Goal: Contribute content: Share content

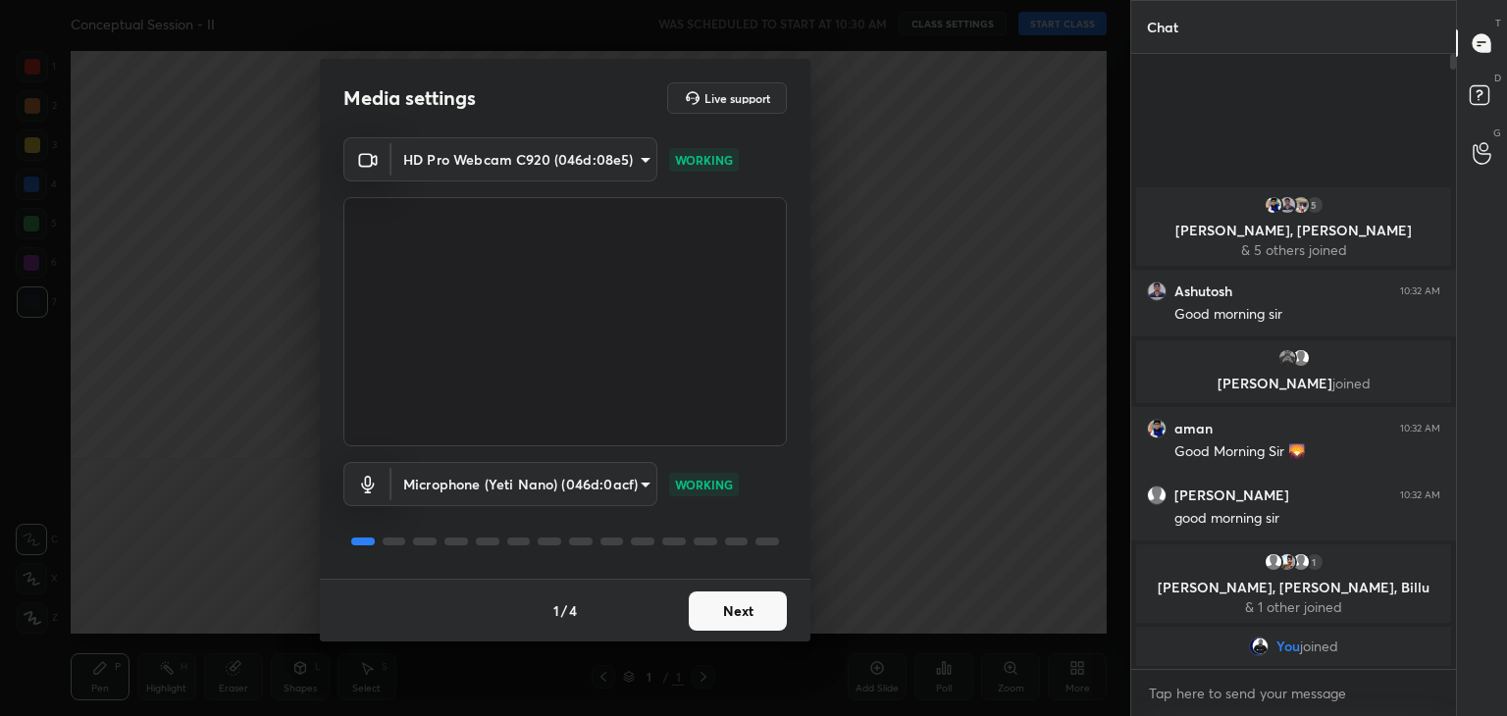
click at [720, 605] on button "Next" at bounding box center [738, 610] width 98 height 39
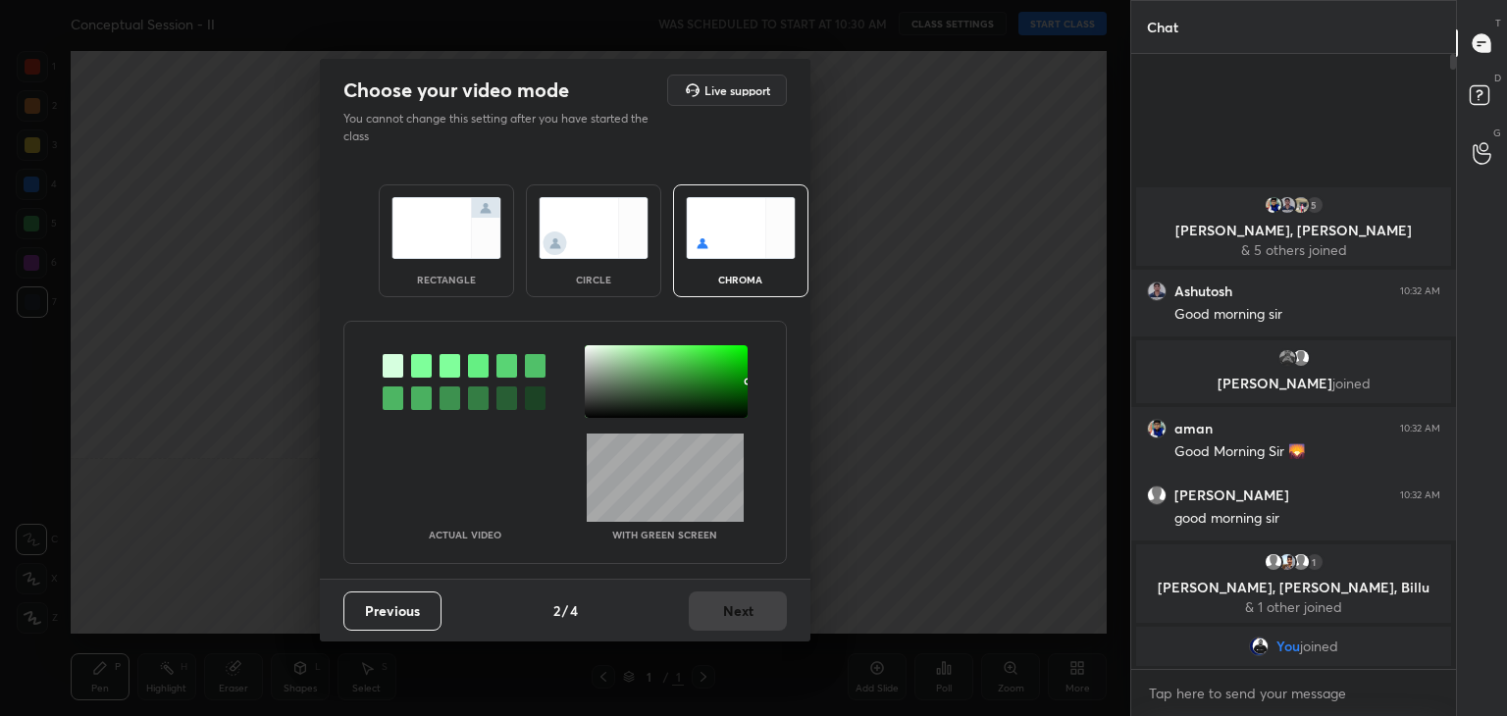
click at [416, 364] on div at bounding box center [421, 366] width 21 height 24
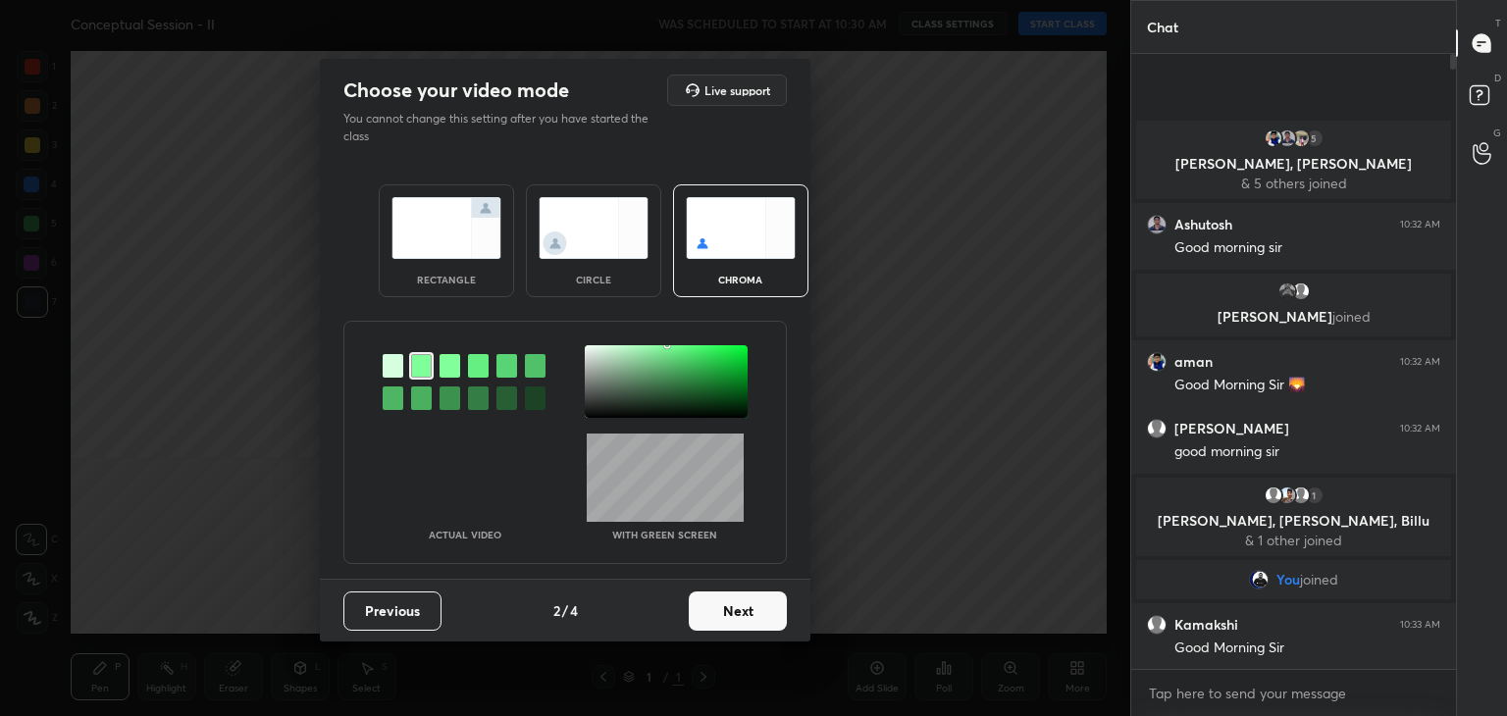
click at [592, 351] on div at bounding box center [666, 381] width 163 height 73
click at [742, 605] on button "Next" at bounding box center [738, 610] width 98 height 39
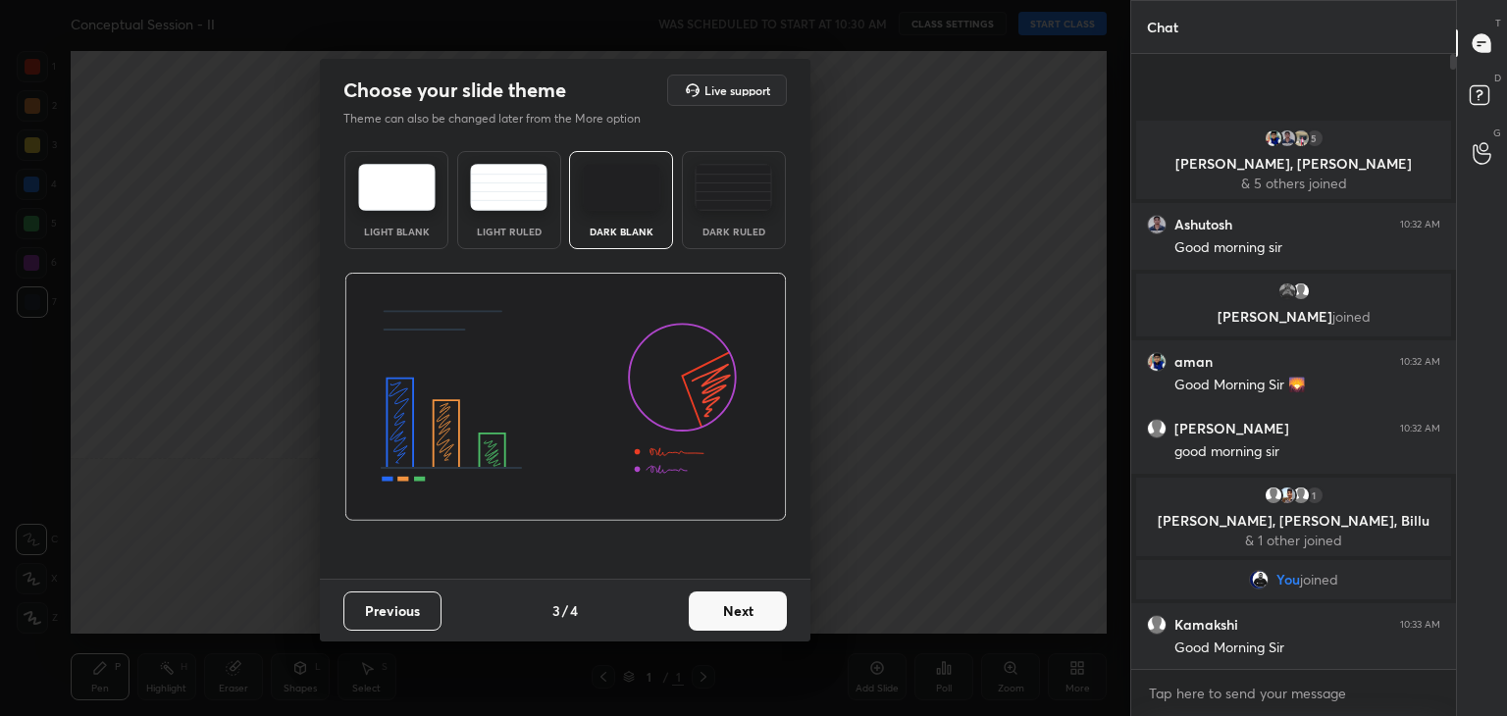
click at [748, 605] on button "Next" at bounding box center [738, 610] width 98 height 39
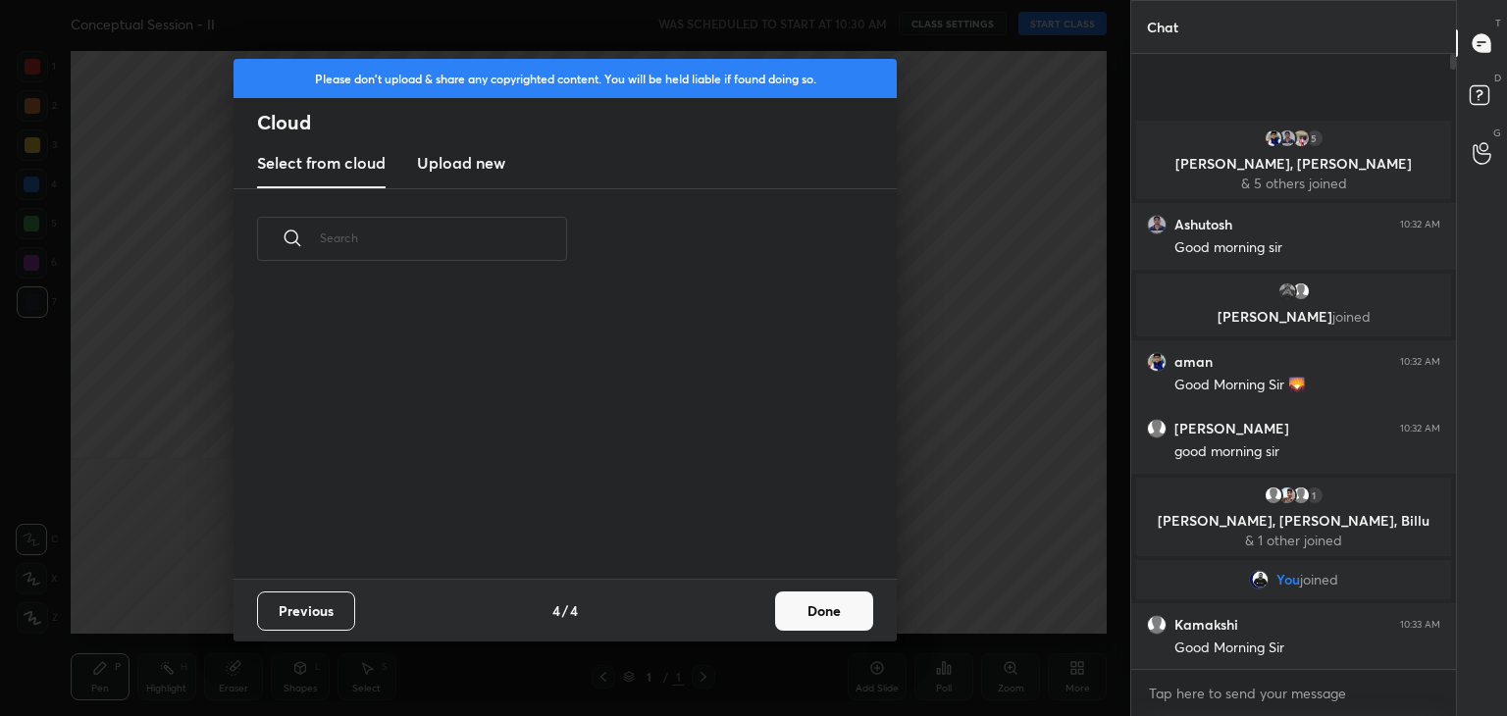
click at [786, 612] on button "Done" at bounding box center [824, 610] width 98 height 39
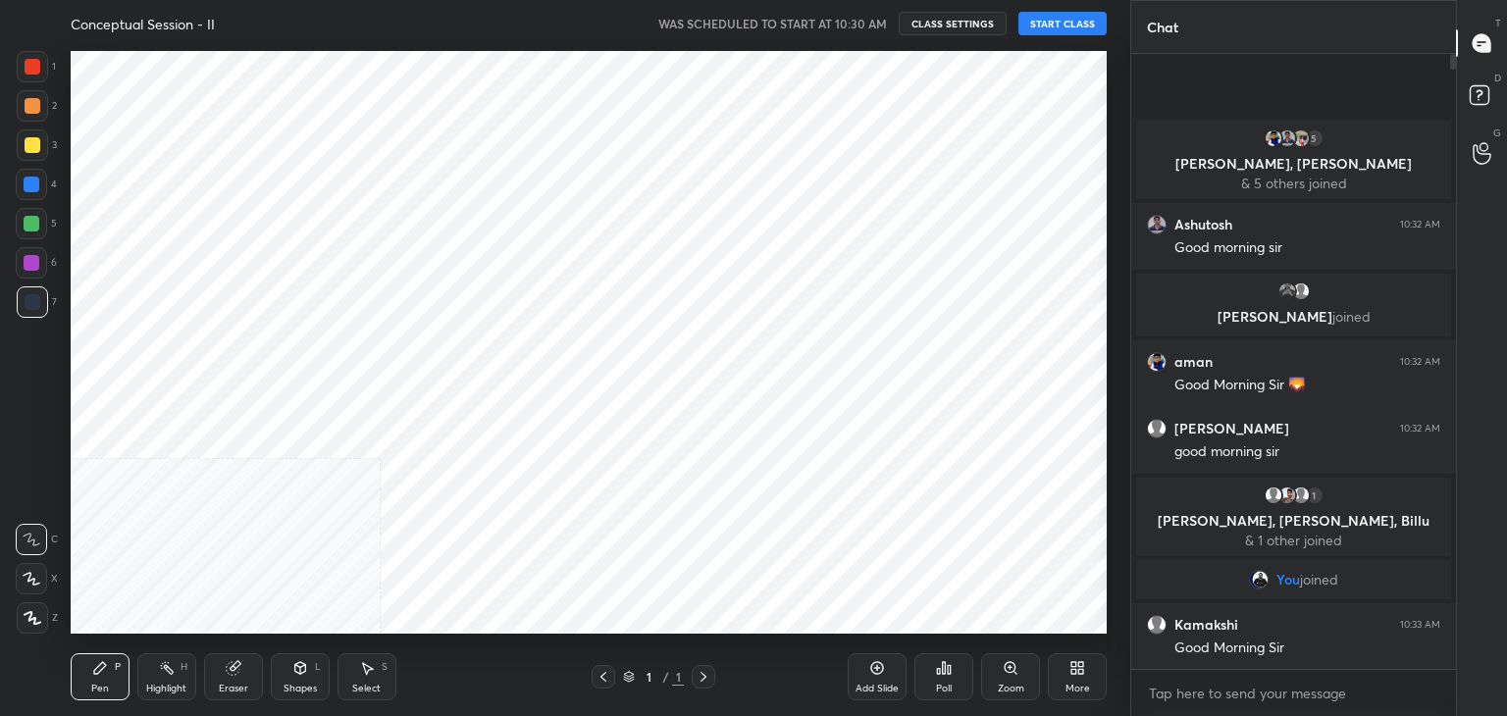
scroll to position [290, 630]
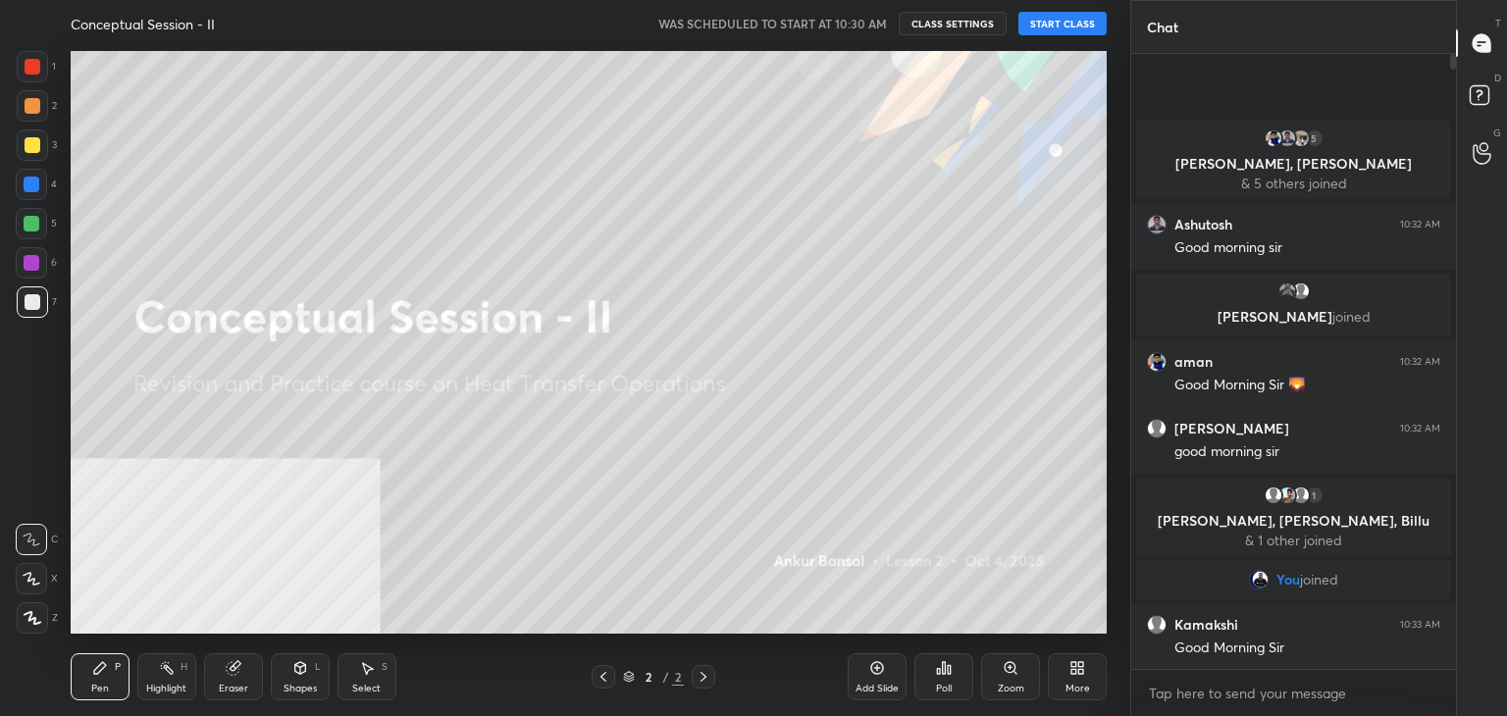
click at [1067, 18] on button "START CLASS" at bounding box center [1062, 24] width 88 height 24
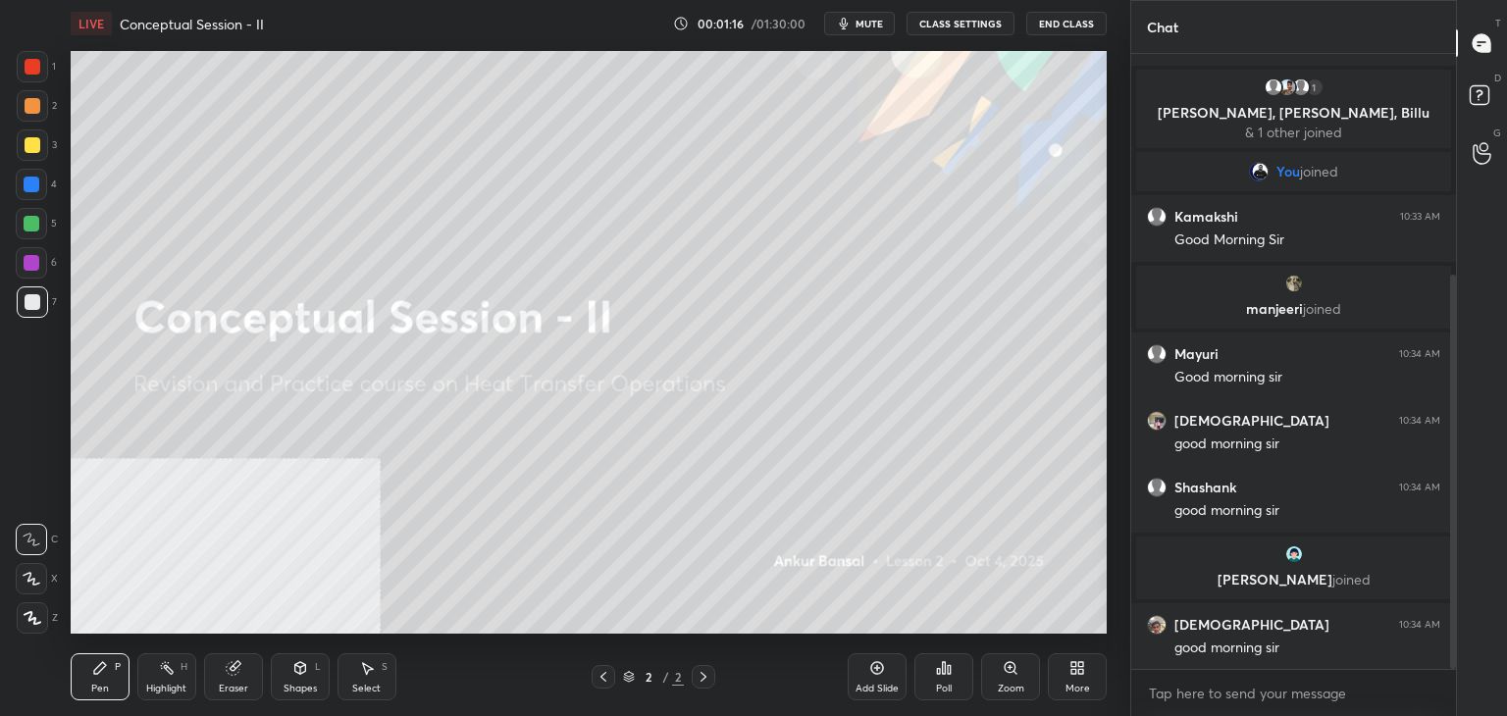
scroll to position [412, 0]
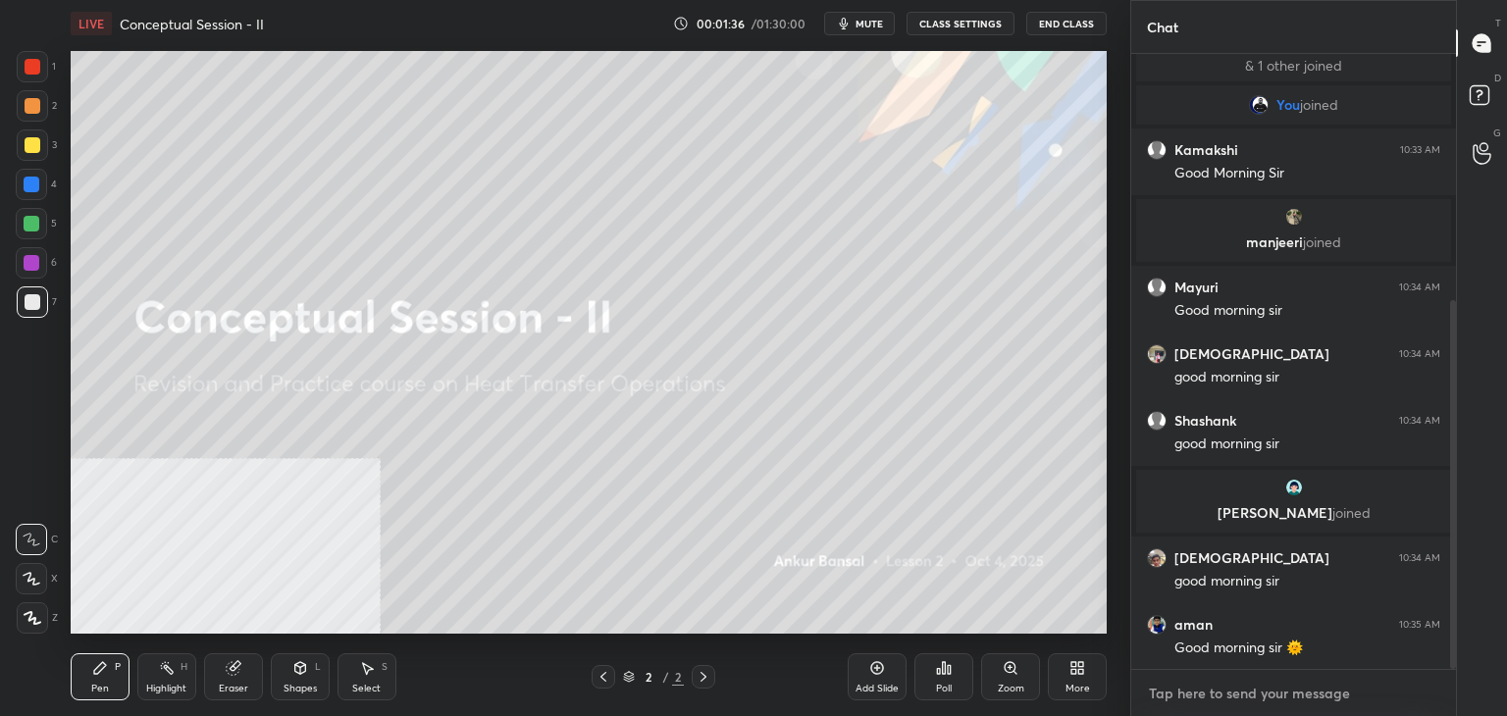
type textarea "x"
click at [1207, 692] on textarea at bounding box center [1293, 693] width 293 height 31
paste textarea "[URL][DOMAIN_NAME]"
type textarea "[URL][DOMAIN_NAME]"
type textarea "x"
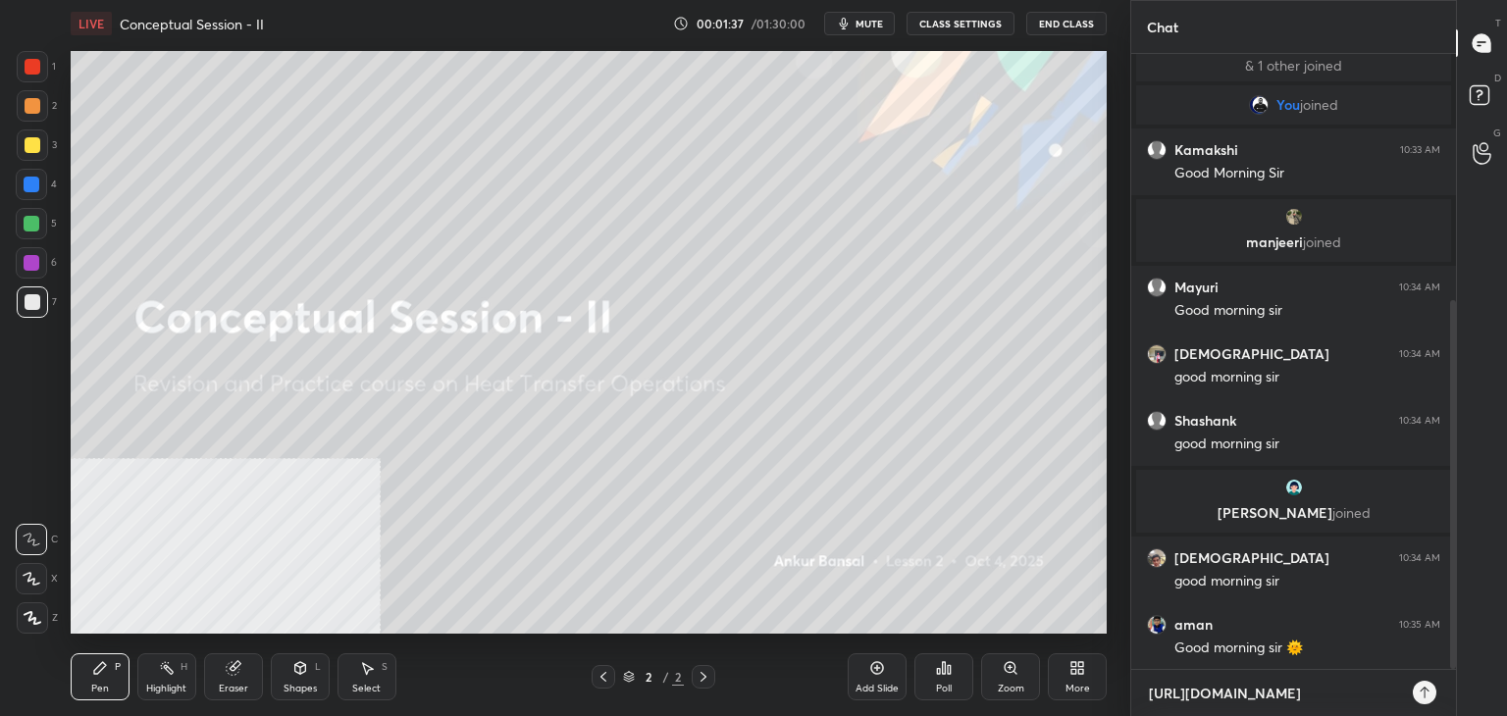
scroll to position [447, 319]
type textarea "[URL][DOMAIN_NAME]"
type textarea "x"
type textarea "[URL][DOMAIN_NAME]"
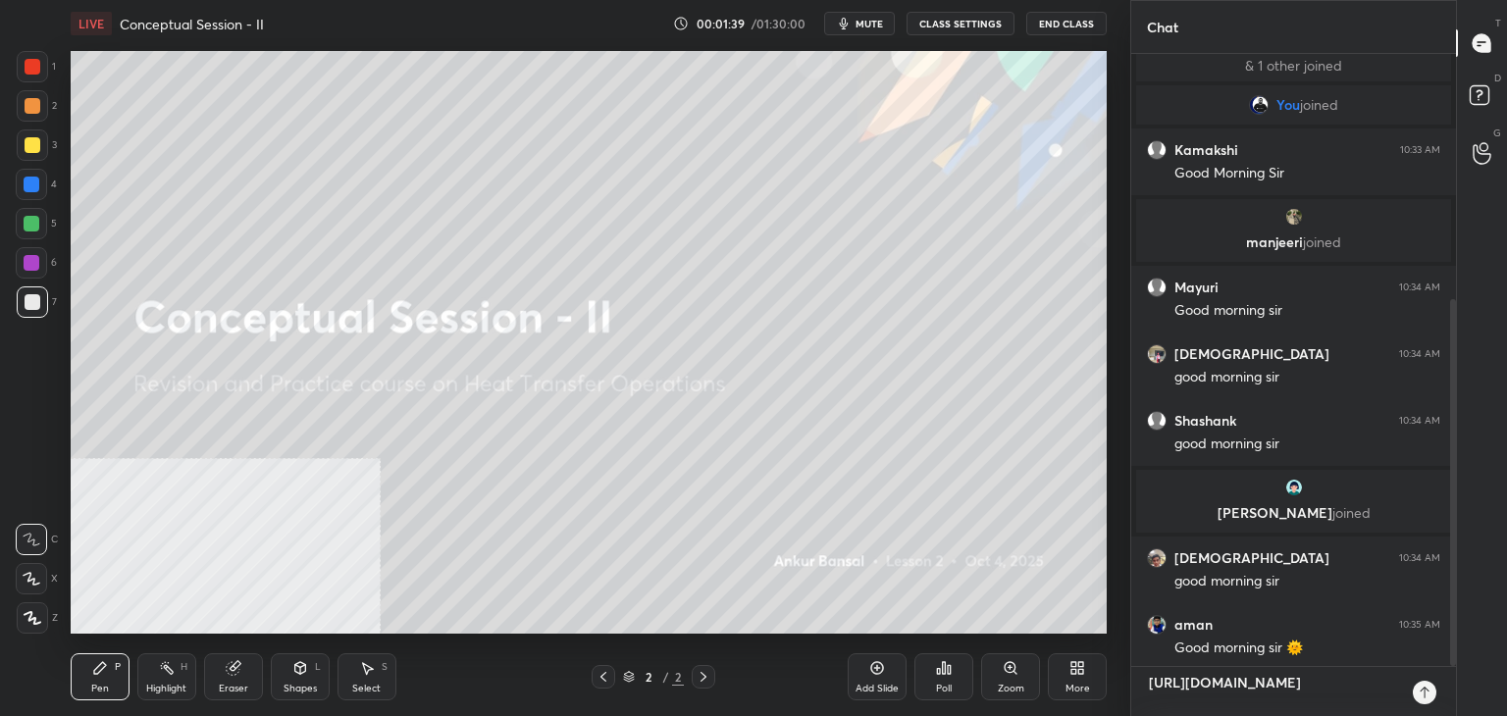
type textarea "x"
type textarea "[URL][DOMAIN_NAME] I"
type textarea "x"
type textarea "[URL][DOMAIN_NAME] IC"
type textarea "x"
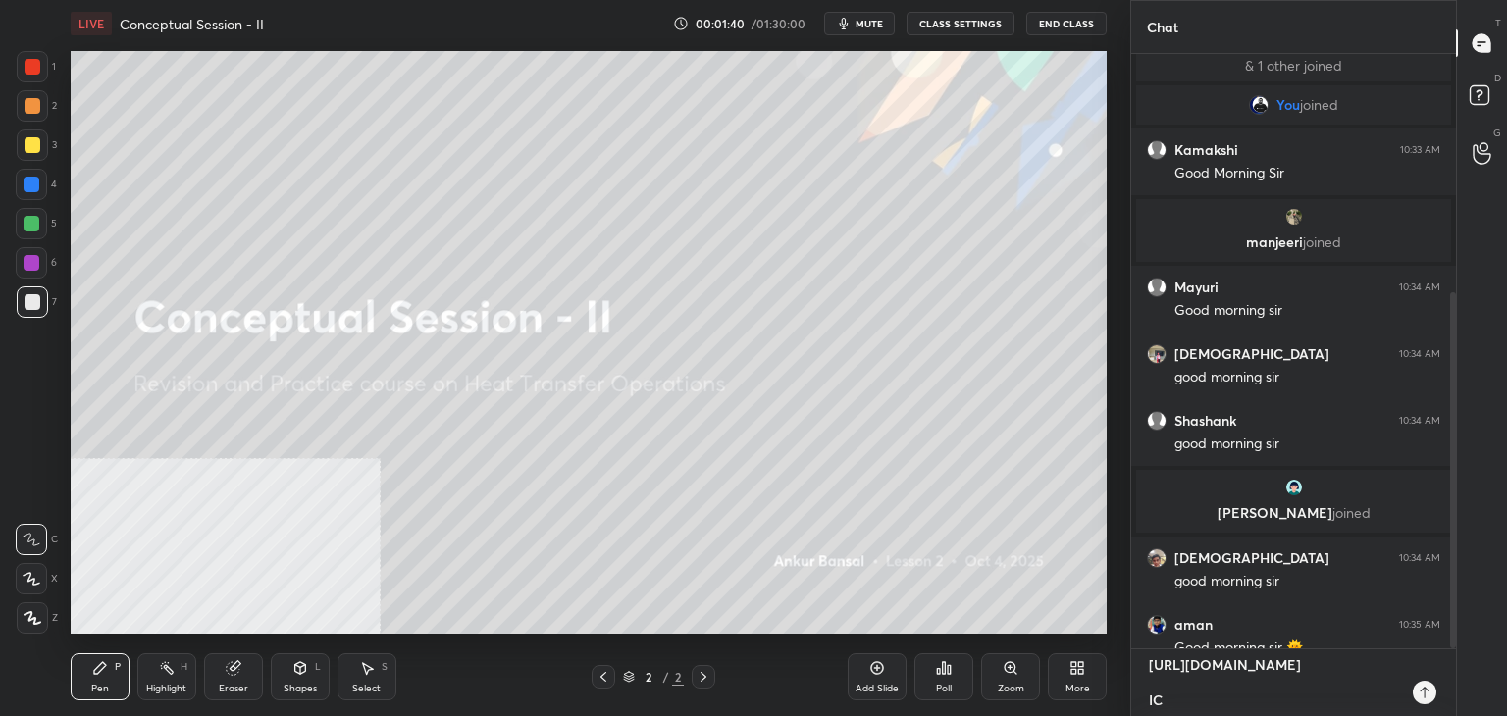
type textarea "[URL][DOMAIN_NAME] ICO"
type textarea "x"
type textarea "[URL][DOMAIN_NAME] IC"
type textarea "x"
type textarea "[URL][DOMAIN_NAME] I"
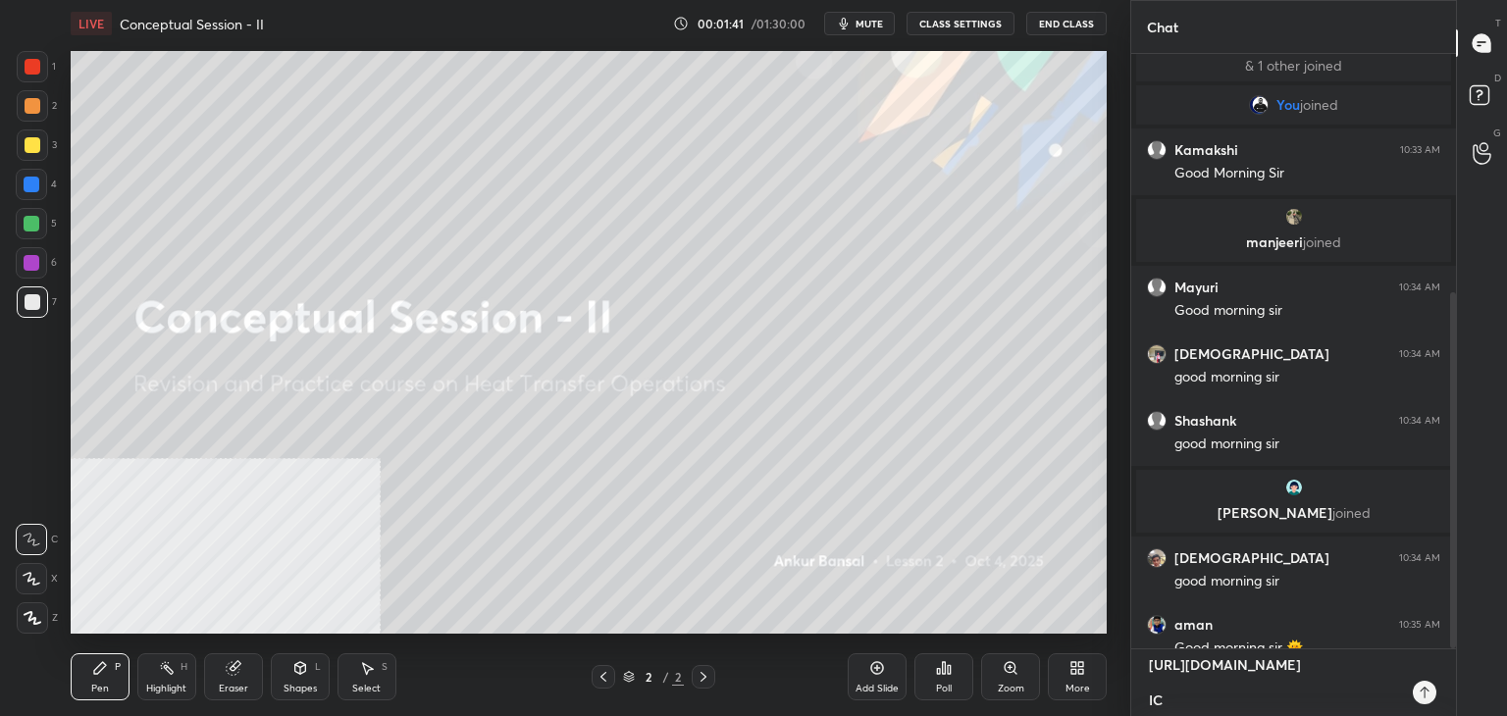
type textarea "x"
type textarea "[URL][DOMAIN_NAME] IO"
type textarea "x"
type textarea "[URL][DOMAIN_NAME] IOC"
type textarea "x"
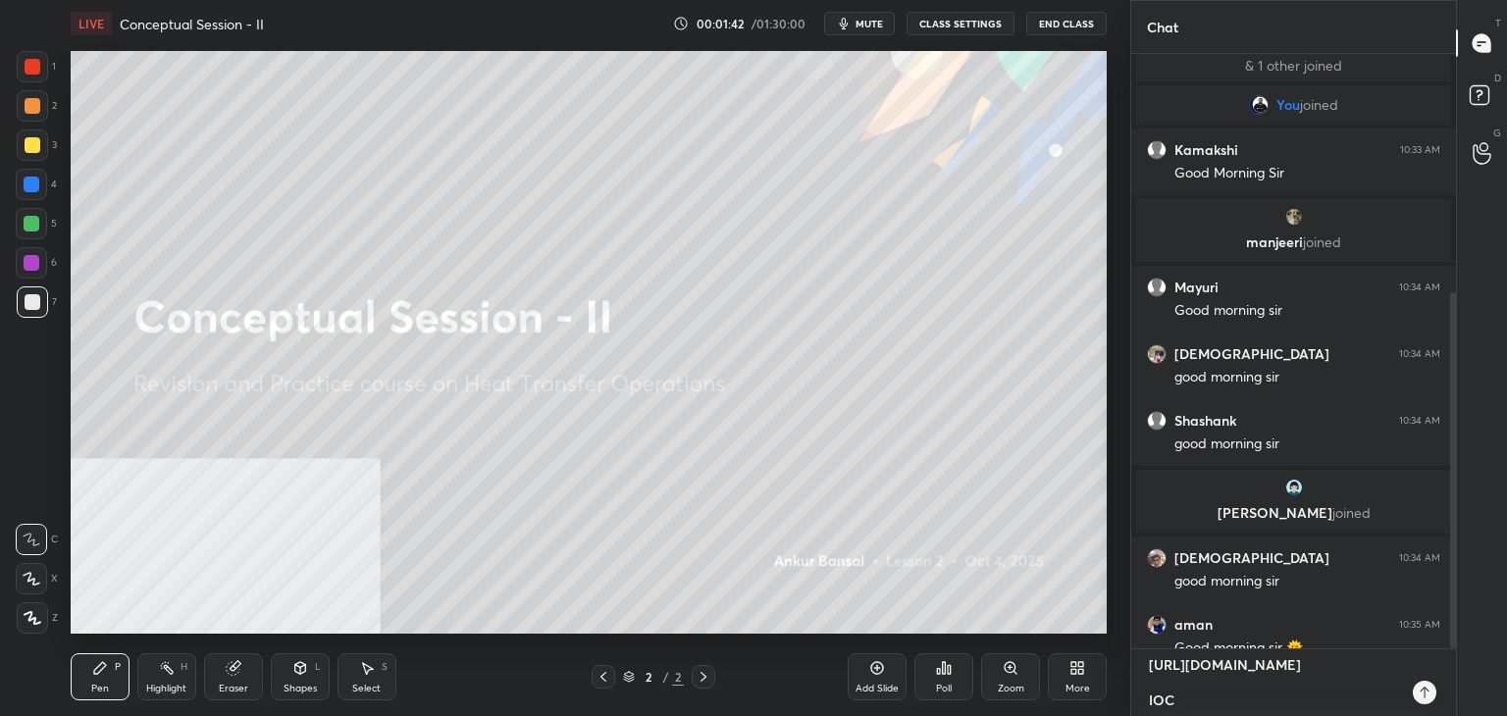
type textarea "[URL][DOMAIN_NAME] IOCL"
type textarea "x"
type textarea "[URL][DOMAIN_NAME] IOCL"
type textarea "x"
type textarea "[URL][DOMAIN_NAME] IOCL D"
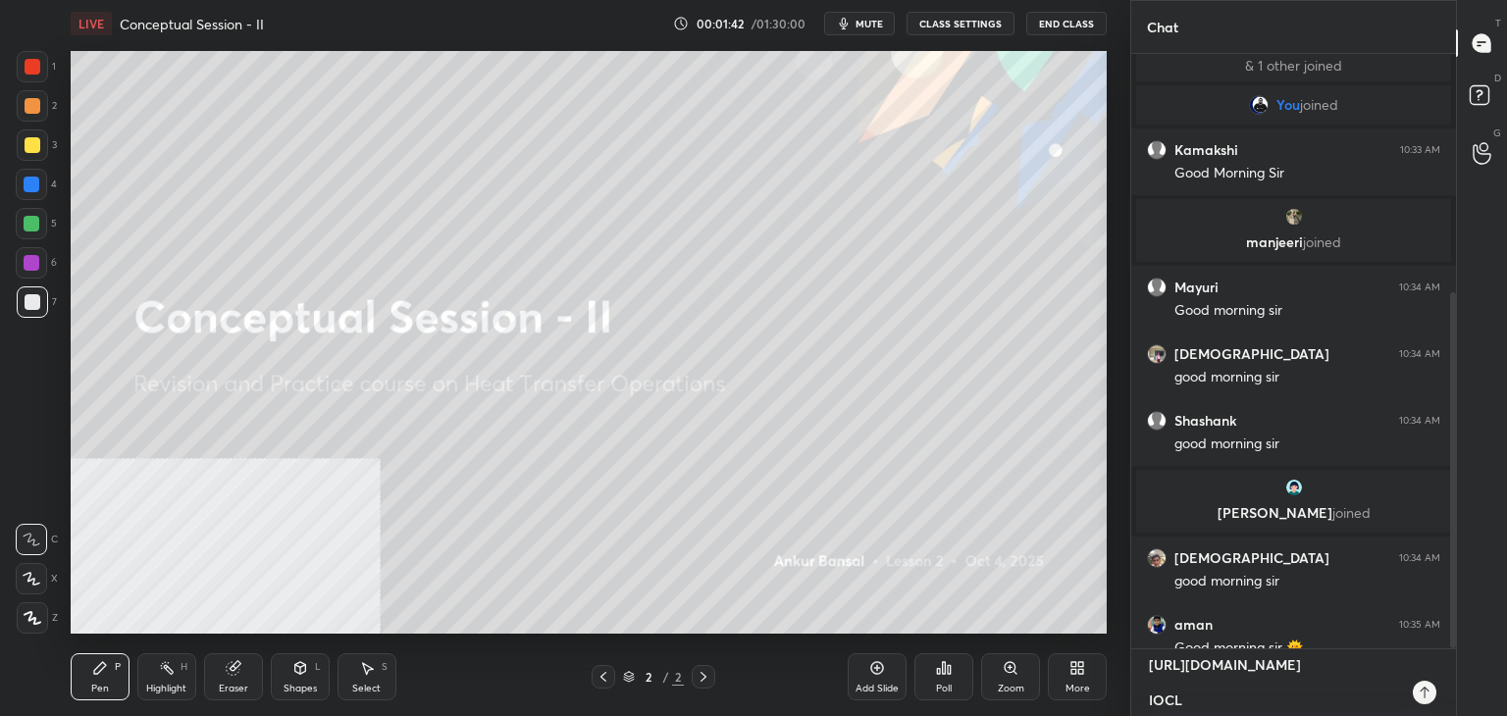
type textarea "x"
type textarea "[URL][DOMAIN_NAME] IOCL Dr"
type textarea "x"
type textarea "[URL][DOMAIN_NAME] IOCL Dre"
type textarea "x"
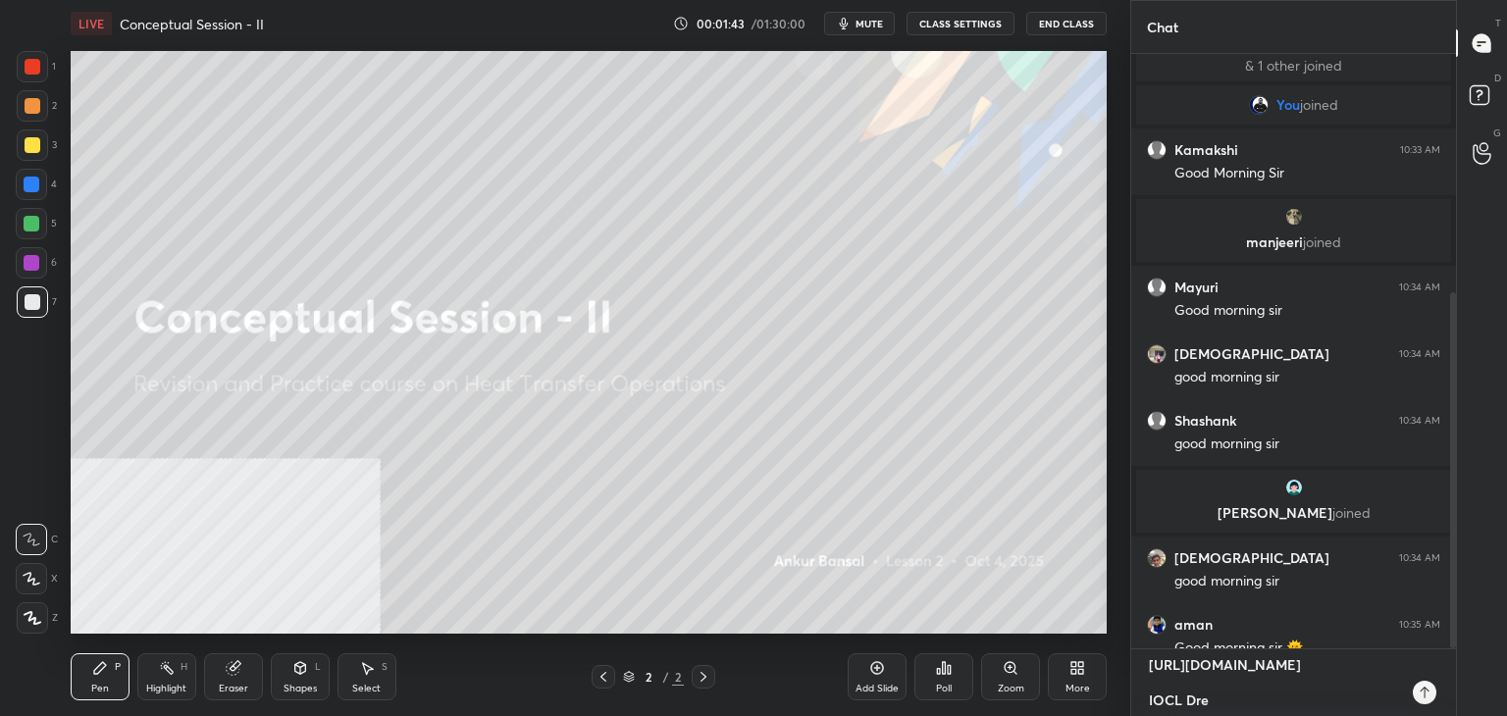
type textarea "[URL][DOMAIN_NAME] IOCL Drea"
type textarea "x"
type textarea "[URL][DOMAIN_NAME] IOCL Dream"
type textarea "x"
type textarea "[URL][DOMAIN_NAME] IOCL Dream"
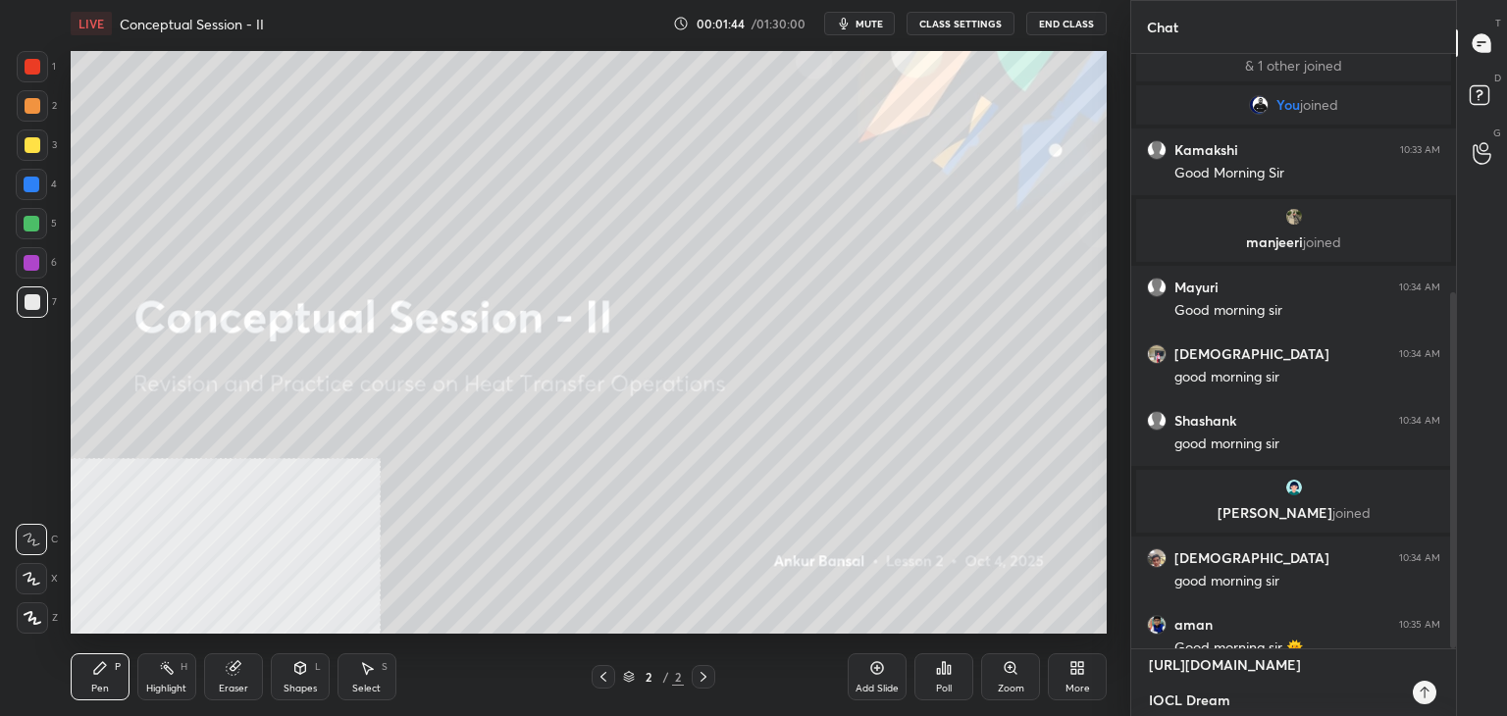
type textarea "x"
type textarea "[URL][DOMAIN_NAME] IOCL Dream B"
type textarea "x"
type textarea "[URL][DOMAIN_NAME] IOCL Dream Ba"
type textarea "x"
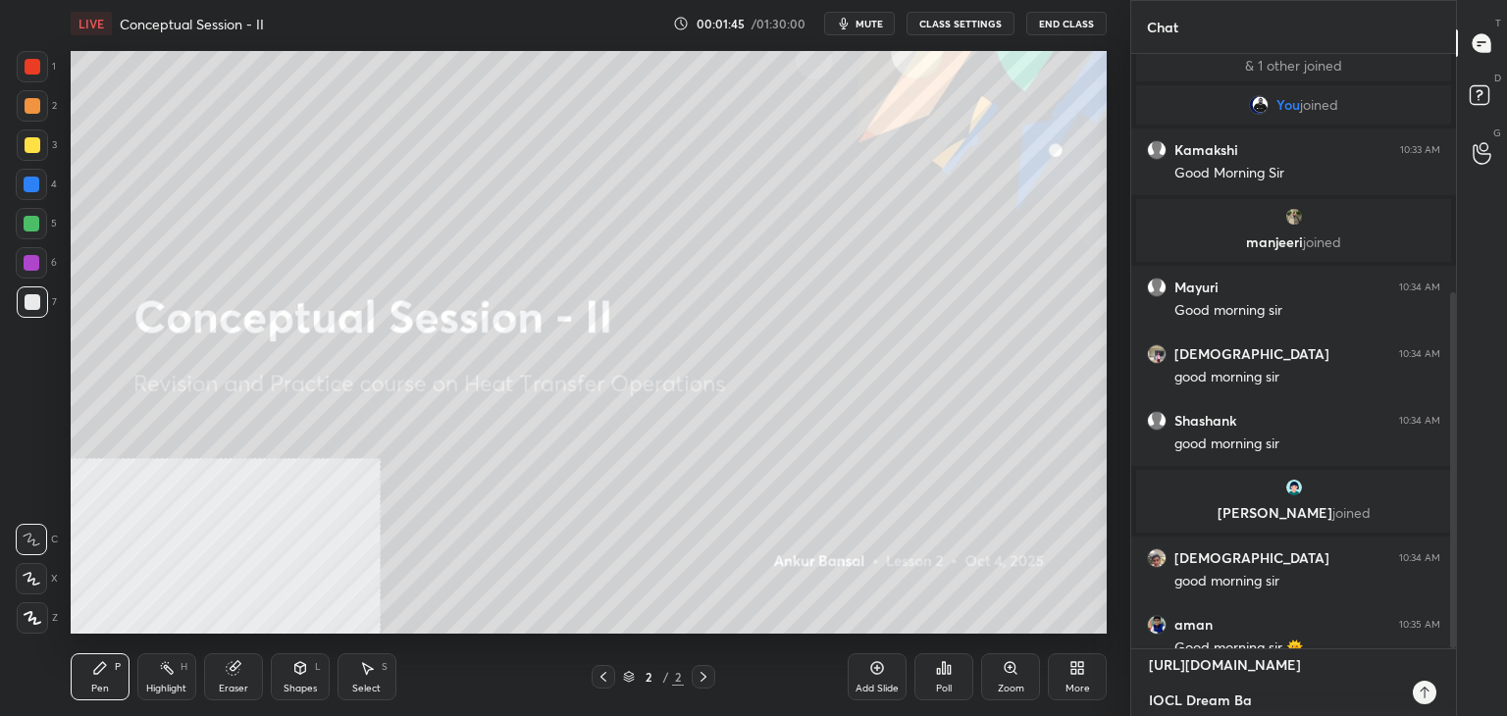
type textarea "[URL][DOMAIN_NAME] IOCL Dream Bat"
type textarea "x"
type textarea "[URL][DOMAIN_NAME] IOCL Dream Batc"
type textarea "x"
type textarea "[URL][DOMAIN_NAME] IOCL Dream Batch"
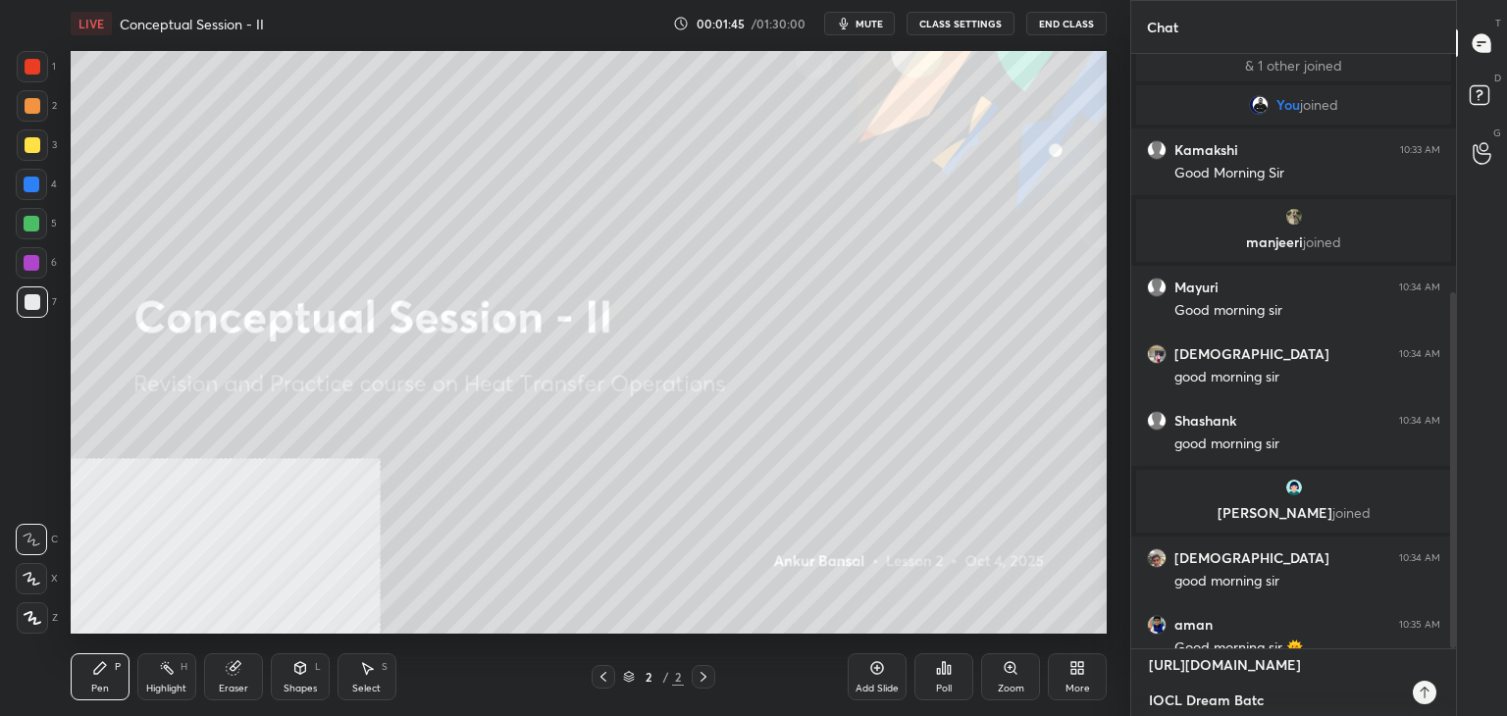
type textarea "x"
type textarea "[URL][DOMAIN_NAME] IOCL Dream Batch"
type textarea "x"
type textarea "[URL][DOMAIN_NAME] IOCL Dream Batch O"
type textarea "x"
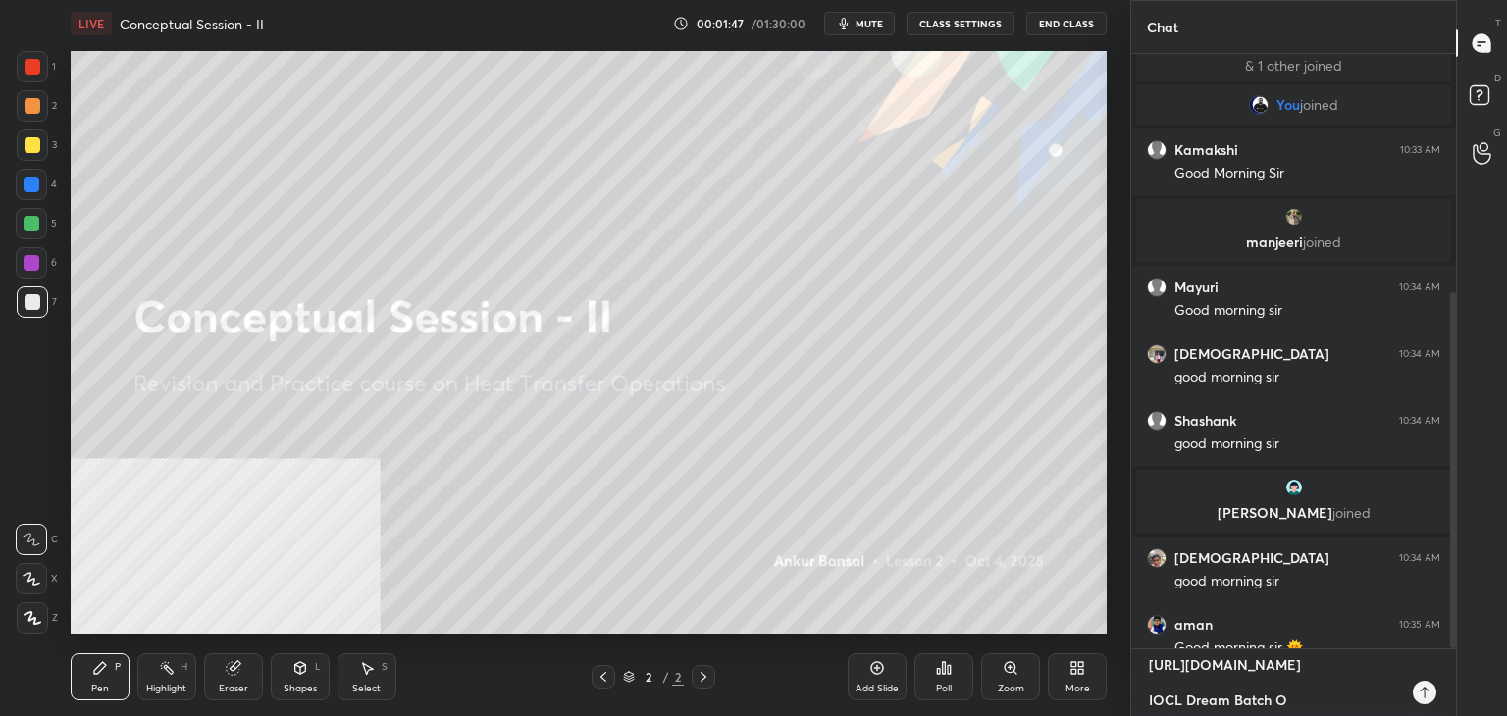
type textarea "[URL][DOMAIN_NAME] IOCL Dream Batch Of"
type textarea "x"
type textarea "[URL][DOMAIN_NAME] IOCL Dream Batch Off"
type textarea "x"
type textarea "[URL][DOMAIN_NAME] IOCL Dream Batch Offi"
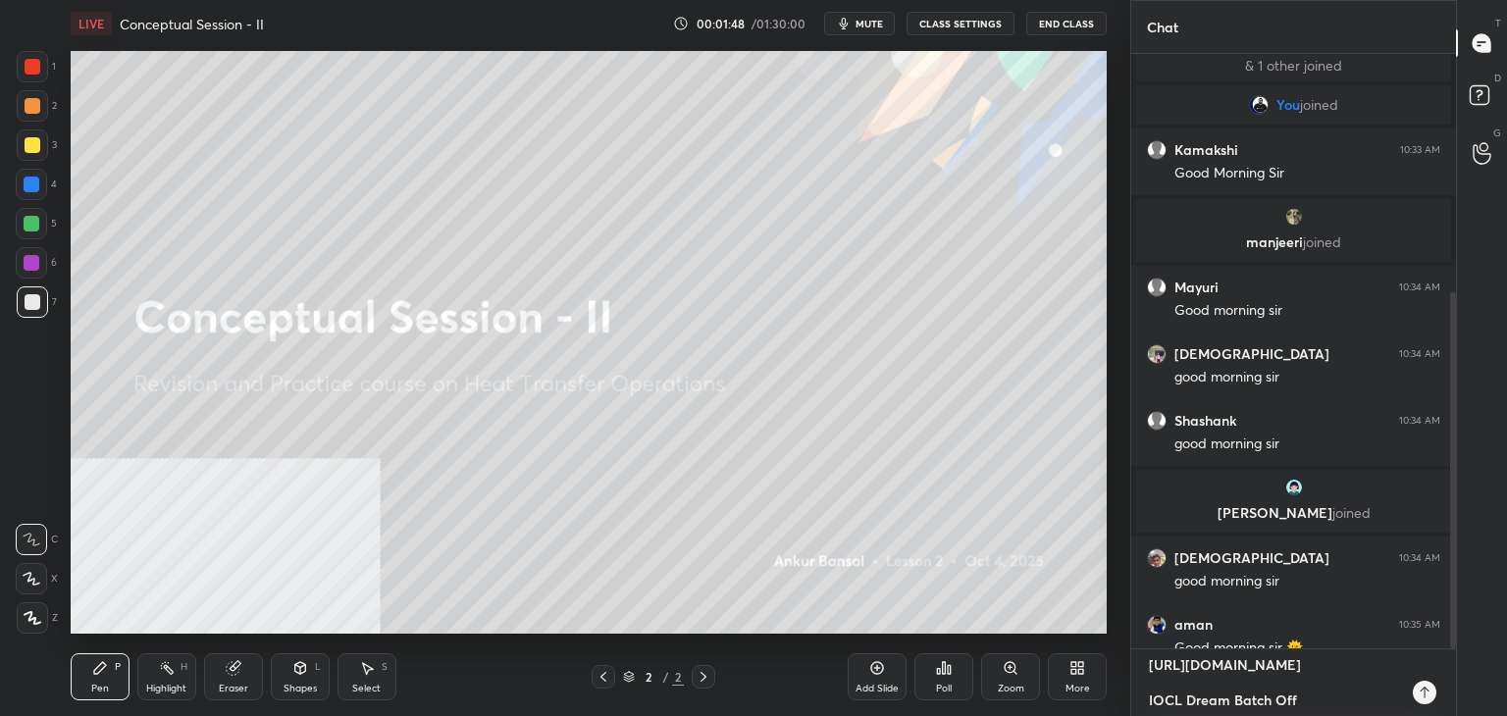
type textarea "x"
type textarea "[URL][DOMAIN_NAME] IOCL Dream Batch Offic"
type textarea "x"
type textarea "[URL][DOMAIN_NAME] IOCL Dream Batch Offici"
type textarea "x"
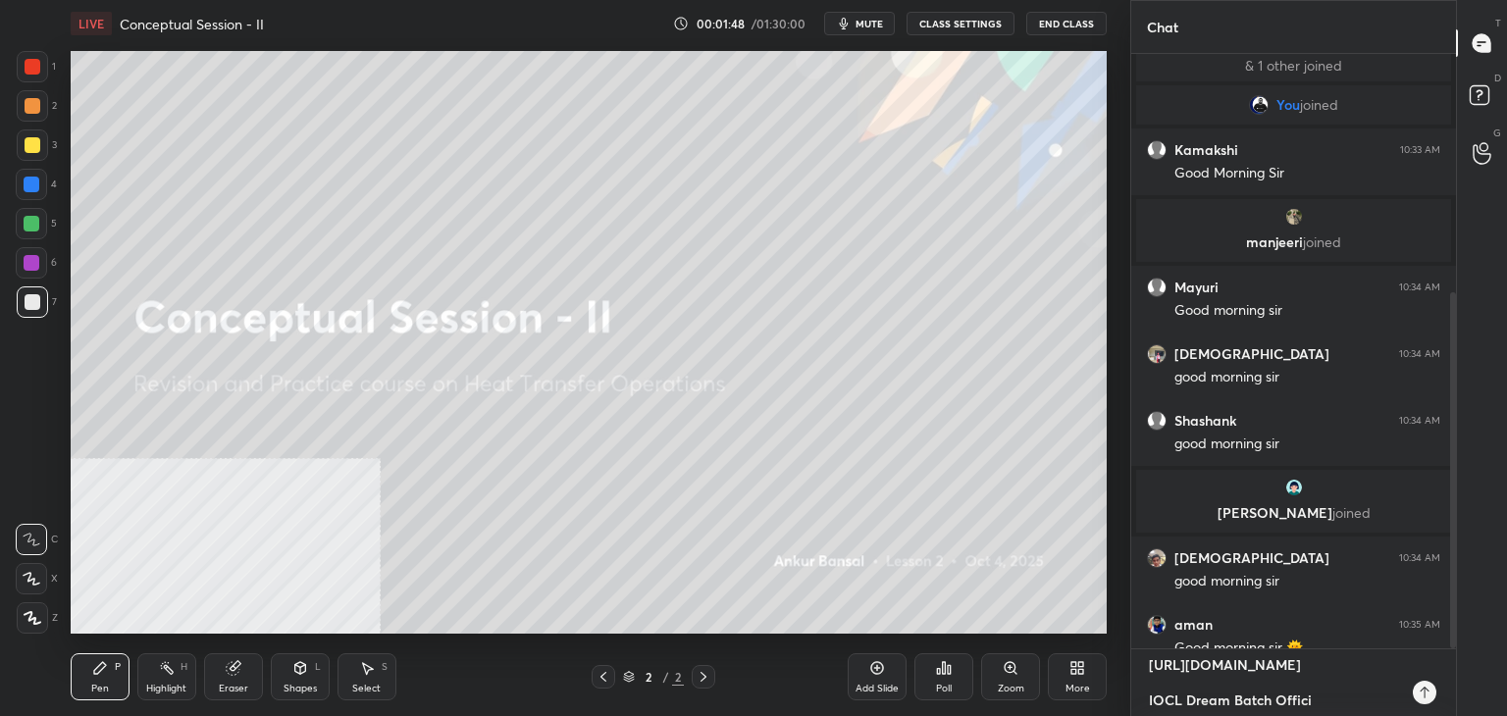
type textarea "[URL][DOMAIN_NAME] IOCL Dream Batch Officia"
type textarea "x"
type textarea "[URL][DOMAIN_NAME] IOCL Dream Batch Official"
type textarea "x"
type textarea "[URL][DOMAIN_NAME] IOCL Dream Batch Official"
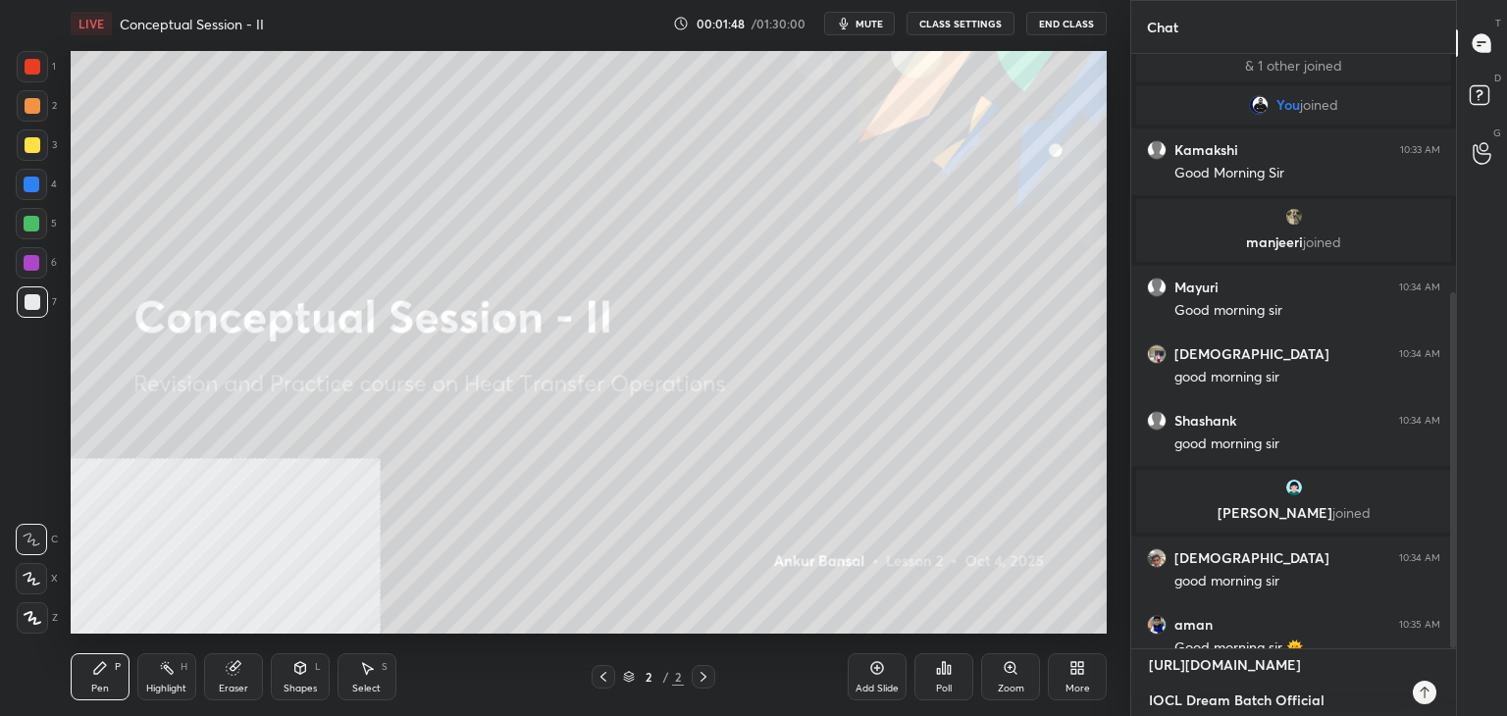
type textarea "x"
type textarea "[URL][DOMAIN_NAME] IOCL Dream Batch Official G"
type textarea "x"
type textarea "[URL][DOMAIN_NAME] IOCL Dream Batch Official Gr"
type textarea "x"
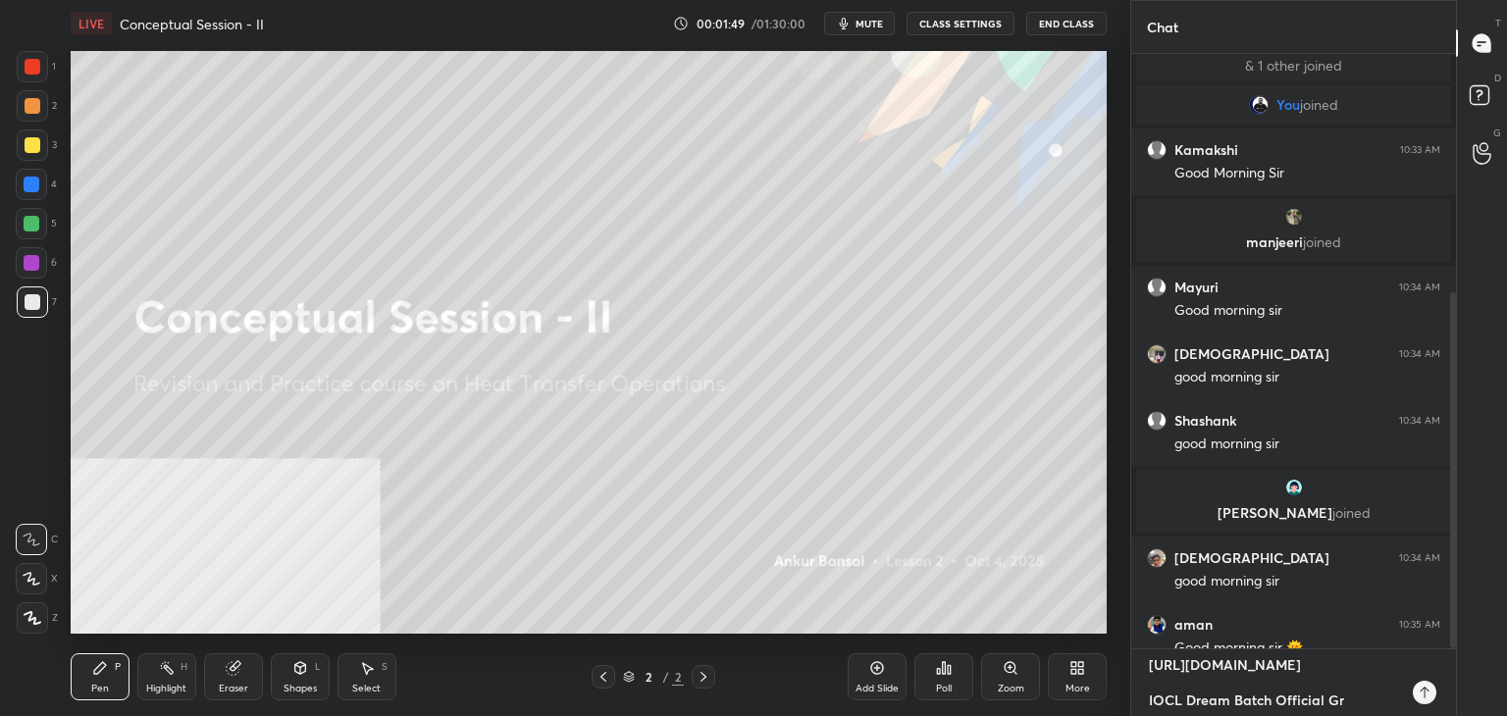
type textarea "[URL][DOMAIN_NAME] IOCL Dream Batch Official Gro"
type textarea "x"
type textarea "[URL][DOMAIN_NAME] IOCL Dream Batch Official Grou"
type textarea "x"
type textarea "[URL][DOMAIN_NAME] IOCL Dream Batch Official Group"
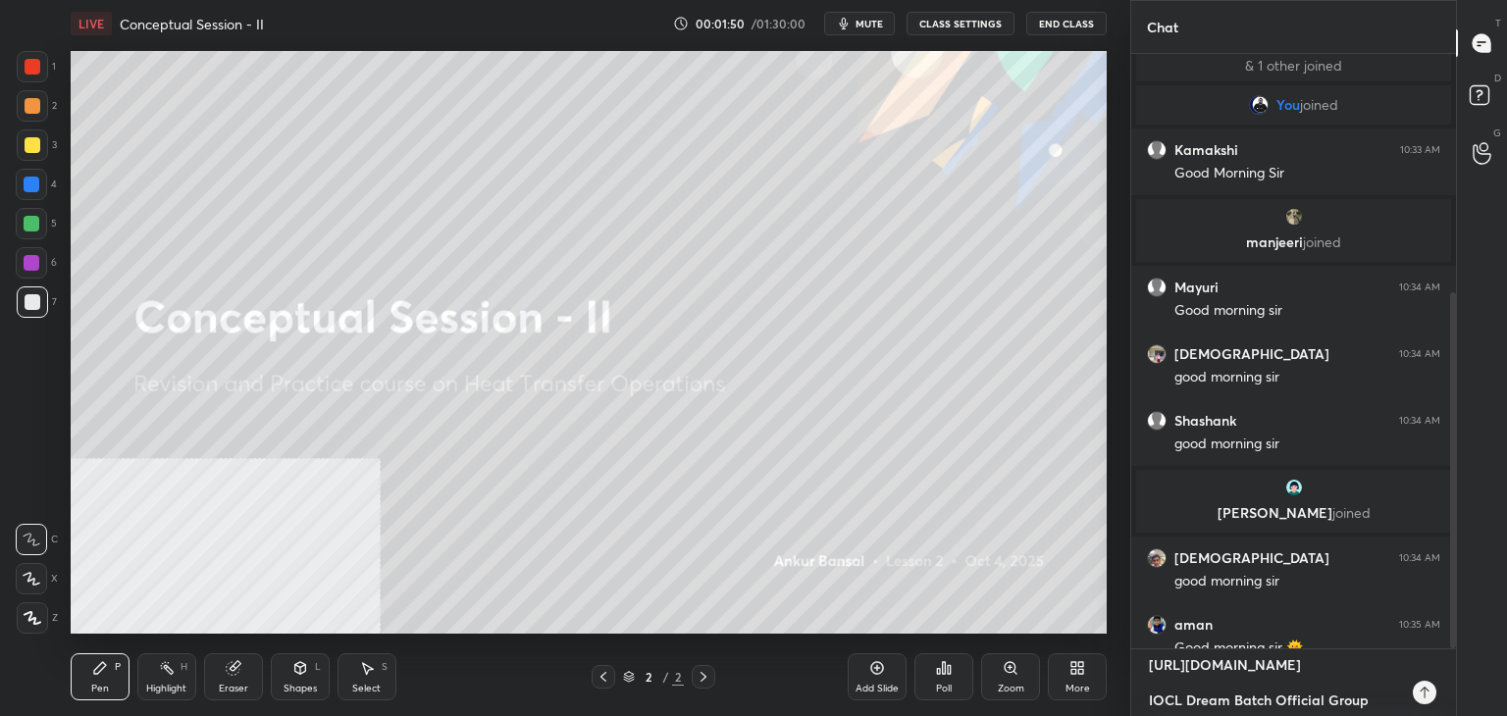
type textarea "x"
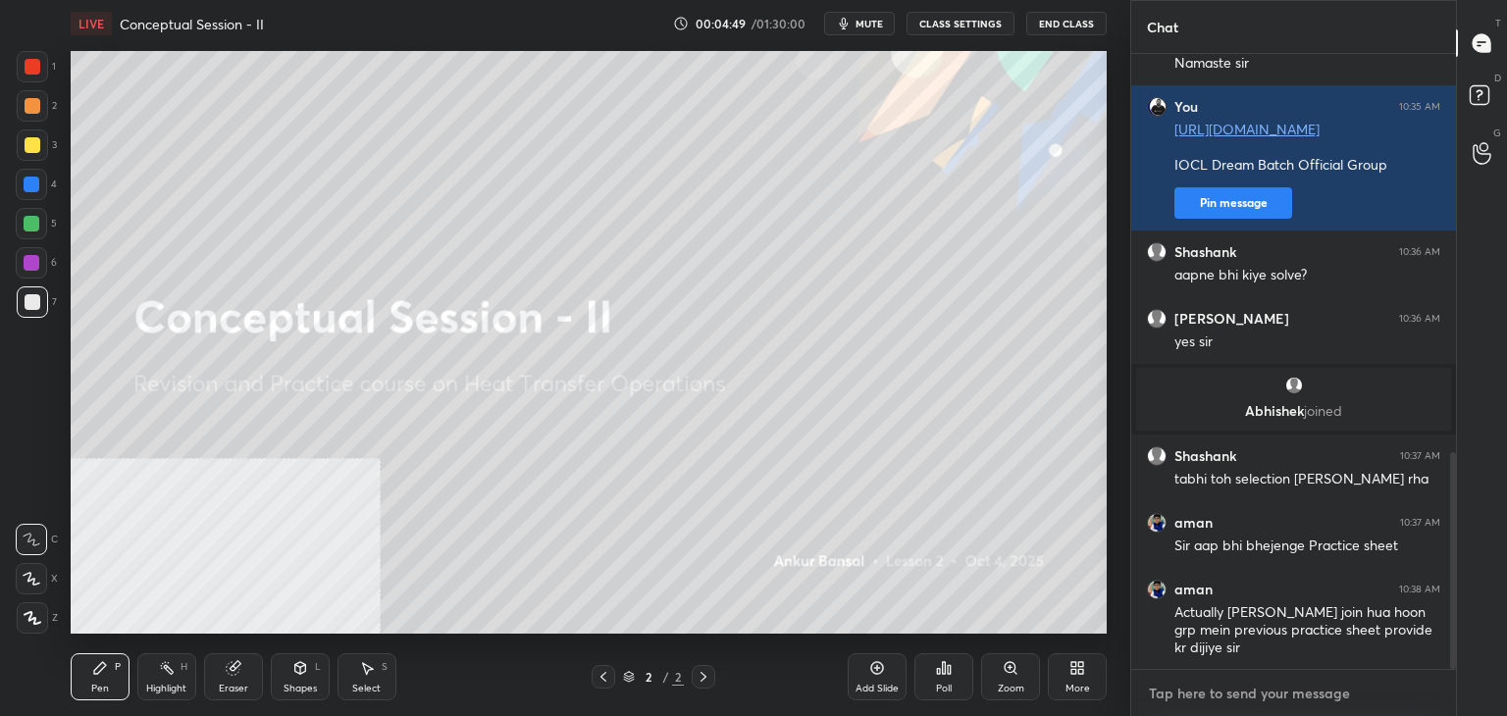
scroll to position [1134, 0]
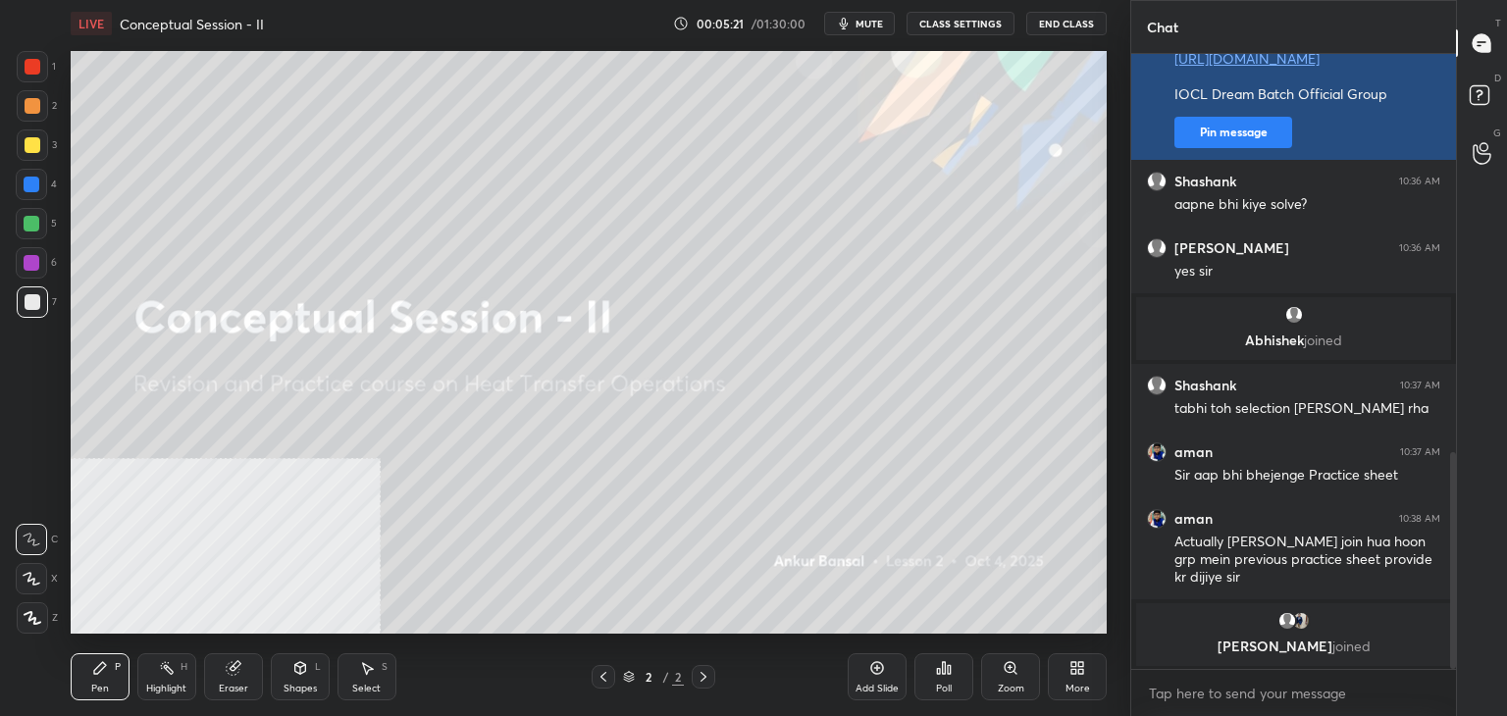
click at [1211, 138] on button "Pin message" at bounding box center [1233, 132] width 118 height 31
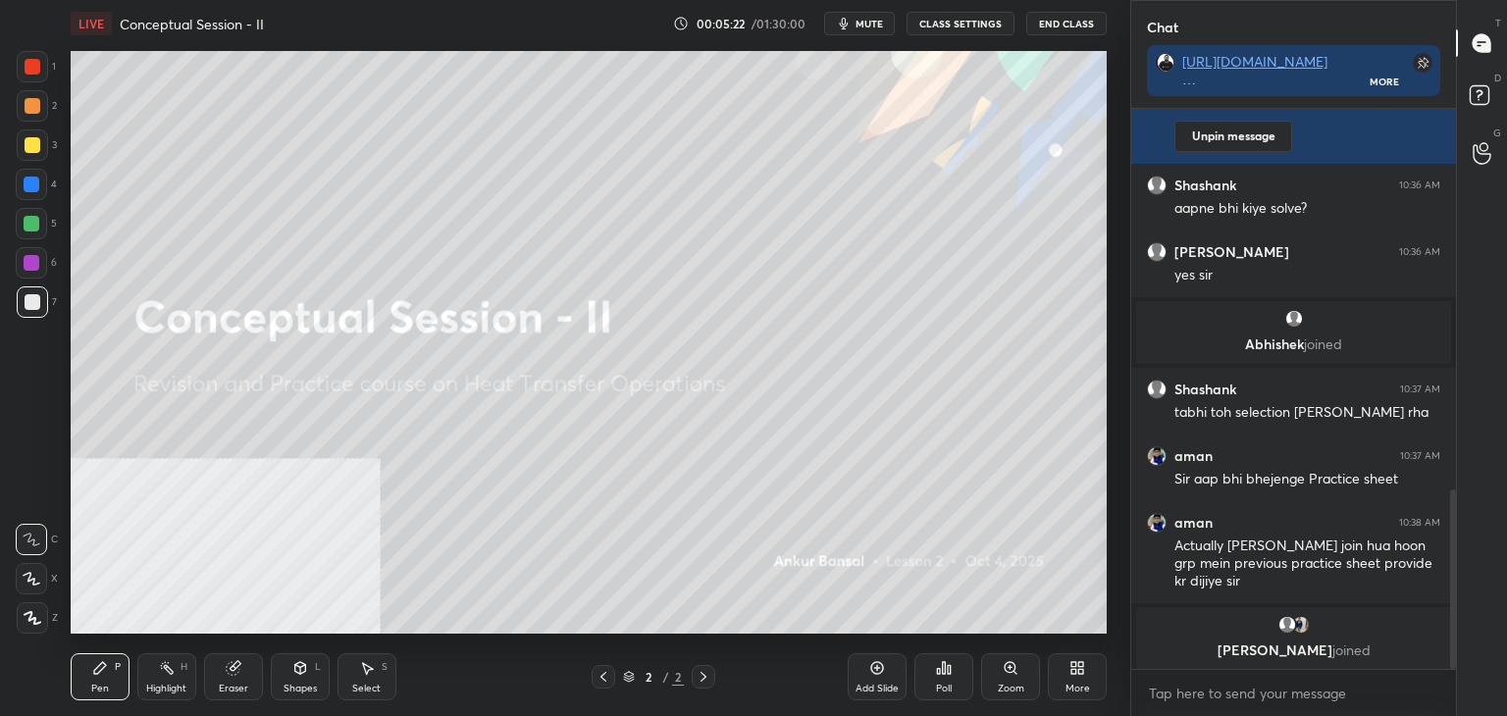
scroll to position [1189, 0]
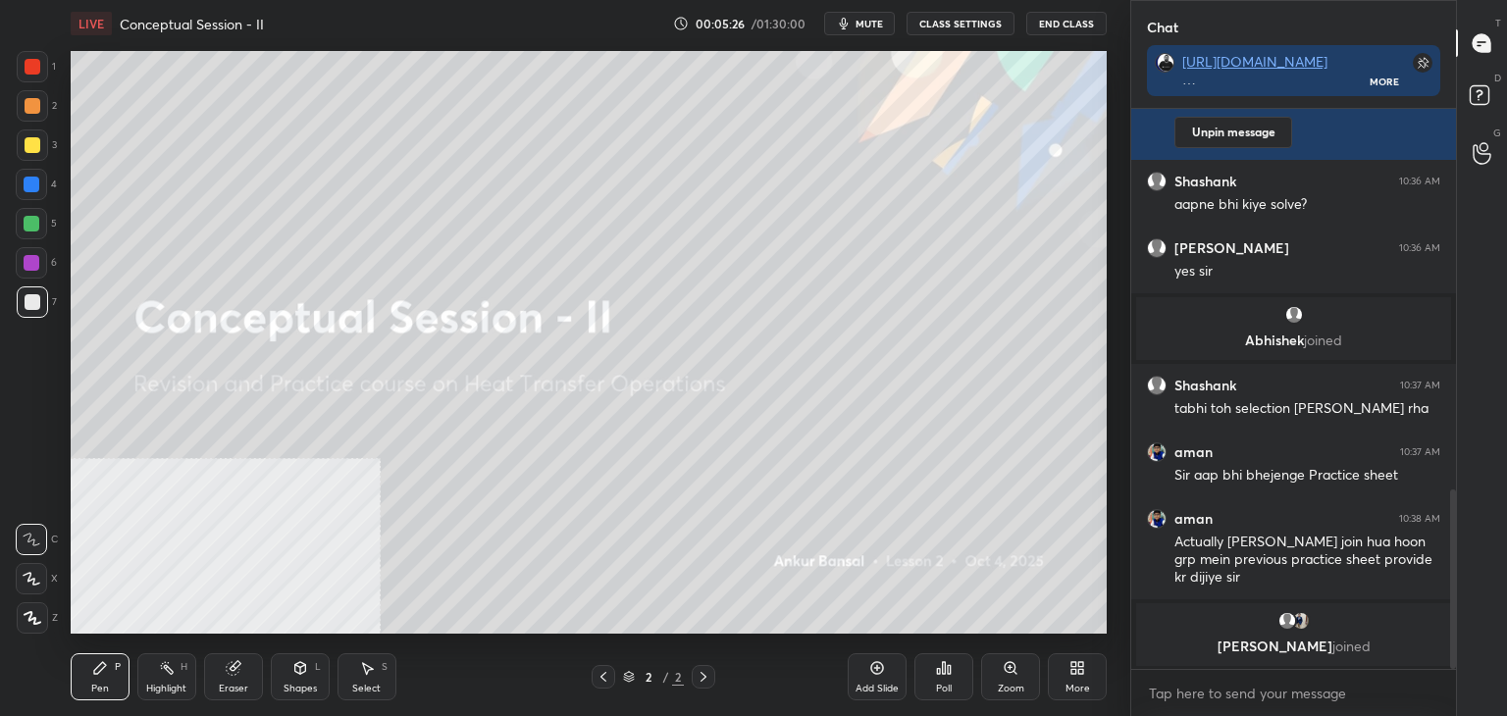
click at [1083, 675] on icon at bounding box center [1077, 668] width 16 height 16
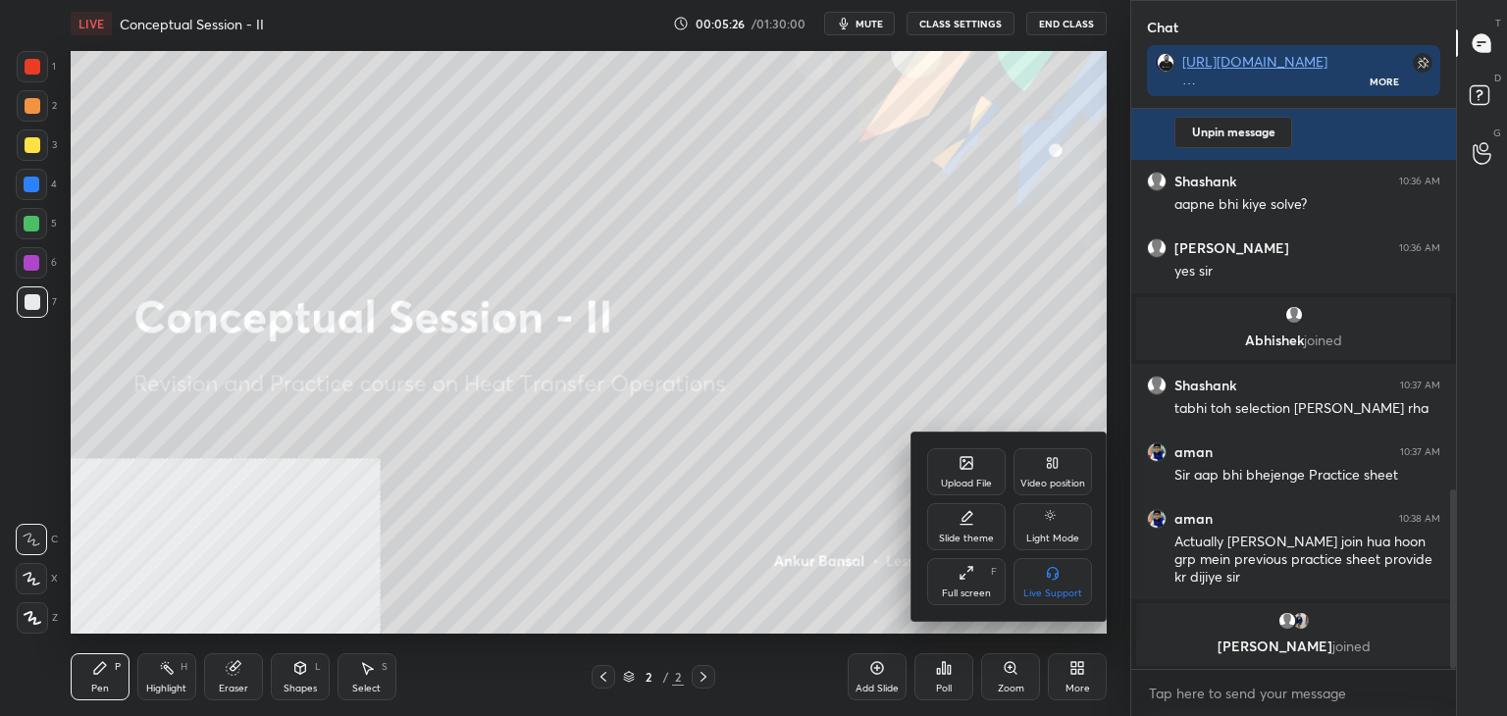
click at [976, 460] on div "Upload File" at bounding box center [966, 471] width 78 height 47
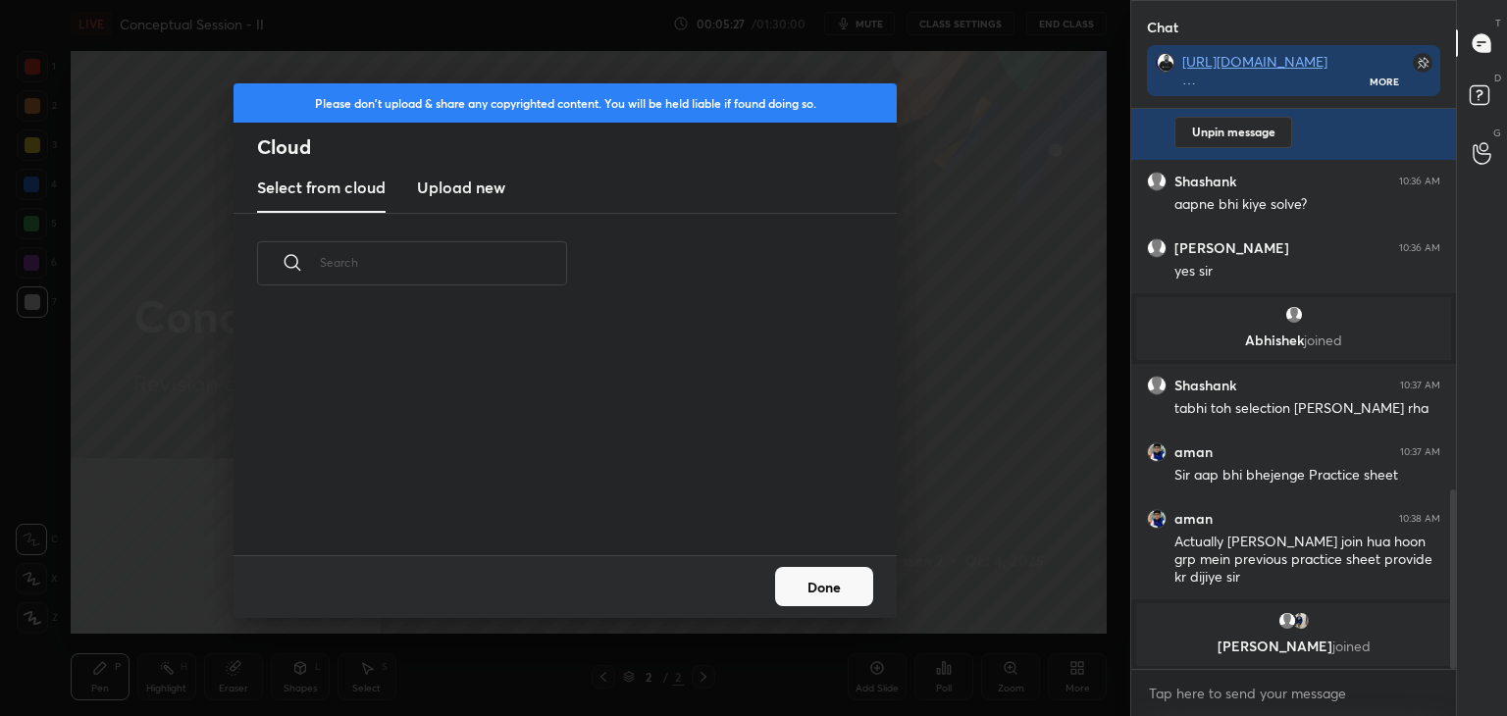
scroll to position [241, 630]
click at [446, 165] on new "Upload new" at bounding box center [461, 188] width 88 height 49
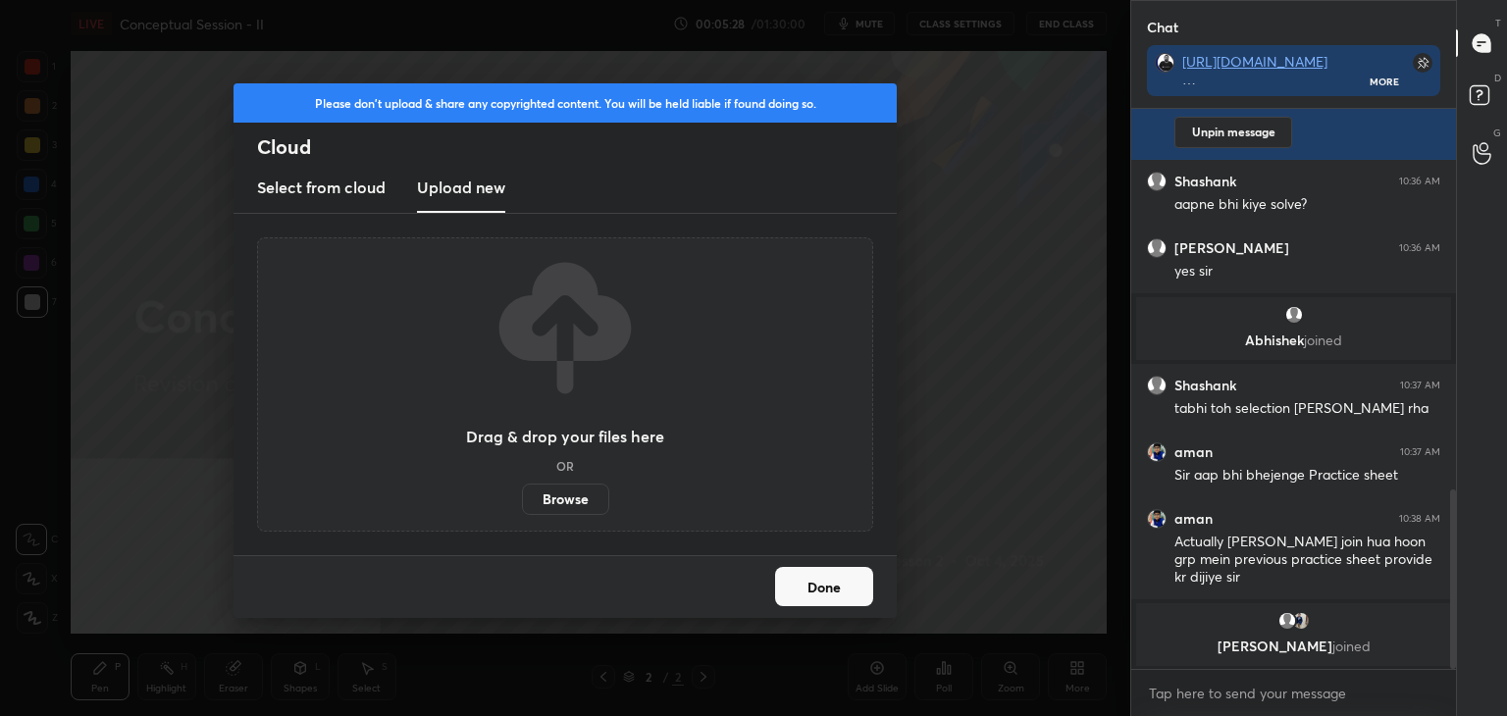
click at [585, 496] on label "Browse" at bounding box center [565, 499] width 87 height 31
click at [522, 496] on input "Browse" at bounding box center [522, 499] width 0 height 31
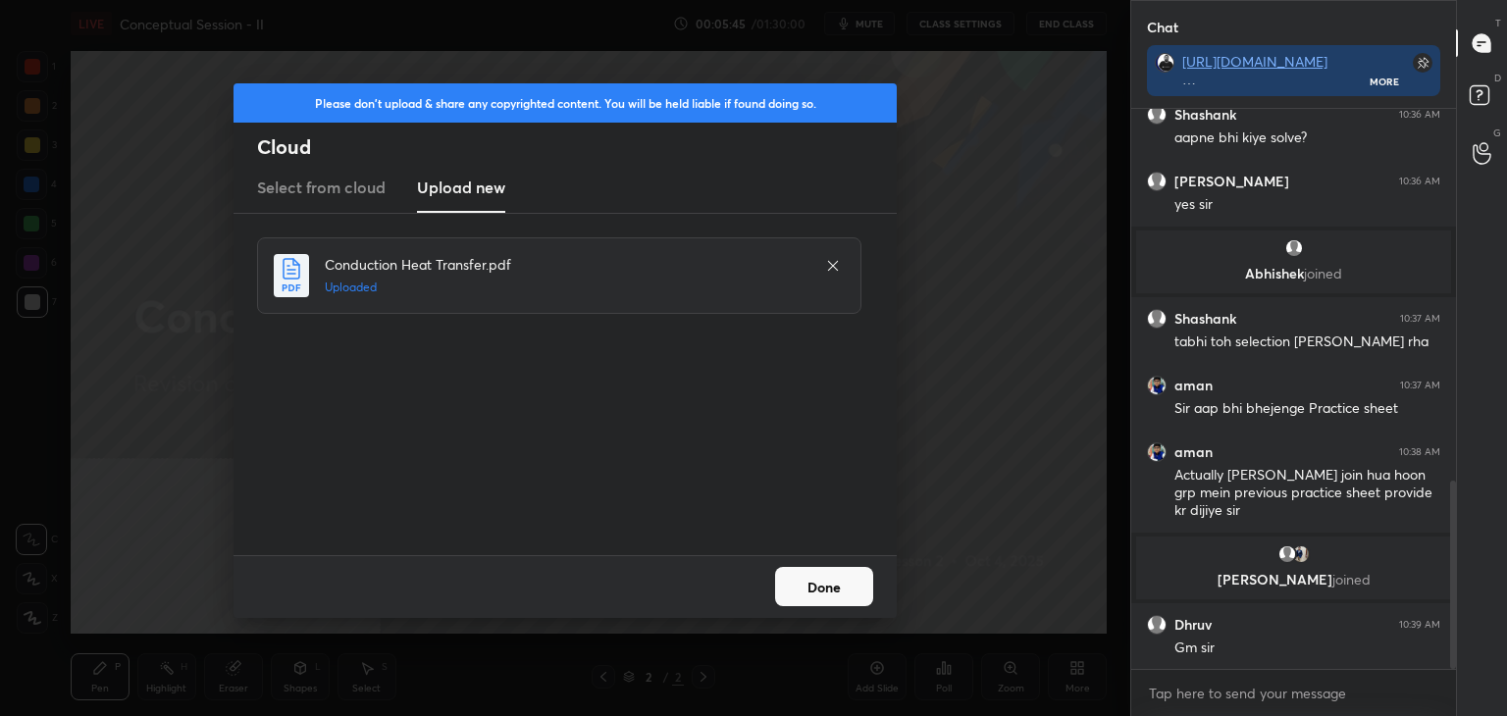
click at [836, 584] on button "Done" at bounding box center [824, 586] width 98 height 39
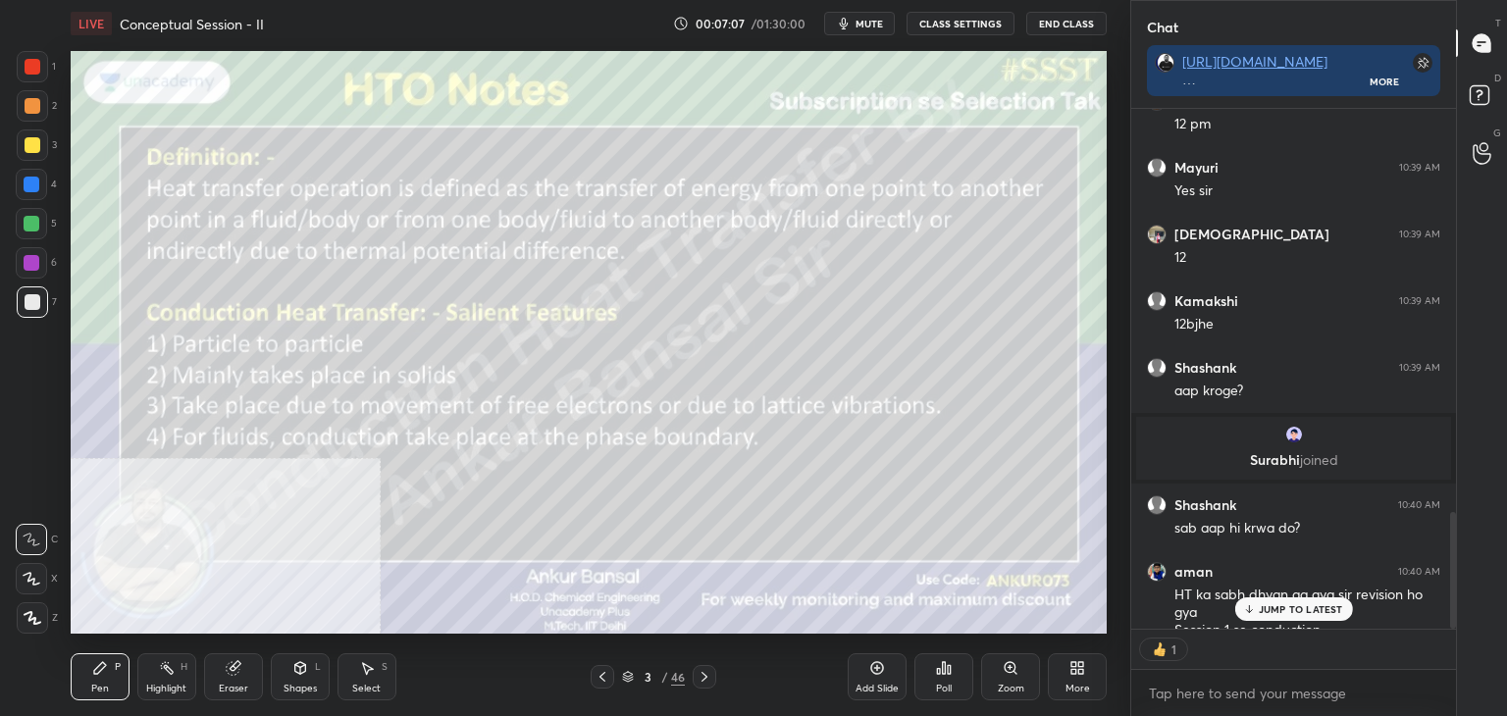
scroll to position [1805, 0]
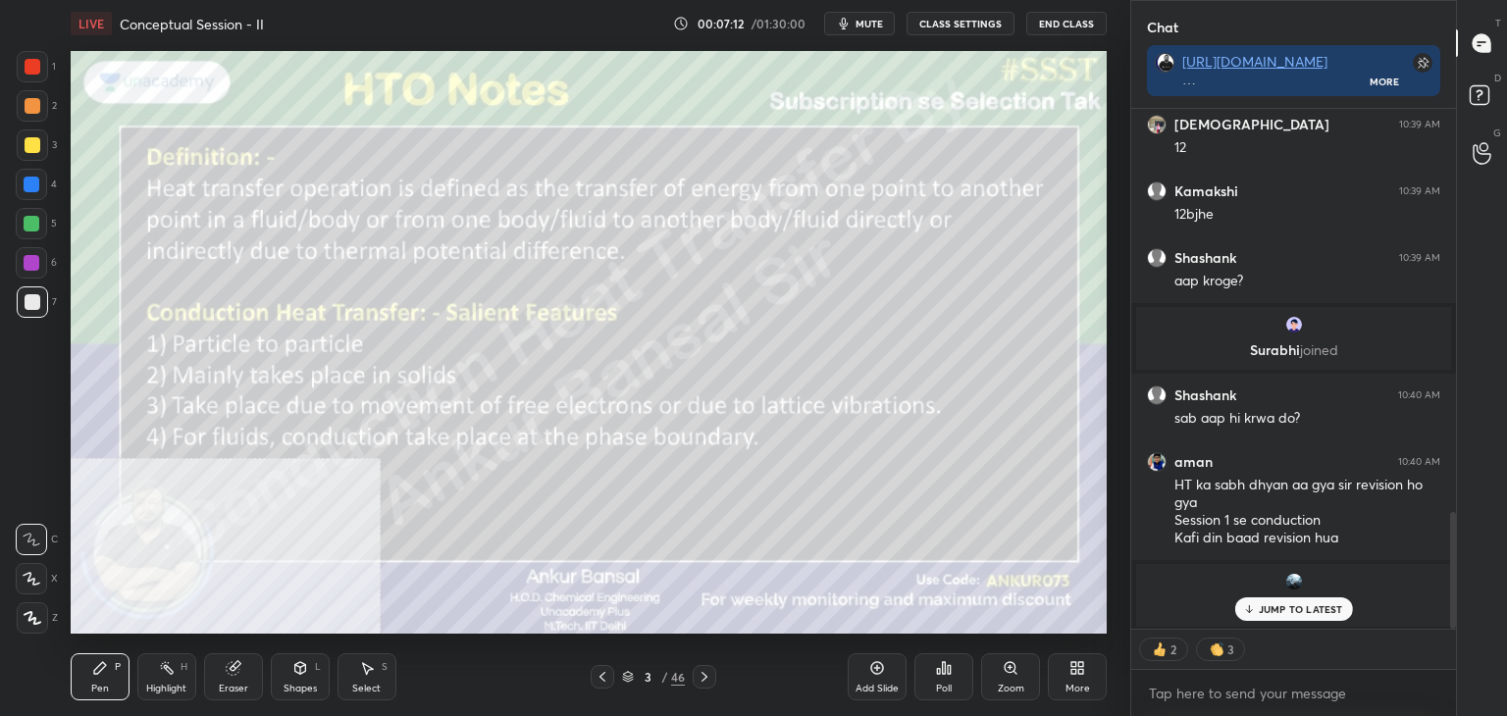
click at [1282, 605] on p "JUMP TO LATEST" at bounding box center [1301, 609] width 84 height 12
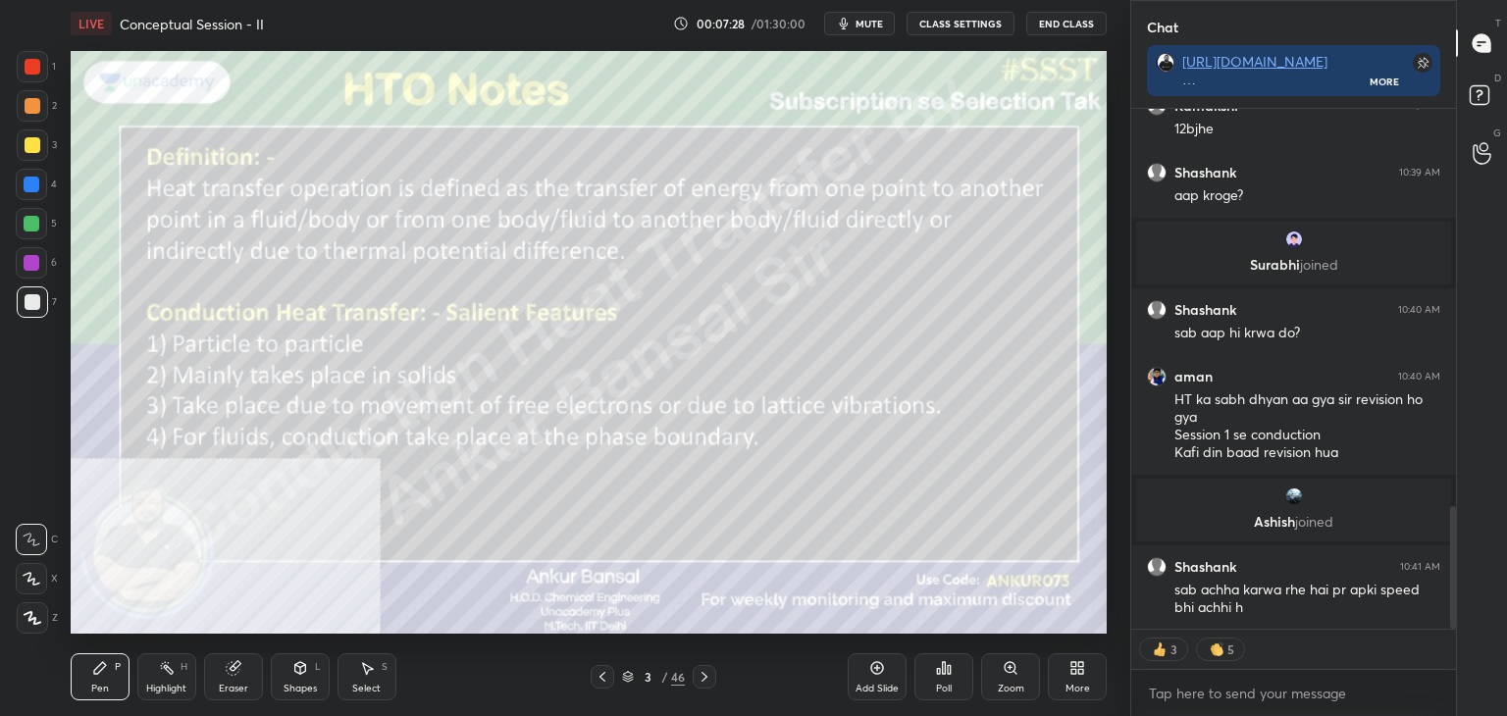
scroll to position [1683, 0]
type textarea "x"
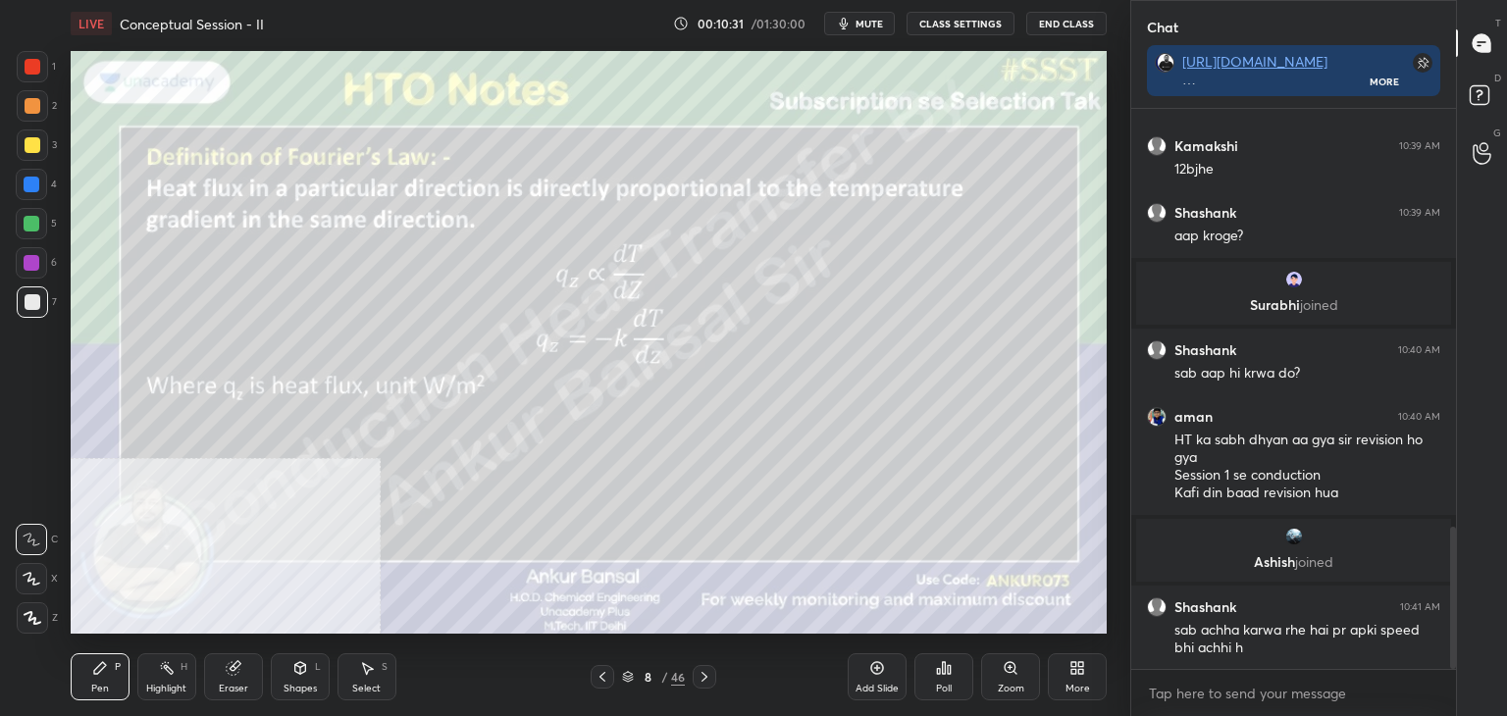
scroll to position [1715, 0]
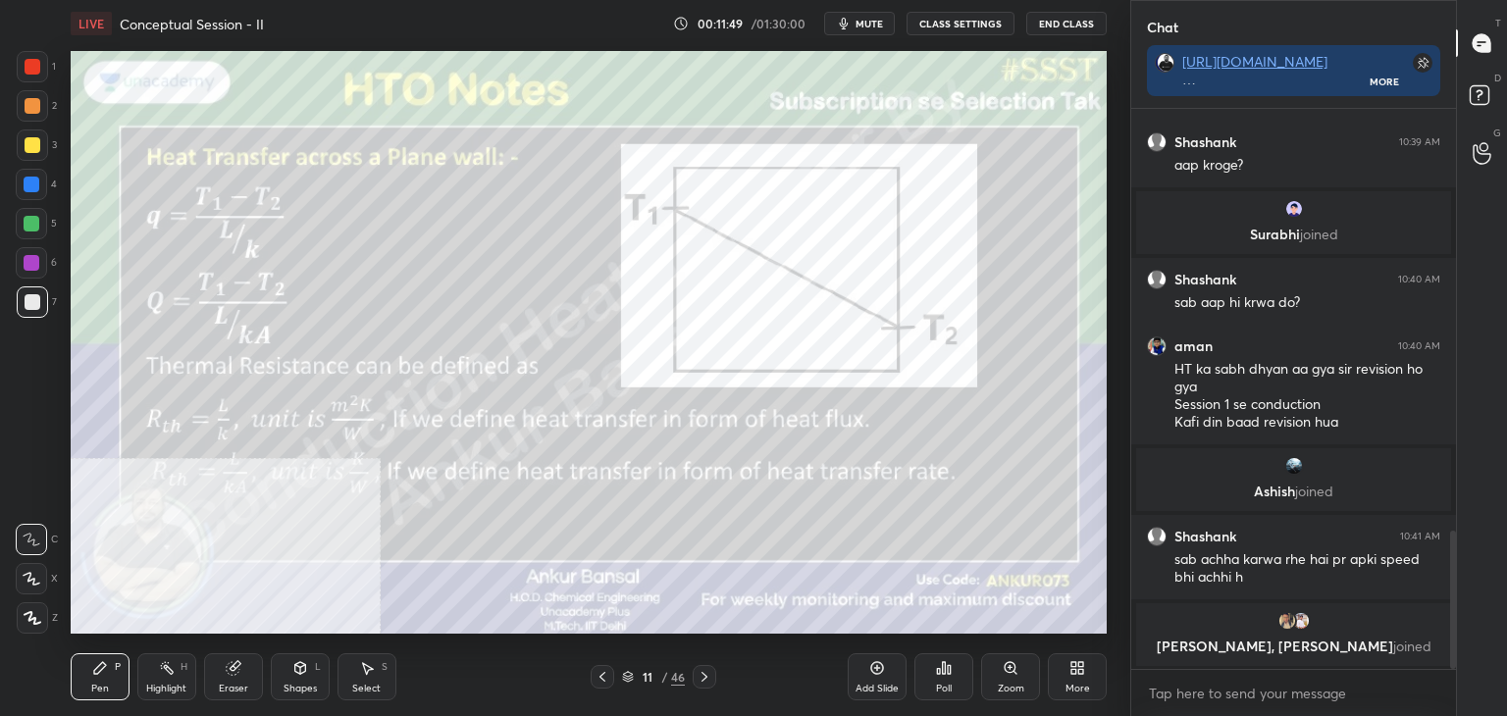
click at [1075, 676] on icon at bounding box center [1077, 668] width 16 height 16
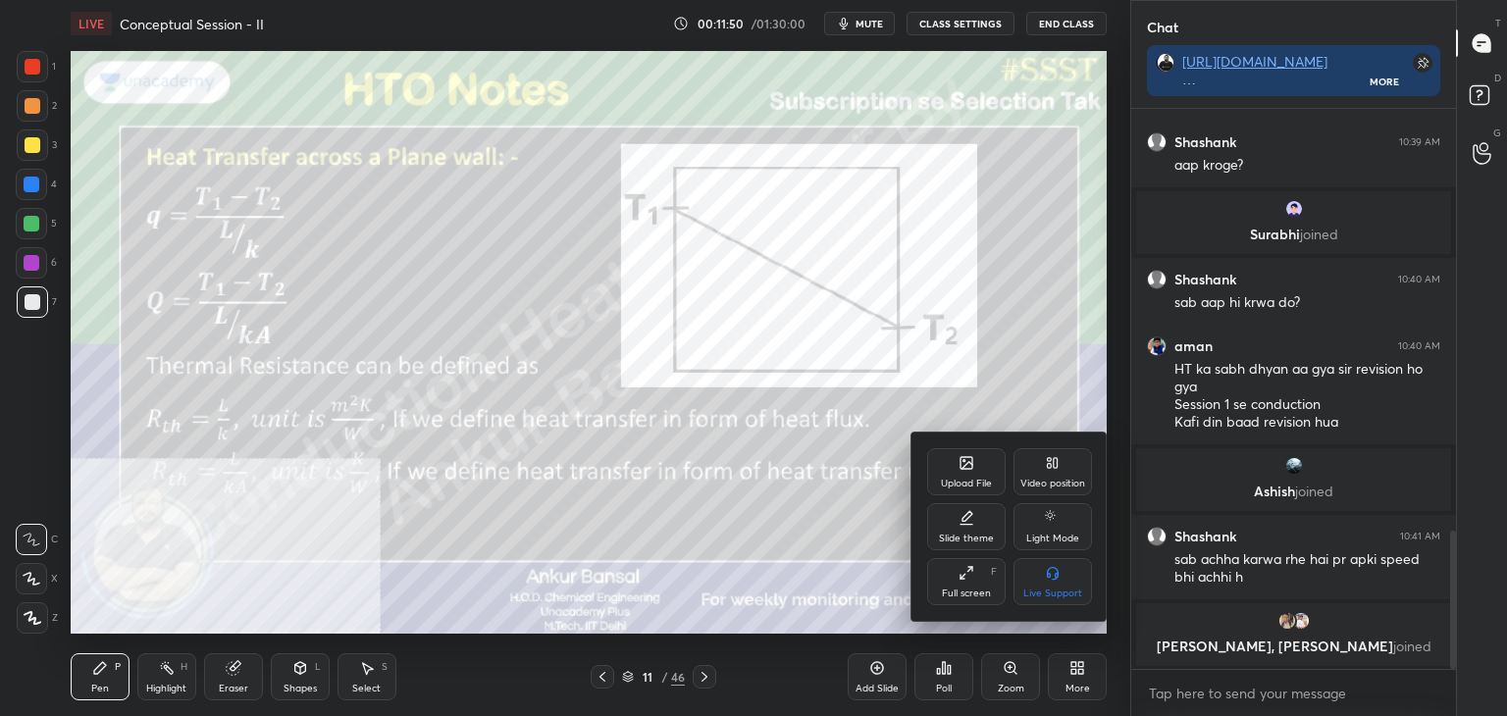
click at [1051, 476] on div "Video position" at bounding box center [1052, 471] width 78 height 47
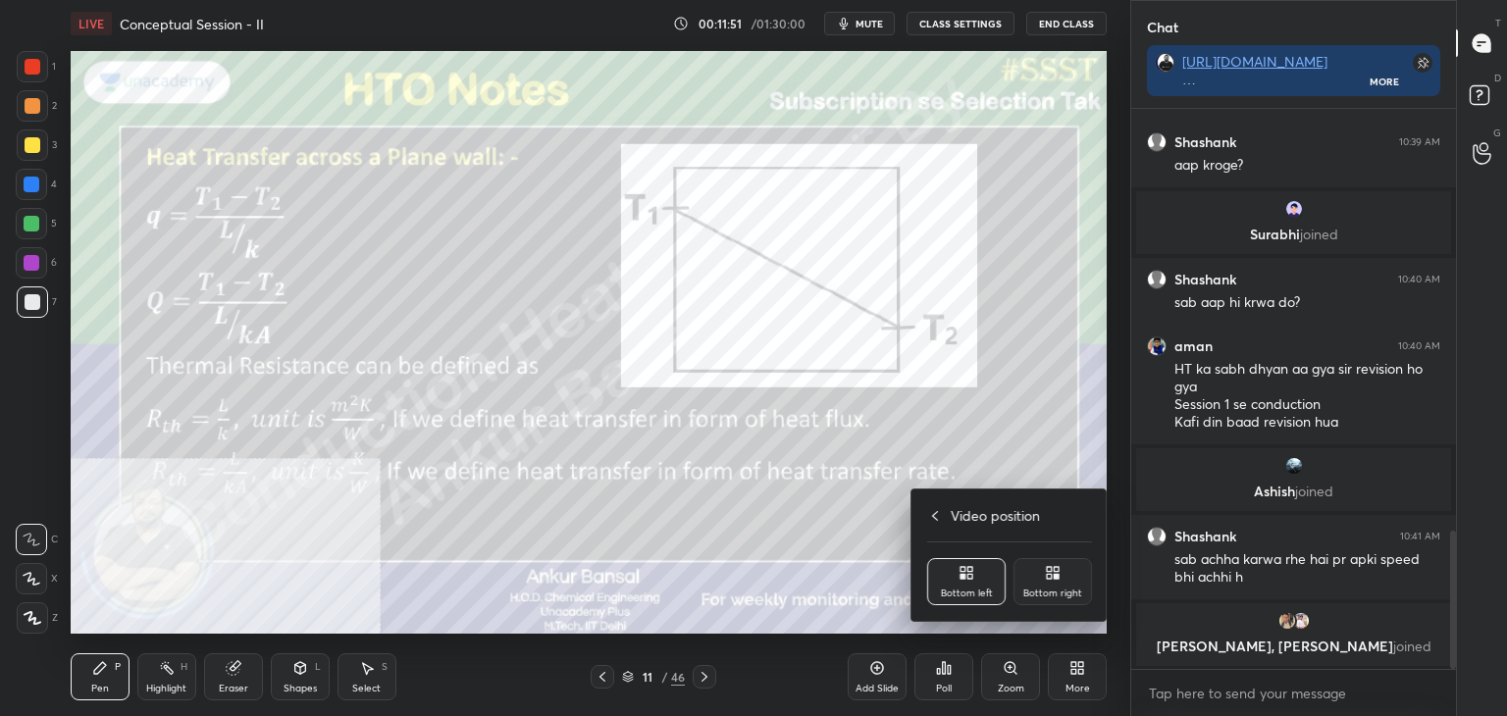
click at [1059, 562] on div "Bottom right" at bounding box center [1052, 581] width 78 height 47
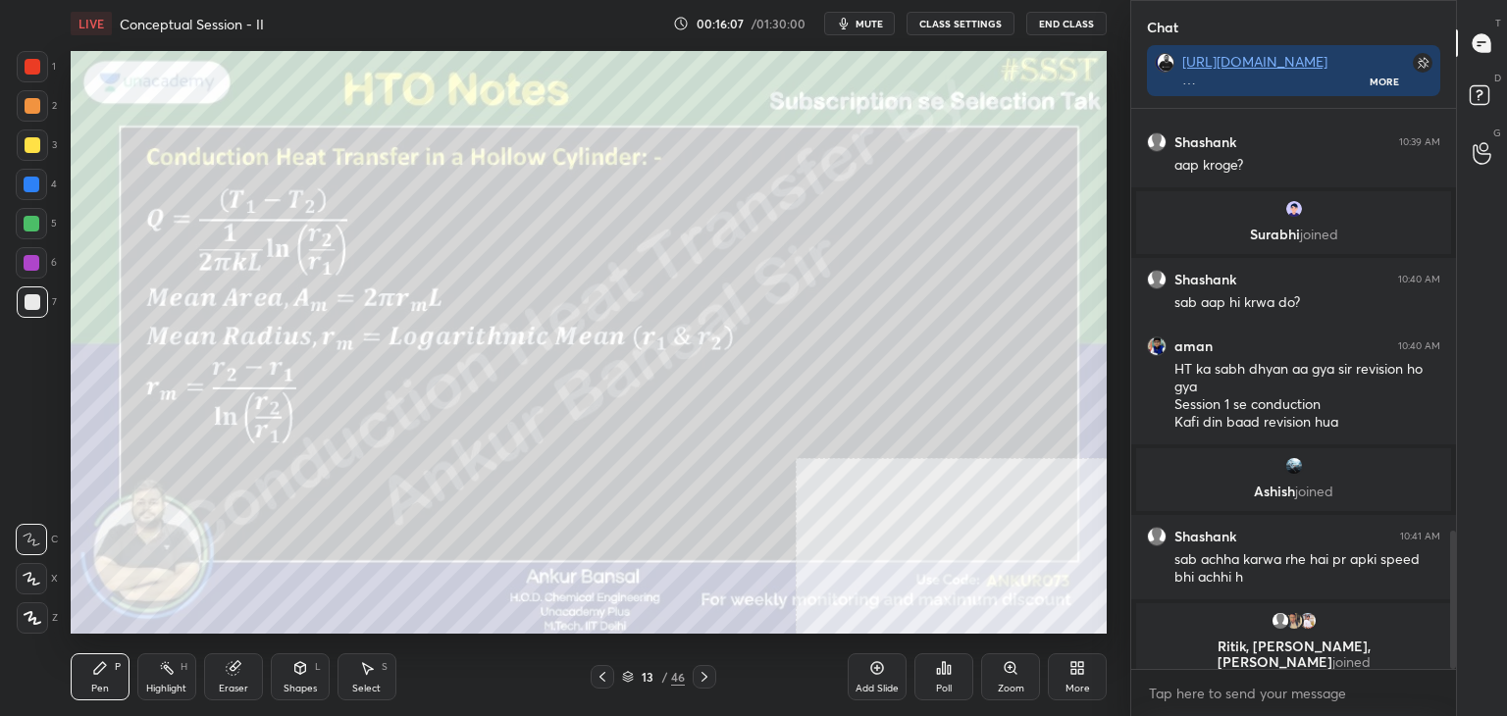
click at [26, 573] on icon at bounding box center [32, 579] width 18 height 14
click at [703, 673] on icon at bounding box center [704, 677] width 16 height 16
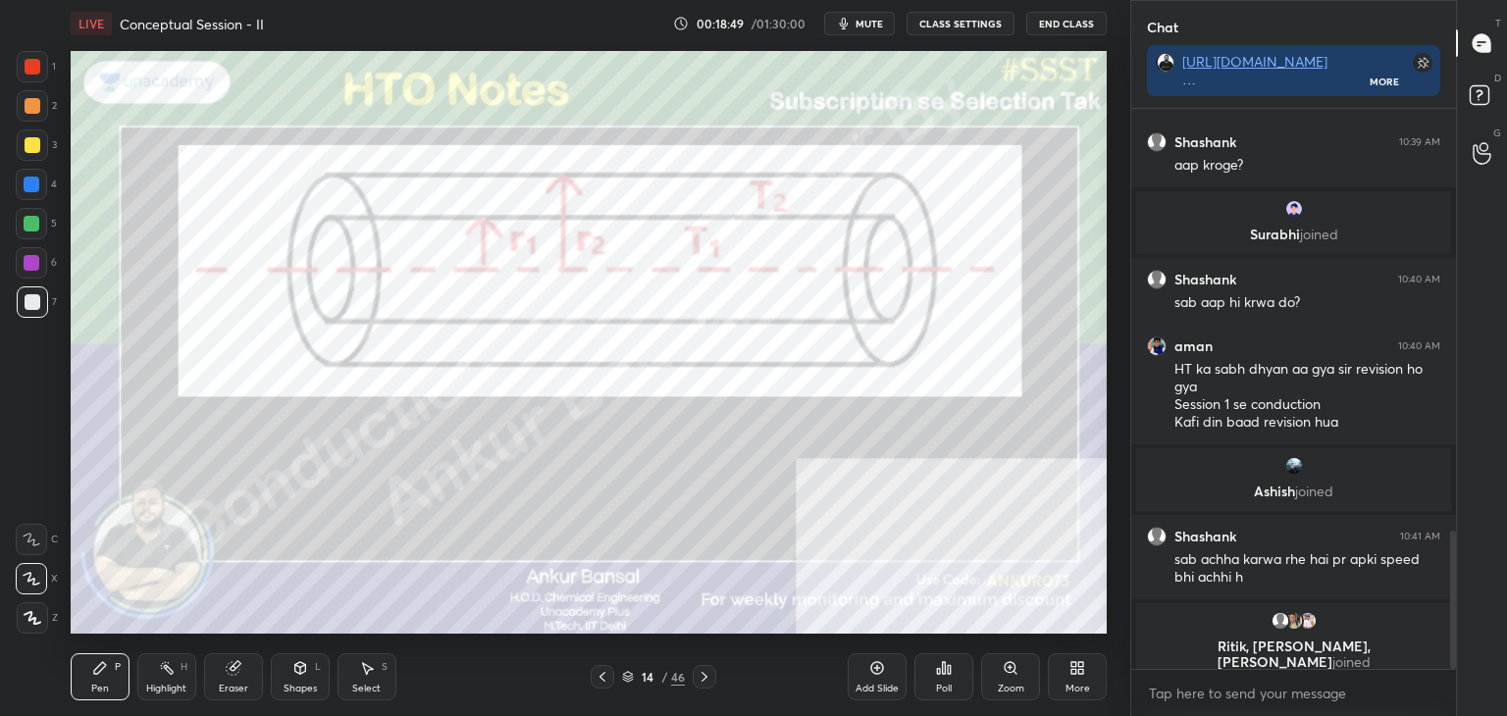
click at [702, 672] on icon at bounding box center [704, 677] width 6 height 10
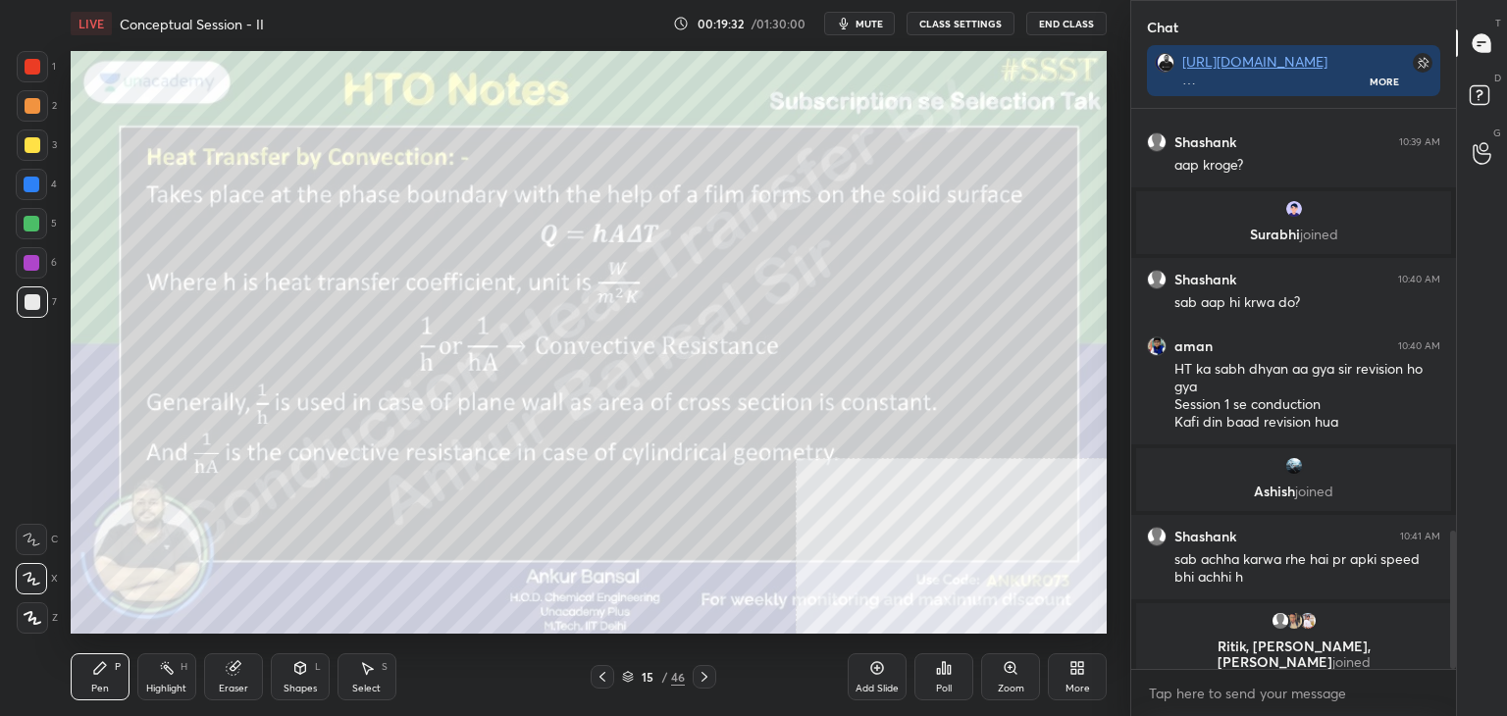
click at [965, 21] on button "CLASS SETTINGS" at bounding box center [960, 24] width 108 height 24
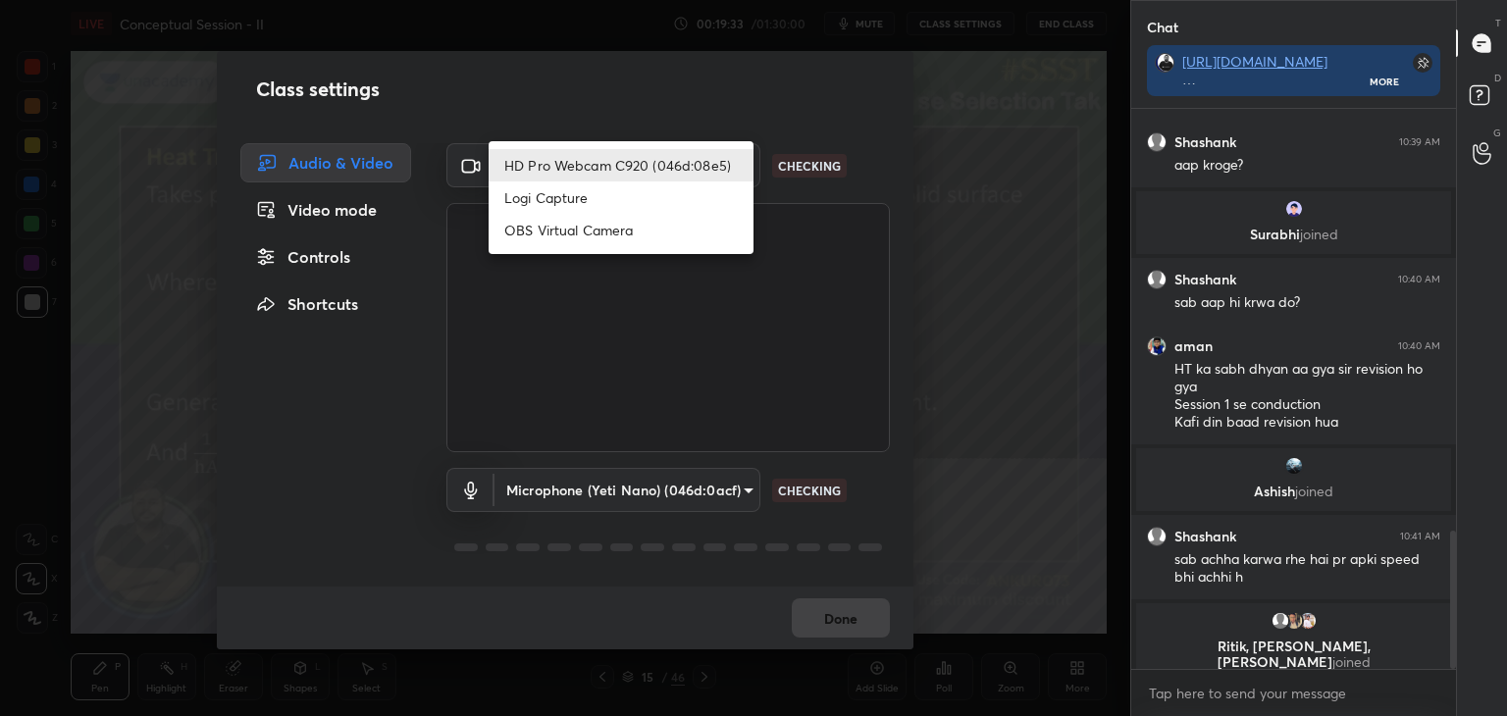
click at [659, 178] on body "1 2 3 4 5 6 7 C X Z C X Z E E Erase all H H LIVE Conceptual Session - II 00:19:…" at bounding box center [753, 358] width 1507 height 716
click at [644, 201] on li "Logi Capture" at bounding box center [620, 197] width 265 height 32
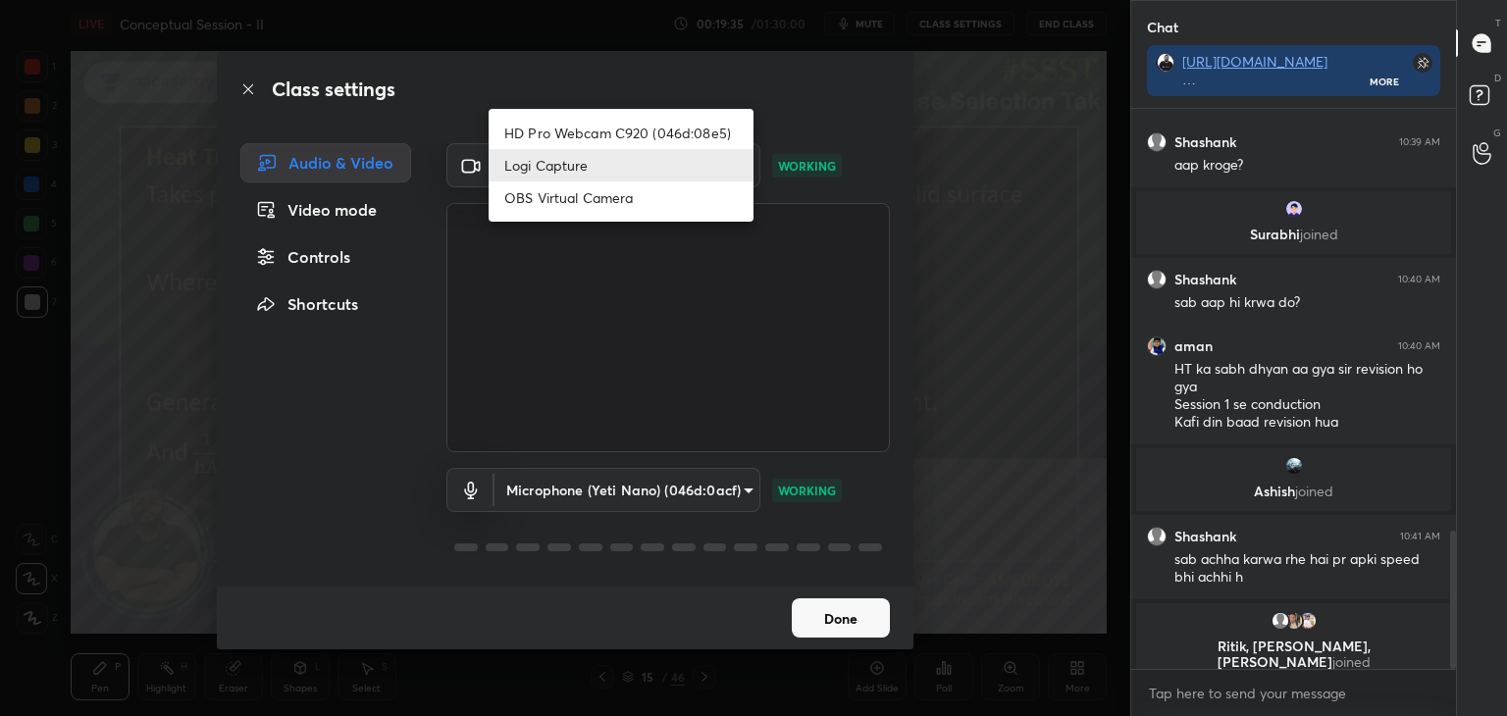
click at [662, 167] on body "1 2 3 4 5 6 7 C X Z C X Z E E Erase all H H LIVE Conceptual Session - II 00:19:…" at bounding box center [753, 358] width 1507 height 716
click at [640, 130] on li "HD Pro Webcam C920 (046d:08e5)" at bounding box center [620, 133] width 265 height 32
type input "aba31b4d8cead99ce04ba26500a245cc15e869b8aa2bb27d5d0d7b3294f0be78"
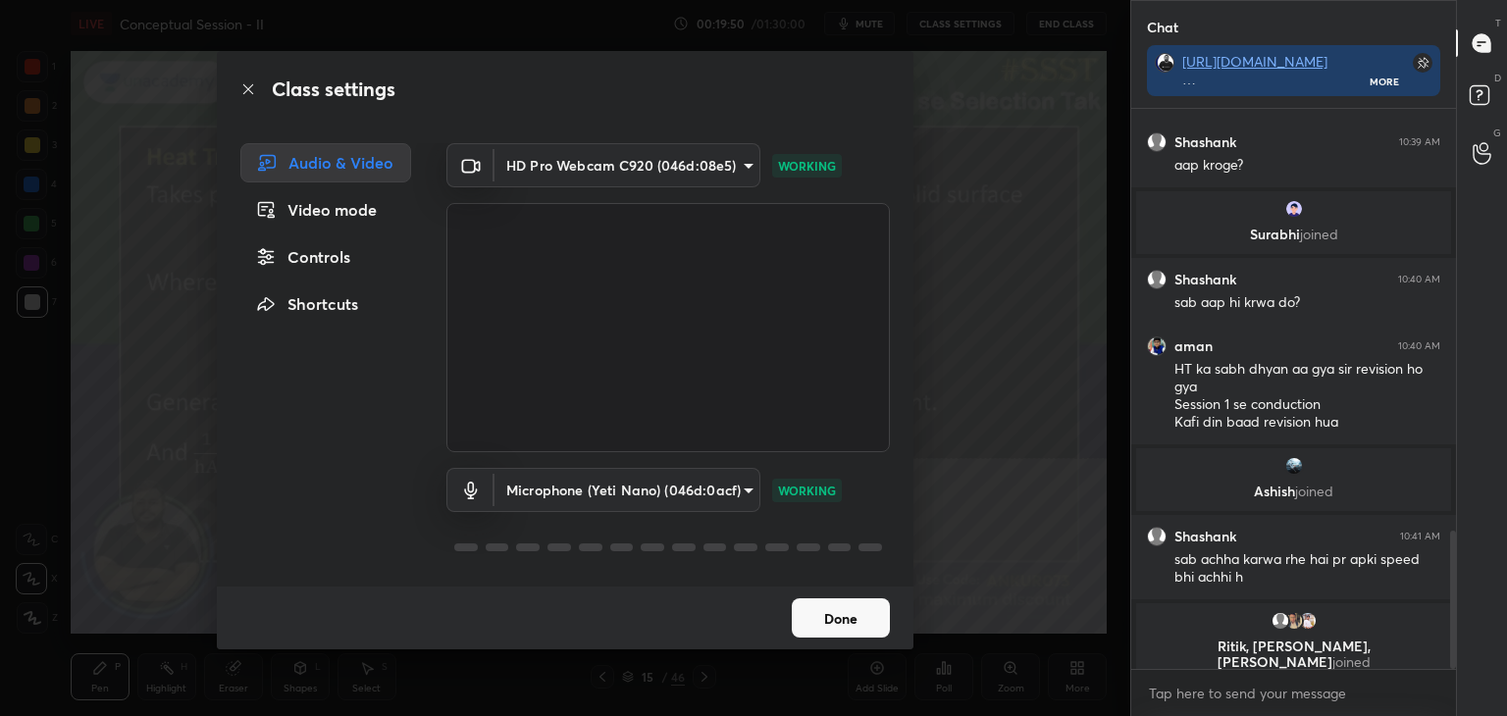
click at [840, 595] on div "Done" at bounding box center [565, 618] width 696 height 63
click at [839, 611] on button "Done" at bounding box center [841, 617] width 98 height 39
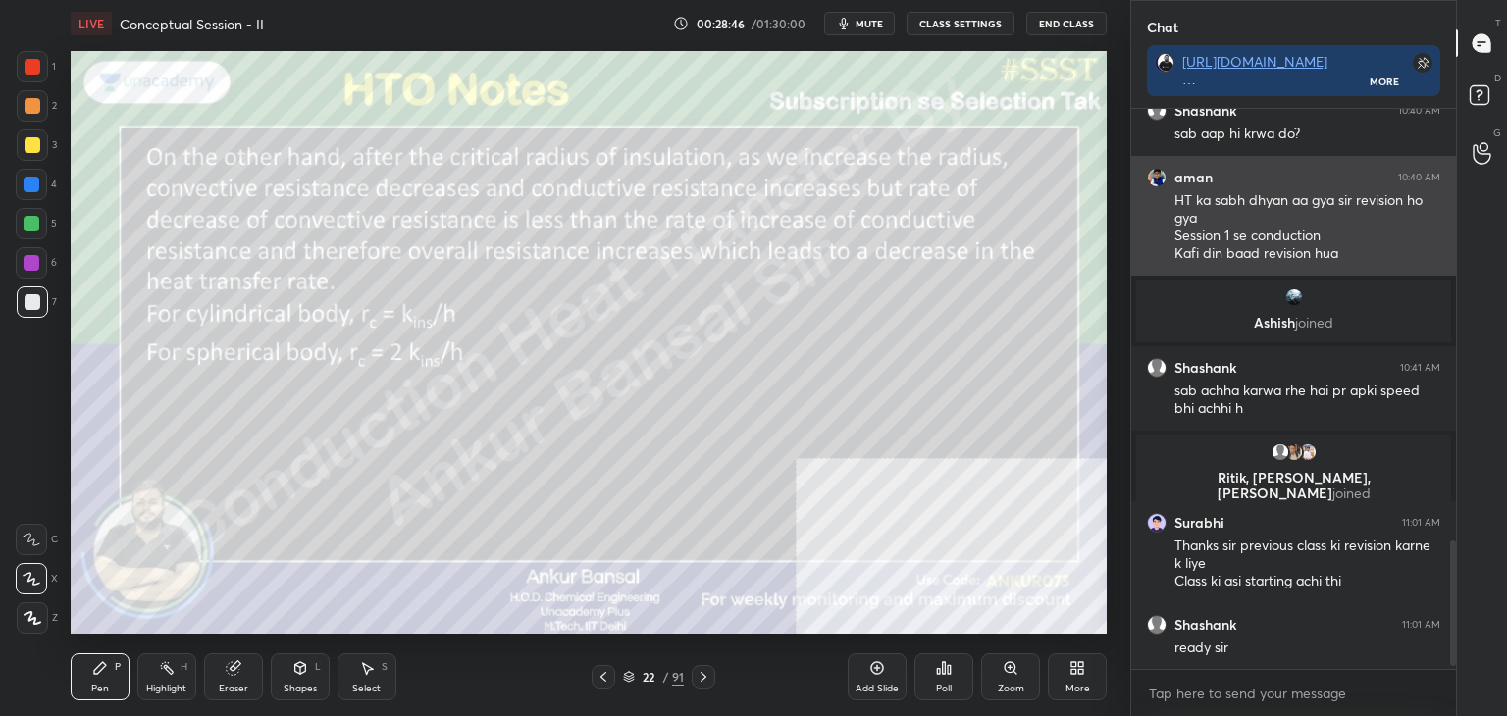
scroll to position [1950, 0]
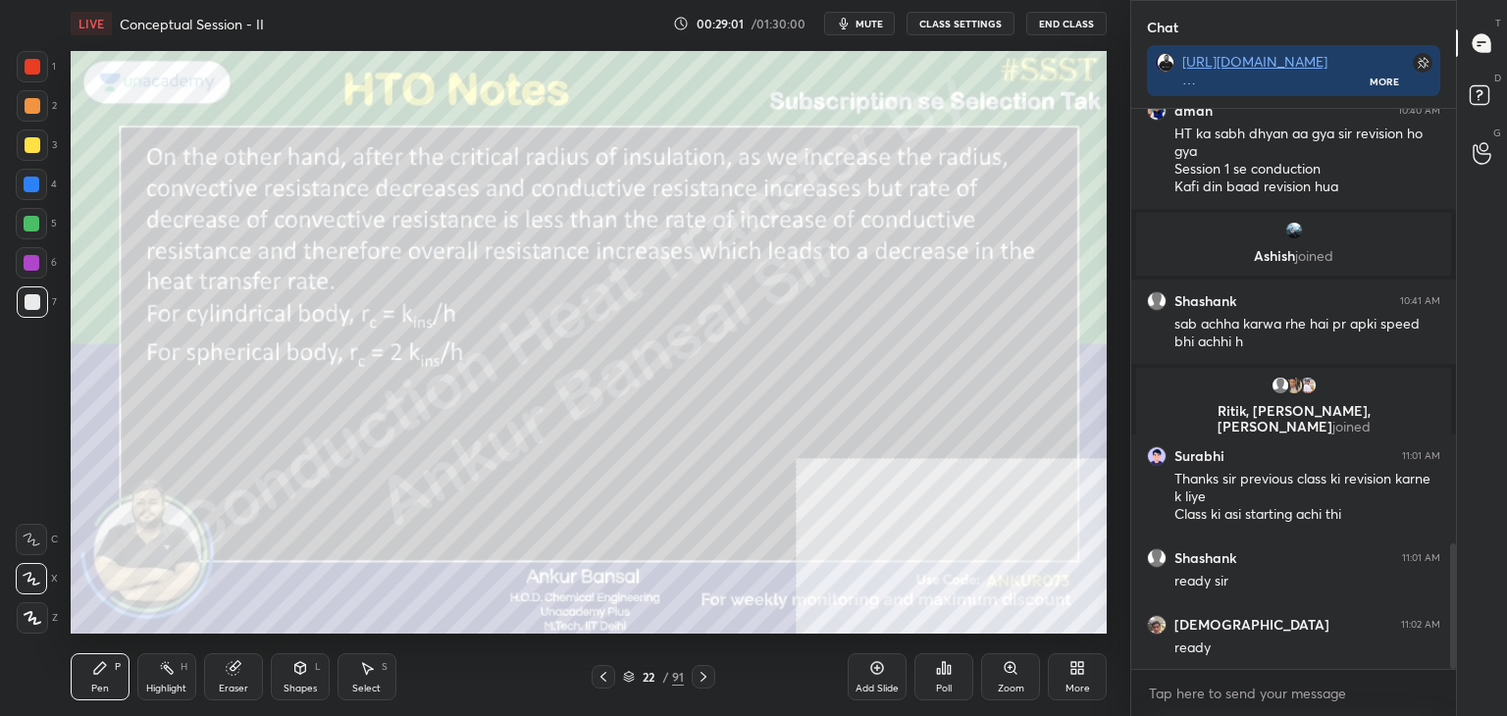
click at [1077, 679] on div "More" at bounding box center [1077, 676] width 59 height 47
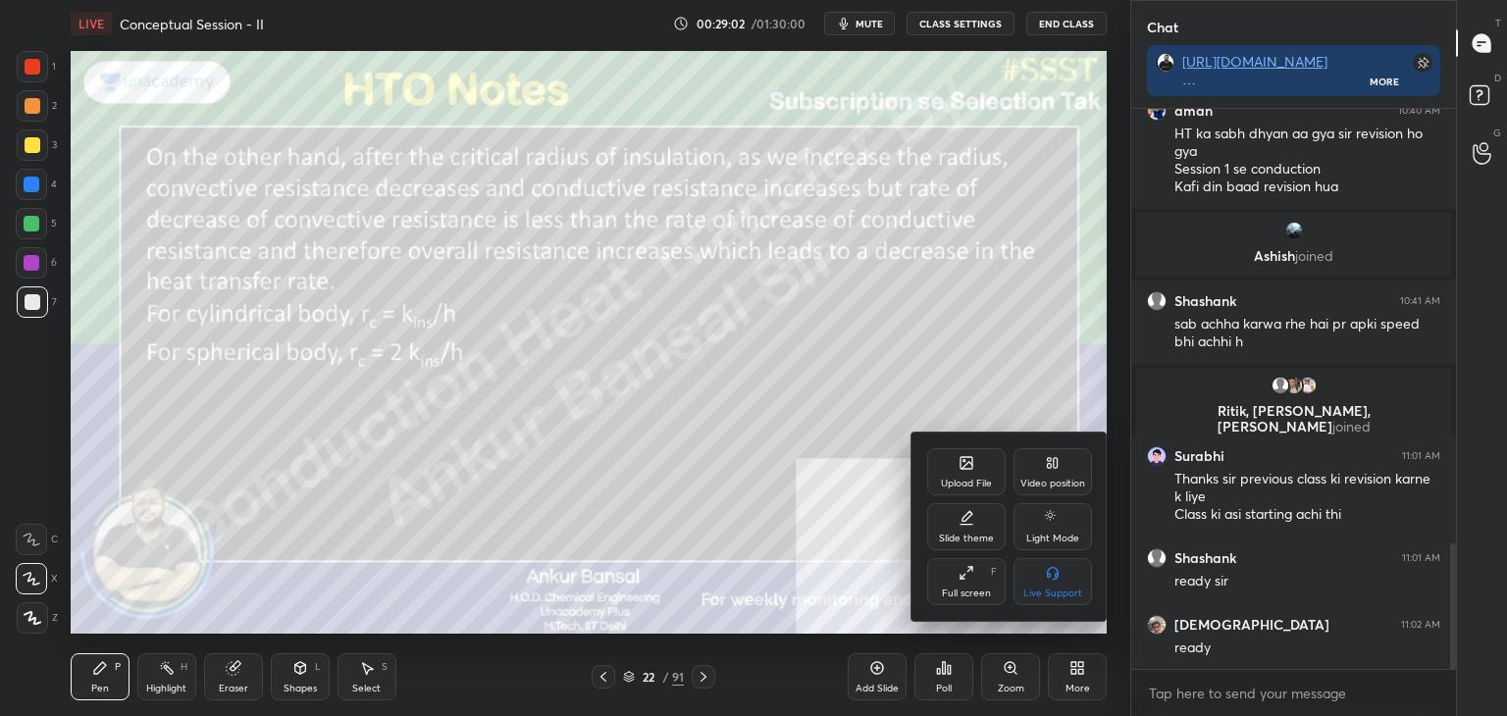
click at [979, 475] on div "Upload File" at bounding box center [966, 471] width 78 height 47
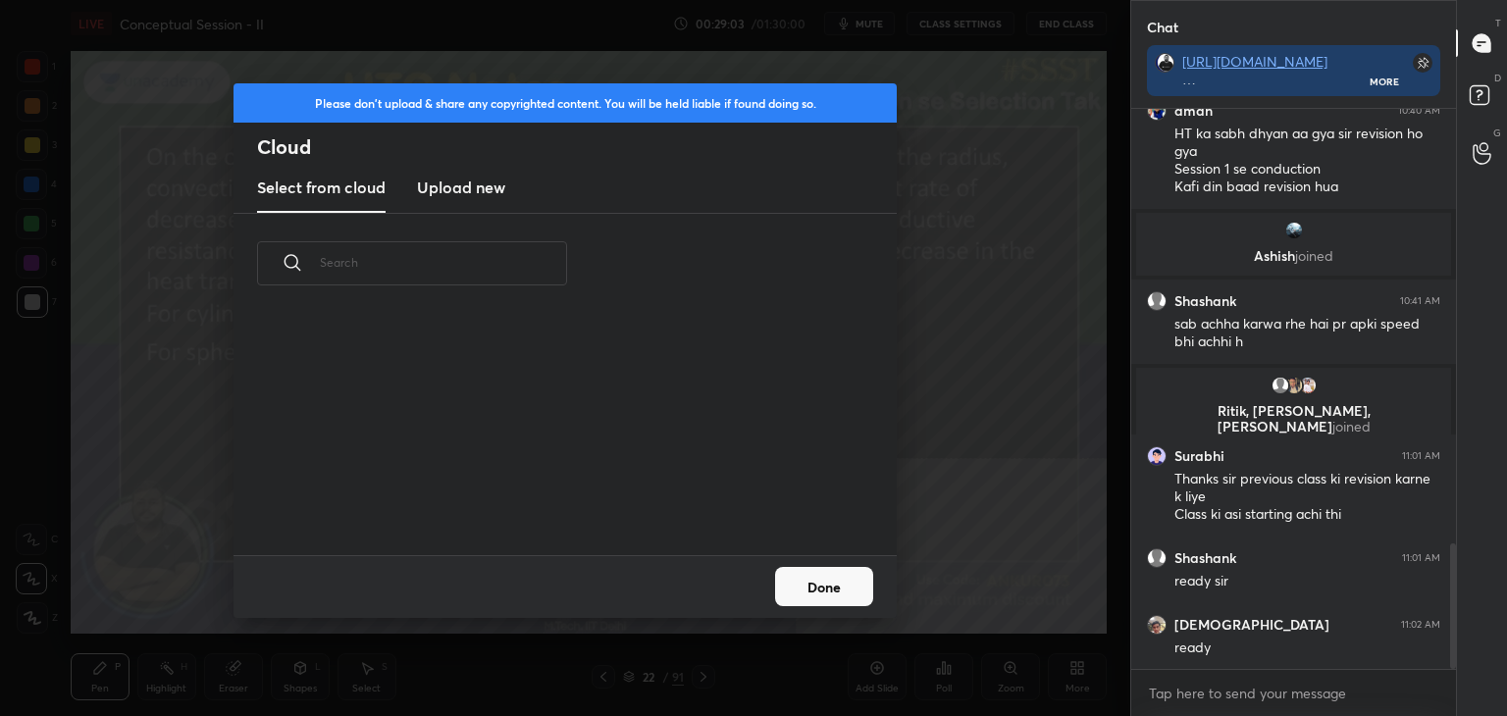
scroll to position [241, 630]
click at [451, 174] on new "Upload new" at bounding box center [461, 188] width 88 height 49
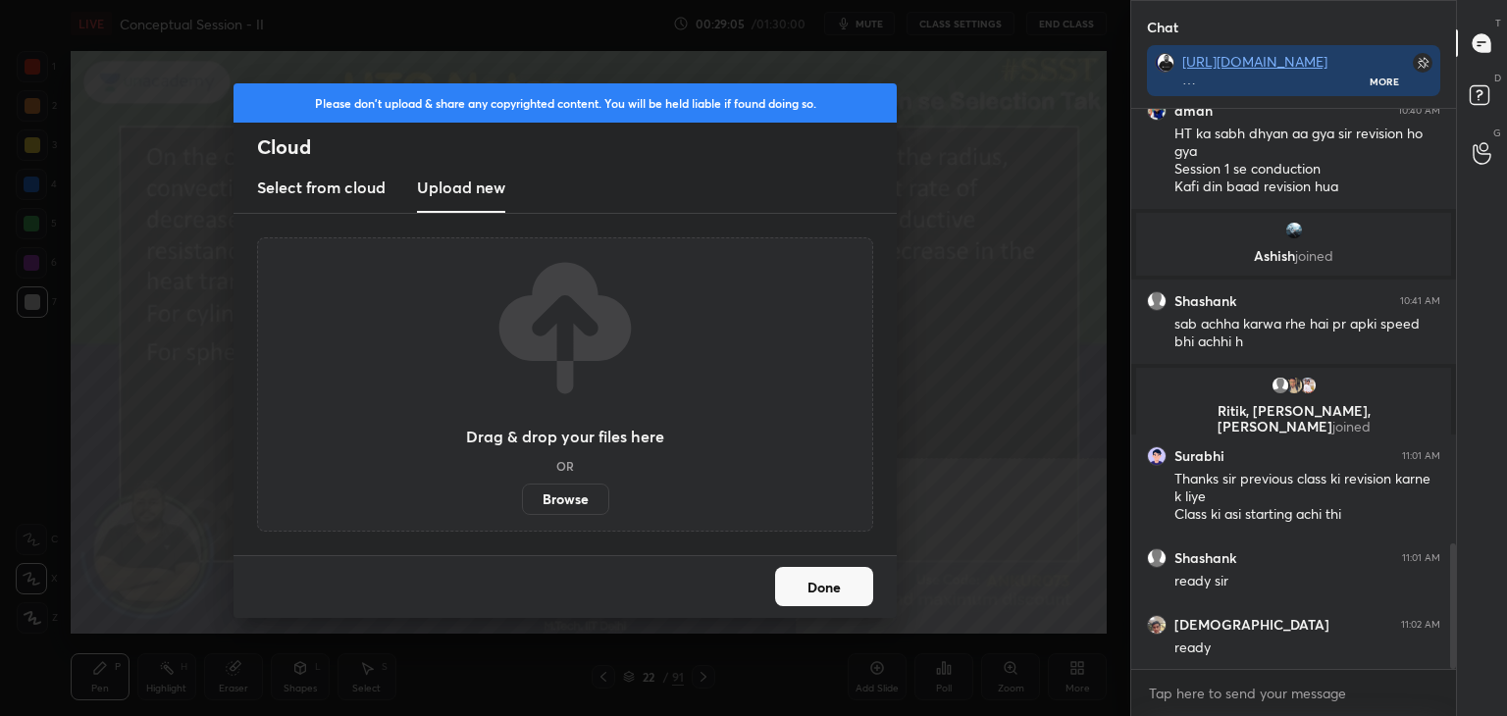
click at [560, 495] on label "Browse" at bounding box center [565, 499] width 87 height 31
click at [522, 495] on input "Browse" at bounding box center [522, 499] width 0 height 31
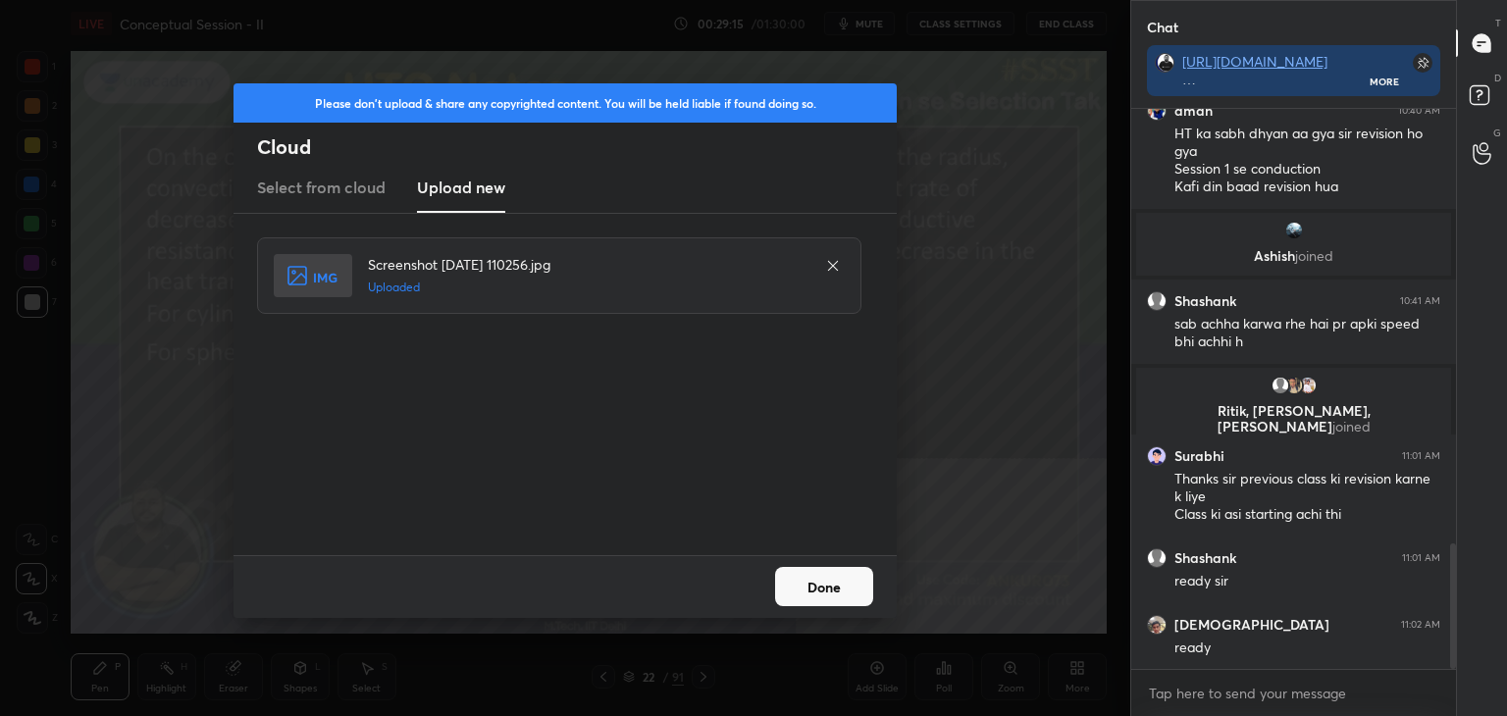
click at [810, 575] on button "Done" at bounding box center [824, 586] width 98 height 39
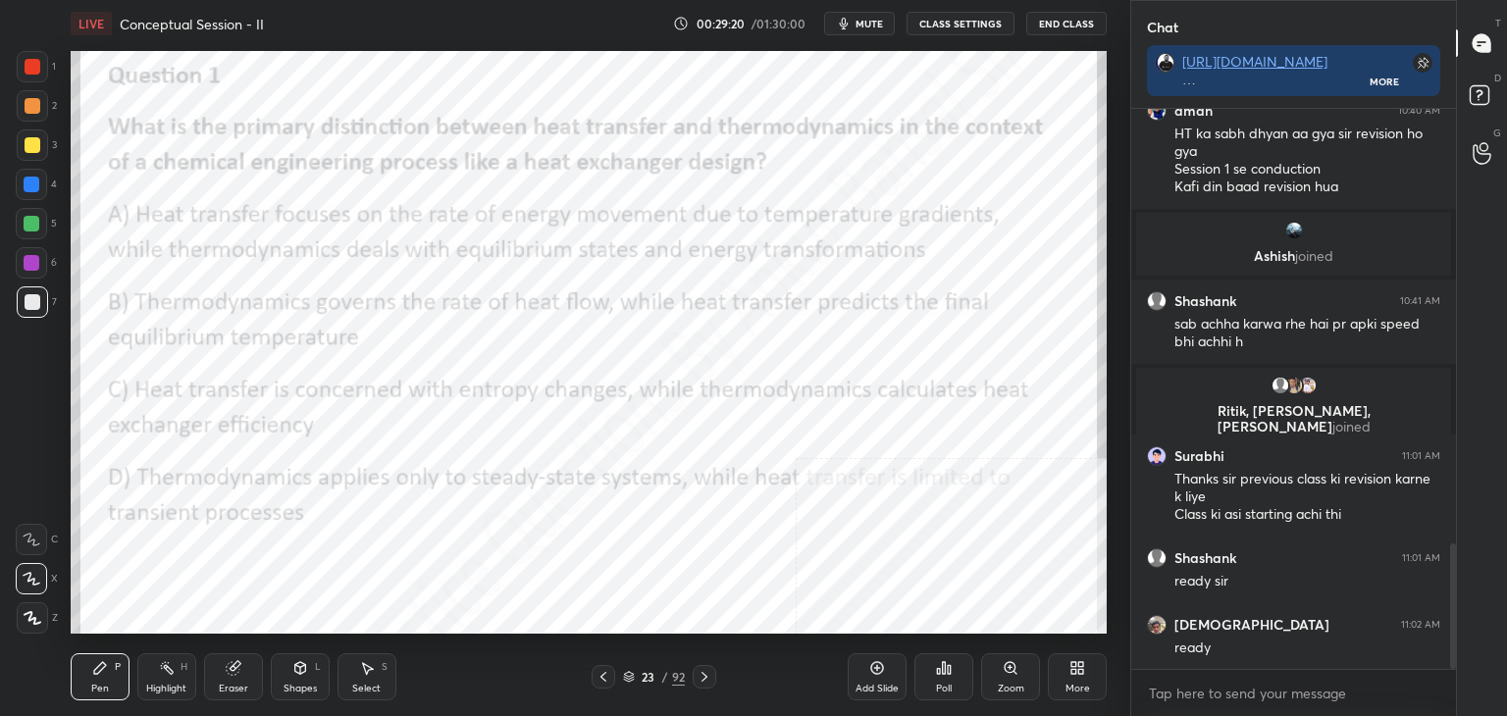
click at [946, 673] on icon at bounding box center [944, 668] width 3 height 12
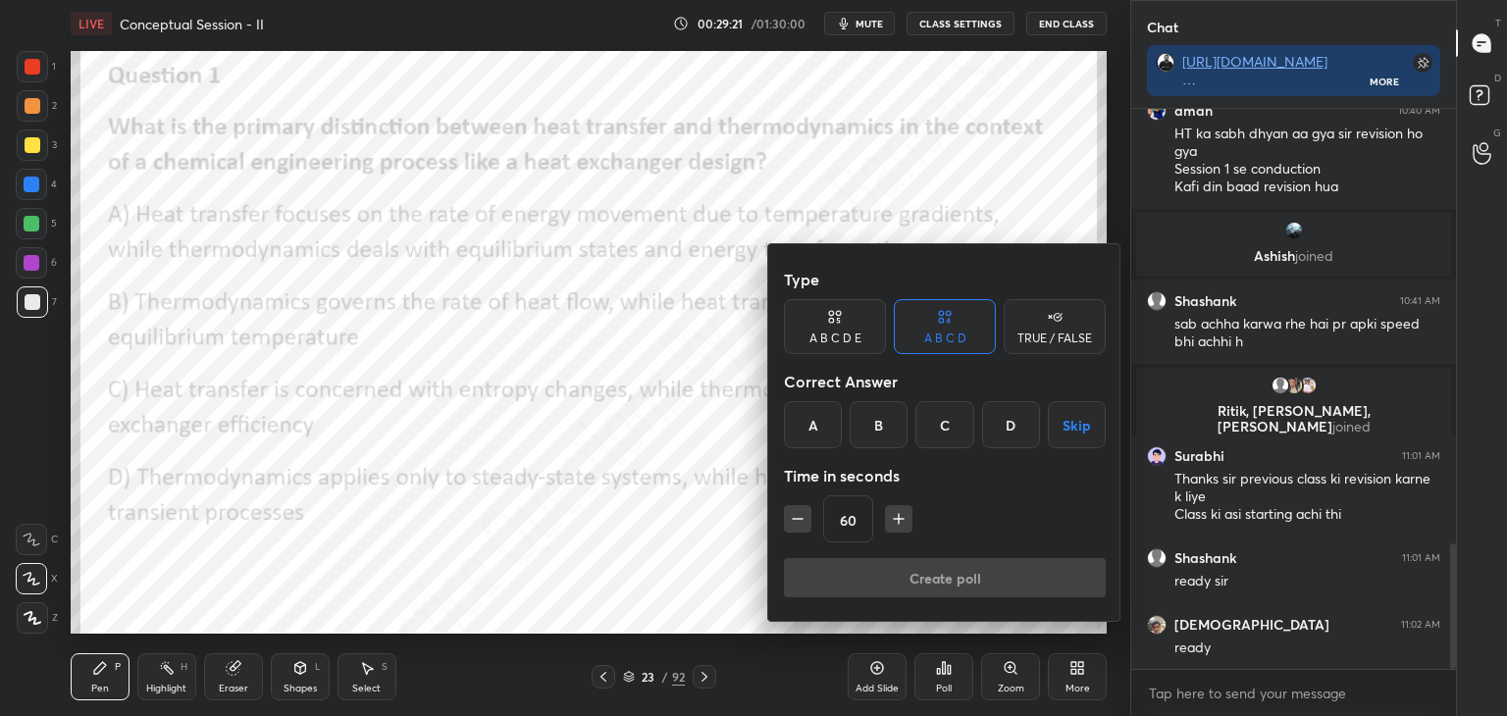
click at [824, 420] on div "A" at bounding box center [813, 424] width 58 height 47
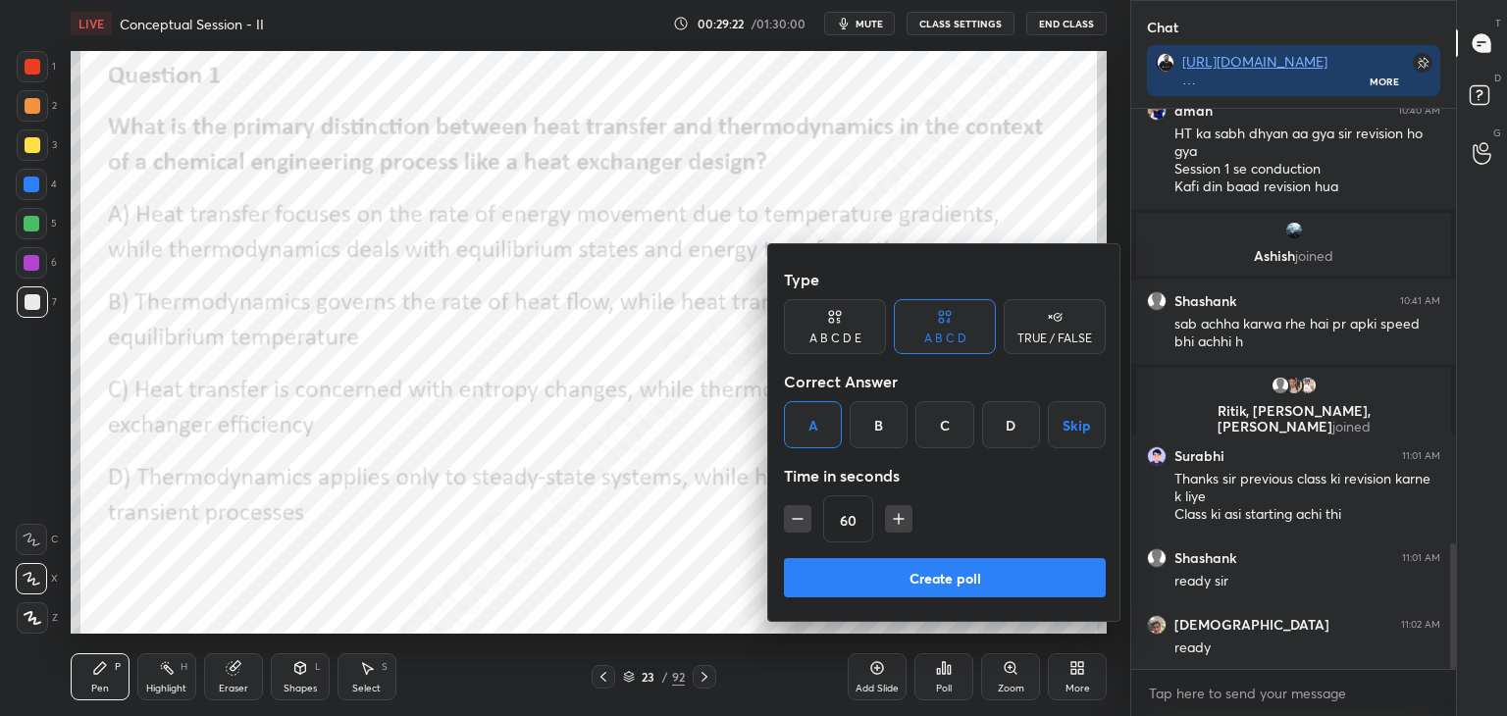
click at [953, 578] on button "Create poll" at bounding box center [945, 577] width 322 height 39
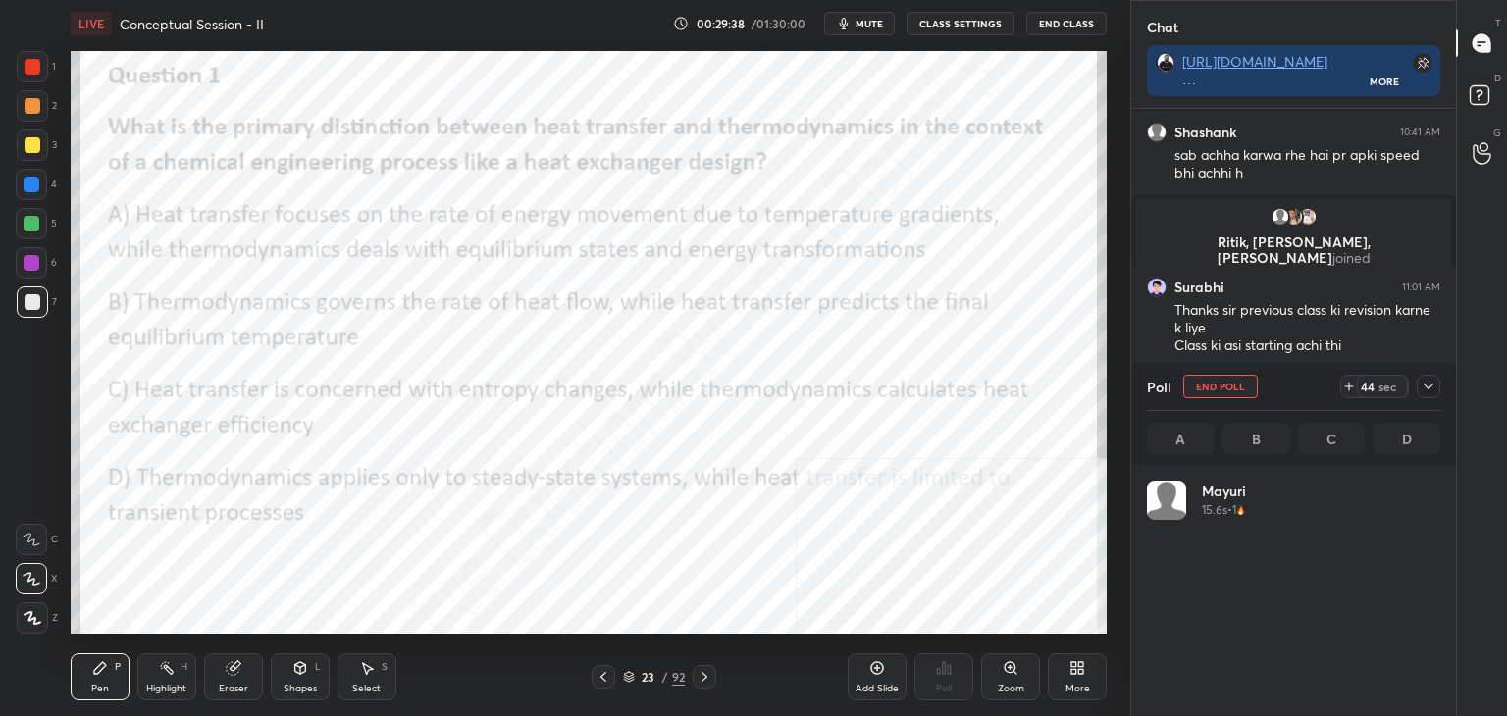
scroll to position [230, 287]
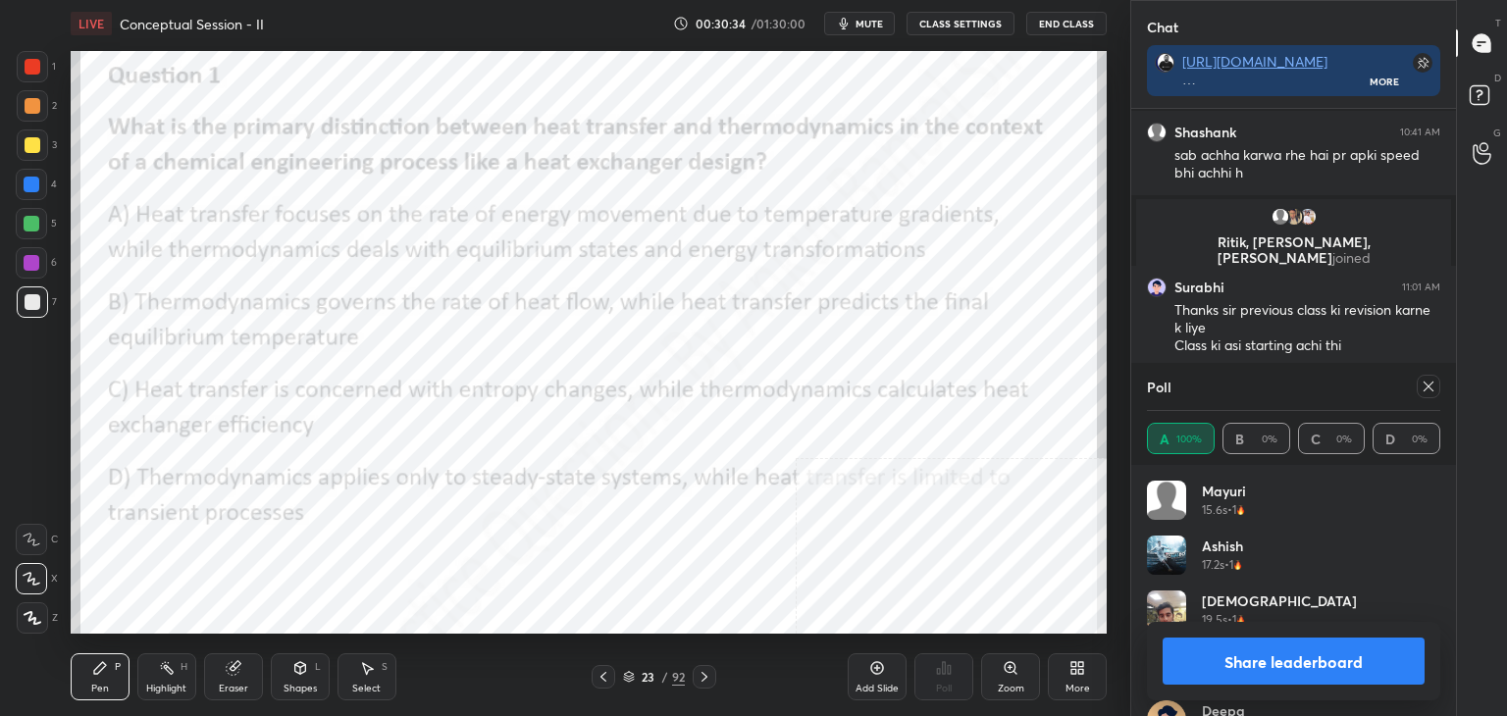
click at [878, 685] on div "Add Slide" at bounding box center [876, 689] width 43 height 10
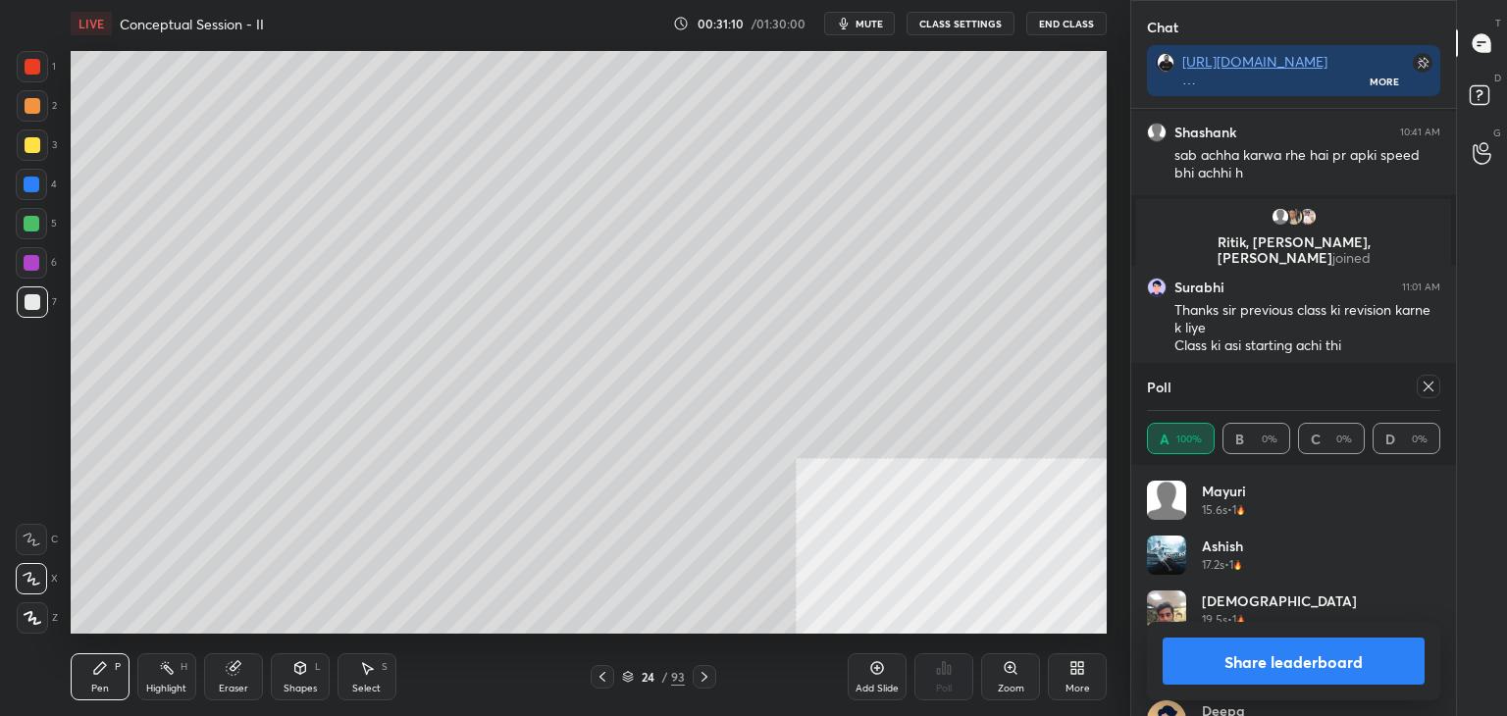
click at [1091, 674] on div "More" at bounding box center [1077, 676] width 59 height 47
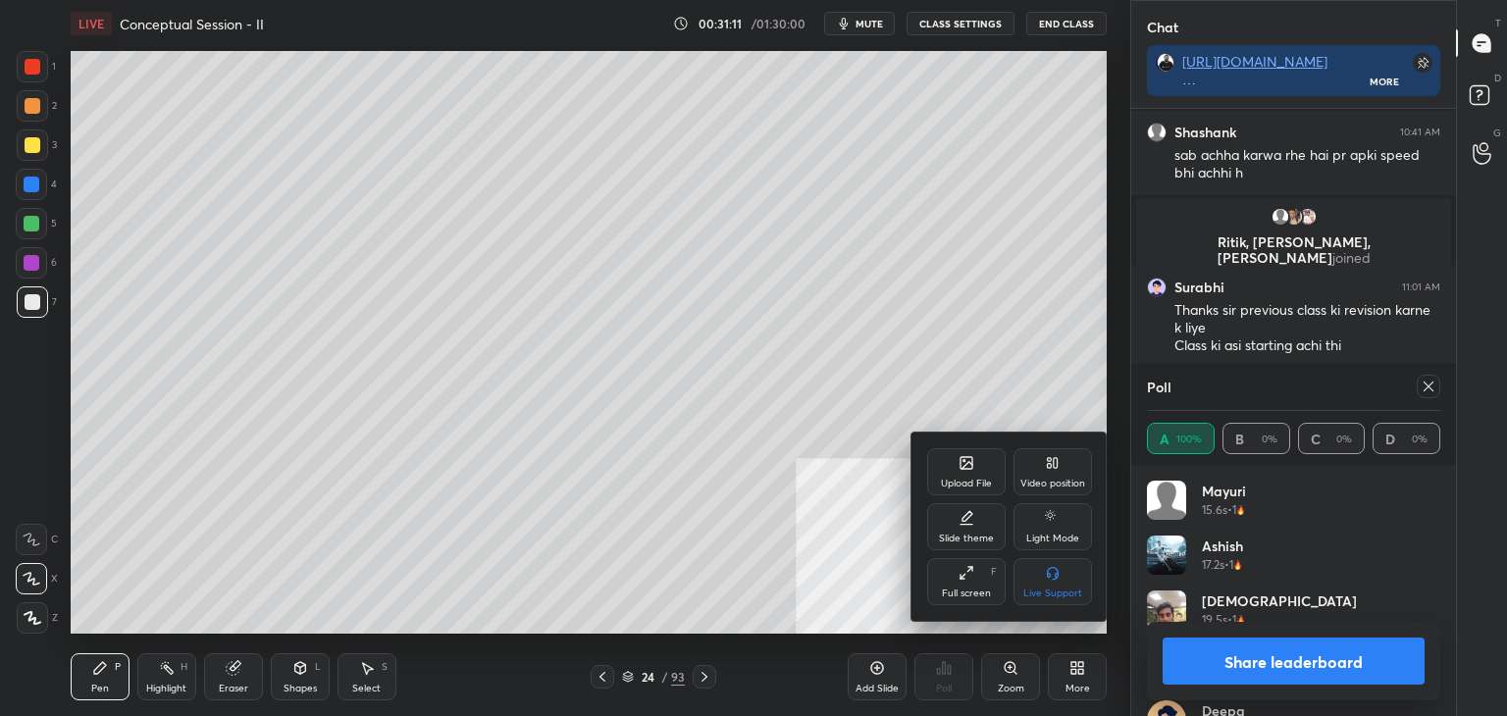
click at [977, 461] on div "Upload File" at bounding box center [966, 471] width 78 height 47
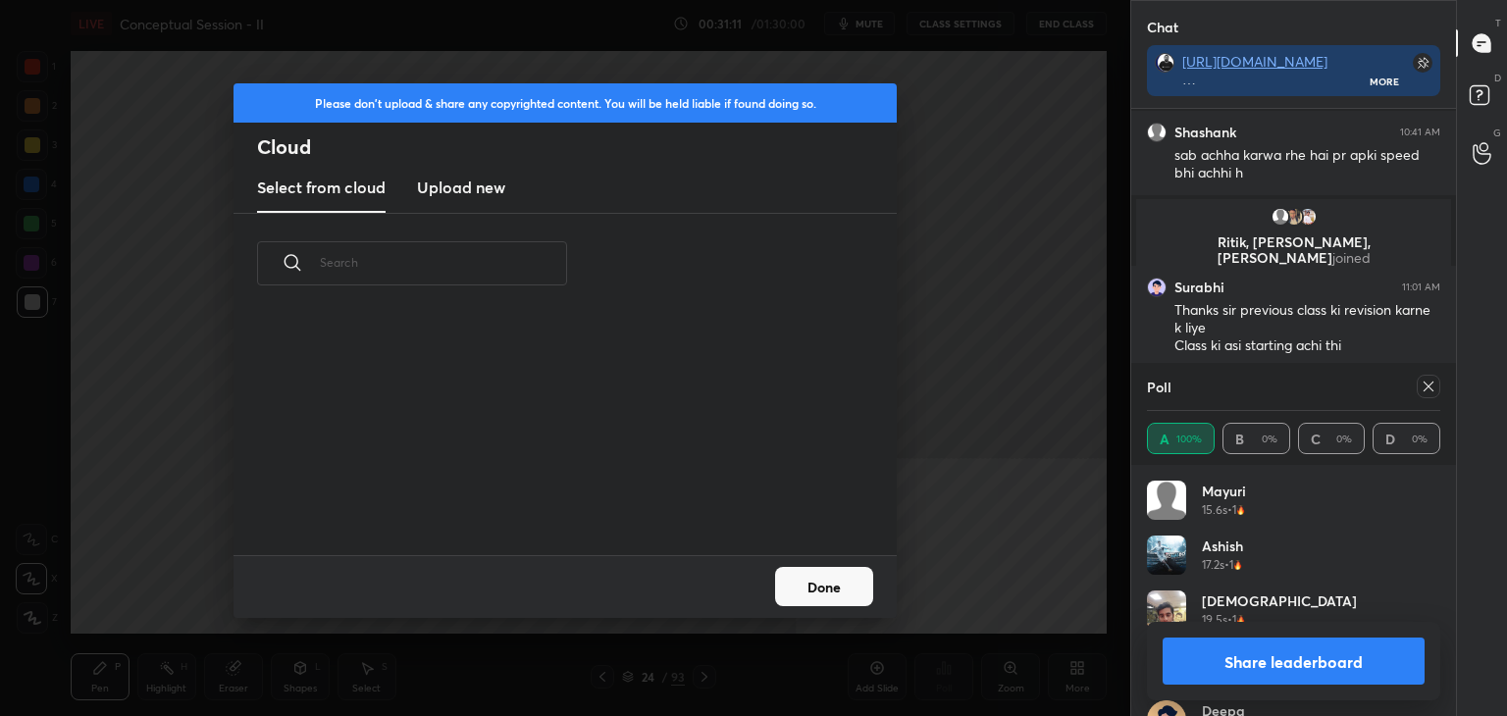
scroll to position [241, 630]
click at [466, 188] on h3 "Upload new" at bounding box center [461, 188] width 88 height 24
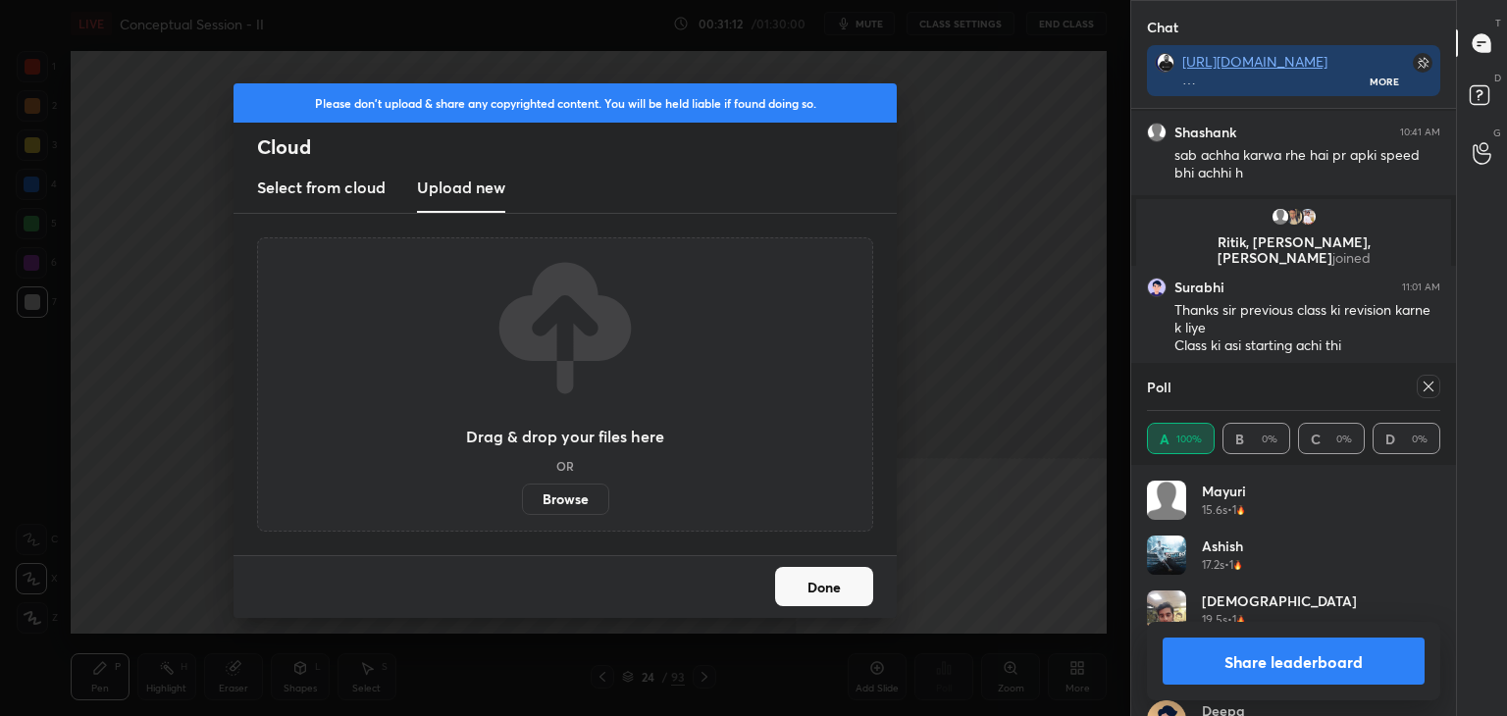
click at [553, 493] on label "Browse" at bounding box center [565, 499] width 87 height 31
click at [522, 493] on input "Browse" at bounding box center [522, 499] width 0 height 31
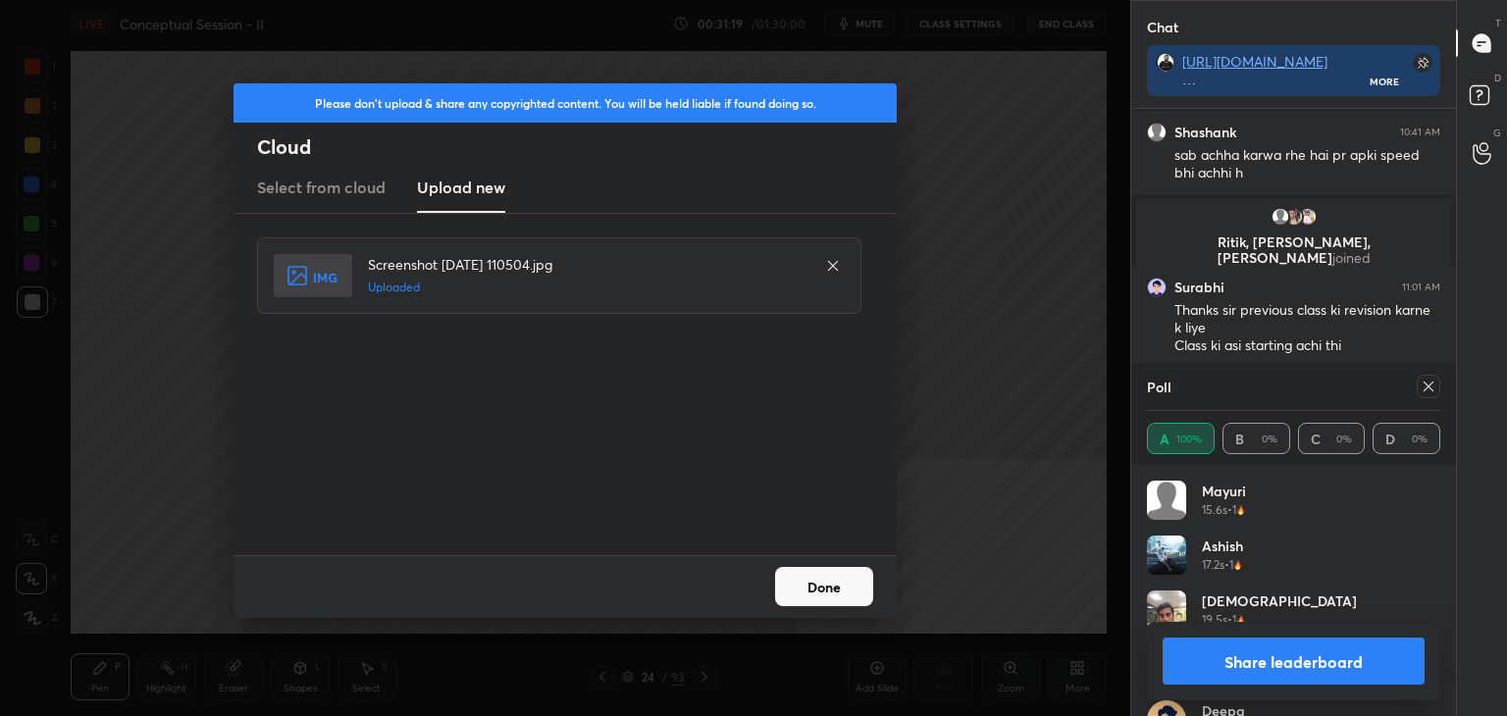
click at [829, 587] on button "Done" at bounding box center [824, 586] width 98 height 39
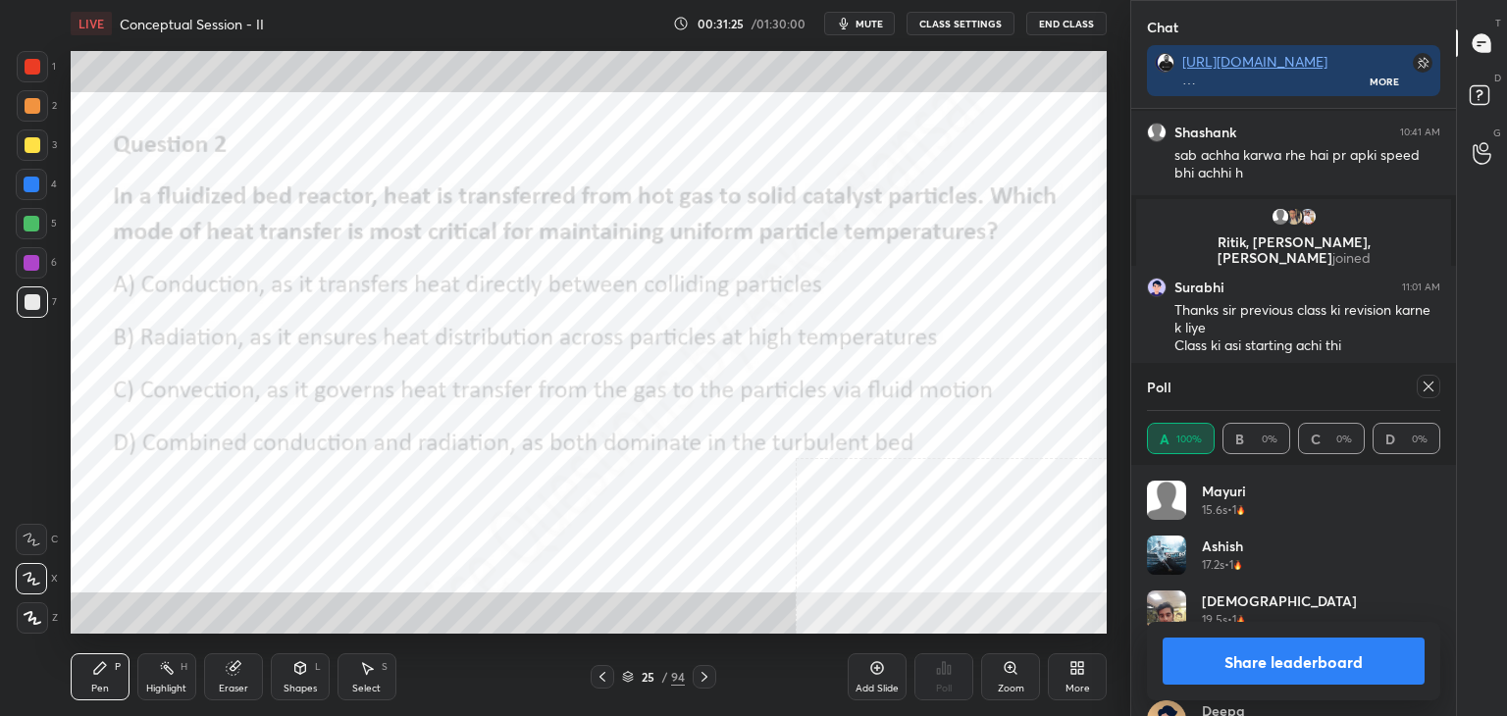
drag, startPoint x: 1426, startPoint y: 391, endPoint x: 1394, endPoint y: 406, distance: 35.6
click at [1426, 390] on icon at bounding box center [1428, 387] width 16 height 16
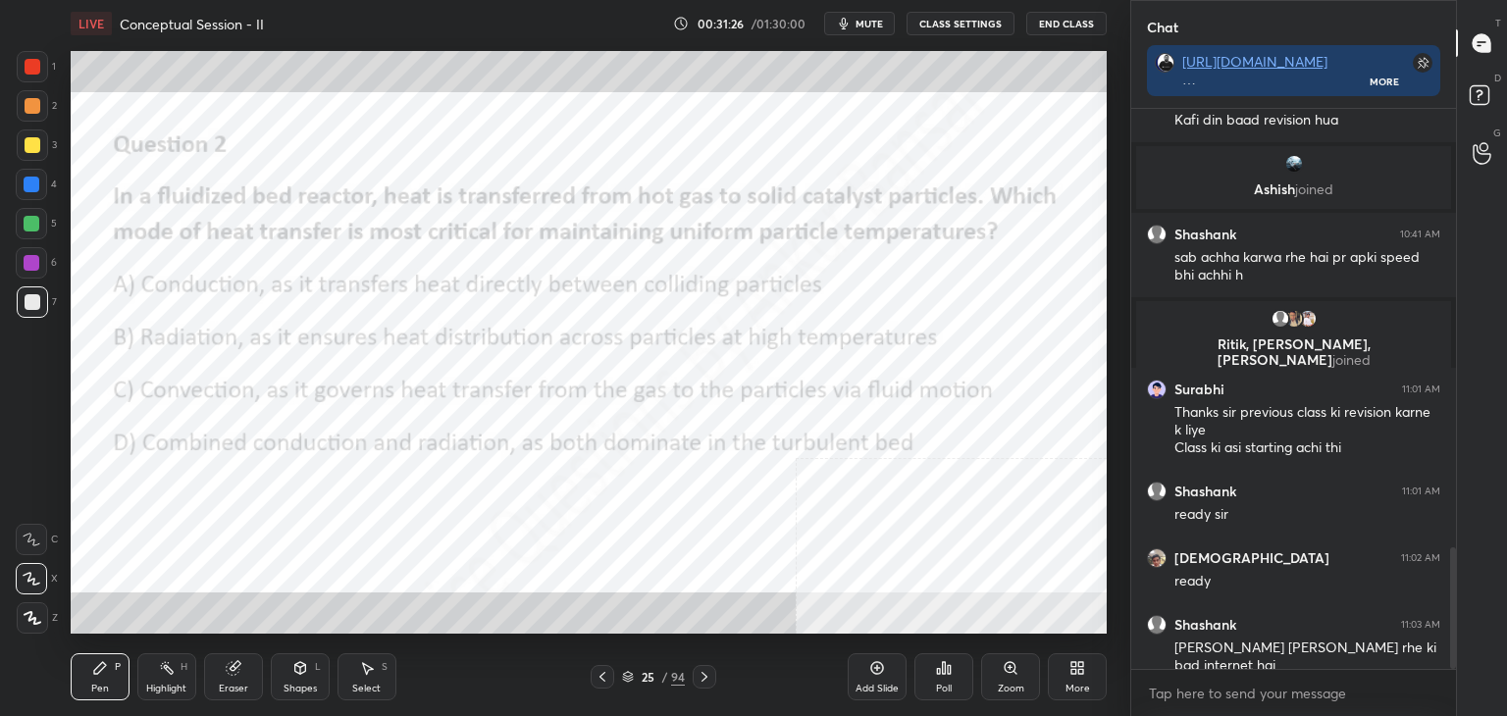
scroll to position [554, 319]
click at [937, 680] on div "Poll" at bounding box center [943, 676] width 59 height 47
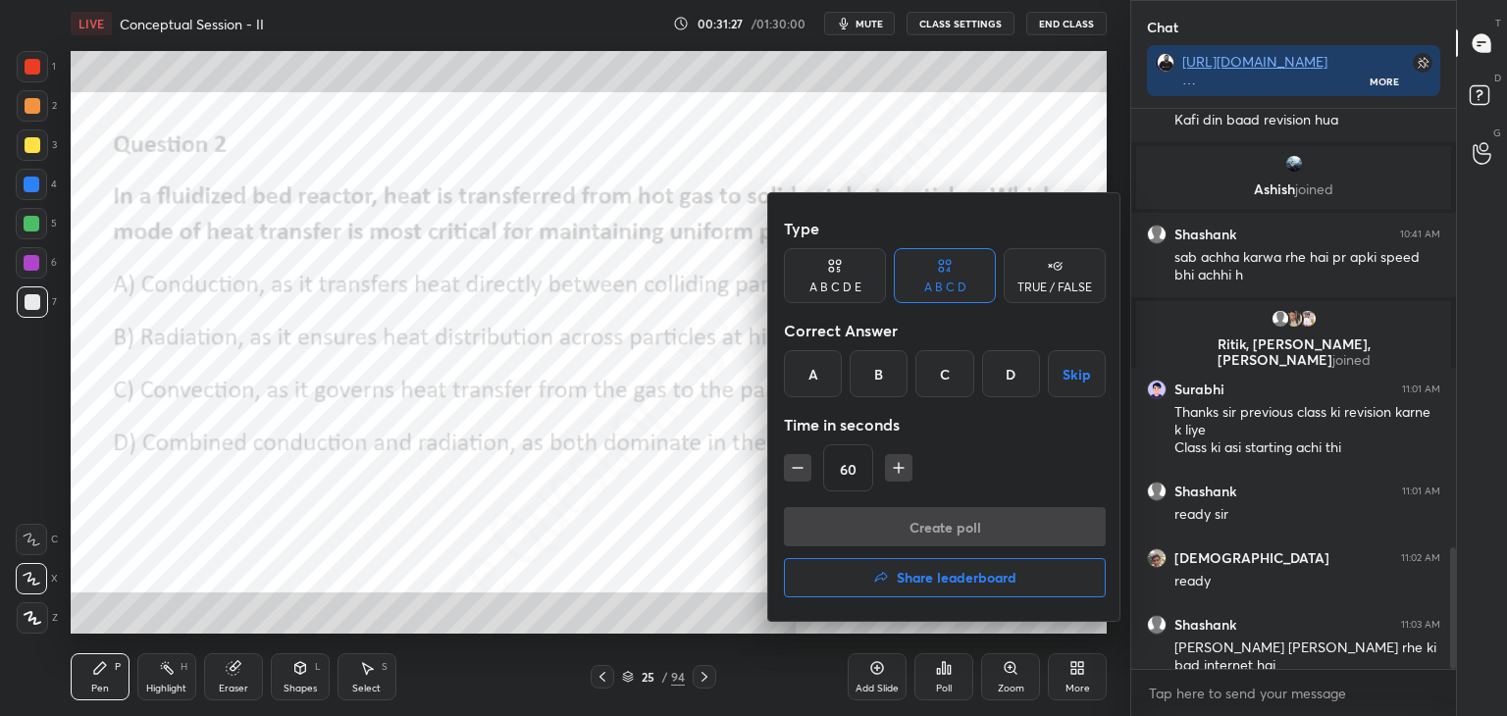
click at [934, 371] on div "C" at bounding box center [944, 373] width 58 height 47
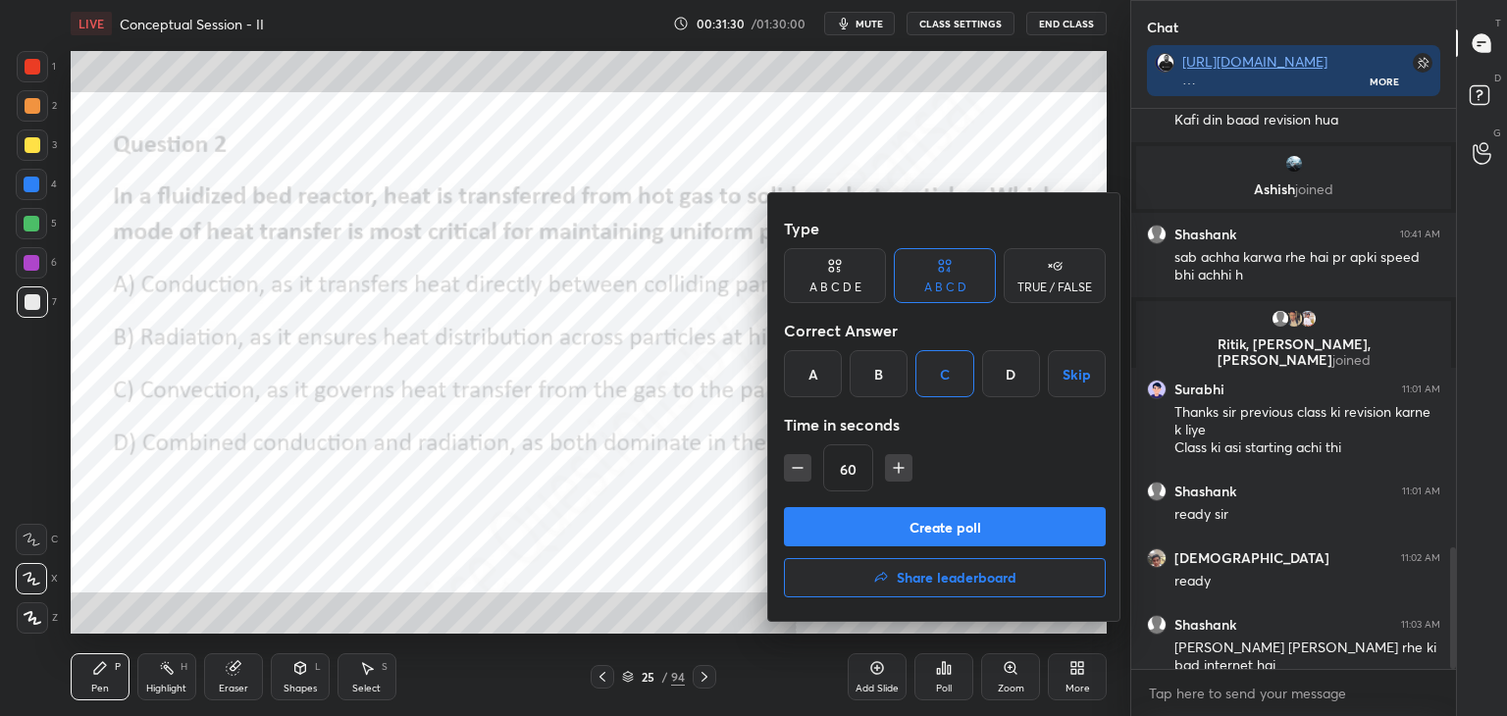
click at [934, 530] on button "Create poll" at bounding box center [945, 526] width 322 height 39
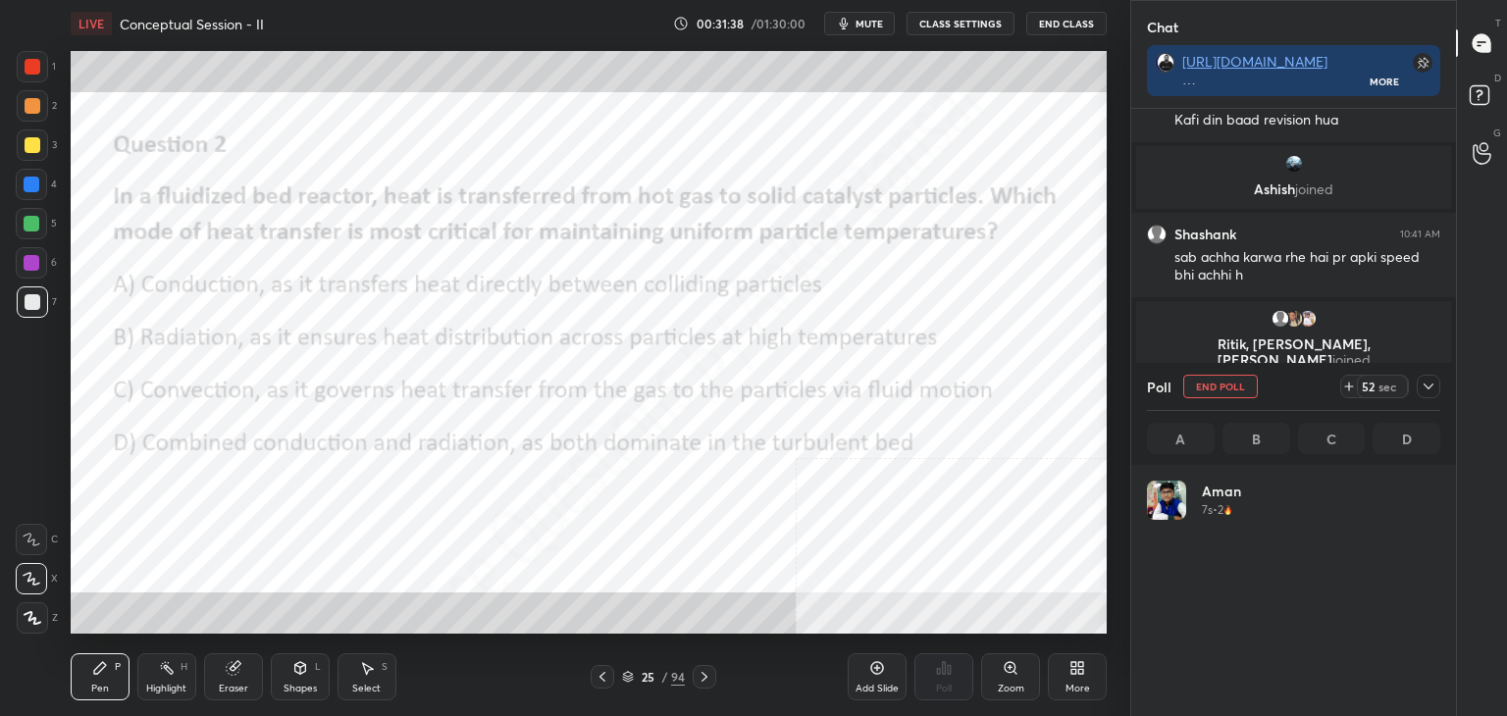
scroll to position [230, 287]
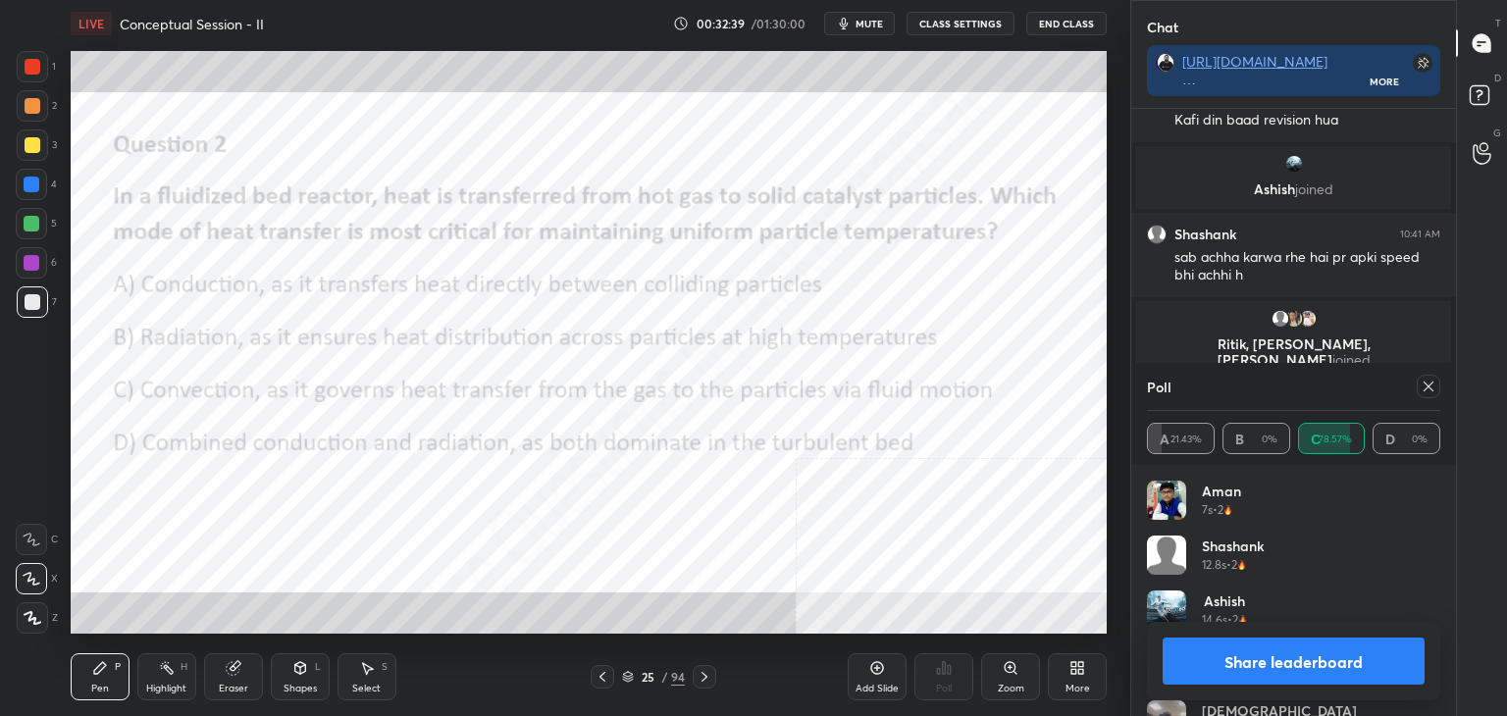
click at [1430, 380] on icon at bounding box center [1428, 387] width 16 height 16
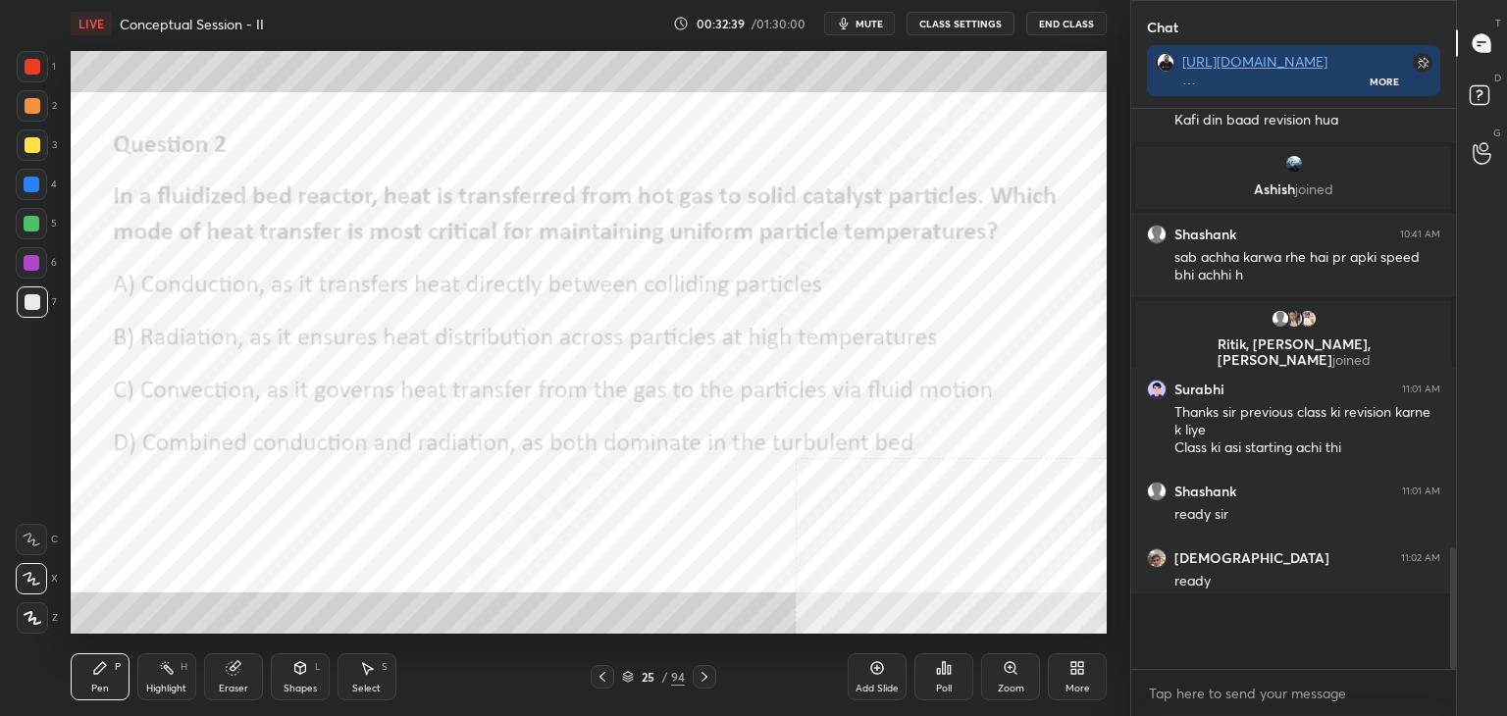
scroll to position [388, 319]
click at [889, 676] on div "Add Slide" at bounding box center [877, 676] width 59 height 47
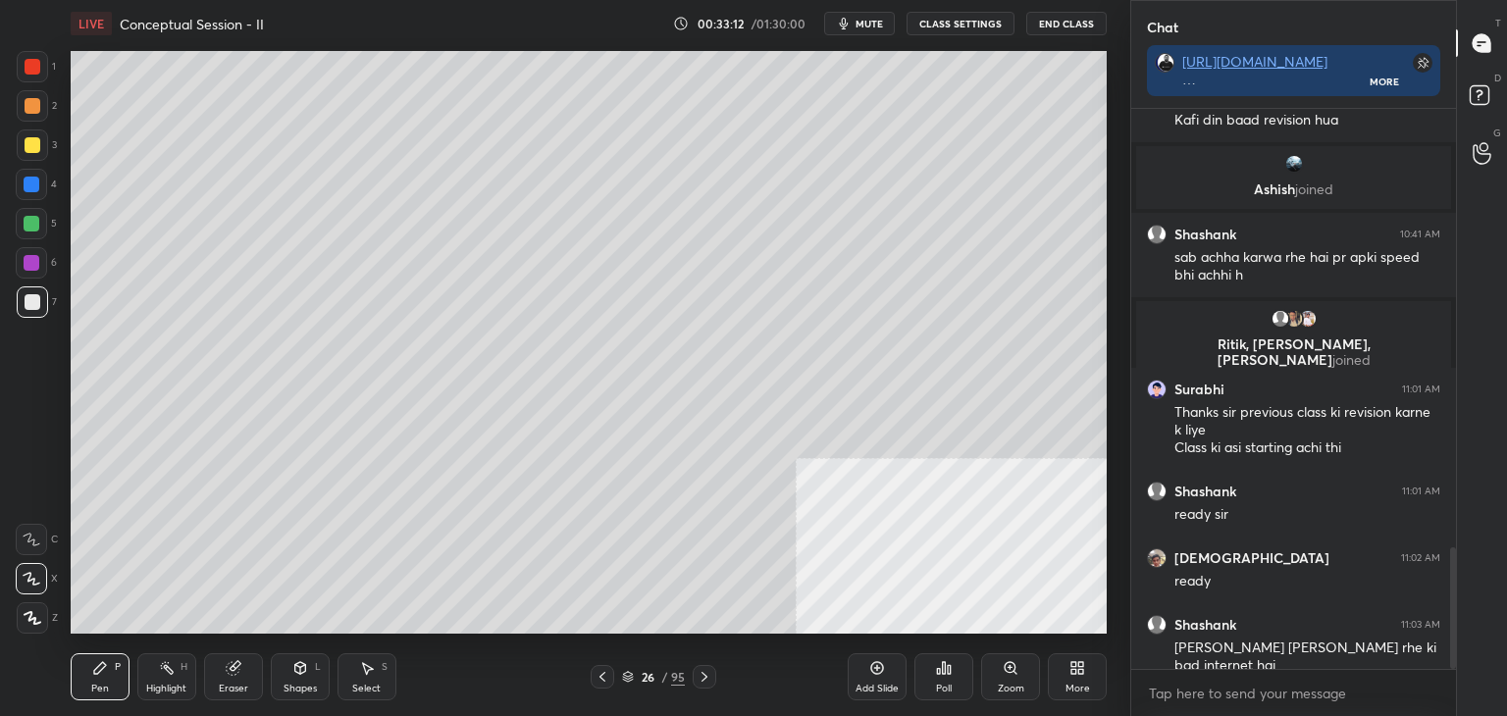
click at [1073, 670] on icon at bounding box center [1073, 671] width 5 height 5
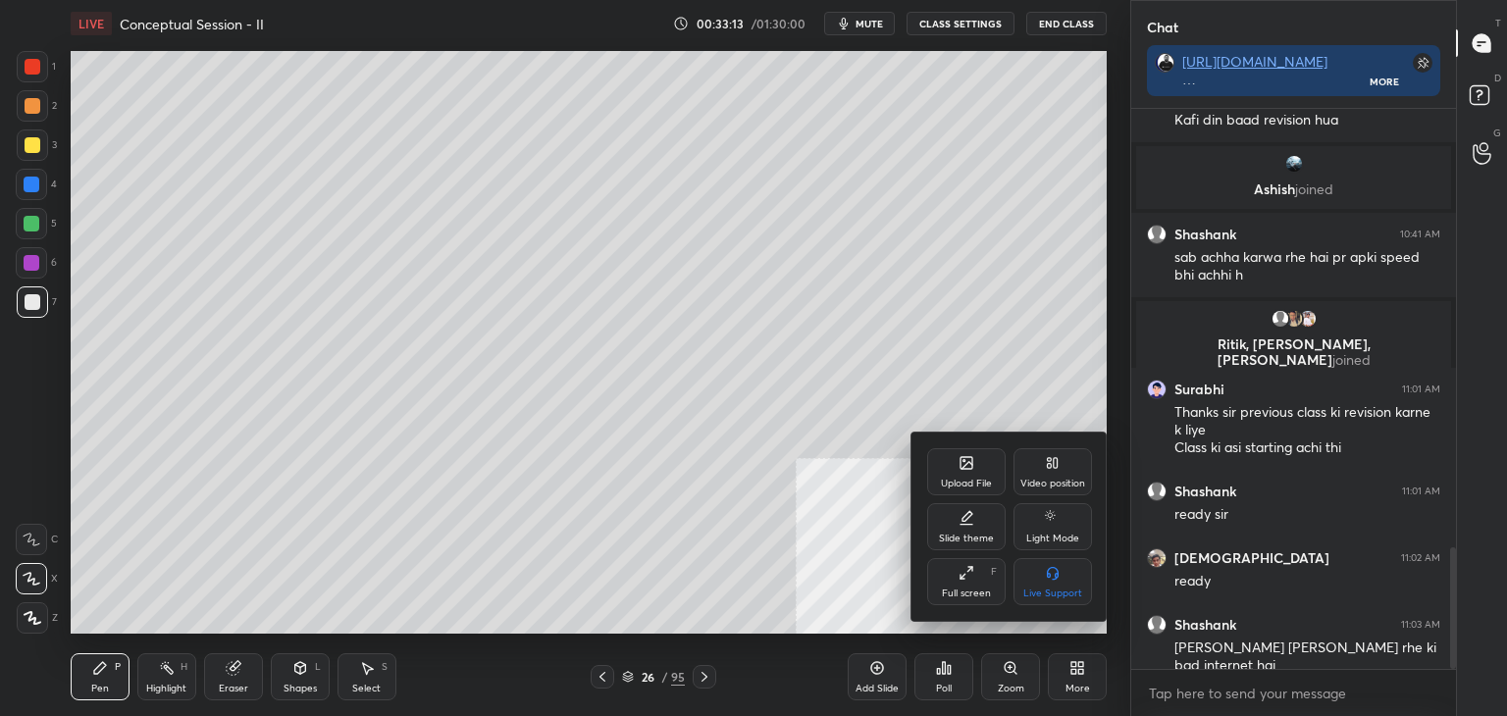
click at [972, 473] on div "Upload File" at bounding box center [966, 471] width 78 height 47
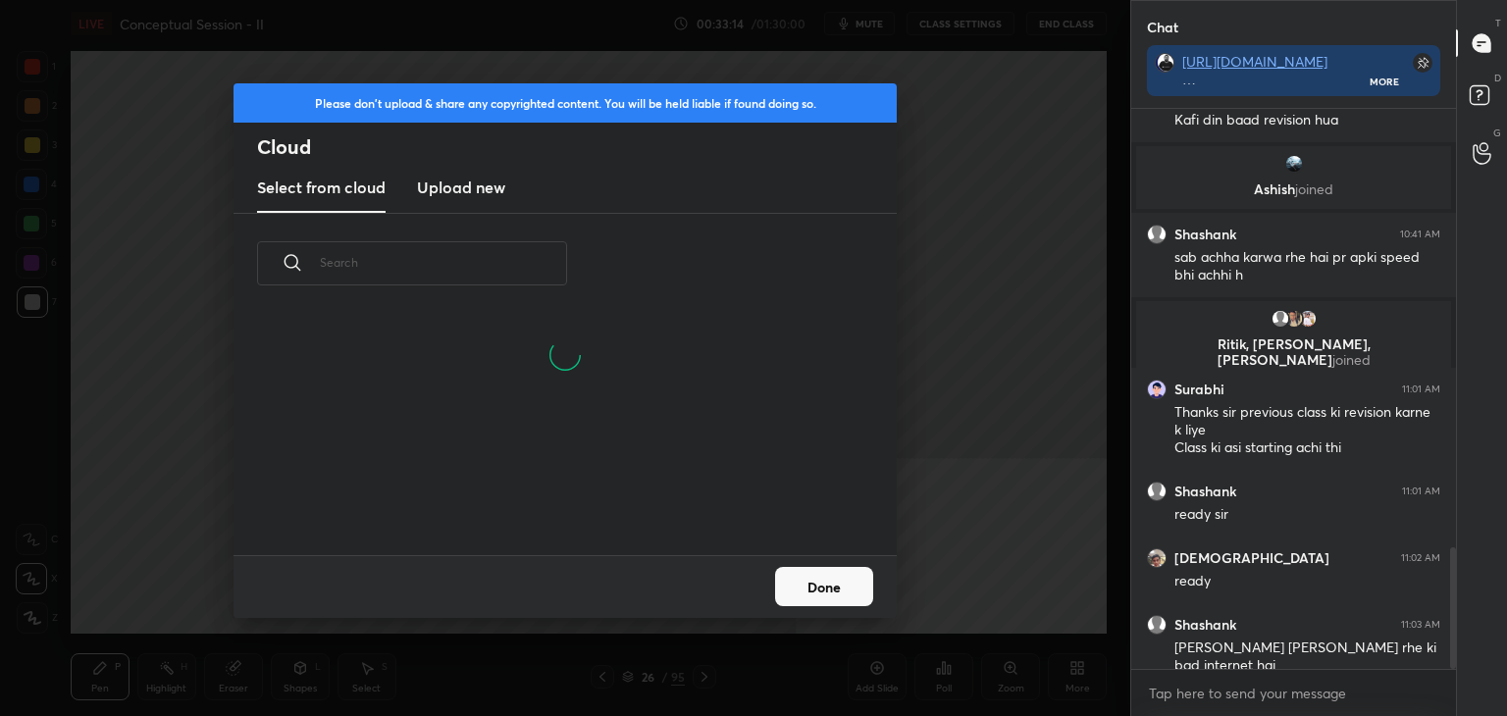
scroll to position [147, 630]
click at [473, 185] on h3 "Upload new" at bounding box center [461, 188] width 88 height 24
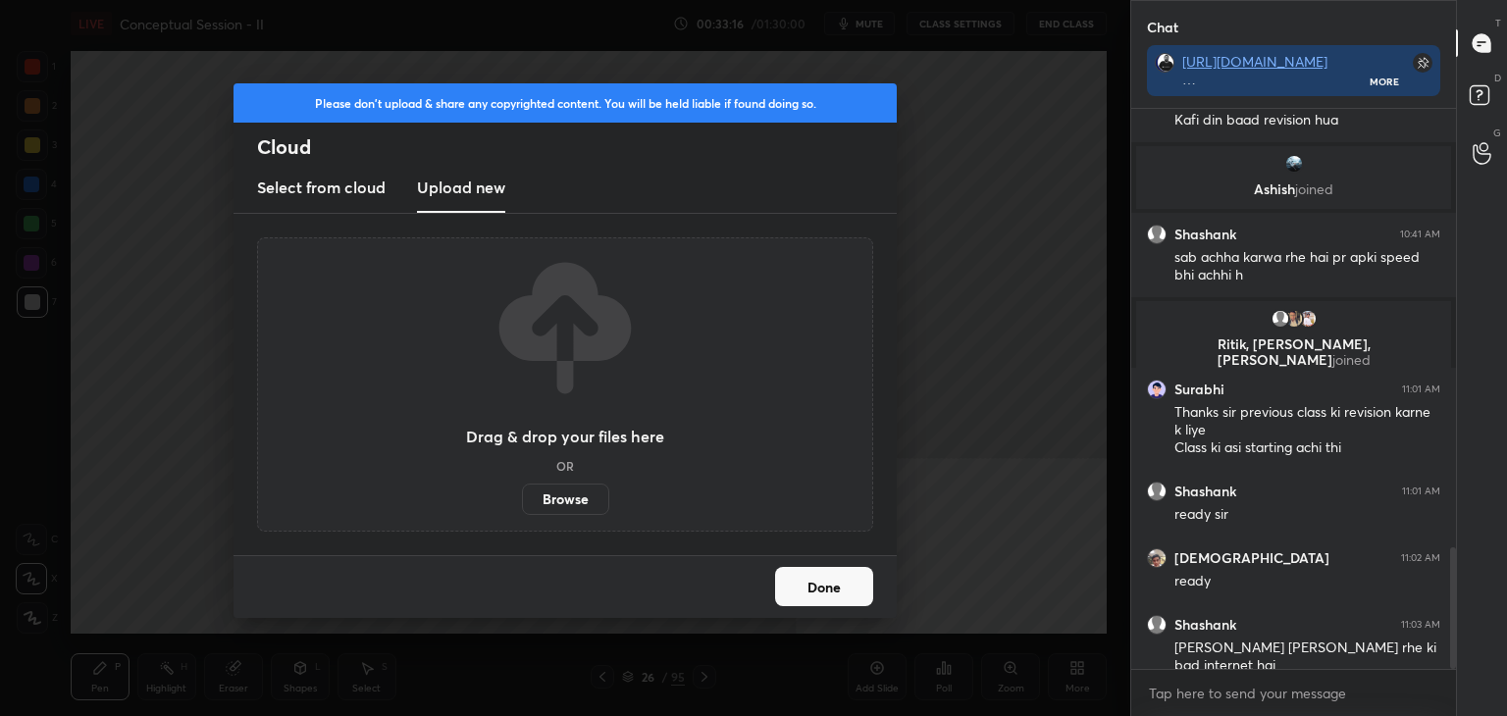
click at [577, 500] on label "Browse" at bounding box center [565, 499] width 87 height 31
click at [522, 500] on input "Browse" at bounding box center [522, 499] width 0 height 31
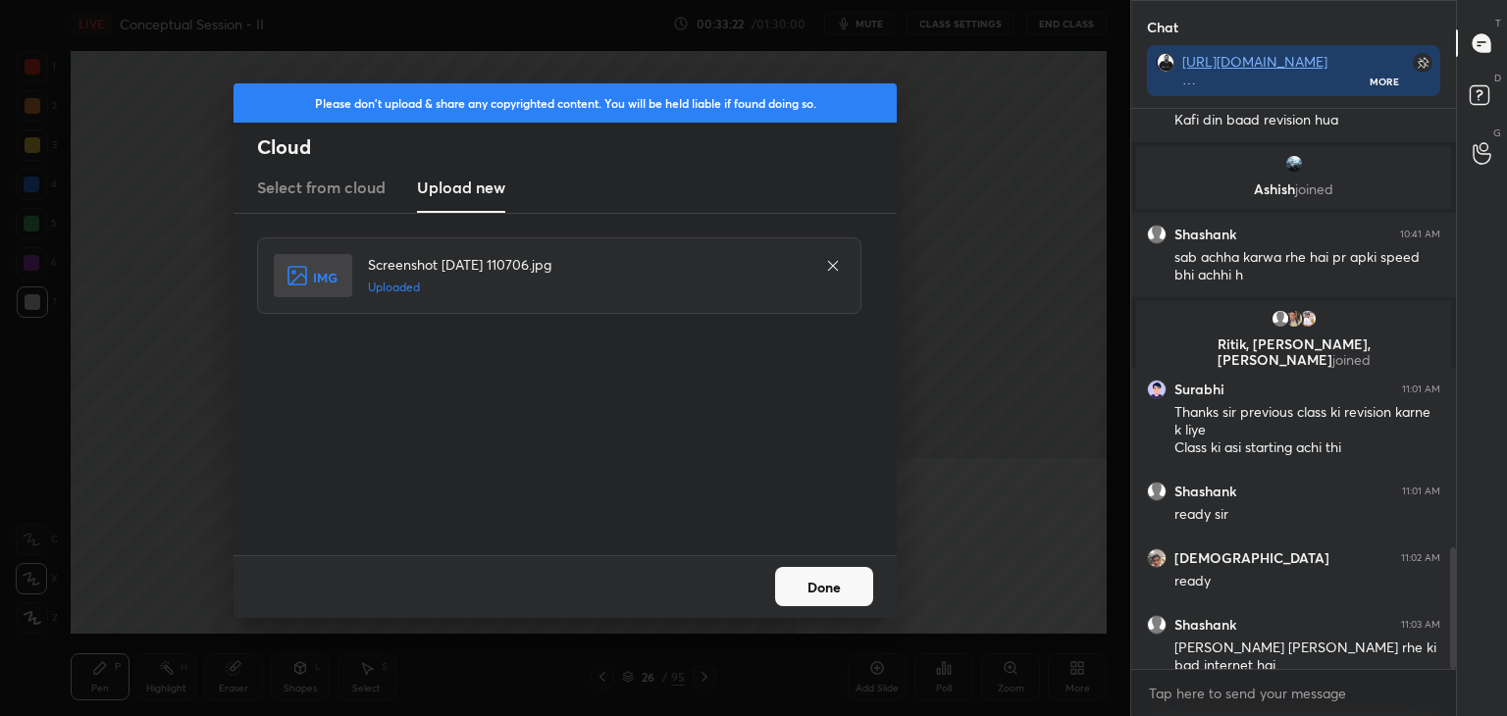
click at [846, 591] on button "Done" at bounding box center [824, 586] width 98 height 39
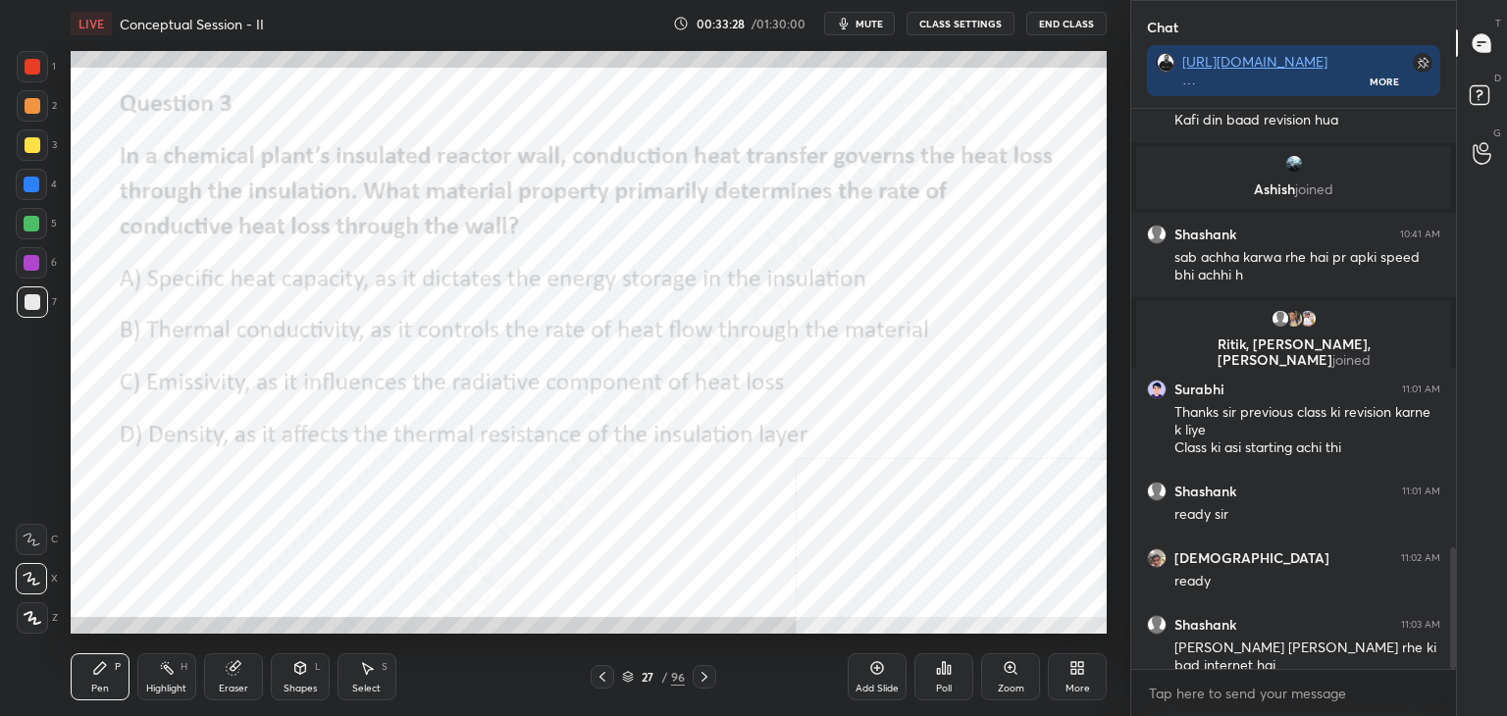
click at [938, 672] on icon at bounding box center [939, 671] width 3 height 5
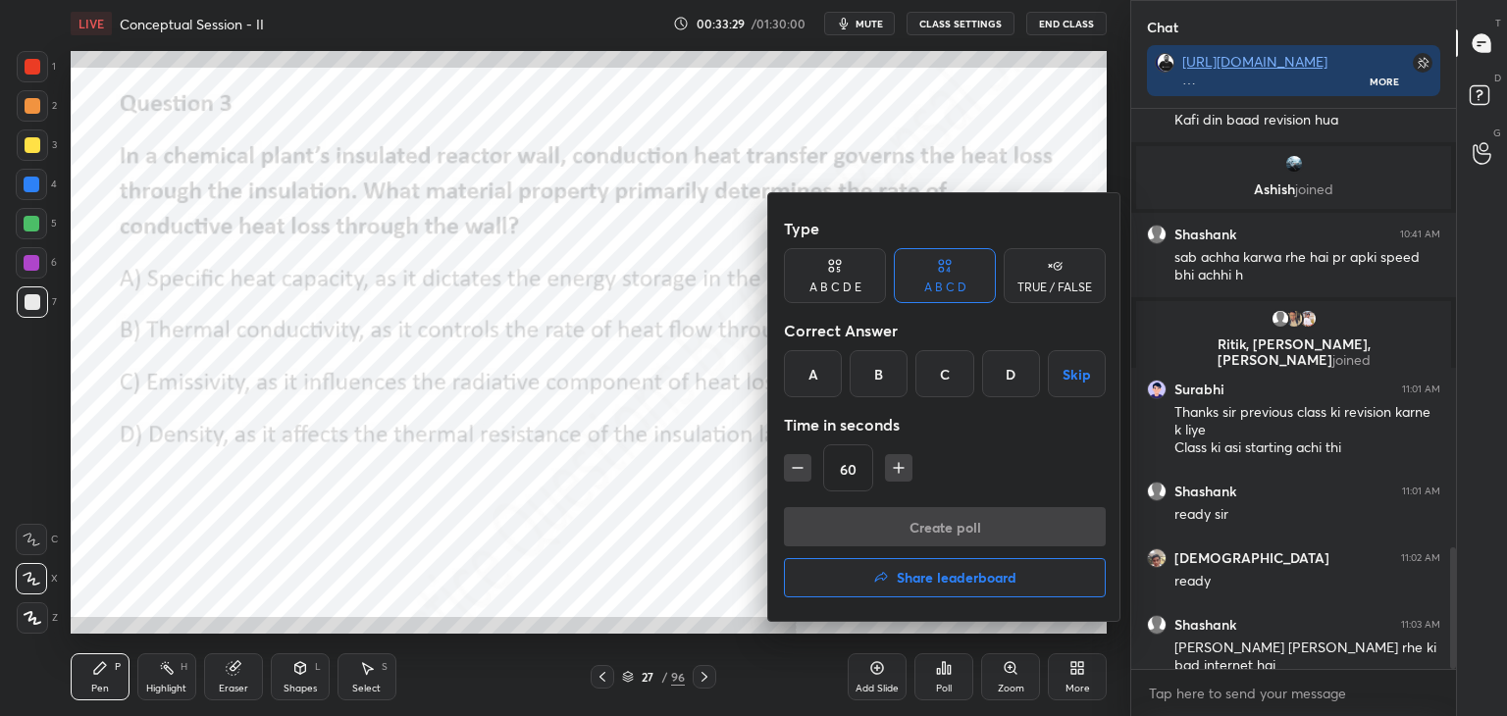
click at [870, 374] on div "B" at bounding box center [878, 373] width 58 height 47
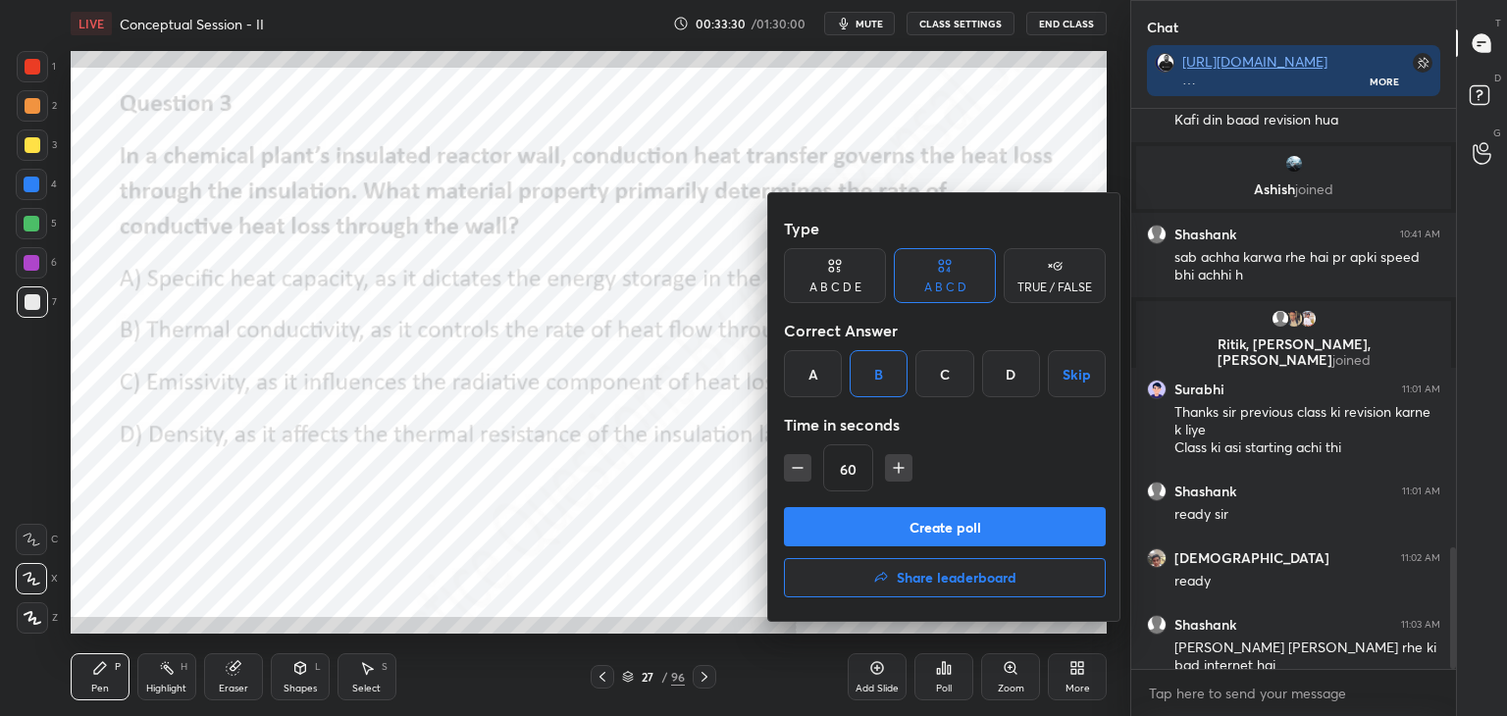
click at [910, 527] on button "Create poll" at bounding box center [945, 526] width 322 height 39
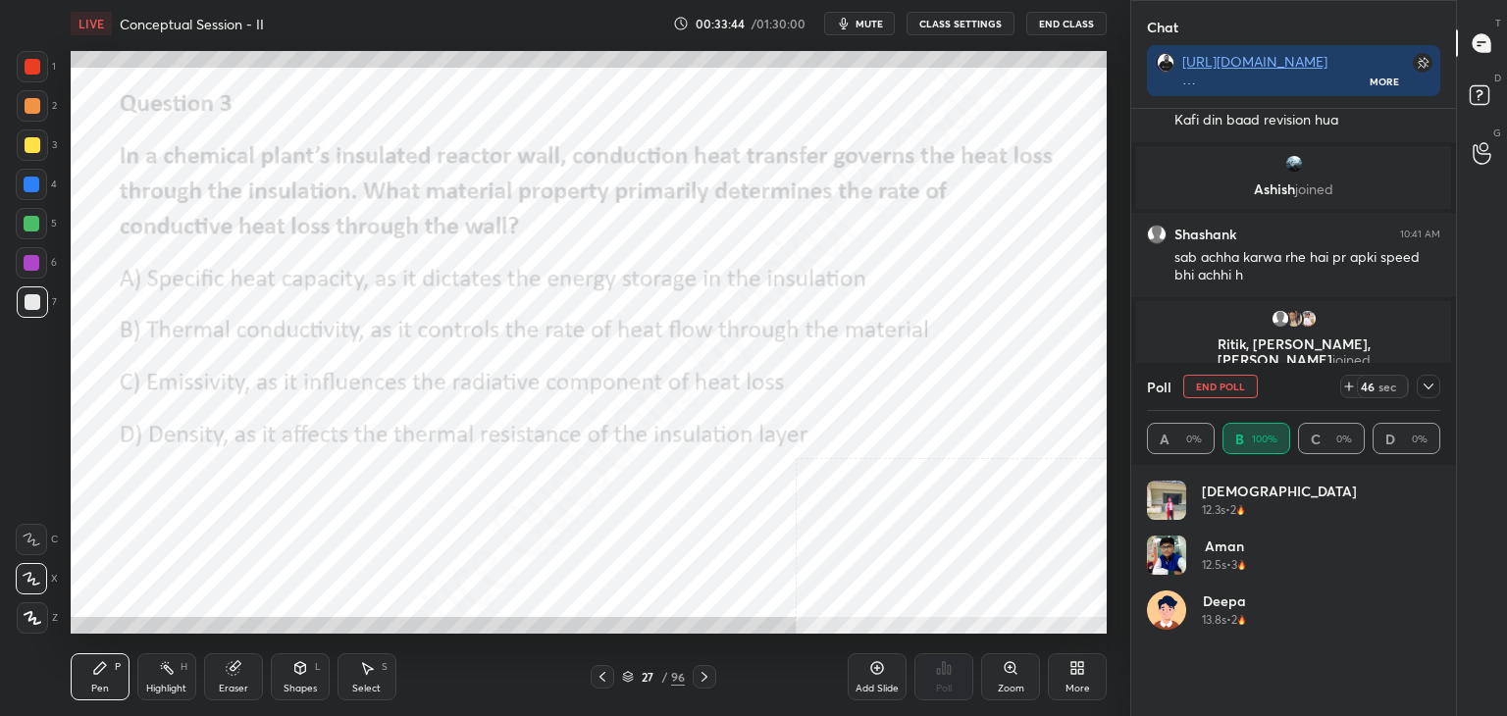
scroll to position [230, 287]
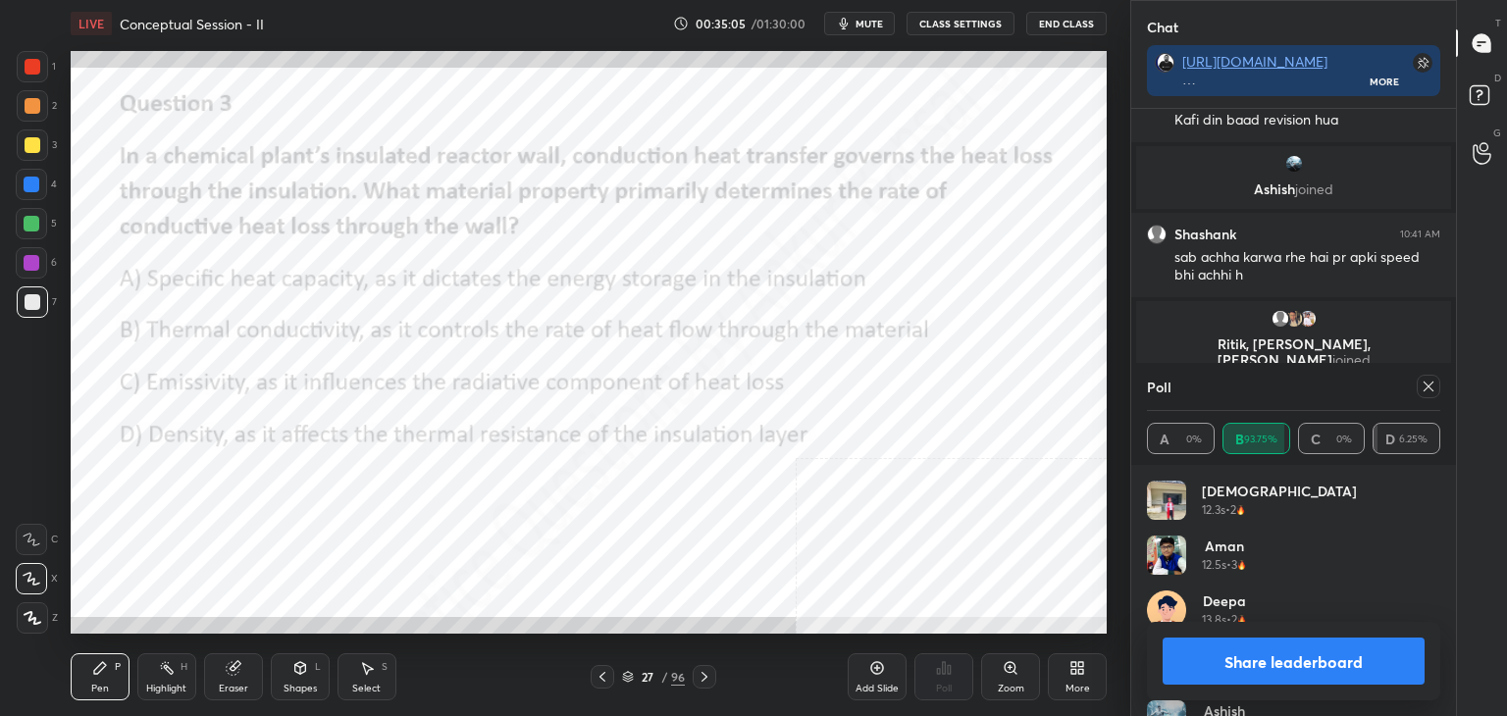
click at [1424, 387] on icon at bounding box center [1428, 387] width 16 height 16
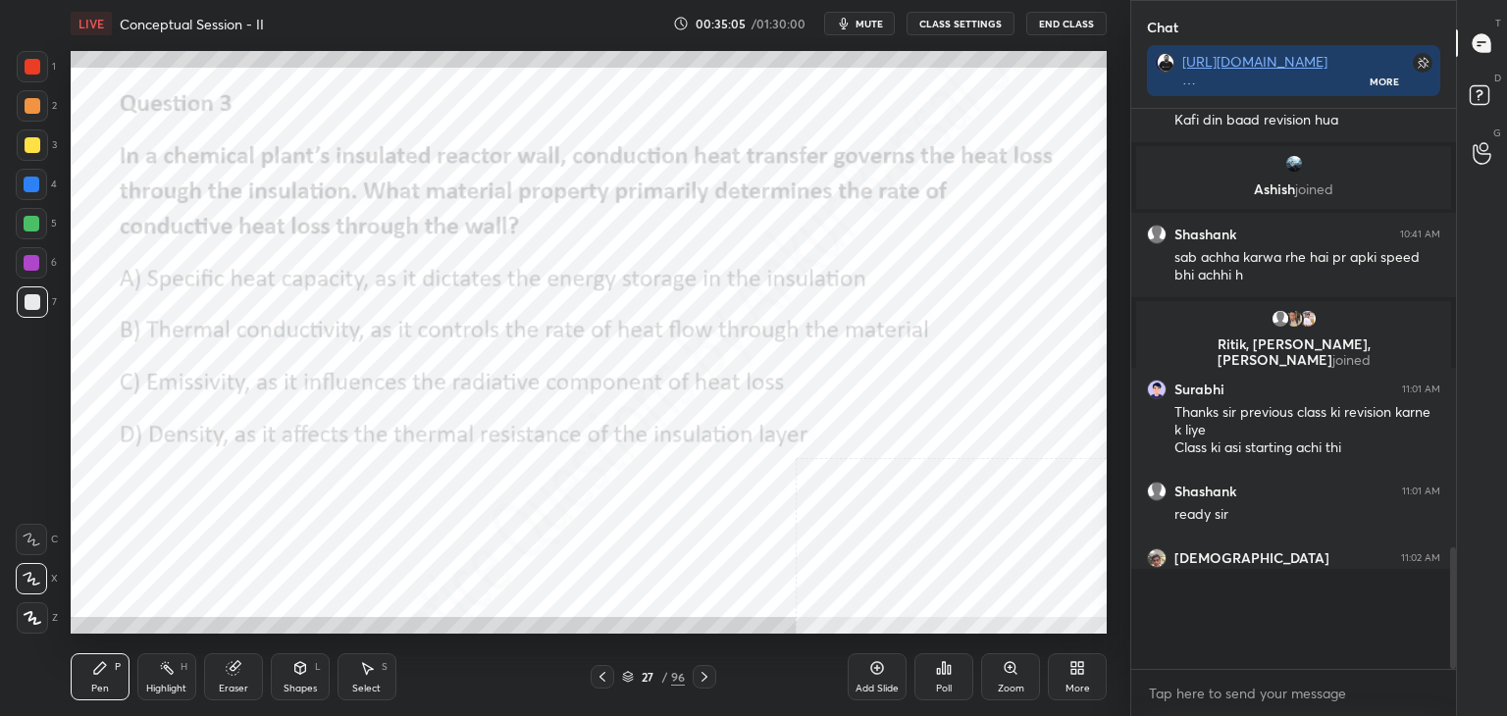
scroll to position [384, 319]
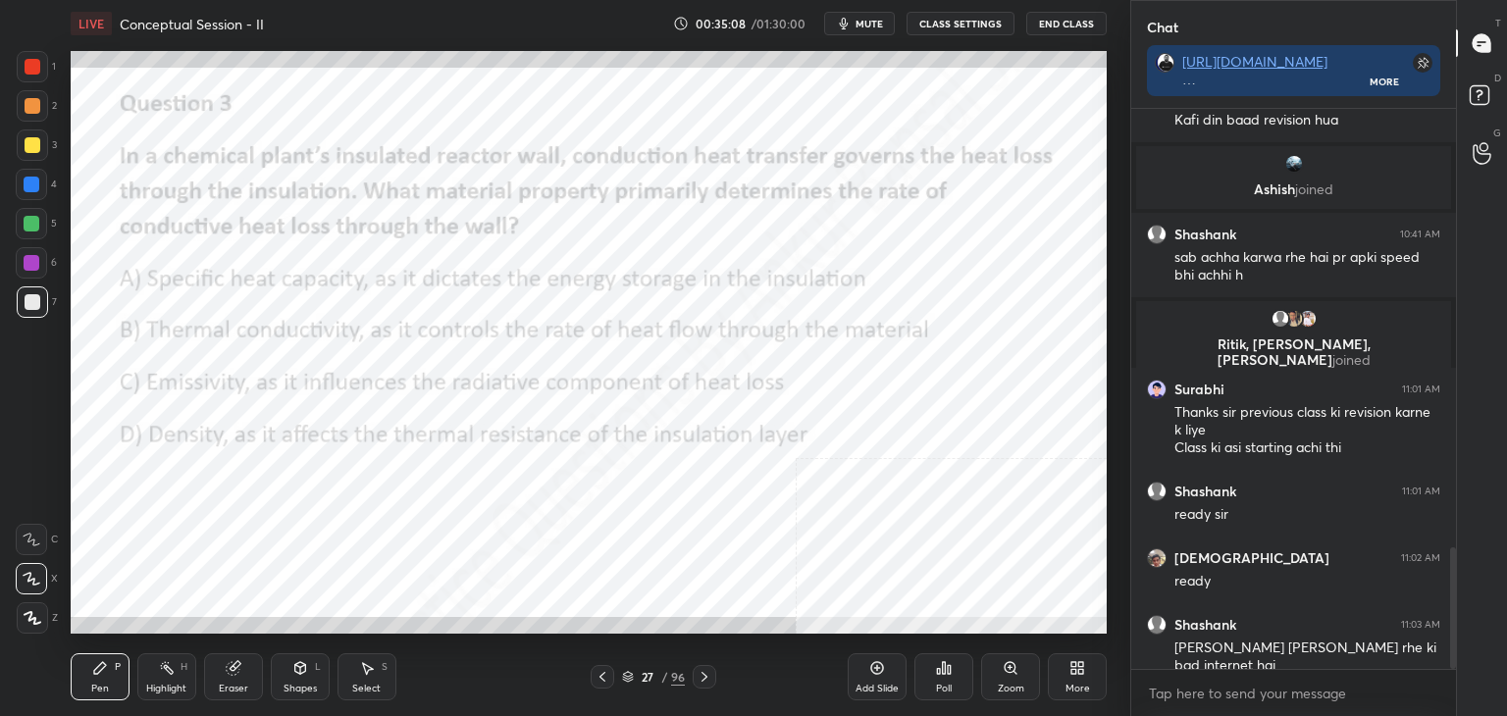
click at [878, 678] on div "Add Slide" at bounding box center [877, 676] width 59 height 47
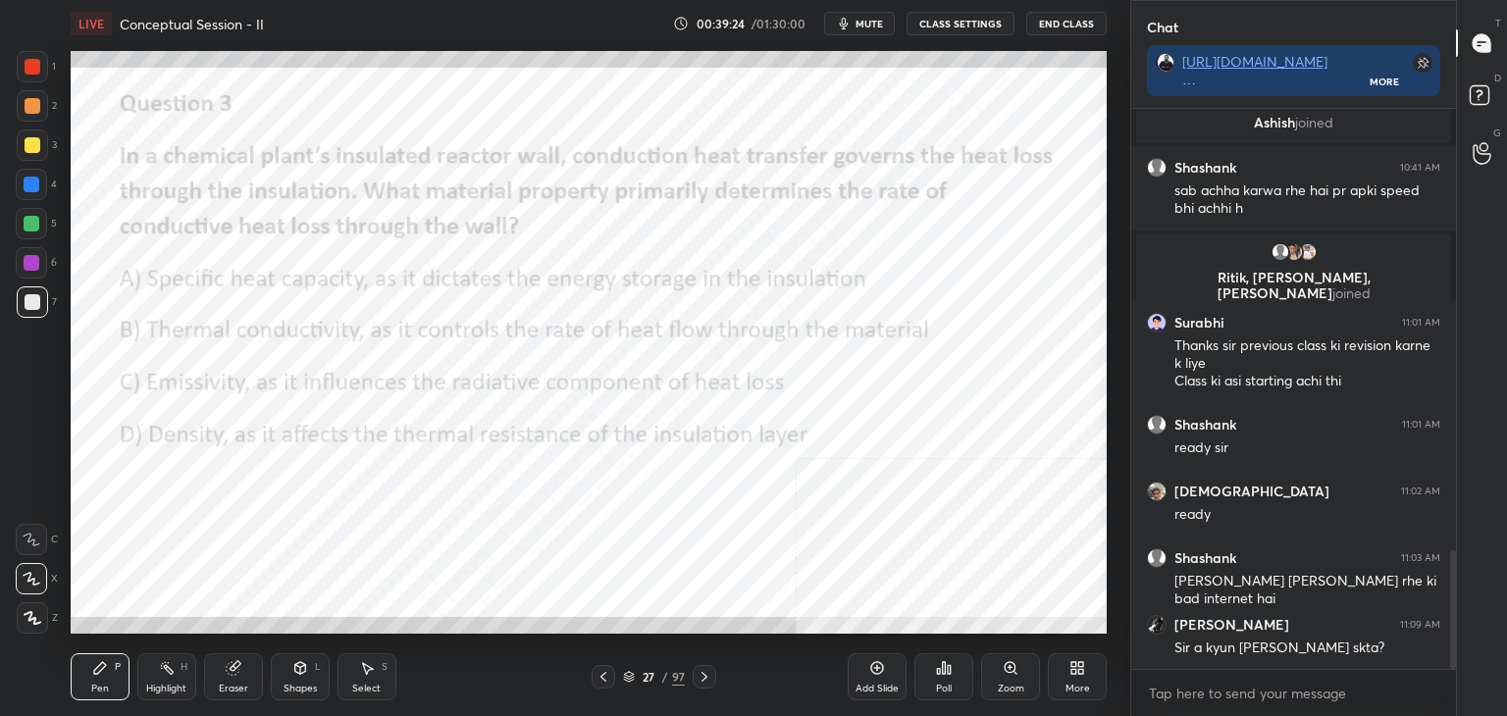
scroll to position [2150, 0]
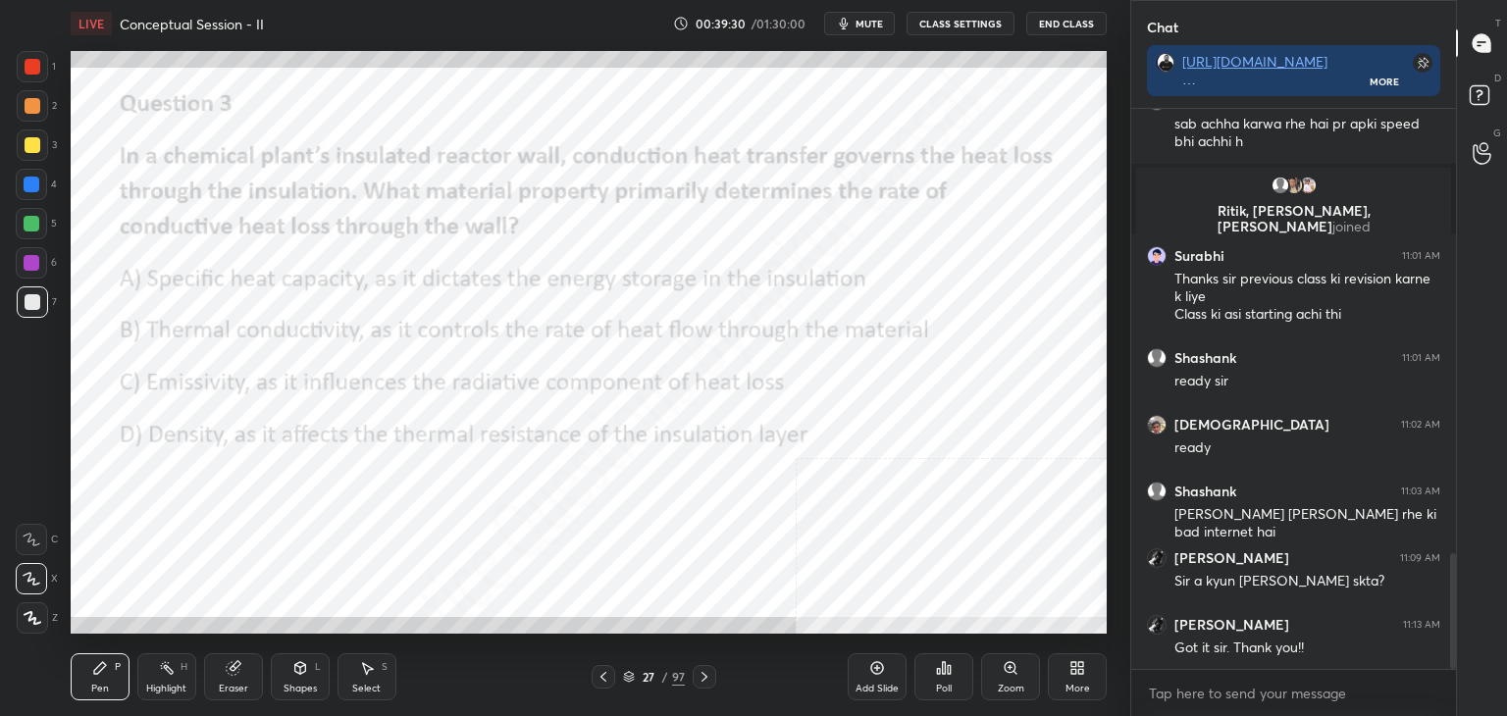
click at [708, 674] on icon at bounding box center [704, 677] width 16 height 16
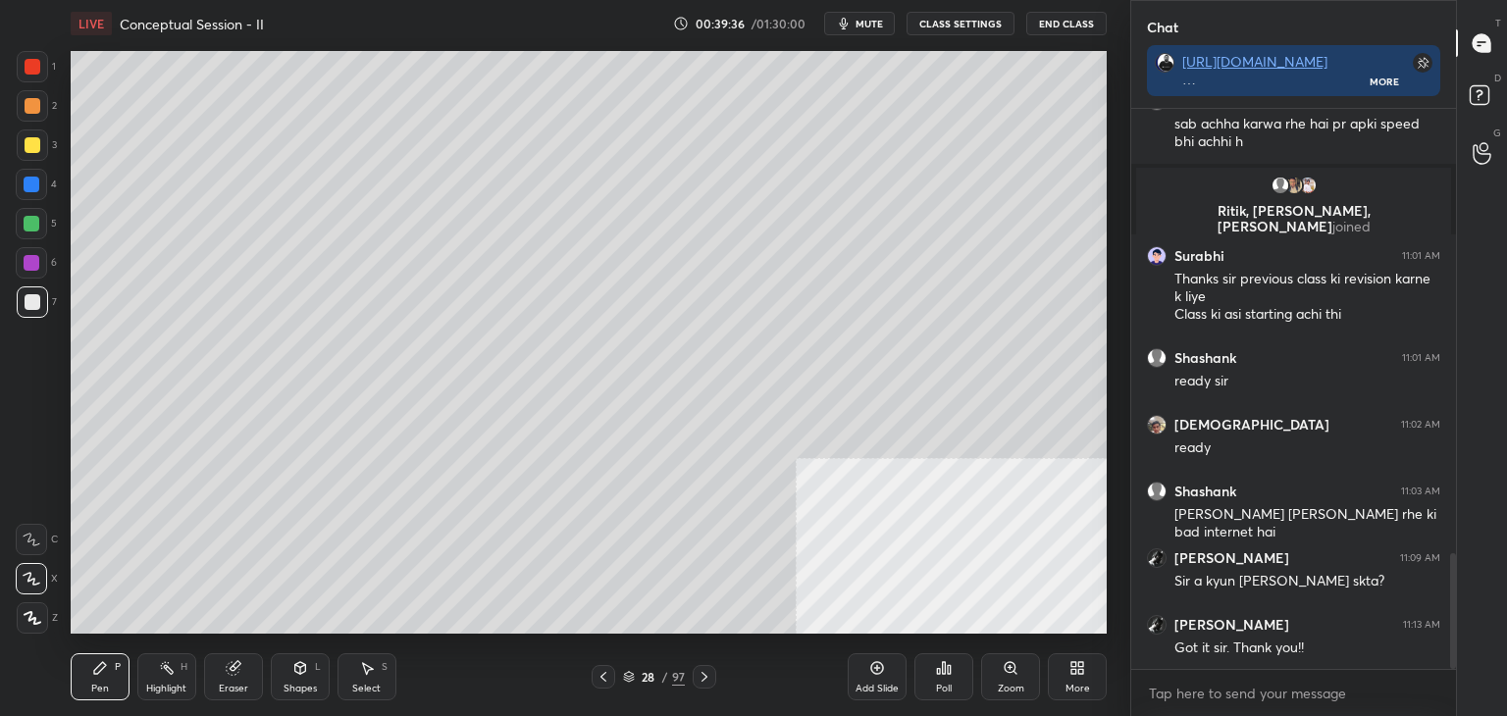
scroll to position [7, 6]
click at [1077, 677] on div "More" at bounding box center [1077, 676] width 59 height 47
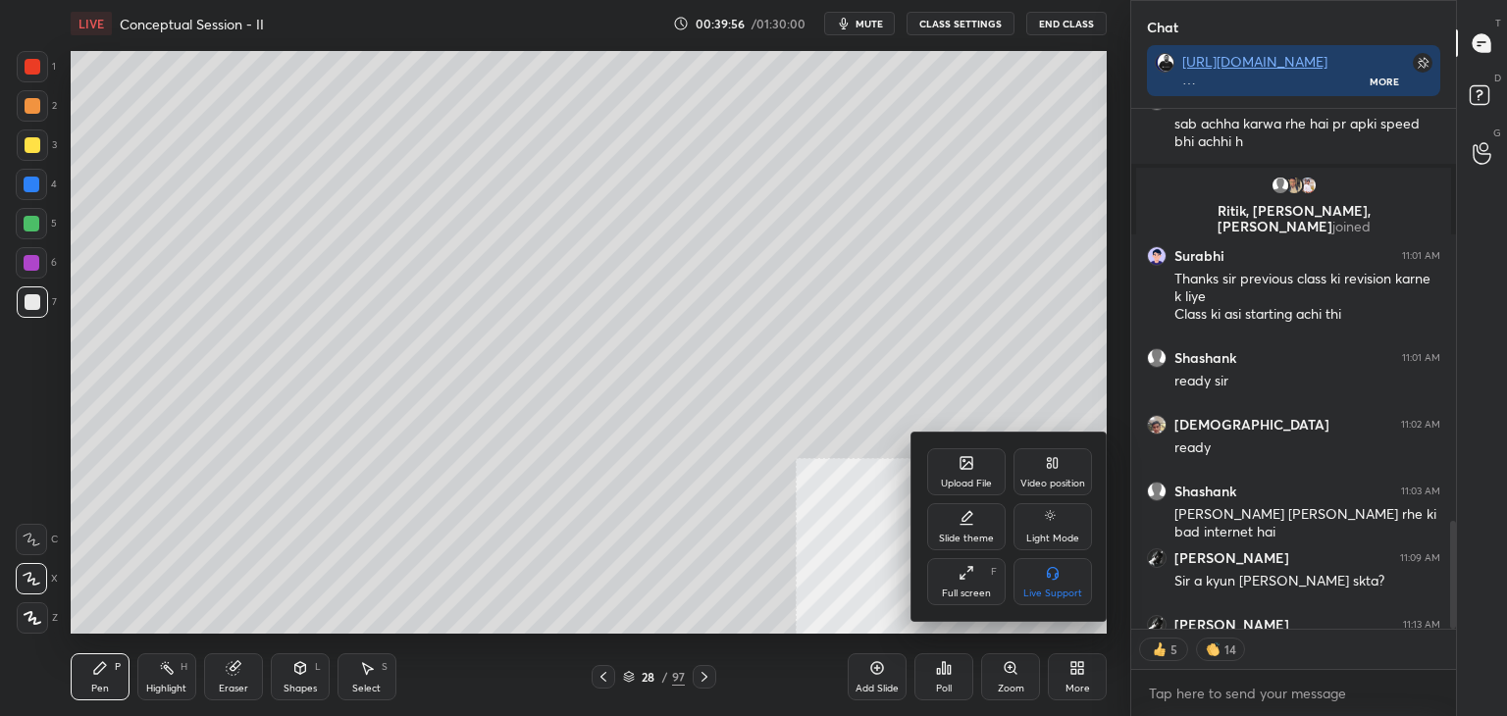
click at [972, 472] on div "Upload File" at bounding box center [966, 471] width 78 height 47
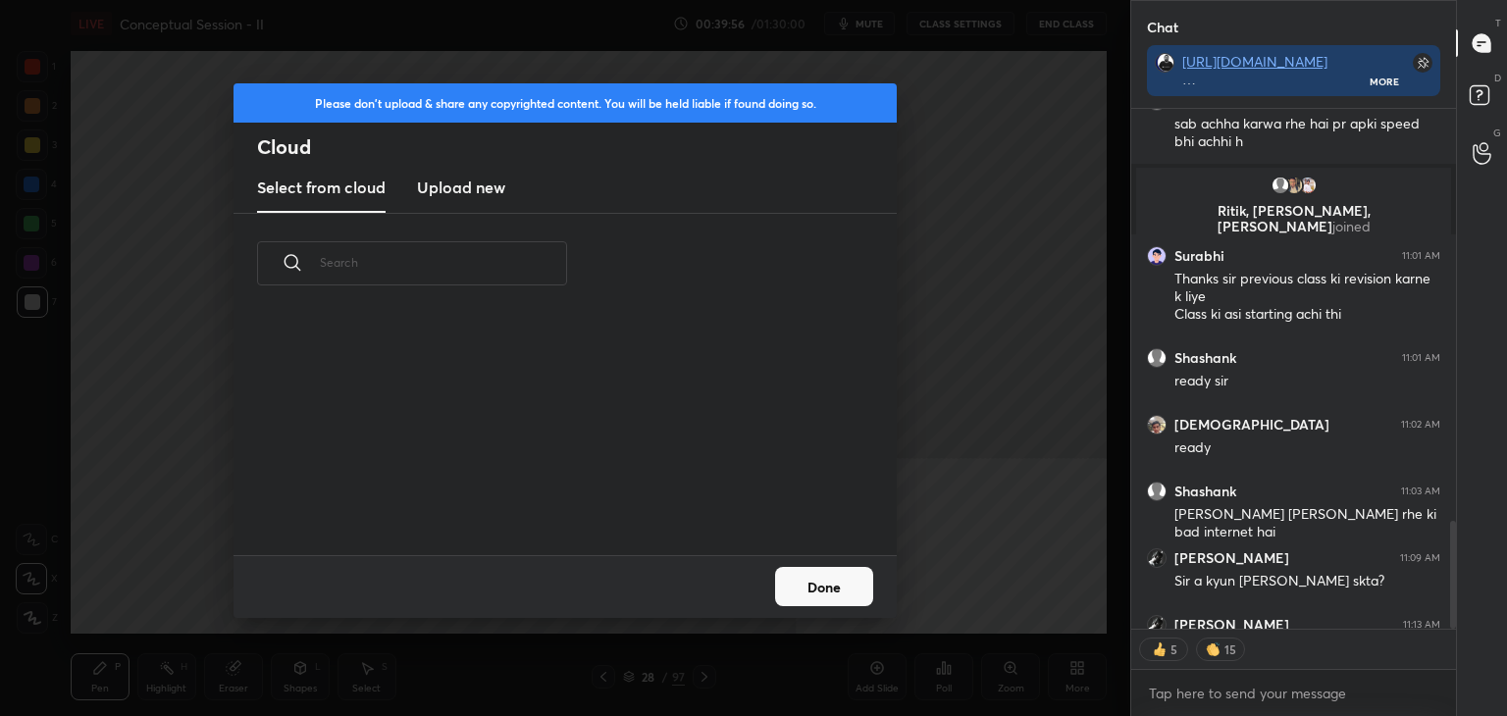
scroll to position [241, 630]
click at [471, 183] on h3 "Upload new" at bounding box center [461, 188] width 88 height 24
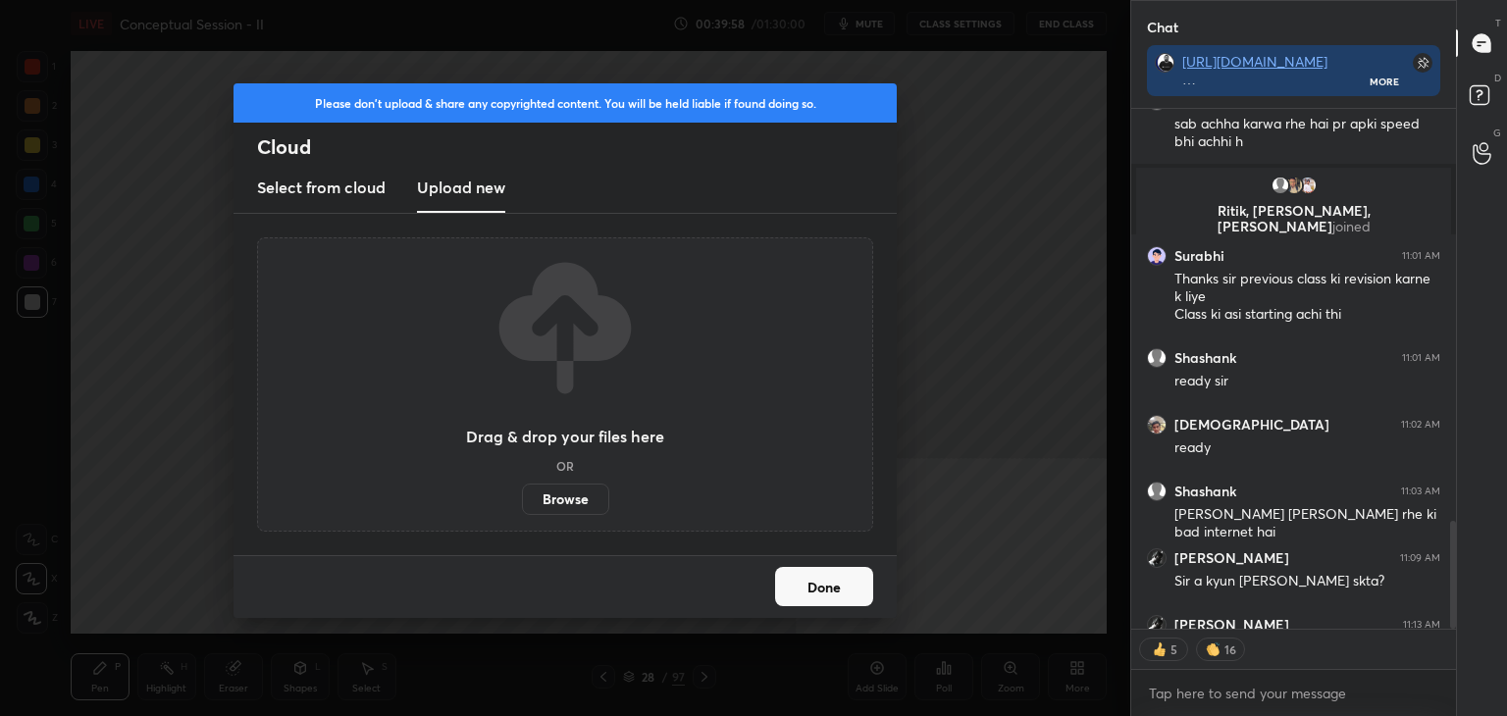
click at [567, 503] on label "Browse" at bounding box center [565, 499] width 87 height 31
click at [522, 503] on input "Browse" at bounding box center [522, 499] width 0 height 31
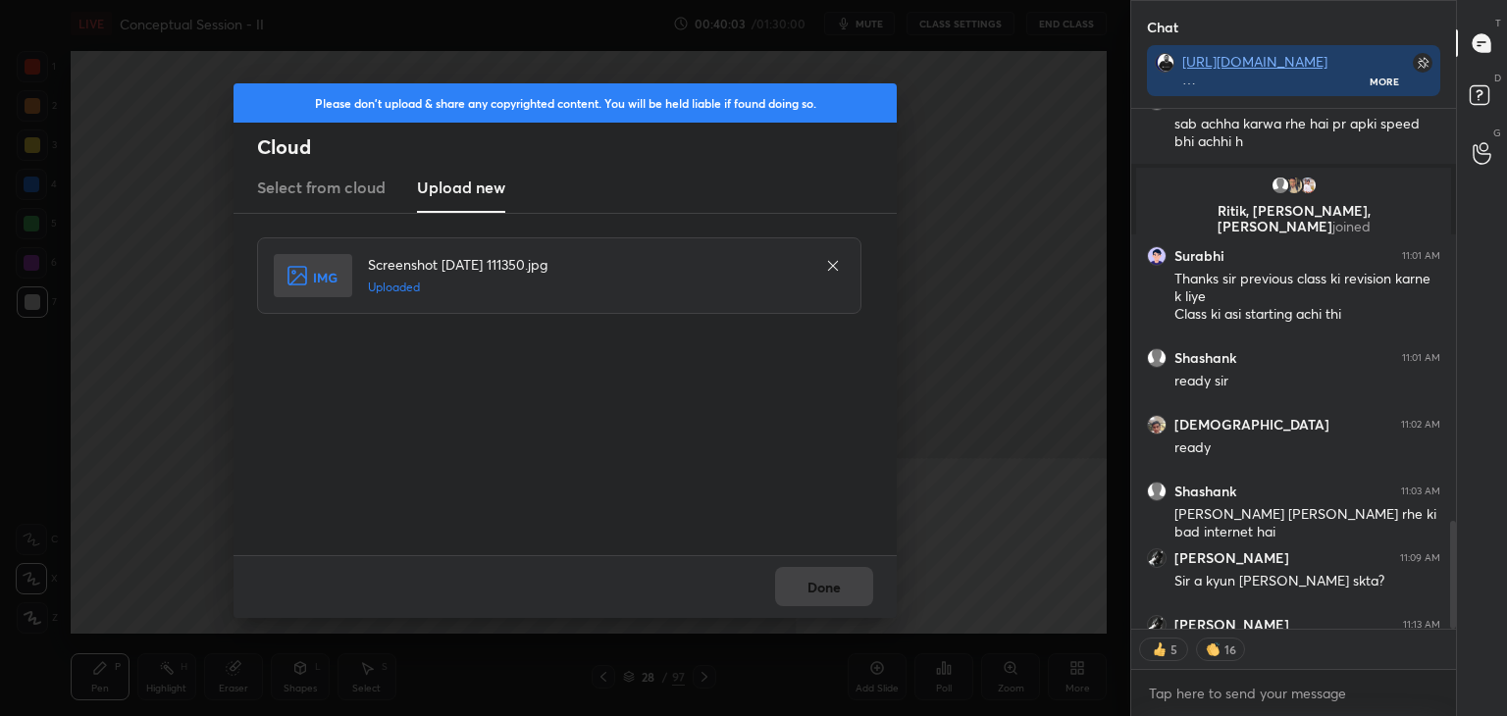
click at [830, 597] on button "Done" at bounding box center [824, 586] width 98 height 39
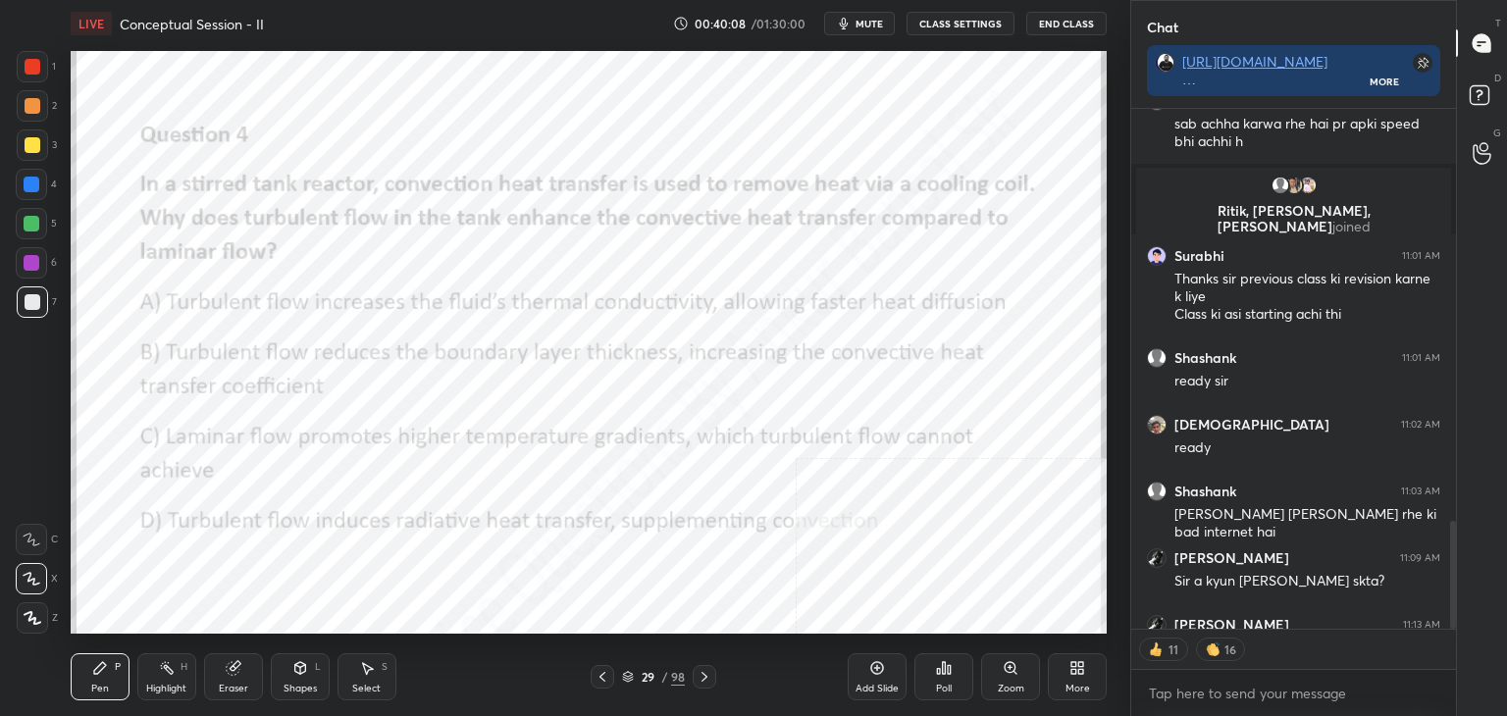
click at [1126, 464] on div "1 2 3 4 5 6 7 C X Z C X Z E E Erase all H H LIVE Conceptual Session - II 00:40:…" at bounding box center [565, 358] width 1130 height 716
click at [945, 684] on div "Poll" at bounding box center [944, 689] width 16 height 10
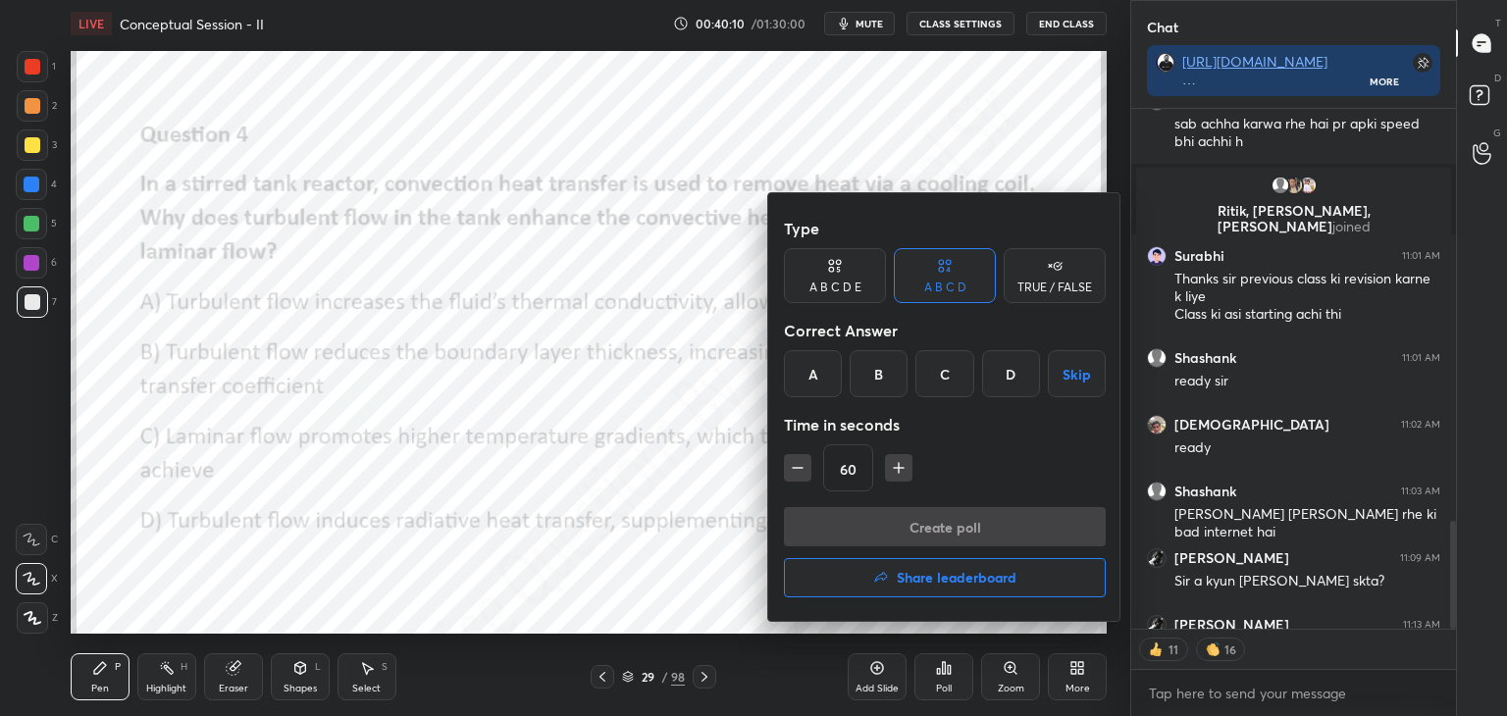
click at [875, 378] on div "B" at bounding box center [878, 373] width 58 height 47
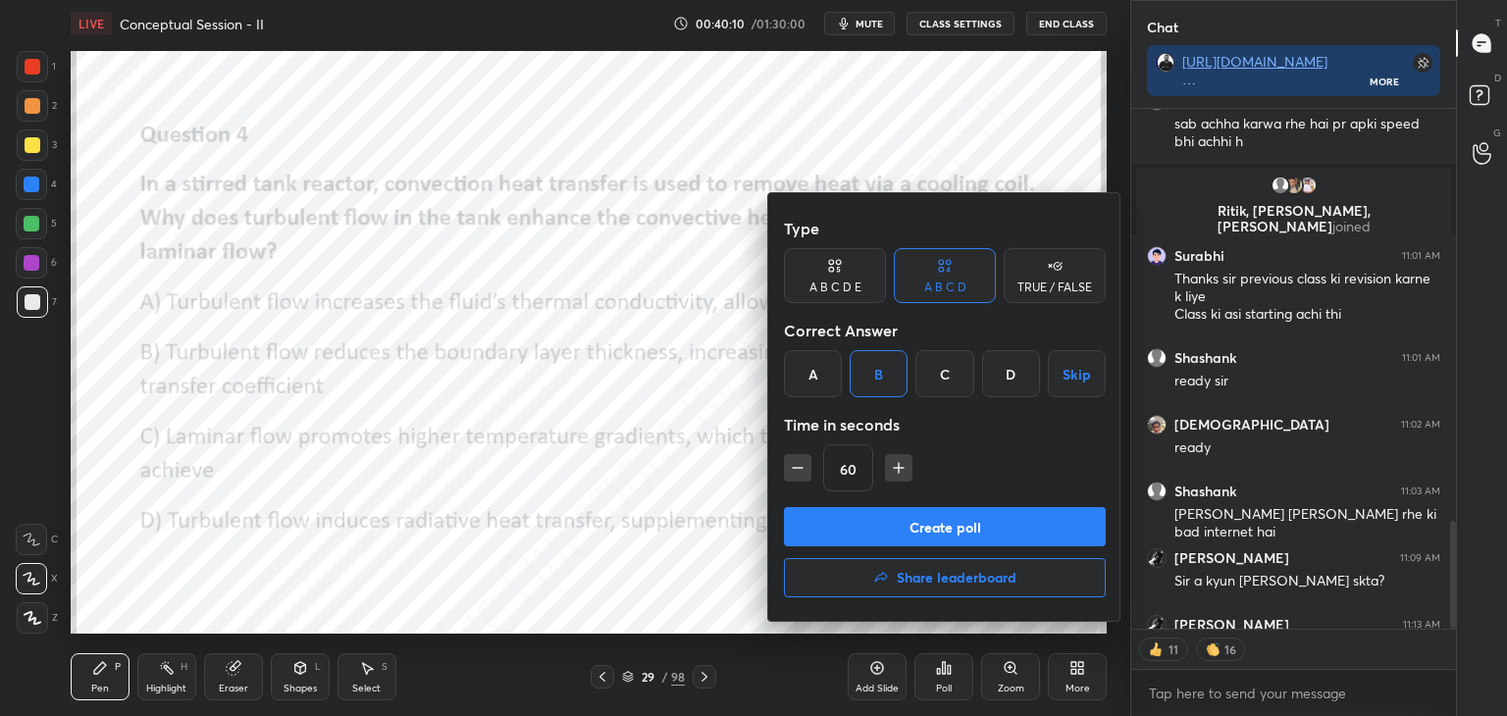
click at [902, 521] on button "Create poll" at bounding box center [945, 526] width 322 height 39
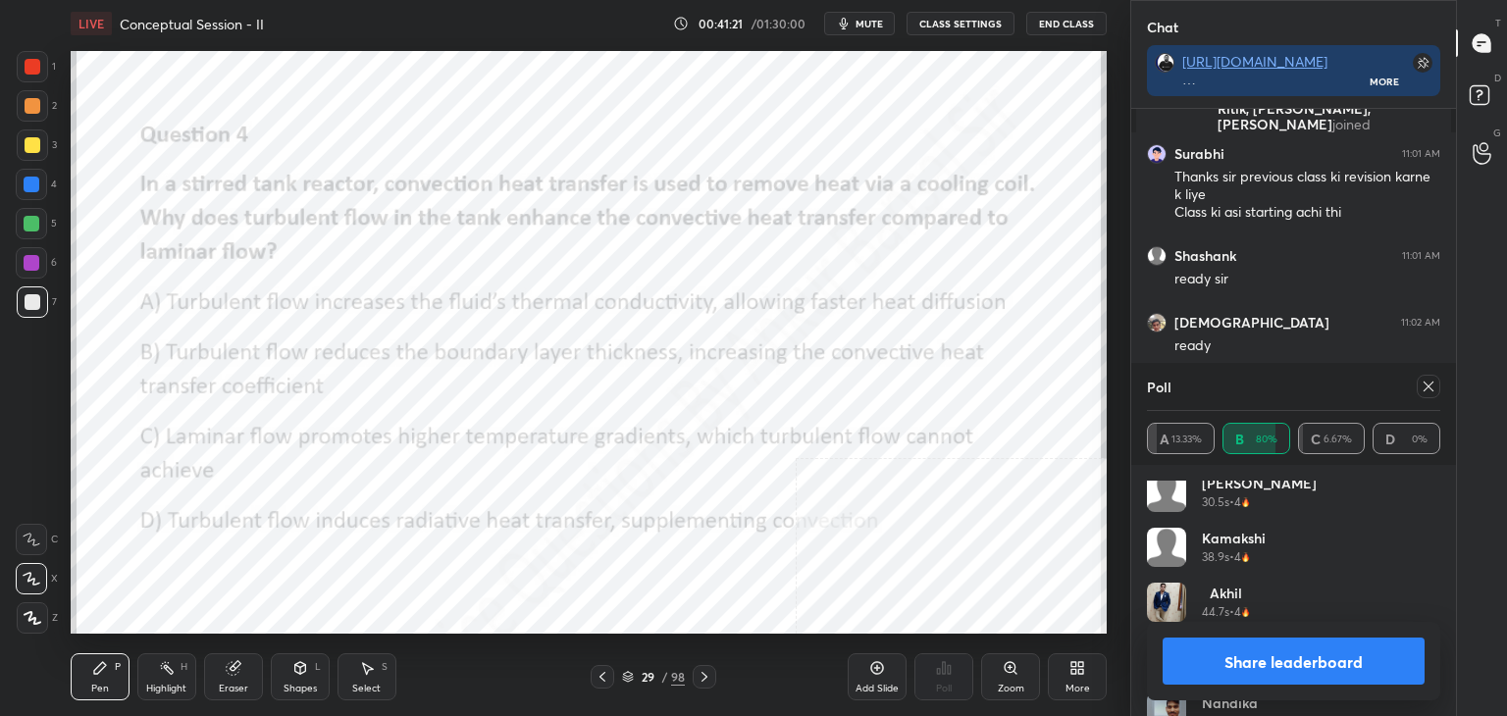
scroll to position [424, 0]
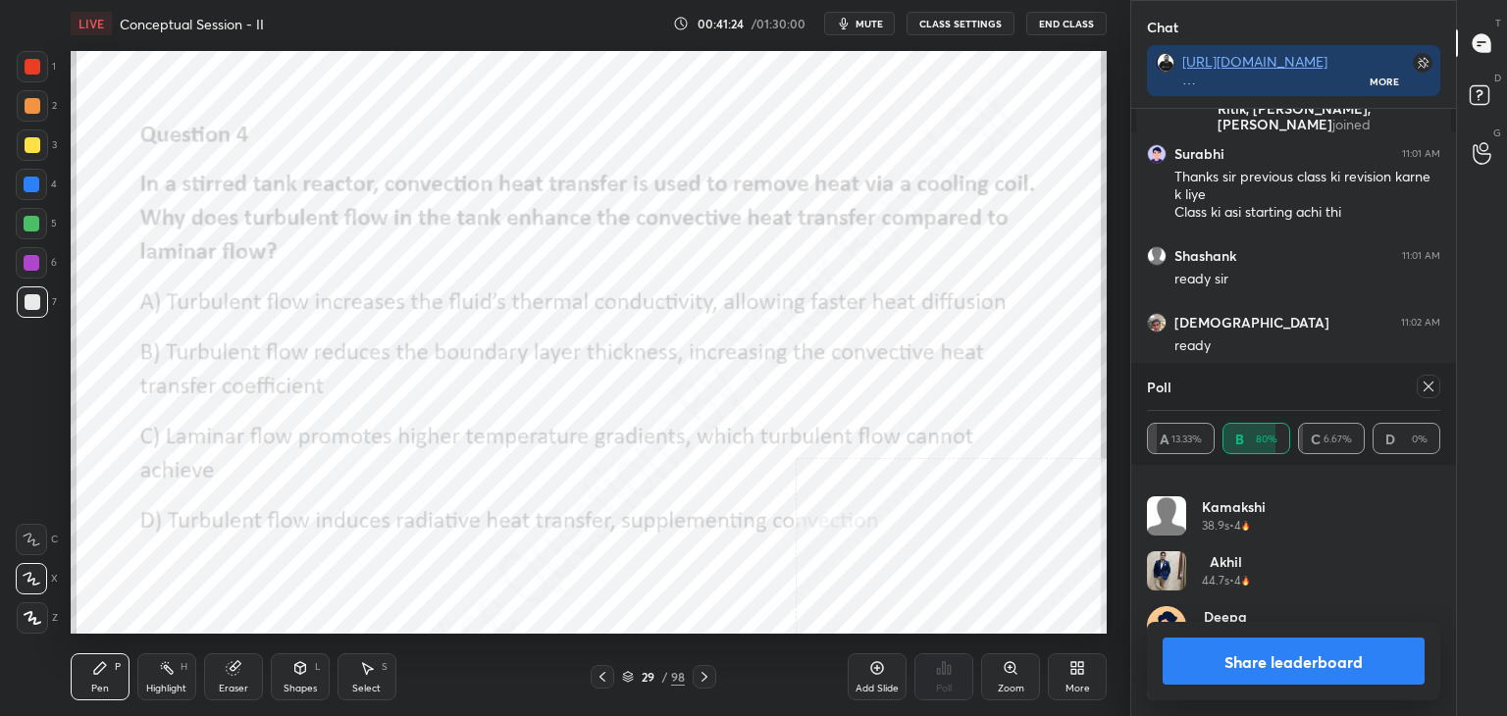
click at [1431, 382] on icon at bounding box center [1428, 387] width 16 height 16
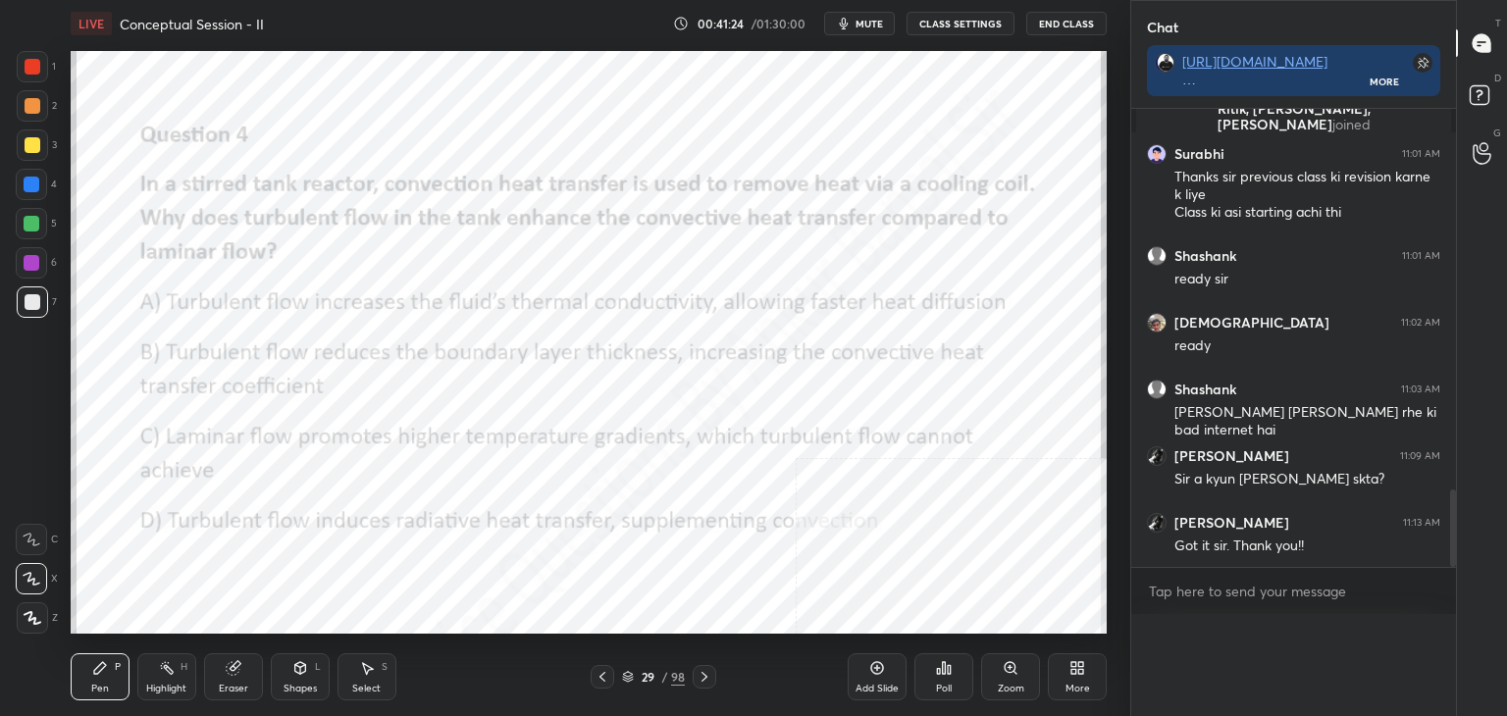
scroll to position [2226, 0]
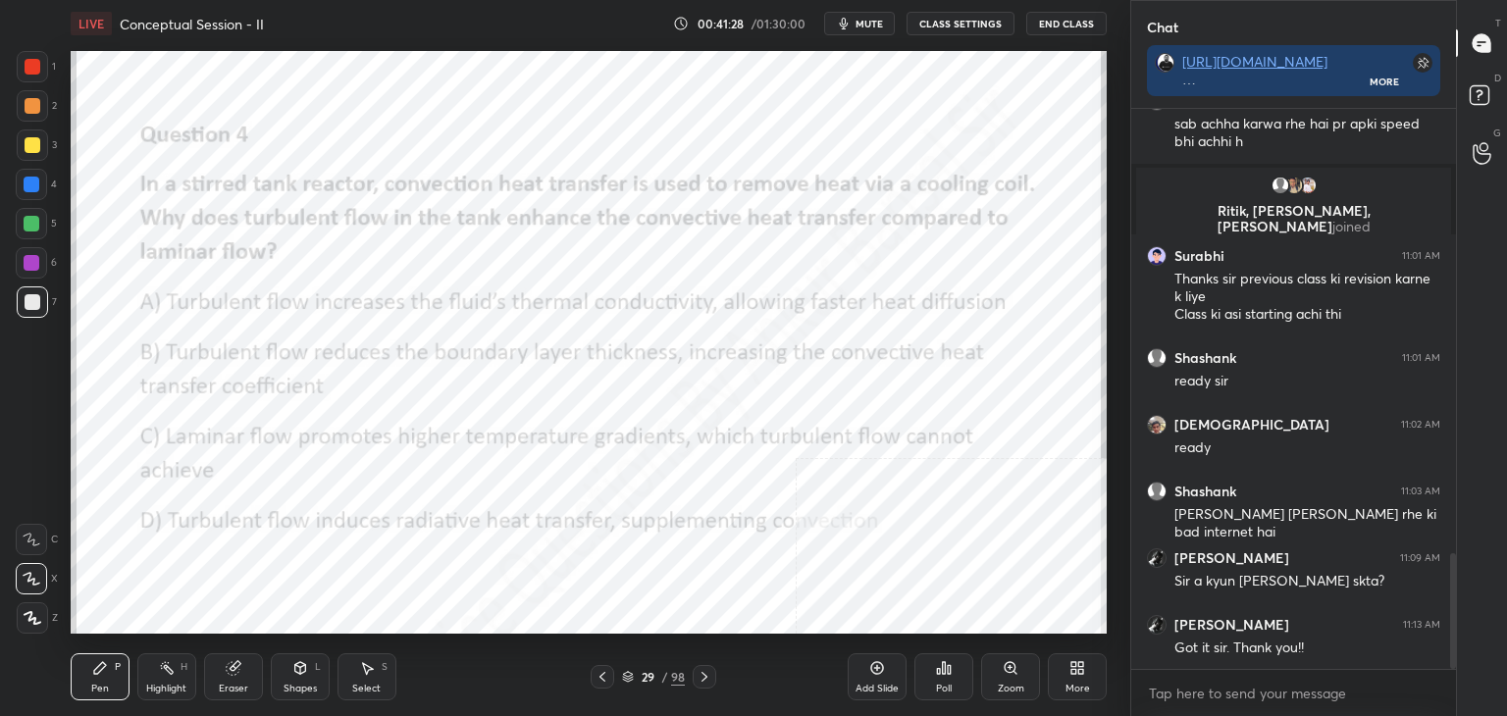
click at [883, 674] on icon at bounding box center [877, 668] width 16 height 16
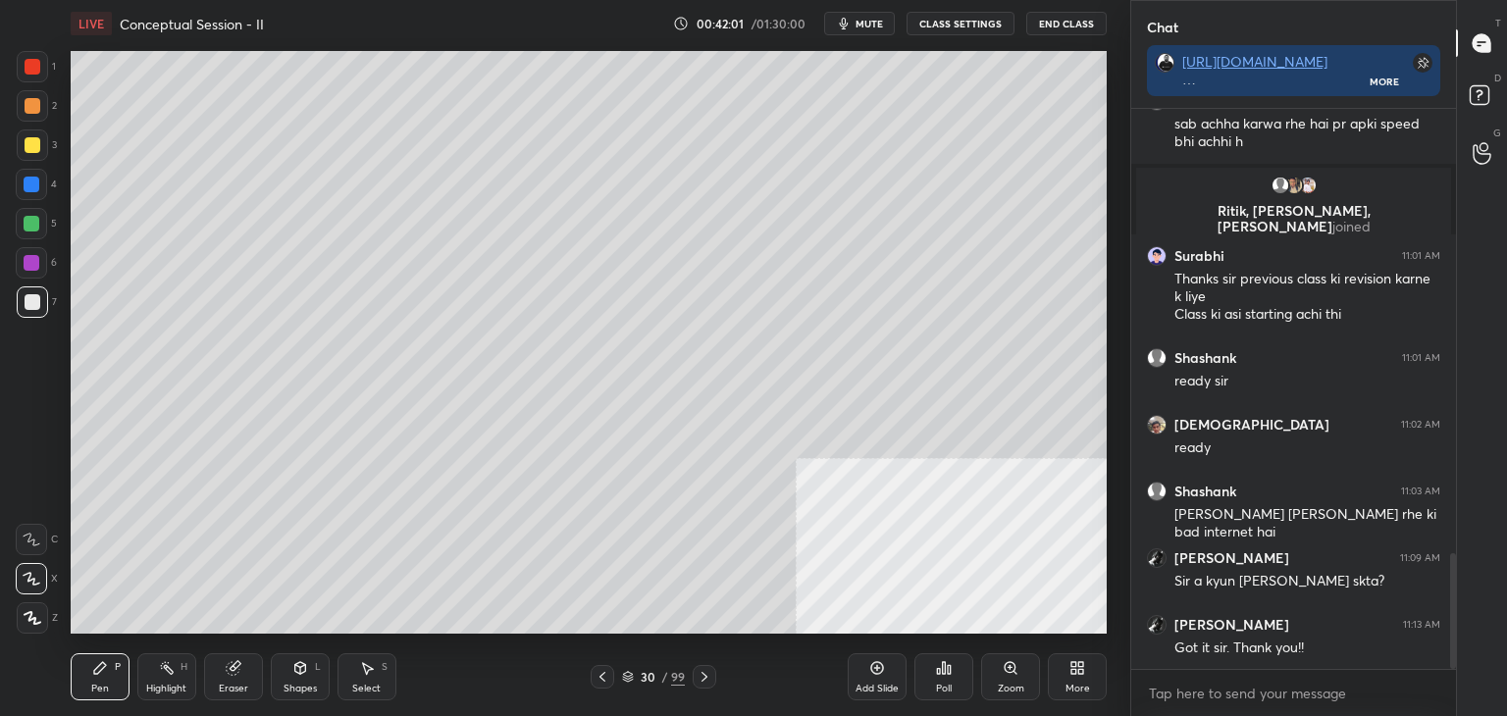
click at [1081, 680] on div "More" at bounding box center [1077, 676] width 59 height 47
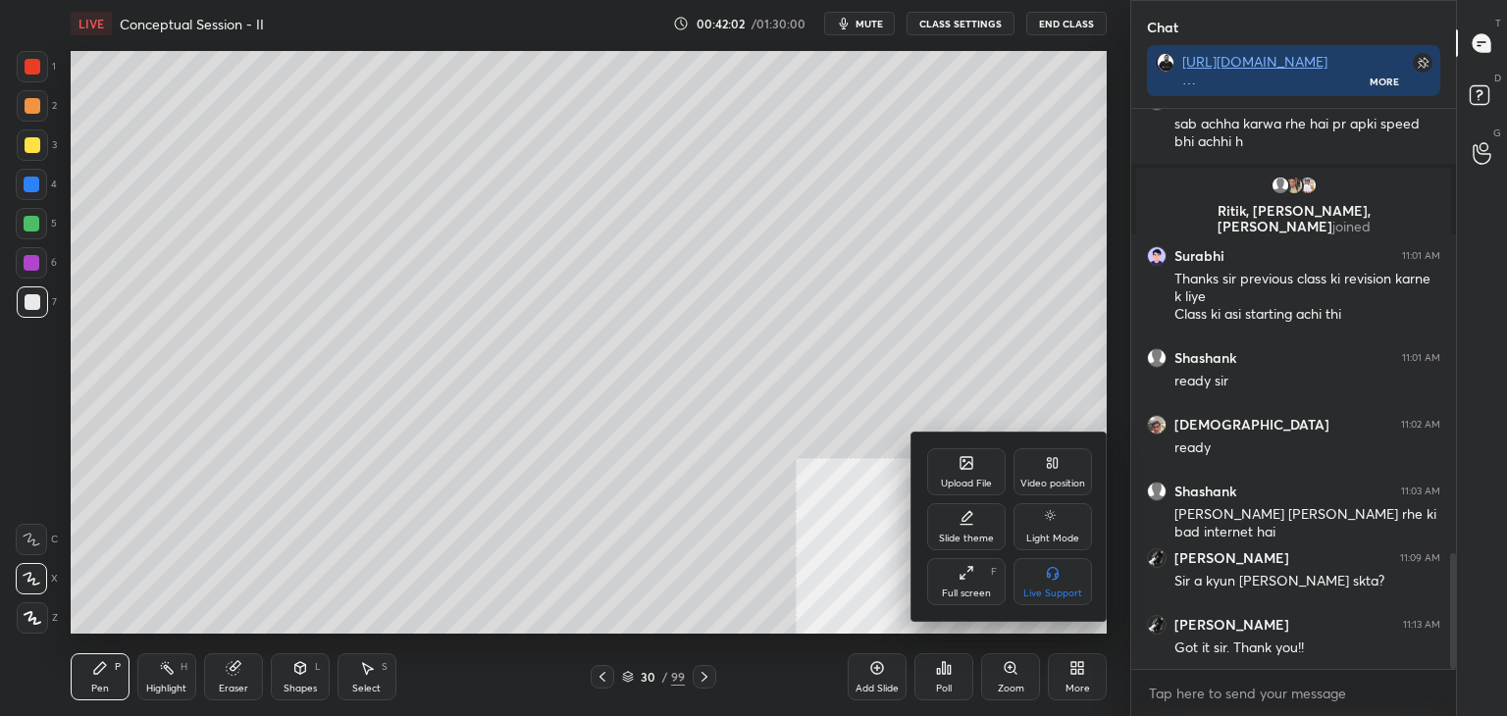
click at [967, 475] on div "Upload File" at bounding box center [966, 471] width 78 height 47
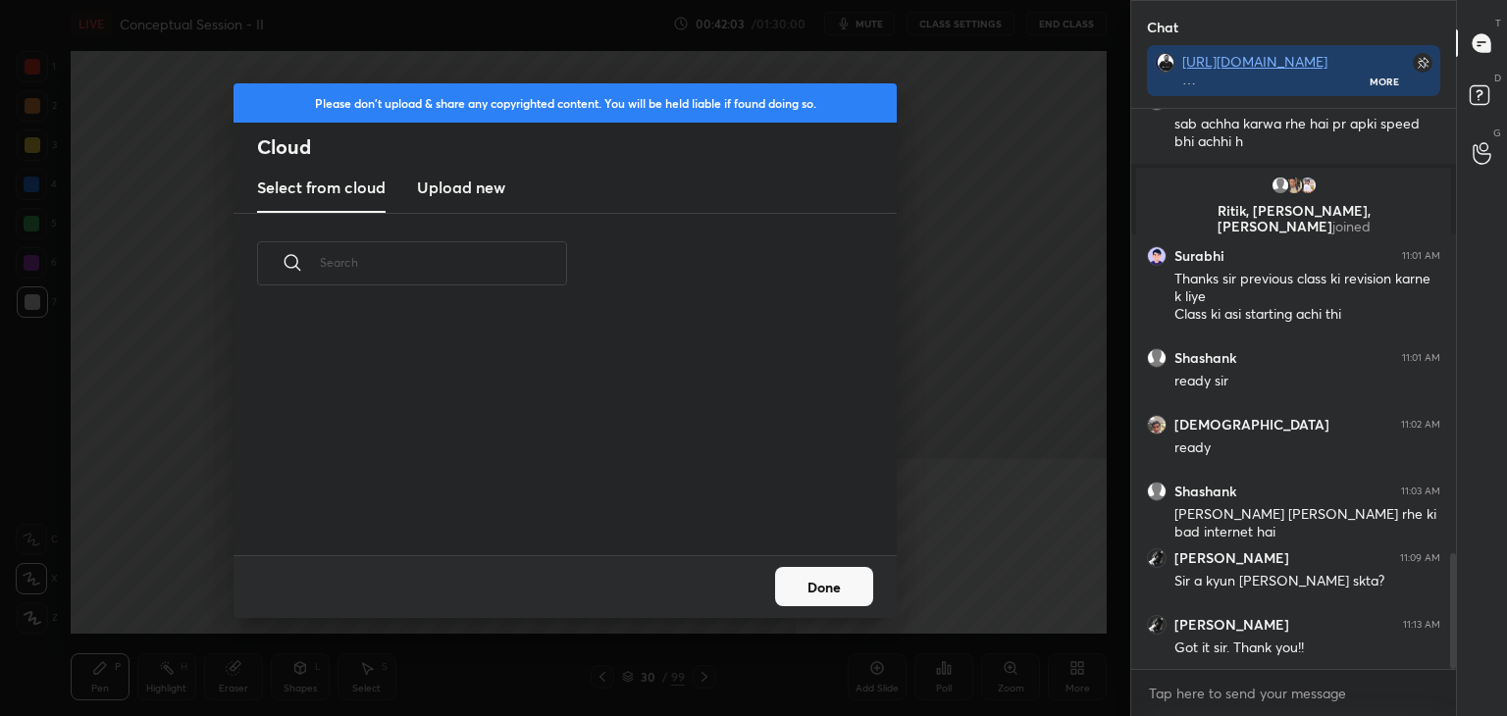
click at [468, 183] on h3 "Upload new" at bounding box center [461, 188] width 88 height 24
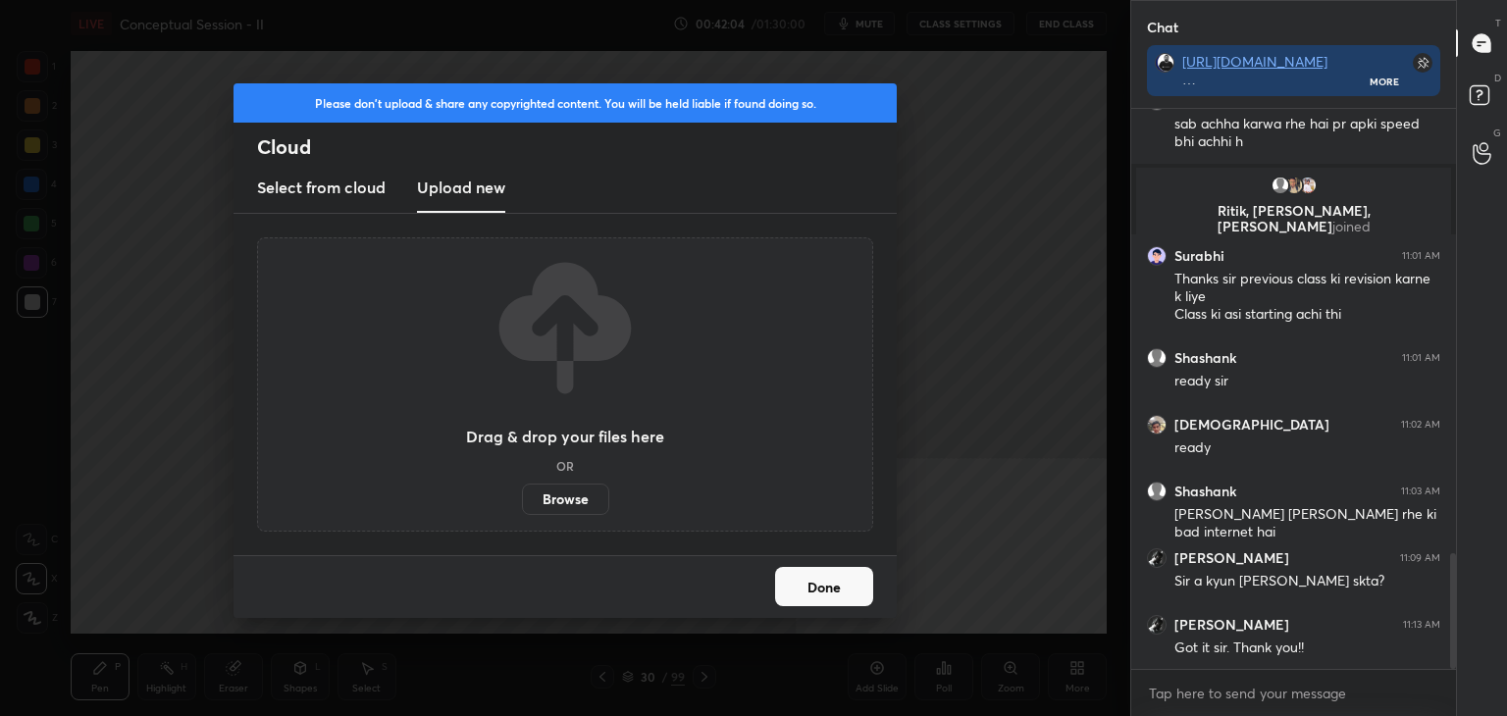
click at [564, 496] on label "Browse" at bounding box center [565, 499] width 87 height 31
click at [522, 496] on input "Browse" at bounding box center [522, 499] width 0 height 31
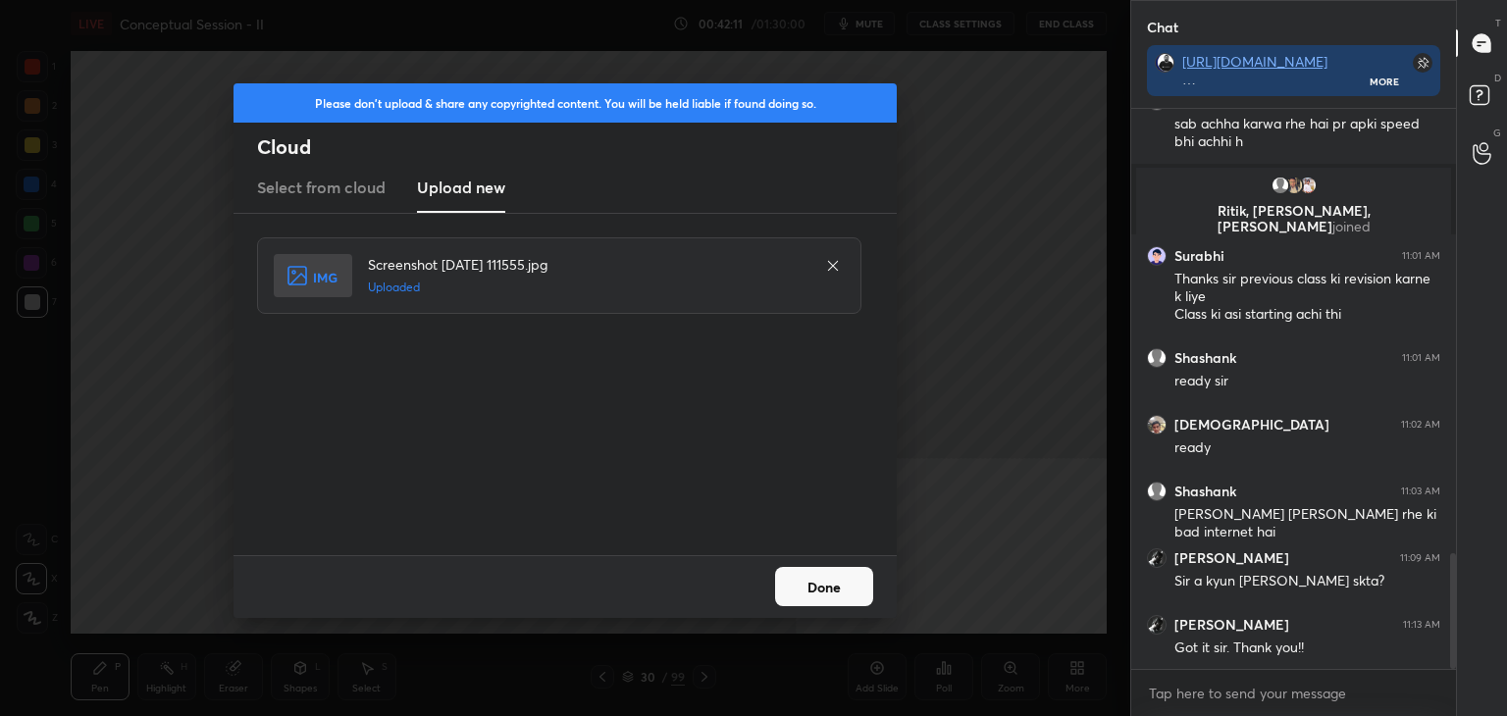
click at [829, 591] on button "Done" at bounding box center [824, 586] width 98 height 39
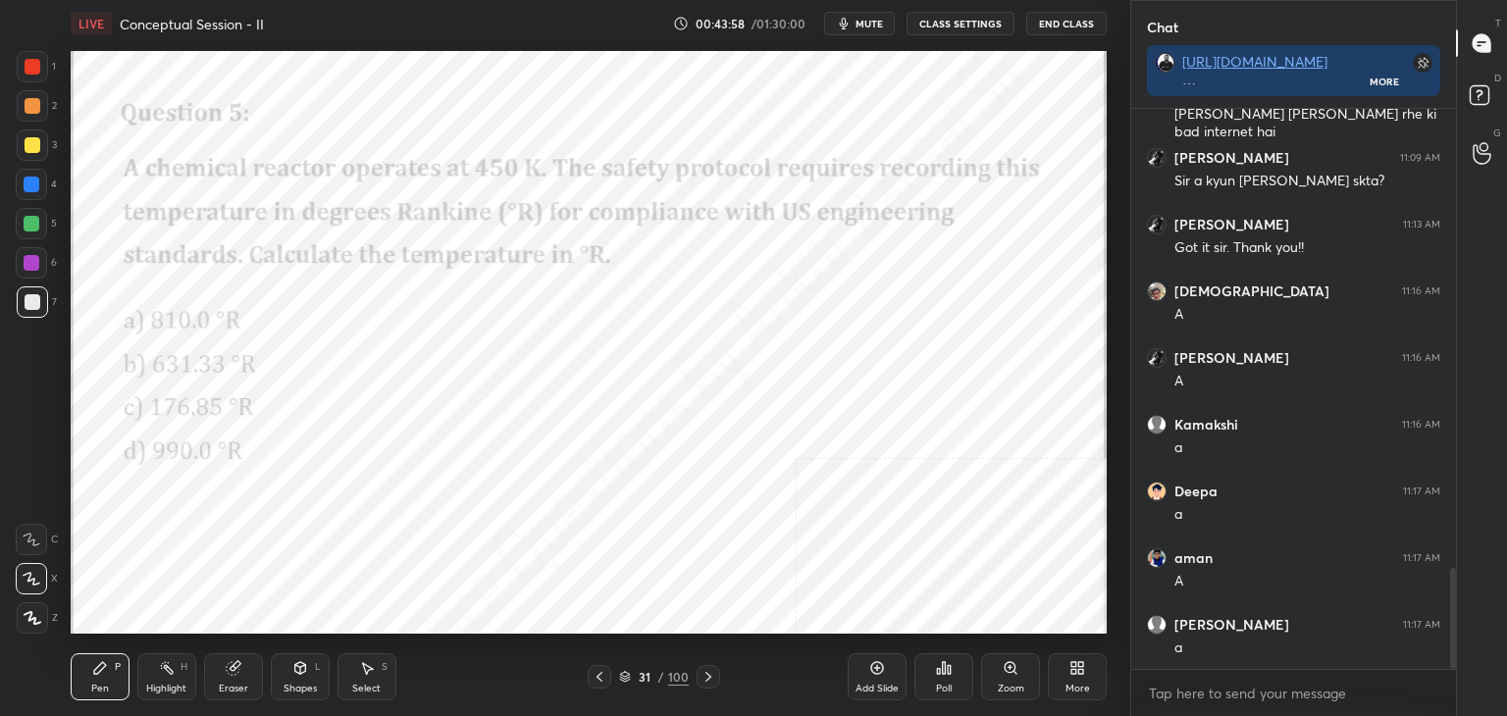
scroll to position [2617, 0]
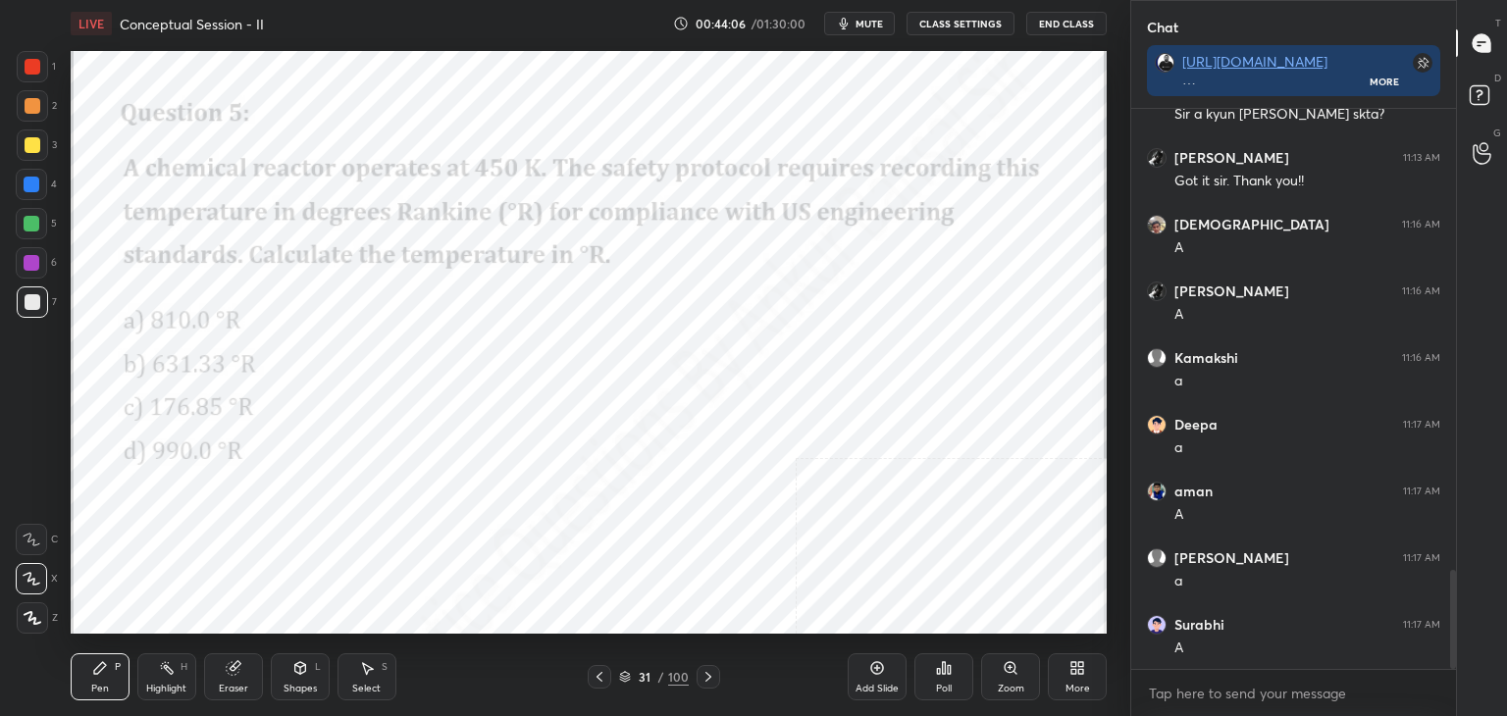
click at [875, 672] on icon at bounding box center [877, 668] width 16 height 16
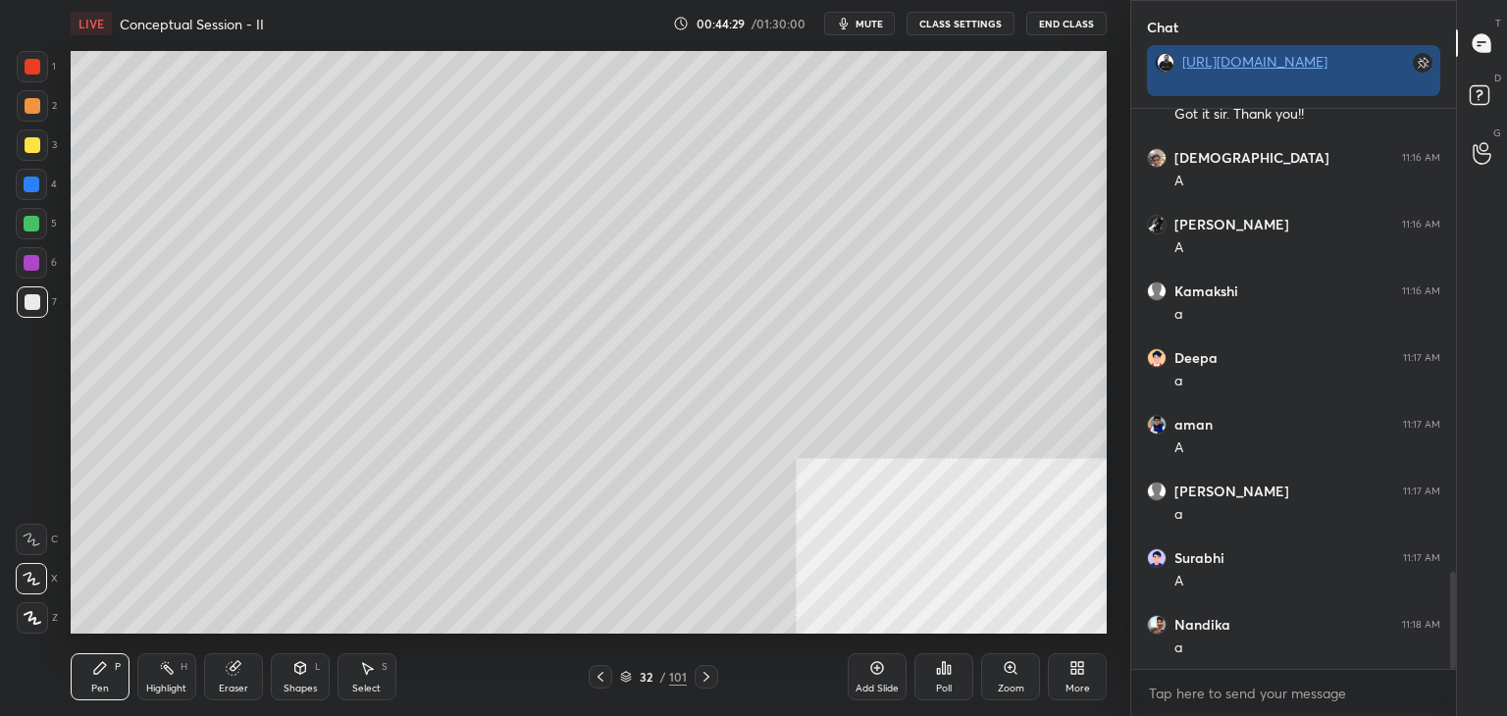
scroll to position [6, 6]
click at [1073, 674] on icon at bounding box center [1073, 671] width 5 height 5
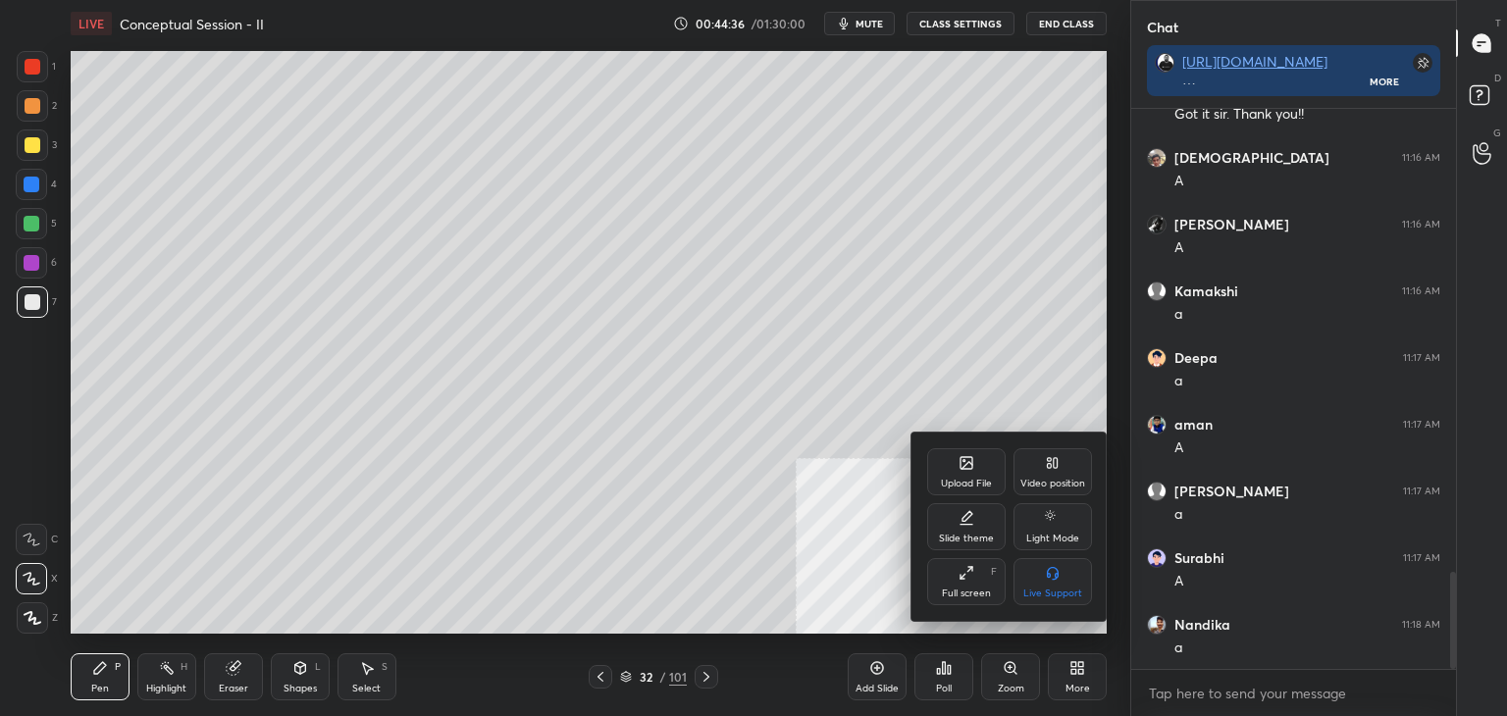
click at [965, 479] on div "Upload File" at bounding box center [966, 484] width 51 height 10
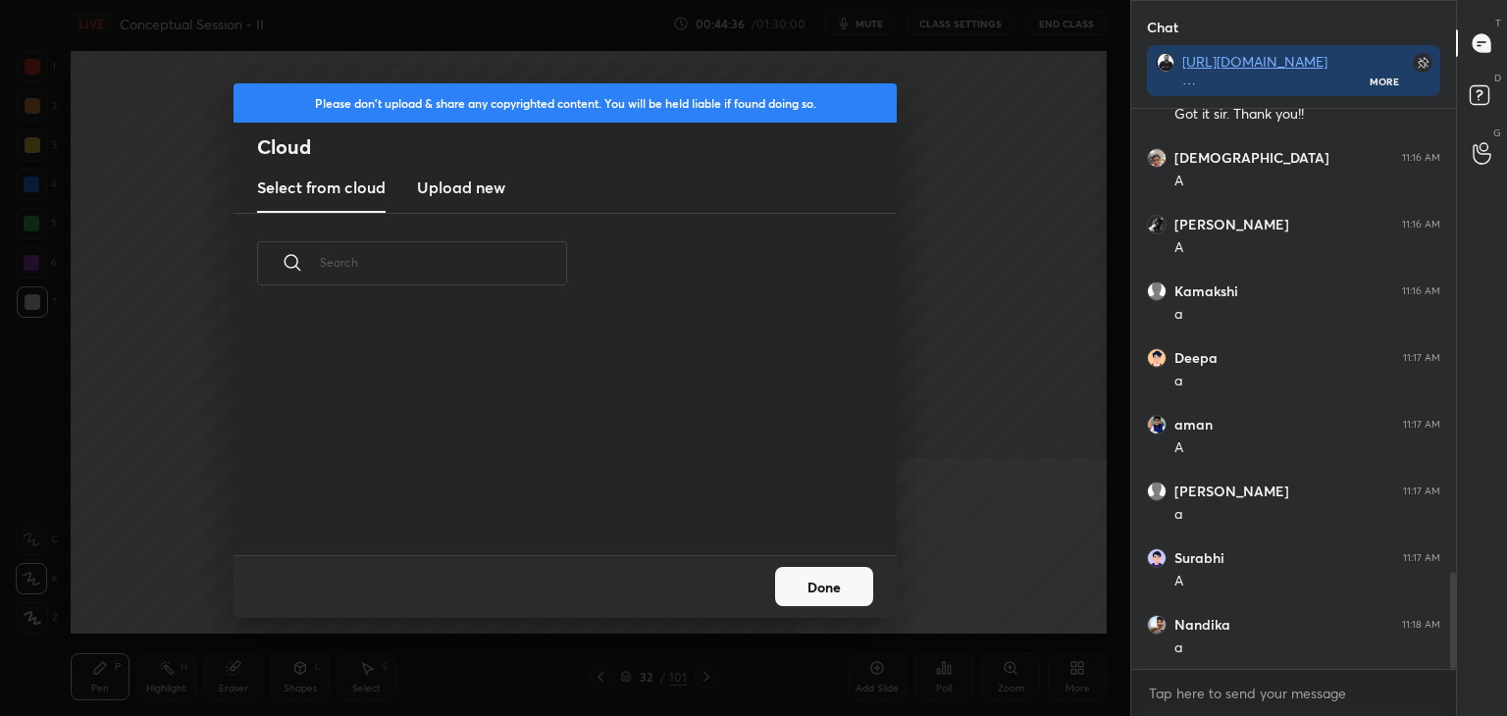
scroll to position [241, 630]
click at [448, 184] on h3 "Upload new" at bounding box center [461, 188] width 88 height 24
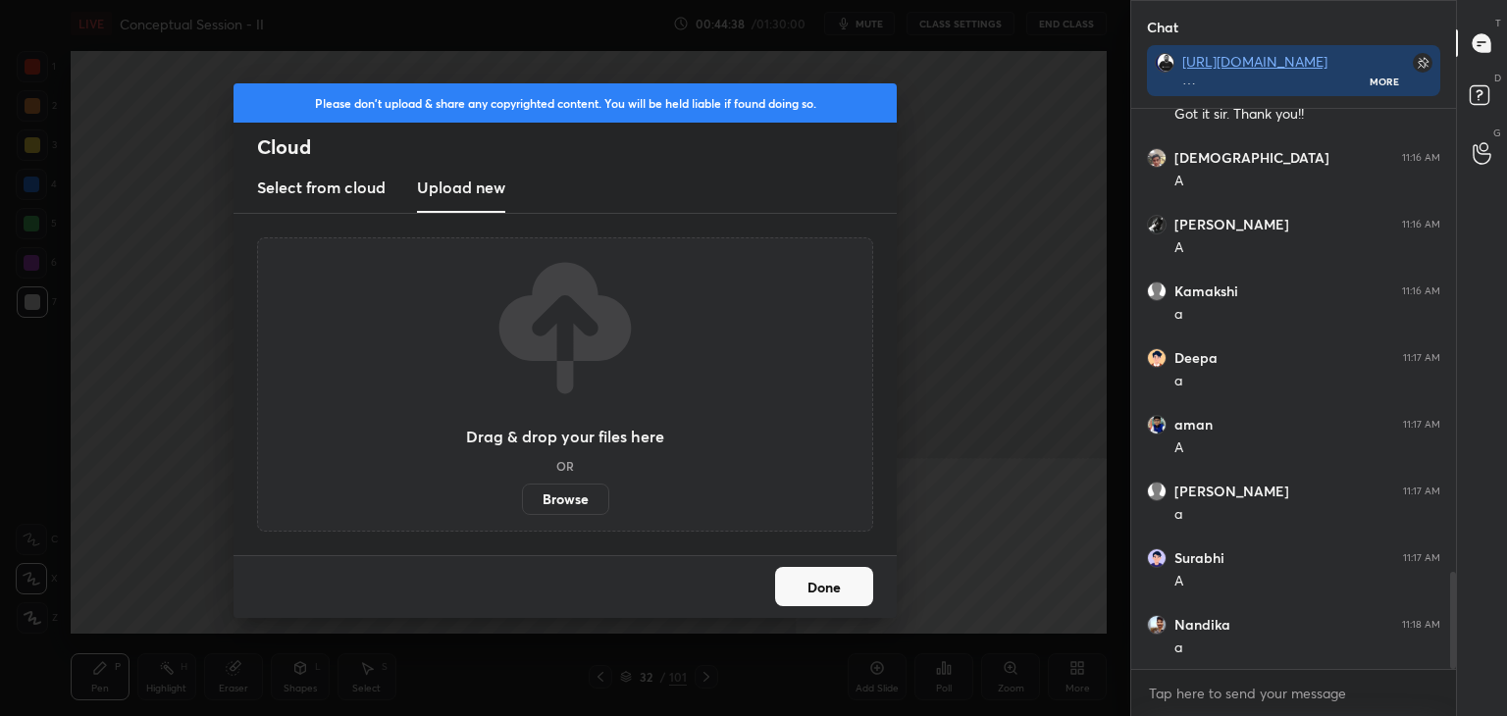
click at [567, 499] on label "Browse" at bounding box center [565, 499] width 87 height 31
click at [522, 499] on input "Browse" at bounding box center [522, 499] width 0 height 31
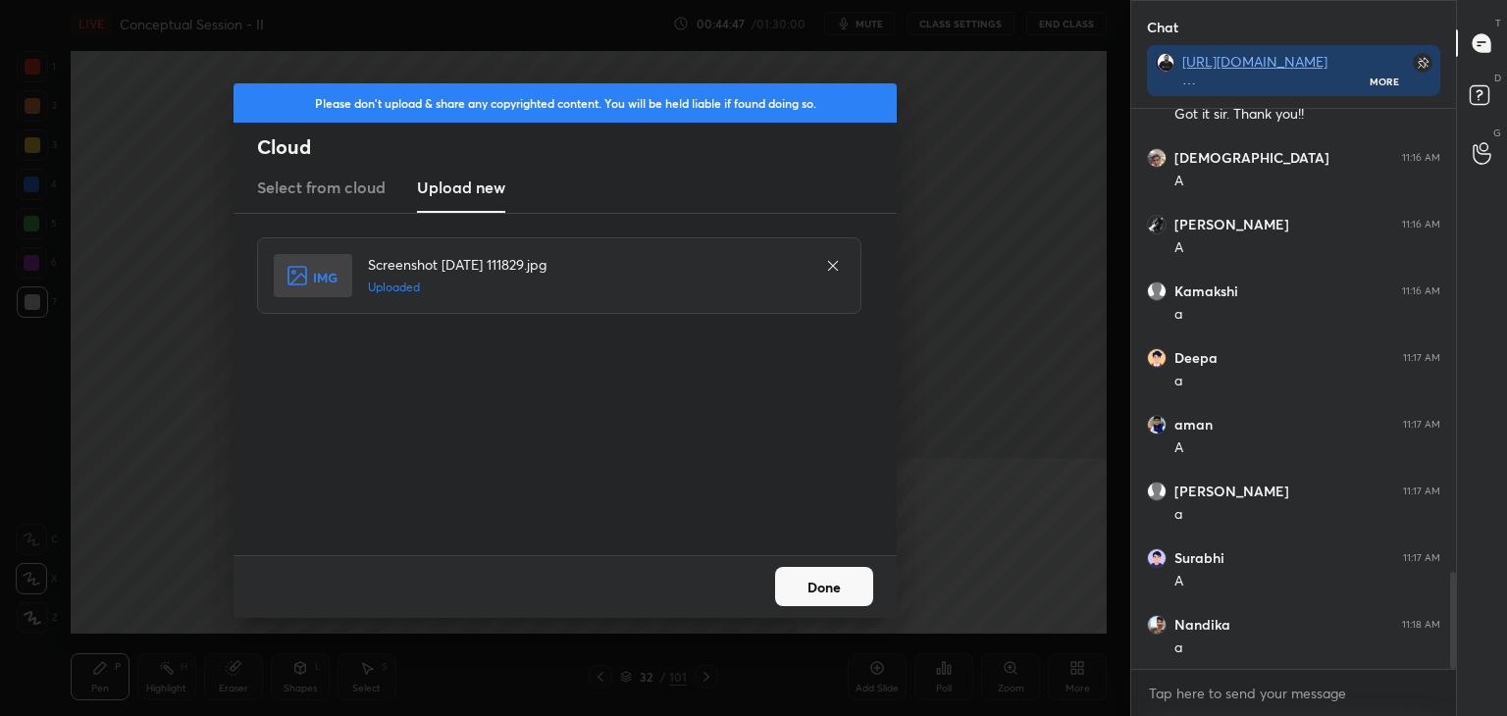
click at [828, 583] on button "Done" at bounding box center [824, 586] width 98 height 39
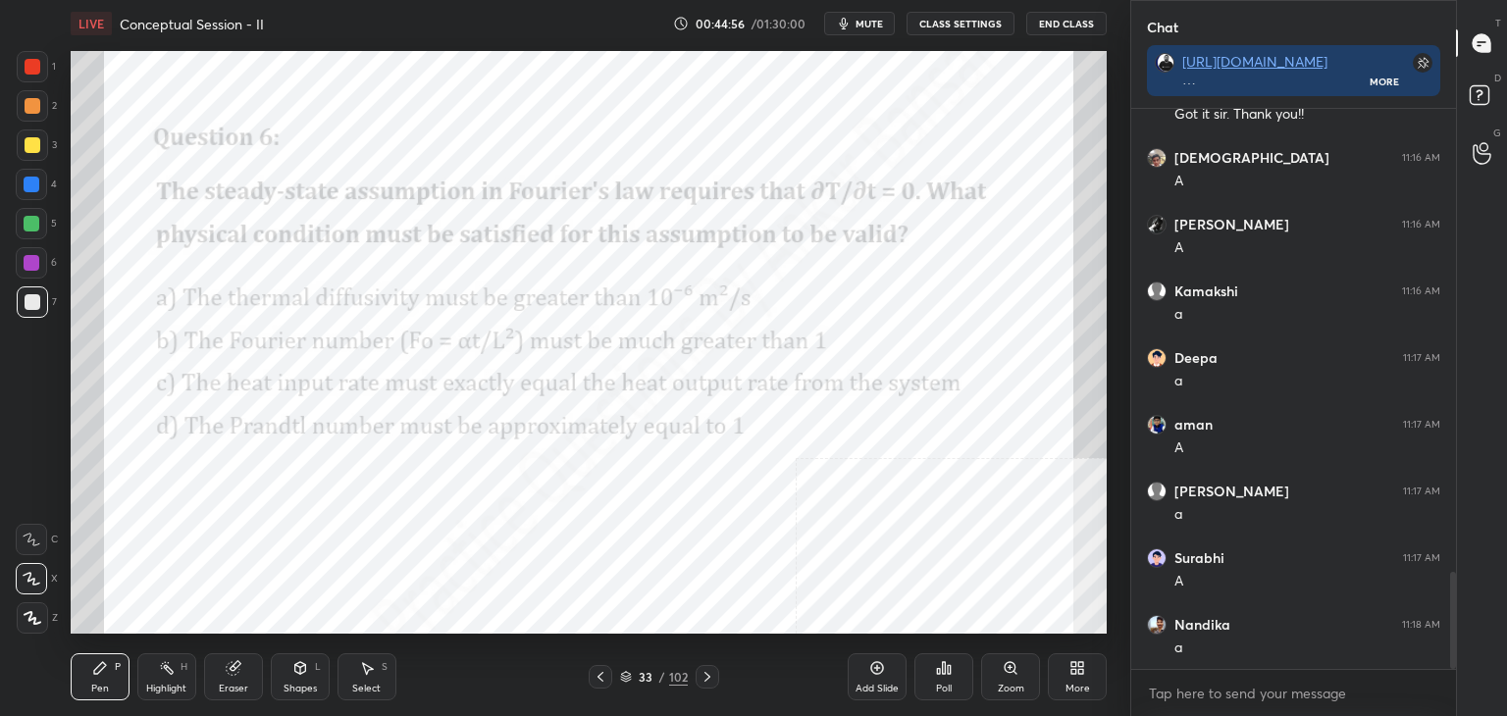
click at [934, 684] on div "Poll" at bounding box center [943, 676] width 59 height 47
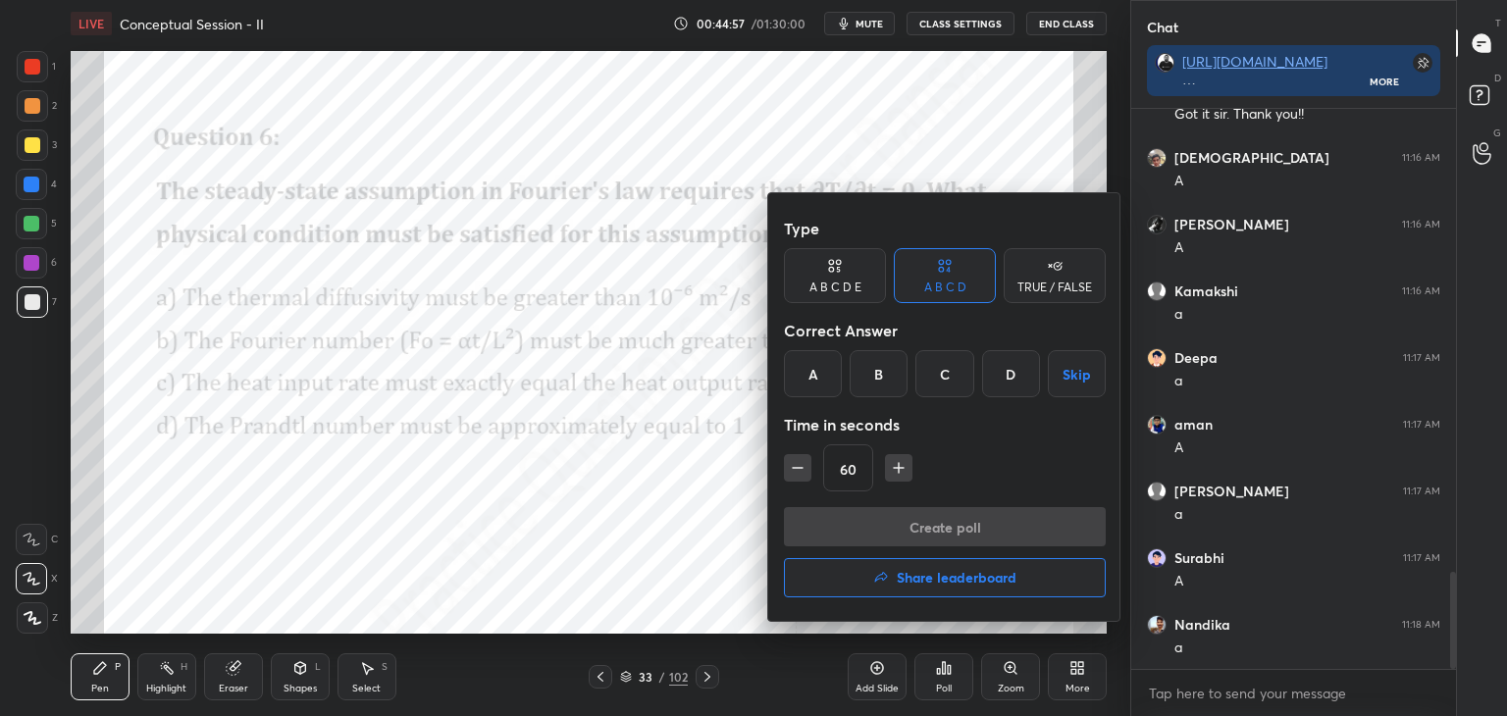
click at [934, 362] on div "C" at bounding box center [944, 373] width 58 height 47
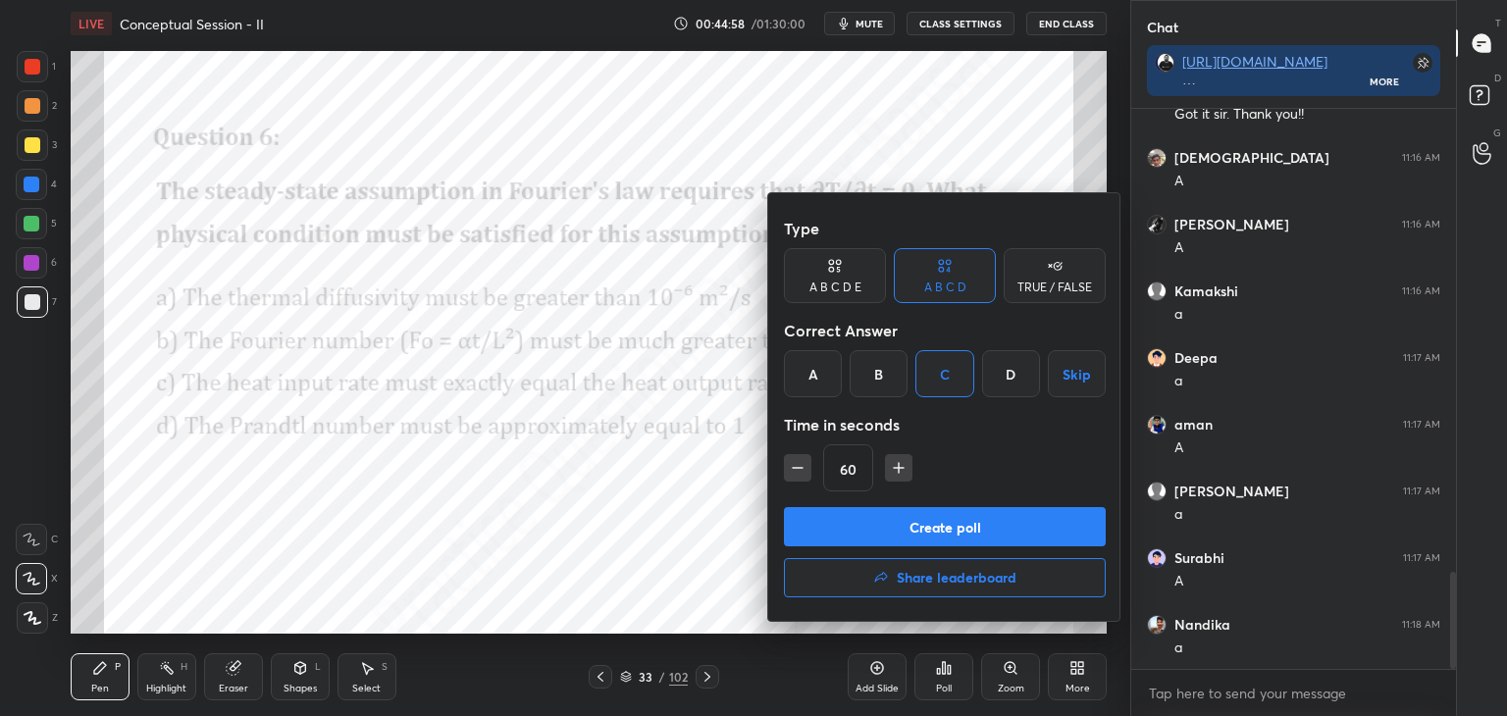
click at [929, 520] on button "Create poll" at bounding box center [945, 526] width 322 height 39
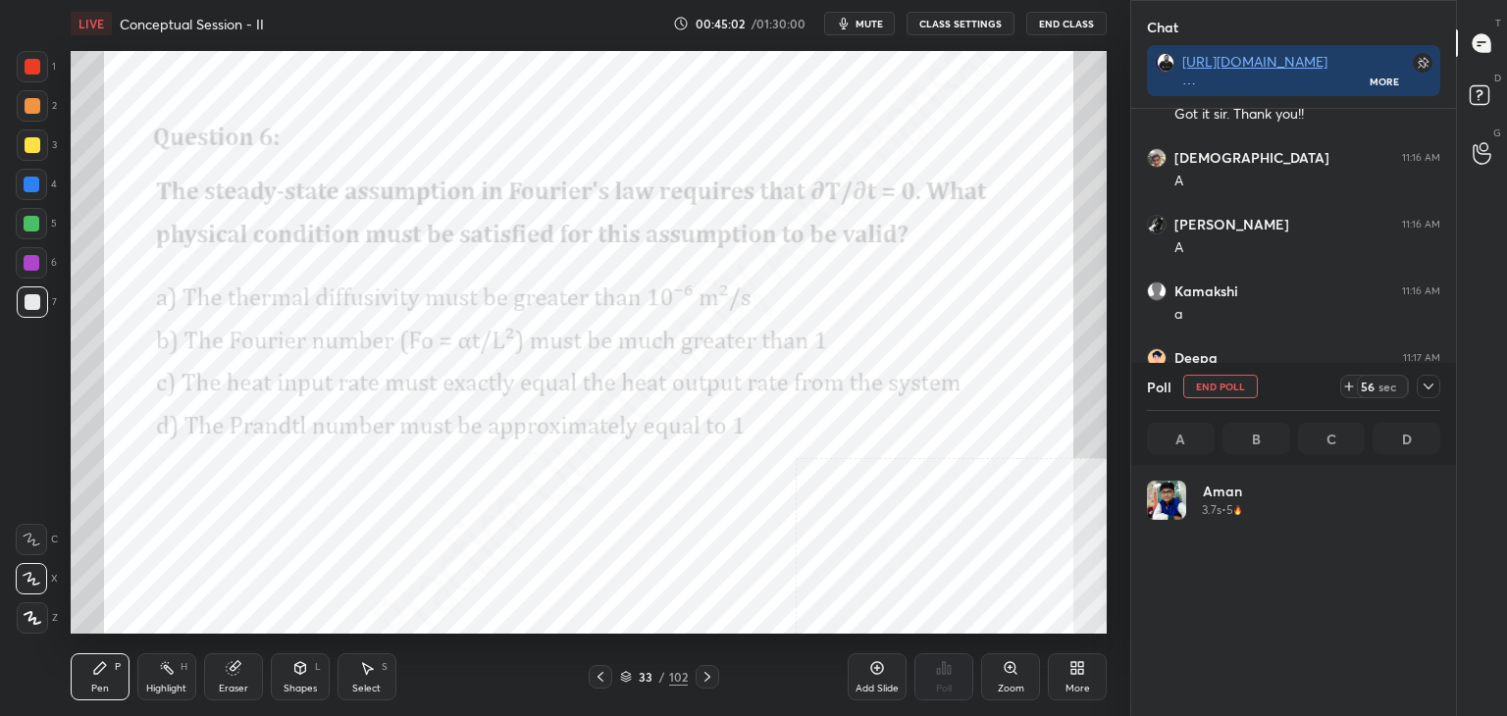
scroll to position [230, 287]
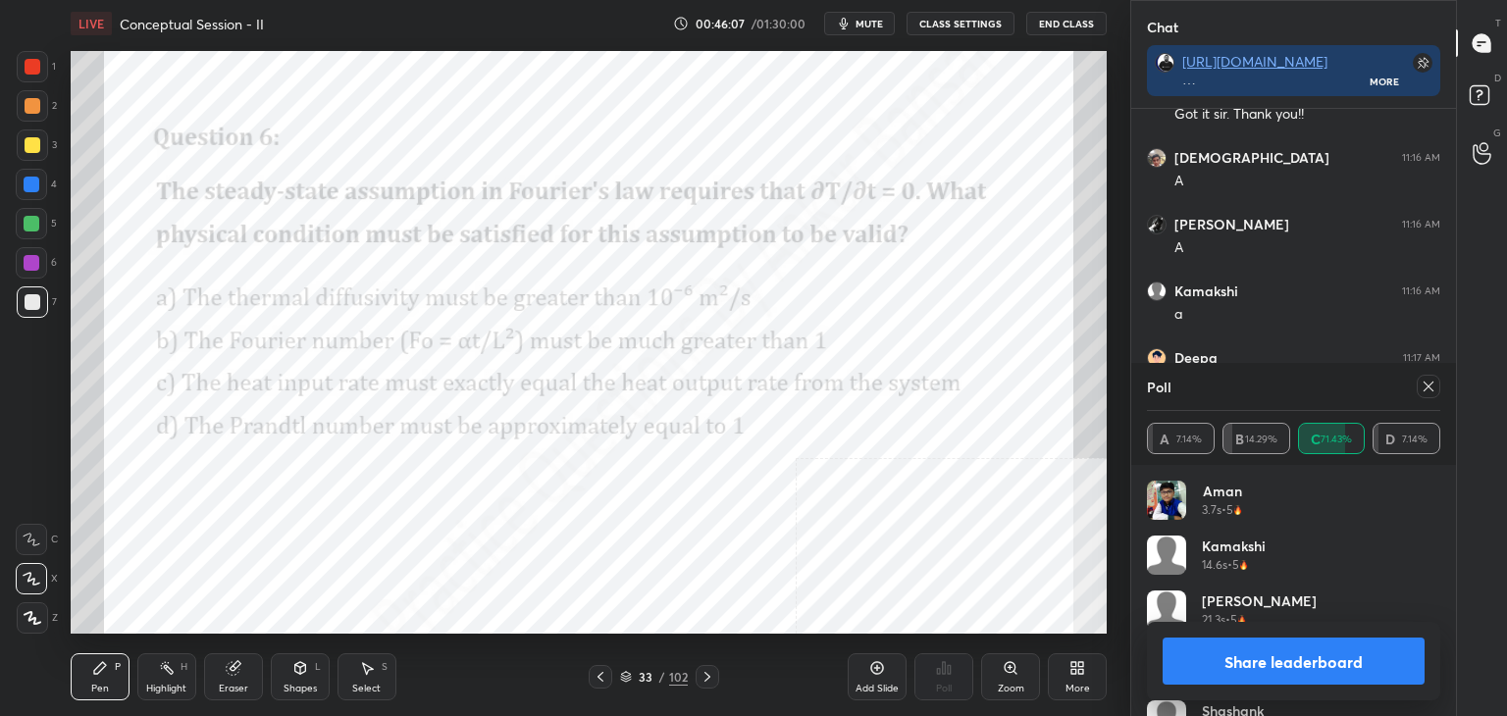
click at [873, 674] on icon at bounding box center [877, 668] width 16 height 16
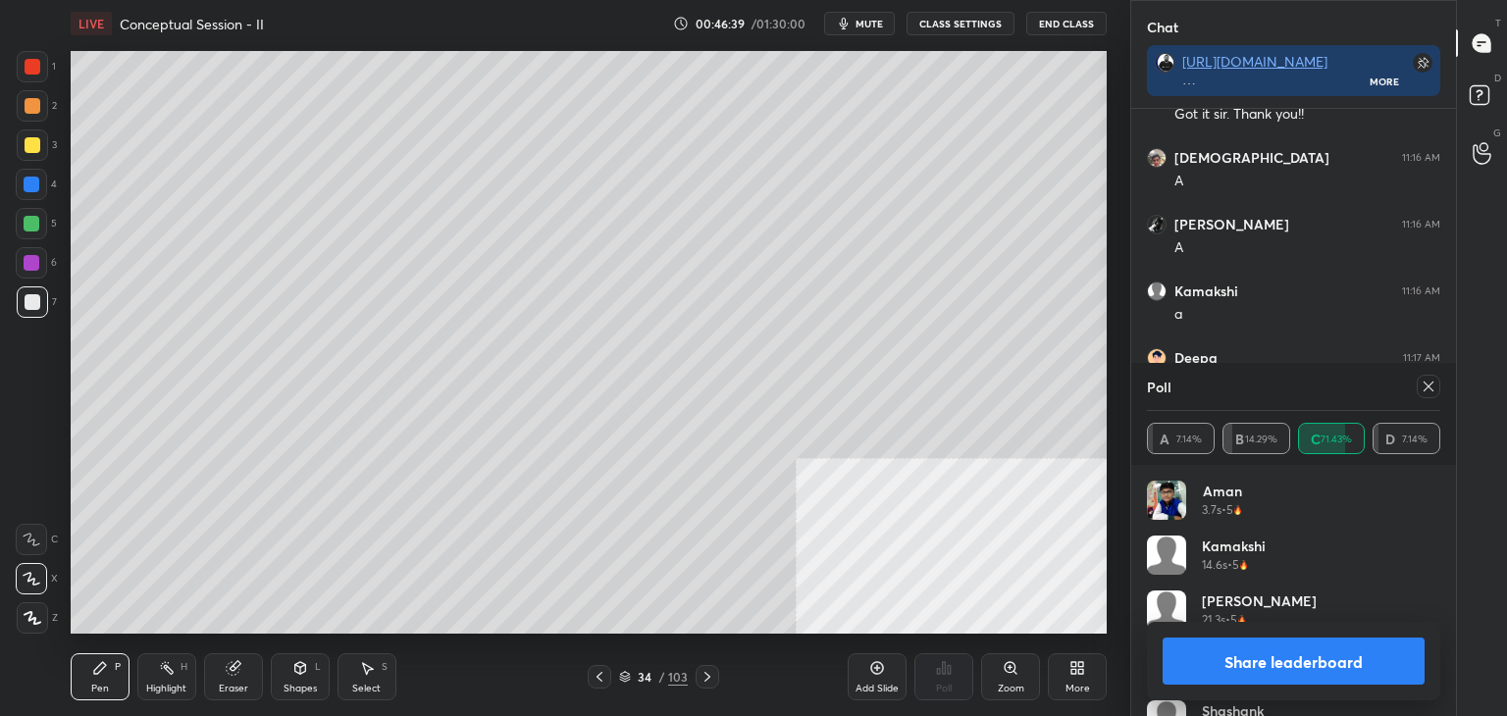
click at [0, 395] on div "1 2 3 4 5 6 7 C X Z C X Z E E Erase all H H" at bounding box center [31, 342] width 63 height 583
click at [1085, 680] on div "More" at bounding box center [1077, 676] width 59 height 47
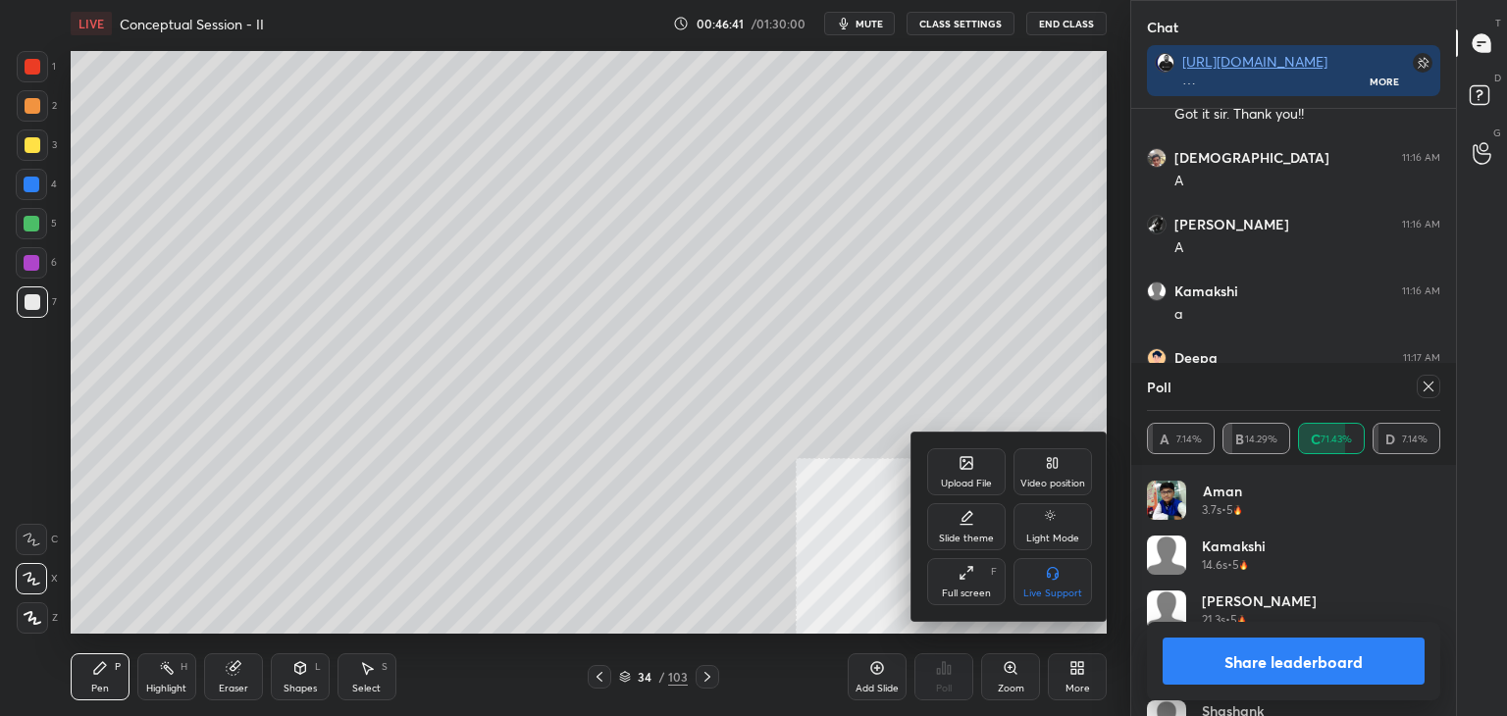
click at [951, 468] on div "Upload File" at bounding box center [966, 471] width 78 height 47
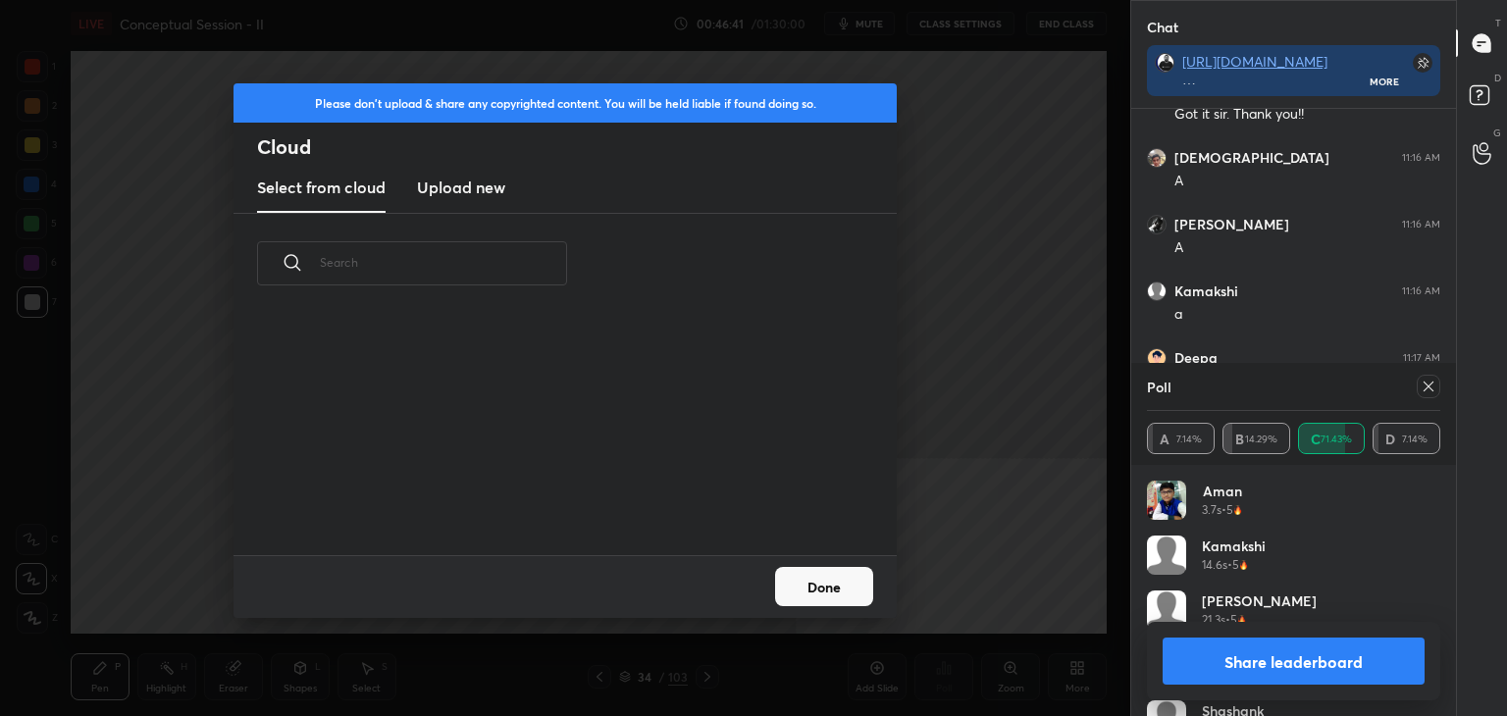
scroll to position [241, 630]
click at [459, 190] on h3 "Upload new" at bounding box center [461, 188] width 88 height 24
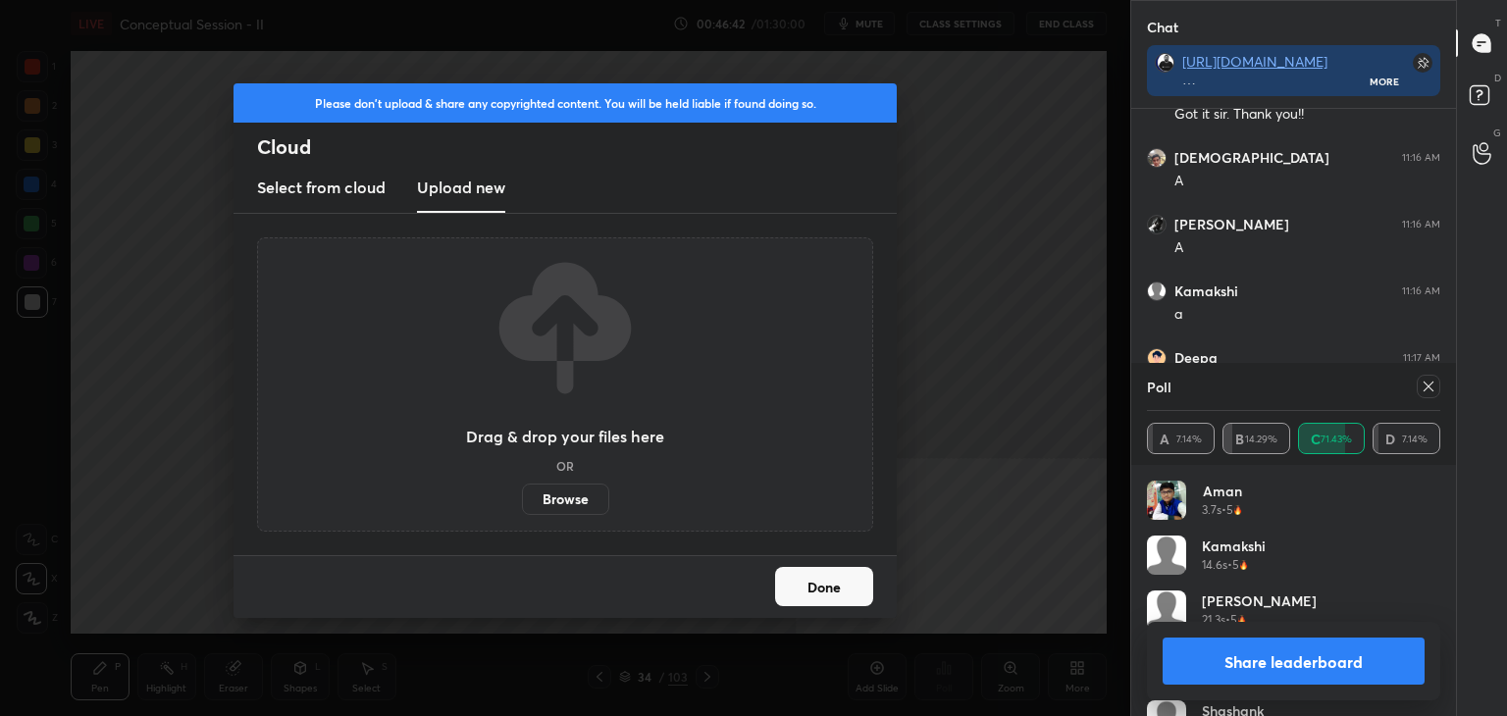
click at [556, 492] on label "Browse" at bounding box center [565, 499] width 87 height 31
click at [522, 492] on input "Browse" at bounding box center [522, 499] width 0 height 31
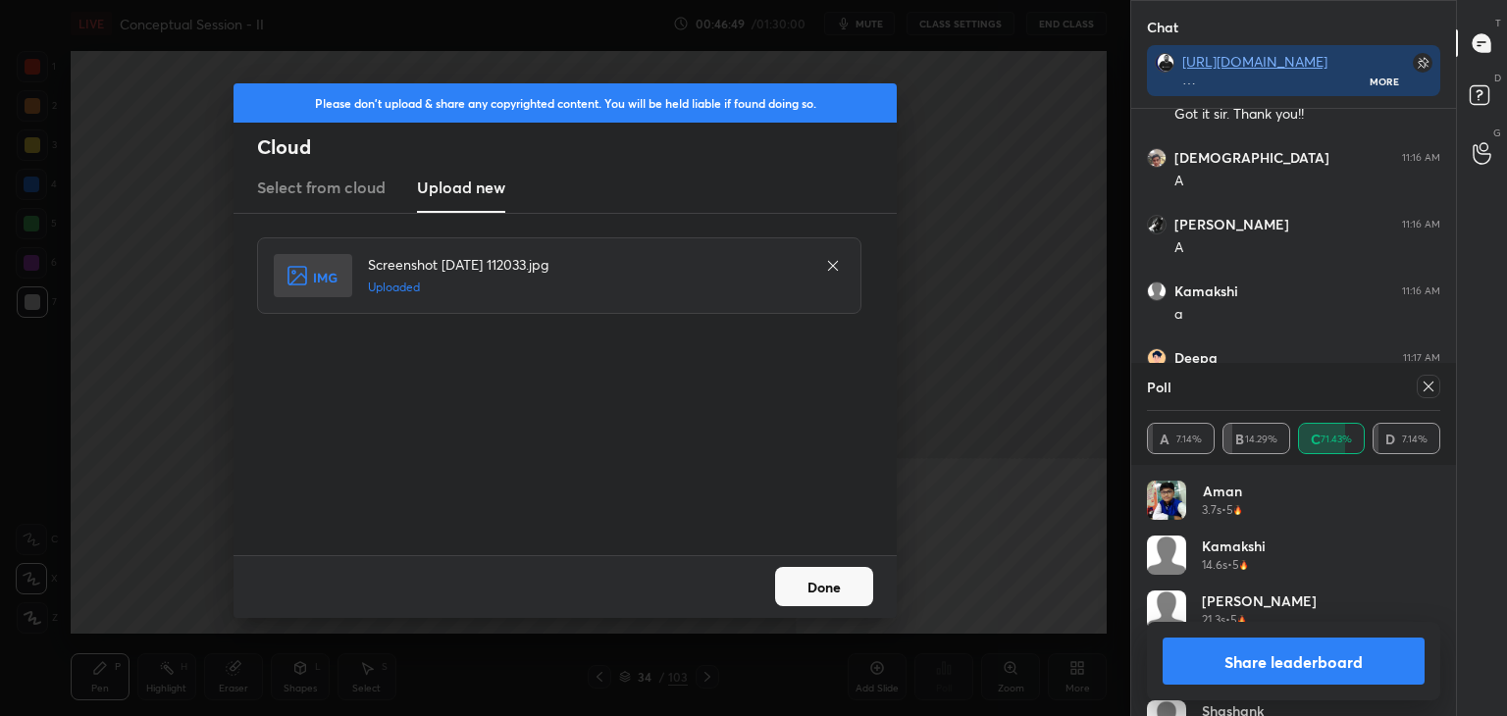
click at [820, 577] on button "Done" at bounding box center [824, 586] width 98 height 39
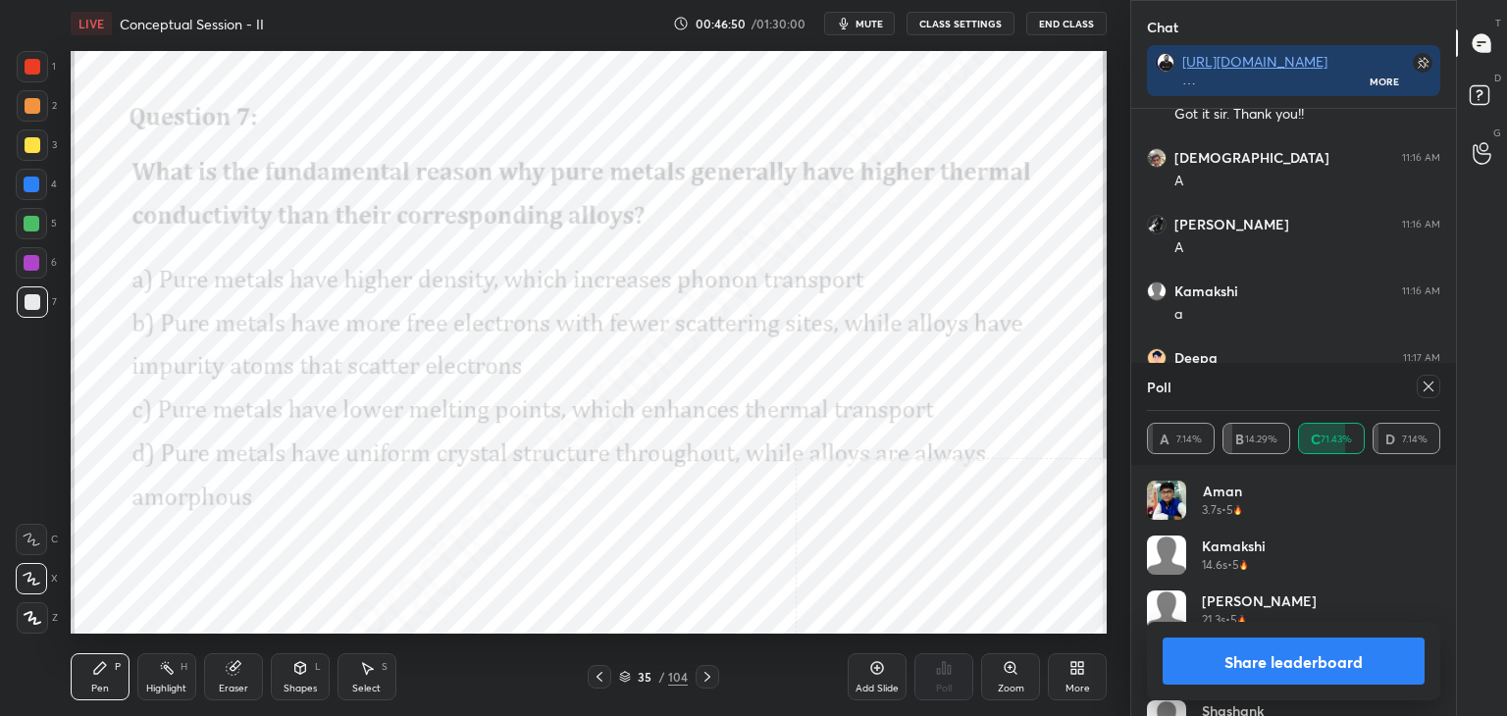
click at [1431, 389] on icon at bounding box center [1428, 387] width 10 height 10
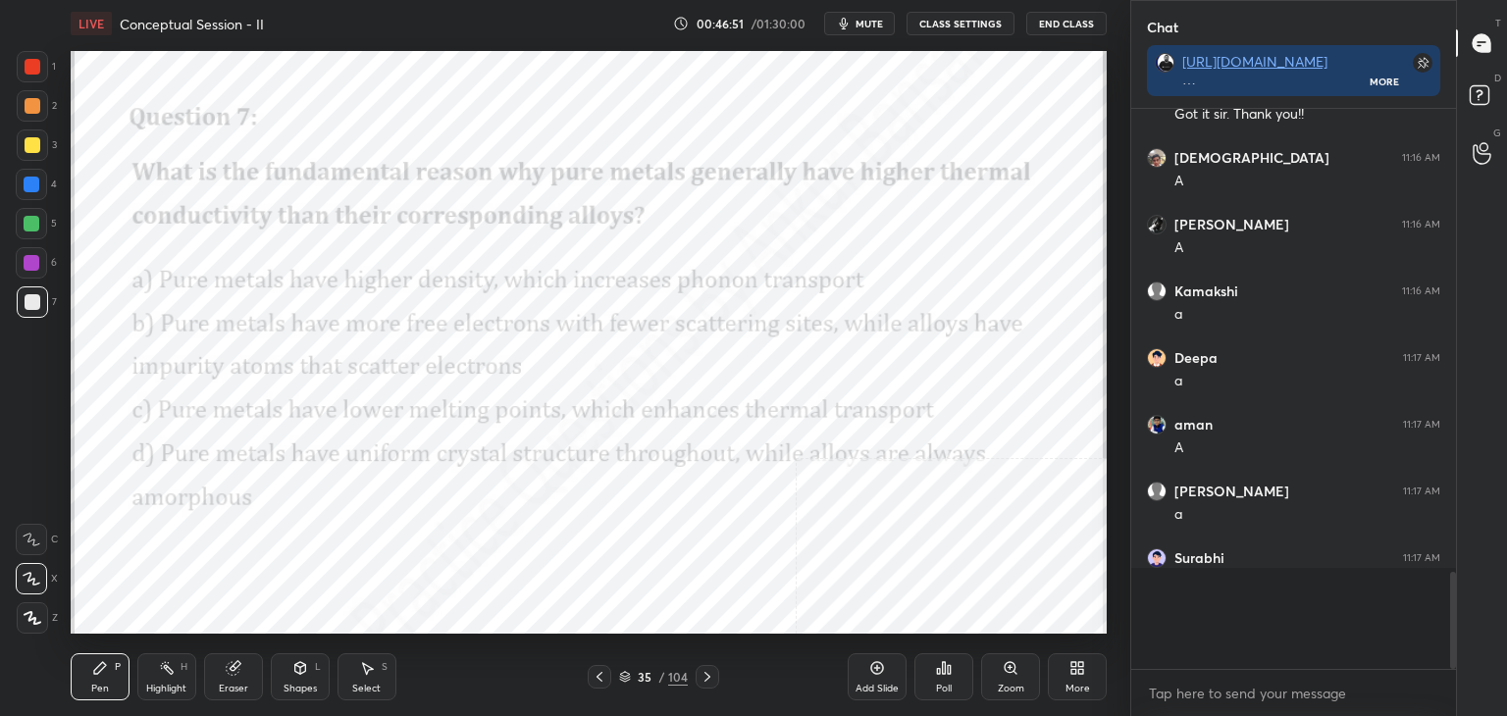
scroll to position [7, 6]
click at [941, 664] on icon at bounding box center [944, 668] width 16 height 16
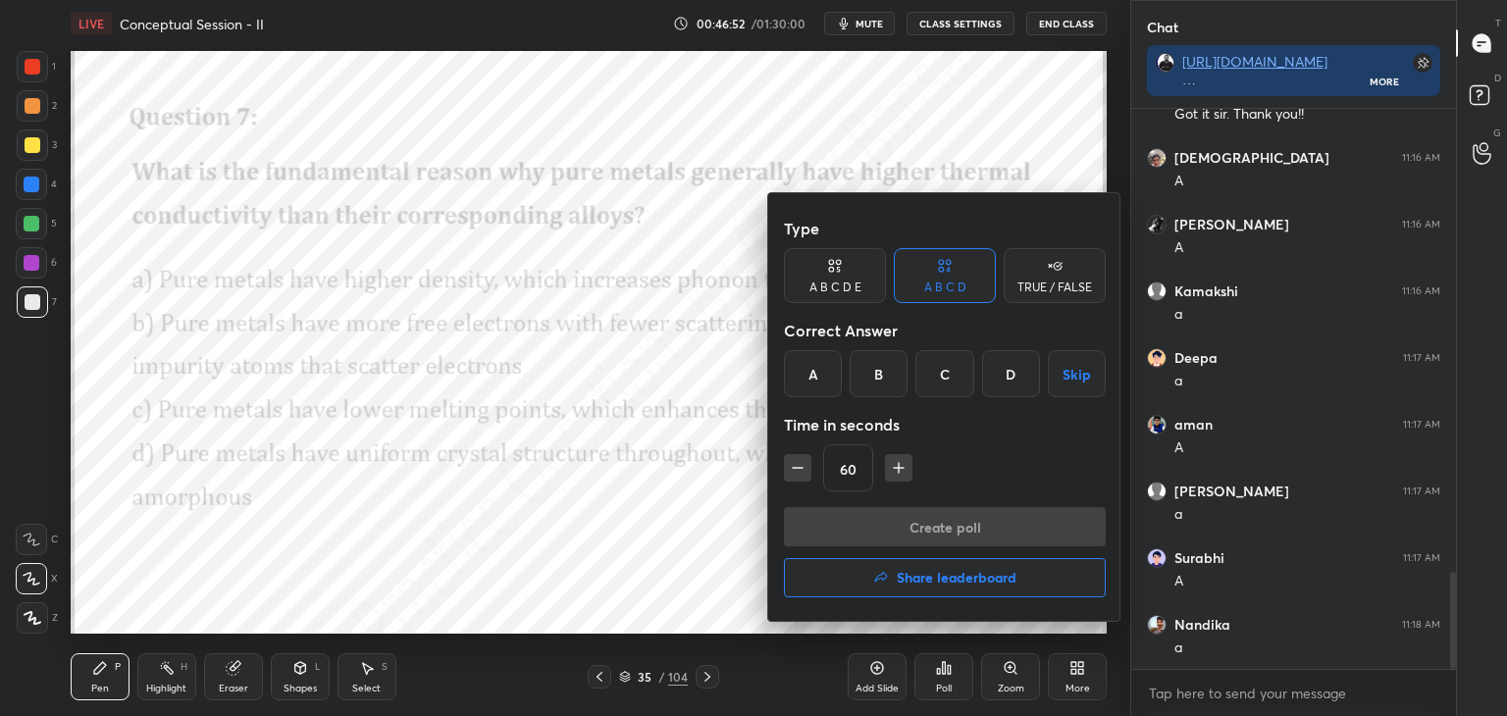
click at [888, 374] on div "B" at bounding box center [878, 373] width 58 height 47
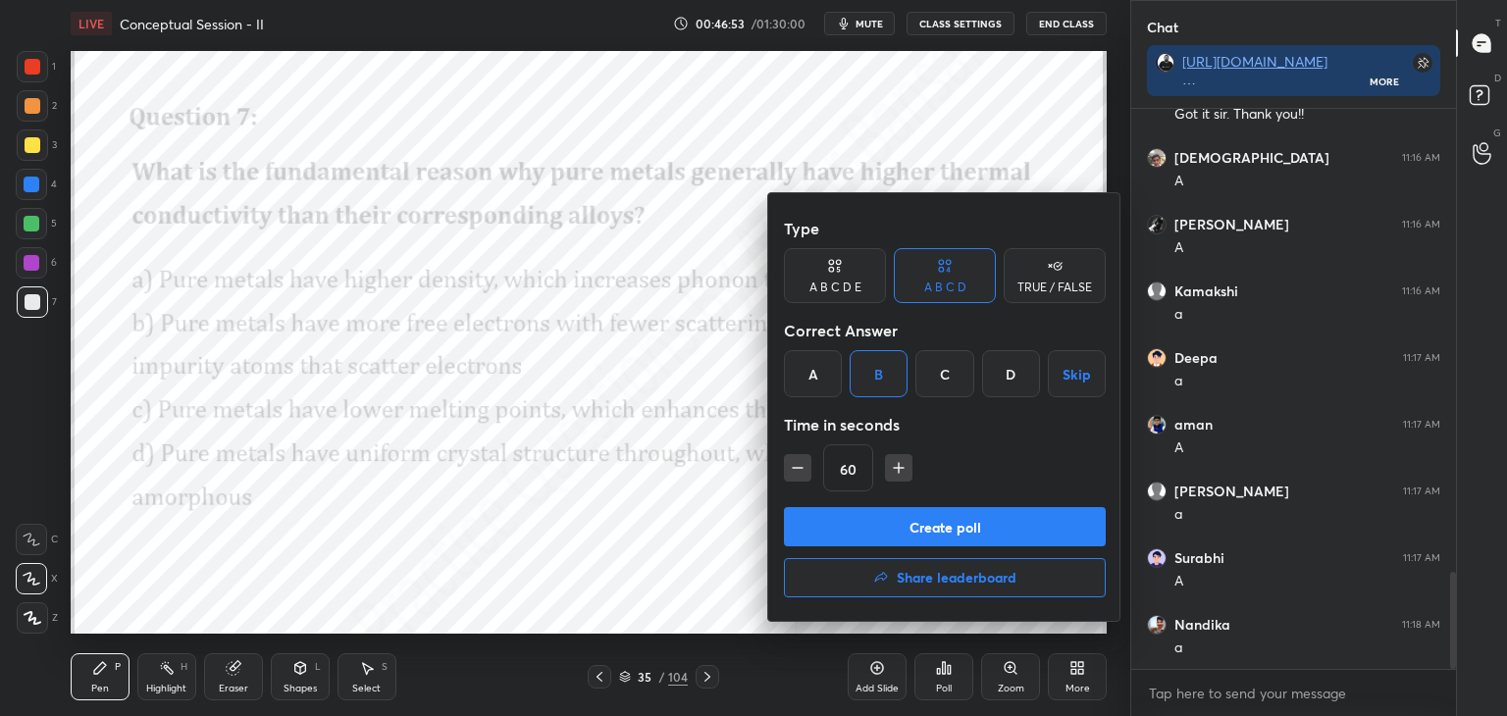
click at [899, 528] on button "Create poll" at bounding box center [945, 526] width 322 height 39
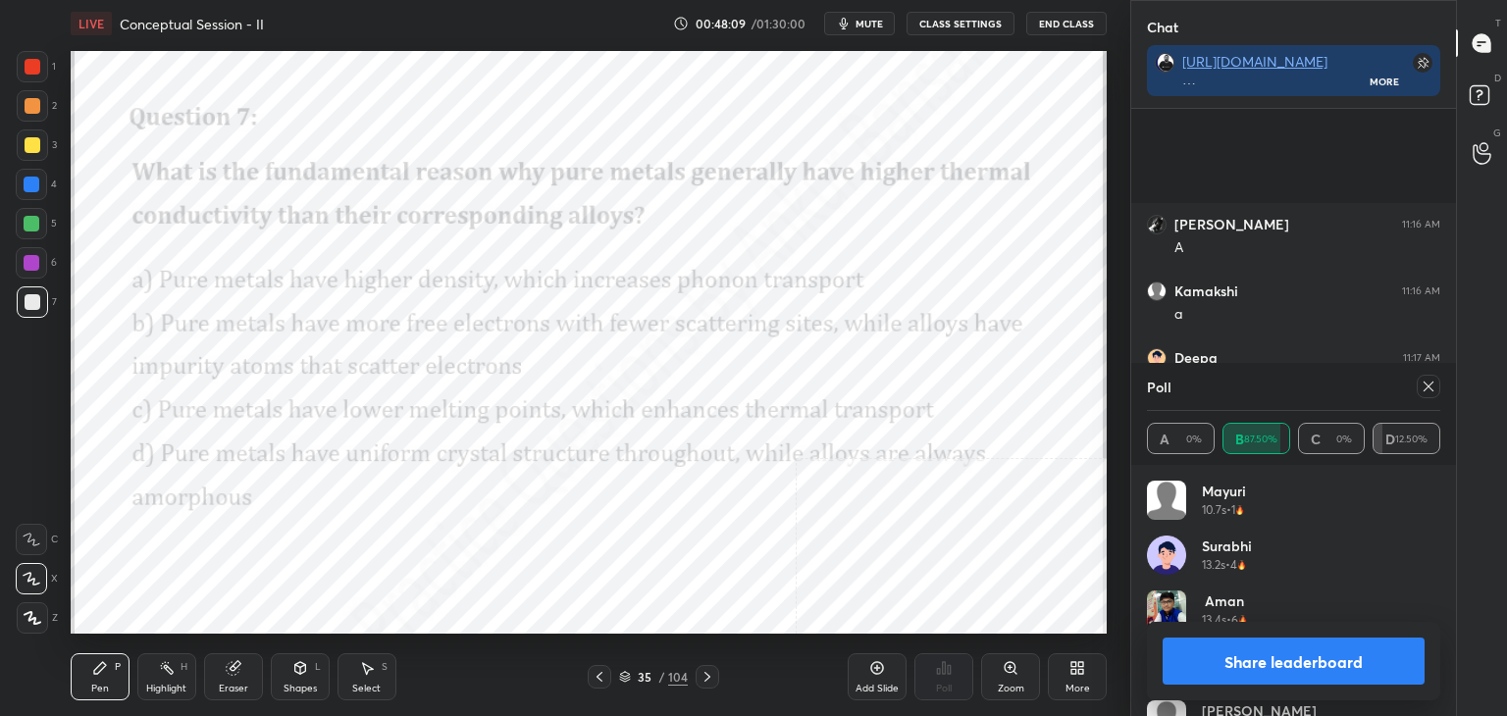
scroll to position [2852, 0]
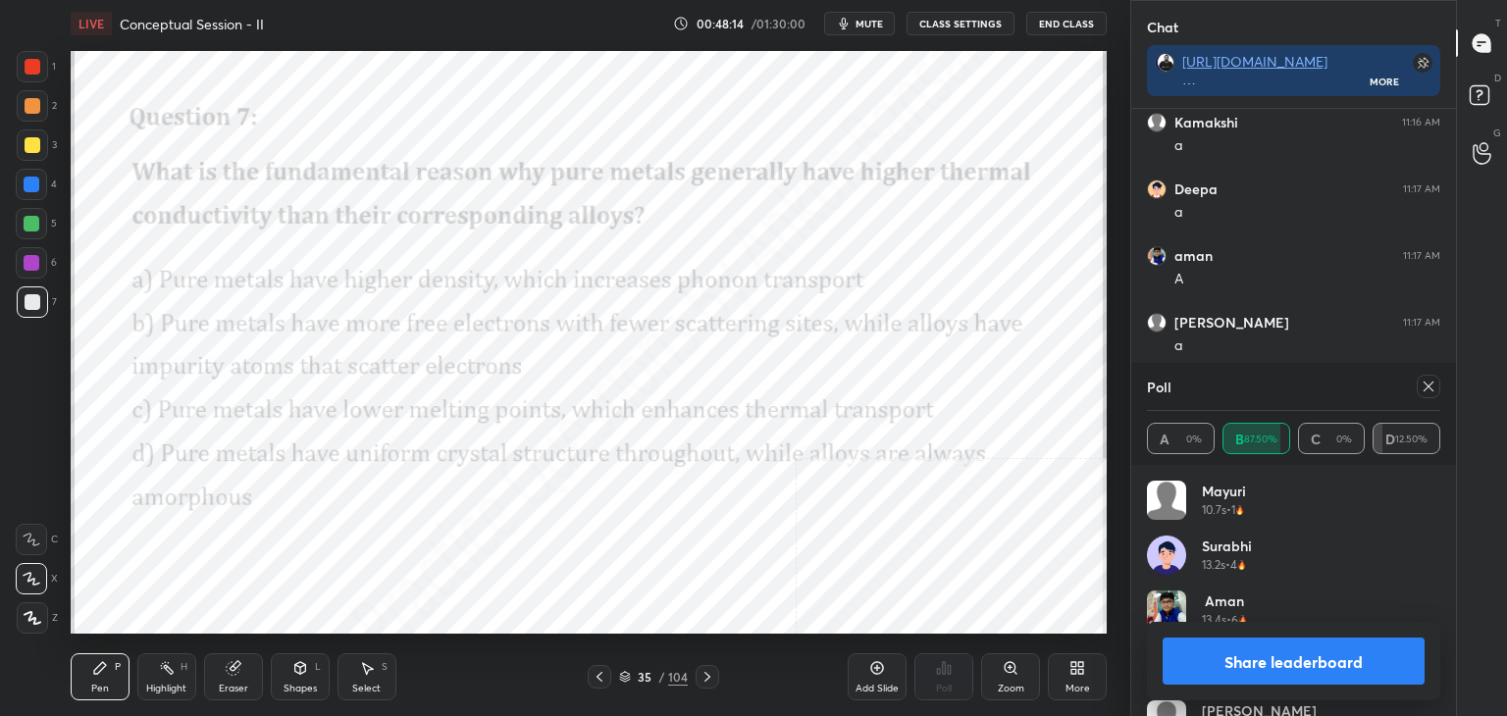
click at [1432, 388] on icon at bounding box center [1428, 387] width 16 height 16
type textarea "x"
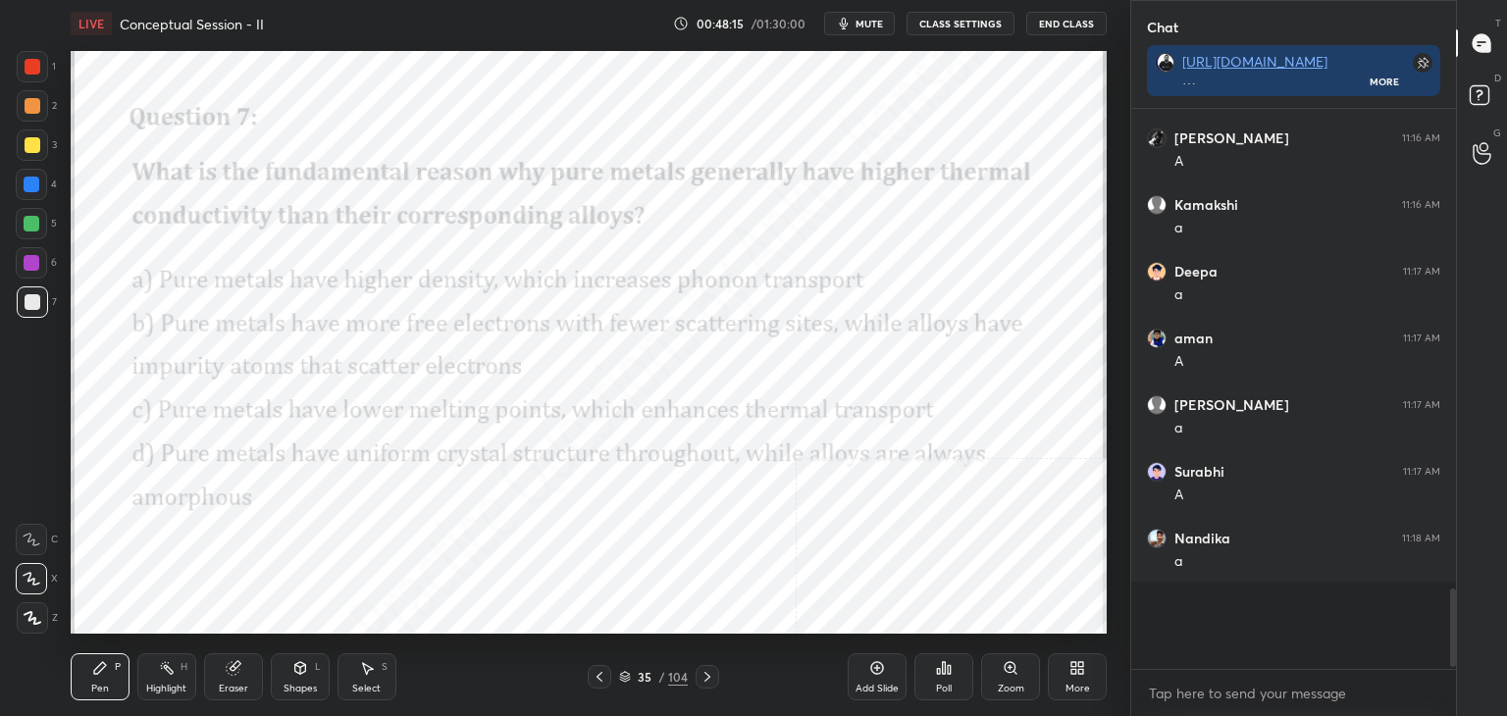
scroll to position [552, 319]
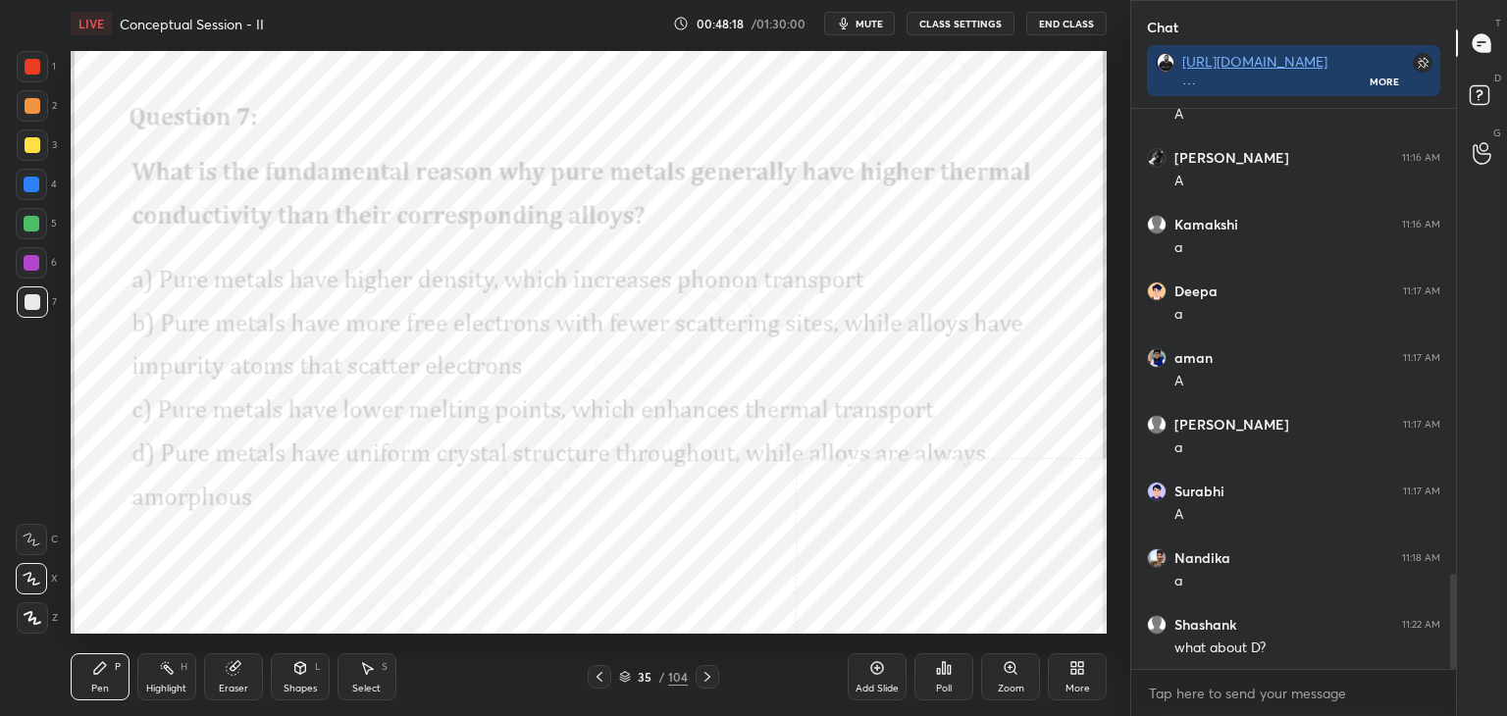
click at [882, 677] on div "Add Slide" at bounding box center [877, 676] width 59 height 47
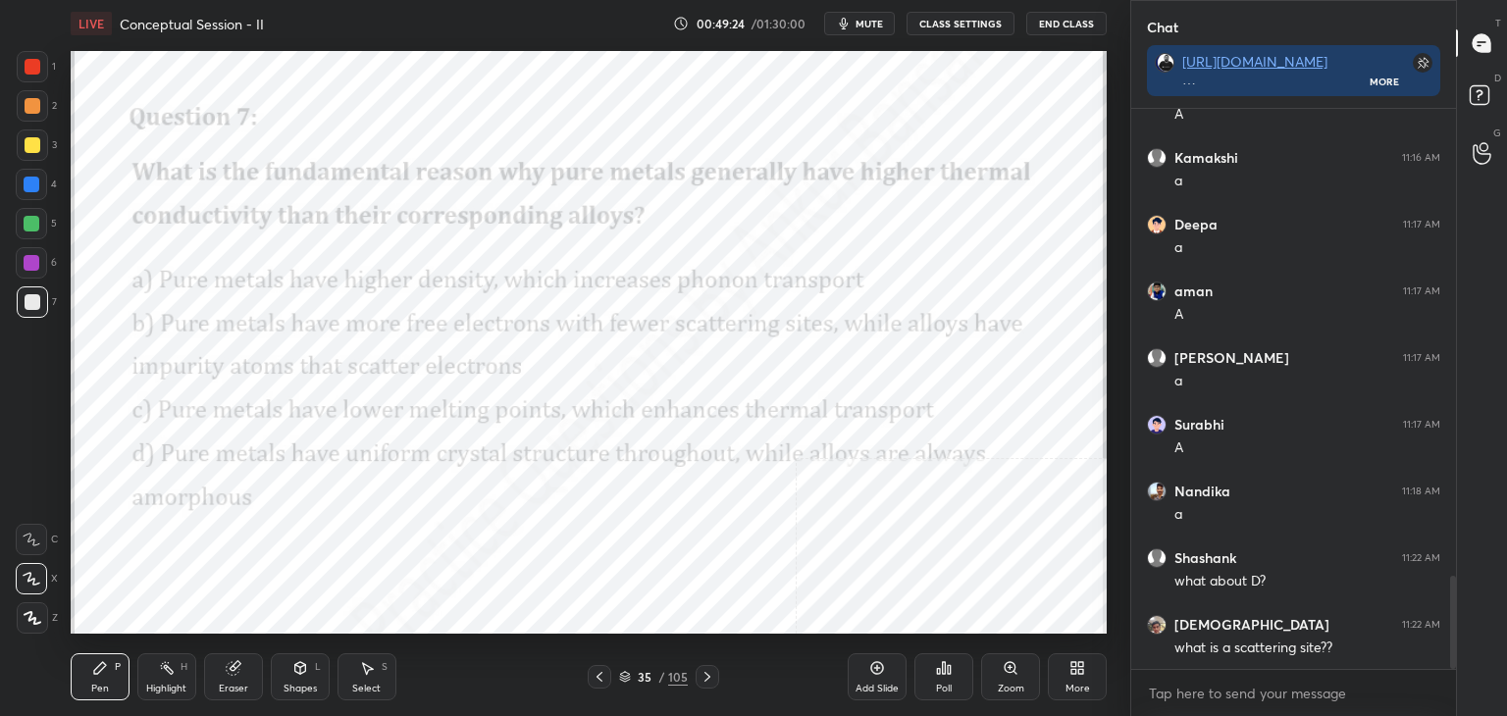
drag, startPoint x: 0, startPoint y: 451, endPoint x: 13, endPoint y: 445, distance: 14.0
click at [0, 450] on div "1 2 3 4 5 6 7 C X Z C X Z E E Erase all H H" at bounding box center [31, 342] width 63 height 583
click at [1060, 678] on div "More" at bounding box center [1077, 676] width 59 height 47
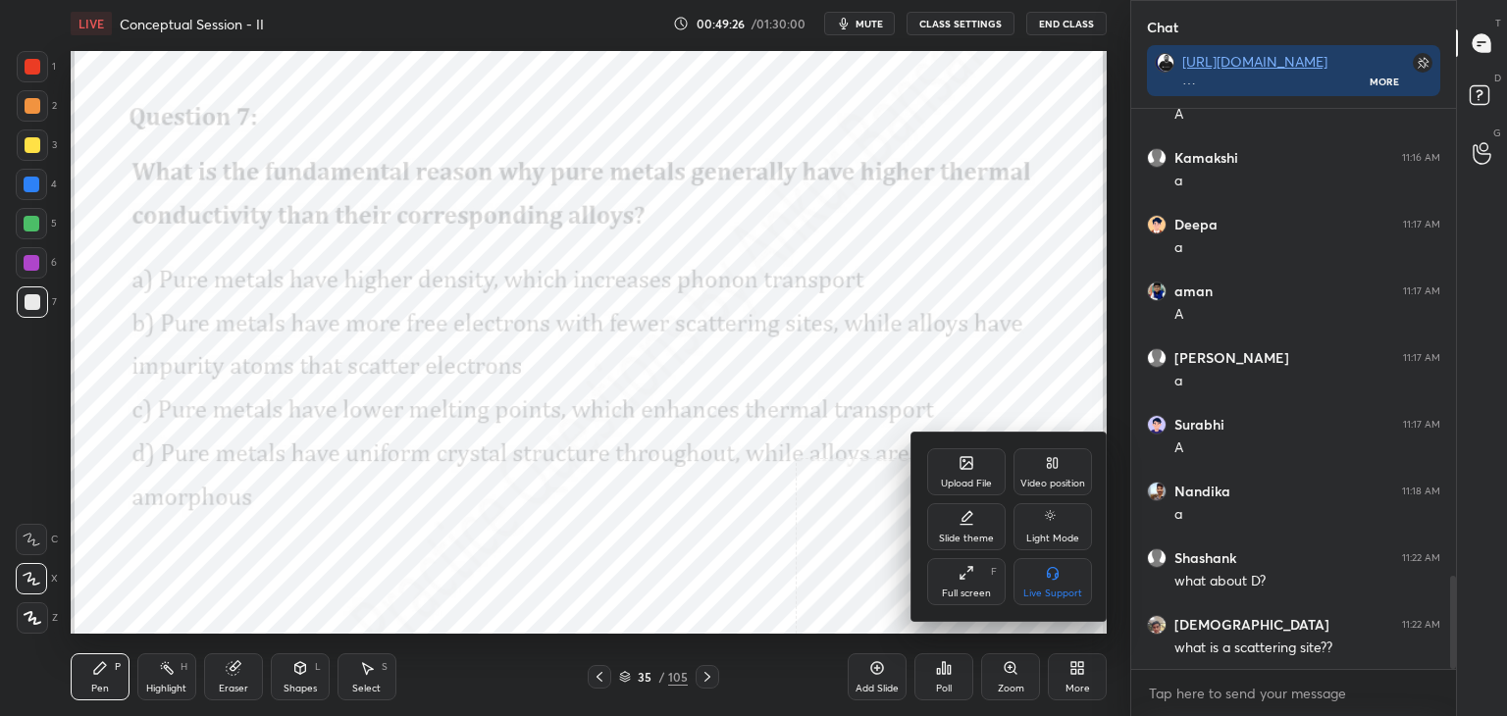
click at [965, 462] on icon at bounding box center [966, 463] width 12 height 12
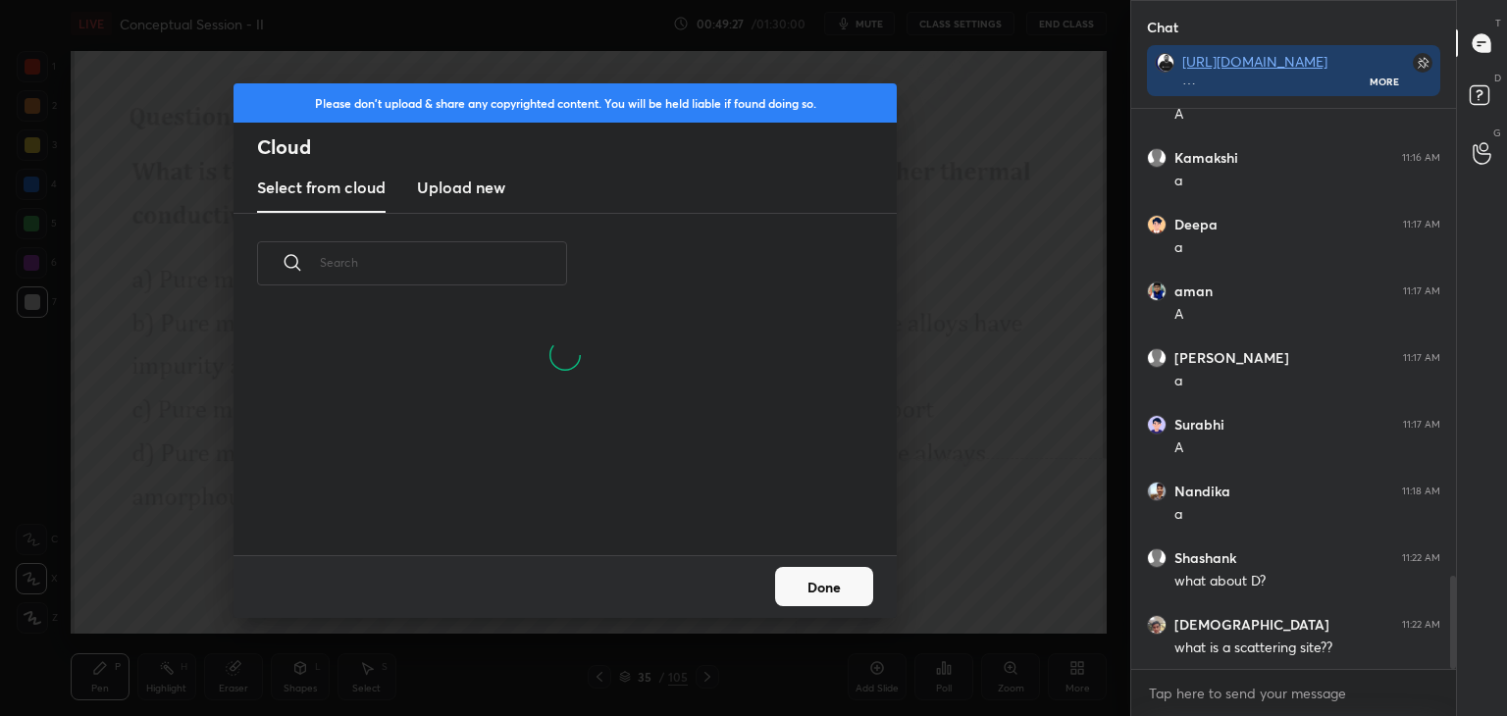
click at [435, 162] on div "Please don't upload & share any copyrighted content. You will be held liable if…" at bounding box center [564, 148] width 663 height 130
click at [468, 195] on h3 "Upload new" at bounding box center [461, 188] width 88 height 24
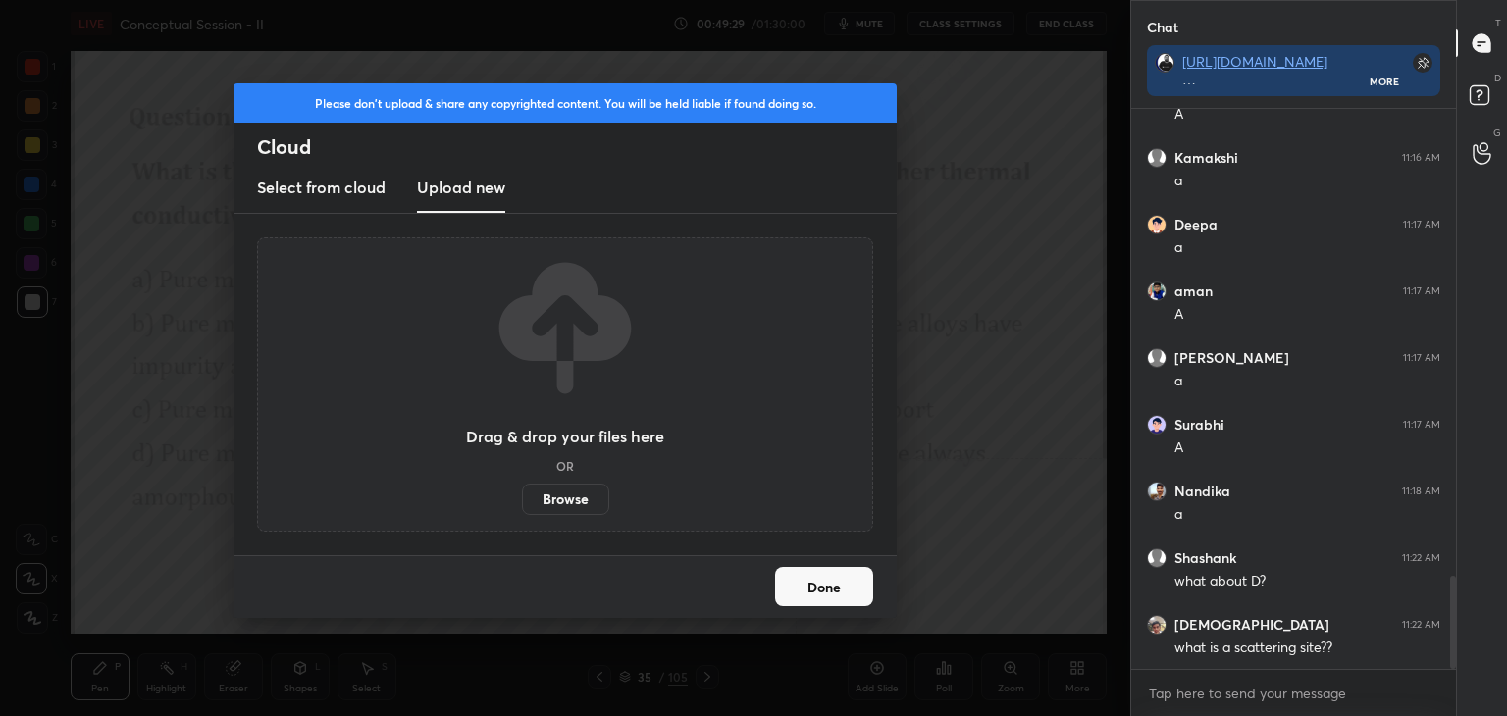
click at [567, 497] on label "Browse" at bounding box center [565, 499] width 87 height 31
click at [522, 497] on input "Browse" at bounding box center [522, 499] width 0 height 31
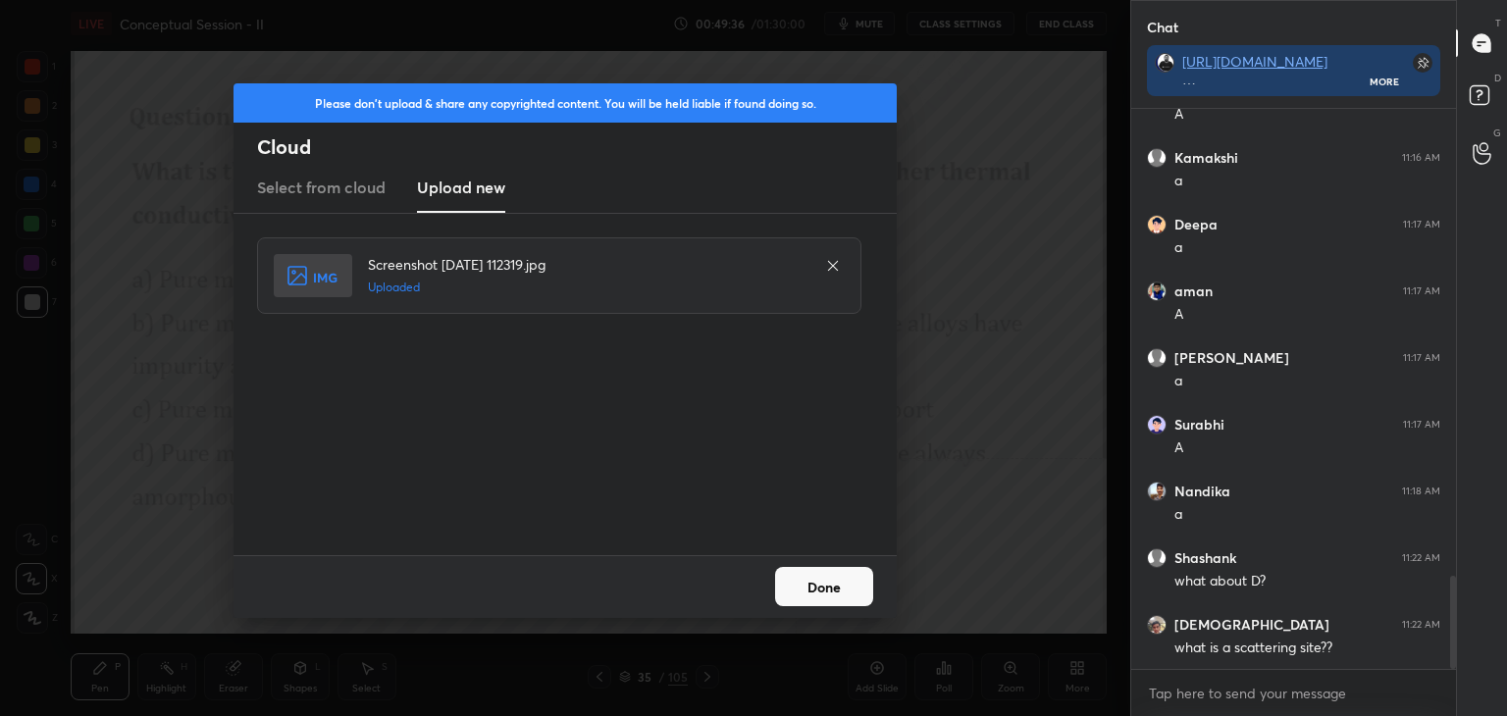
click at [832, 581] on button "Done" at bounding box center [824, 586] width 98 height 39
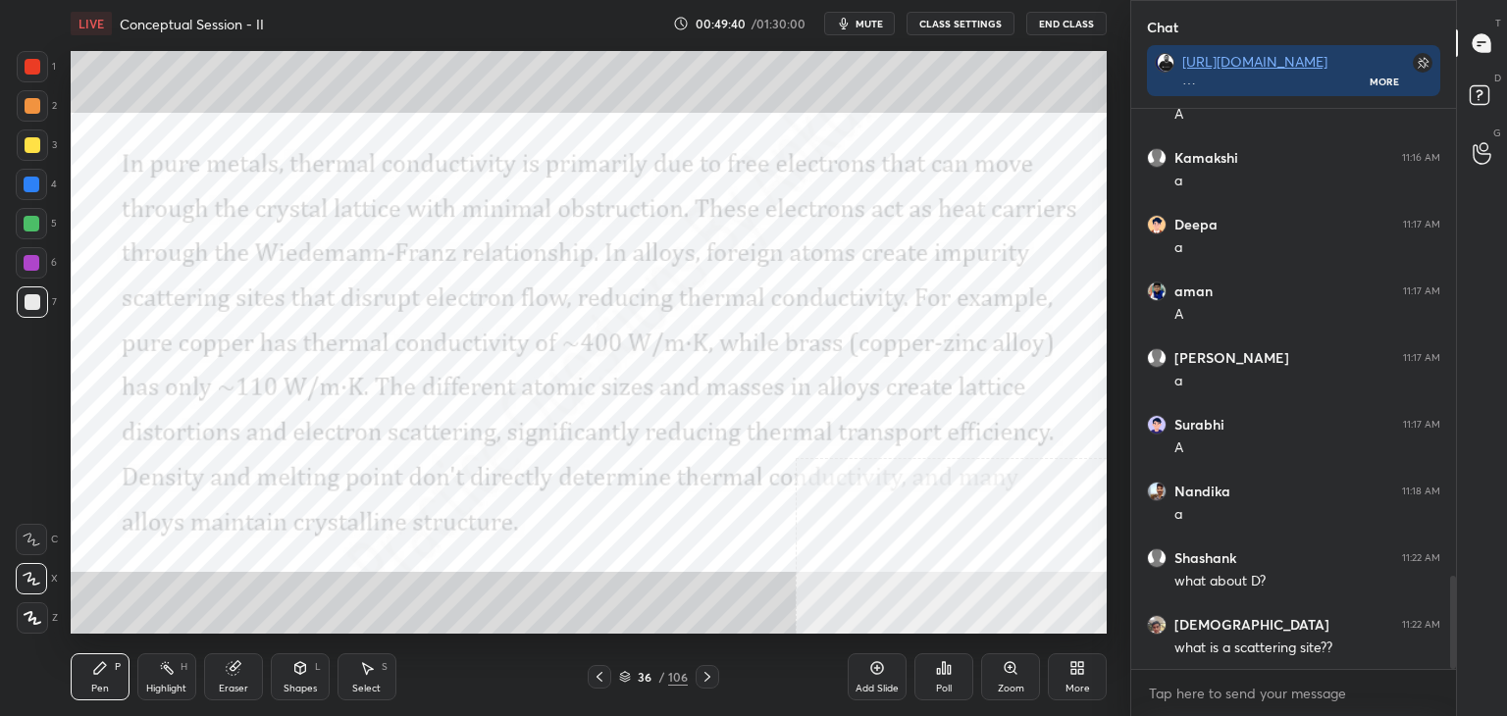
click at [43, 68] on div at bounding box center [32, 66] width 31 height 31
click at [299, 680] on div "Shapes L" at bounding box center [300, 676] width 59 height 47
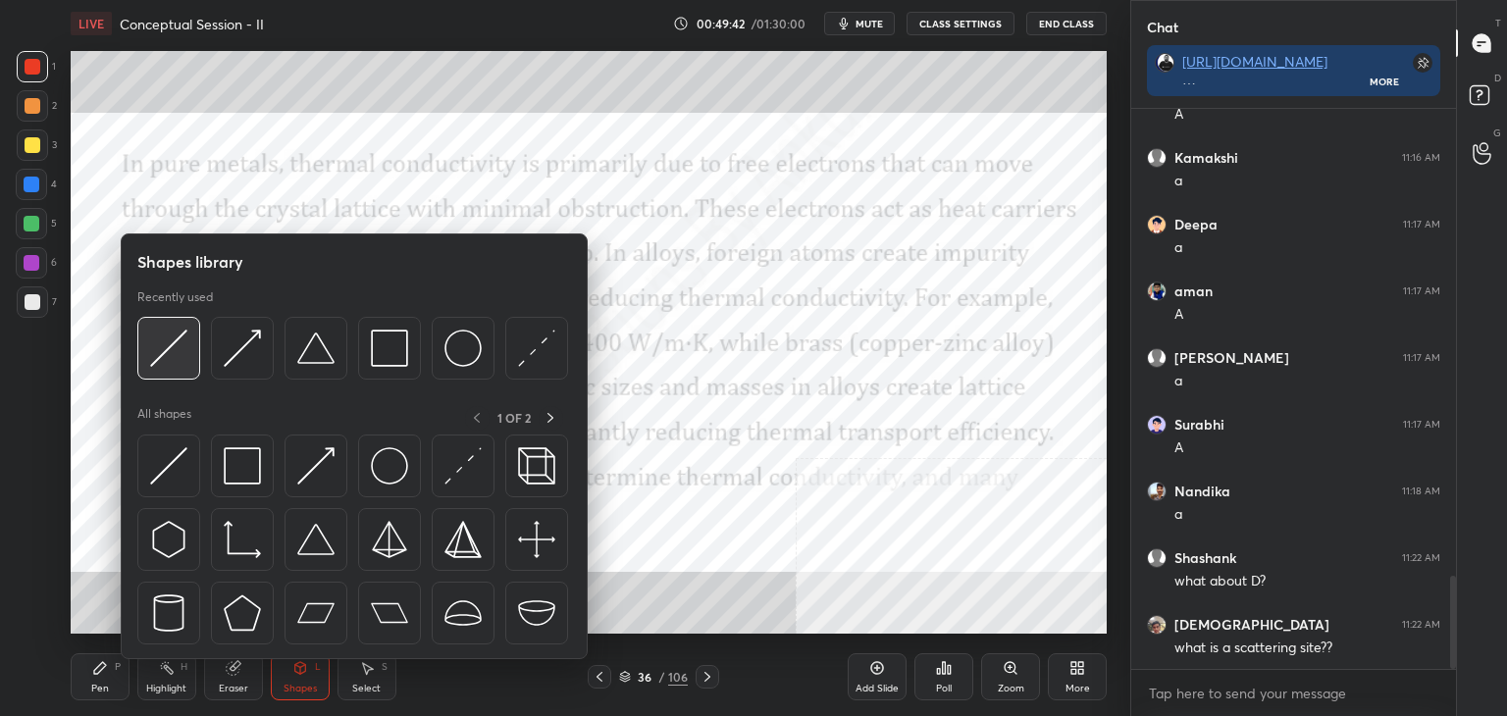
click at [156, 335] on img at bounding box center [168, 348] width 37 height 37
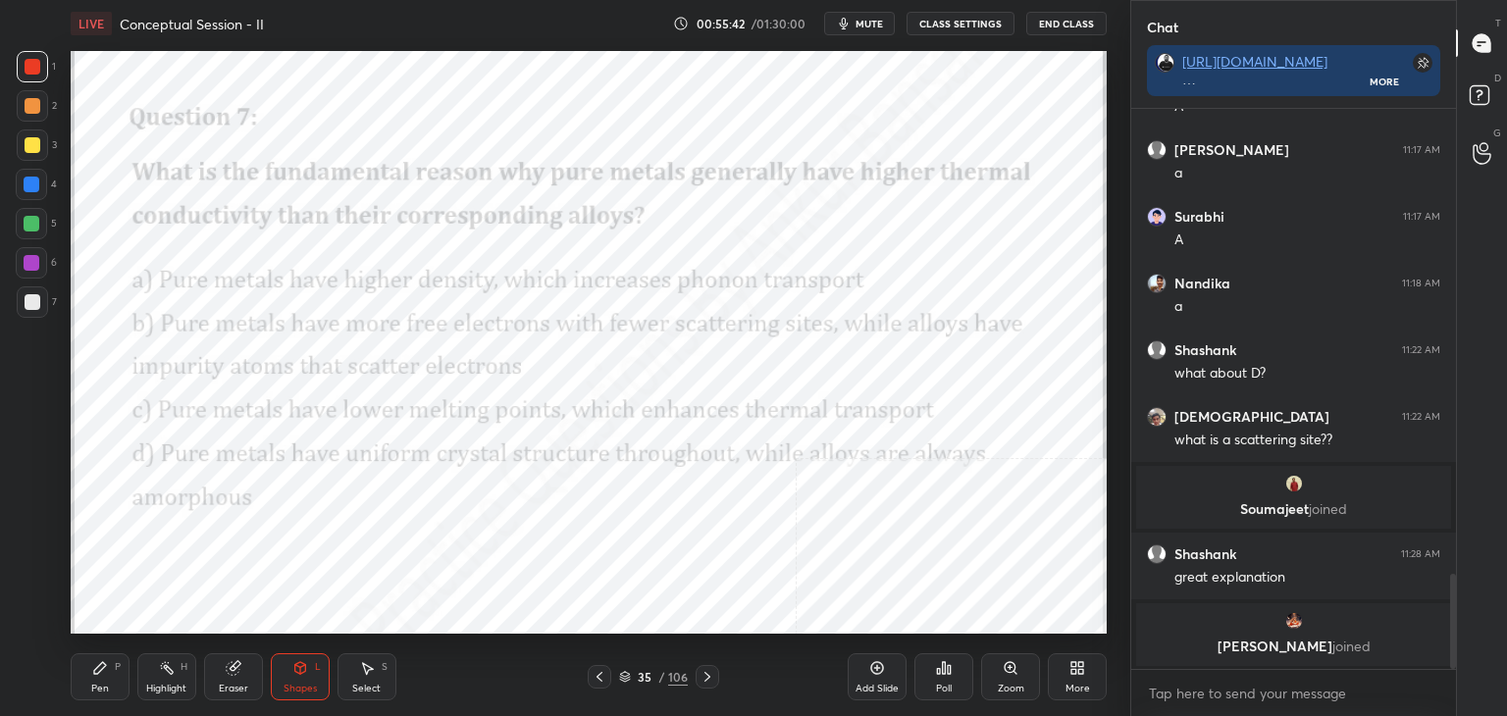
scroll to position [2688, 0]
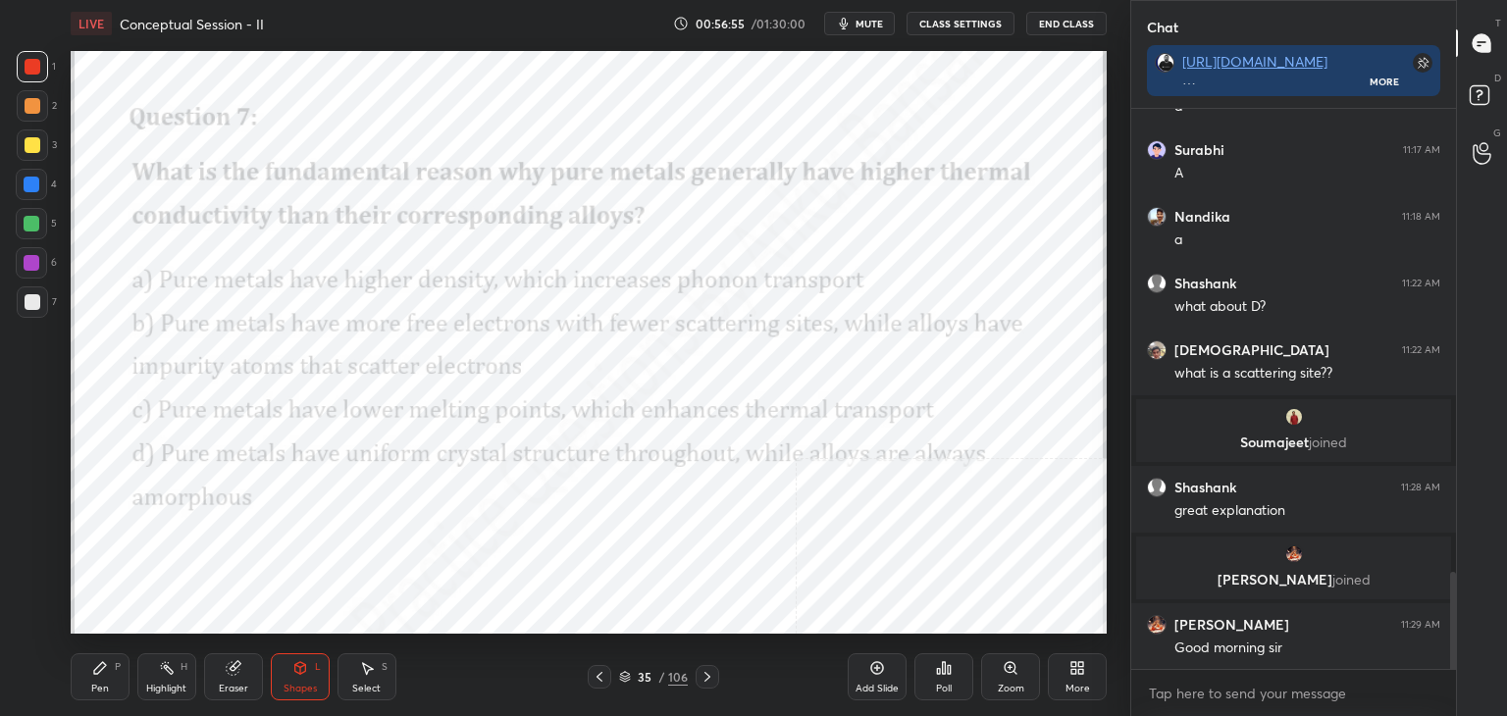
click at [298, 675] on icon at bounding box center [300, 668] width 16 height 16
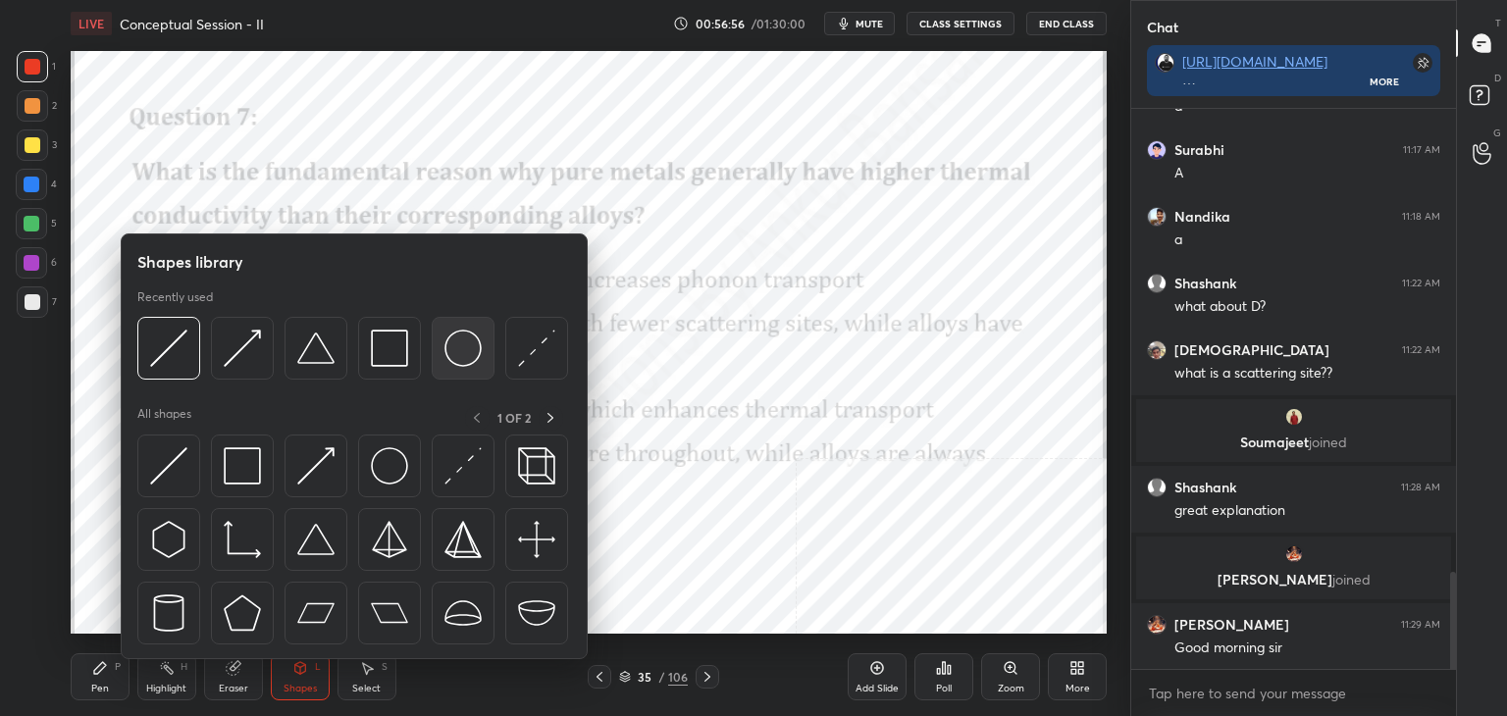
click at [432, 343] on div at bounding box center [463, 348] width 63 height 63
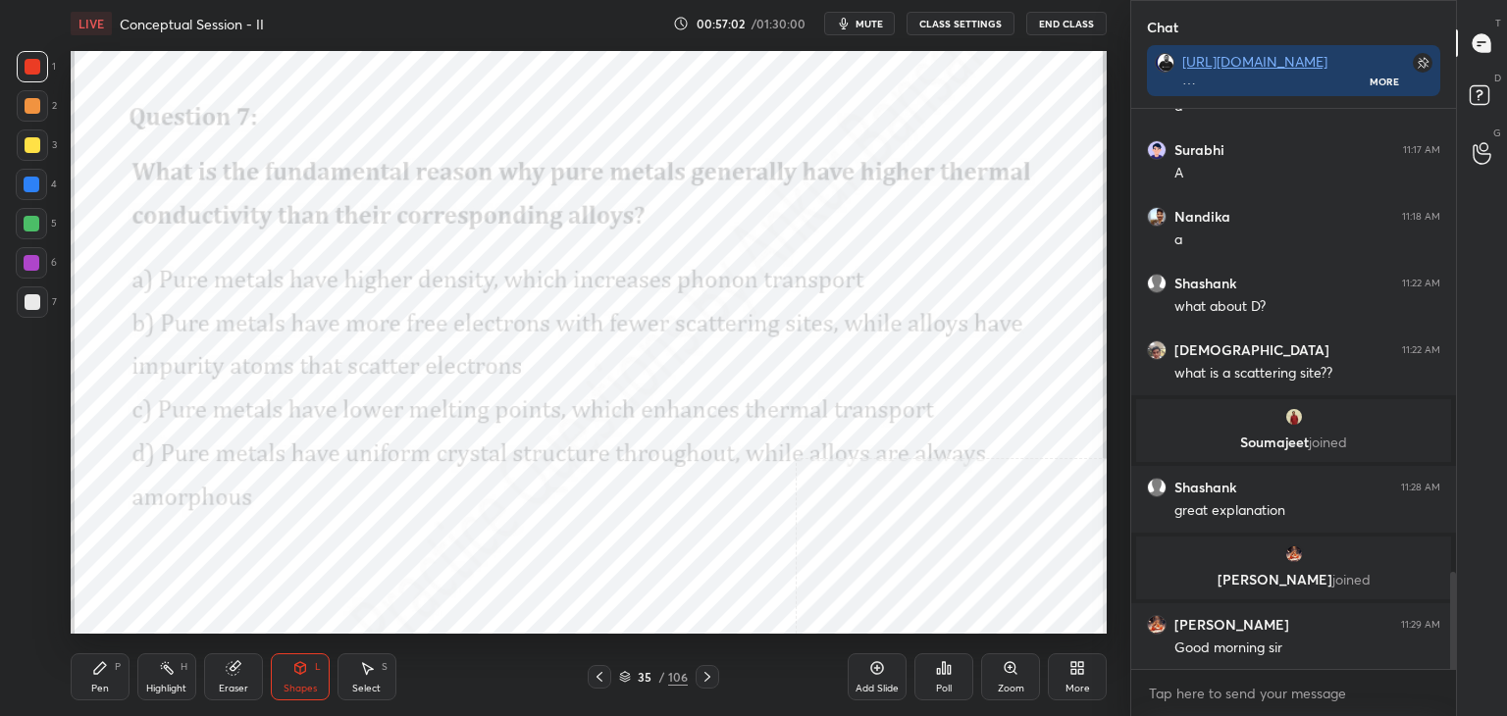
click at [313, 684] on div "Shapes" at bounding box center [299, 689] width 33 height 10
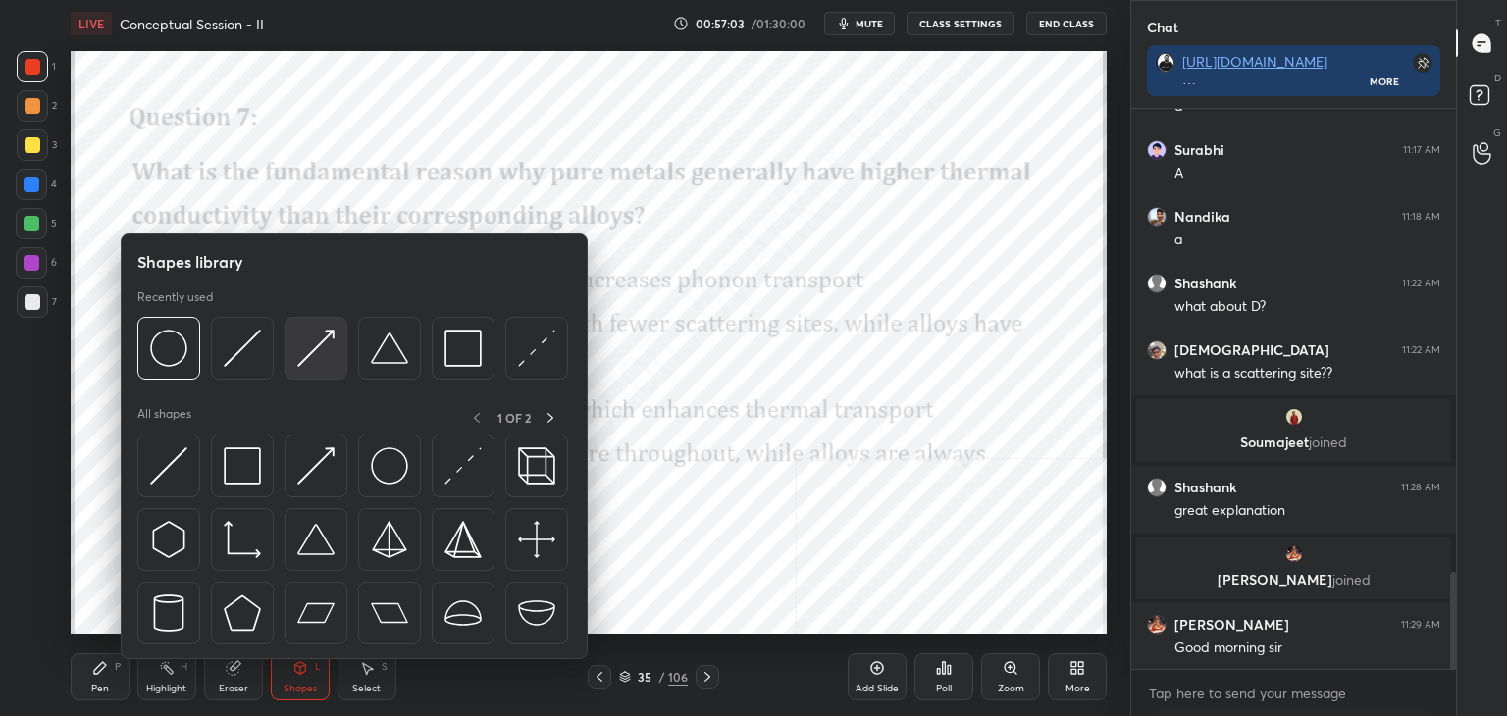
click at [297, 354] on img at bounding box center [315, 348] width 37 height 37
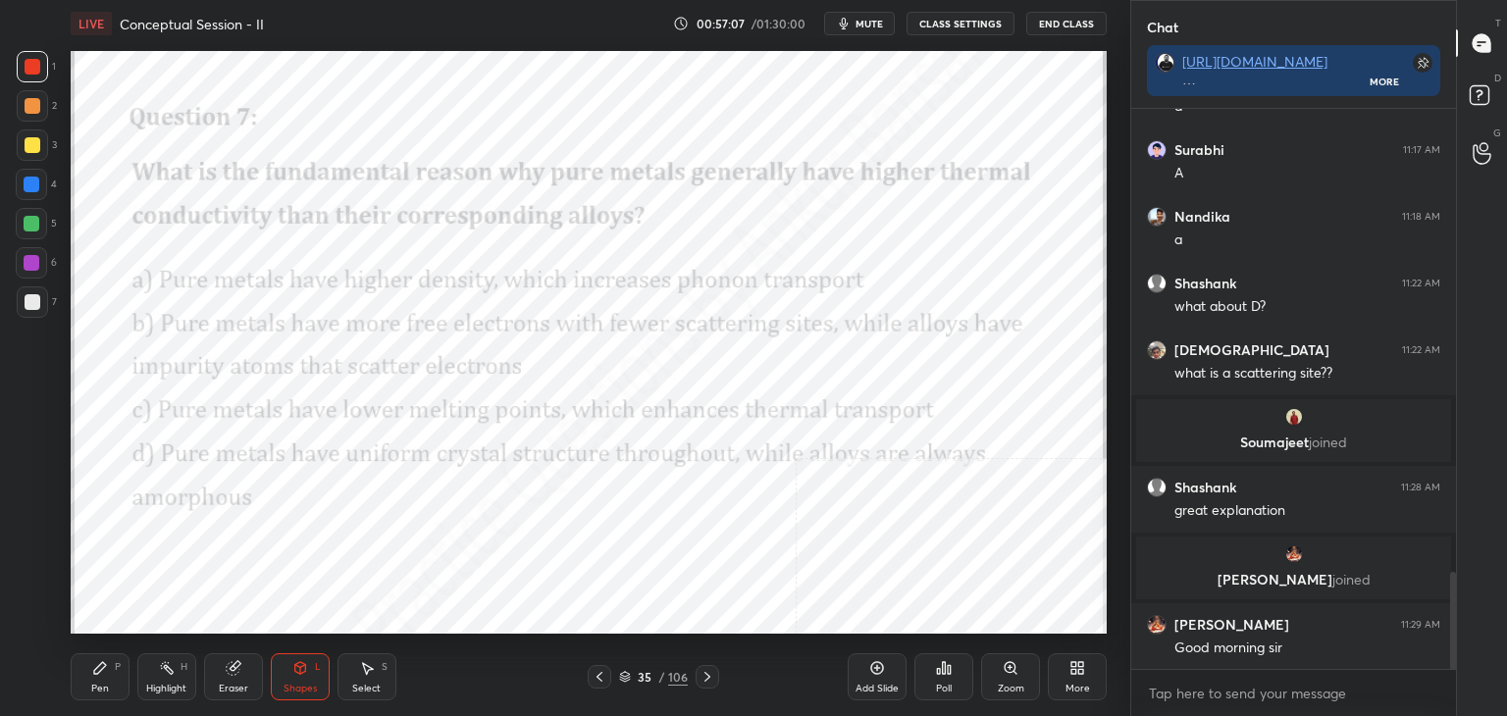
click at [305, 684] on div "Shapes" at bounding box center [299, 689] width 33 height 10
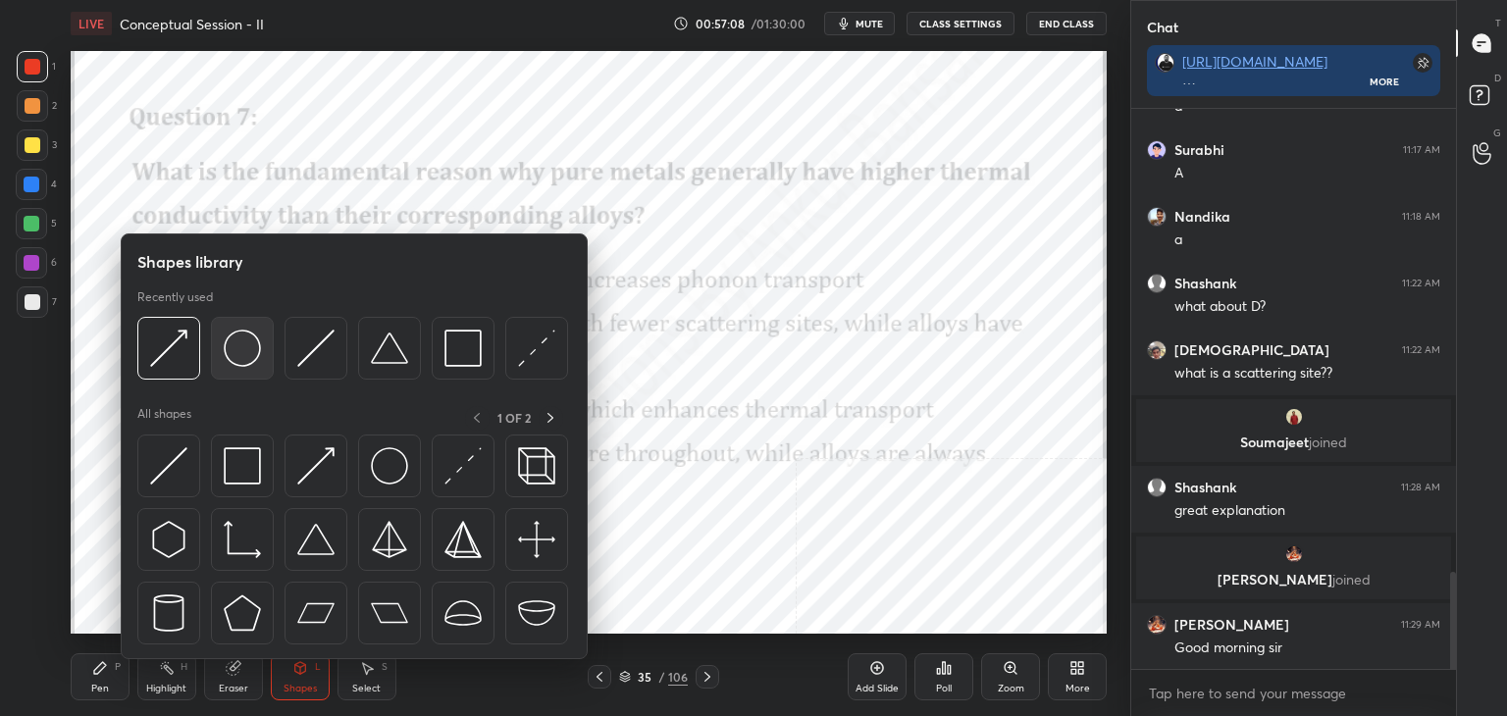
click at [251, 342] on img at bounding box center [242, 348] width 37 height 37
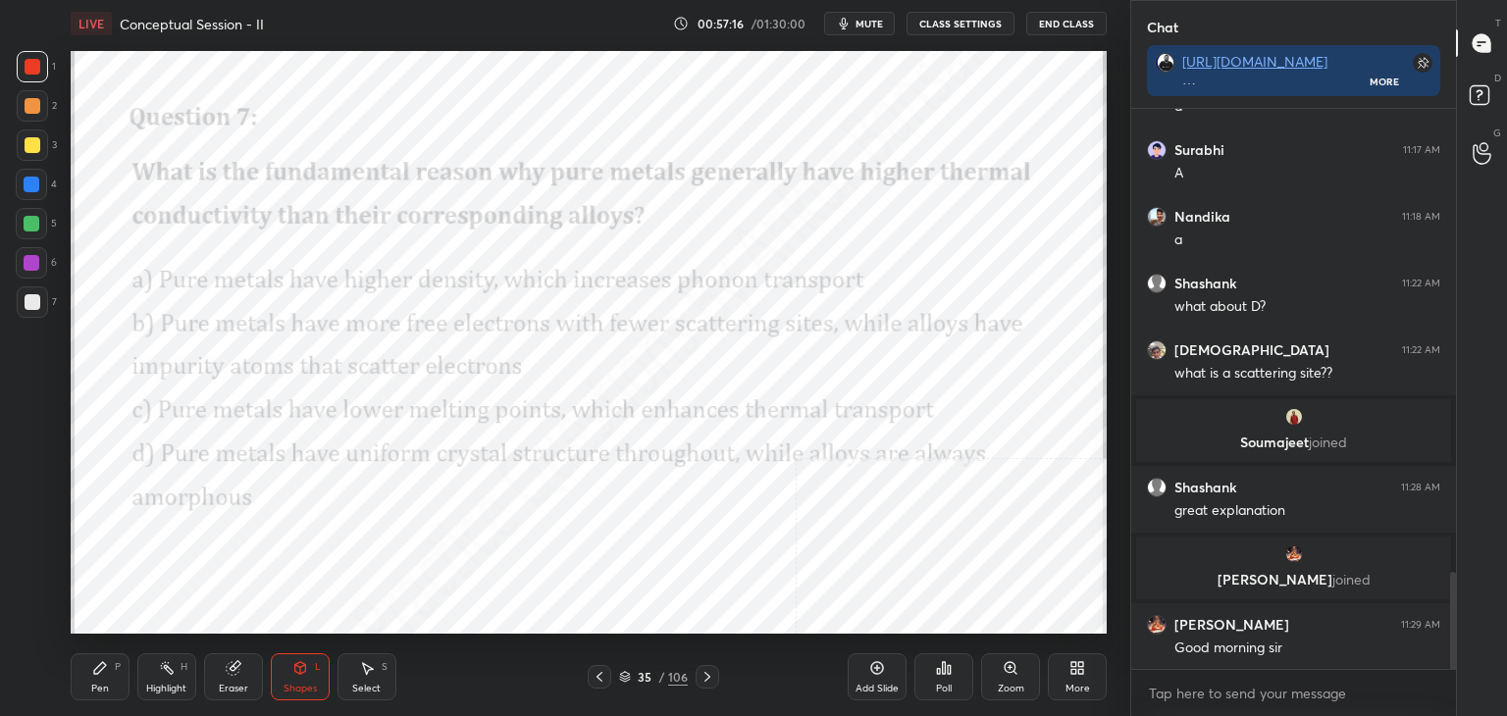
click at [310, 676] on div "Shapes L" at bounding box center [300, 676] width 59 height 47
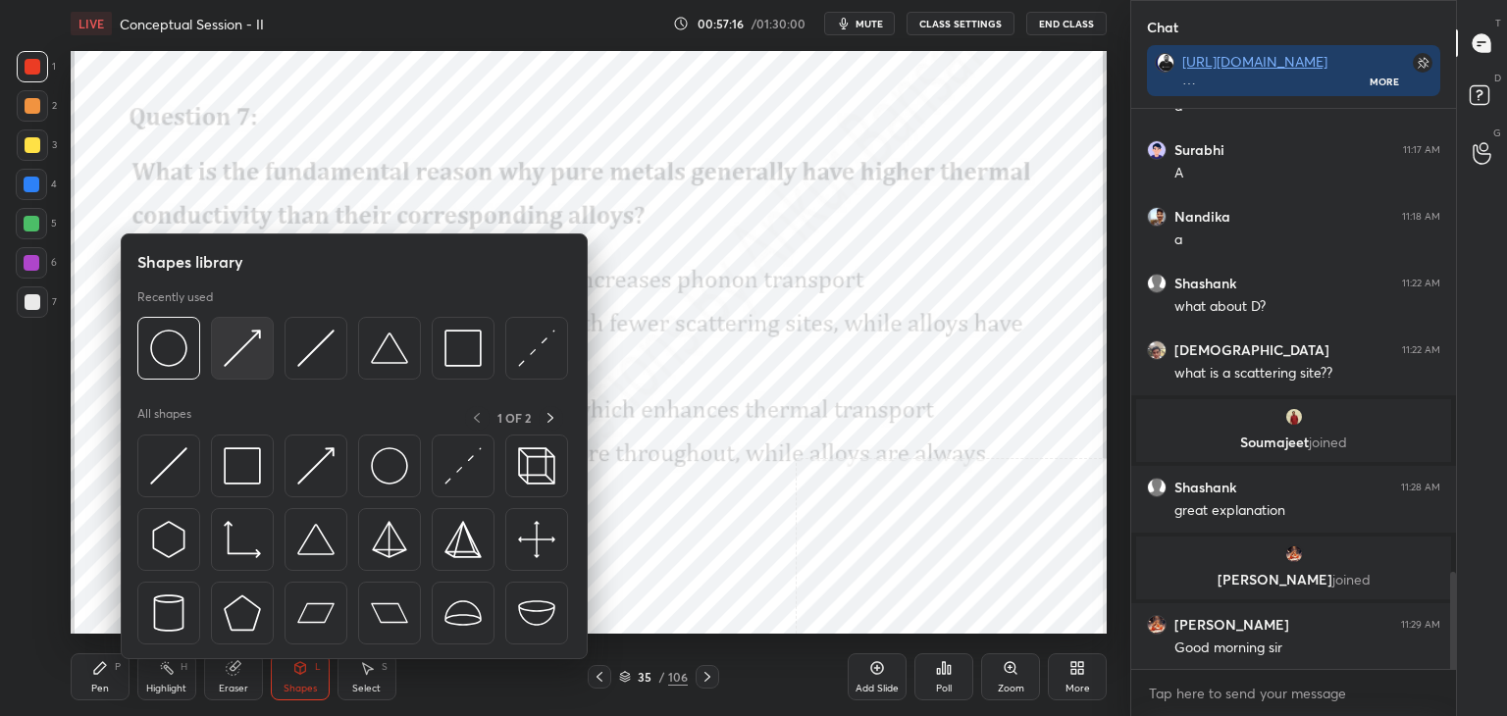
click at [247, 344] on img at bounding box center [242, 348] width 37 height 37
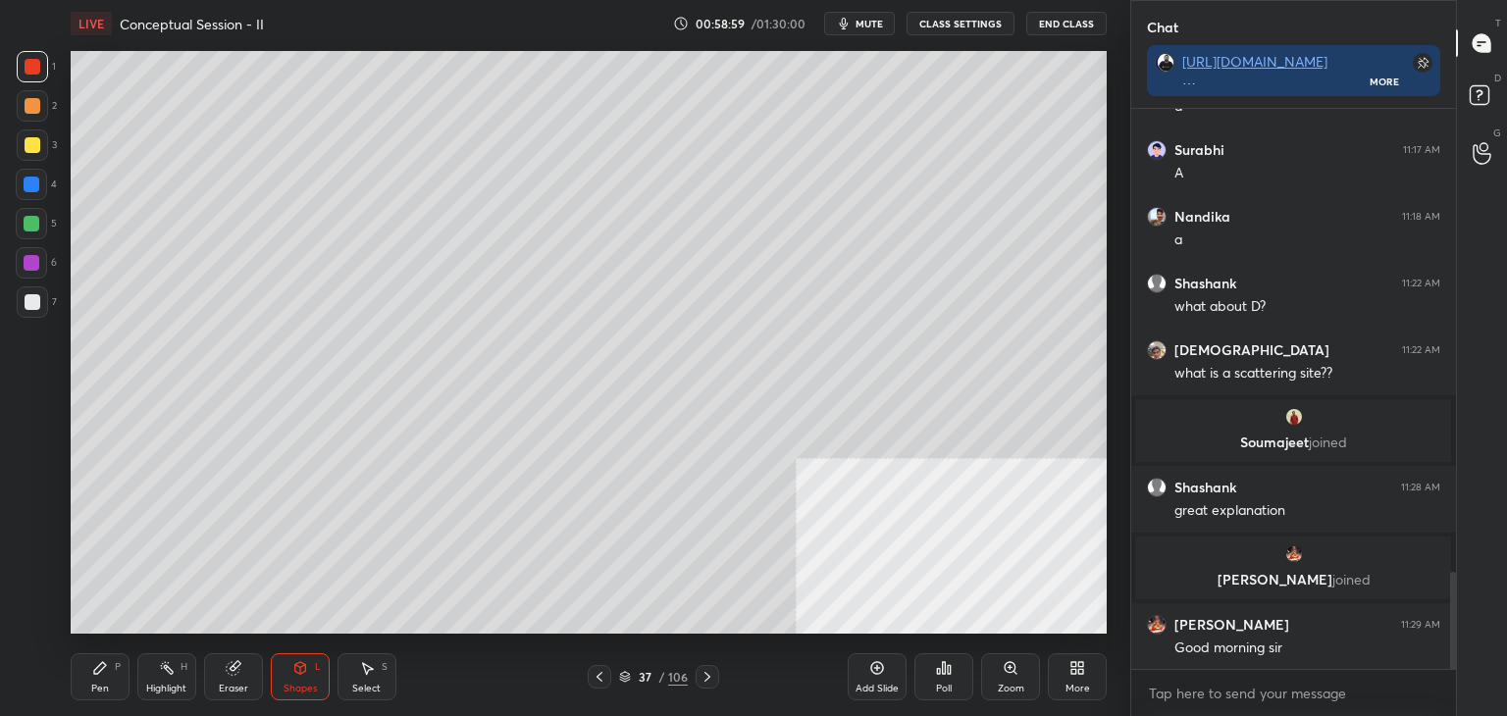
scroll to position [2754, 0]
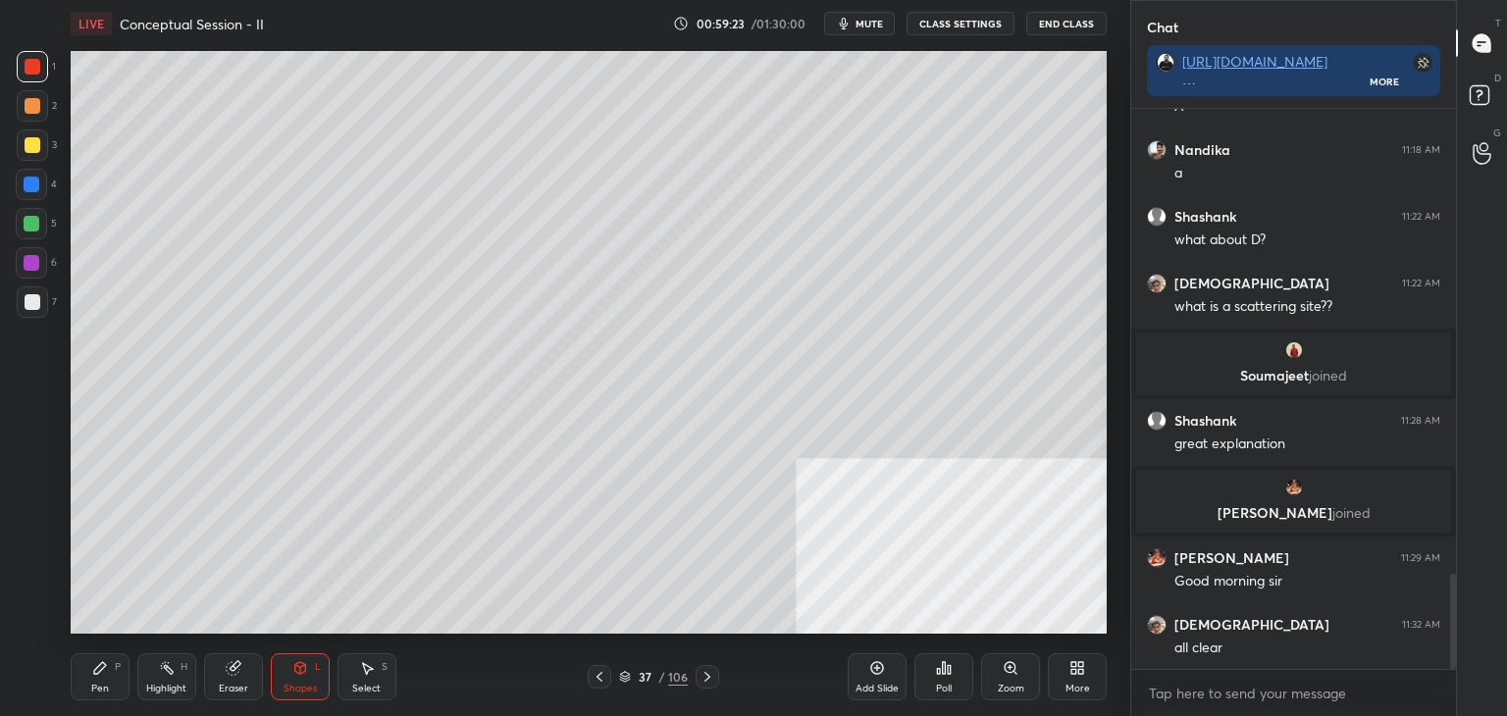
click at [0, 425] on div "1 2 3 4 5 6 7 C X Z C X Z E E Erase all H H" at bounding box center [31, 342] width 63 height 583
click at [1086, 684] on div "More" at bounding box center [1077, 689] width 25 height 10
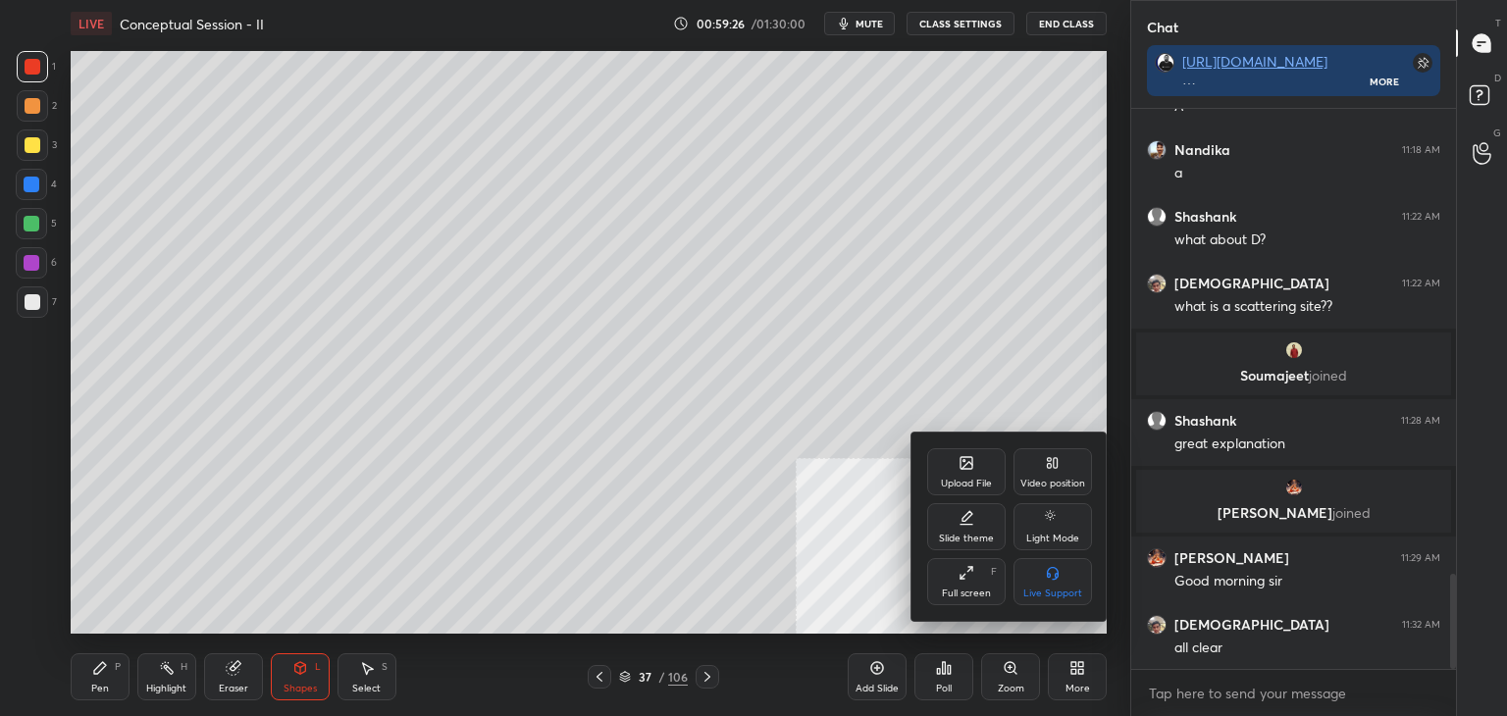
click at [963, 470] on icon at bounding box center [966, 463] width 16 height 16
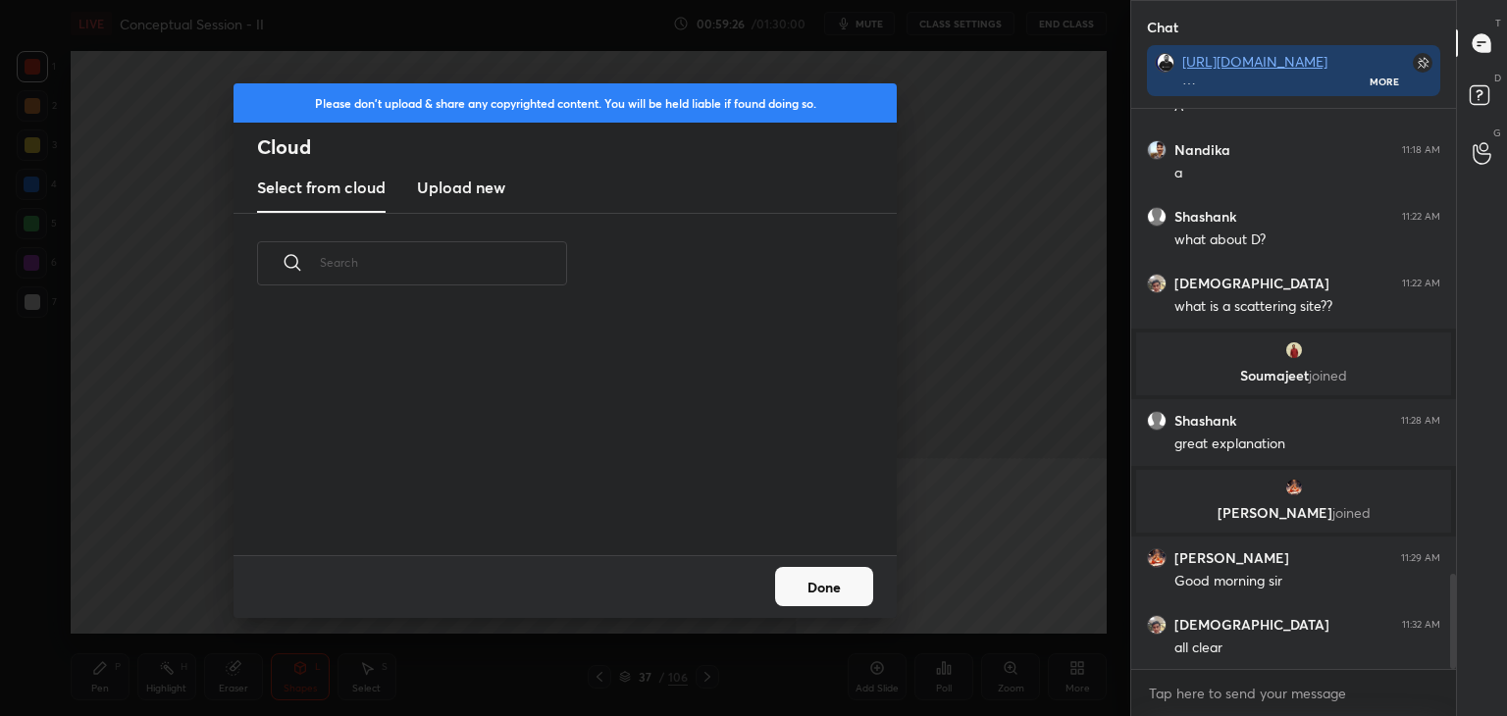
scroll to position [241, 630]
click at [492, 185] on h3 "Upload new" at bounding box center [461, 188] width 88 height 24
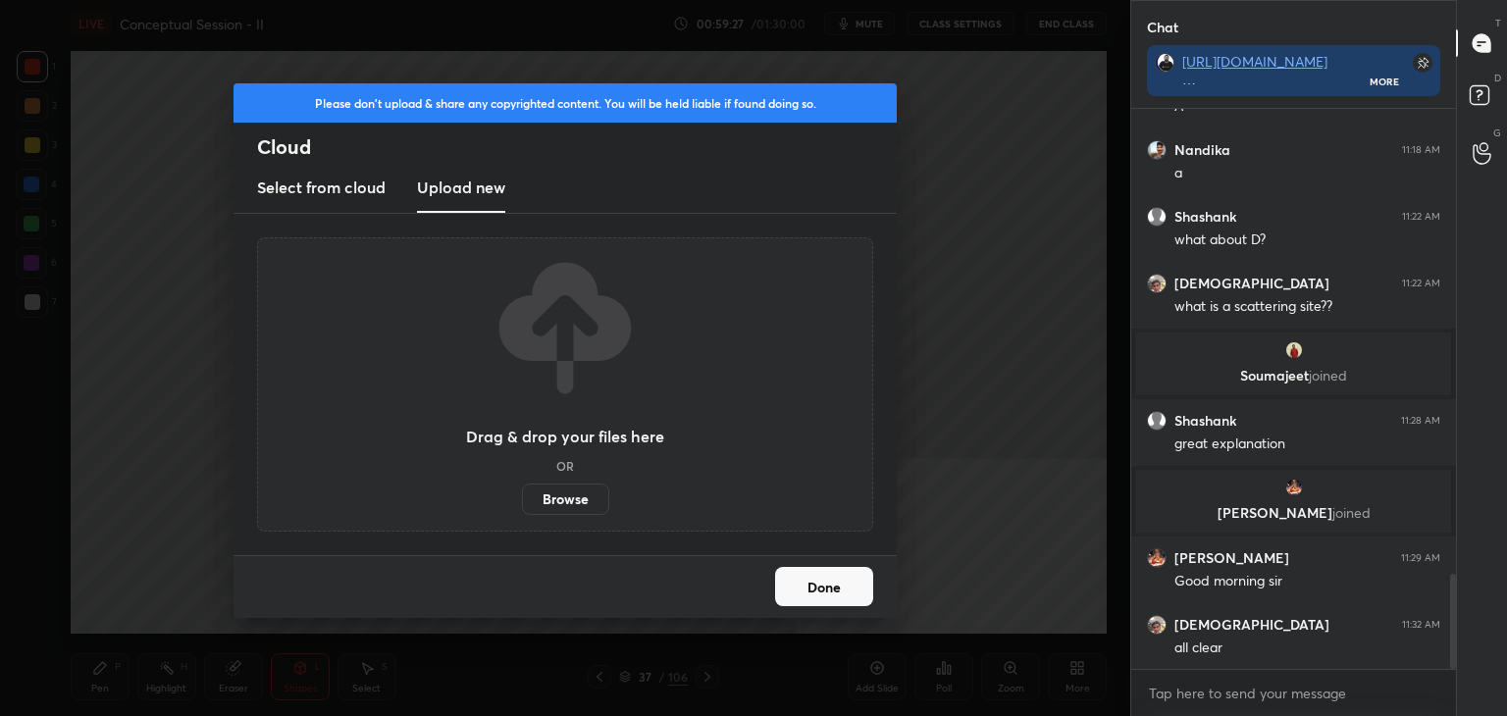
click at [553, 496] on label "Browse" at bounding box center [565, 499] width 87 height 31
click at [522, 496] on input "Browse" at bounding box center [522, 499] width 0 height 31
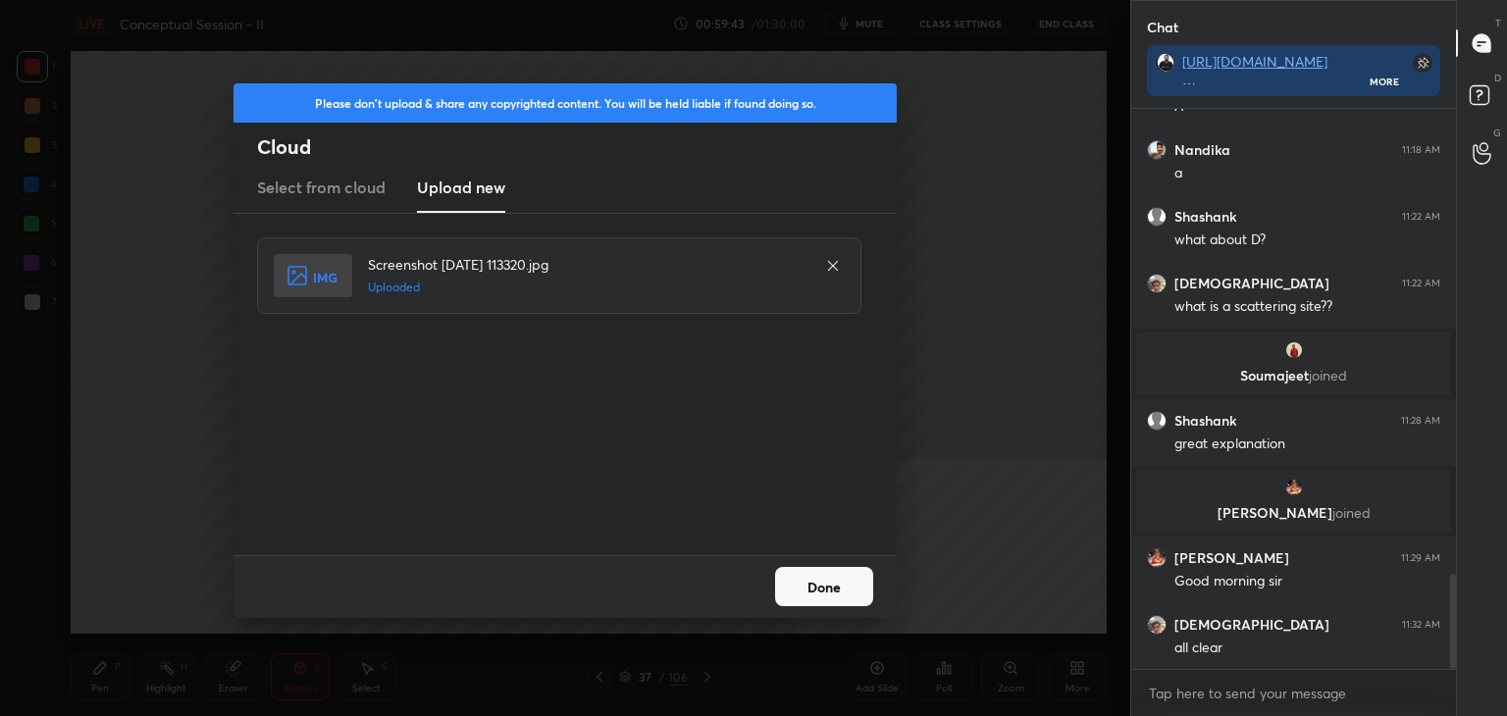
click at [811, 591] on button "Done" at bounding box center [824, 586] width 98 height 39
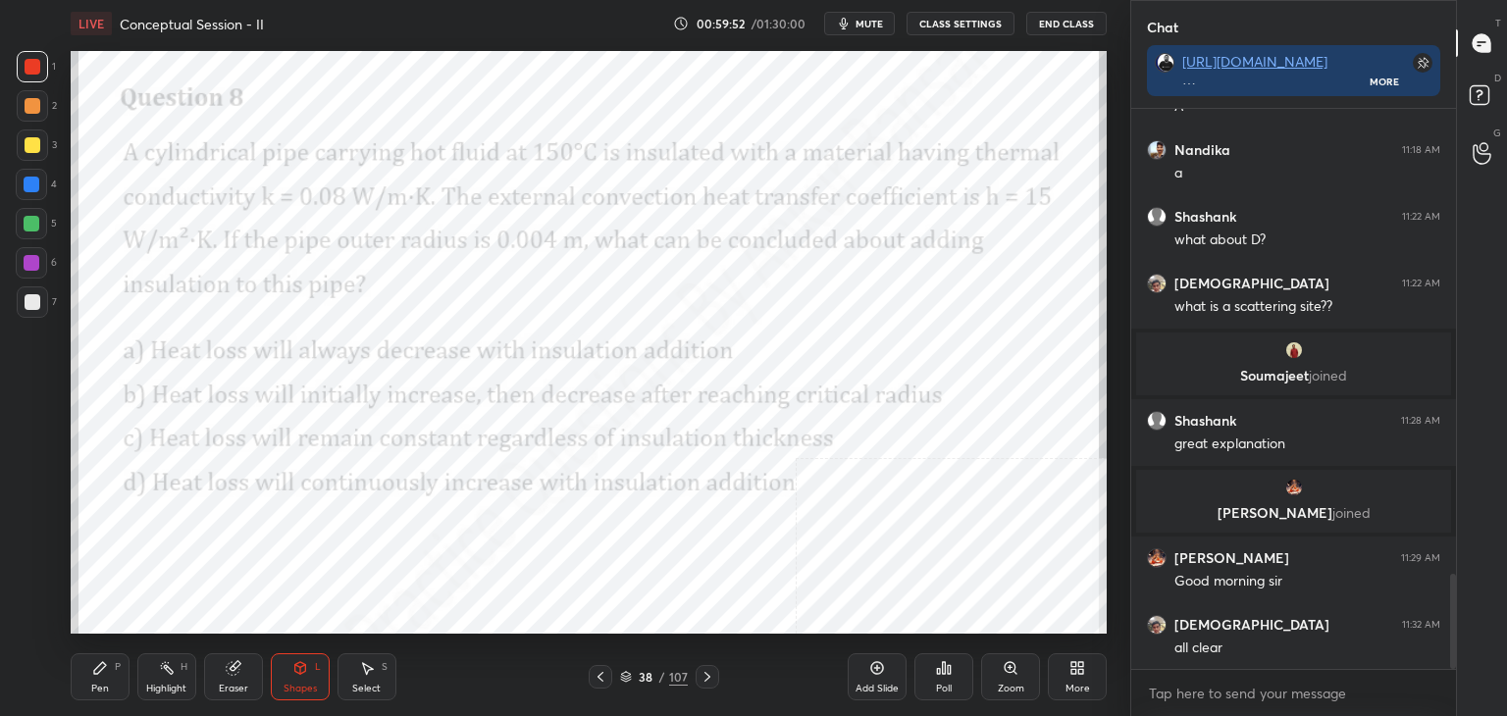
click at [959, 684] on div "Poll" at bounding box center [943, 676] width 59 height 47
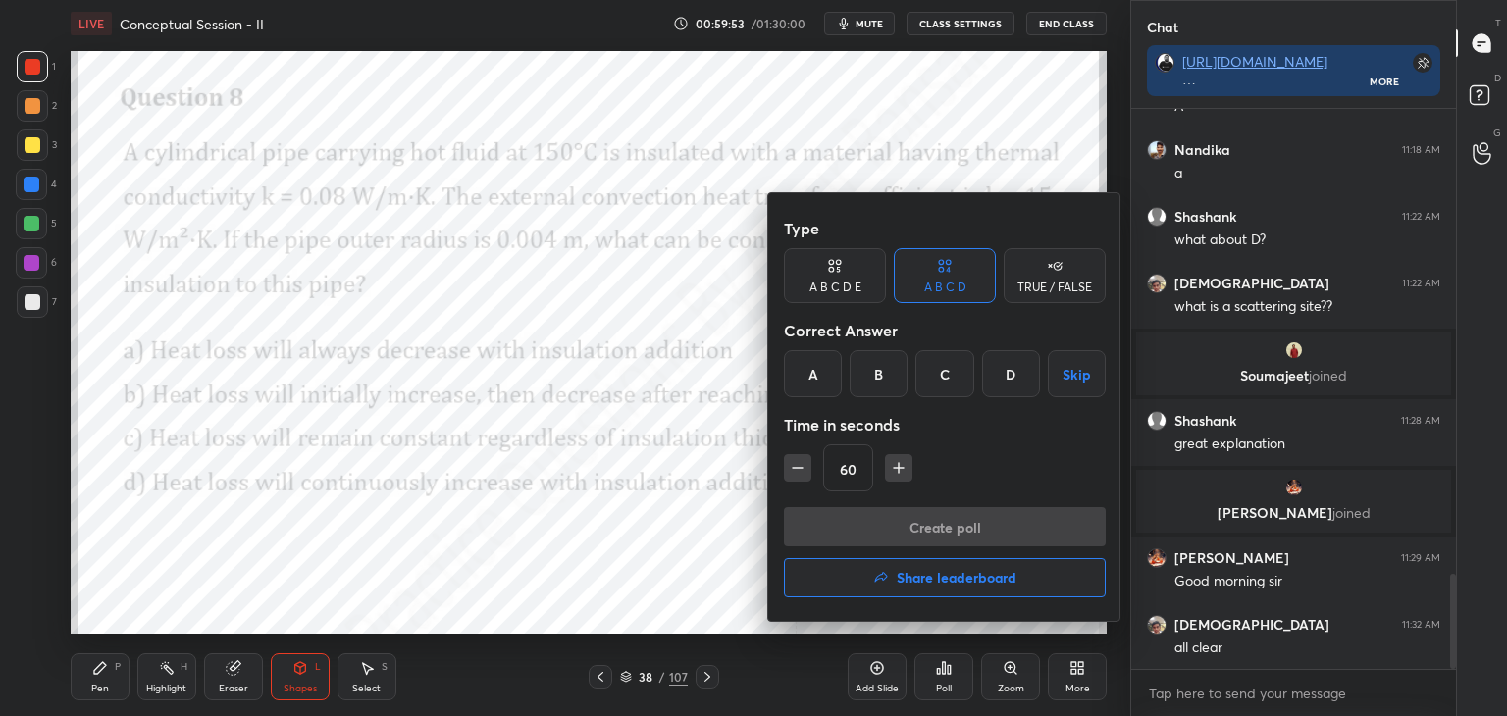
click at [903, 458] on icon "button" at bounding box center [899, 468] width 20 height 20
type input "90"
click at [869, 374] on div "B" at bounding box center [878, 373] width 58 height 47
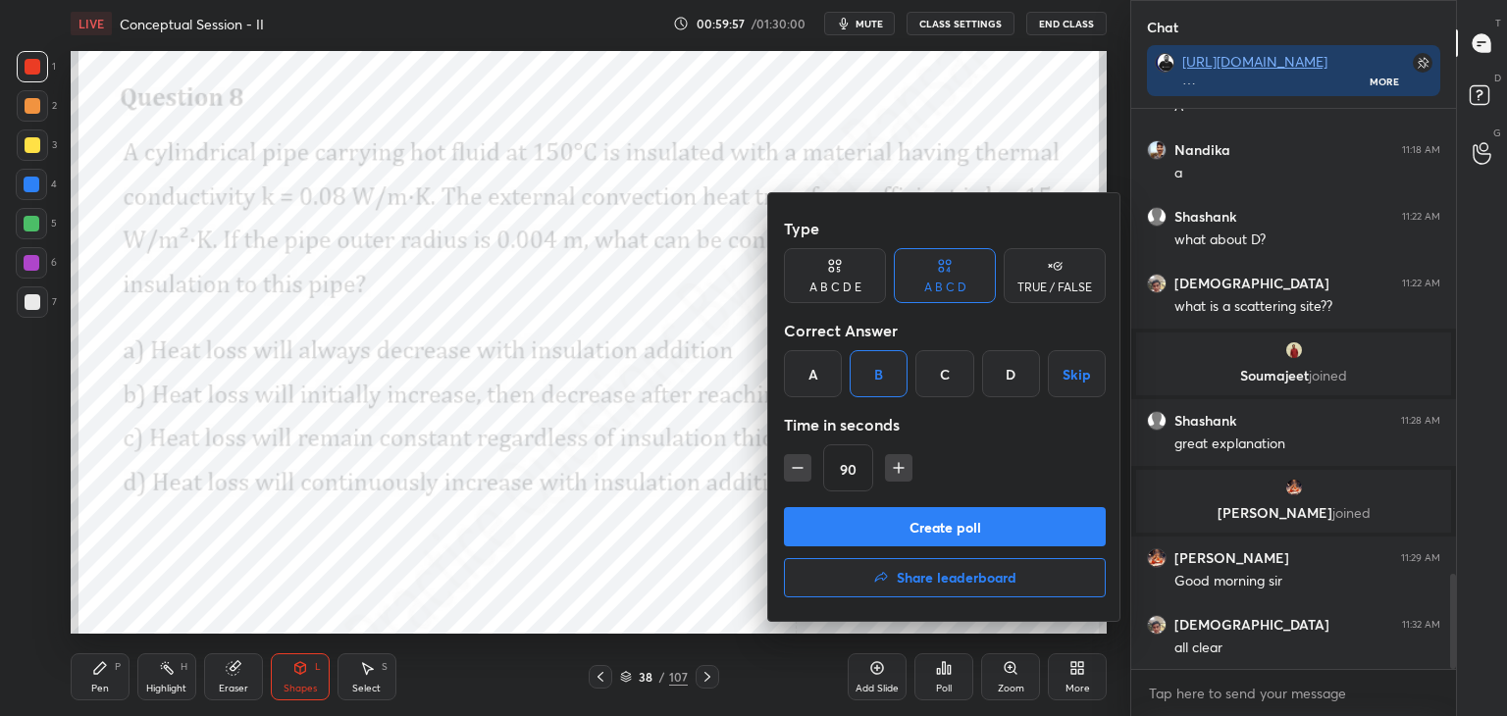
click at [947, 521] on button "Create poll" at bounding box center [945, 526] width 322 height 39
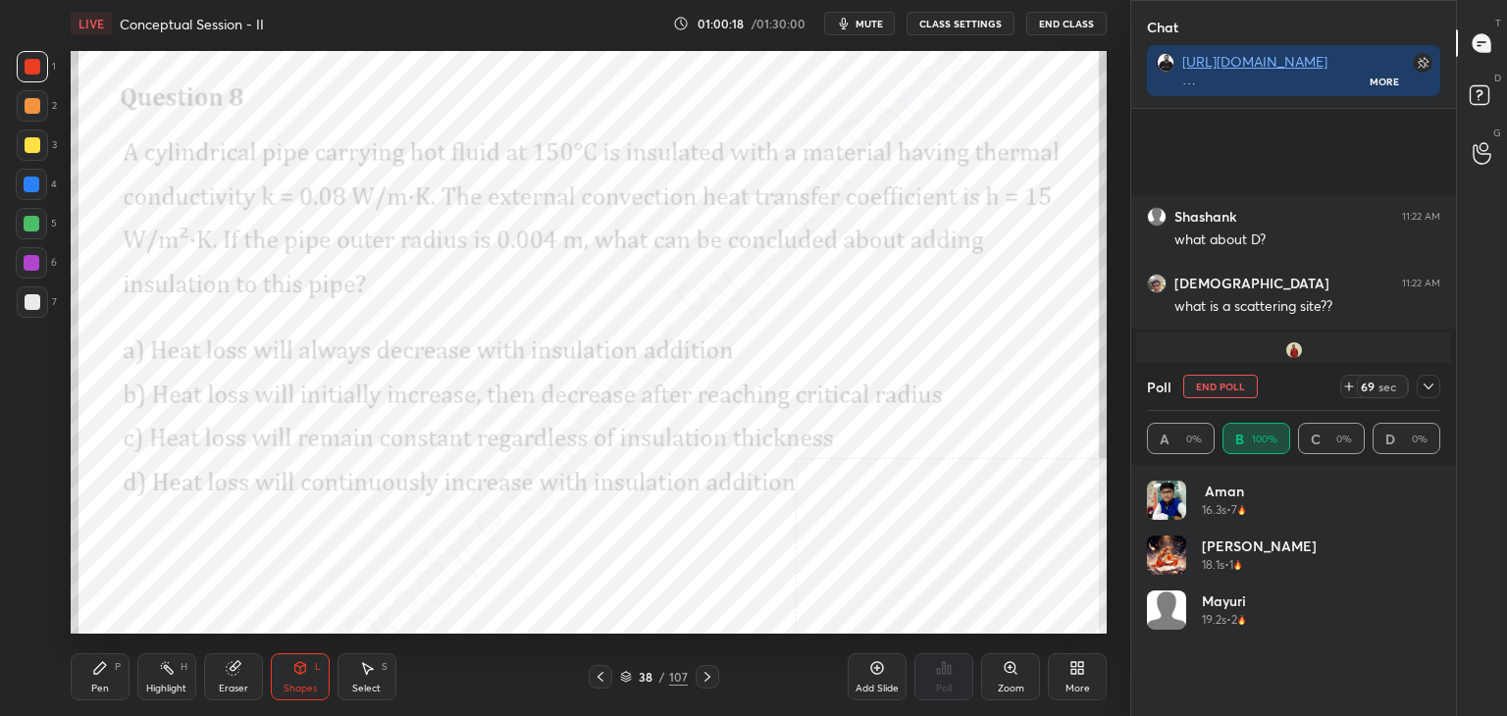
scroll to position [2923, 0]
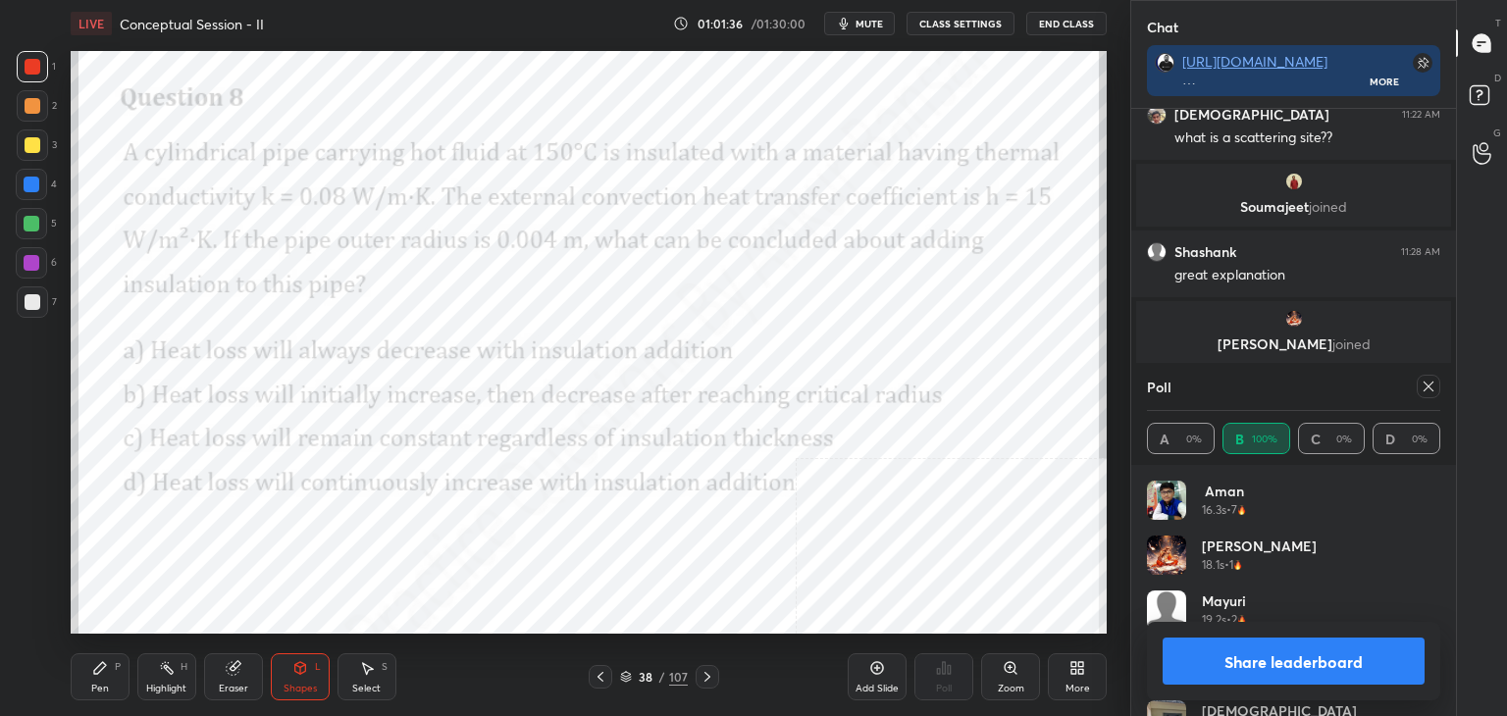
click at [1430, 382] on icon at bounding box center [1428, 387] width 16 height 16
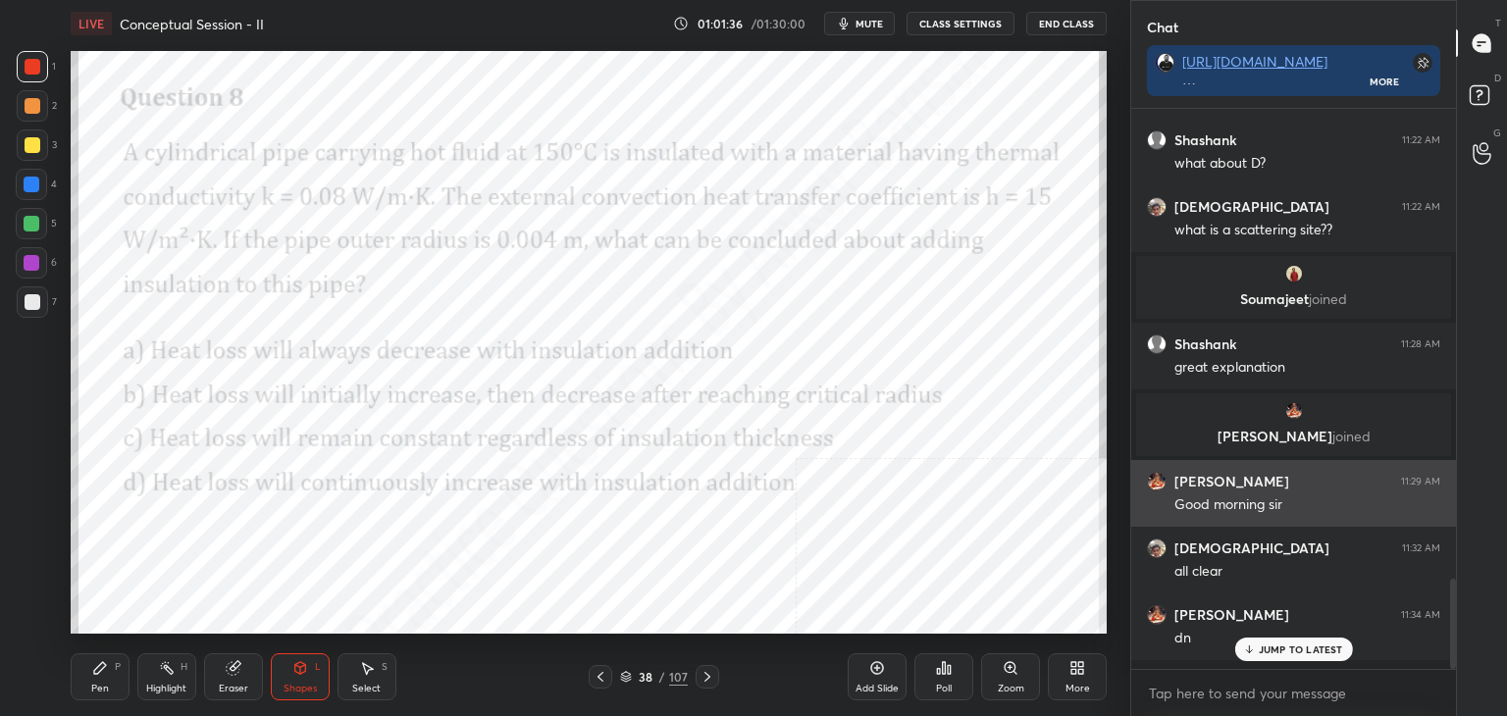
scroll to position [554, 319]
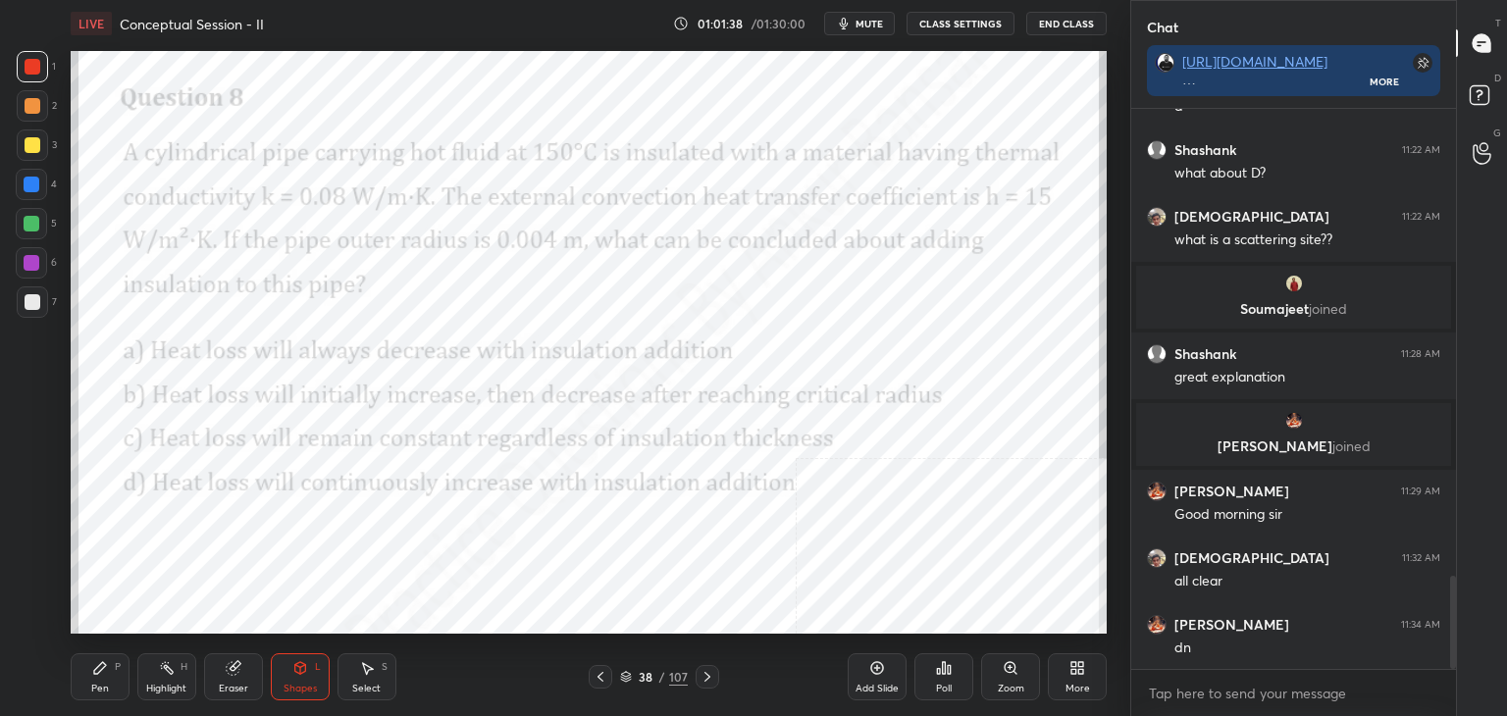
click at [883, 676] on div "Add Slide" at bounding box center [877, 676] width 59 height 47
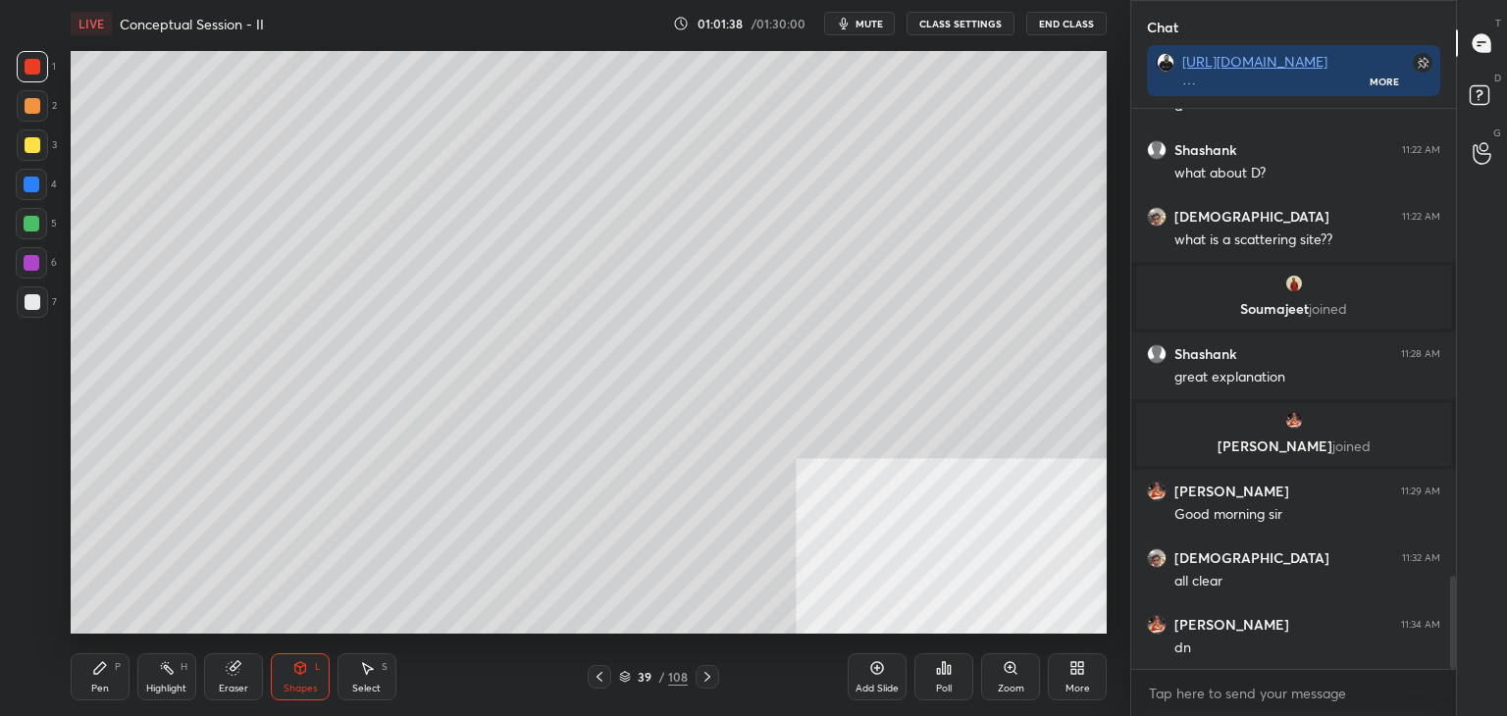
scroll to position [7, 6]
click at [34, 301] on div at bounding box center [33, 302] width 16 height 16
click at [106, 658] on div "Pen P" at bounding box center [100, 676] width 59 height 47
type textarea "x"
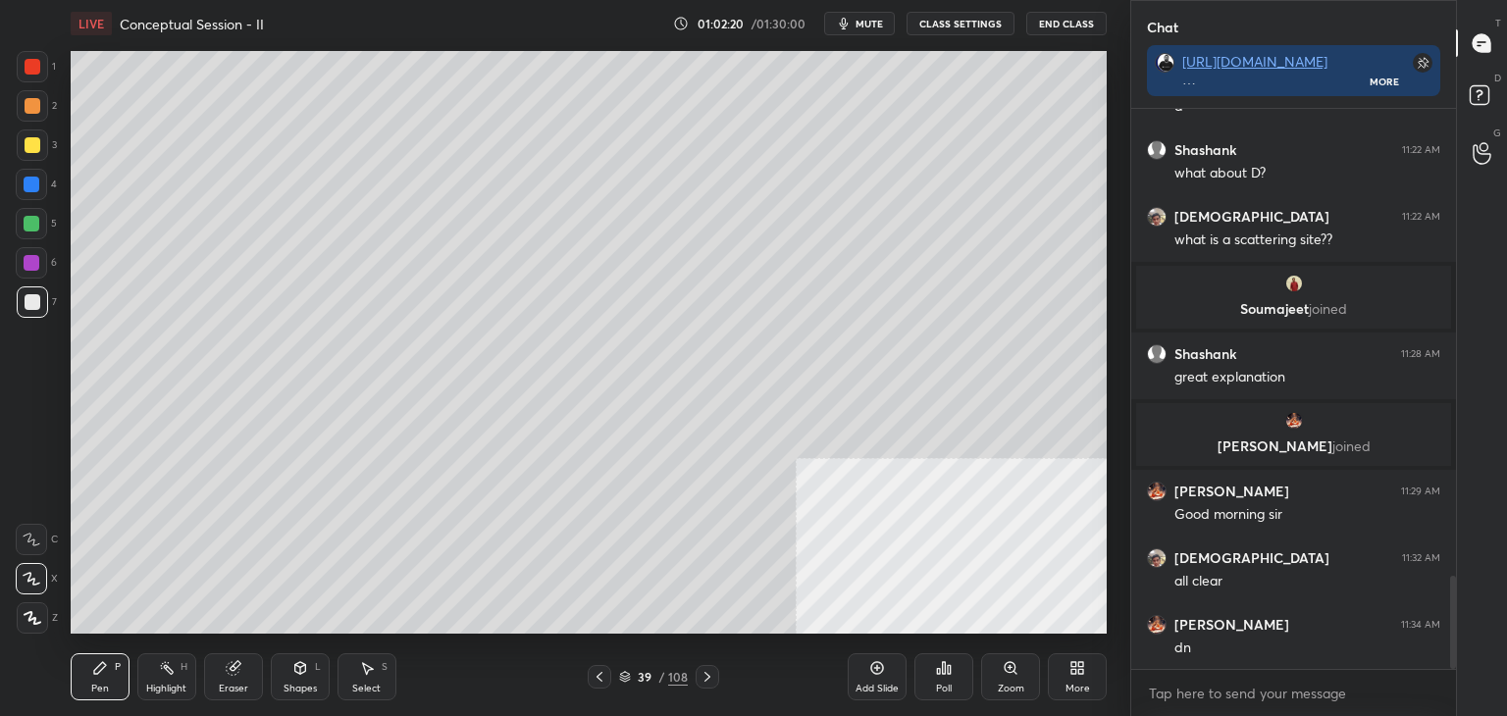
click at [1086, 686] on div "More" at bounding box center [1077, 689] width 25 height 10
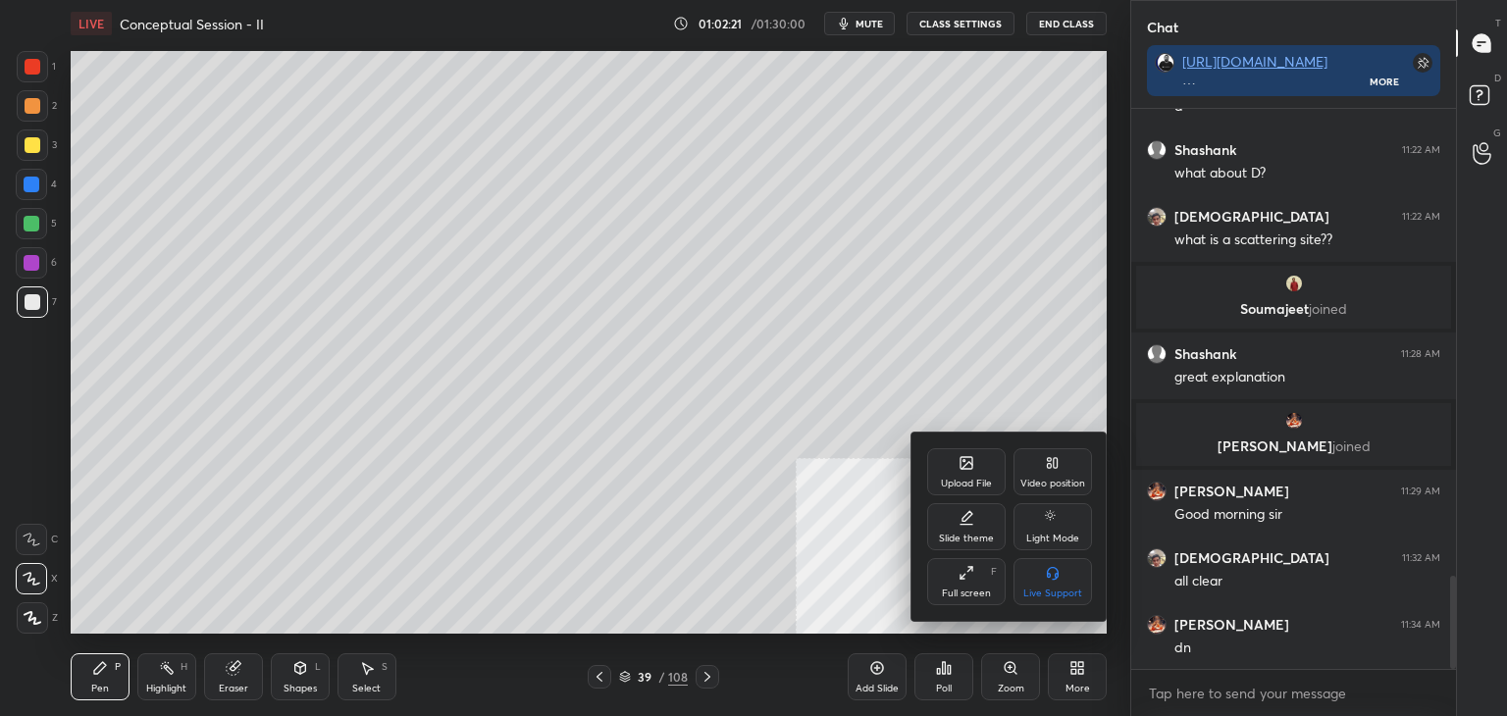
click at [975, 476] on div "Upload File" at bounding box center [966, 471] width 78 height 47
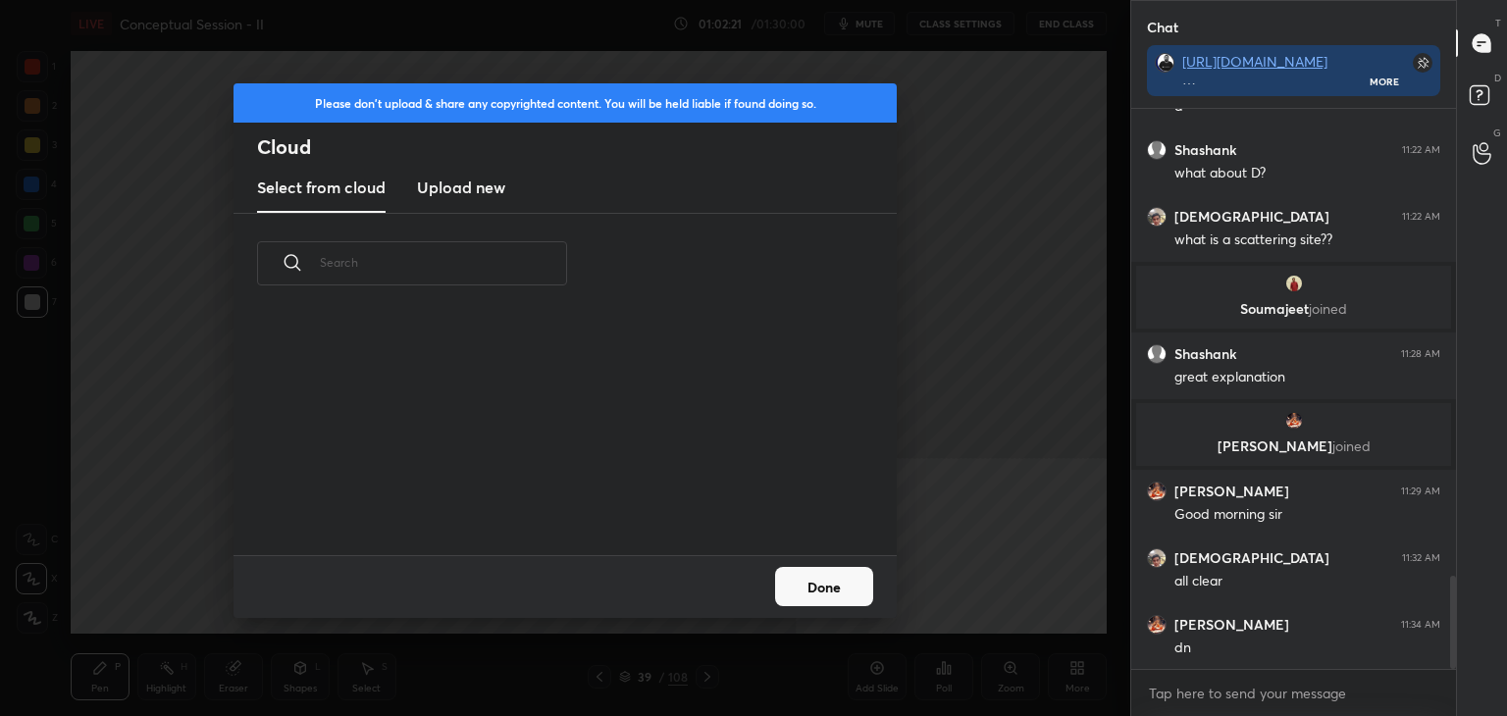
scroll to position [241, 630]
click at [478, 176] on h3 "Upload new" at bounding box center [461, 188] width 88 height 24
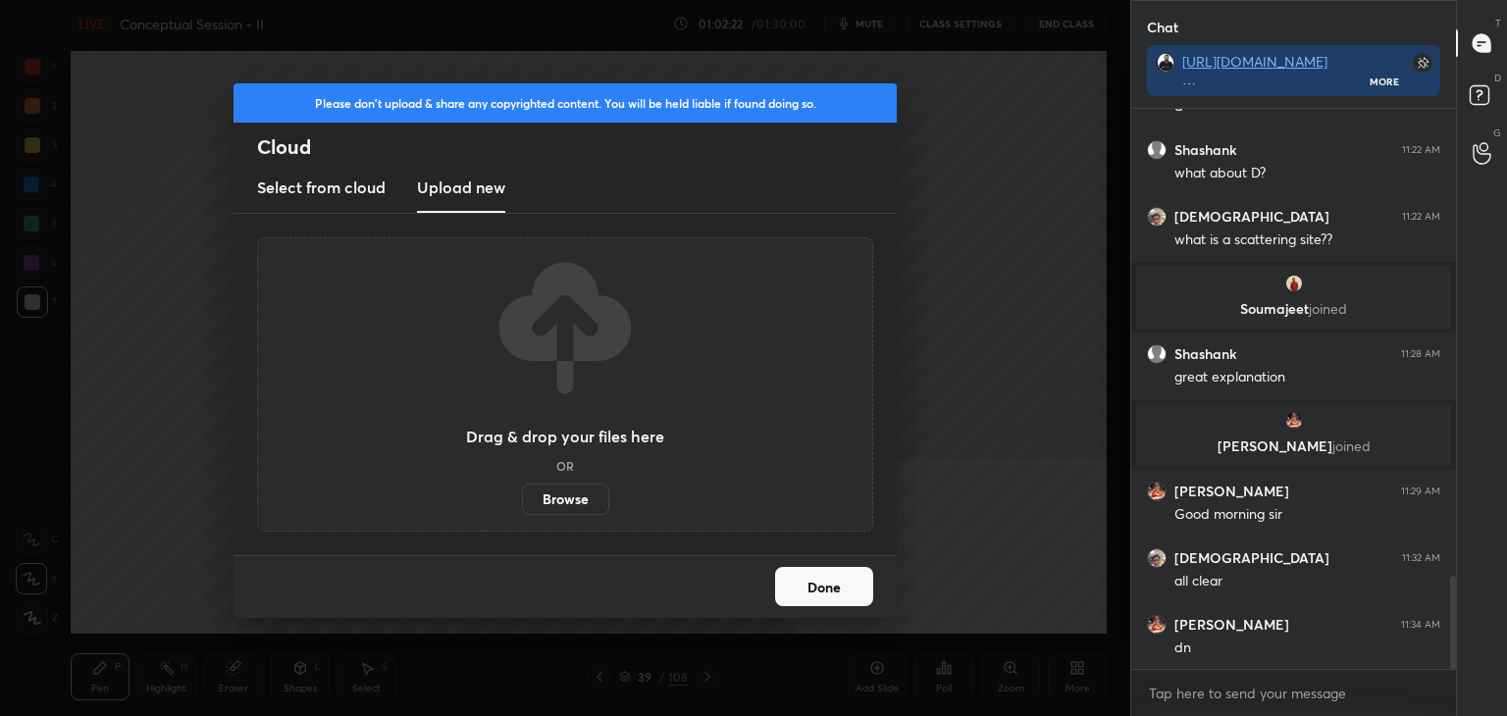
click at [561, 503] on label "Browse" at bounding box center [565, 499] width 87 height 31
click at [522, 503] on input "Browse" at bounding box center [522, 499] width 0 height 31
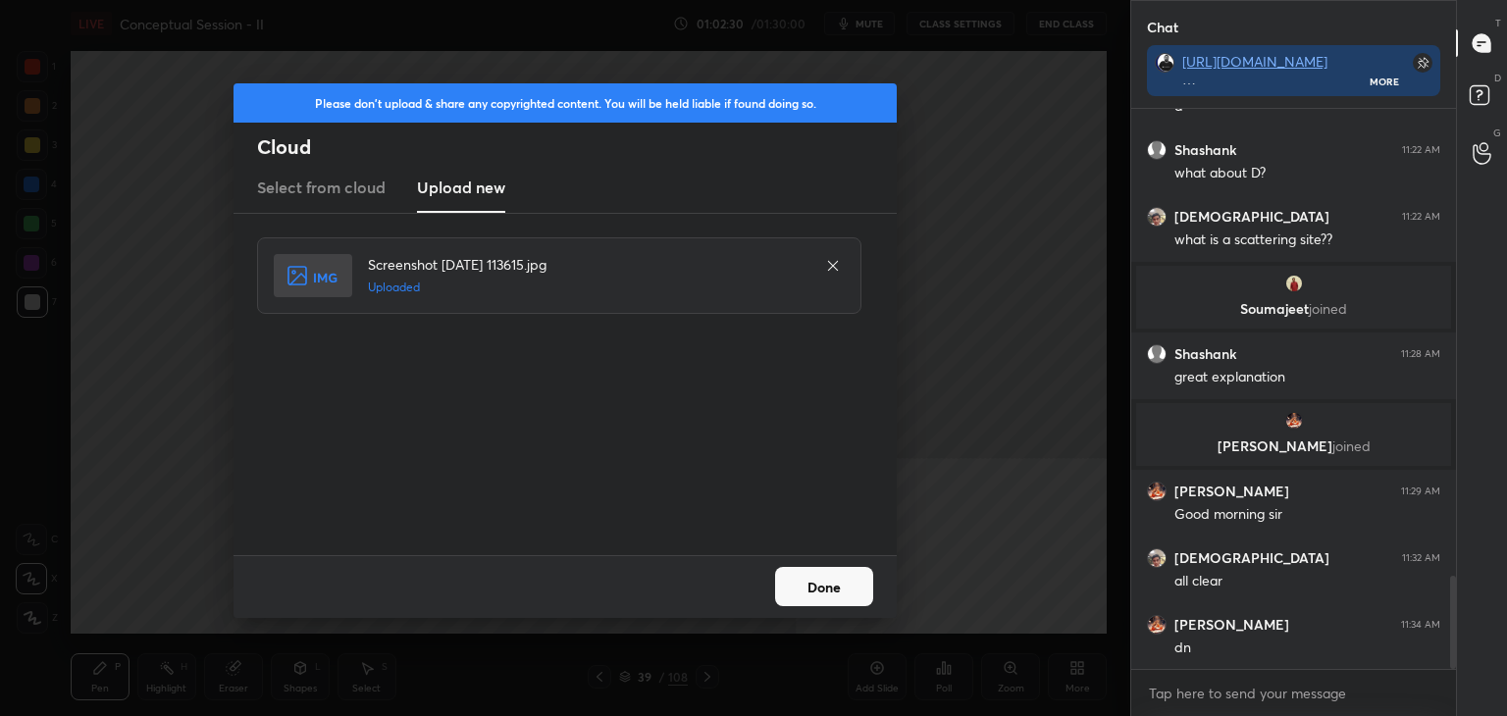
click at [821, 591] on button "Done" at bounding box center [824, 586] width 98 height 39
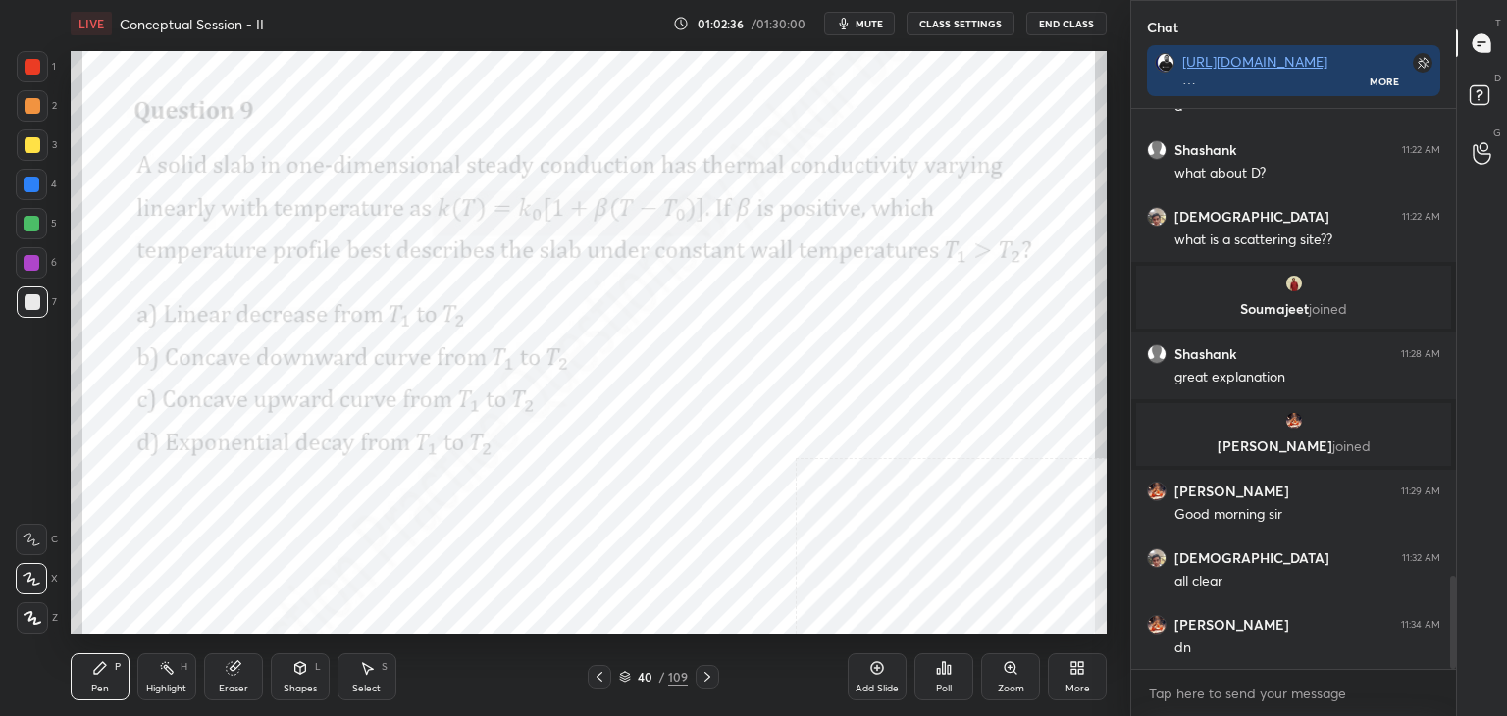
click at [939, 677] on div "Poll" at bounding box center [943, 676] width 59 height 47
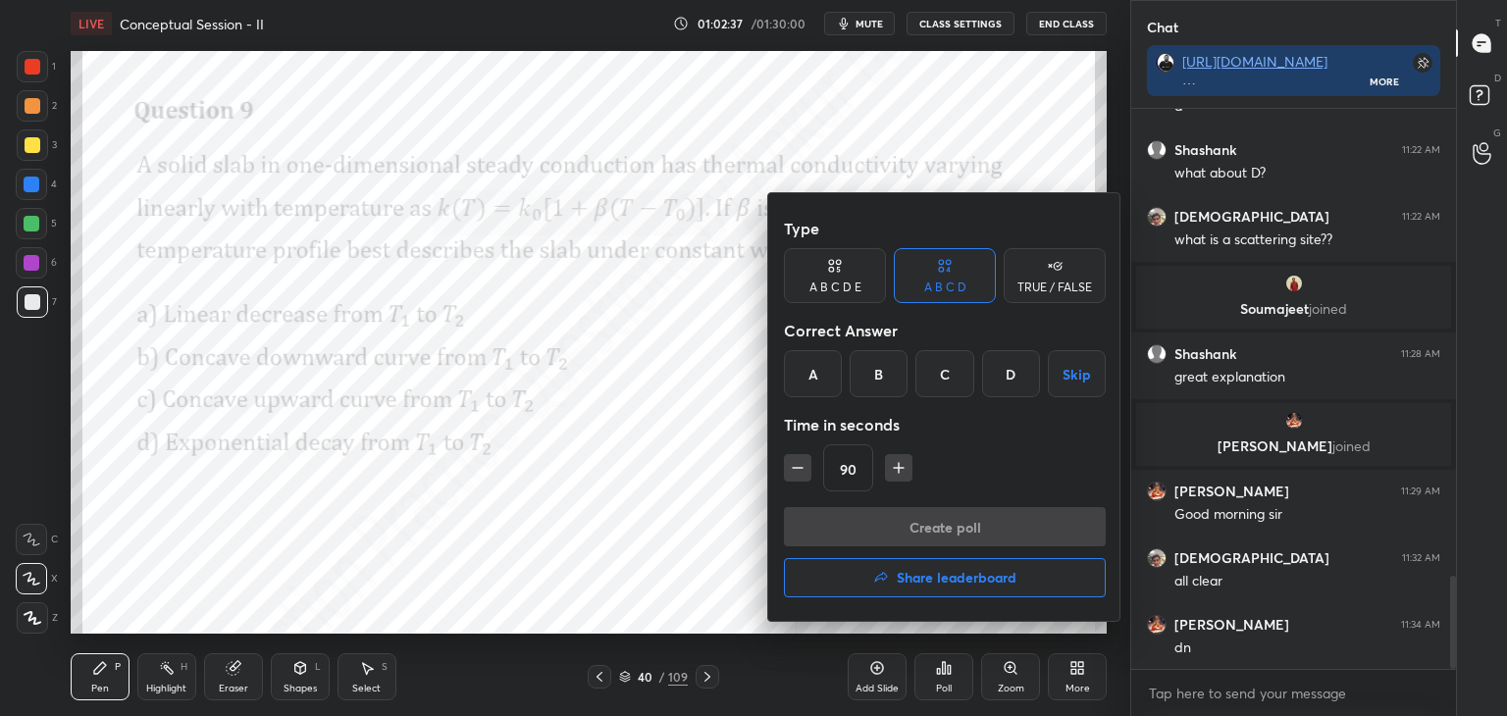
click at [874, 366] on div "B" at bounding box center [878, 373] width 58 height 47
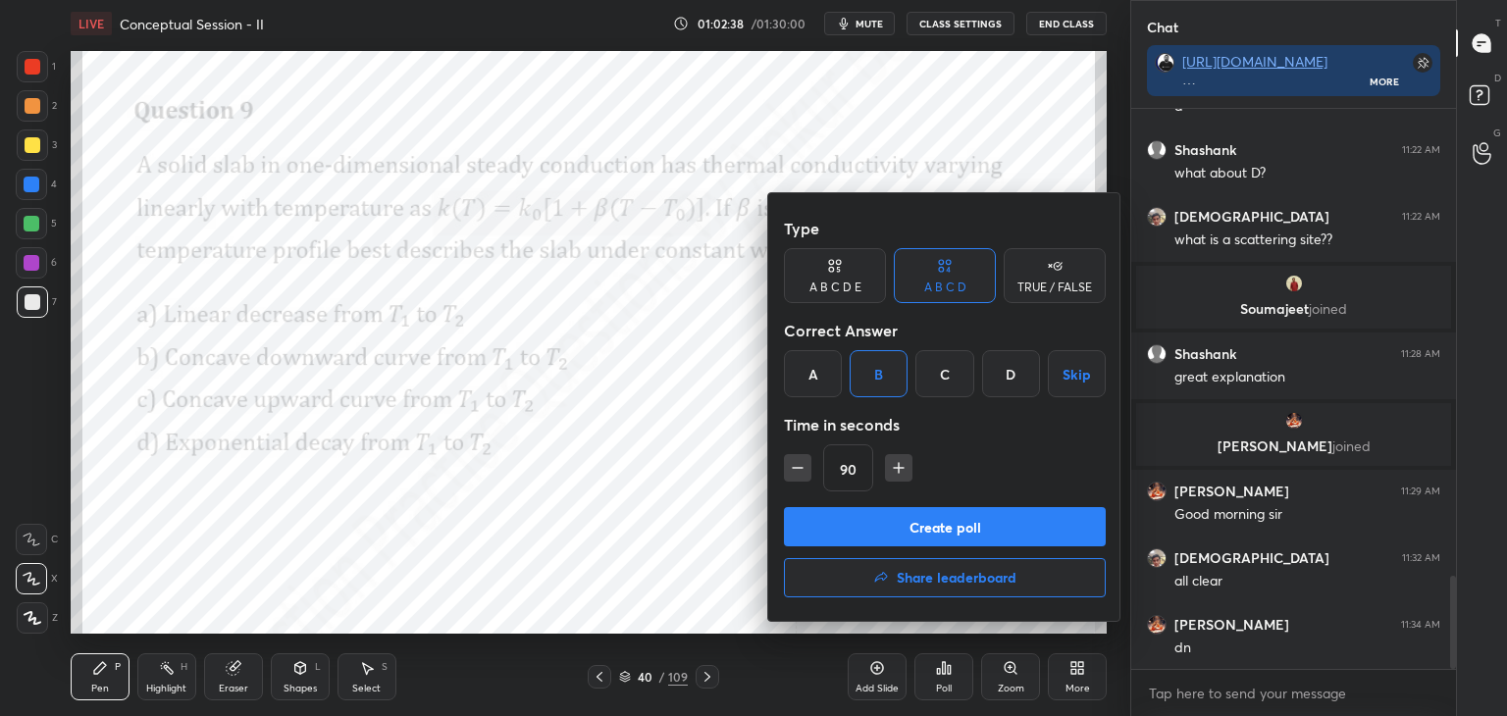
click at [788, 465] on icon "button" at bounding box center [798, 468] width 20 height 20
type input "60"
click at [898, 521] on button "Create poll" at bounding box center [945, 526] width 322 height 39
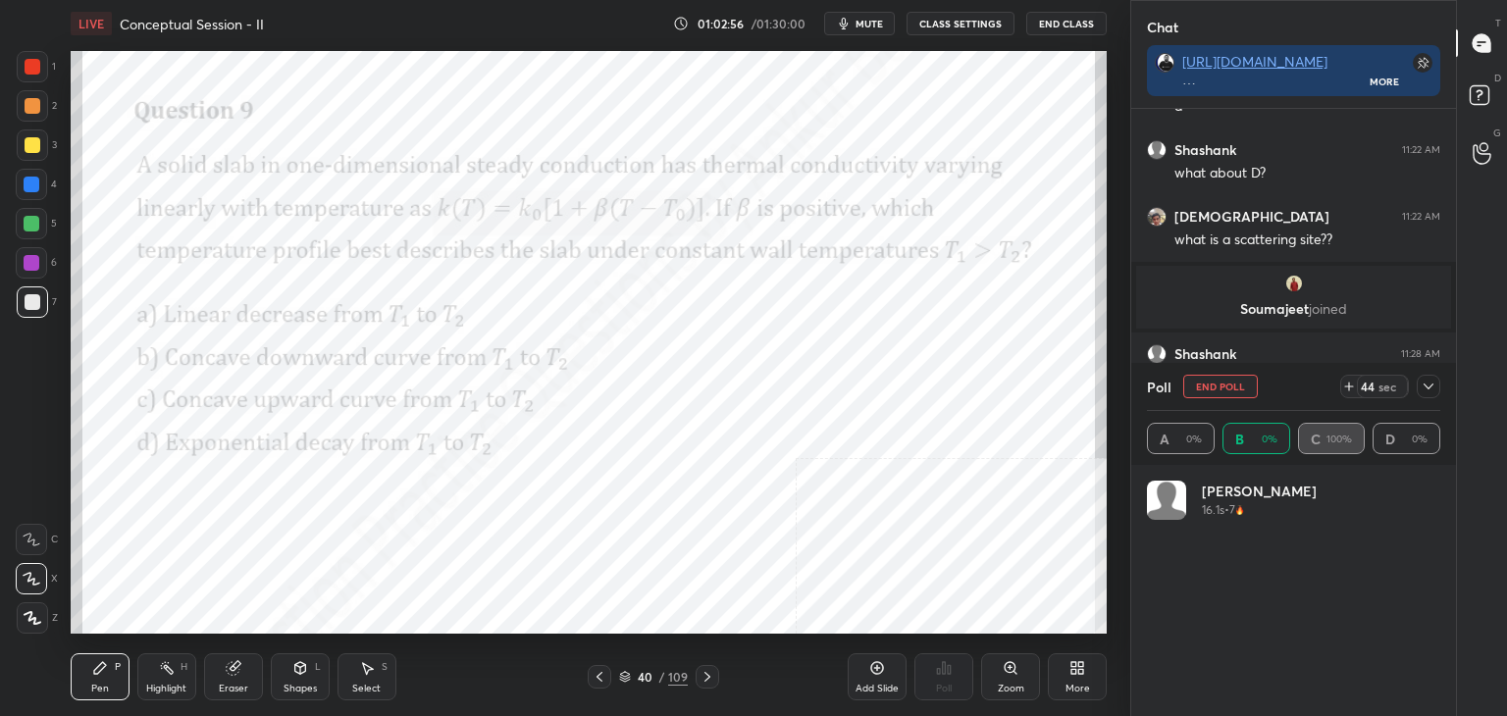
scroll to position [230, 287]
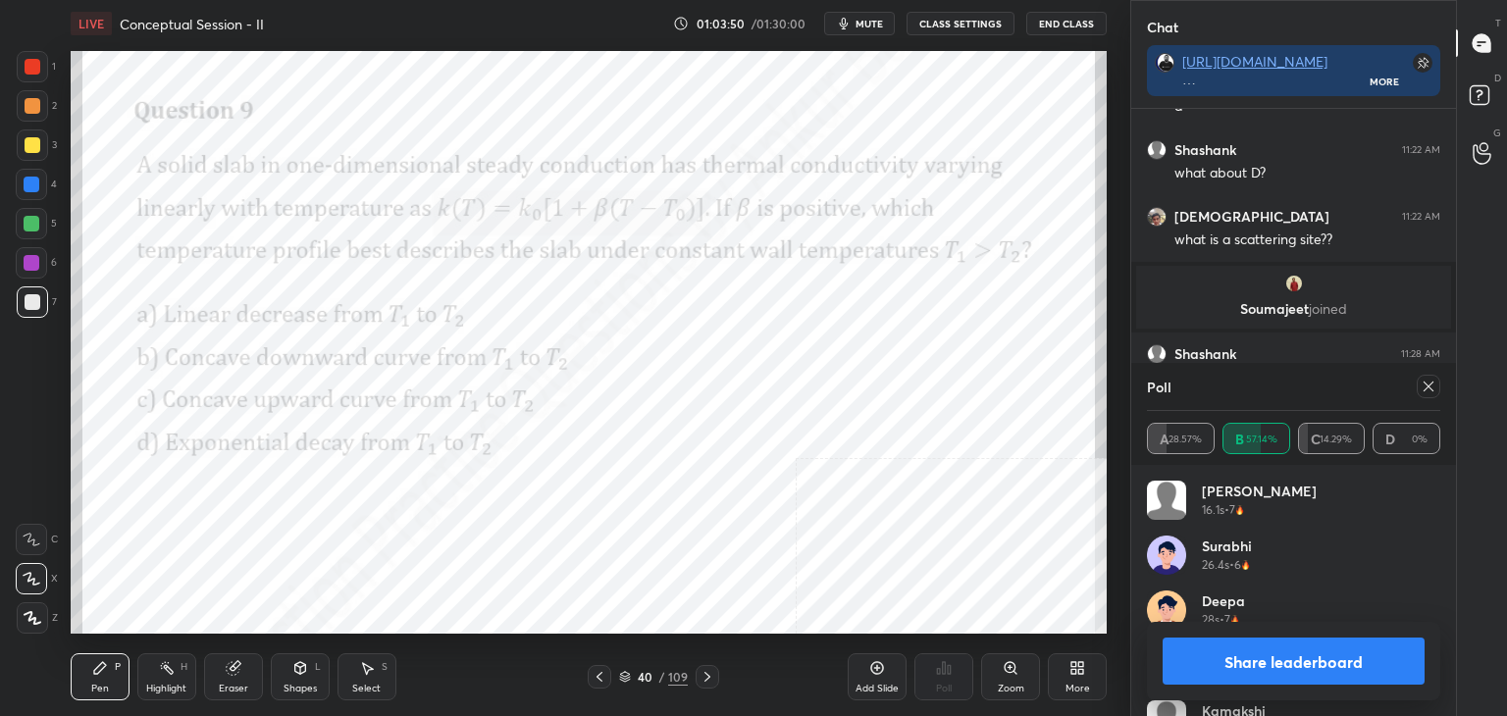
click at [1431, 387] on icon at bounding box center [1428, 387] width 16 height 16
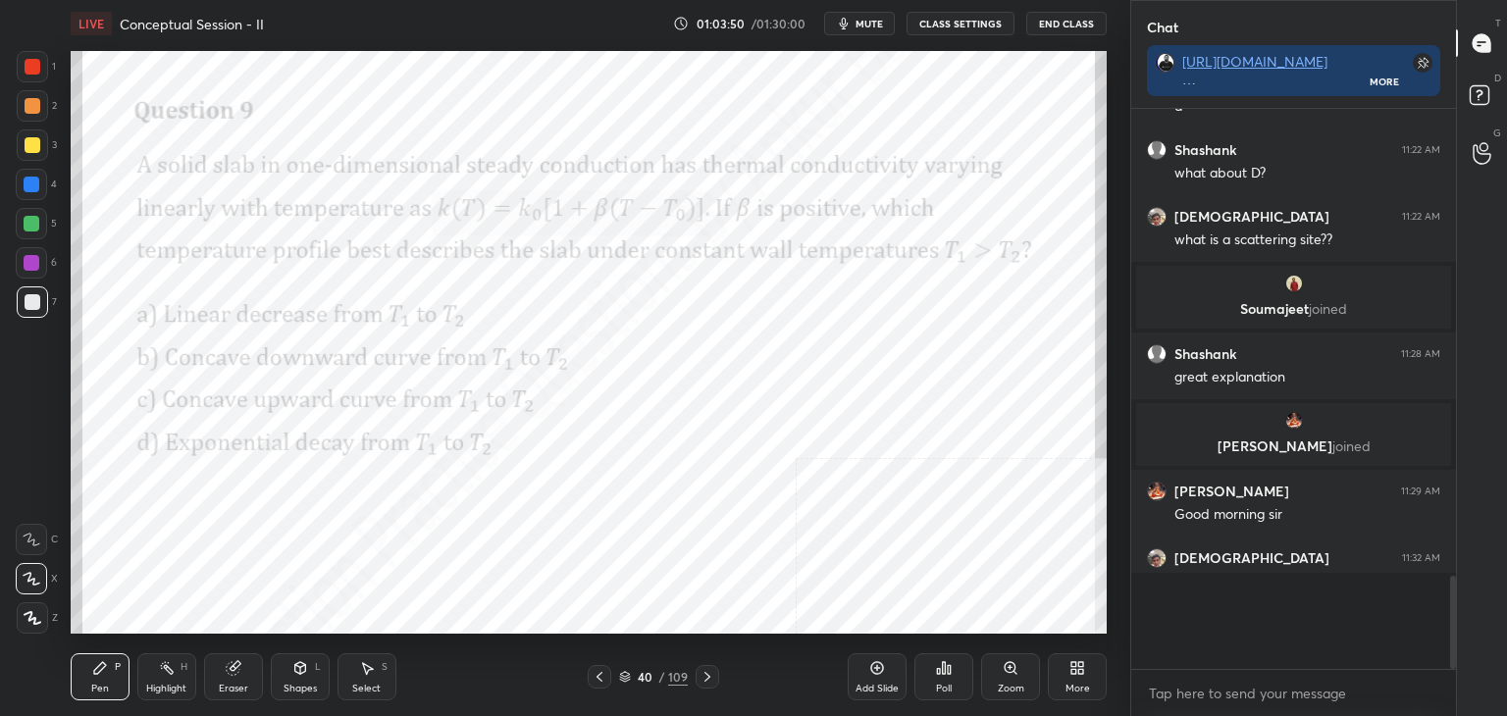
scroll to position [554, 319]
click at [876, 680] on div "Add Slide" at bounding box center [877, 676] width 59 height 47
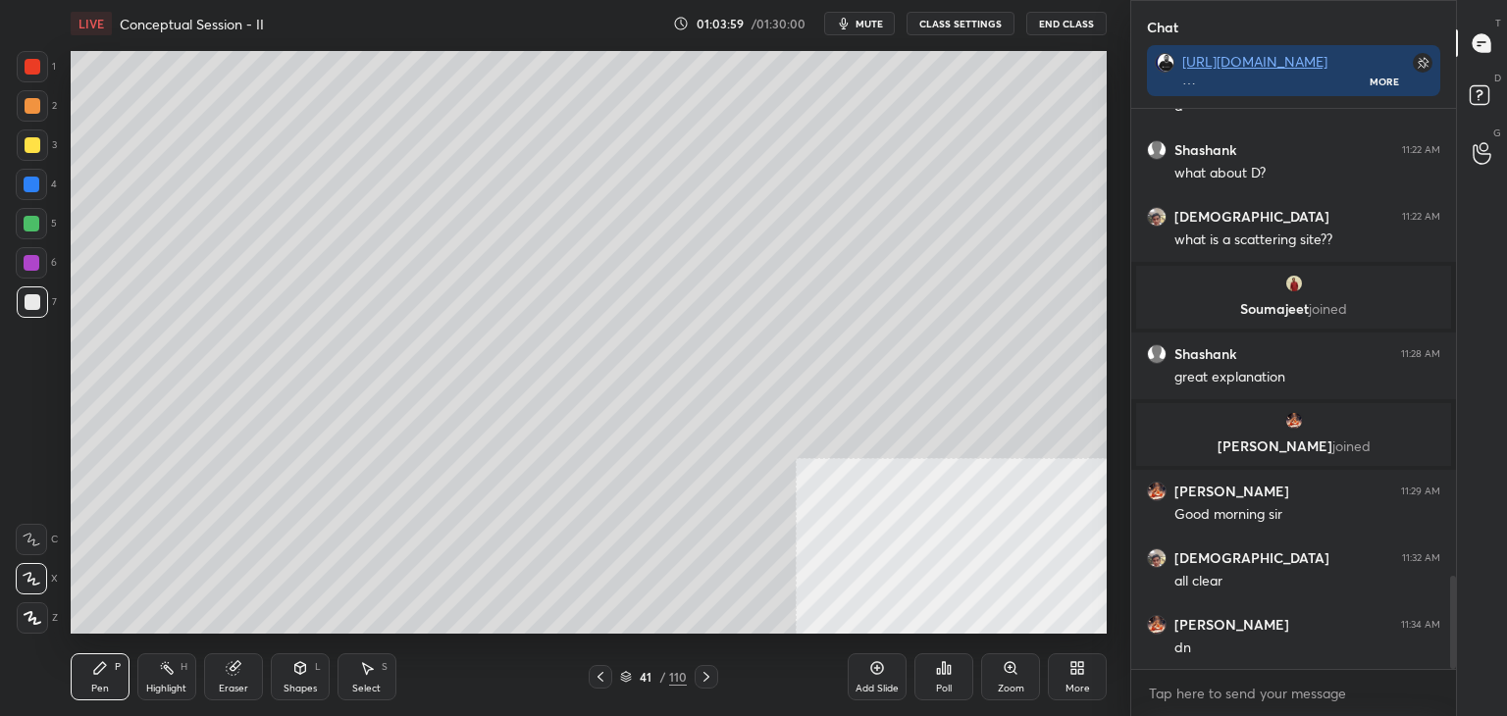
click at [297, 676] on div "Shapes L" at bounding box center [300, 676] width 59 height 47
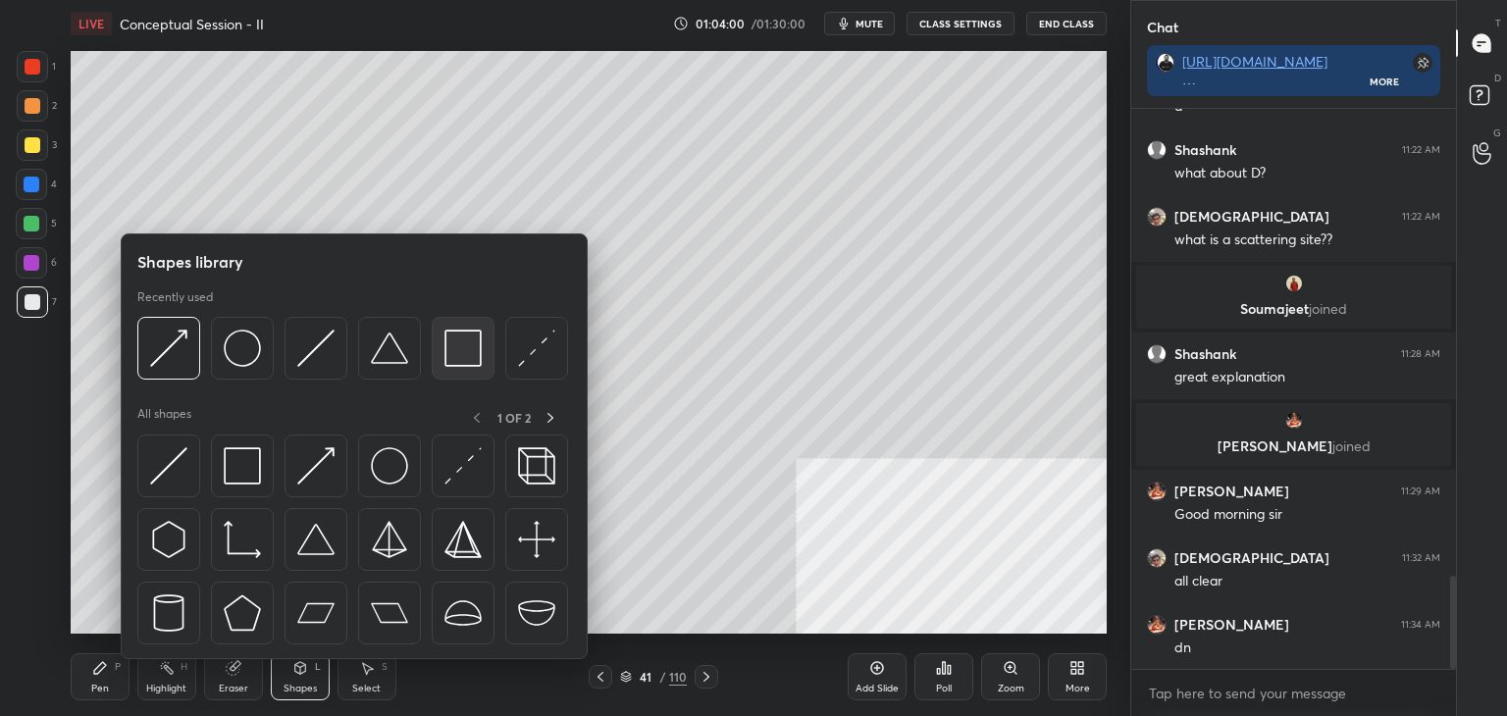
click at [460, 334] on img at bounding box center [462, 348] width 37 height 37
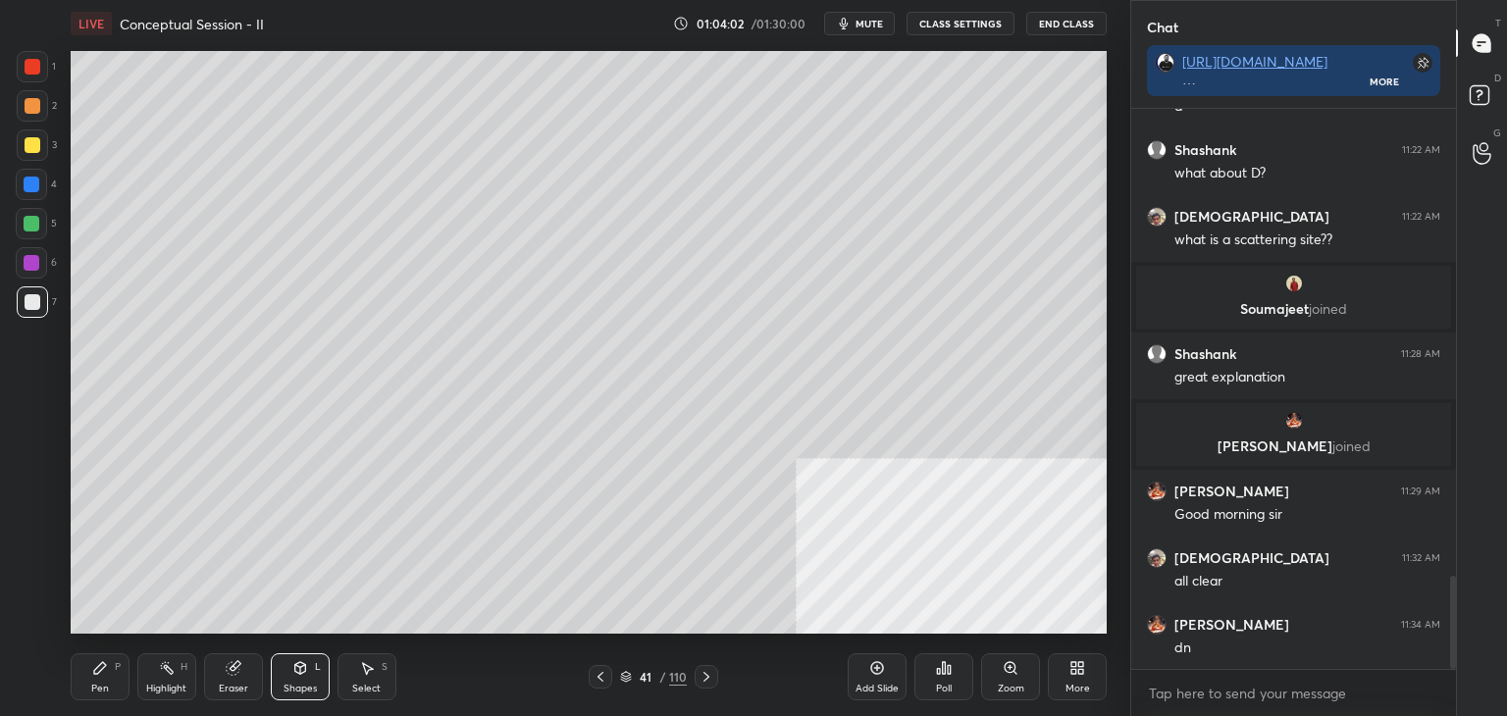
click at [107, 684] on div "Pen" at bounding box center [100, 689] width 18 height 10
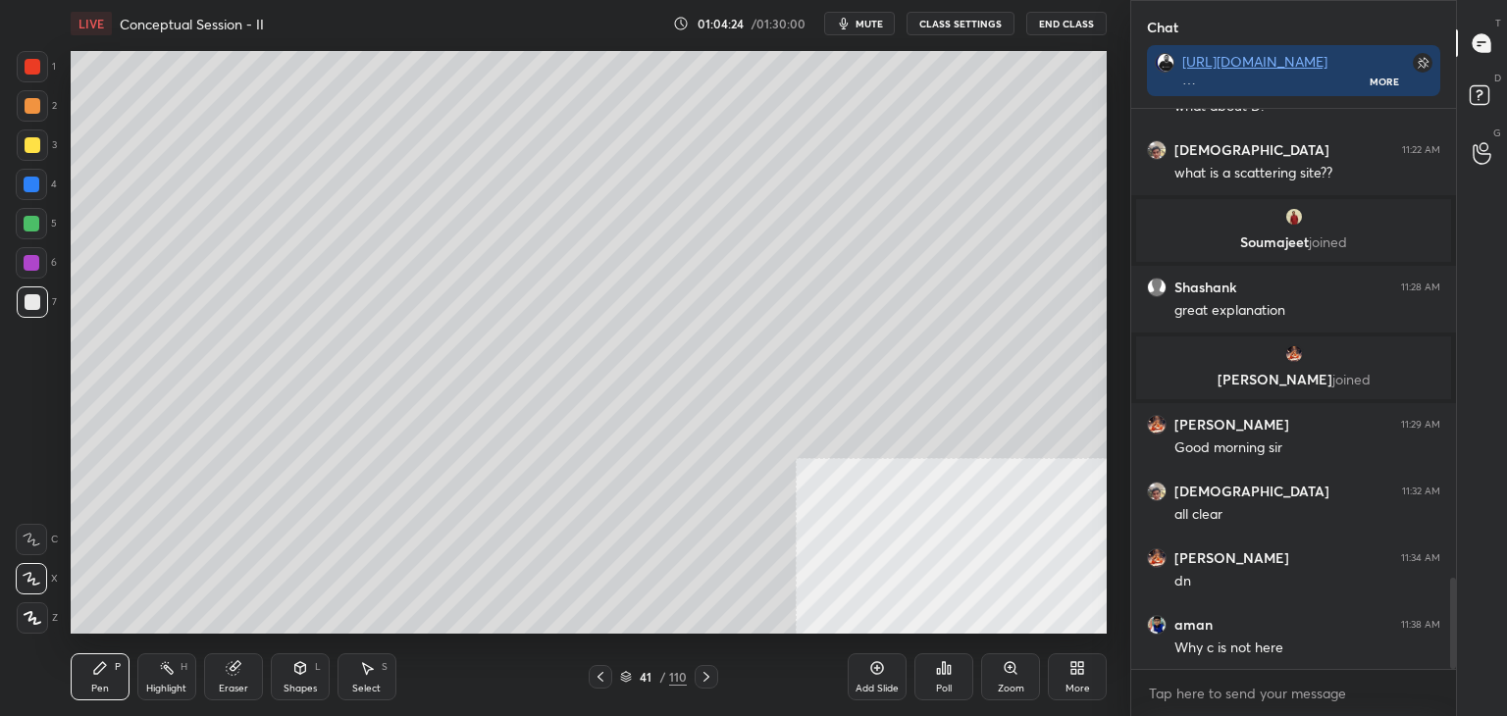
scroll to position [2955, 0]
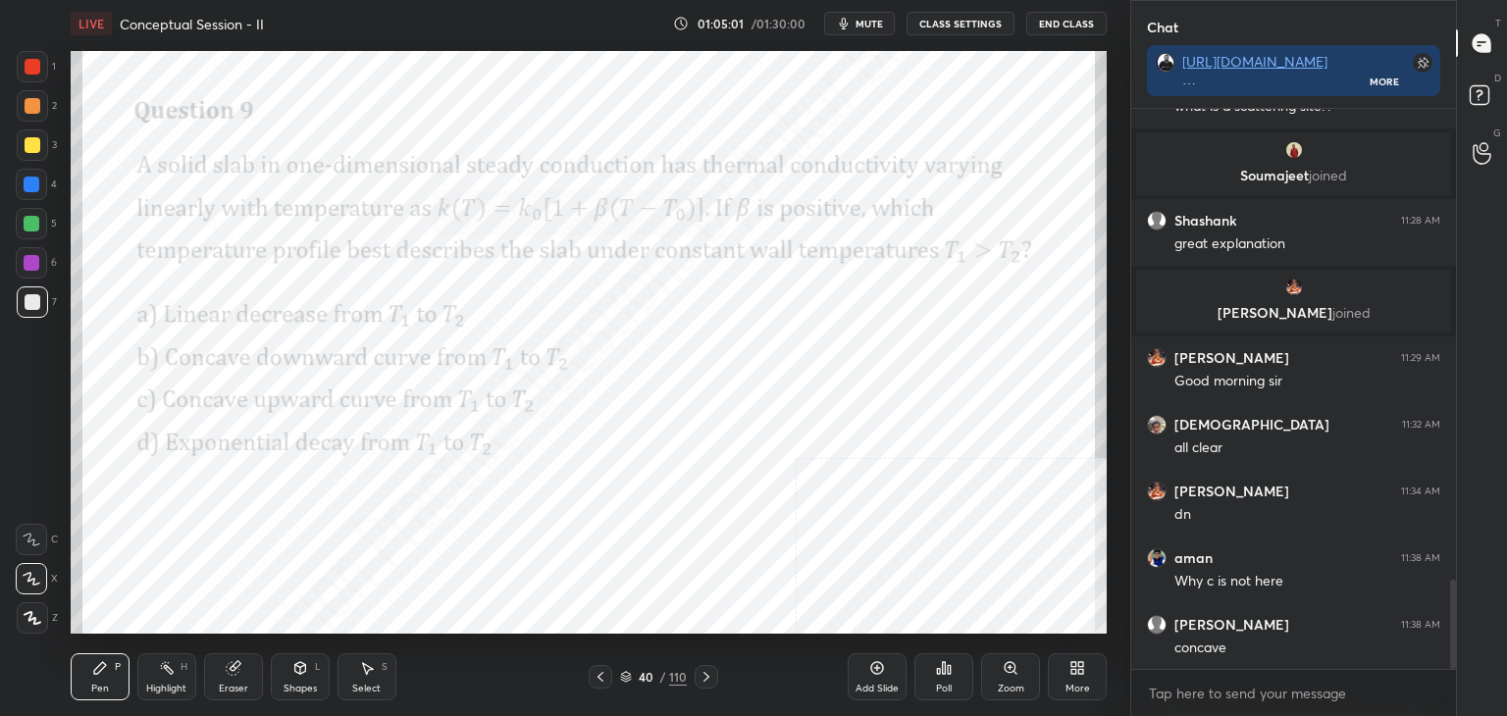
click at [702, 676] on icon at bounding box center [706, 677] width 16 height 16
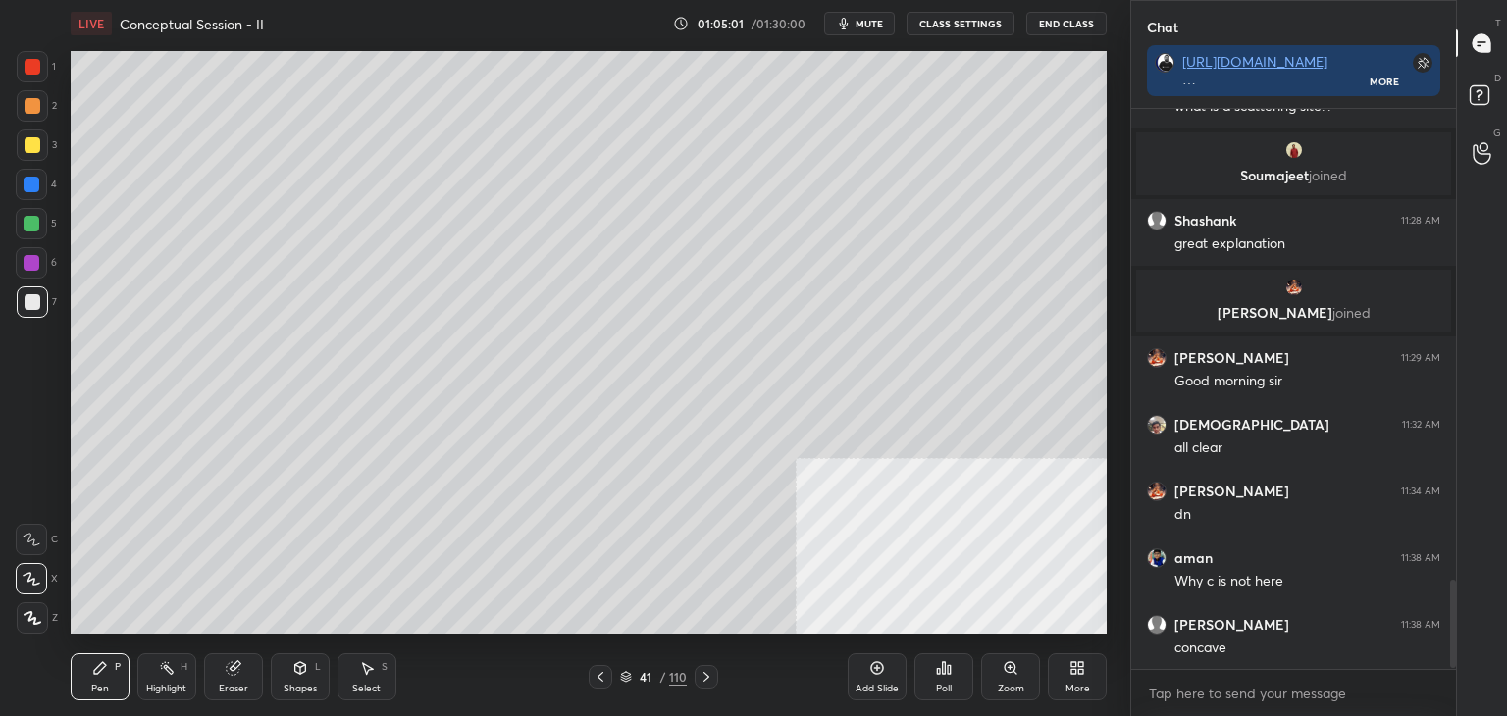
scroll to position [3021, 0]
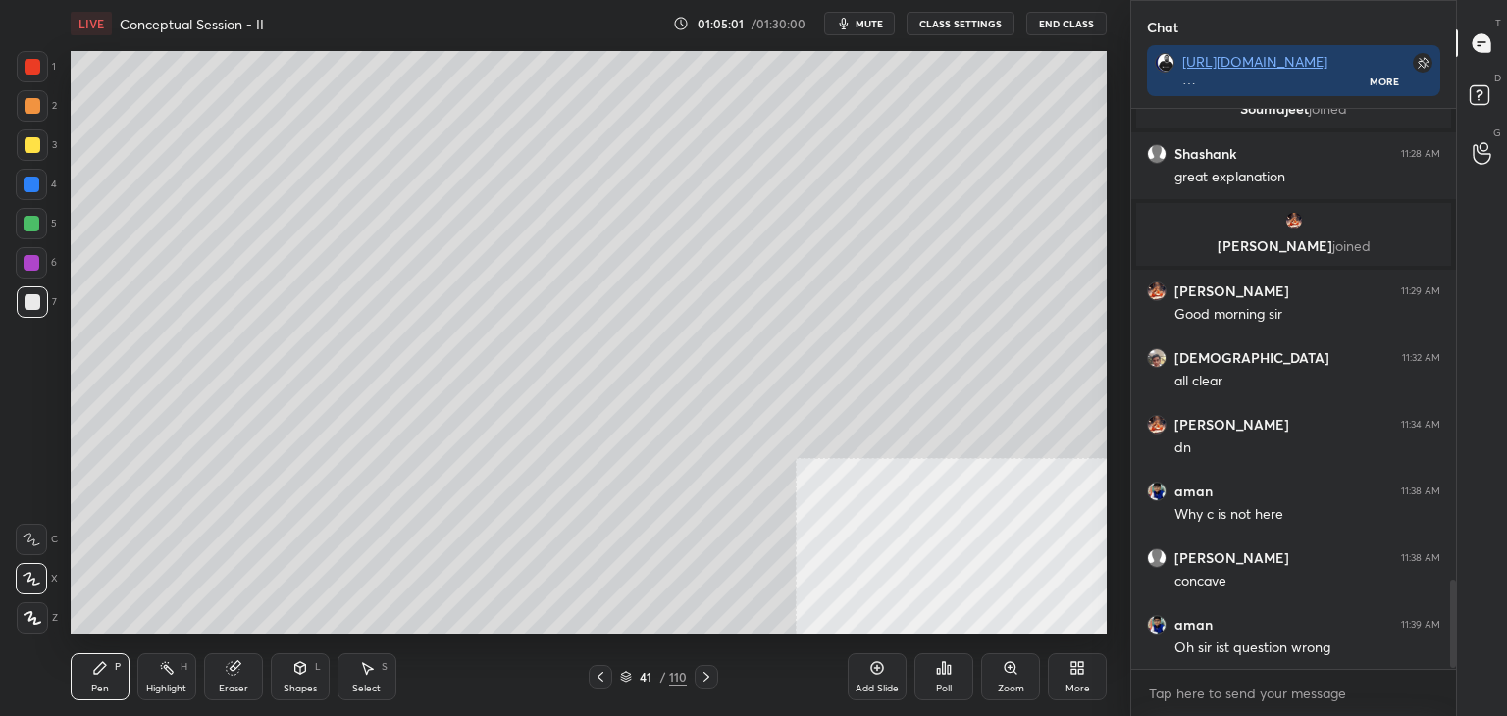
click at [284, 675] on div "Shapes L" at bounding box center [300, 676] width 59 height 47
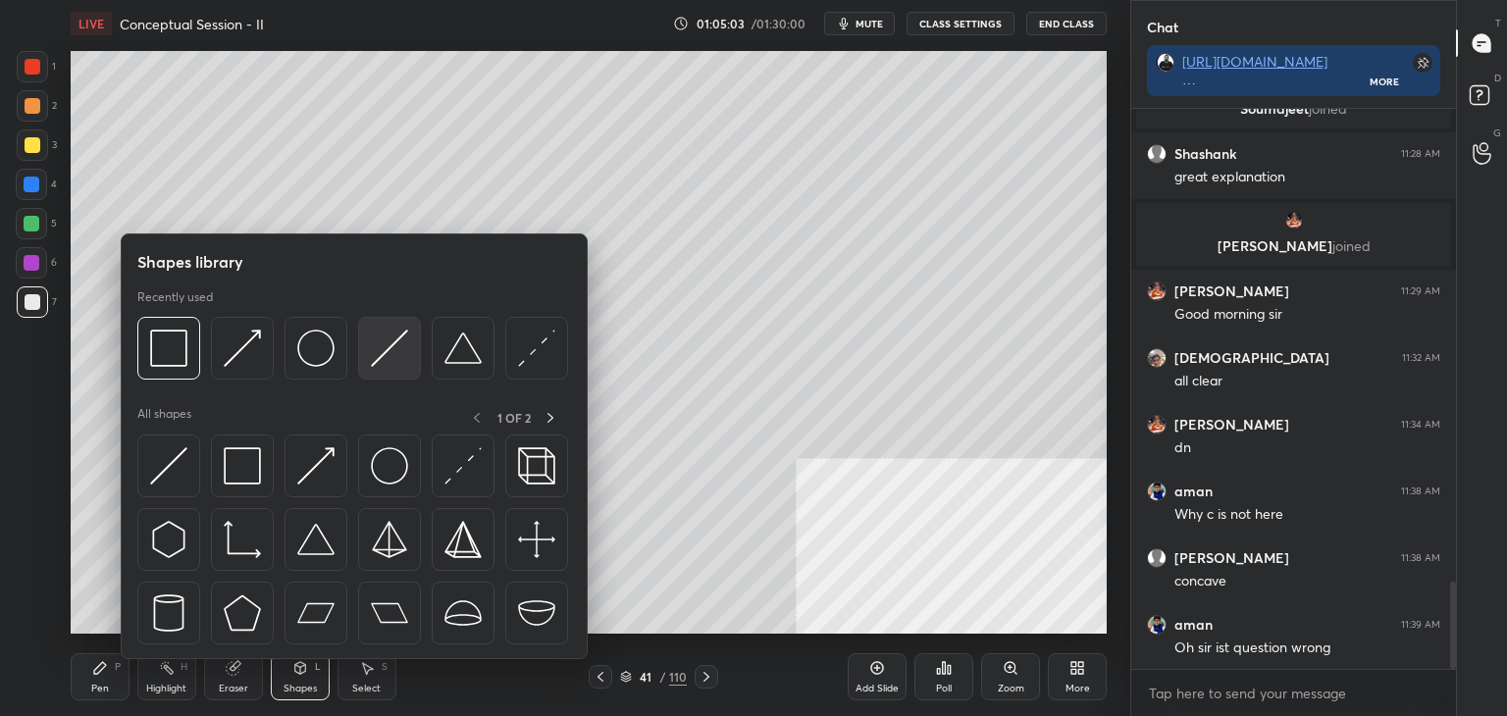
click at [388, 351] on img at bounding box center [389, 348] width 37 height 37
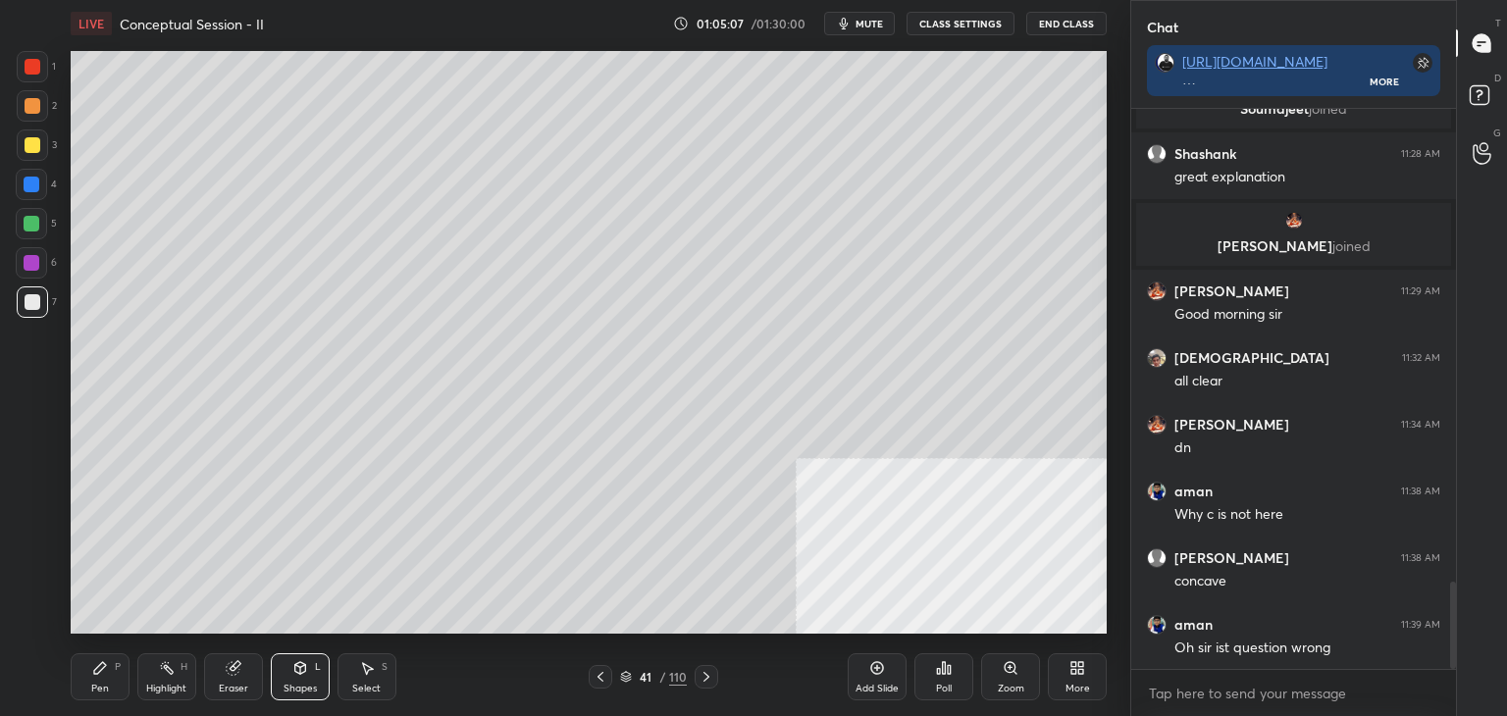
click at [100, 666] on icon at bounding box center [100, 668] width 12 height 12
click at [601, 675] on icon at bounding box center [600, 677] width 6 height 10
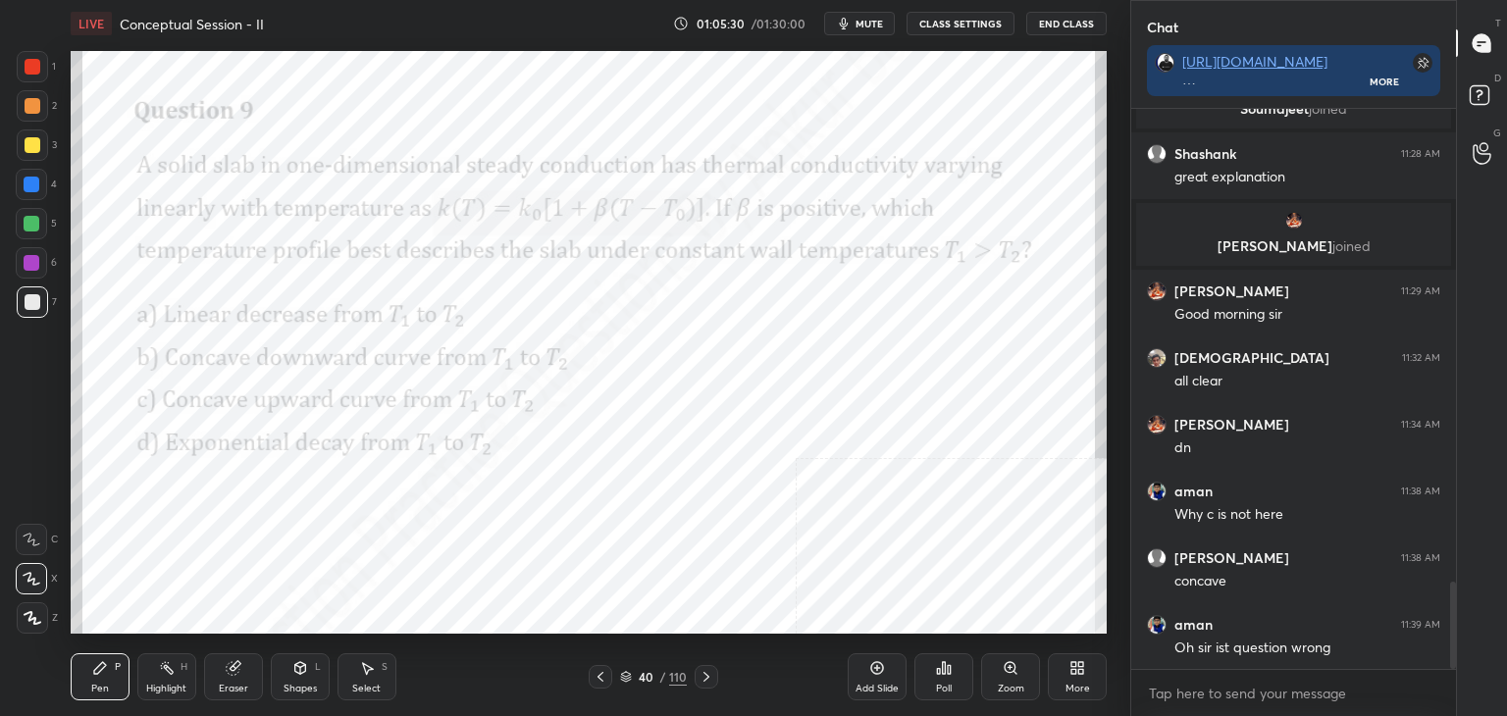
click at [706, 680] on icon at bounding box center [706, 677] width 16 height 16
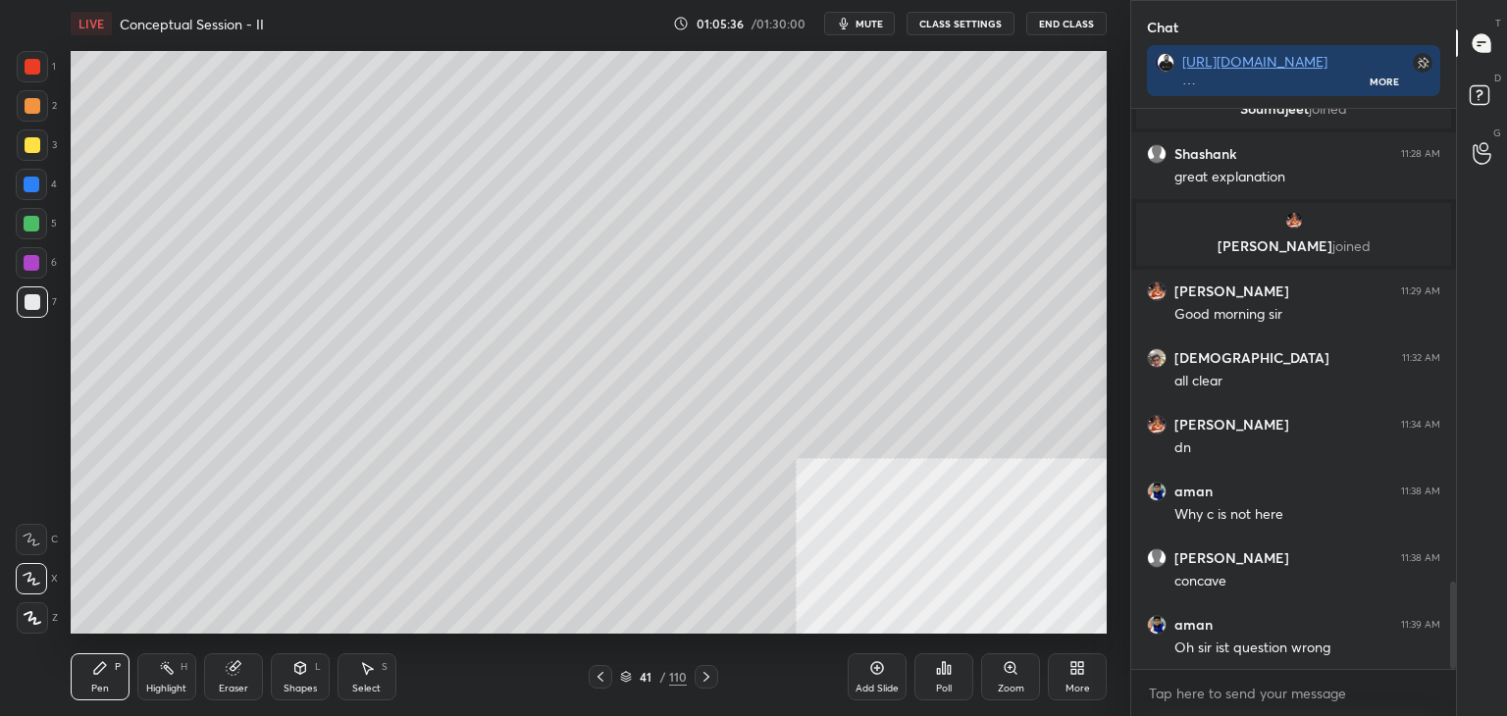
scroll to position [6, 6]
click at [1080, 680] on div "More" at bounding box center [1077, 676] width 59 height 47
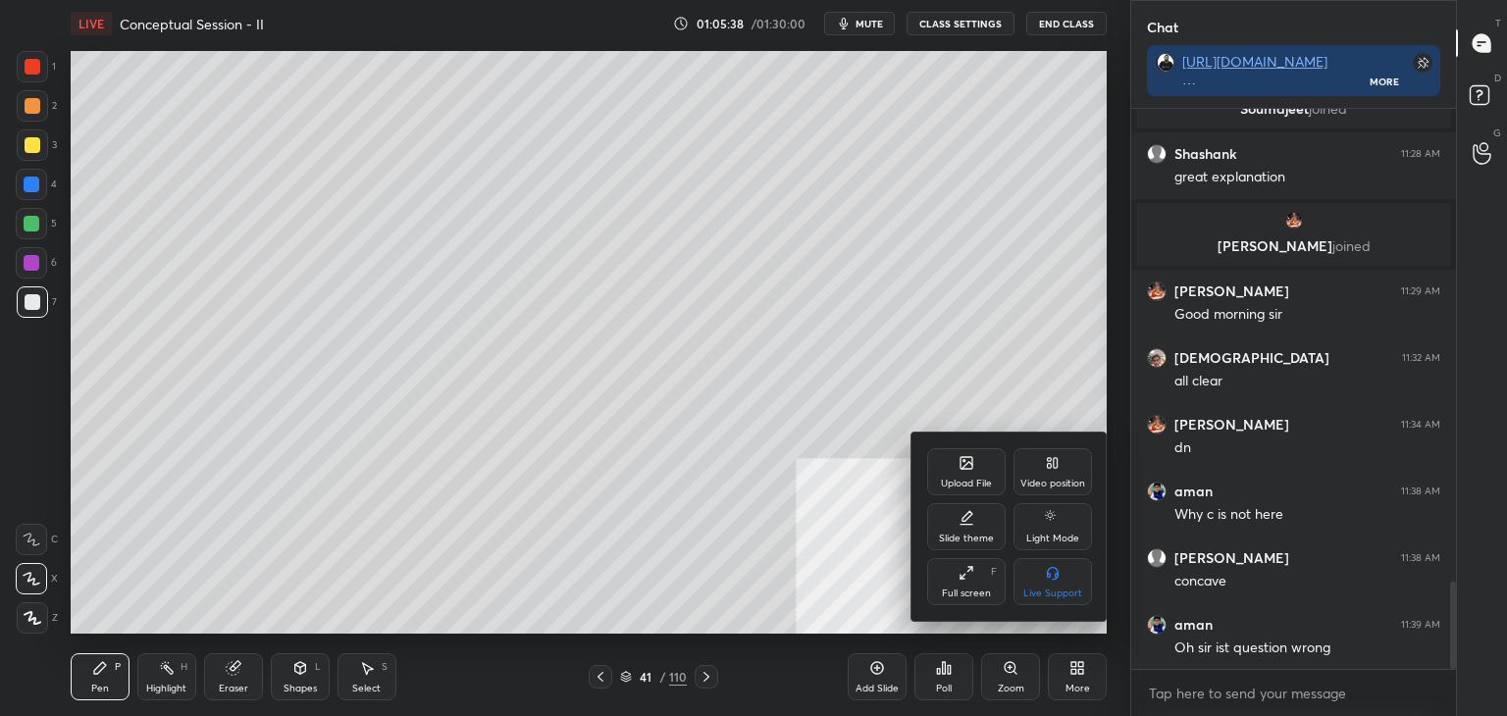
click at [978, 468] on div "Upload File" at bounding box center [966, 471] width 78 height 47
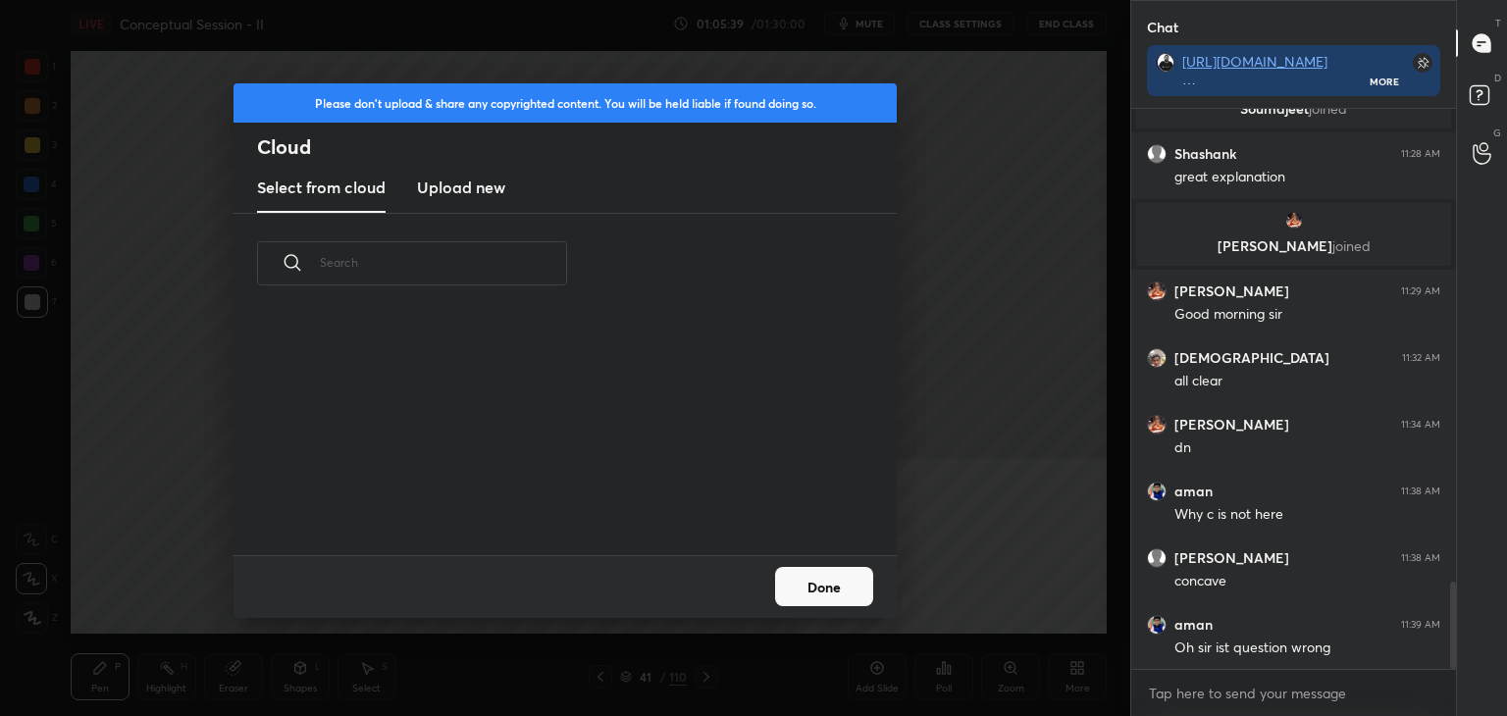
scroll to position [241, 630]
click at [501, 189] on h3 "Upload new" at bounding box center [461, 188] width 88 height 24
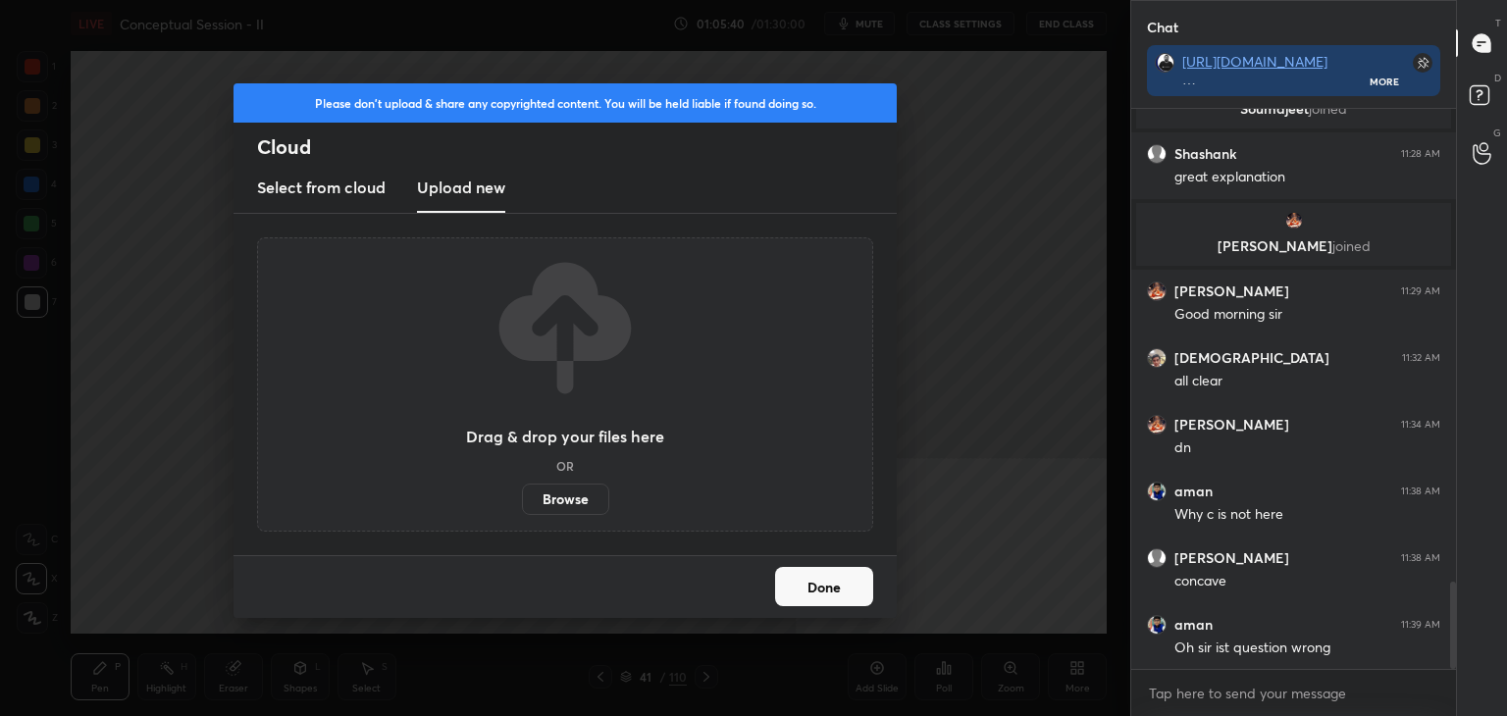
click at [557, 493] on label "Browse" at bounding box center [565, 499] width 87 height 31
click at [522, 493] on input "Browse" at bounding box center [522, 499] width 0 height 31
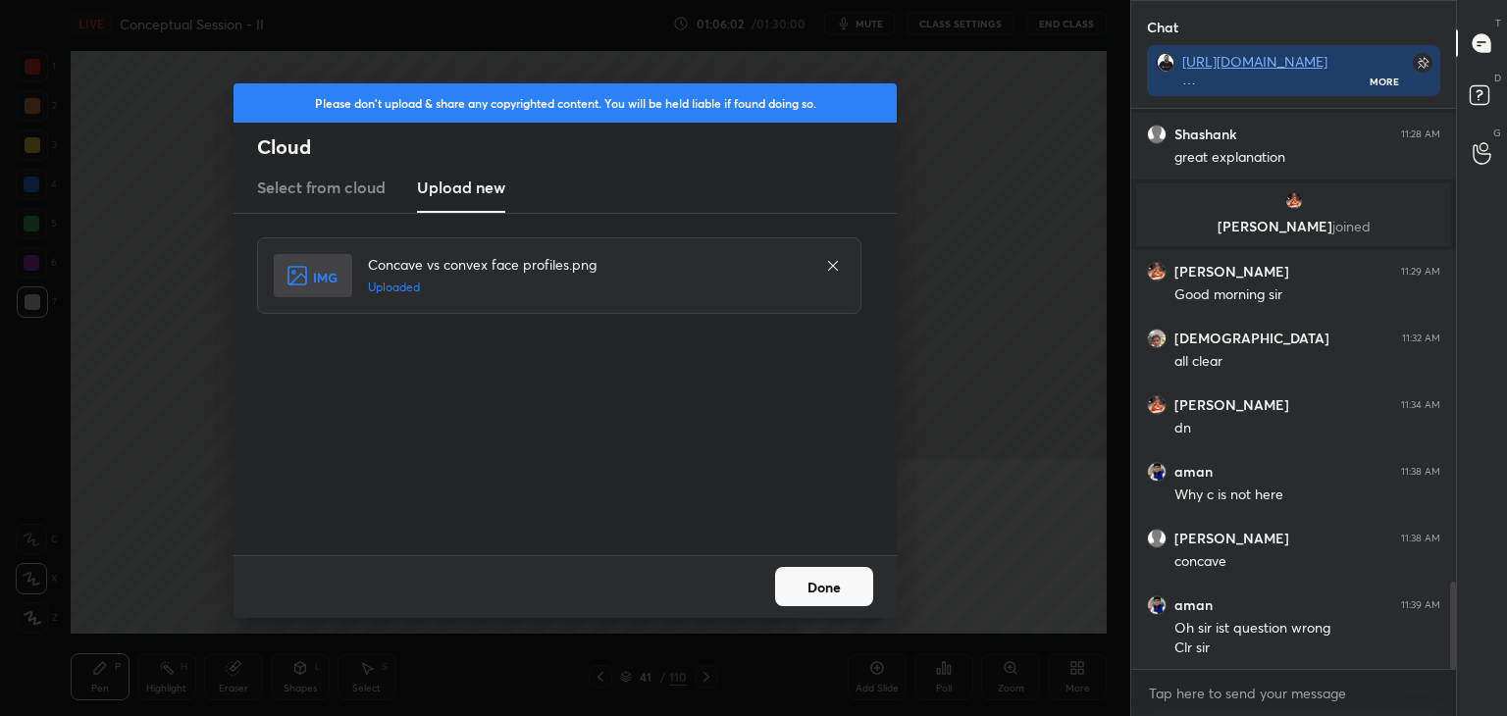
click at [839, 590] on button "Done" at bounding box center [824, 586] width 98 height 39
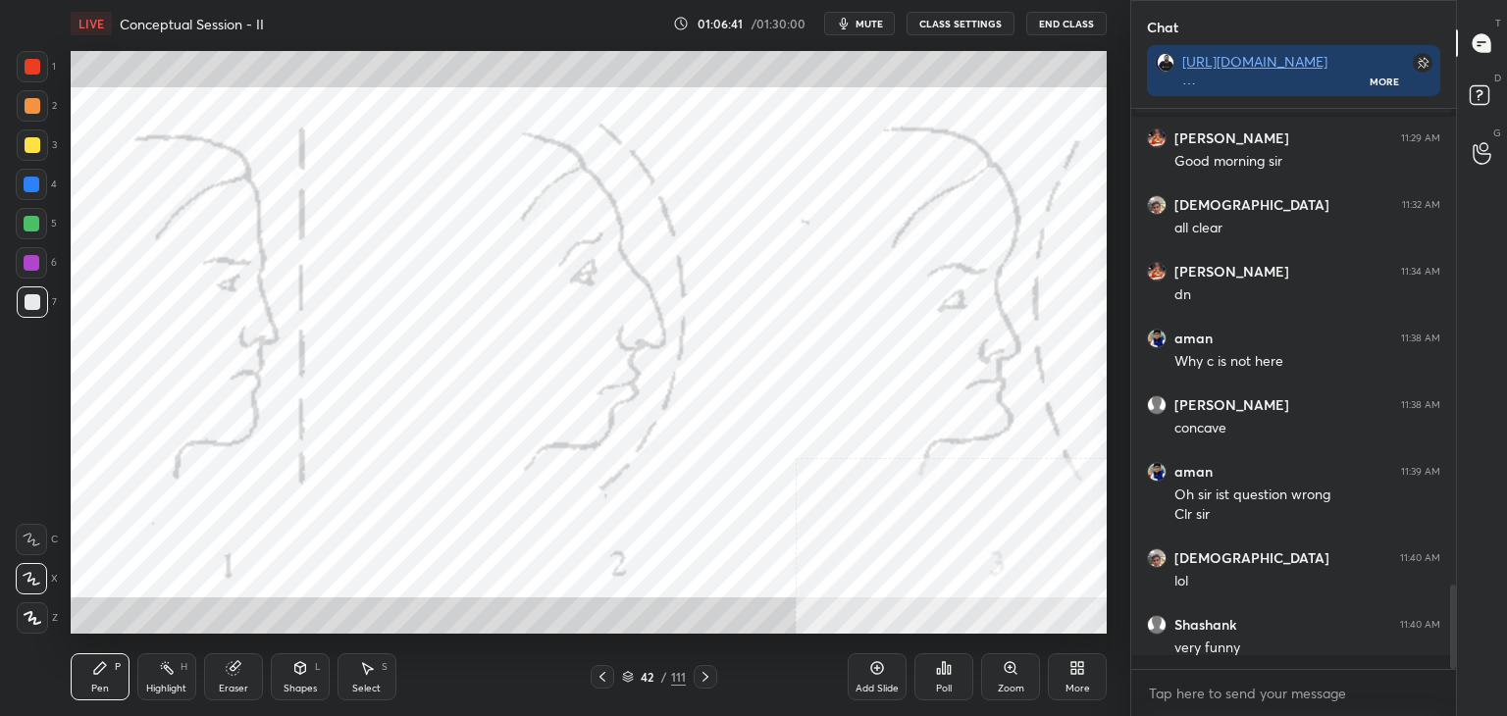
scroll to position [3174, 0]
click at [1071, 687] on div "More" at bounding box center [1077, 689] width 25 height 10
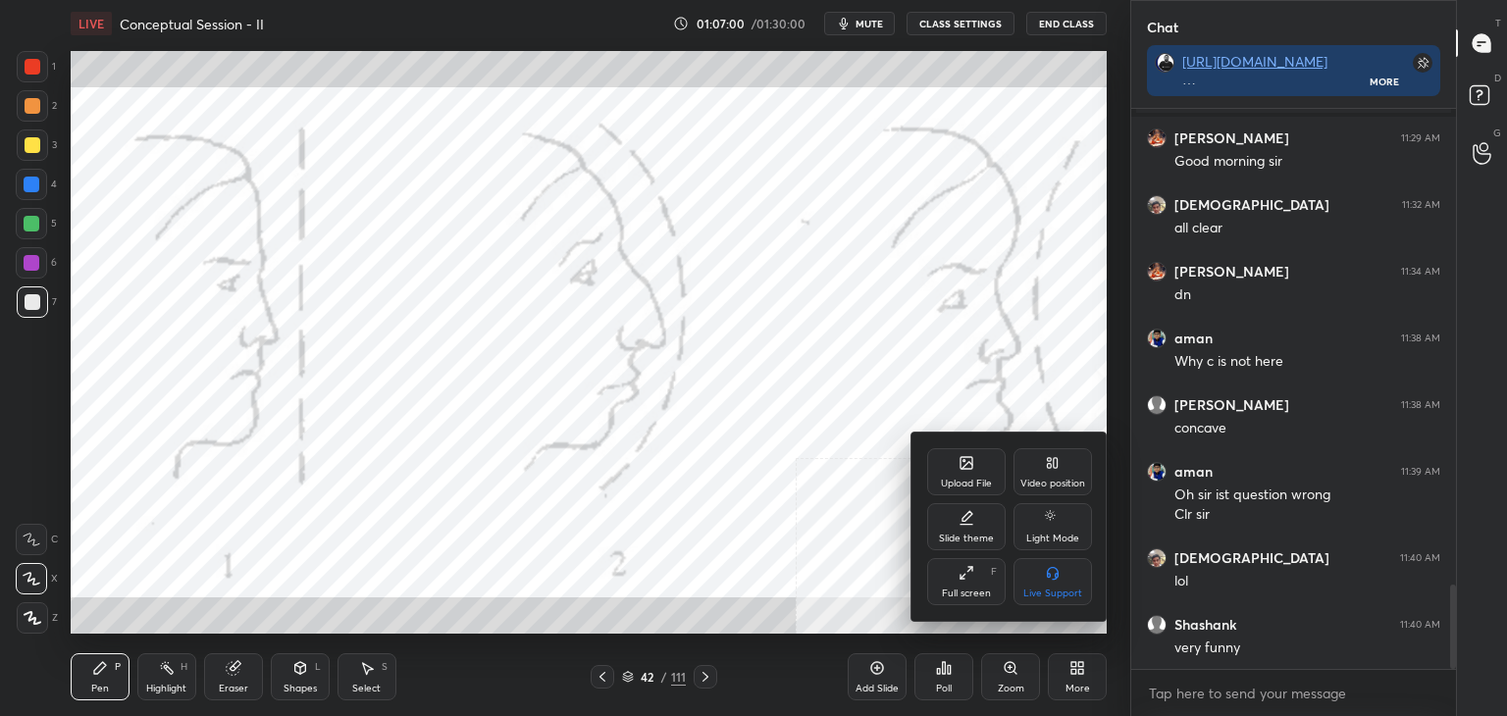
click at [953, 459] on div "Upload File" at bounding box center [966, 471] width 78 height 47
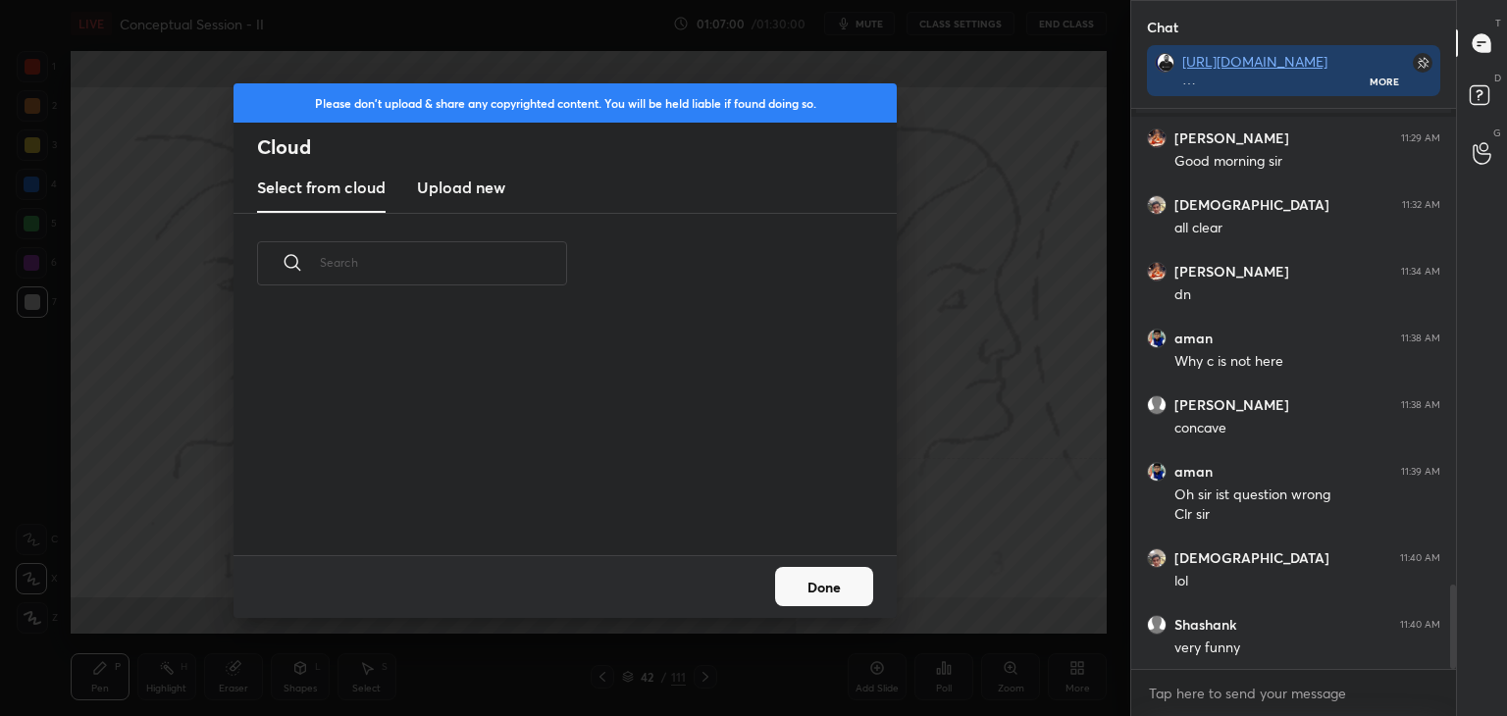
scroll to position [241, 630]
click at [456, 189] on h3 "Upload new" at bounding box center [461, 188] width 88 height 24
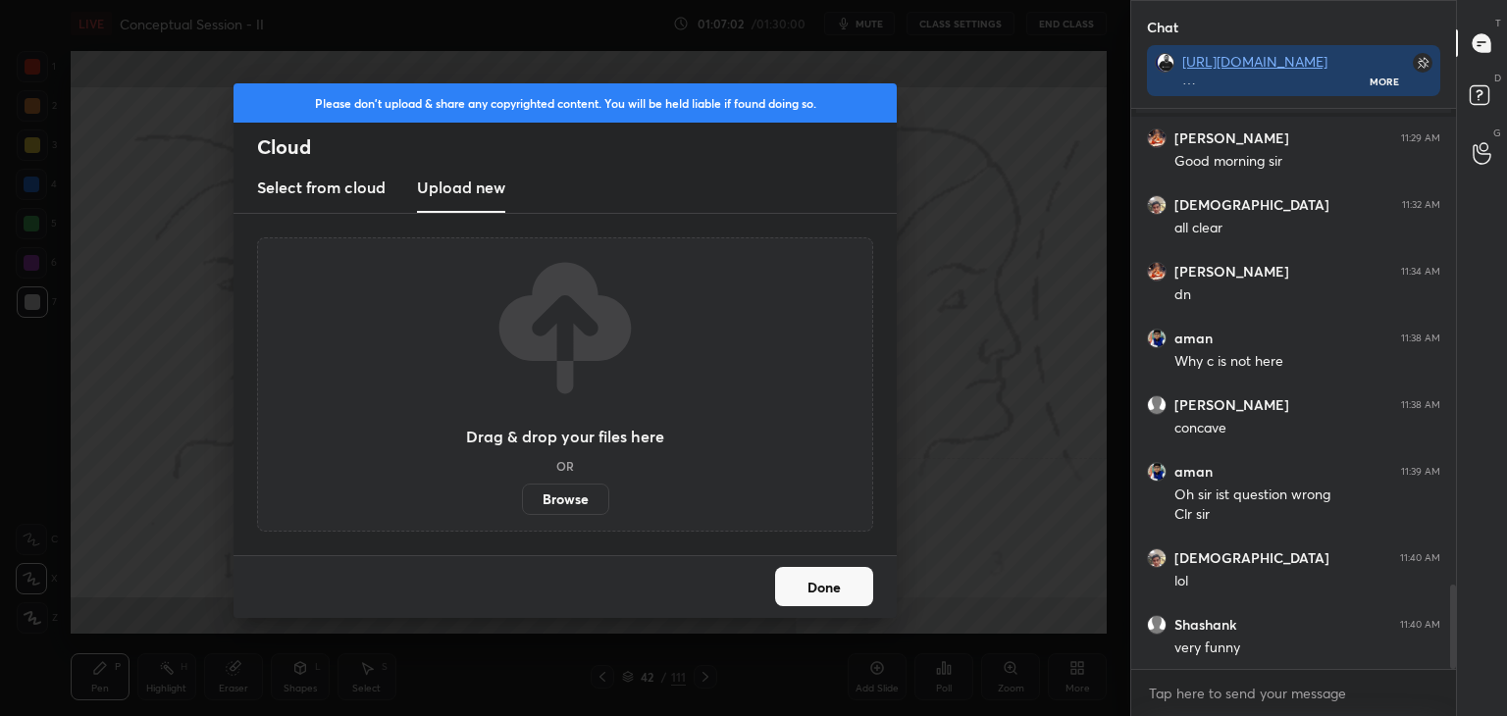
click at [578, 497] on label "Browse" at bounding box center [565, 499] width 87 height 31
click at [522, 497] on input "Browse" at bounding box center [522, 499] width 0 height 31
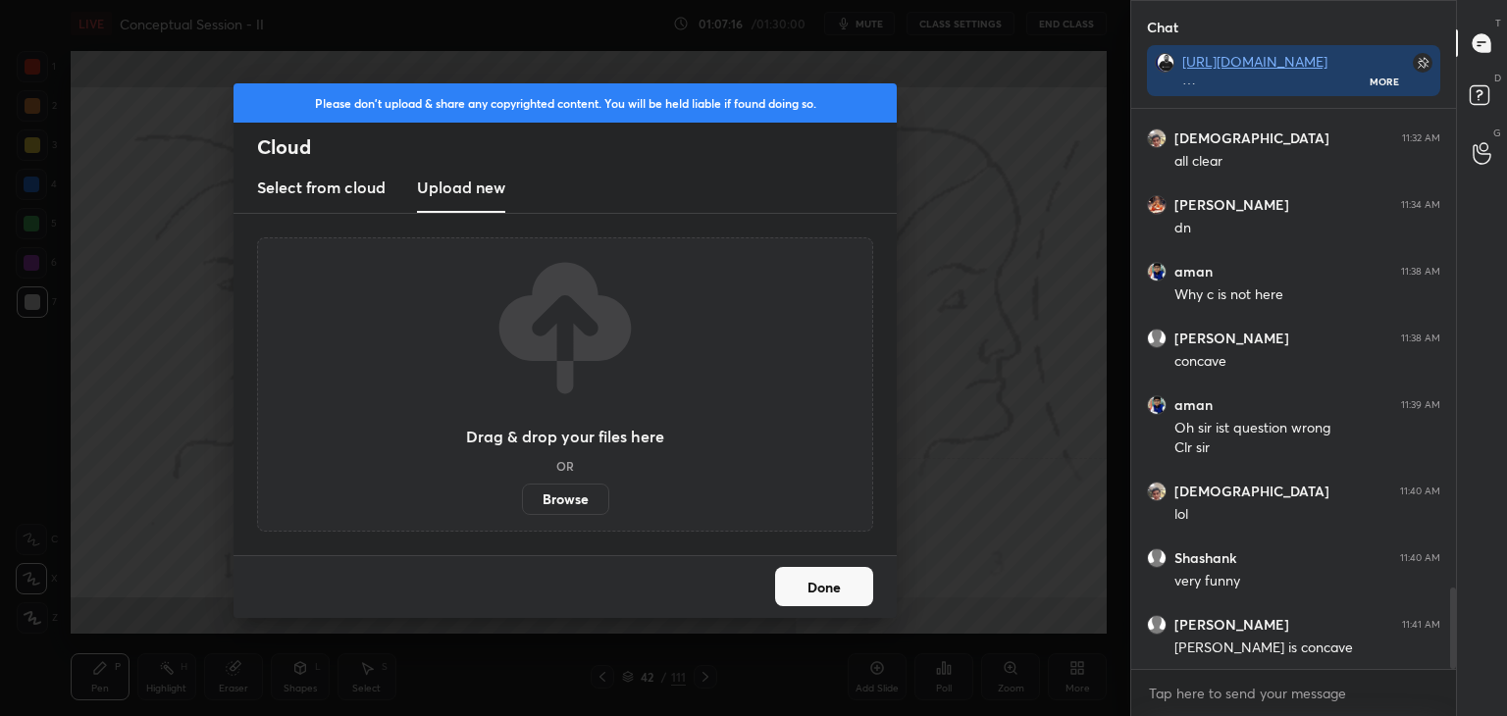
scroll to position [3308, 0]
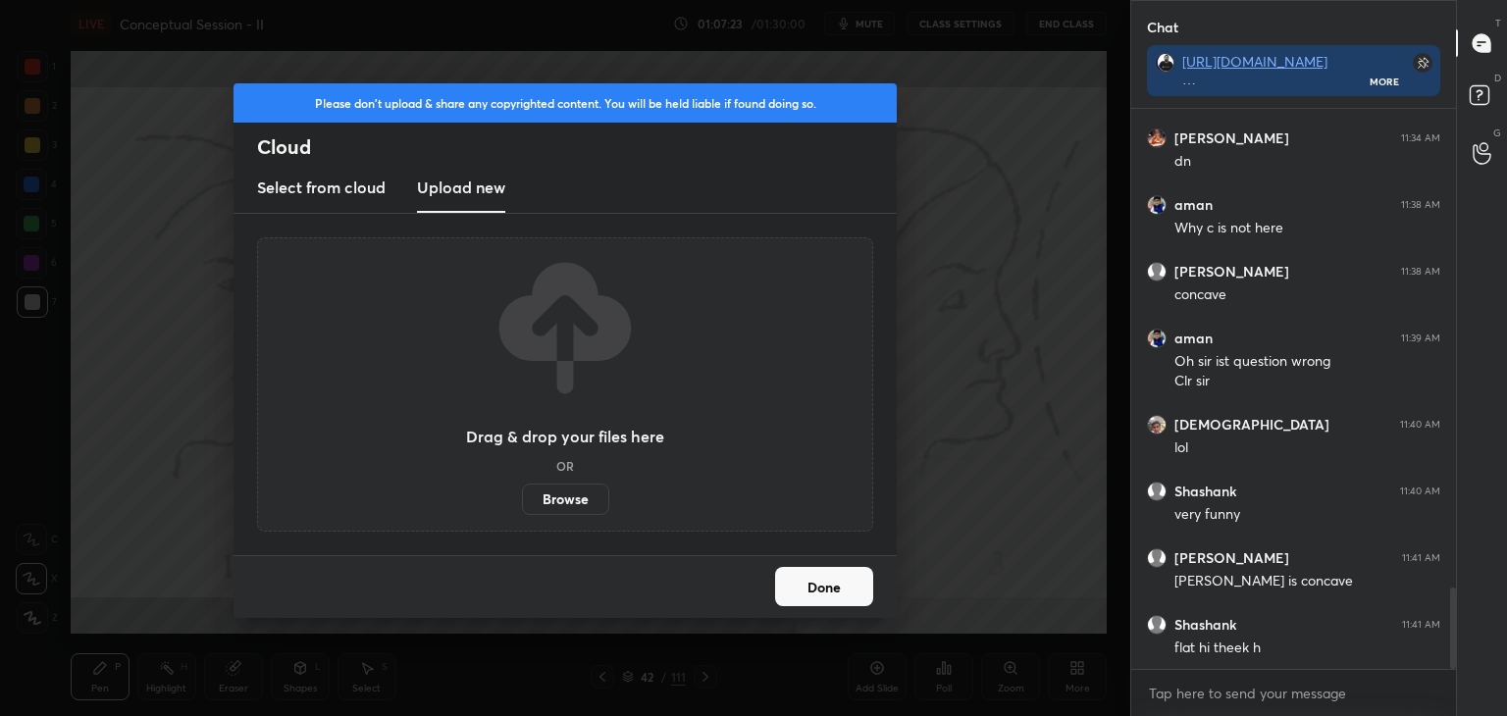
click at [839, 595] on button "Done" at bounding box center [824, 586] width 98 height 39
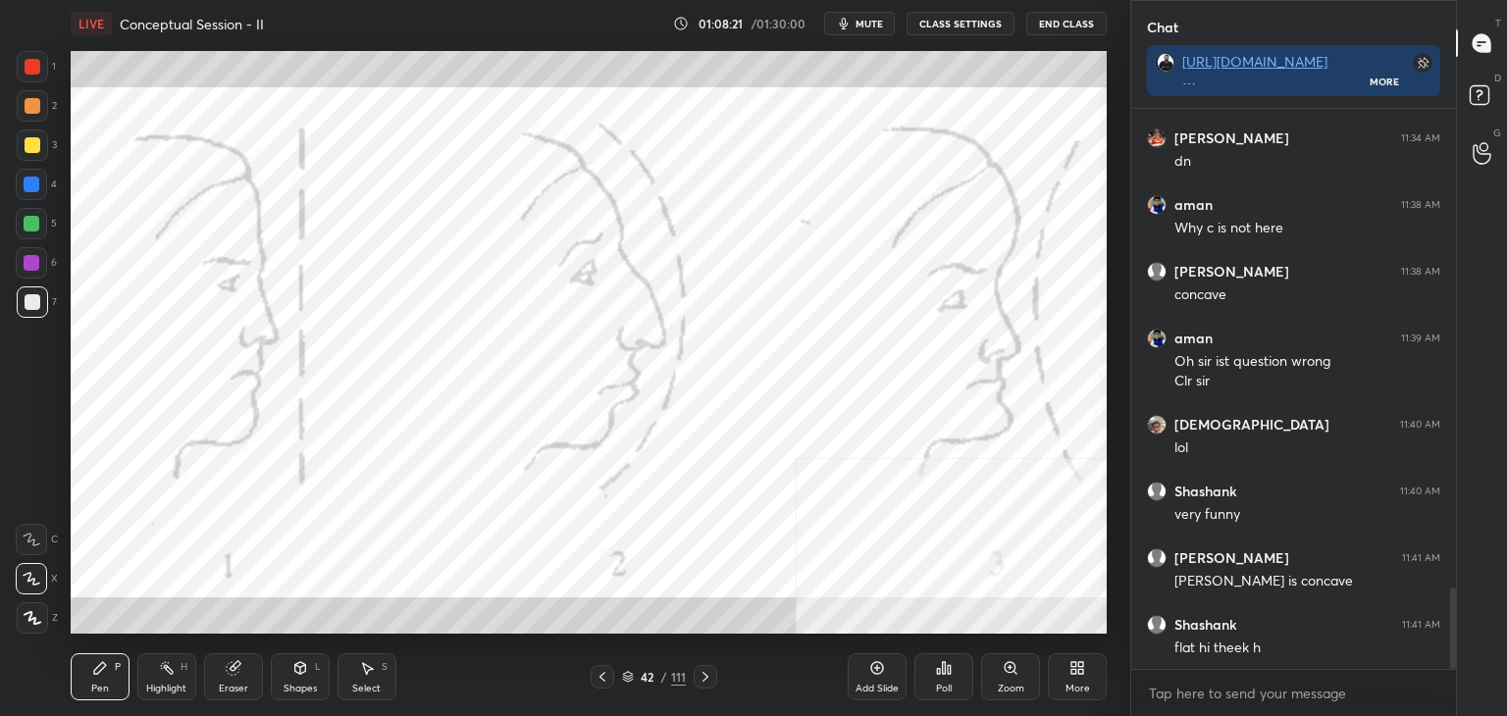
click at [1090, 686] on div "More" at bounding box center [1077, 676] width 59 height 47
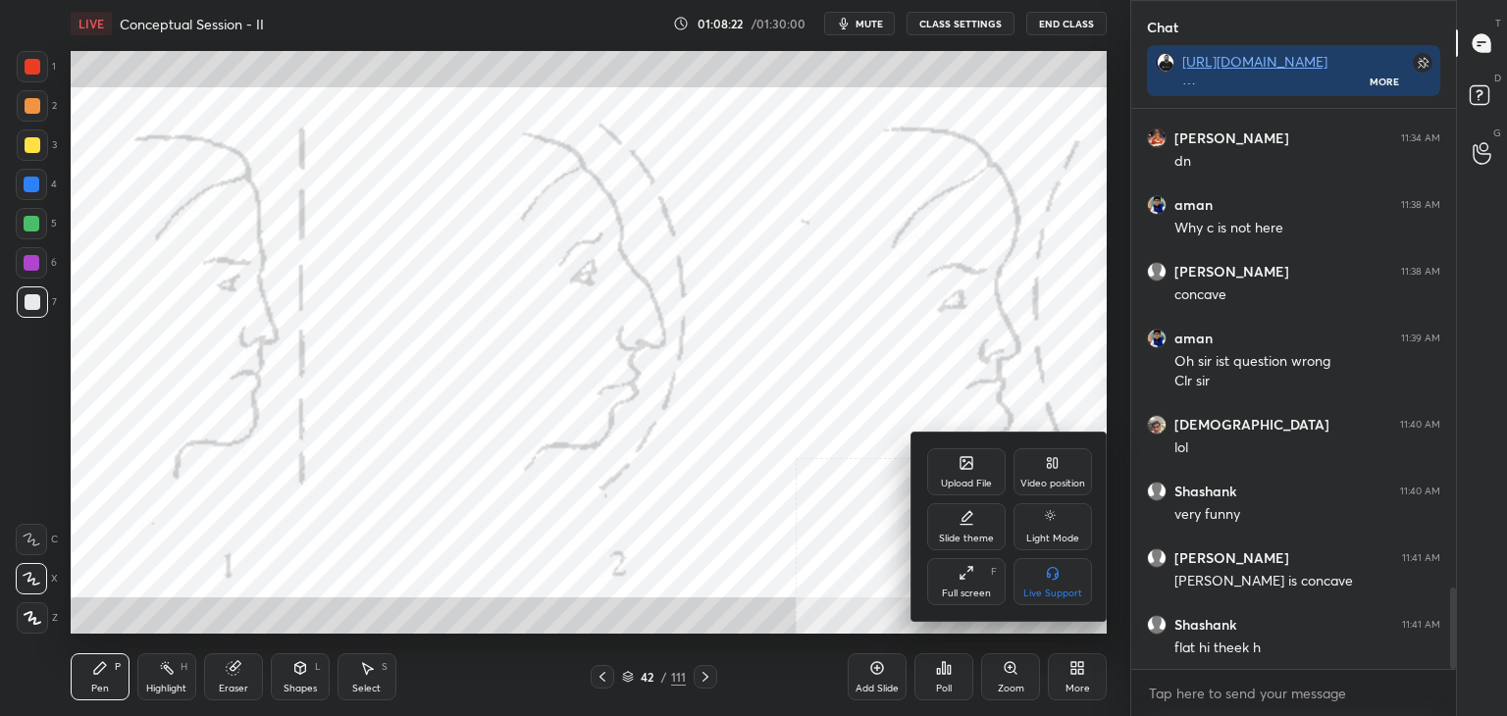
click at [947, 472] on div "Upload File" at bounding box center [966, 471] width 78 height 47
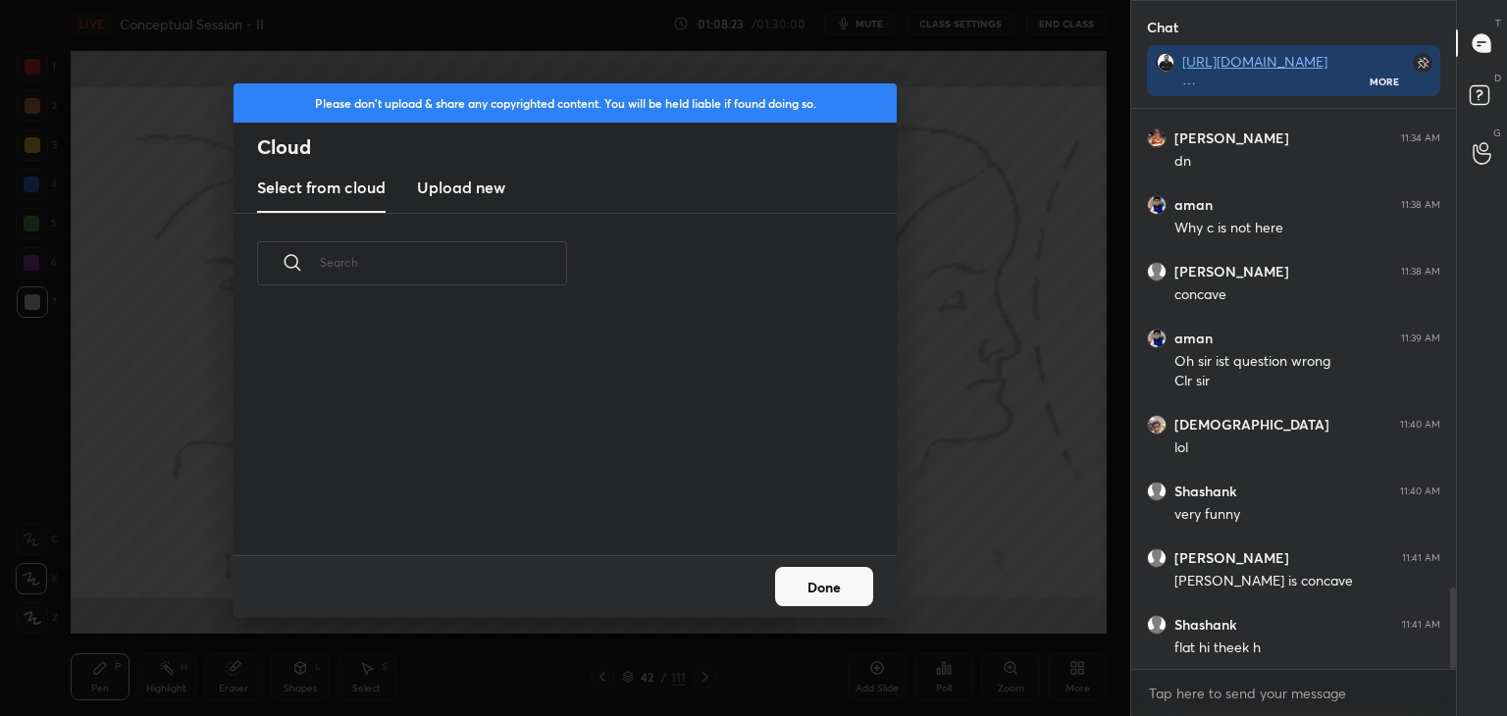
scroll to position [241, 630]
click at [458, 202] on new "Upload new" at bounding box center [461, 188] width 88 height 49
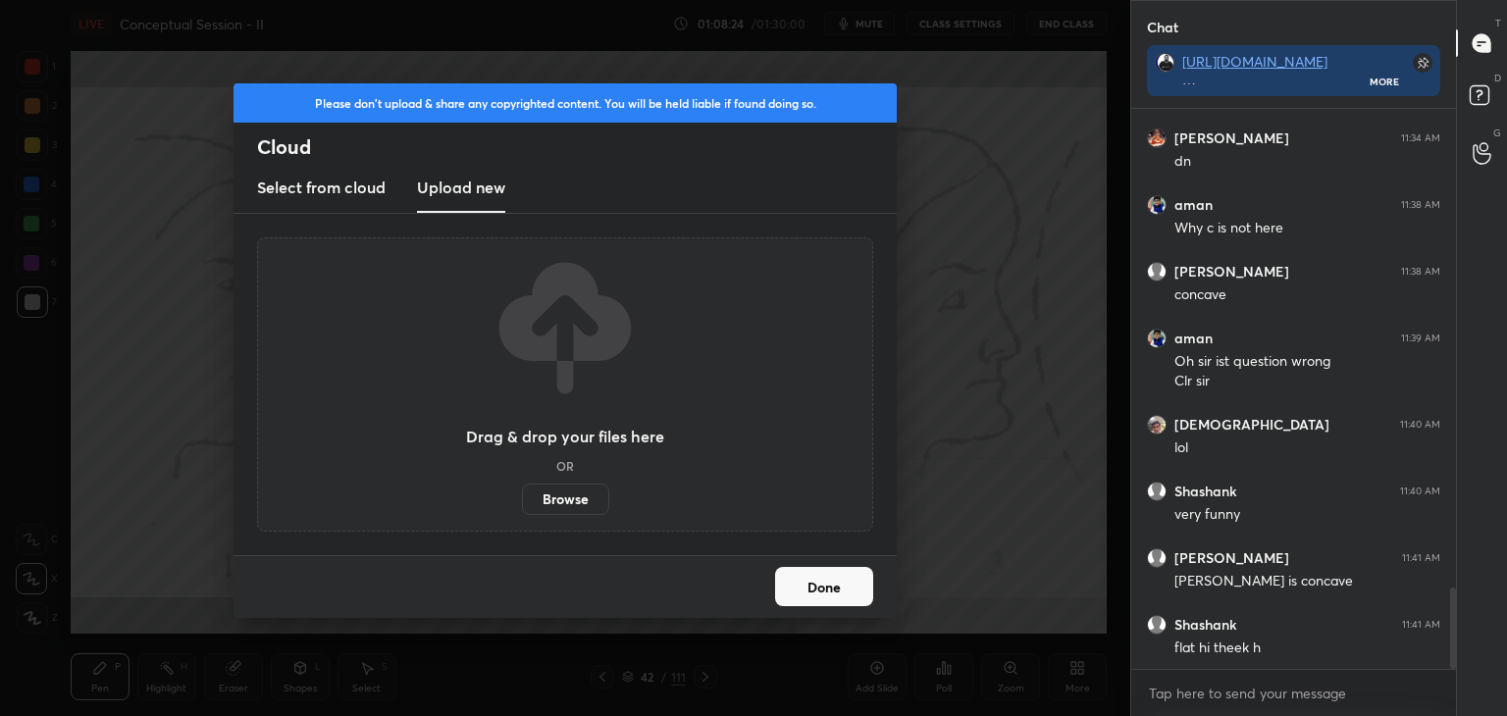
click at [561, 499] on label "Browse" at bounding box center [565, 499] width 87 height 31
click at [522, 499] on input "Browse" at bounding box center [522, 499] width 0 height 31
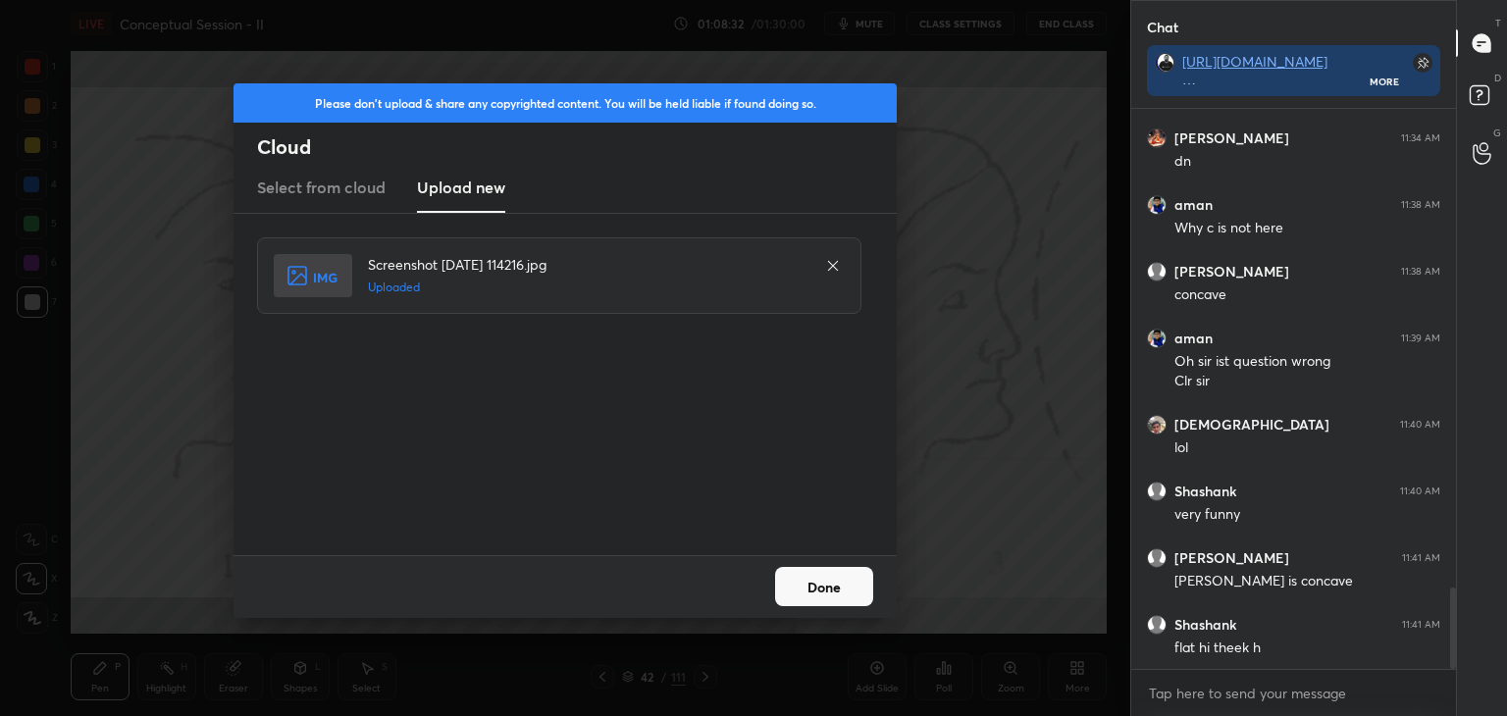
click at [803, 579] on button "Done" at bounding box center [824, 586] width 98 height 39
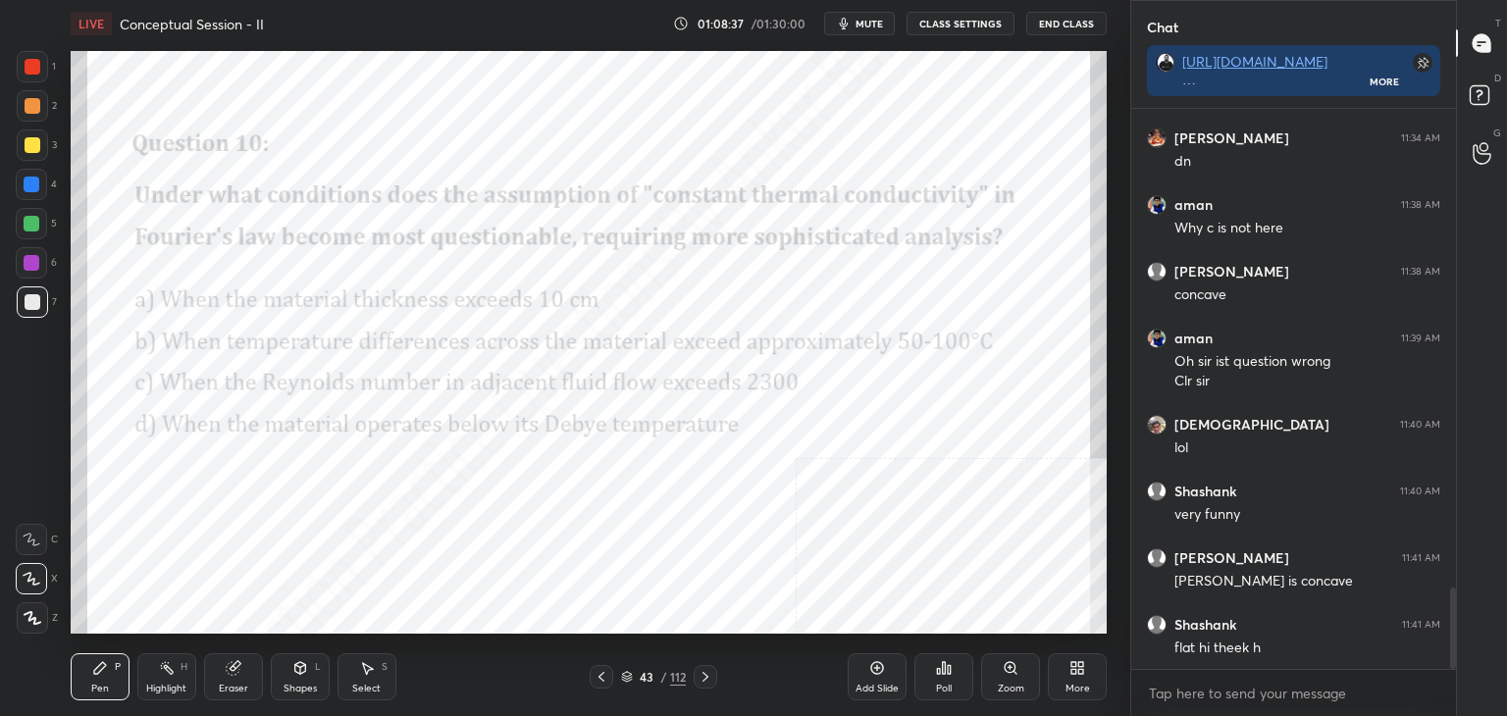
click at [949, 688] on div "Poll" at bounding box center [944, 689] width 16 height 10
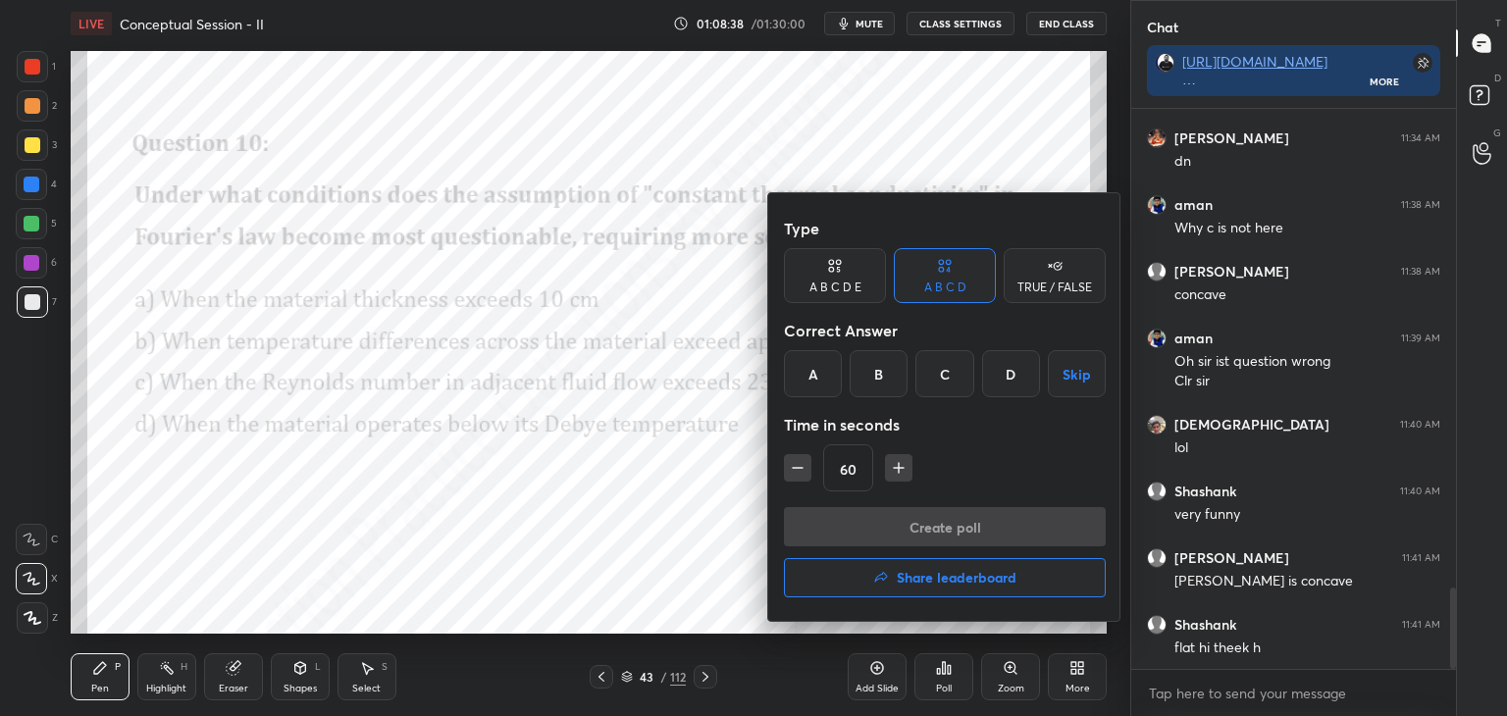
click at [883, 368] on div "B" at bounding box center [878, 373] width 58 height 47
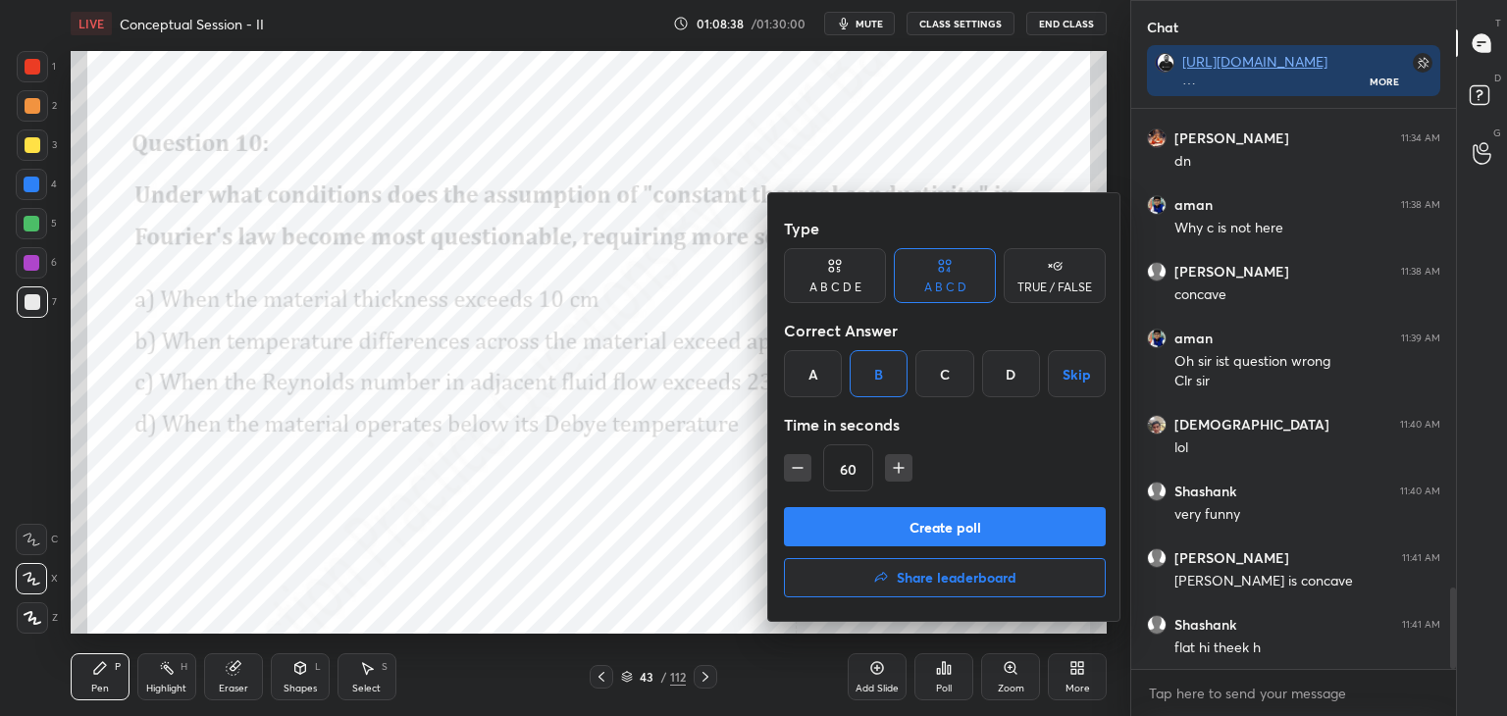
click at [910, 513] on button "Create poll" at bounding box center [945, 526] width 322 height 39
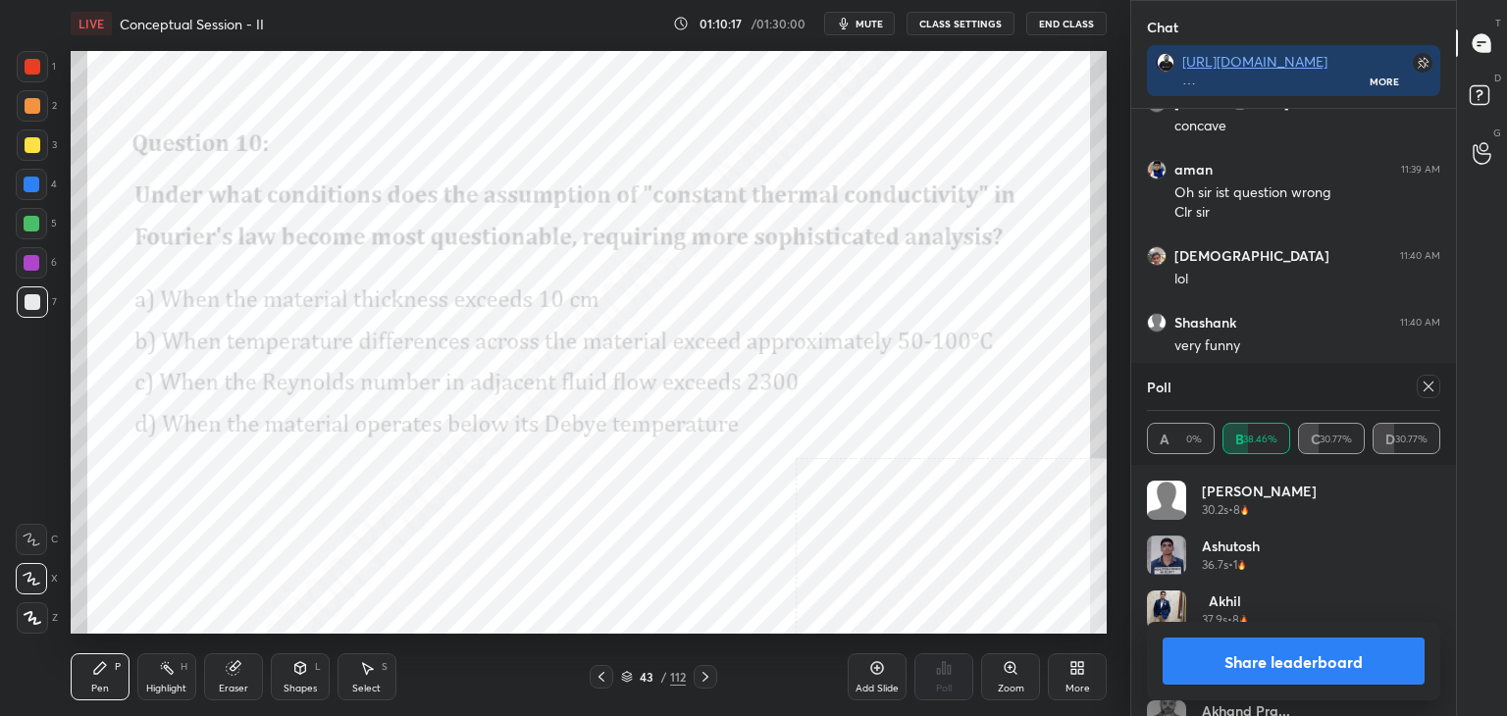
scroll to position [3543, 0]
click at [1432, 385] on icon at bounding box center [1428, 387] width 16 height 16
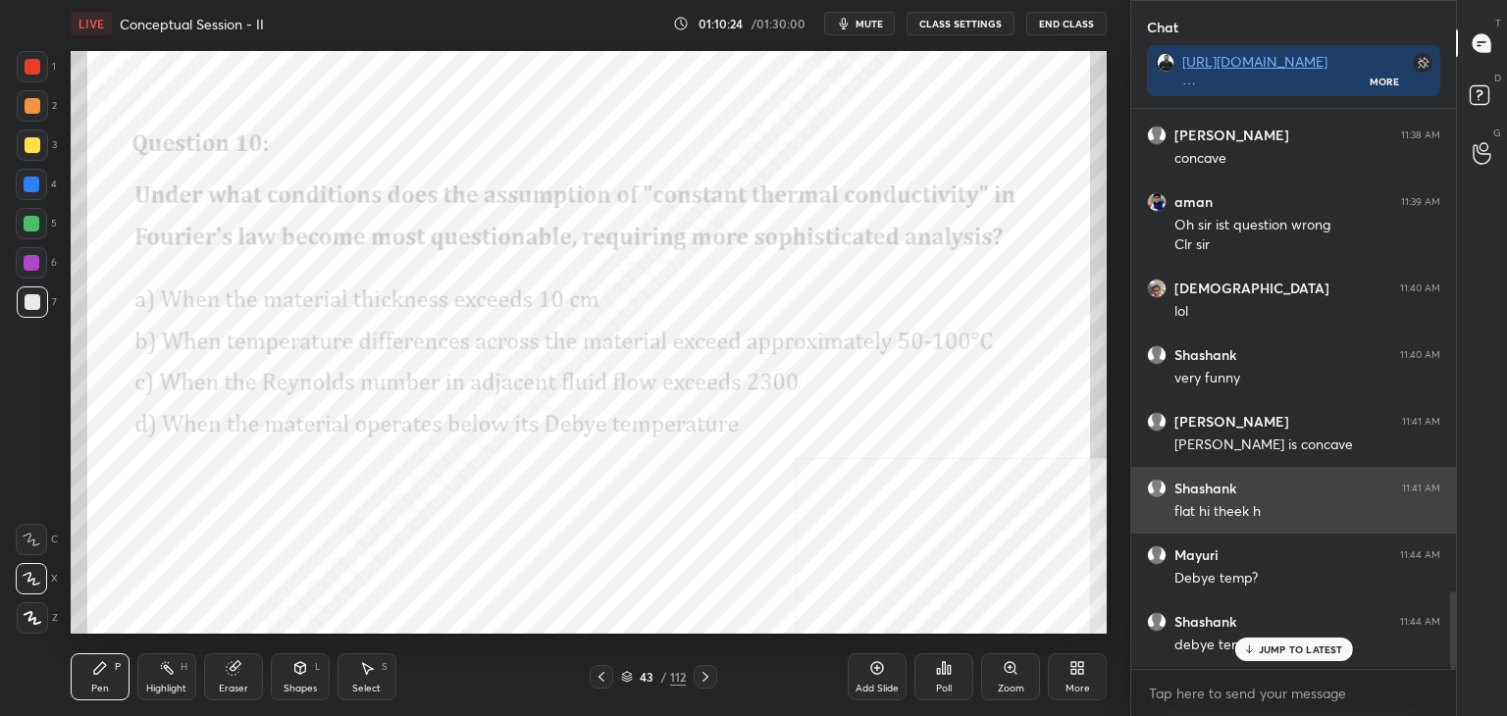
scroll to position [554, 319]
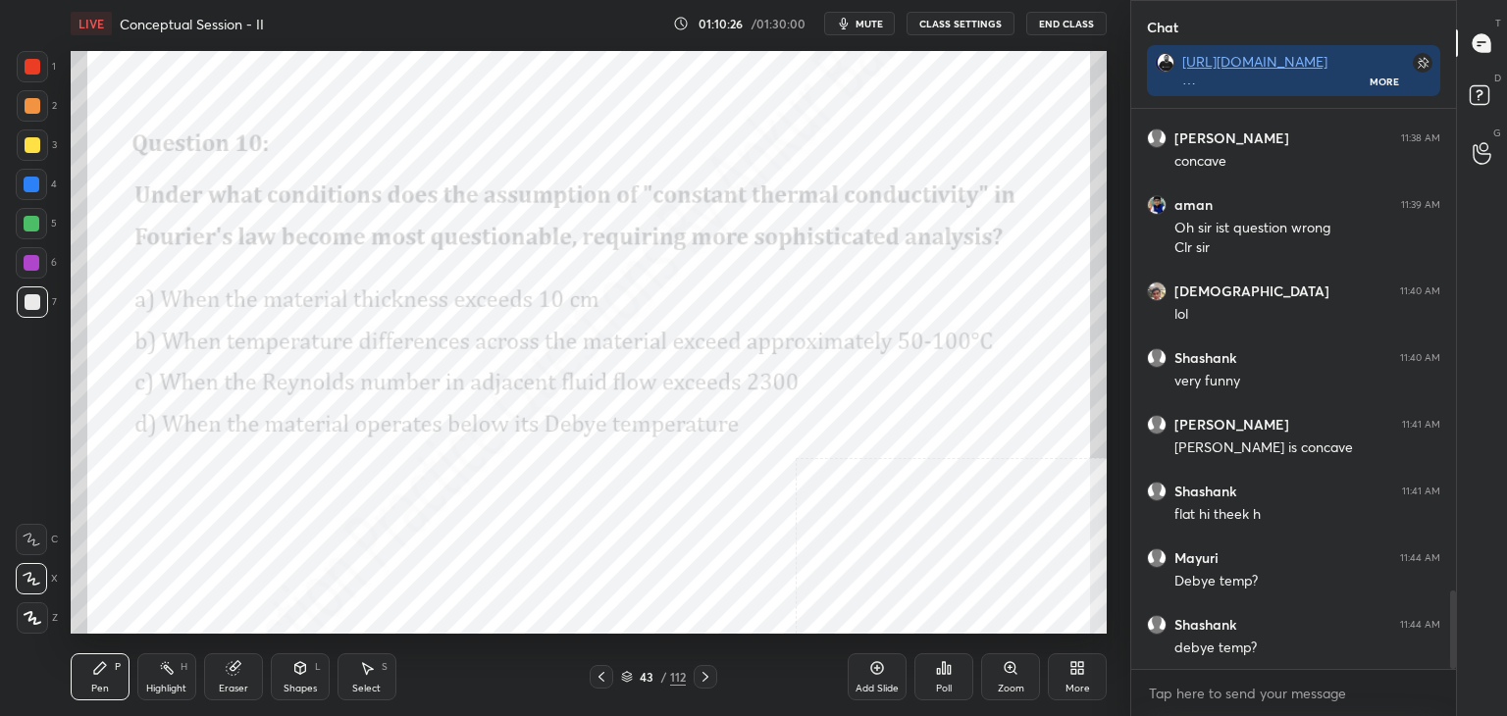
click at [1079, 673] on icon at bounding box center [1081, 671] width 5 height 5
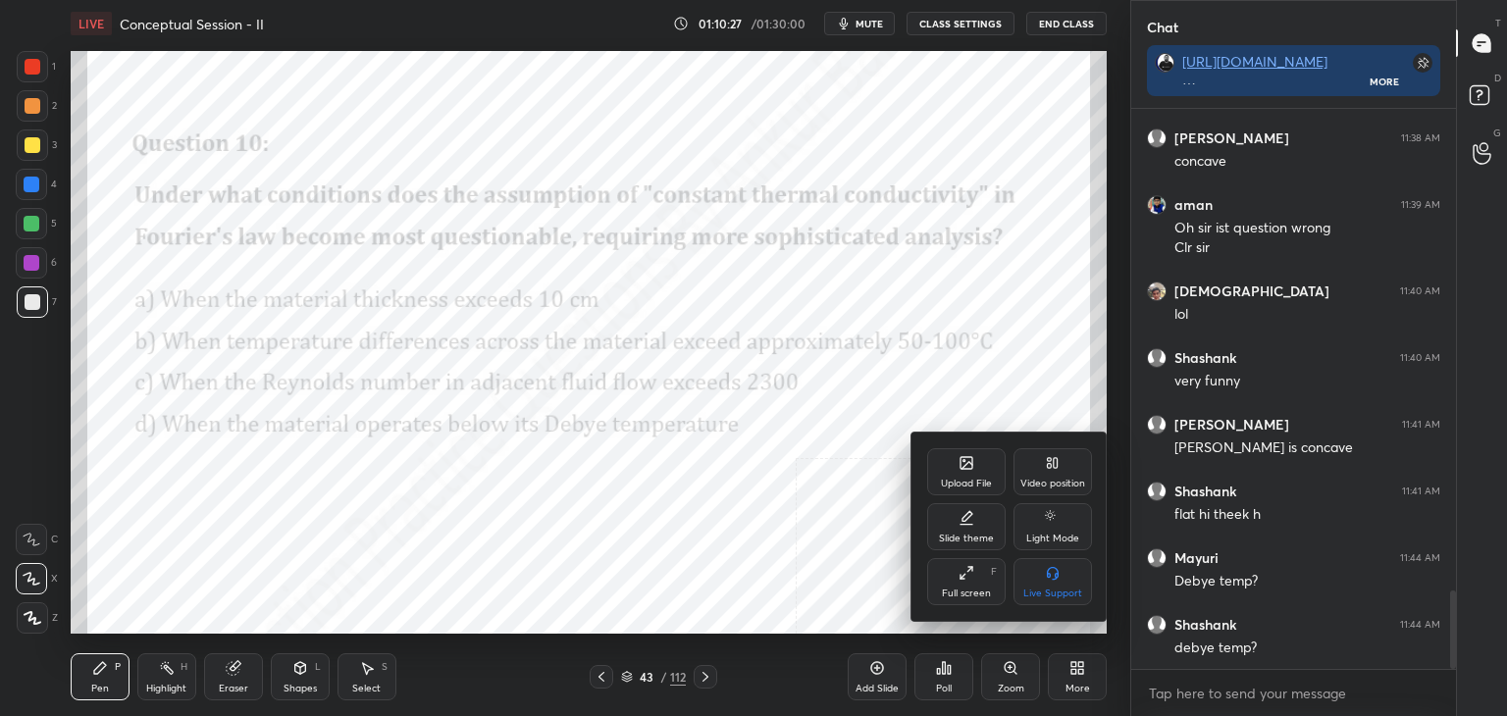
click at [943, 473] on div "Upload File" at bounding box center [966, 471] width 78 height 47
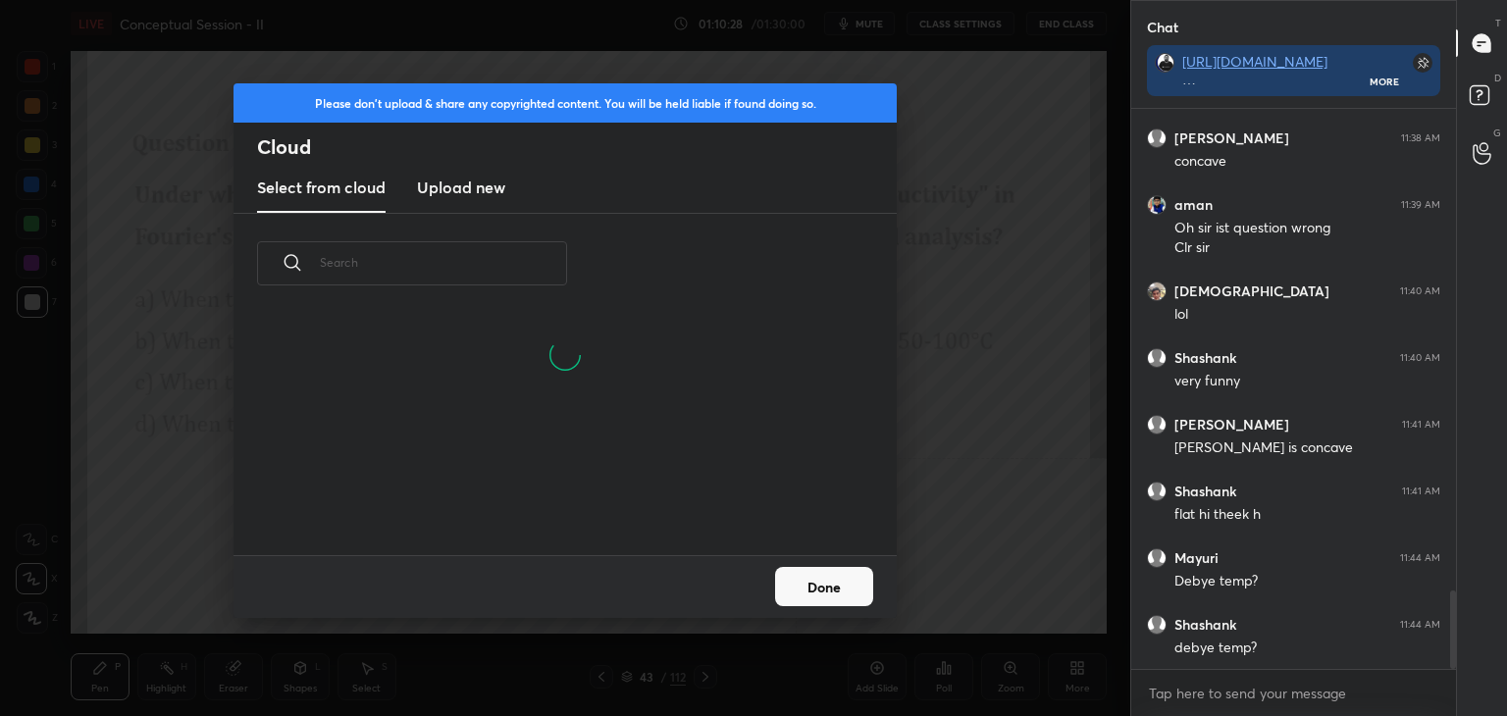
scroll to position [241, 630]
click at [440, 184] on h3 "Upload new" at bounding box center [461, 188] width 88 height 24
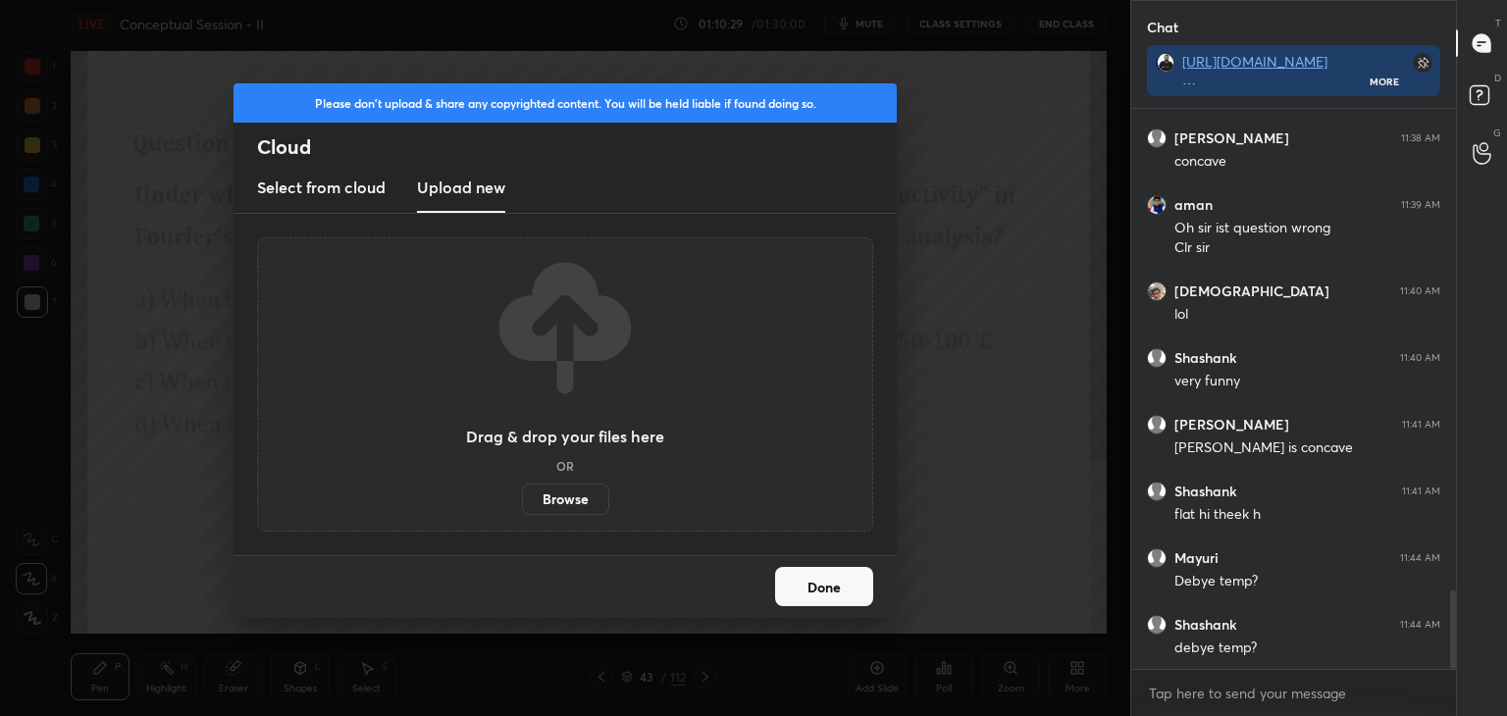
click at [572, 495] on label "Browse" at bounding box center [565, 499] width 87 height 31
click at [522, 495] on input "Browse" at bounding box center [522, 499] width 0 height 31
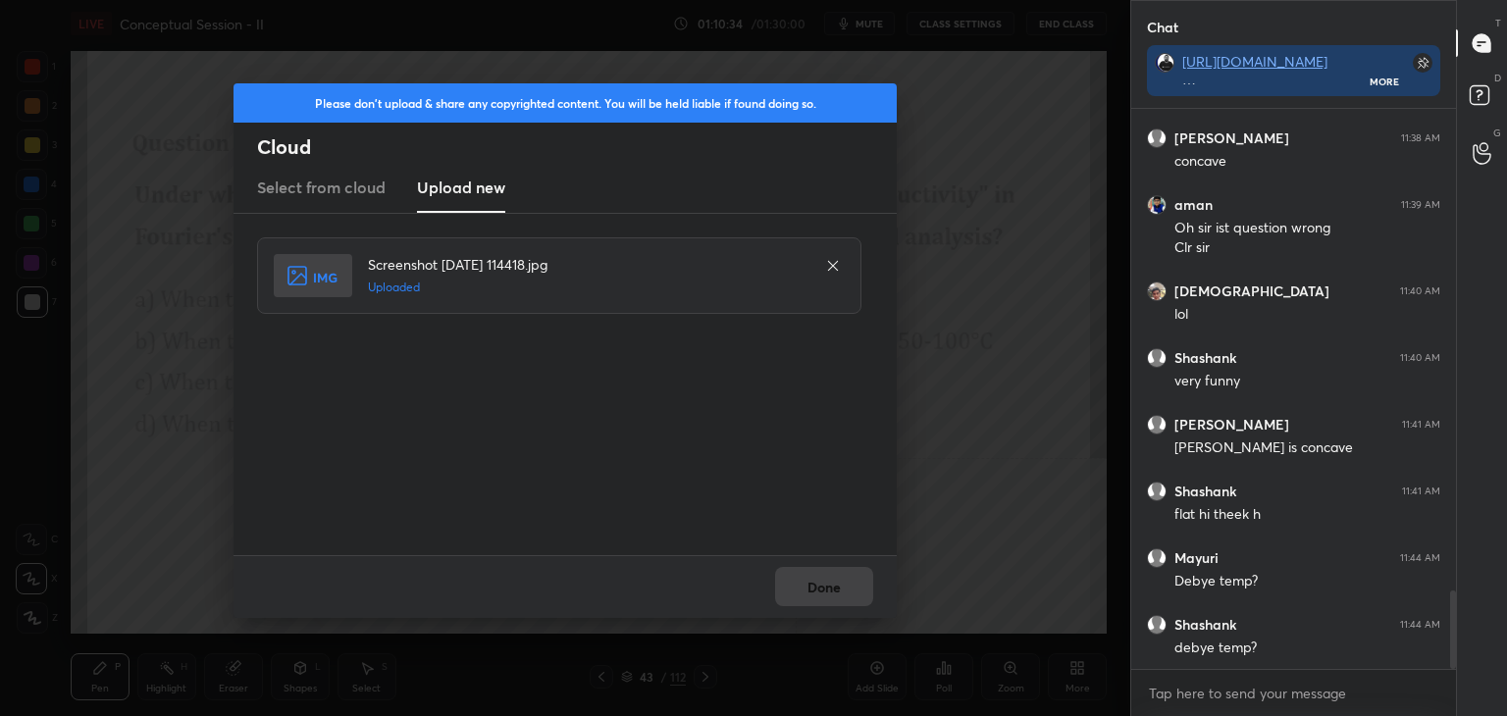
click at [826, 582] on div "Done" at bounding box center [564, 586] width 663 height 63
click at [826, 582] on button "Done" at bounding box center [824, 586] width 98 height 39
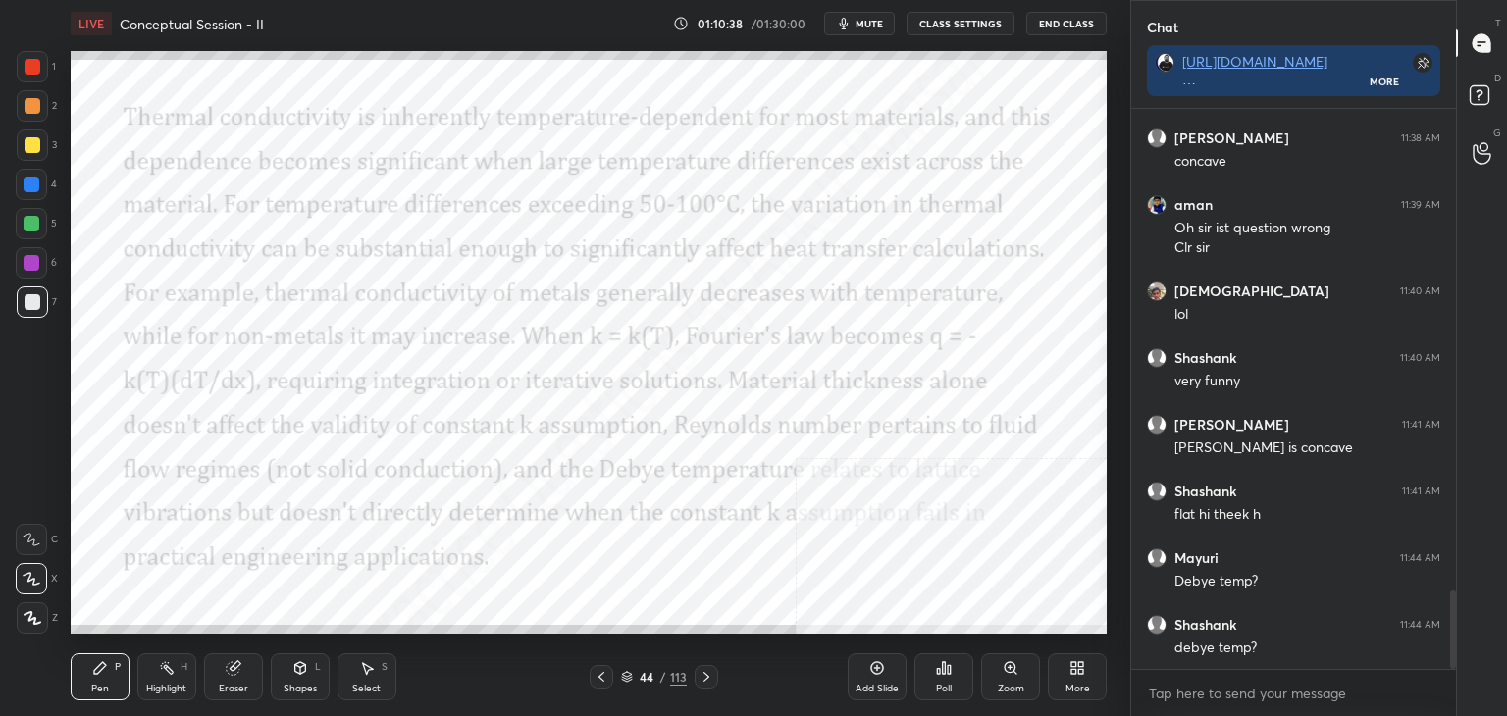
click at [283, 676] on div "Shapes L" at bounding box center [300, 676] width 59 height 47
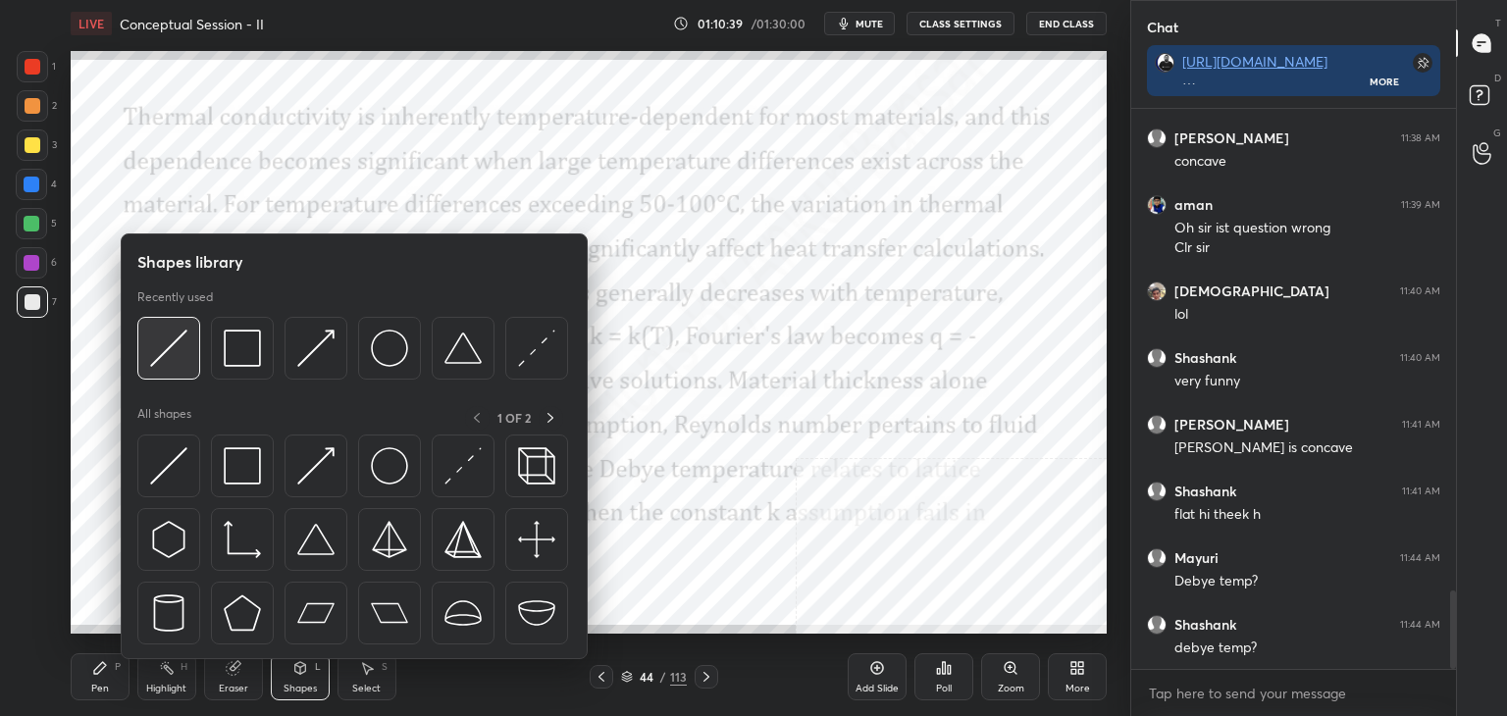
click at [158, 352] on img at bounding box center [168, 348] width 37 height 37
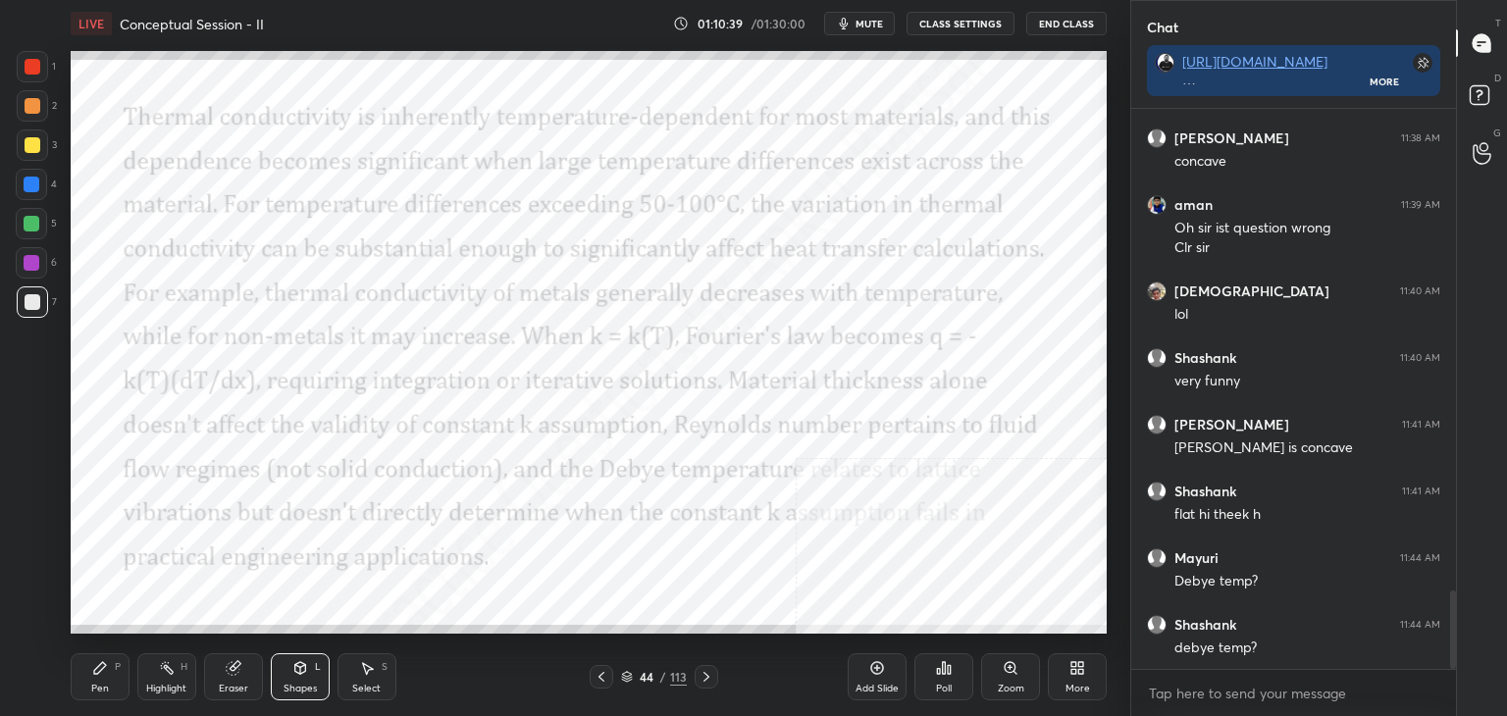
click at [27, 56] on div at bounding box center [32, 66] width 31 height 31
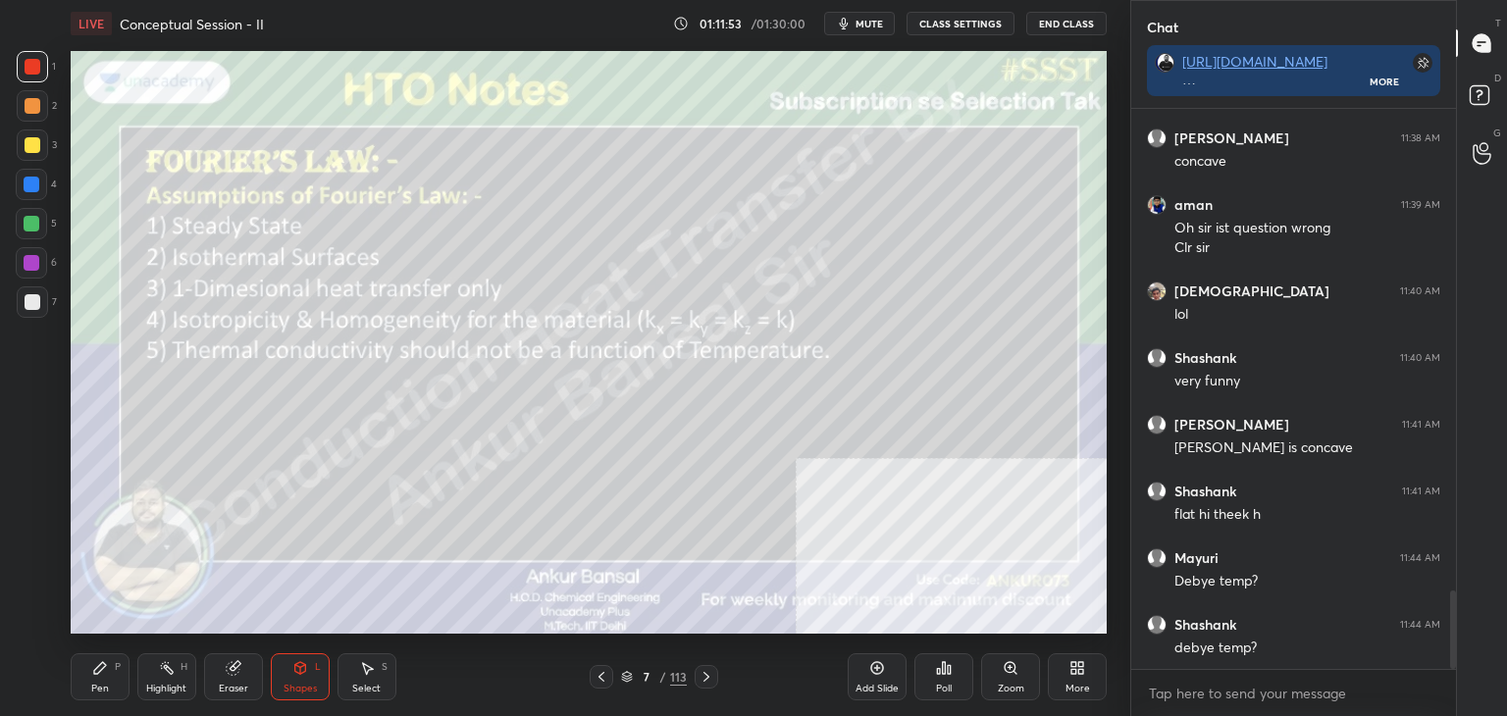
click at [296, 684] on div "Shapes" at bounding box center [299, 689] width 33 height 10
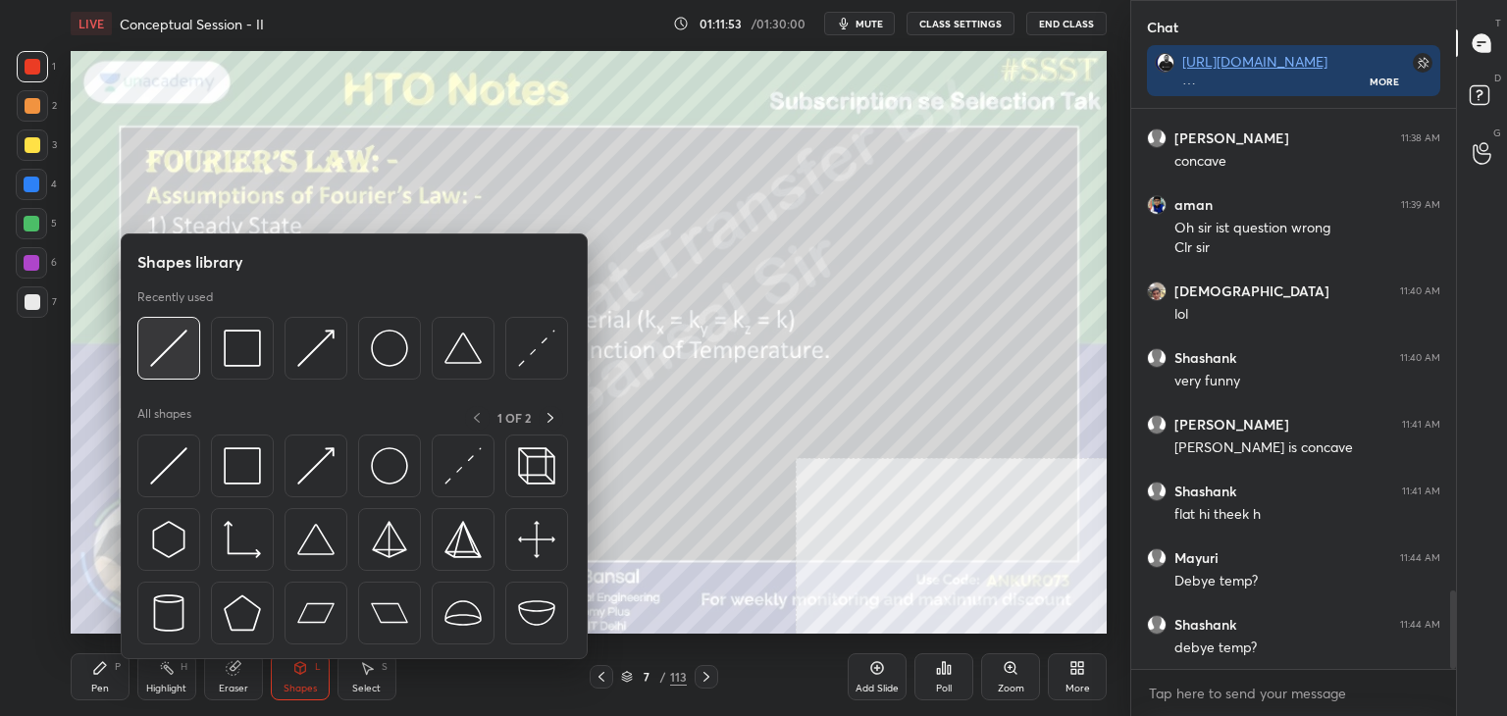
click at [155, 351] on img at bounding box center [168, 348] width 37 height 37
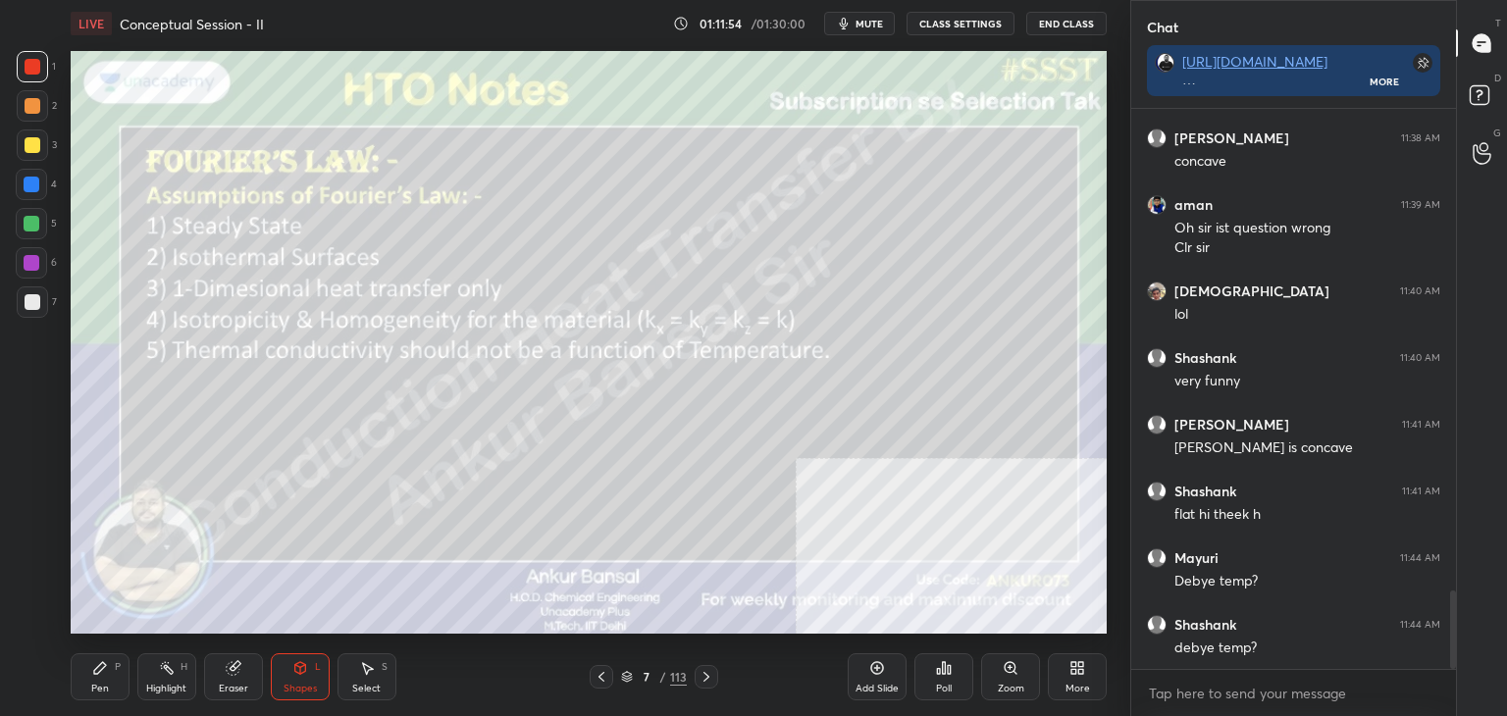
click at [25, 304] on div at bounding box center [33, 302] width 16 height 16
click at [104, 665] on icon at bounding box center [100, 668] width 12 height 12
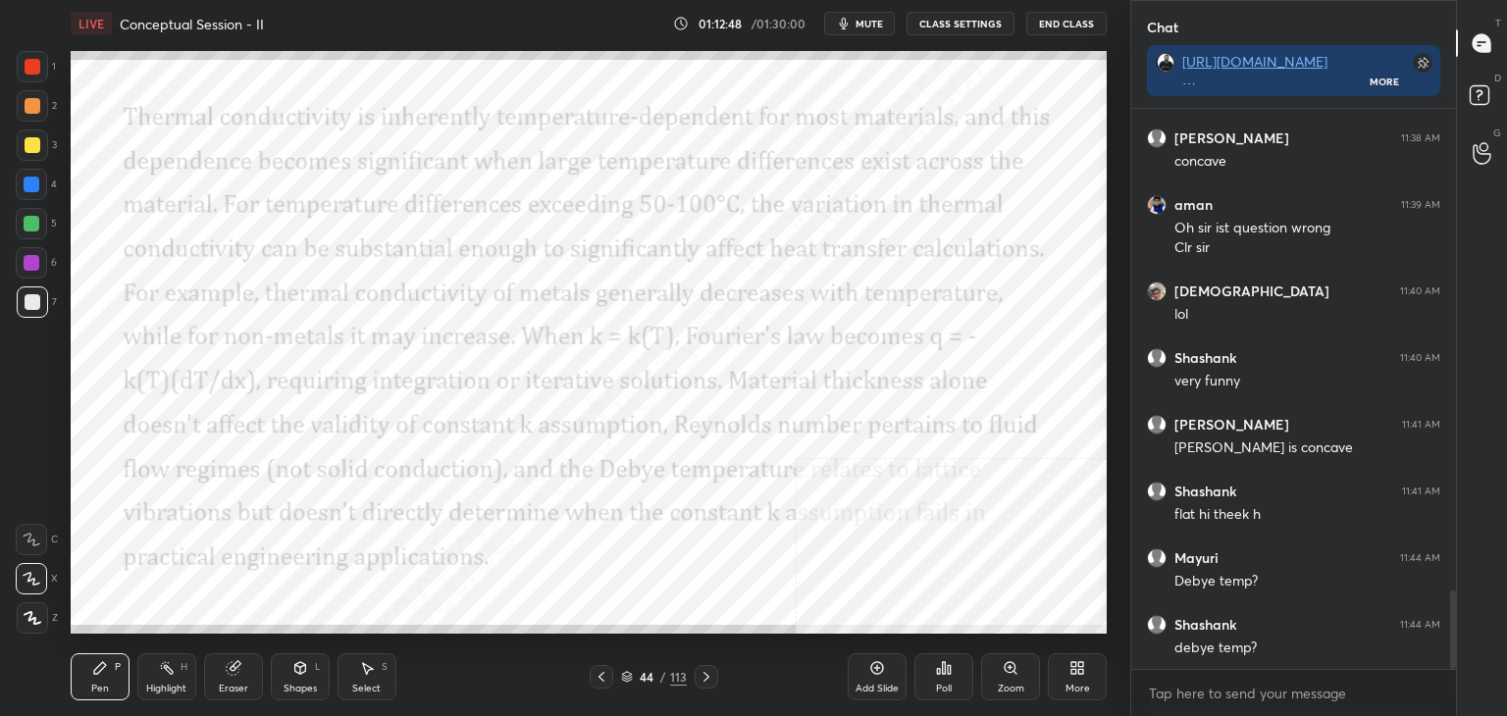
click at [295, 675] on icon at bounding box center [300, 668] width 16 height 16
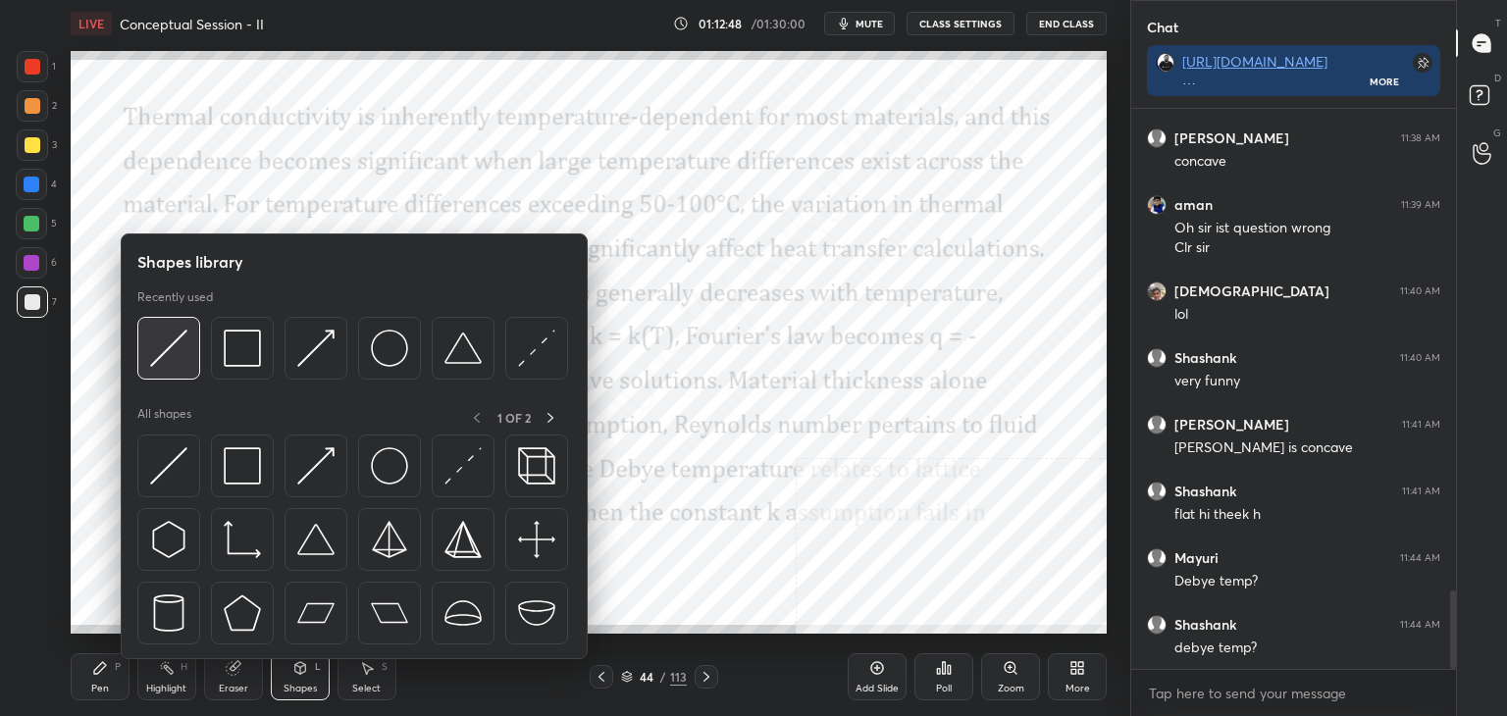
click at [180, 338] on img at bounding box center [168, 348] width 37 height 37
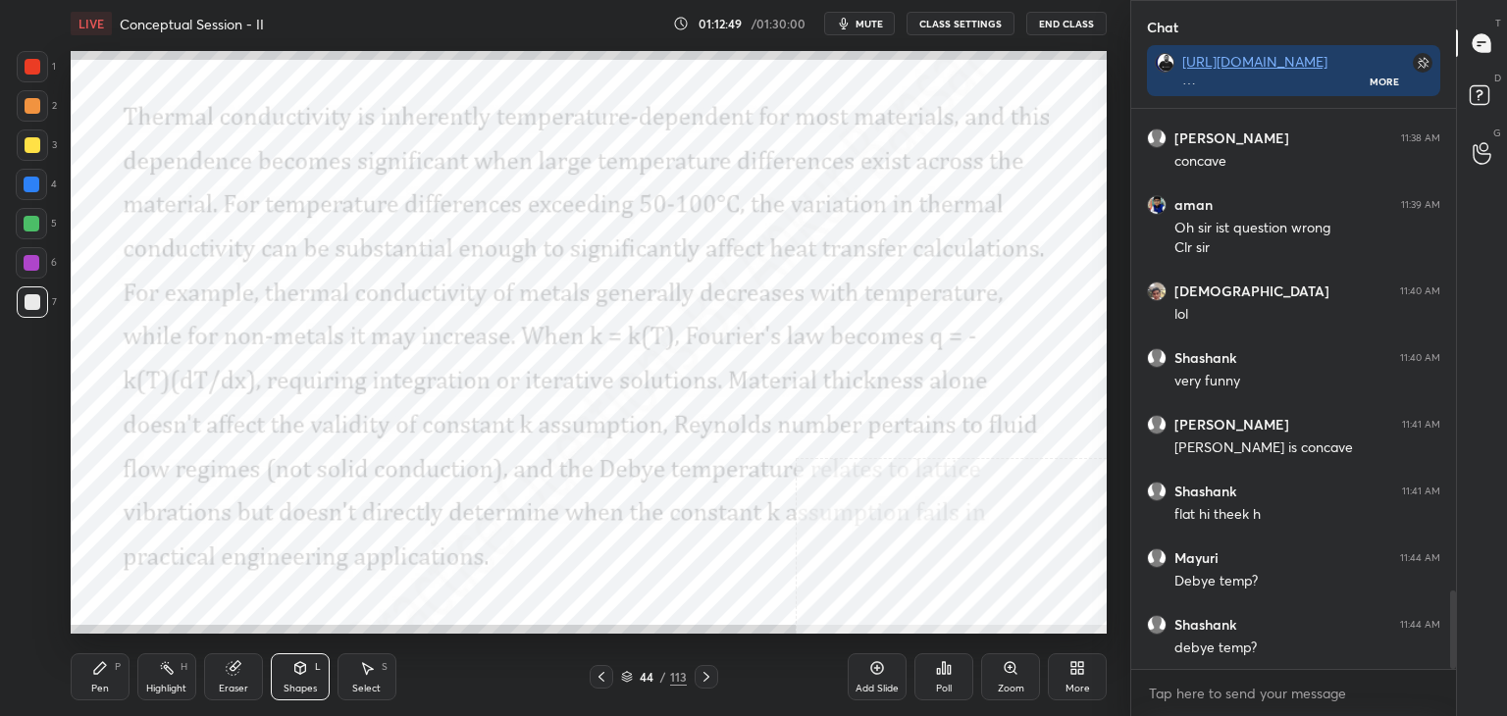
click at [18, 71] on div at bounding box center [32, 66] width 31 height 31
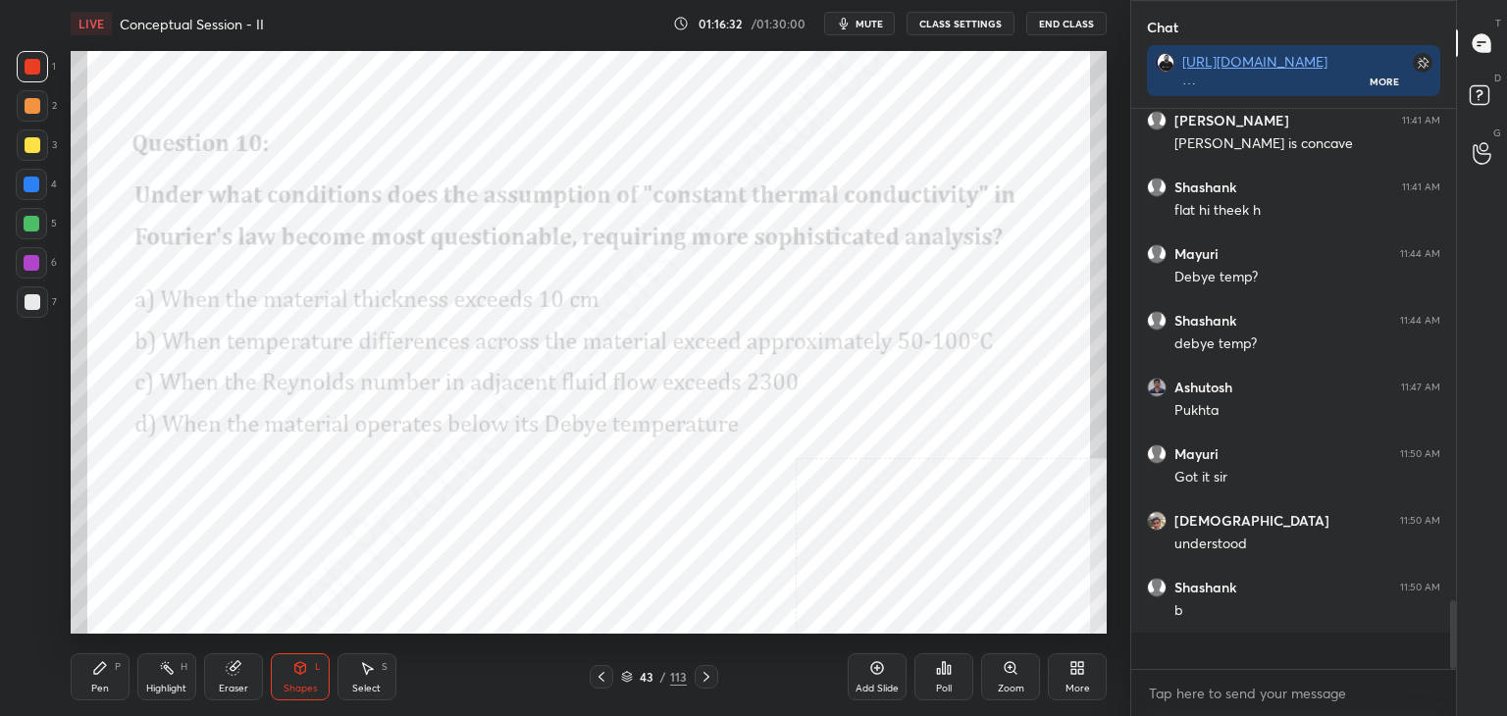
scroll to position [554, 319]
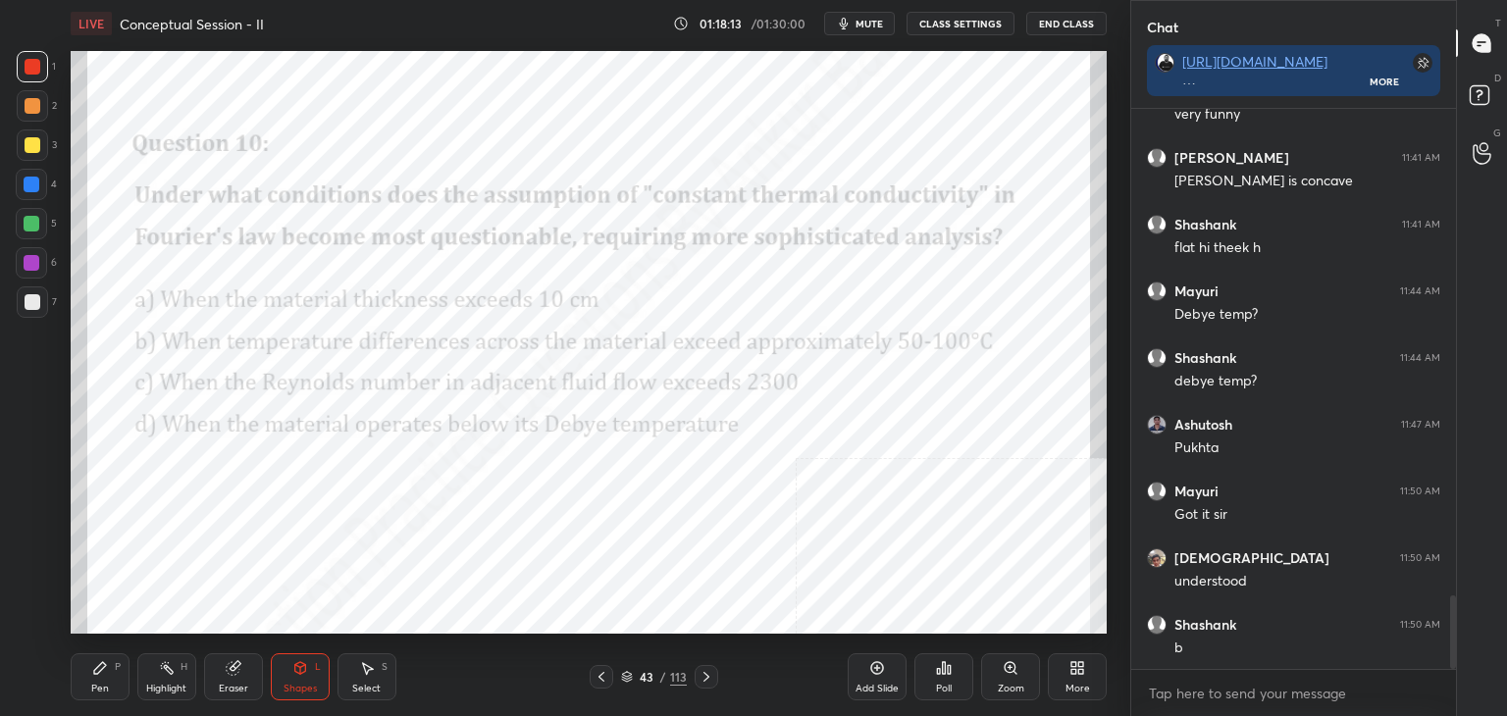
click at [701, 679] on icon at bounding box center [706, 677] width 16 height 16
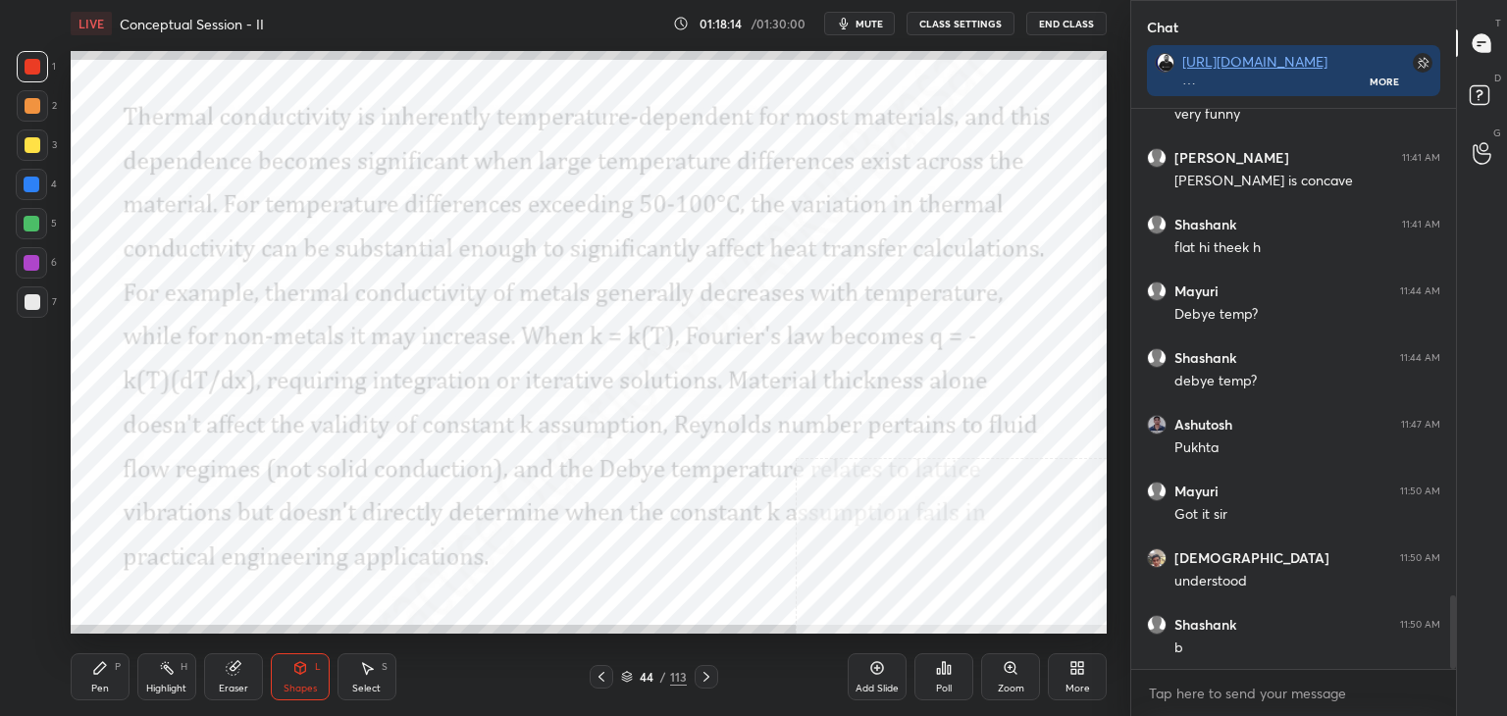
click at [878, 674] on icon at bounding box center [877, 668] width 13 height 13
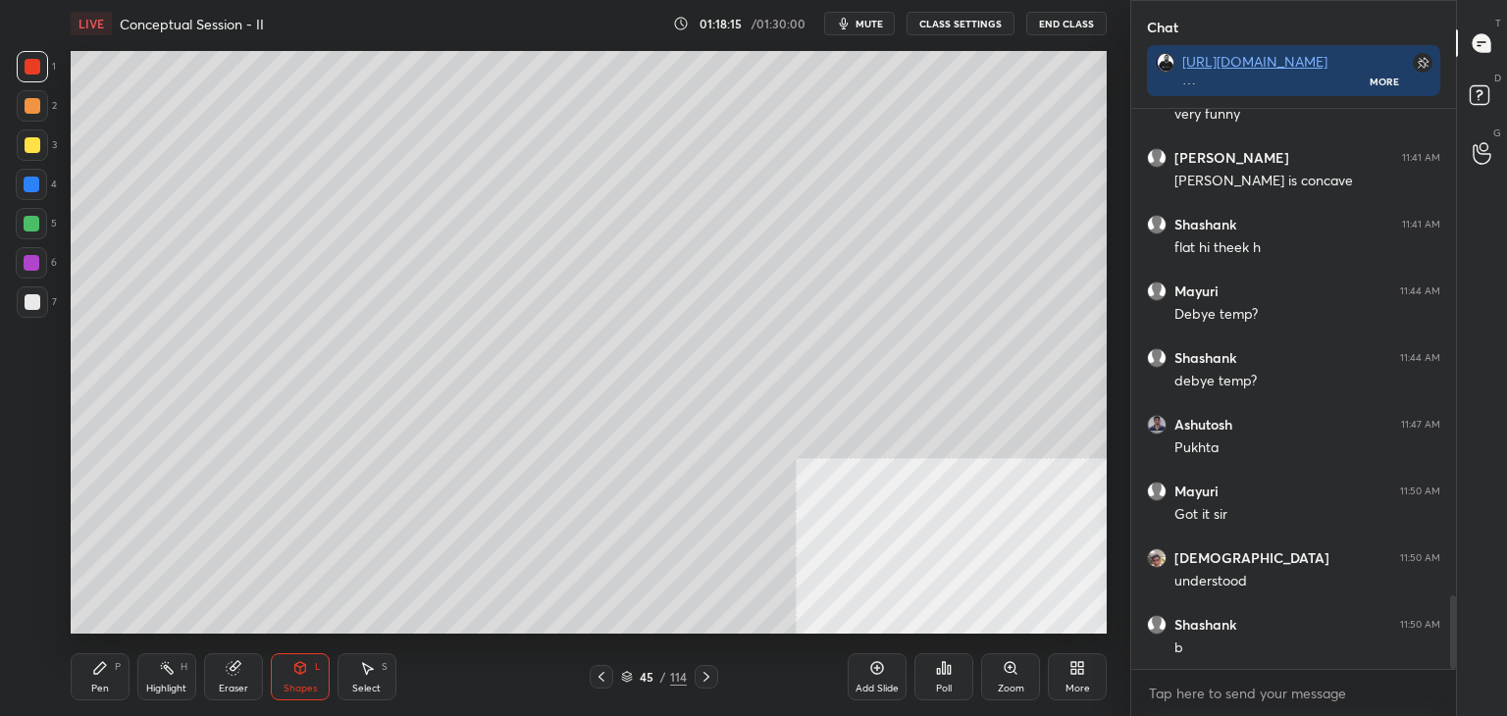
click at [97, 677] on div "Pen P" at bounding box center [100, 676] width 59 height 47
click at [27, 307] on div at bounding box center [33, 302] width 16 height 16
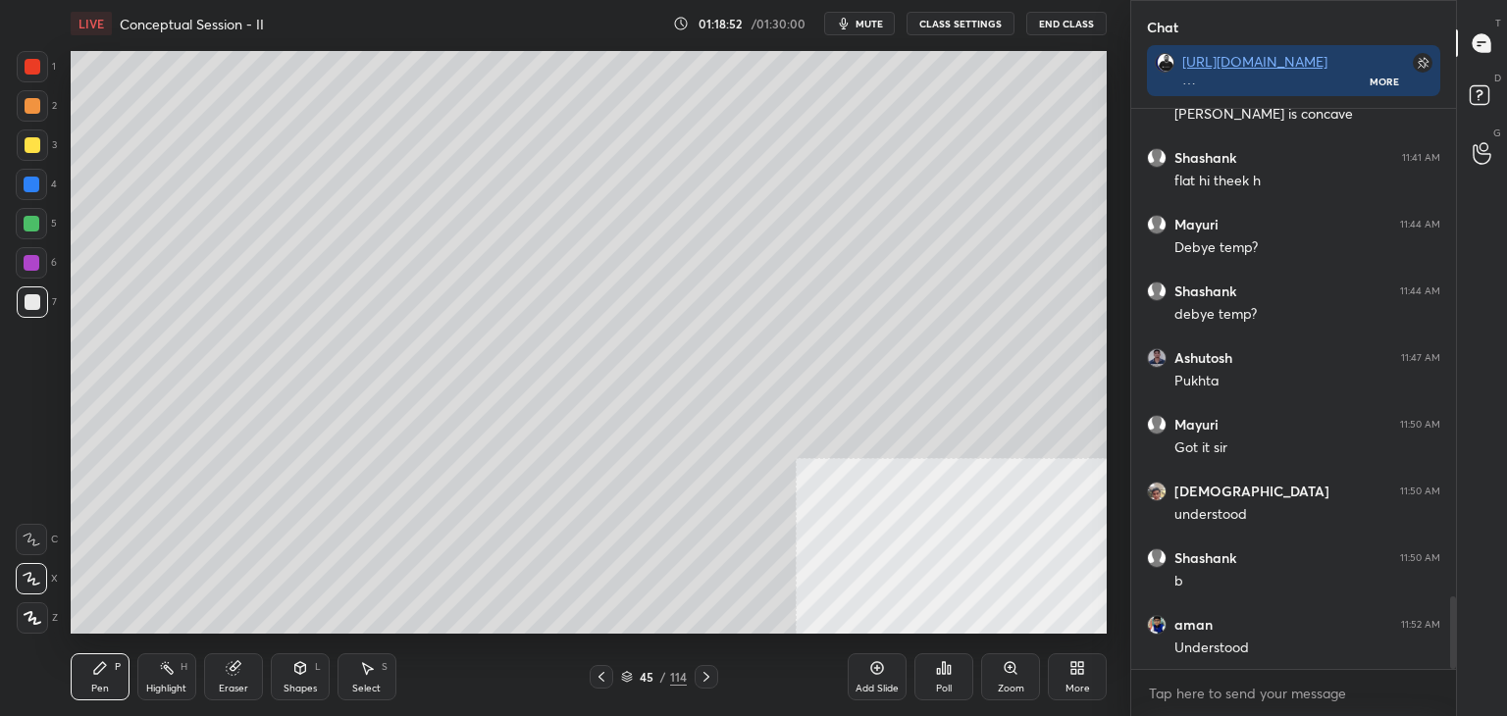
click at [1081, 684] on div "More" at bounding box center [1077, 689] width 25 height 10
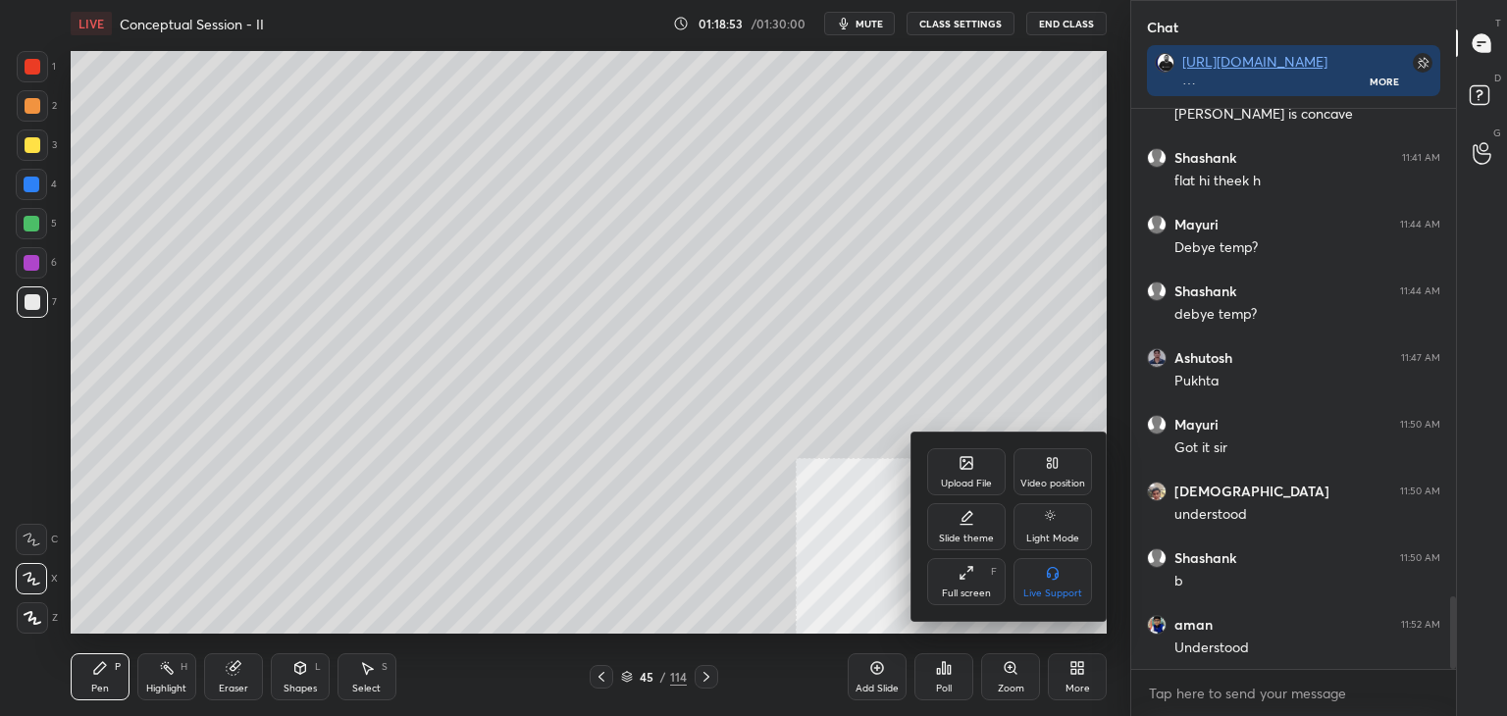
click at [981, 482] on div "Upload File" at bounding box center [966, 484] width 51 height 10
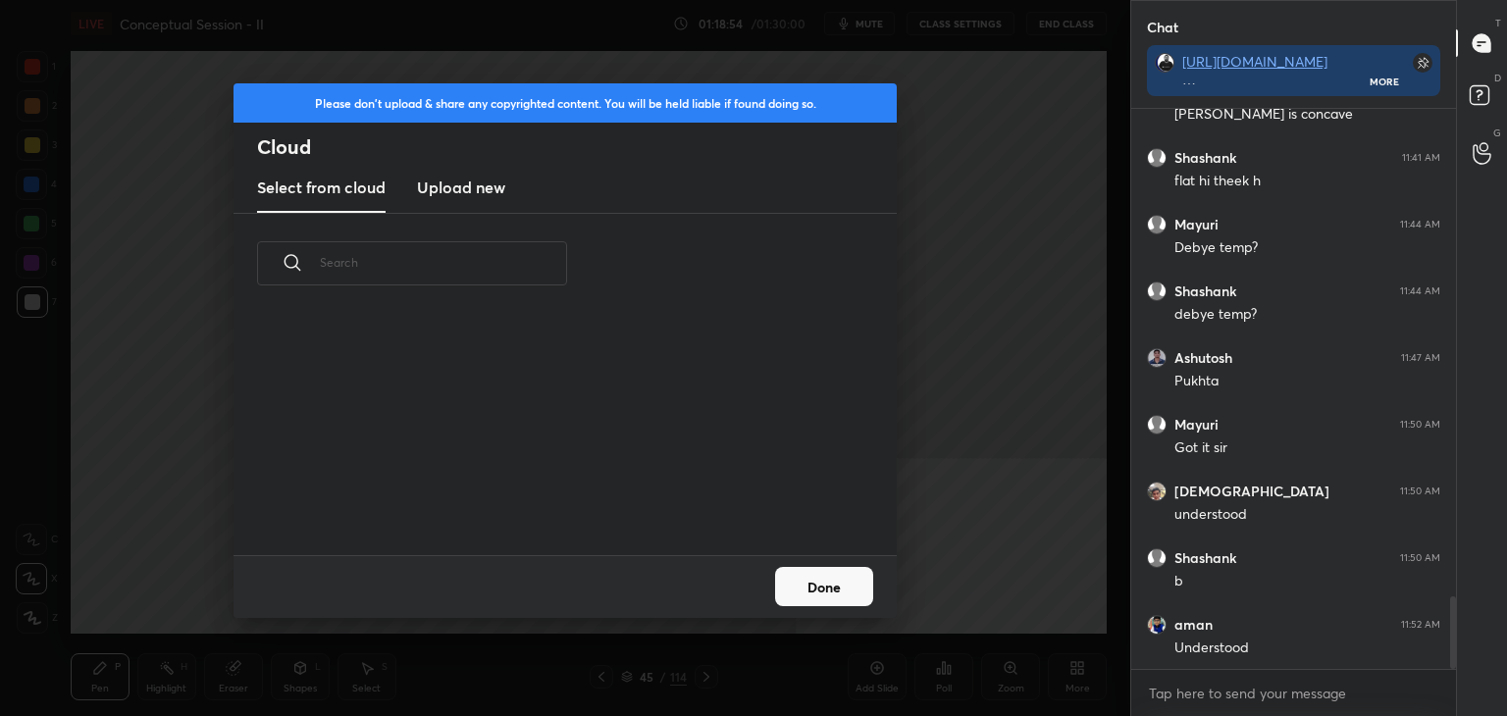
scroll to position [241, 630]
click at [445, 191] on h3 "Upload new" at bounding box center [461, 188] width 88 height 24
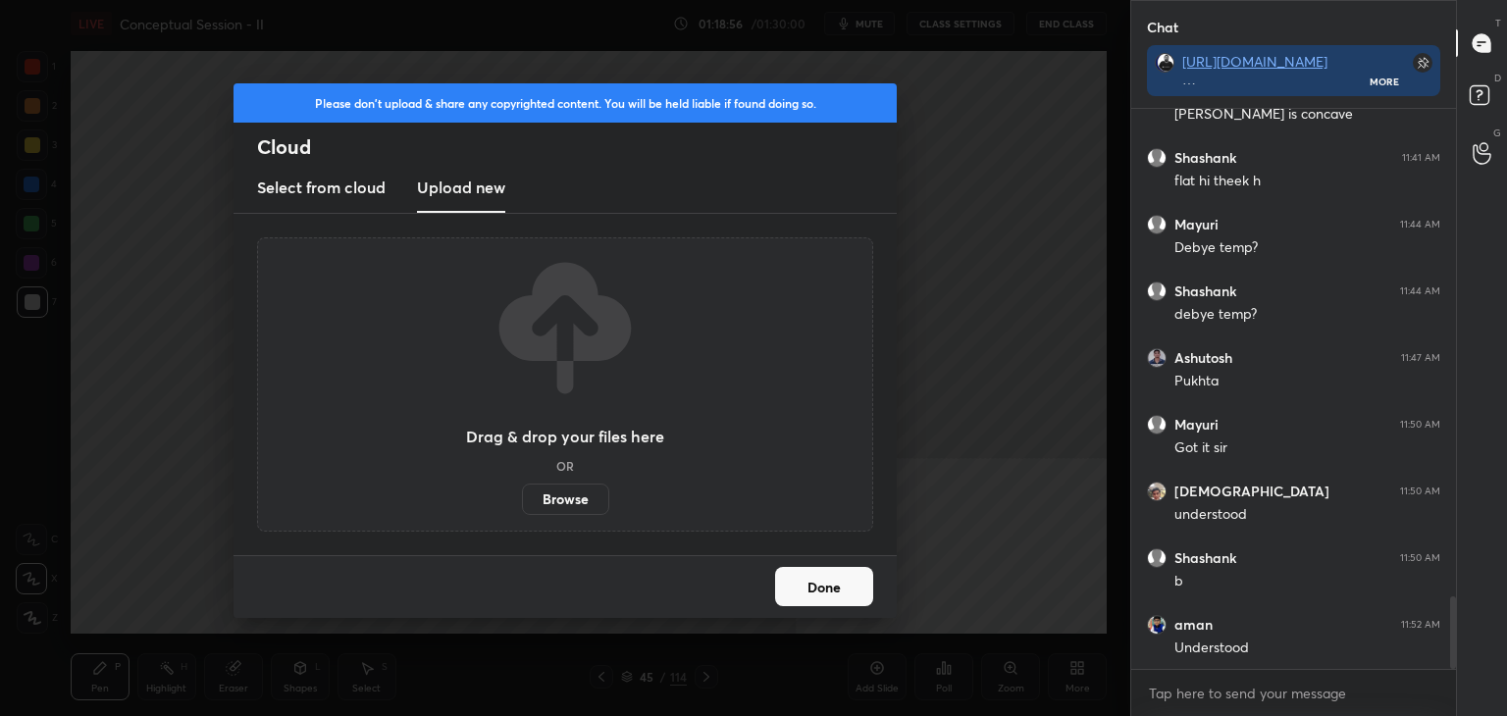
click at [574, 497] on label "Browse" at bounding box center [565, 499] width 87 height 31
click at [522, 497] on input "Browse" at bounding box center [522, 499] width 0 height 31
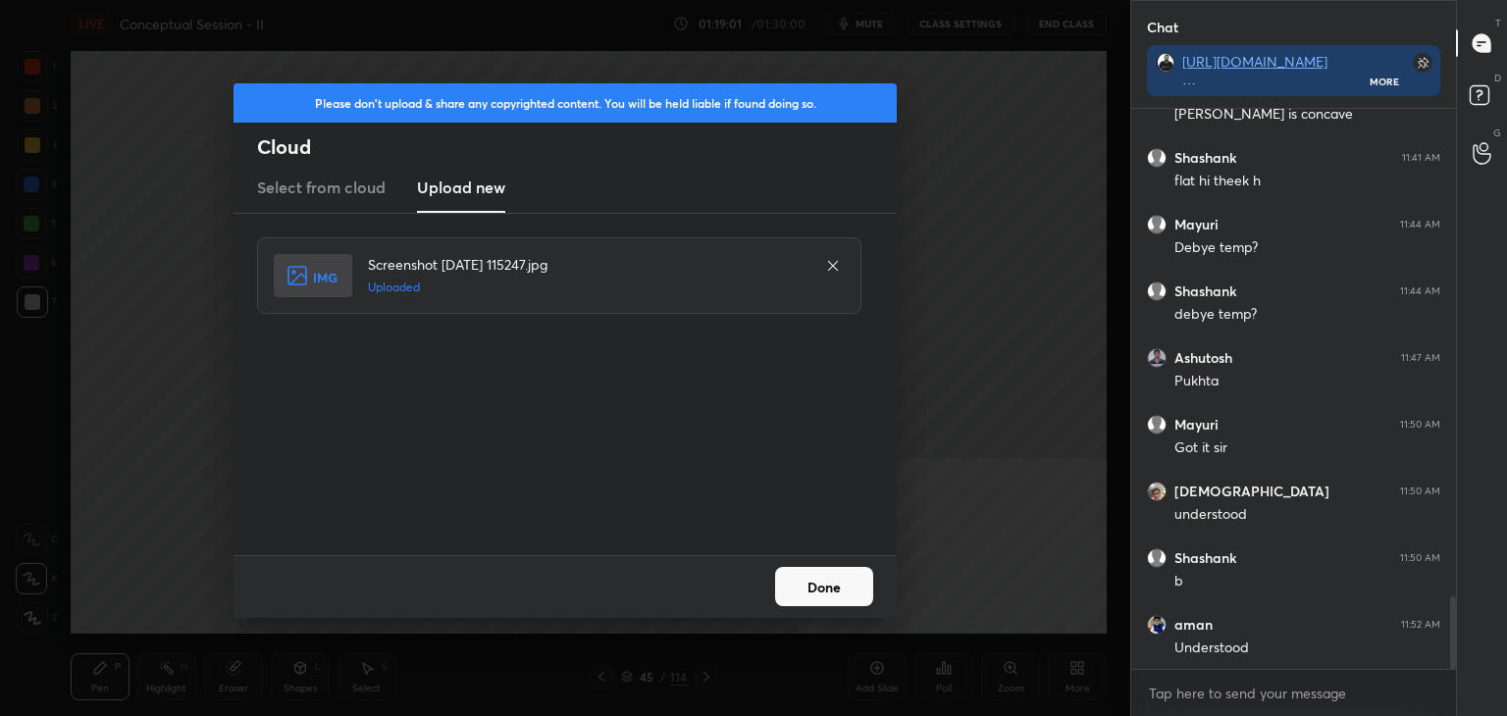
click at [833, 595] on button "Done" at bounding box center [824, 586] width 98 height 39
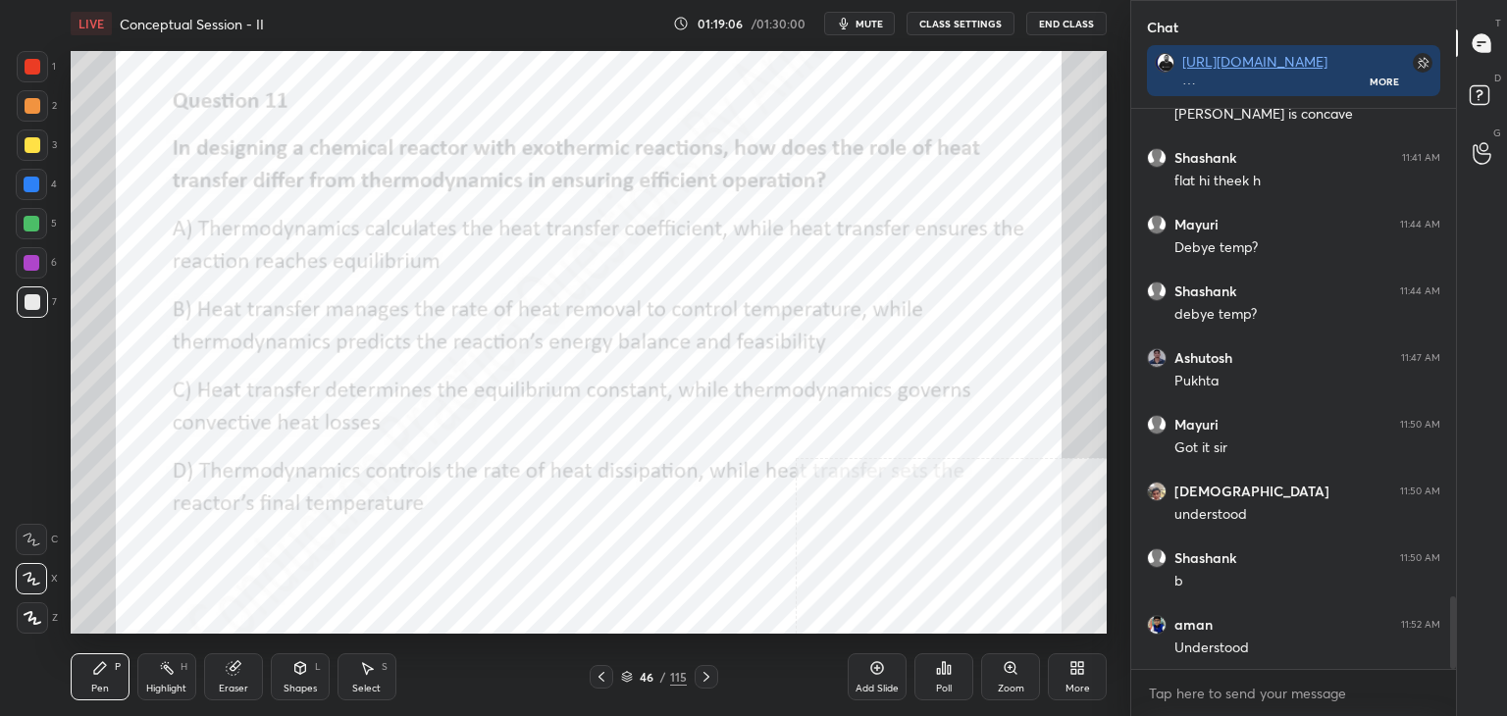
scroll to position [3859, 0]
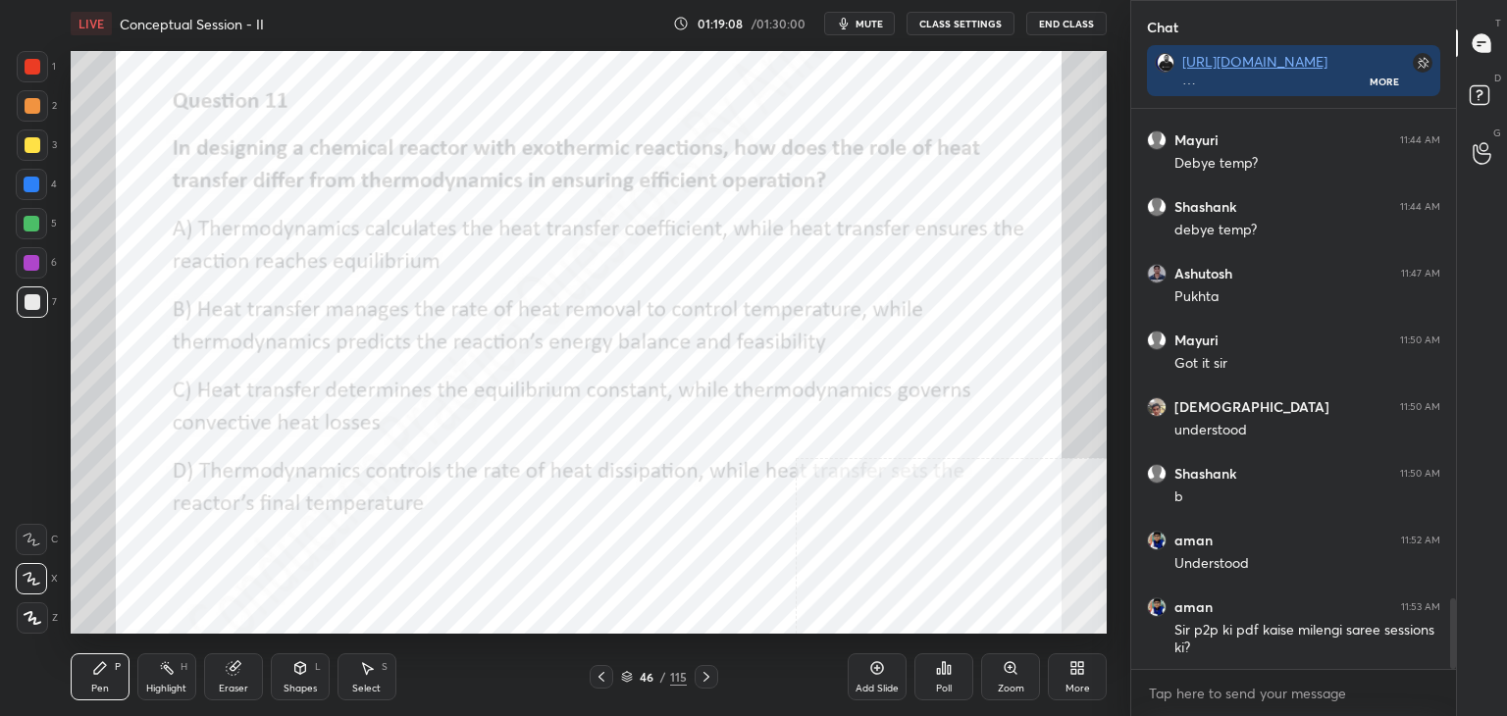
click at [932, 668] on div "Poll" at bounding box center [943, 676] width 59 height 47
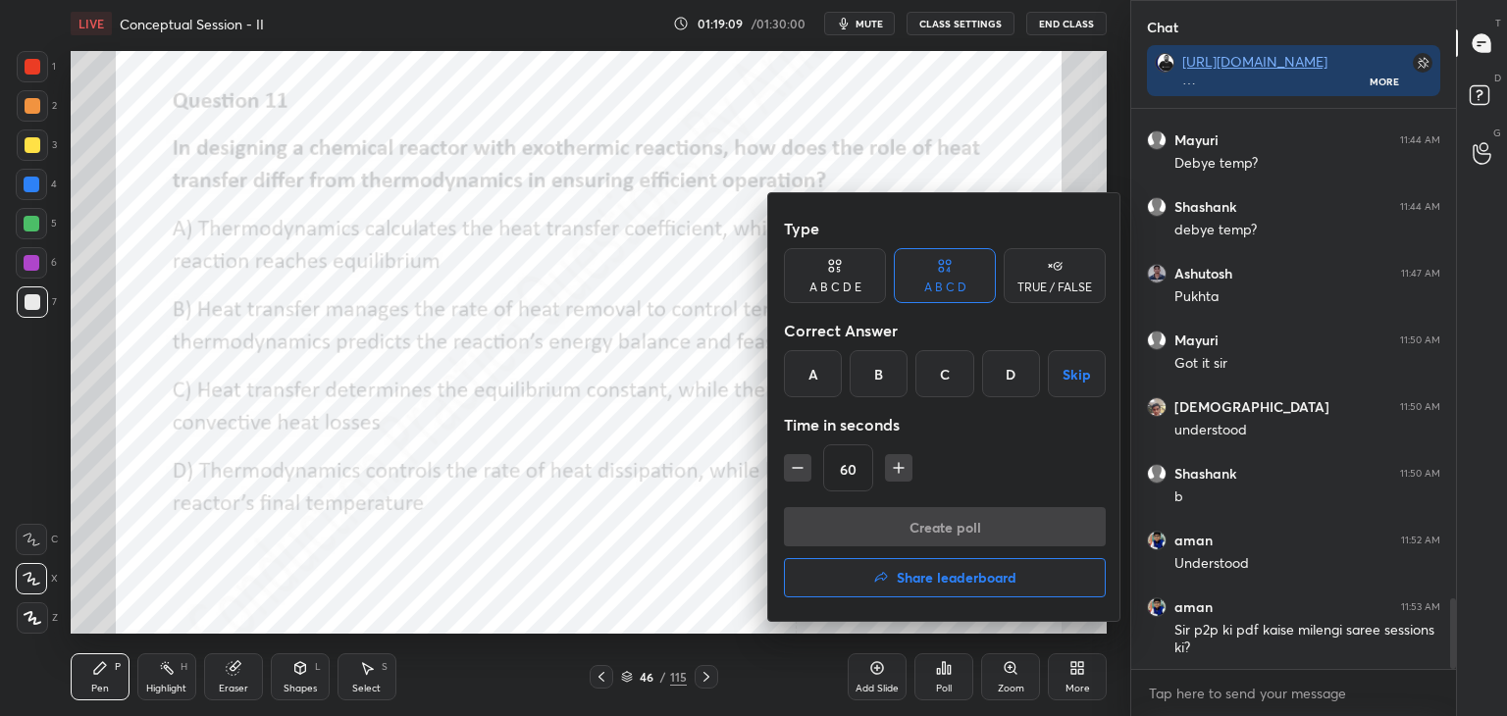
click at [879, 377] on div "B" at bounding box center [878, 373] width 58 height 47
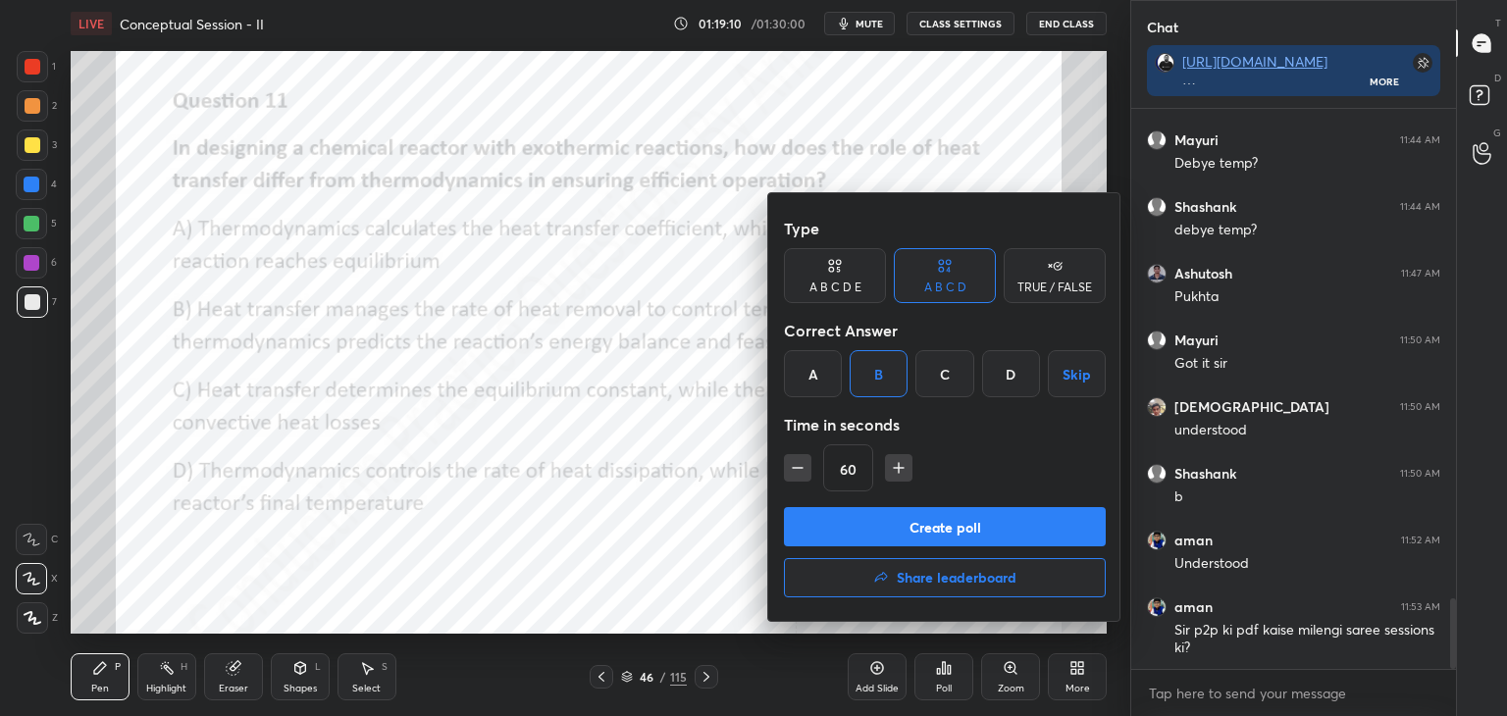
click at [912, 521] on button "Create poll" at bounding box center [945, 526] width 322 height 39
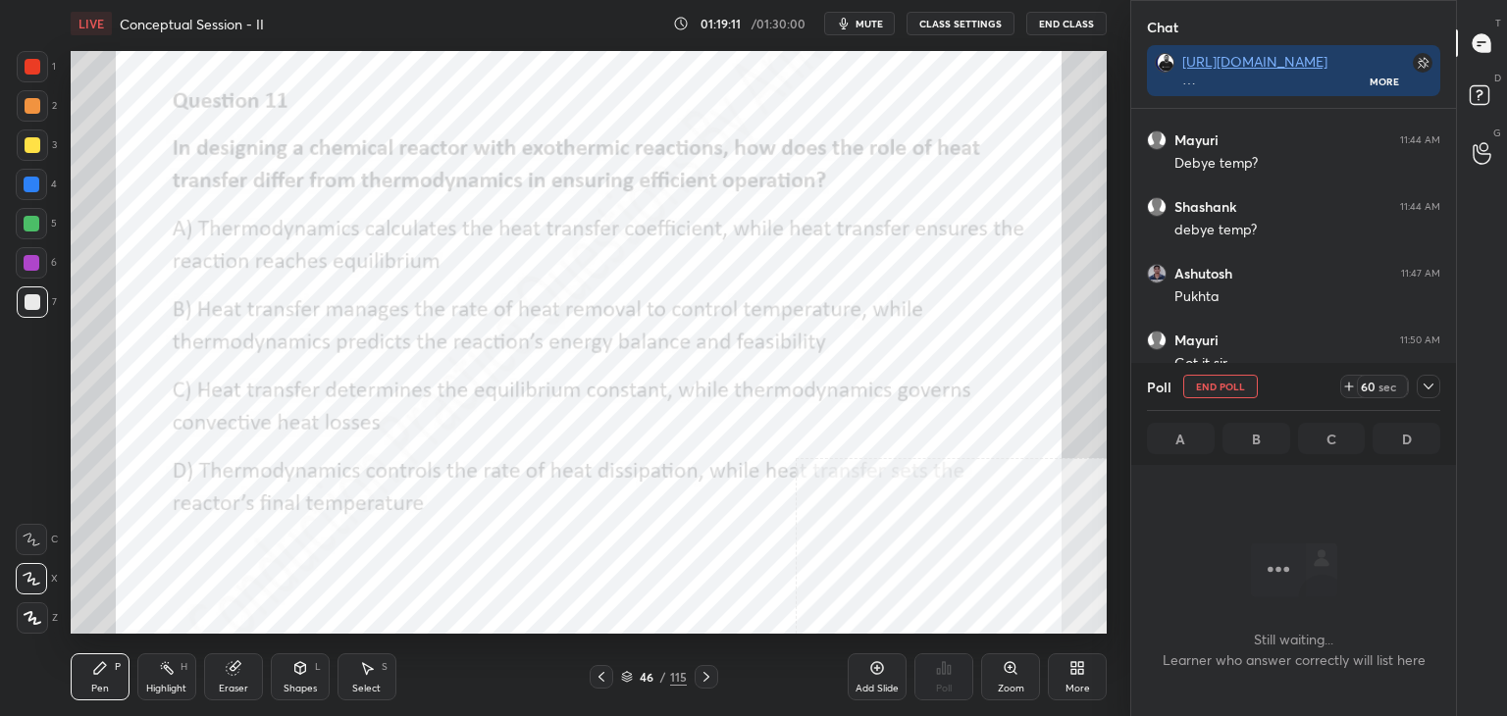
scroll to position [290, 319]
click at [1417, 386] on div at bounding box center [1428, 387] width 24 height 24
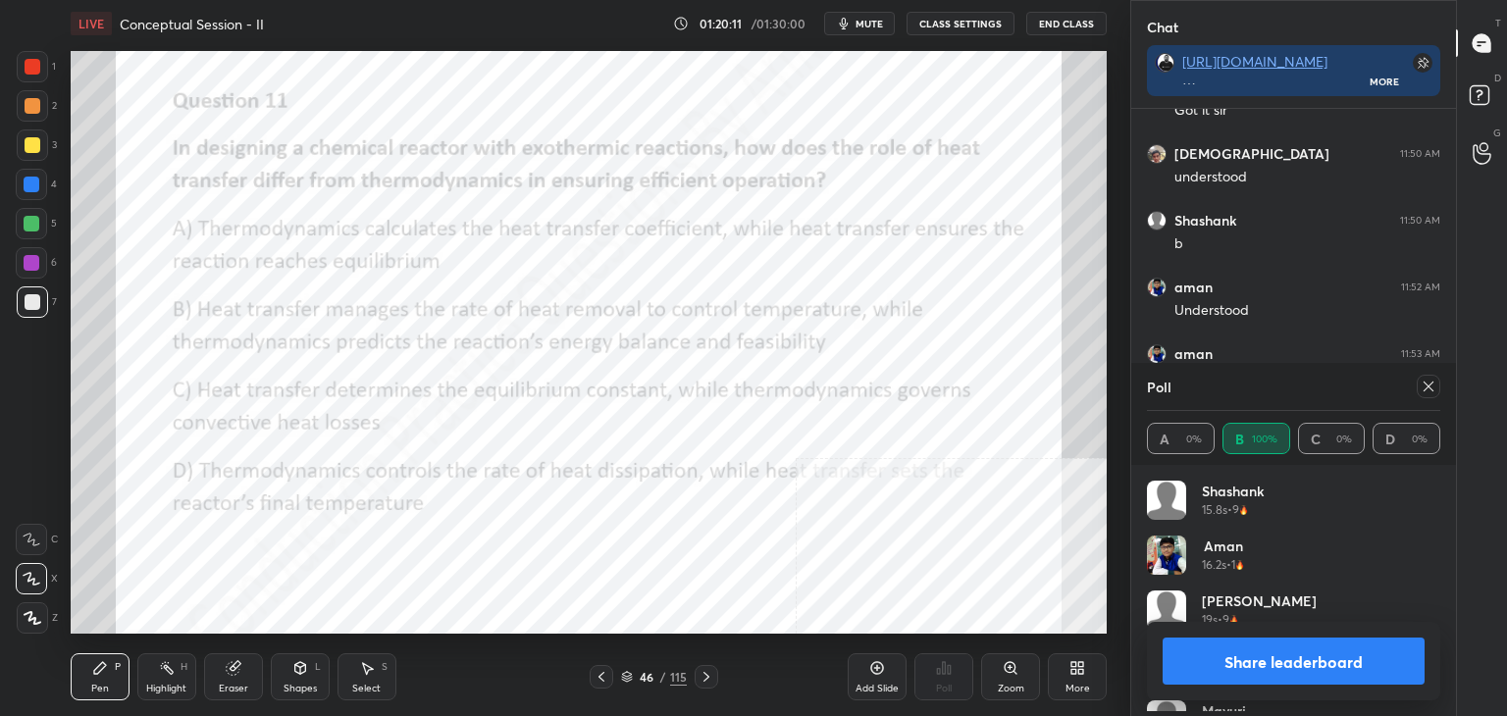
scroll to position [229, 287]
click at [1436, 382] on div at bounding box center [1428, 387] width 24 height 24
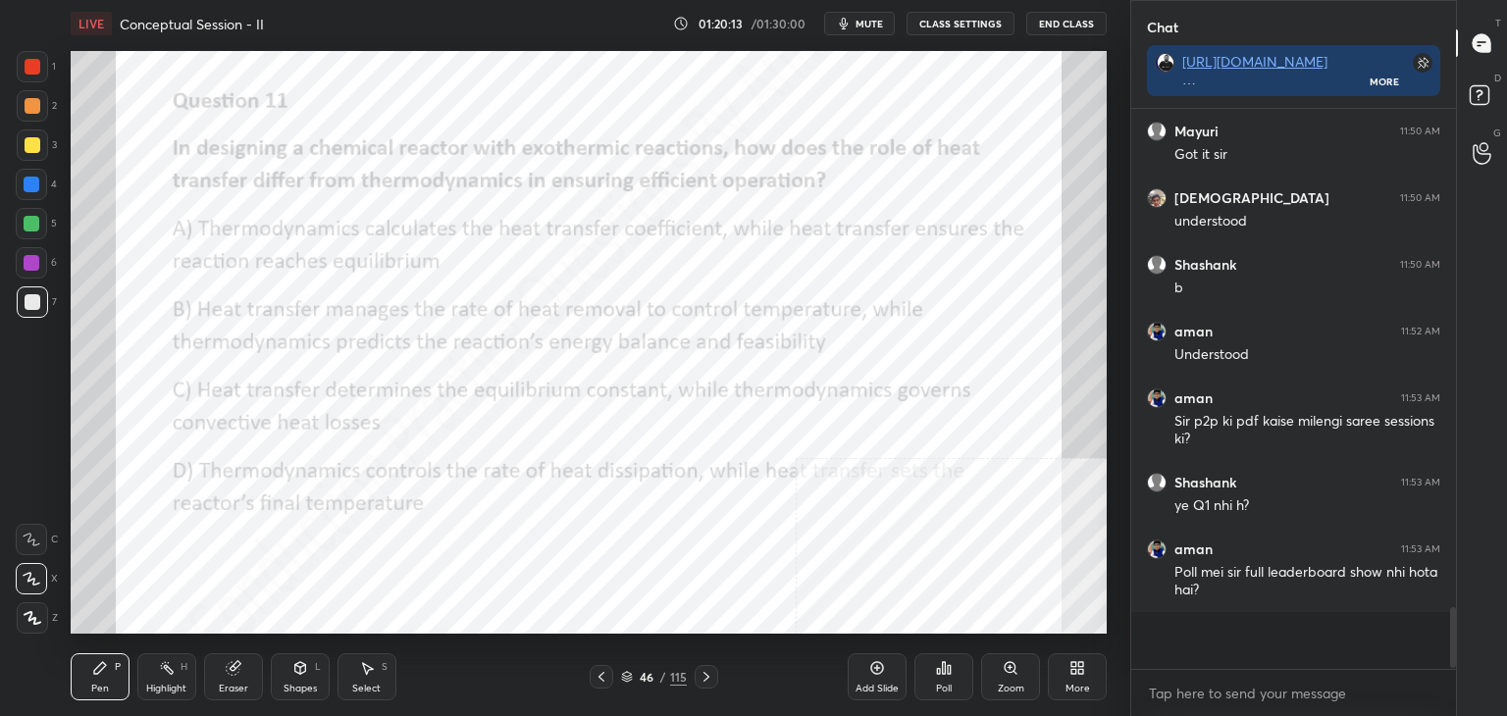
scroll to position [541, 319]
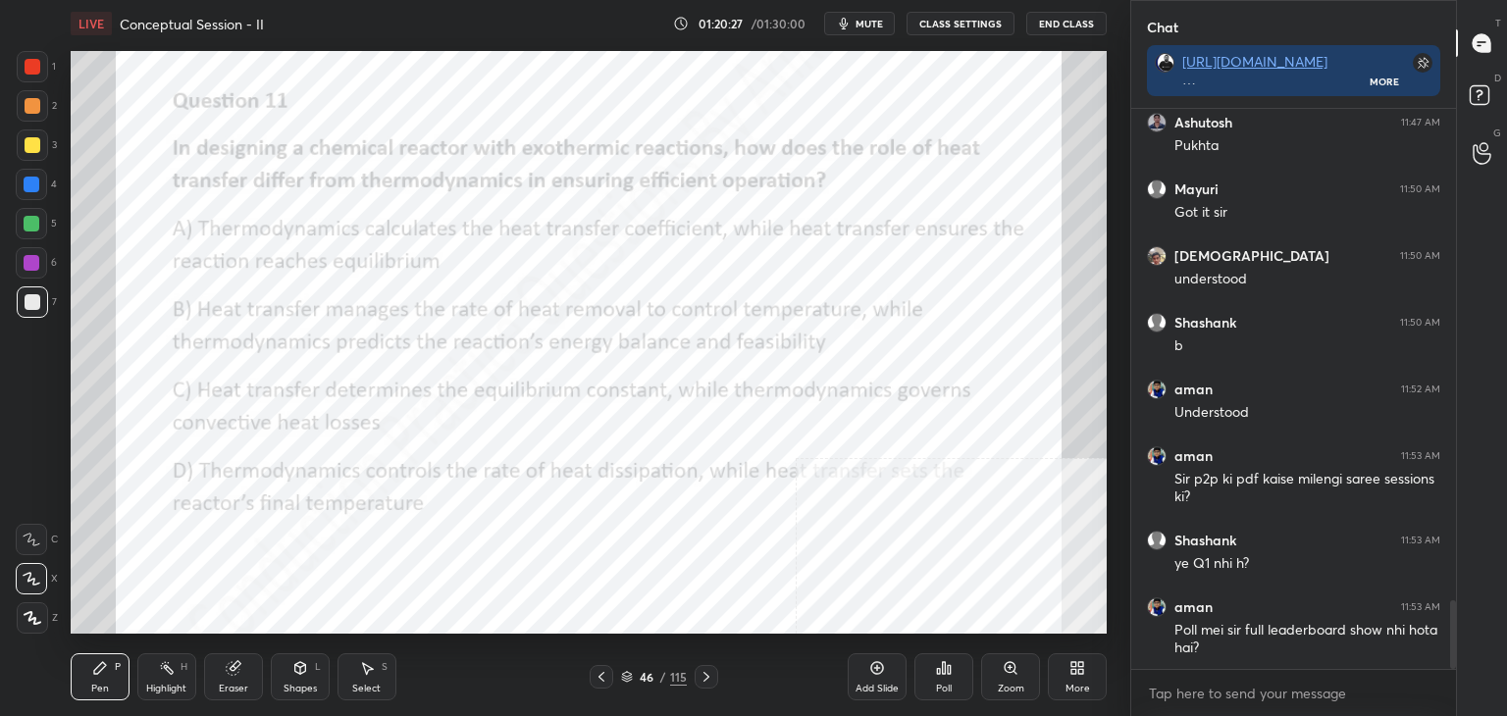
click at [869, 676] on icon at bounding box center [877, 668] width 16 height 16
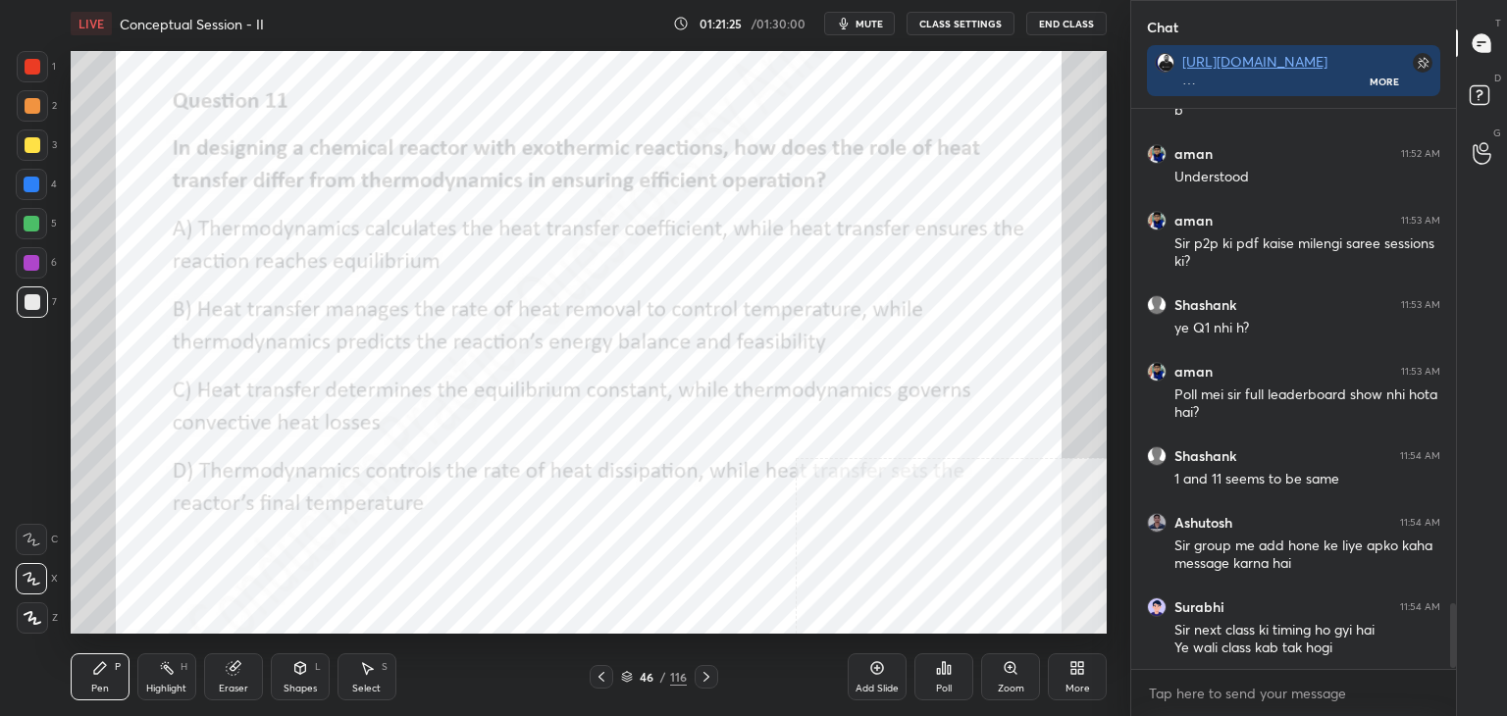
scroll to position [4312, 0]
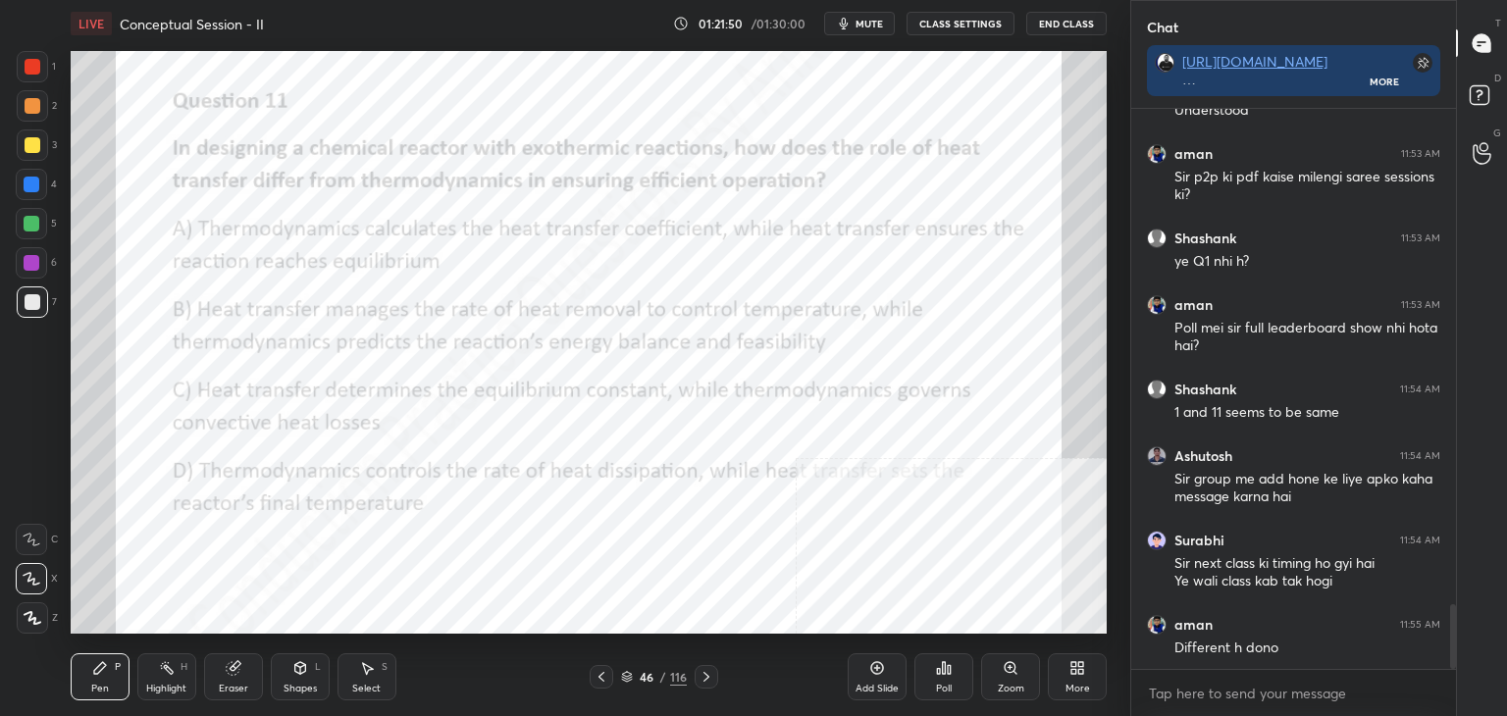
click at [948, 677] on div "Poll" at bounding box center [943, 676] width 59 height 47
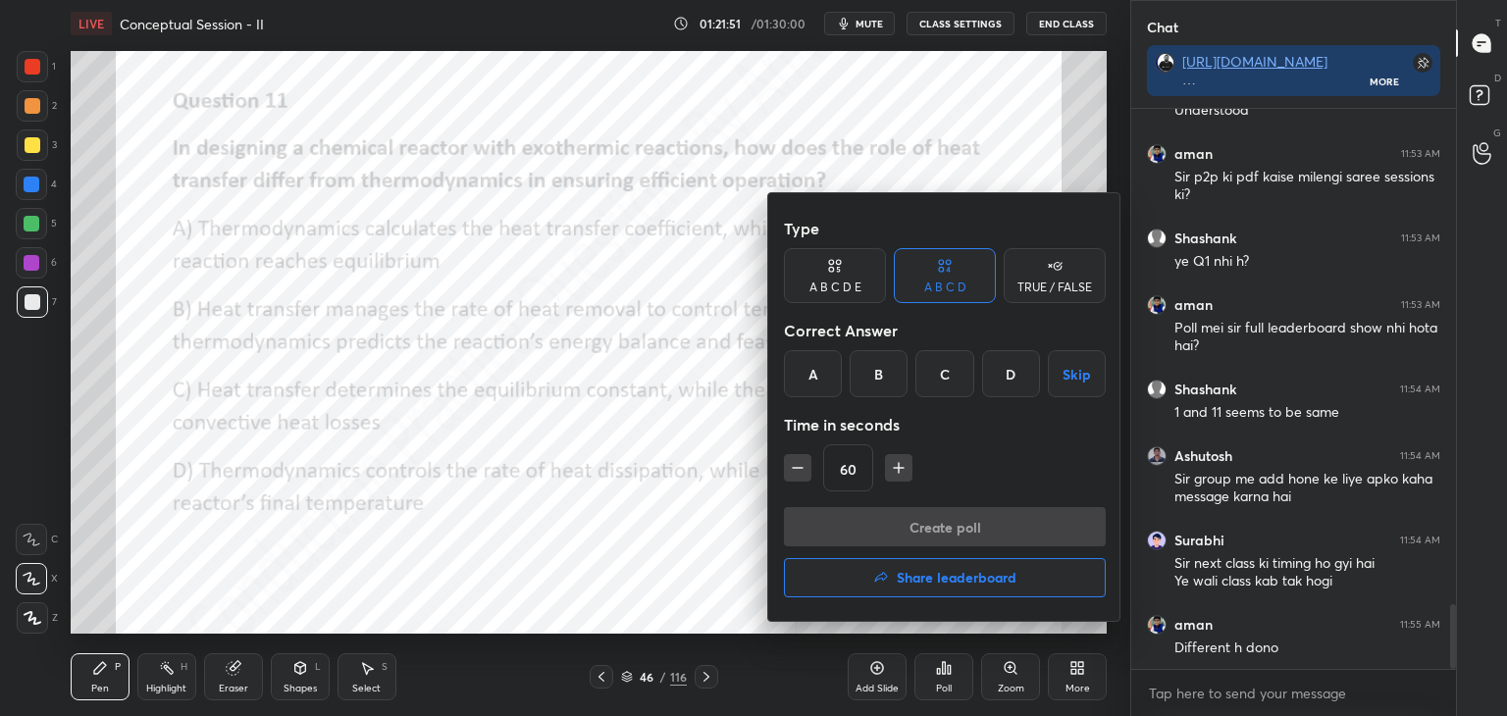
click at [928, 566] on button "Share leaderboard" at bounding box center [945, 577] width 322 height 39
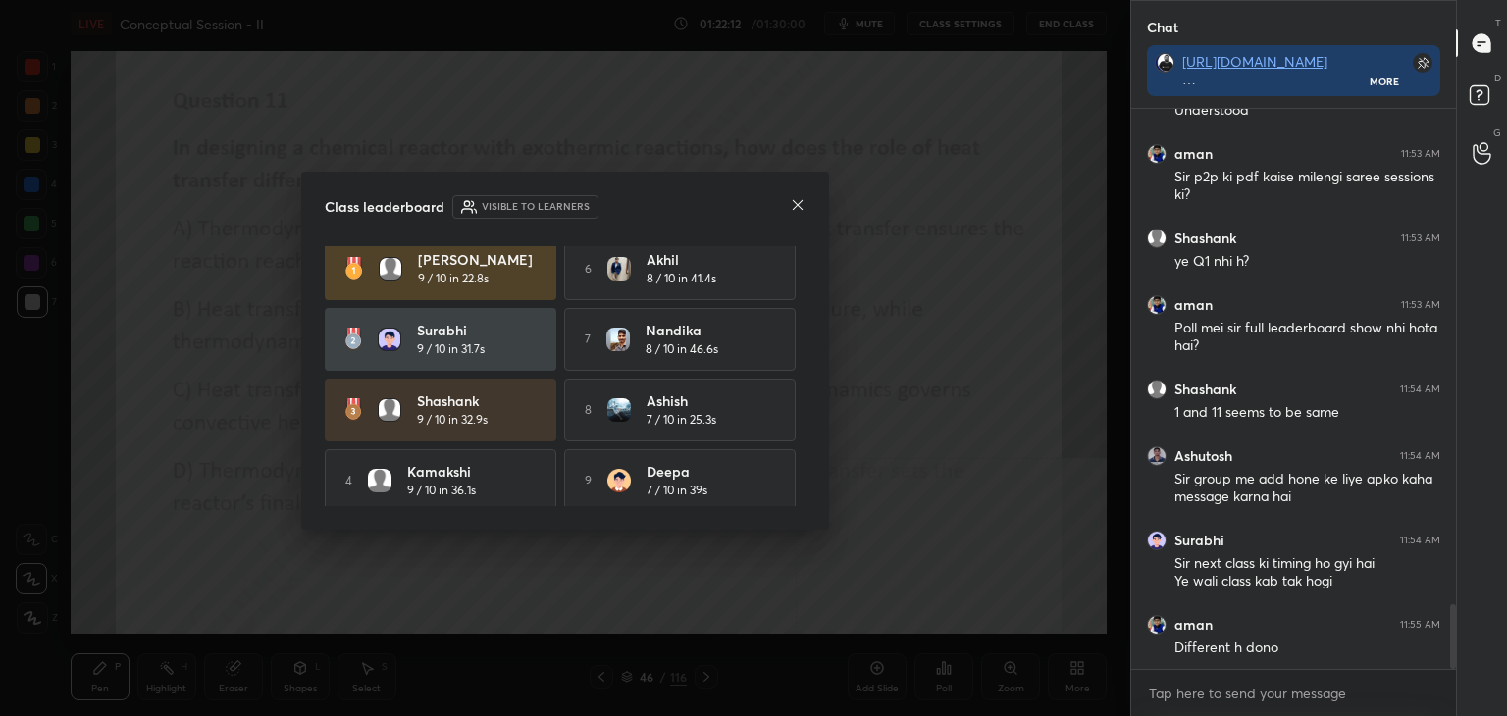
scroll to position [0, 0]
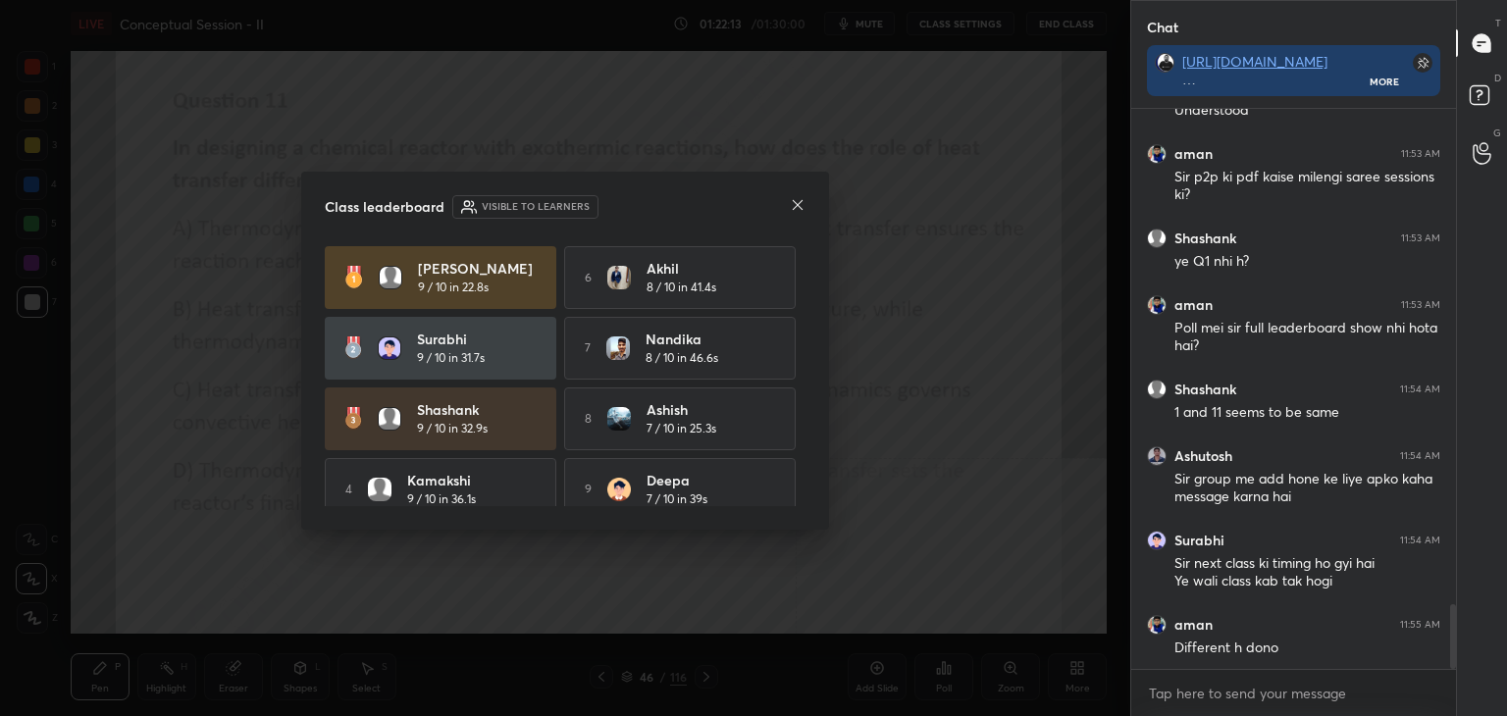
click at [792, 197] on icon at bounding box center [798, 205] width 16 height 16
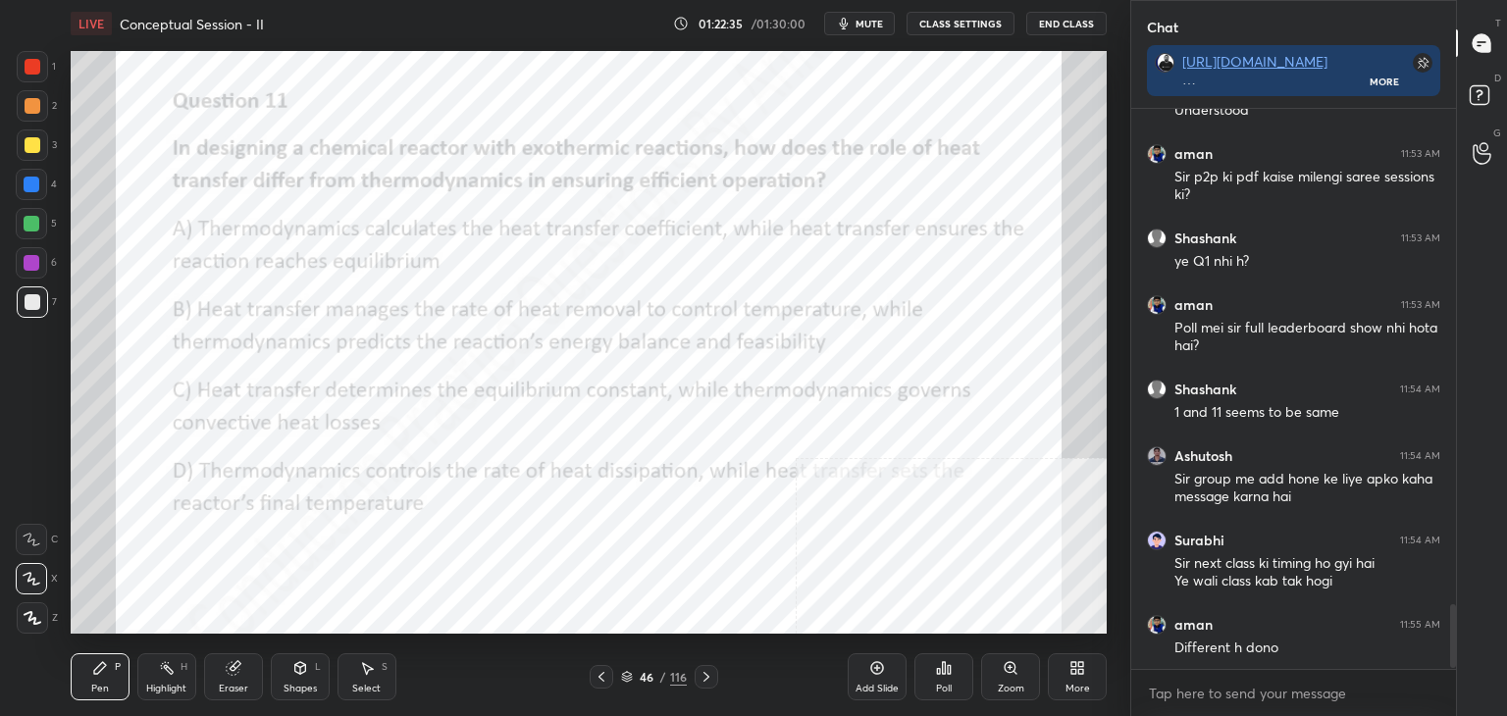
scroll to position [4379, 0]
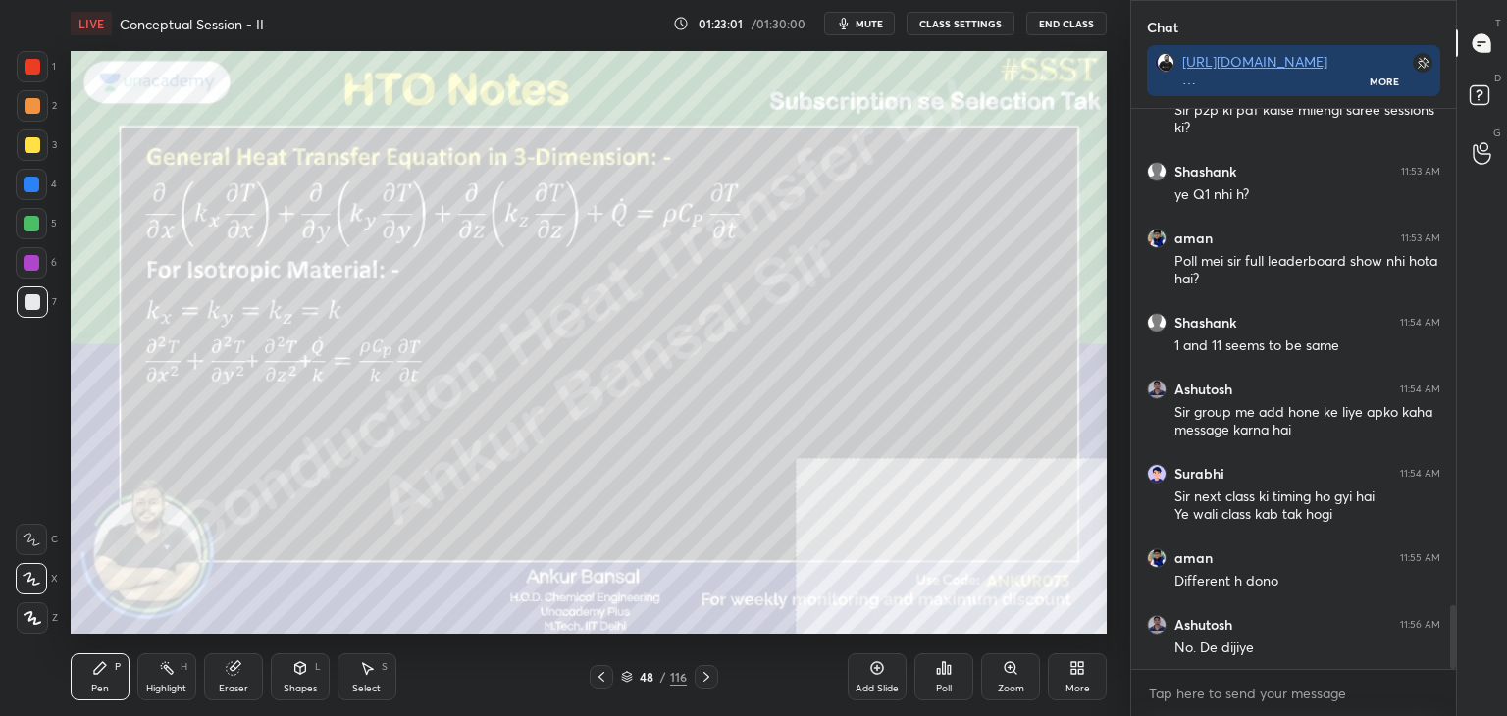
click at [290, 672] on div "Shapes L" at bounding box center [300, 676] width 59 height 47
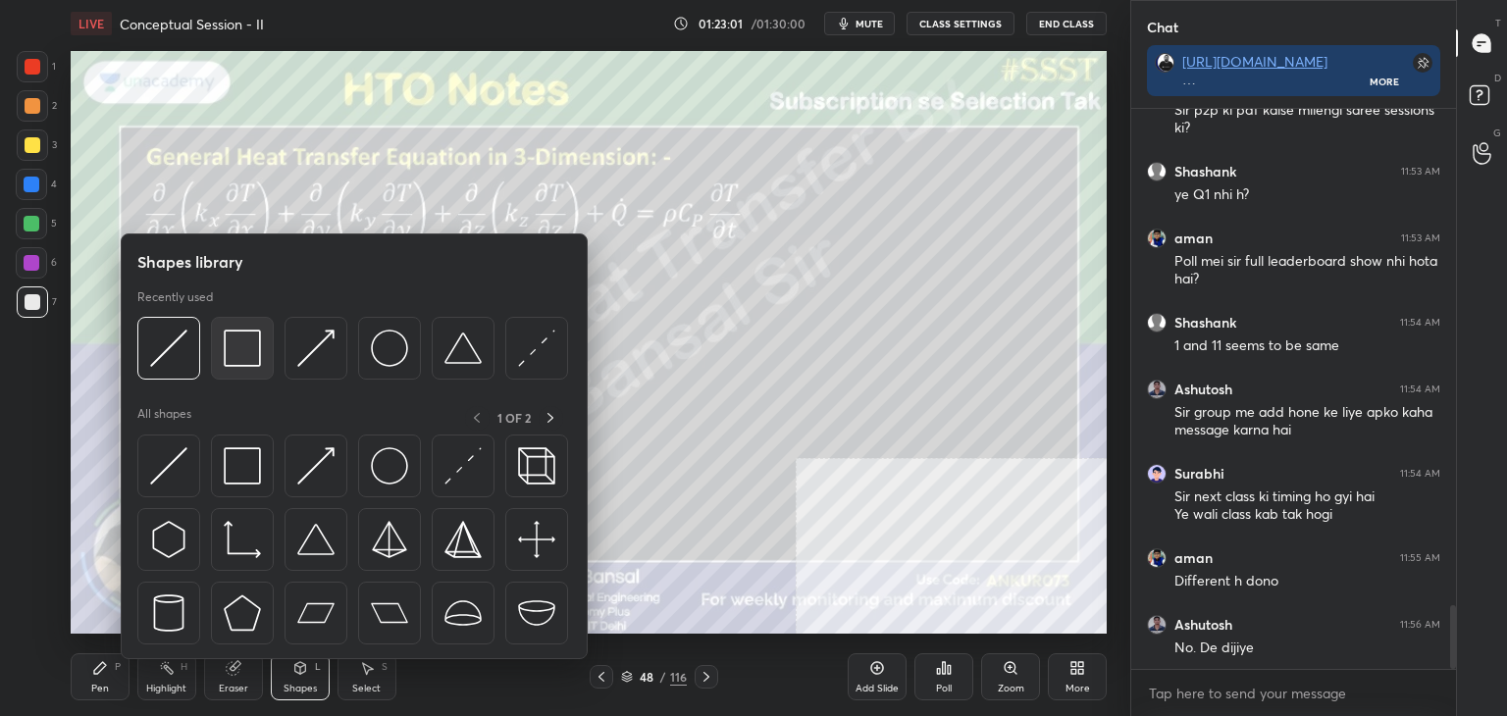
click at [241, 349] on img at bounding box center [242, 348] width 37 height 37
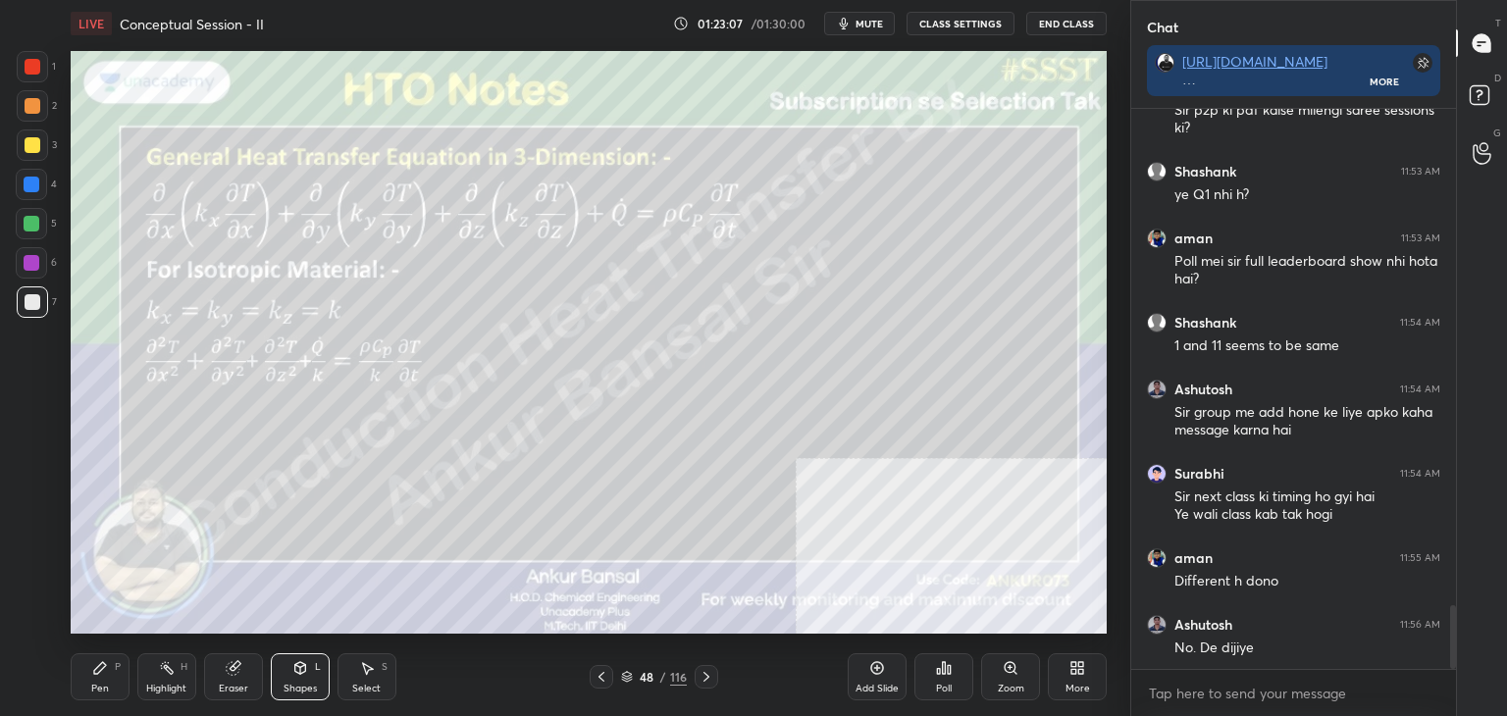
click at [99, 680] on div "Pen P" at bounding box center [100, 676] width 59 height 47
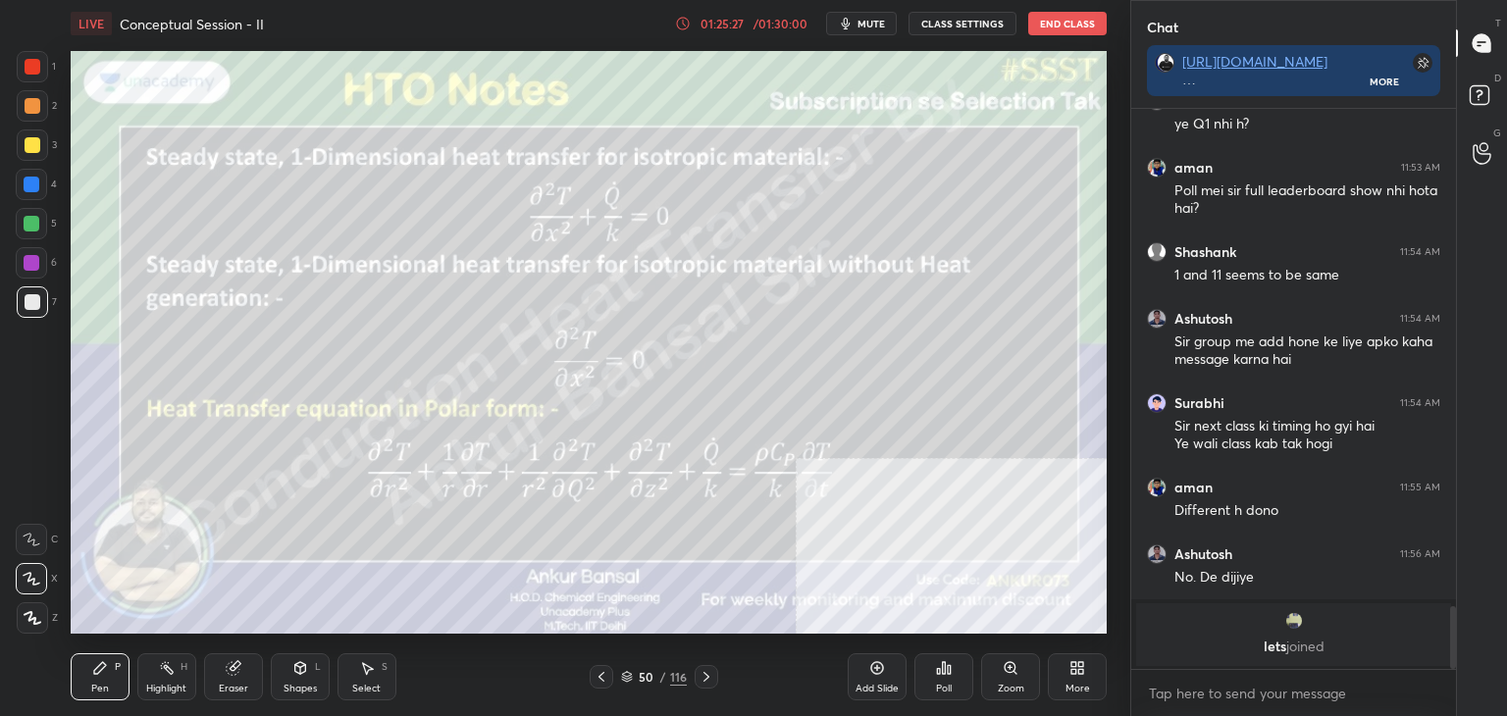
click at [601, 678] on icon at bounding box center [601, 677] width 16 height 16
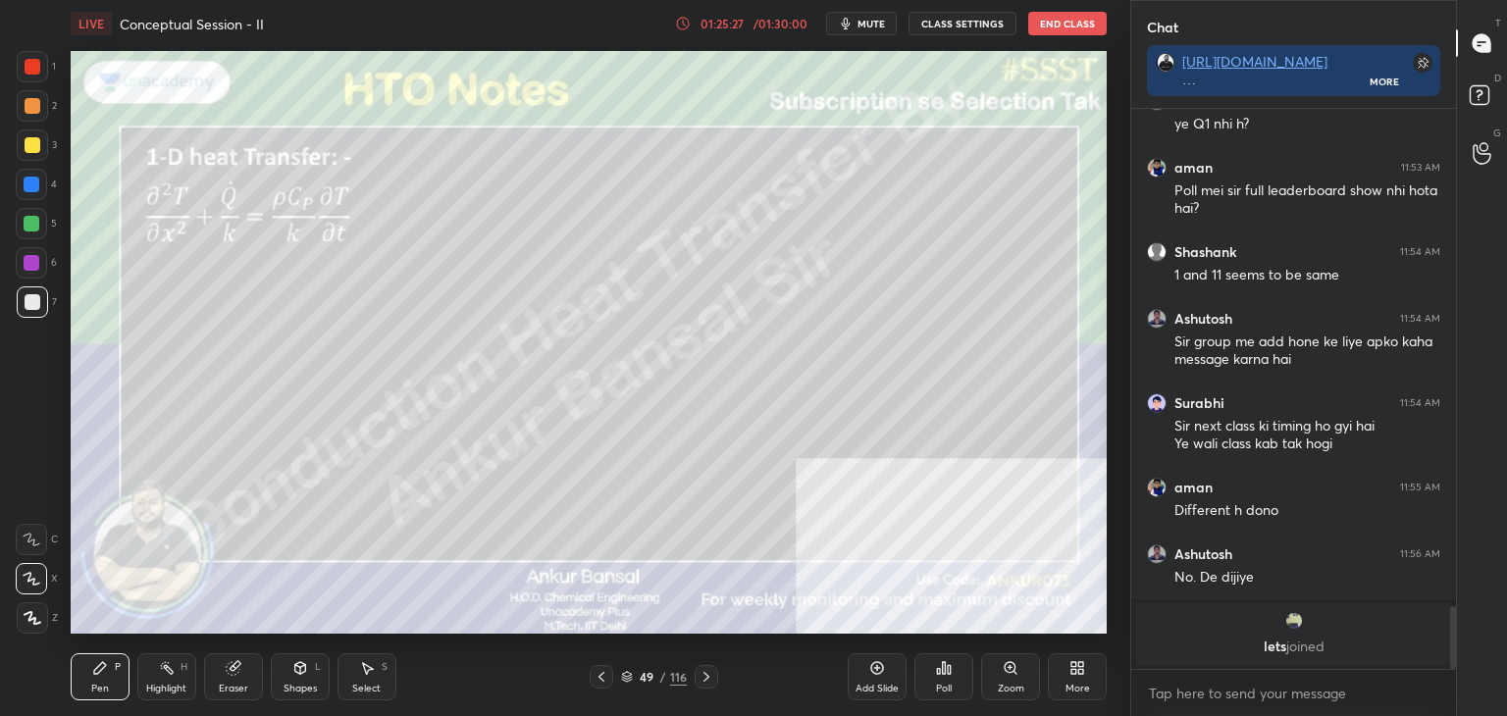
click at [603, 673] on icon at bounding box center [601, 677] width 6 height 10
click at [705, 679] on icon at bounding box center [706, 677] width 16 height 16
click at [702, 677] on icon at bounding box center [706, 677] width 16 height 16
click at [601, 675] on icon at bounding box center [601, 677] width 6 height 10
click at [606, 671] on icon at bounding box center [601, 677] width 16 height 16
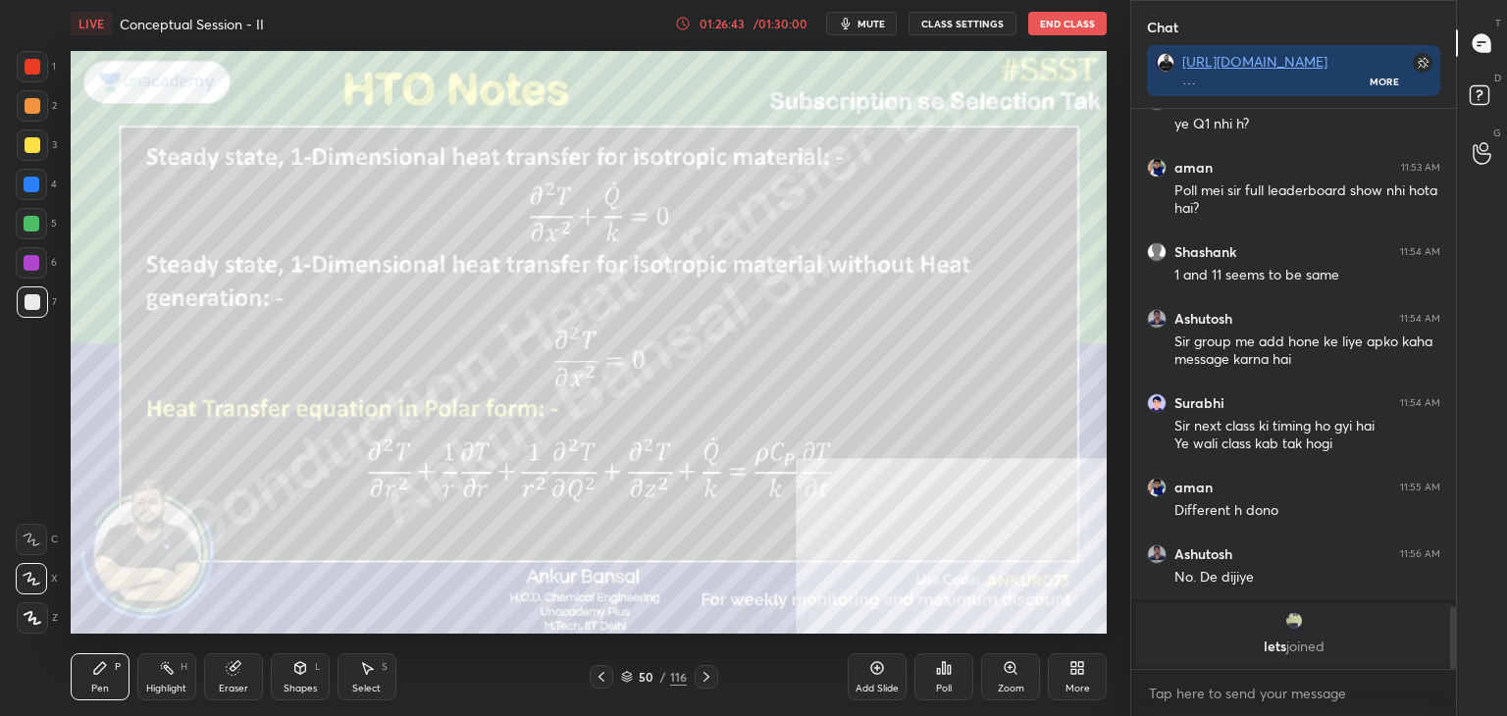
click at [607, 670] on icon at bounding box center [601, 677] width 16 height 16
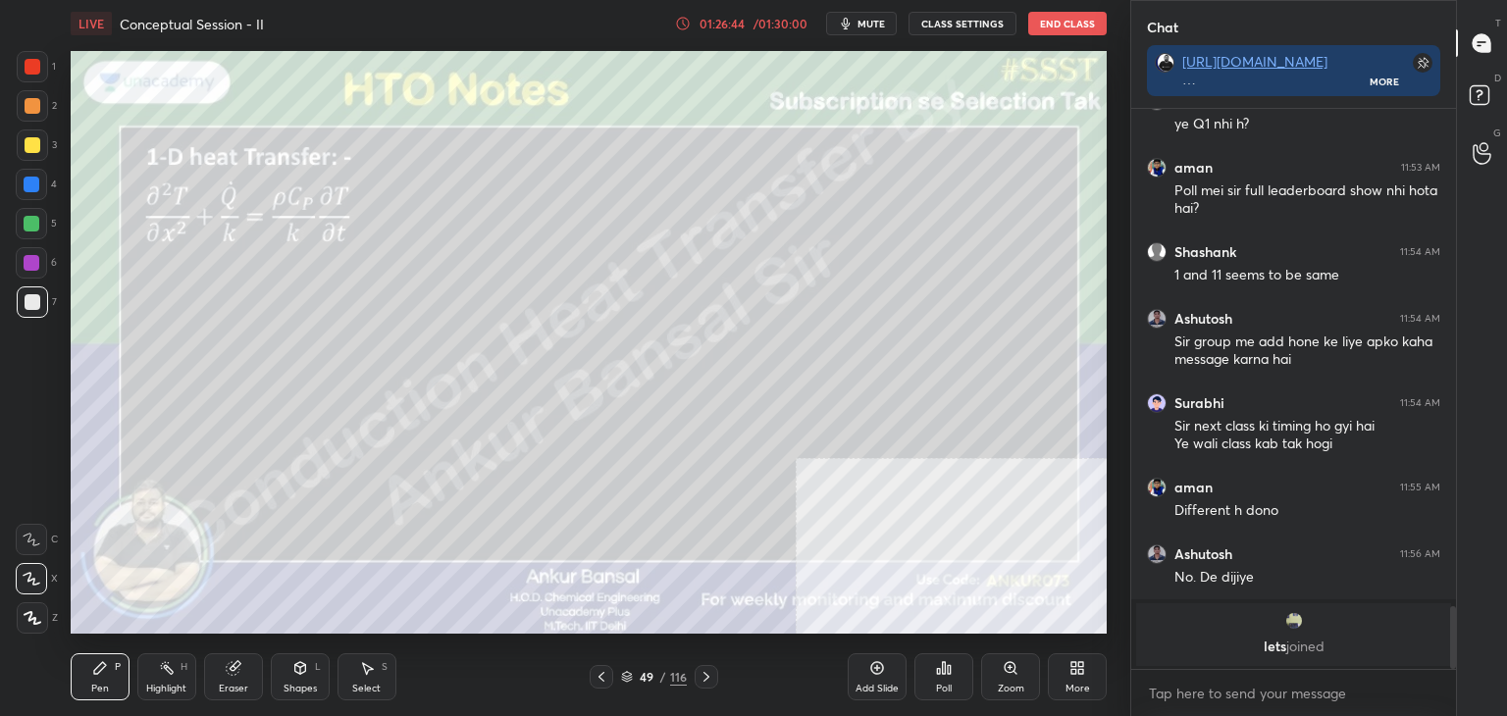
click at [703, 673] on icon at bounding box center [706, 677] width 6 height 10
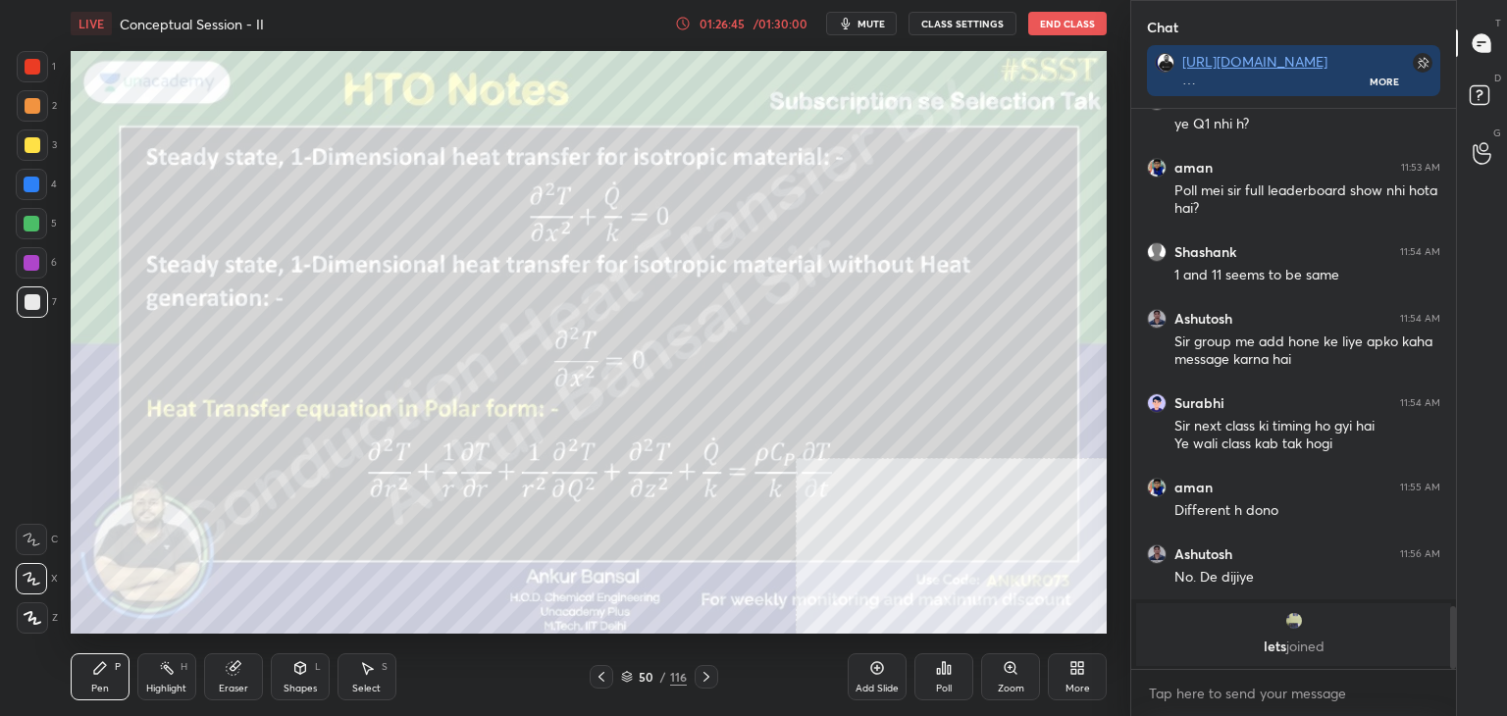
click at [288, 674] on div "Shapes L" at bounding box center [300, 676] width 59 height 47
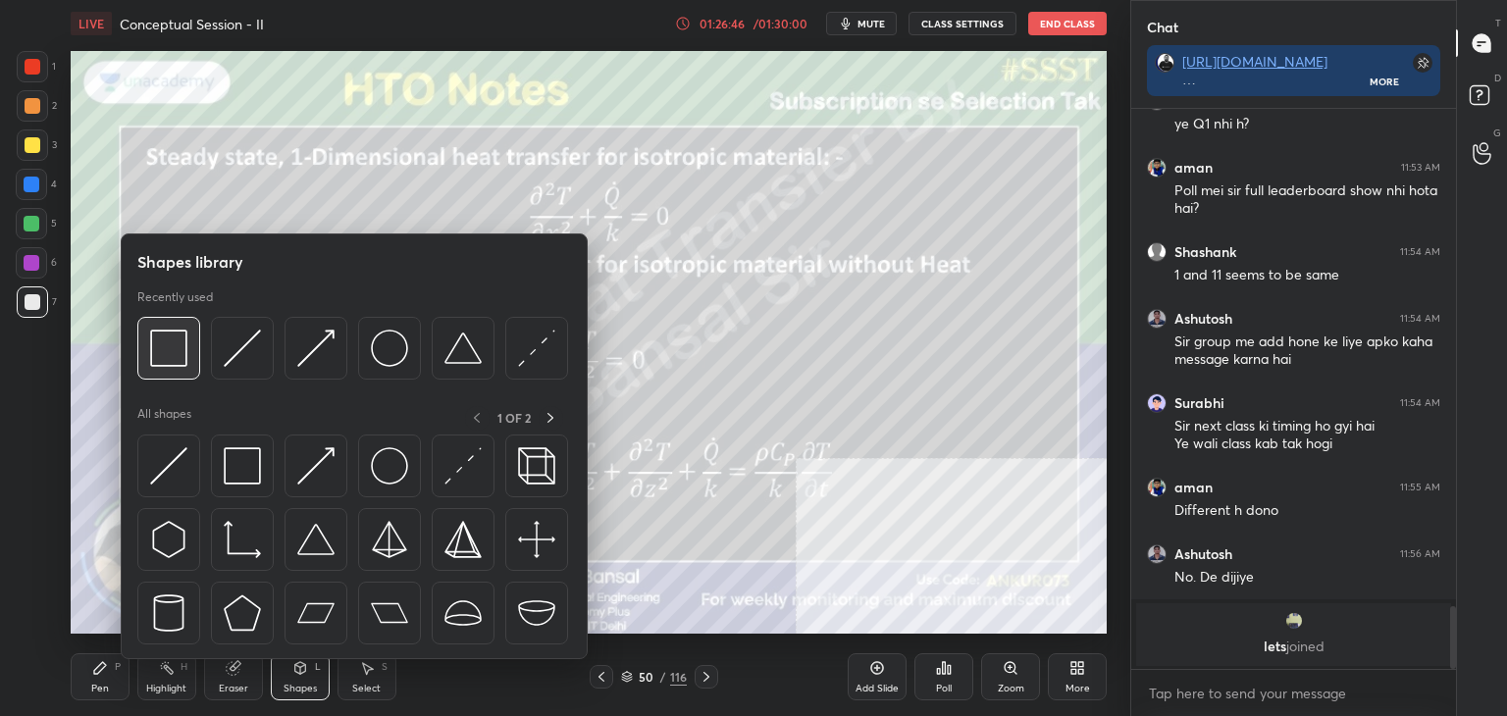
click at [147, 352] on div at bounding box center [168, 348] width 63 height 63
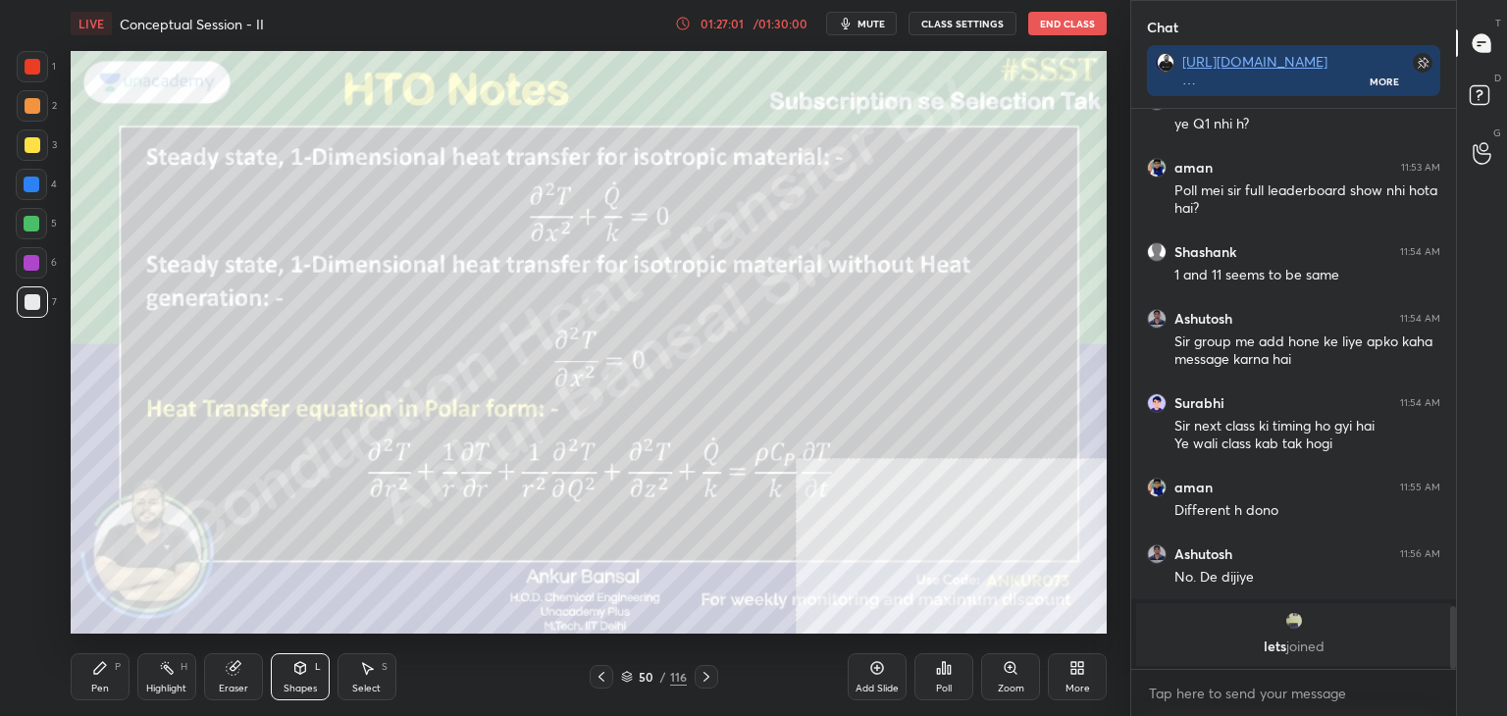
click at [706, 675] on icon at bounding box center [706, 677] width 6 height 10
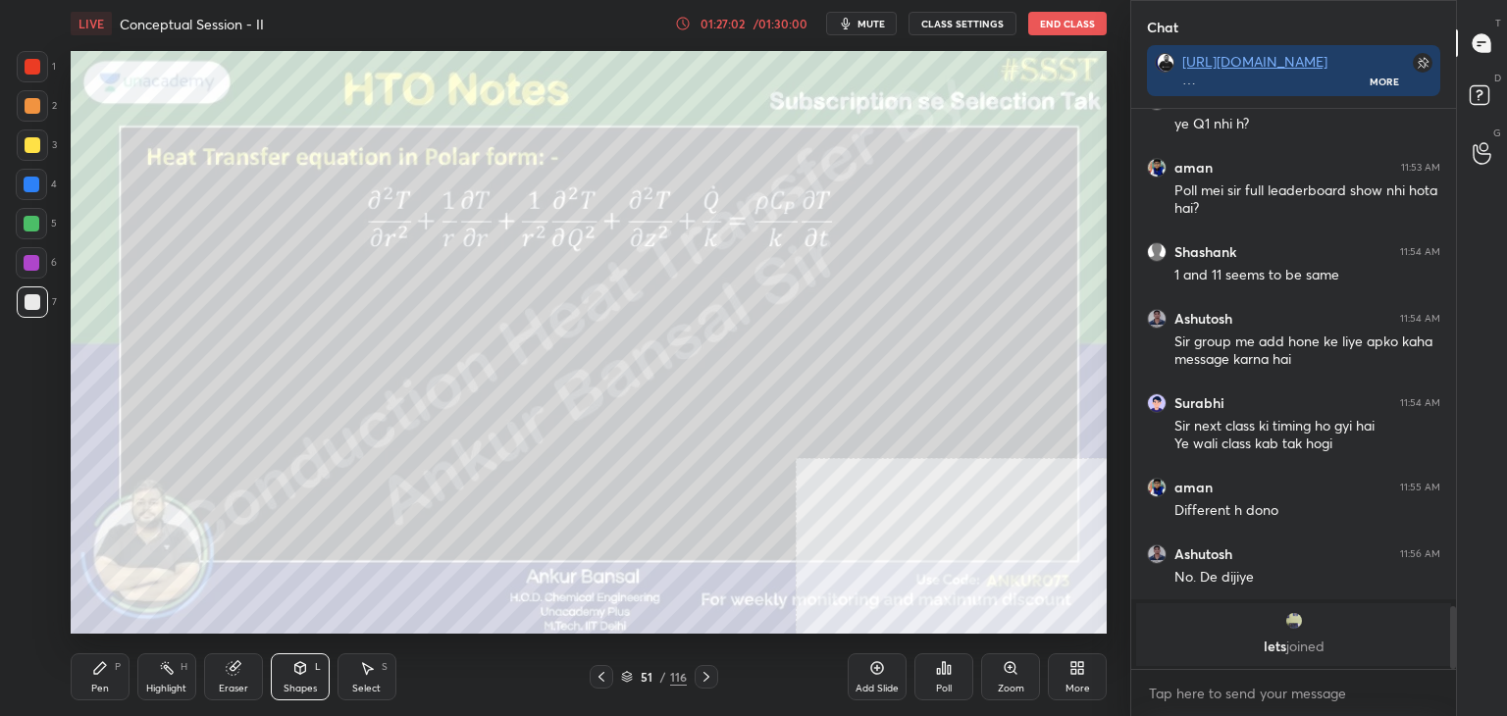
click at [710, 674] on icon at bounding box center [706, 677] width 16 height 16
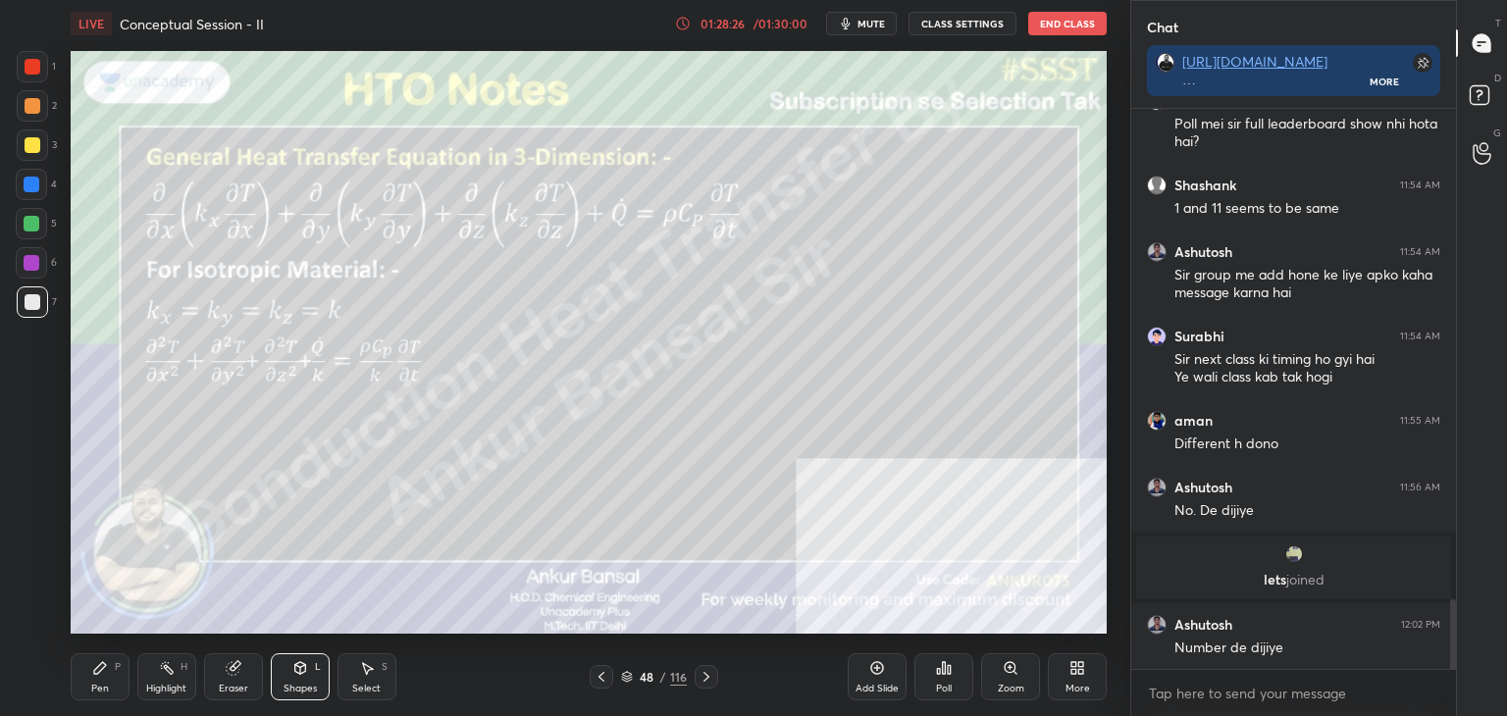
click at [85, 666] on div "Pen P" at bounding box center [100, 676] width 59 height 47
click at [859, 17] on button "mute" at bounding box center [861, 24] width 71 height 24
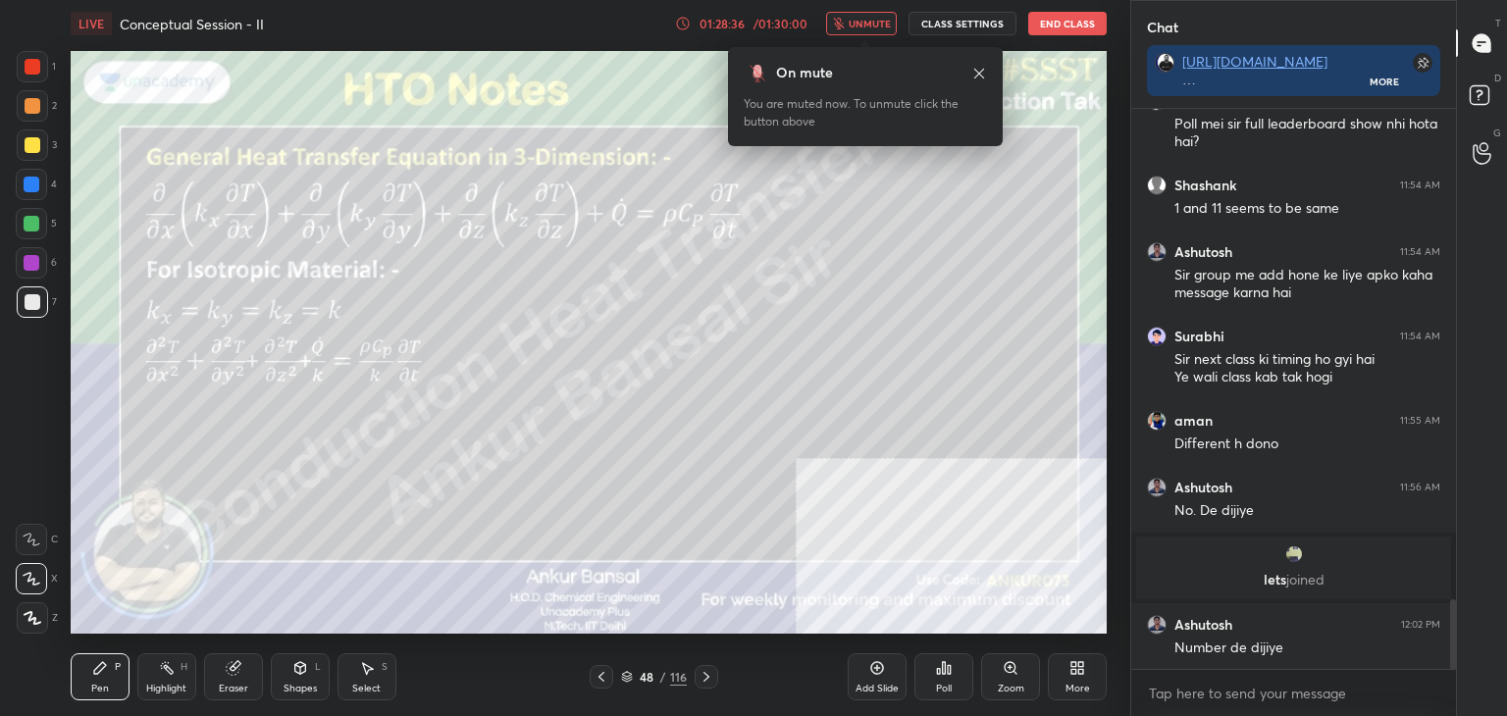
click at [873, 25] on span "unmute" at bounding box center [869, 24] width 42 height 14
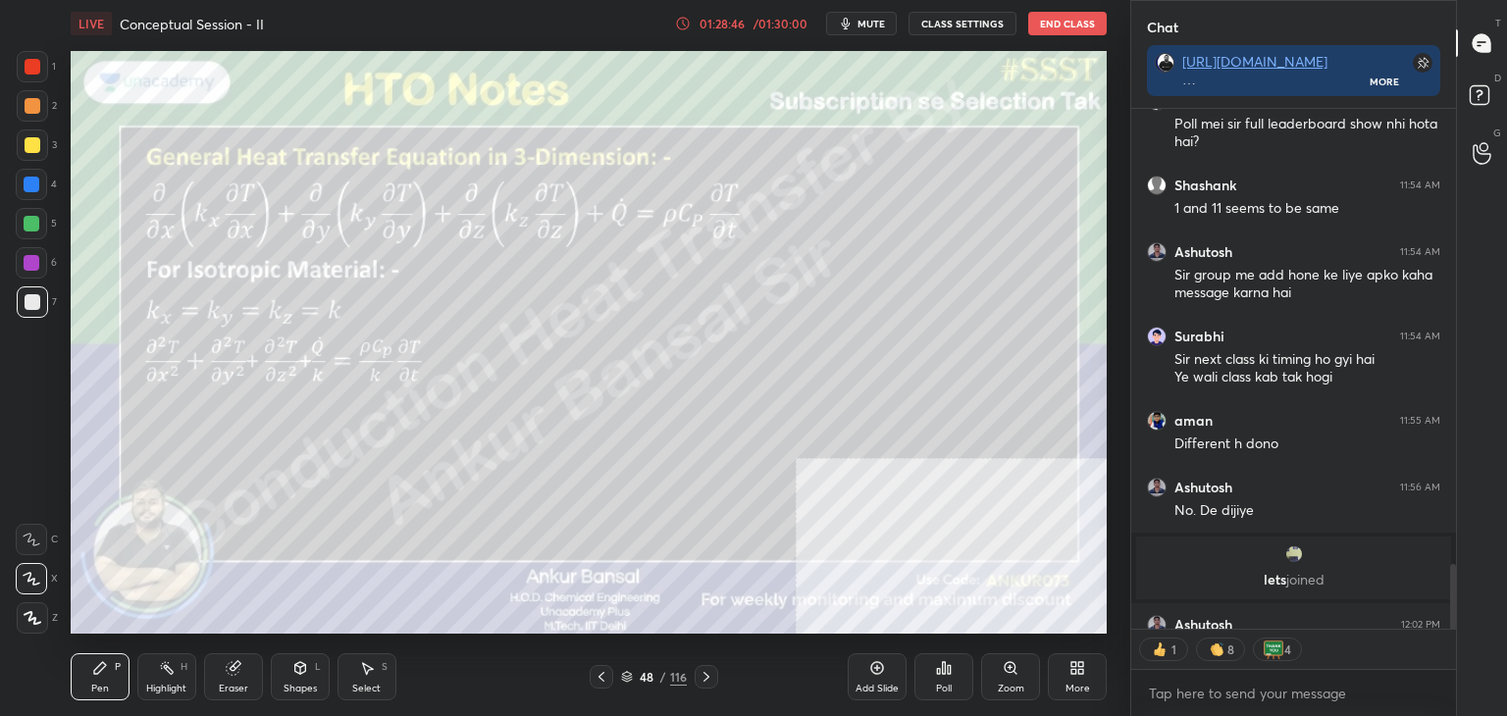
scroll to position [4044, 0]
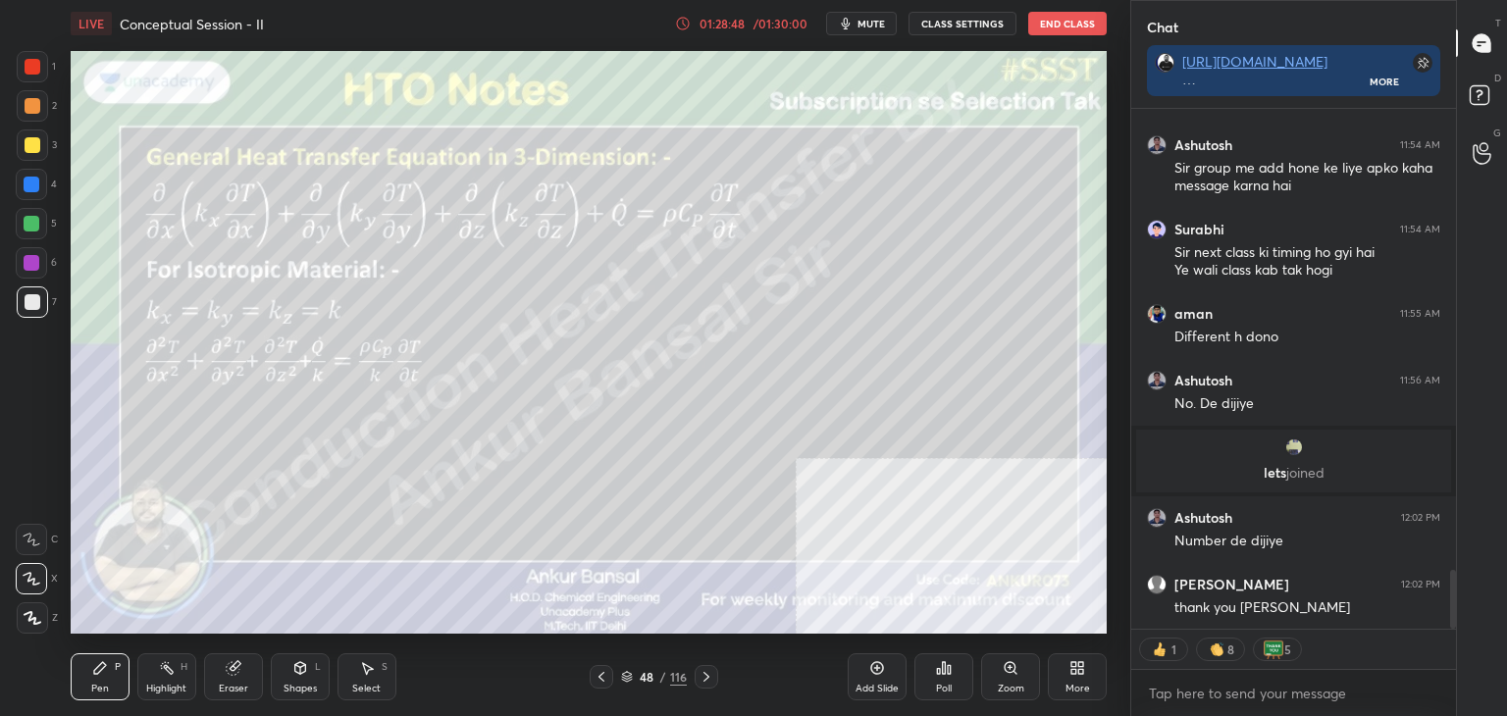
click at [871, 21] on span "mute" at bounding box center [870, 24] width 27 height 14
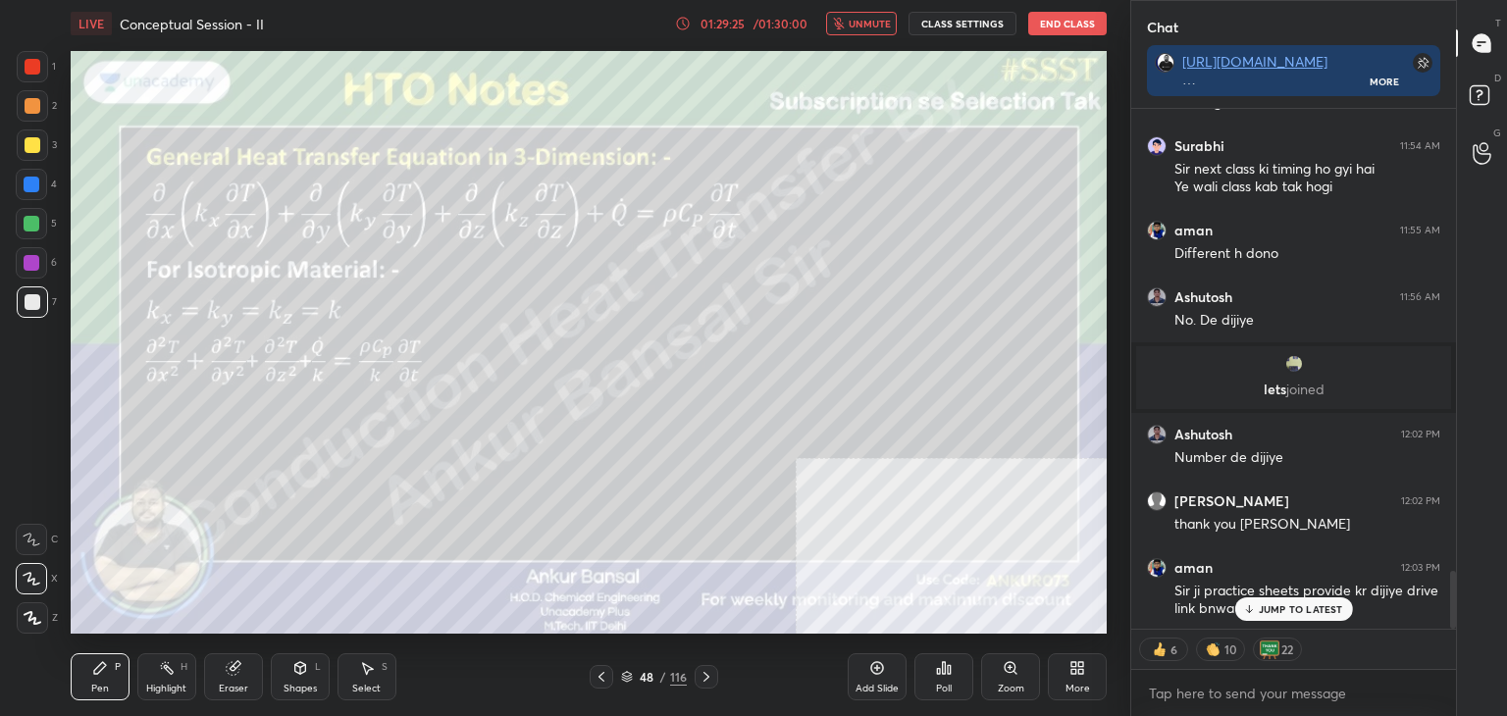
scroll to position [4088, 0]
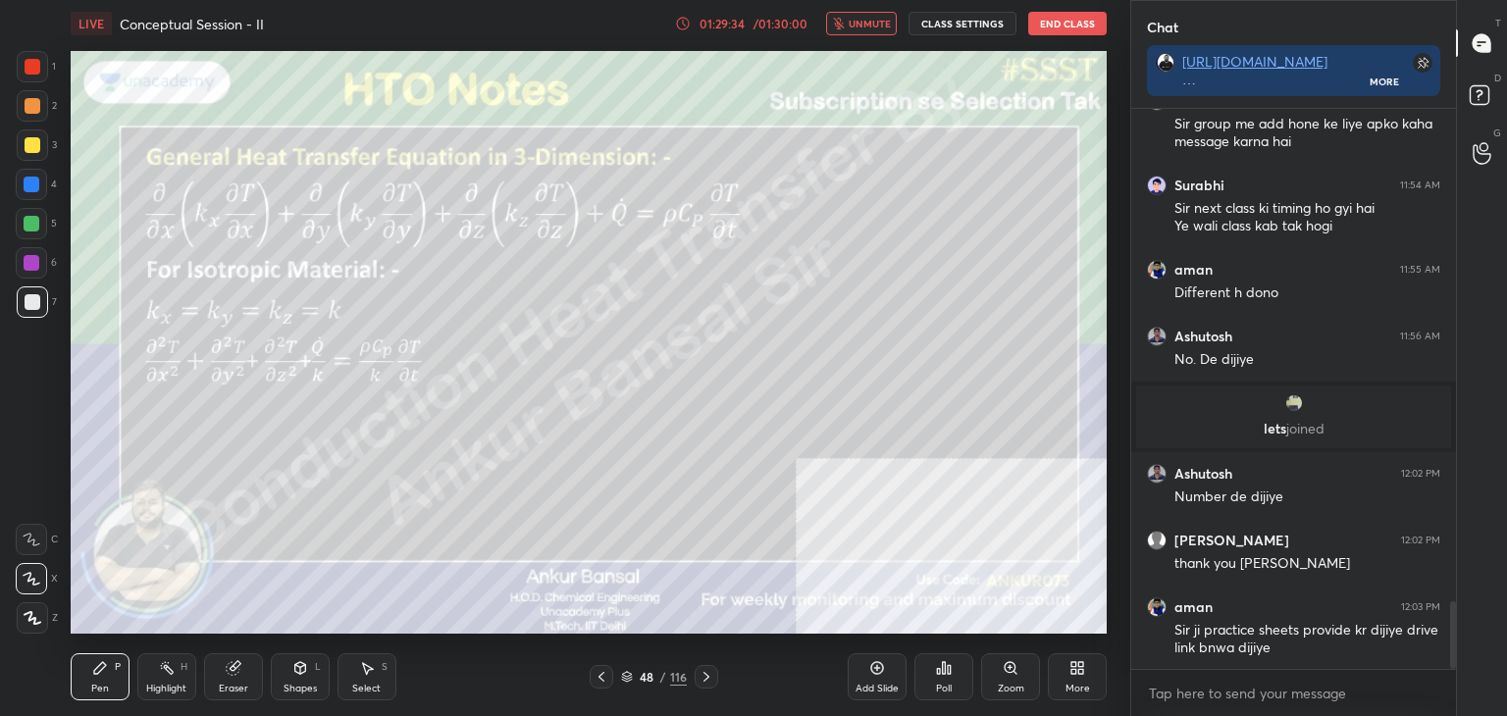
click at [869, 23] on span "unmute" at bounding box center [869, 24] width 42 height 14
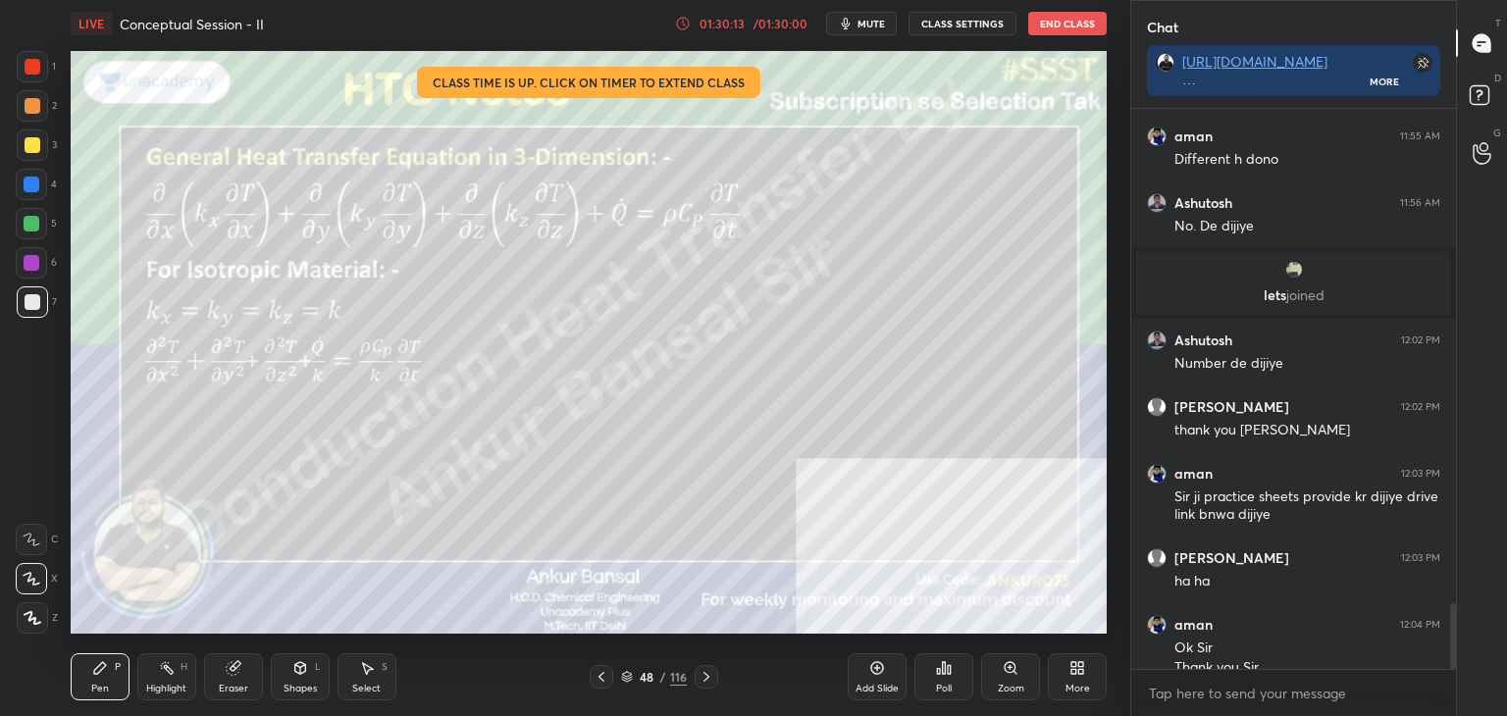
scroll to position [4241, 0]
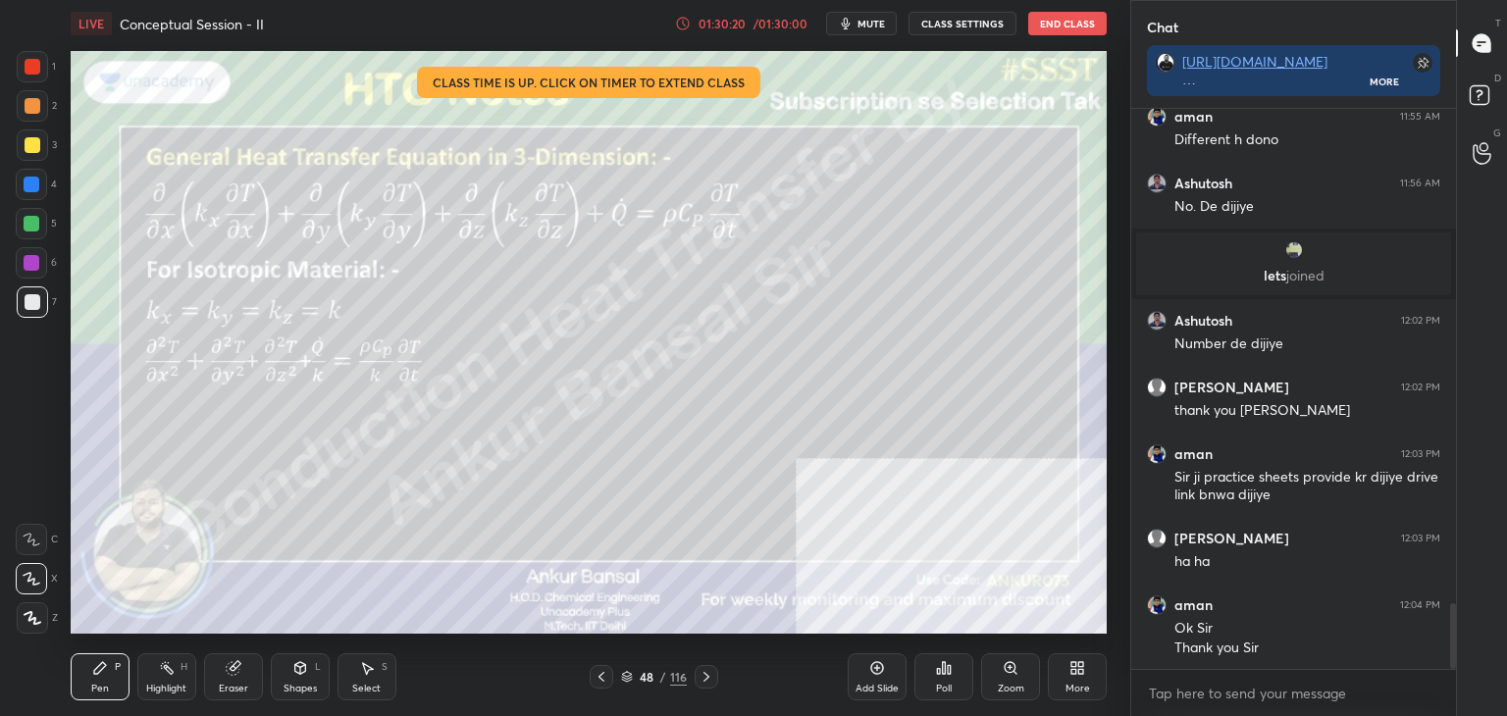
click at [1067, 21] on button "End Class" at bounding box center [1067, 24] width 78 height 24
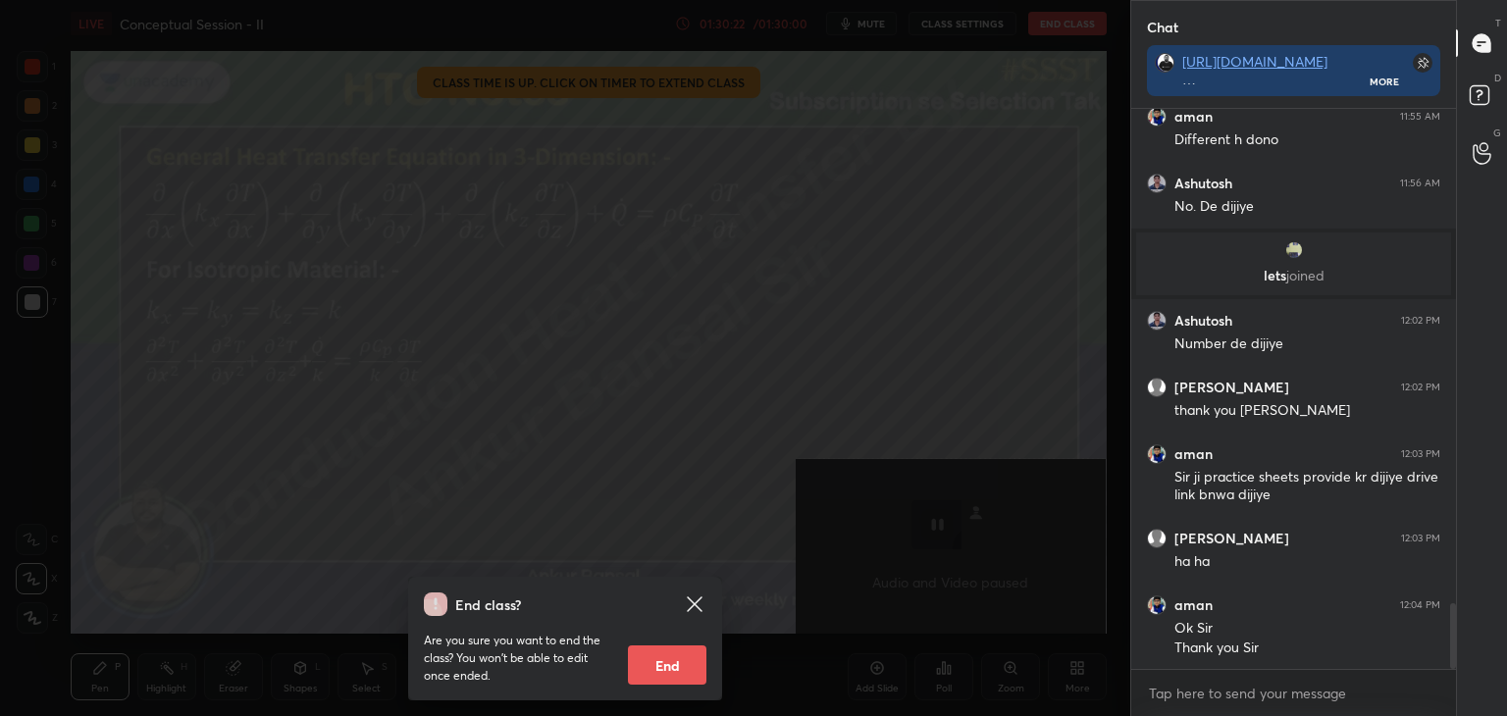
click at [677, 665] on button "End" at bounding box center [667, 664] width 78 height 39
type textarea "x"
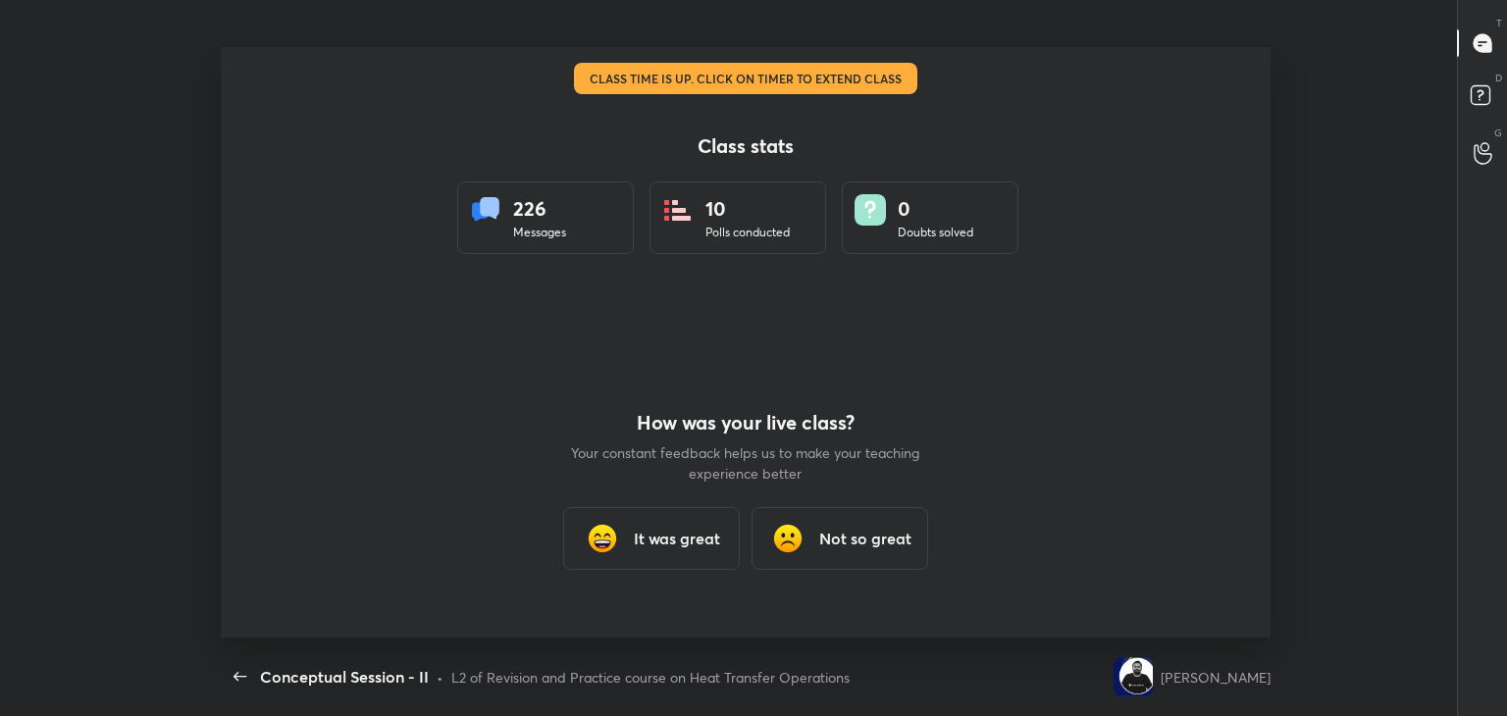
scroll to position [0, 0]
click at [647, 519] on div "It was great" at bounding box center [651, 538] width 177 height 63
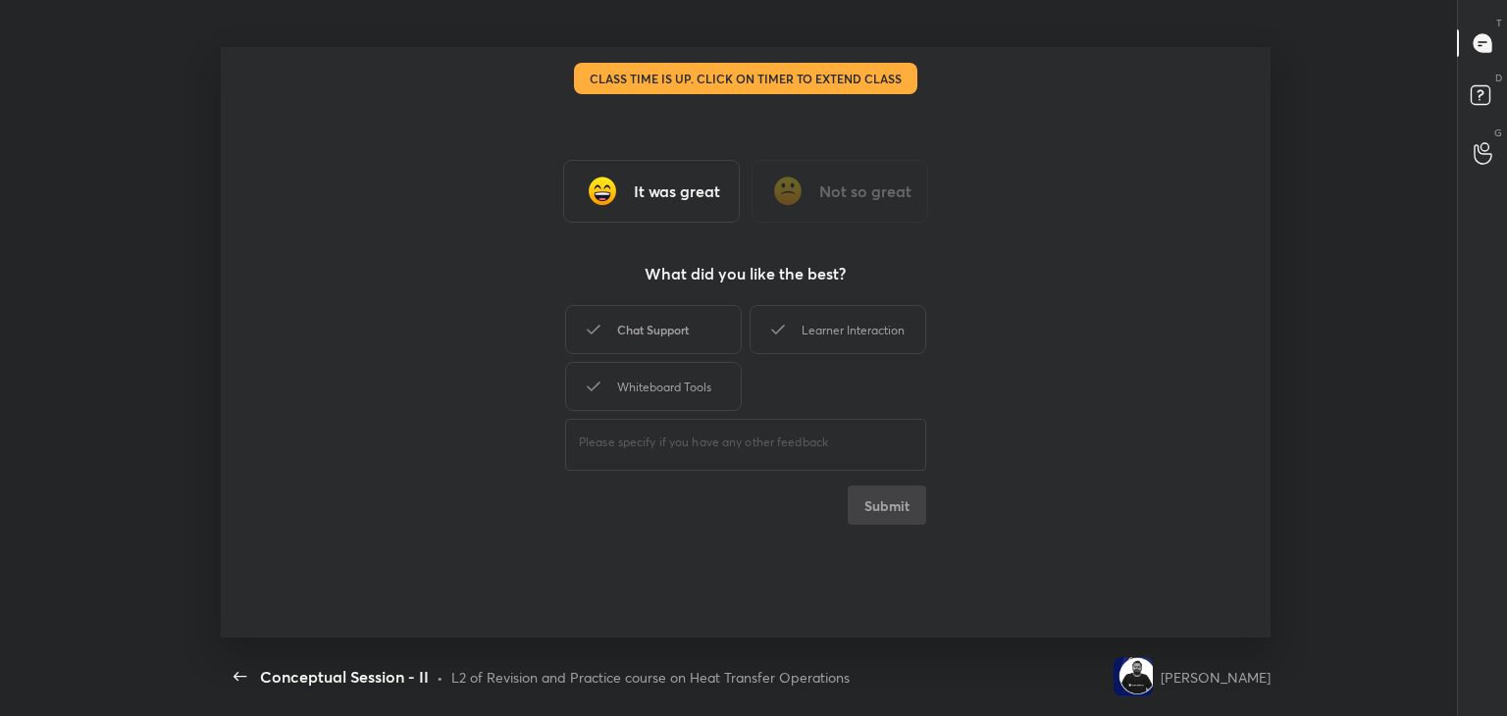
click at [673, 336] on div "Chat Support" at bounding box center [653, 329] width 177 height 49
click at [824, 339] on div "Learner Interaction" at bounding box center [837, 329] width 177 height 49
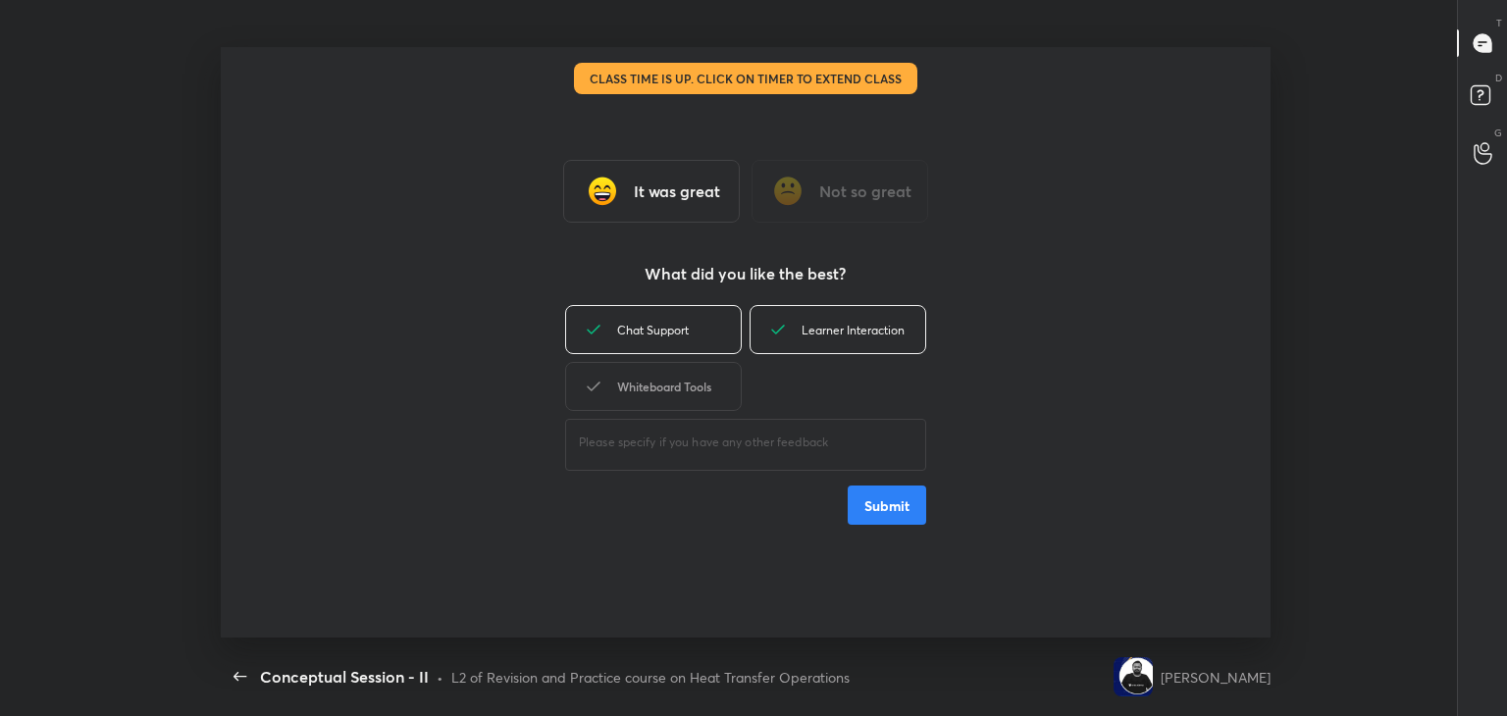
click at [661, 397] on div "Whiteboard Tools" at bounding box center [653, 386] width 177 height 49
click at [868, 511] on button "Submit" at bounding box center [887, 505] width 78 height 39
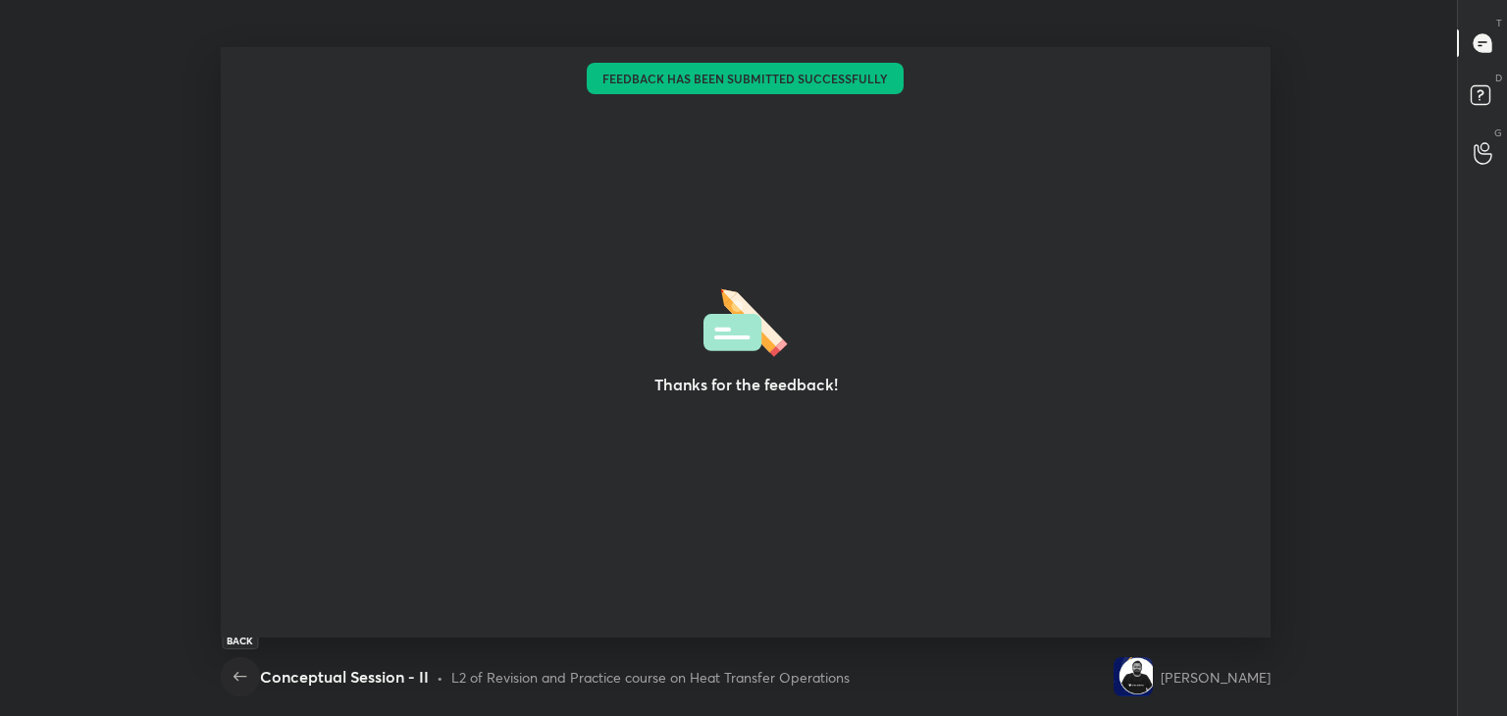
click at [229, 676] on icon "button" at bounding box center [241, 677] width 24 height 24
